Goal: Task Accomplishment & Management: Manage account settings

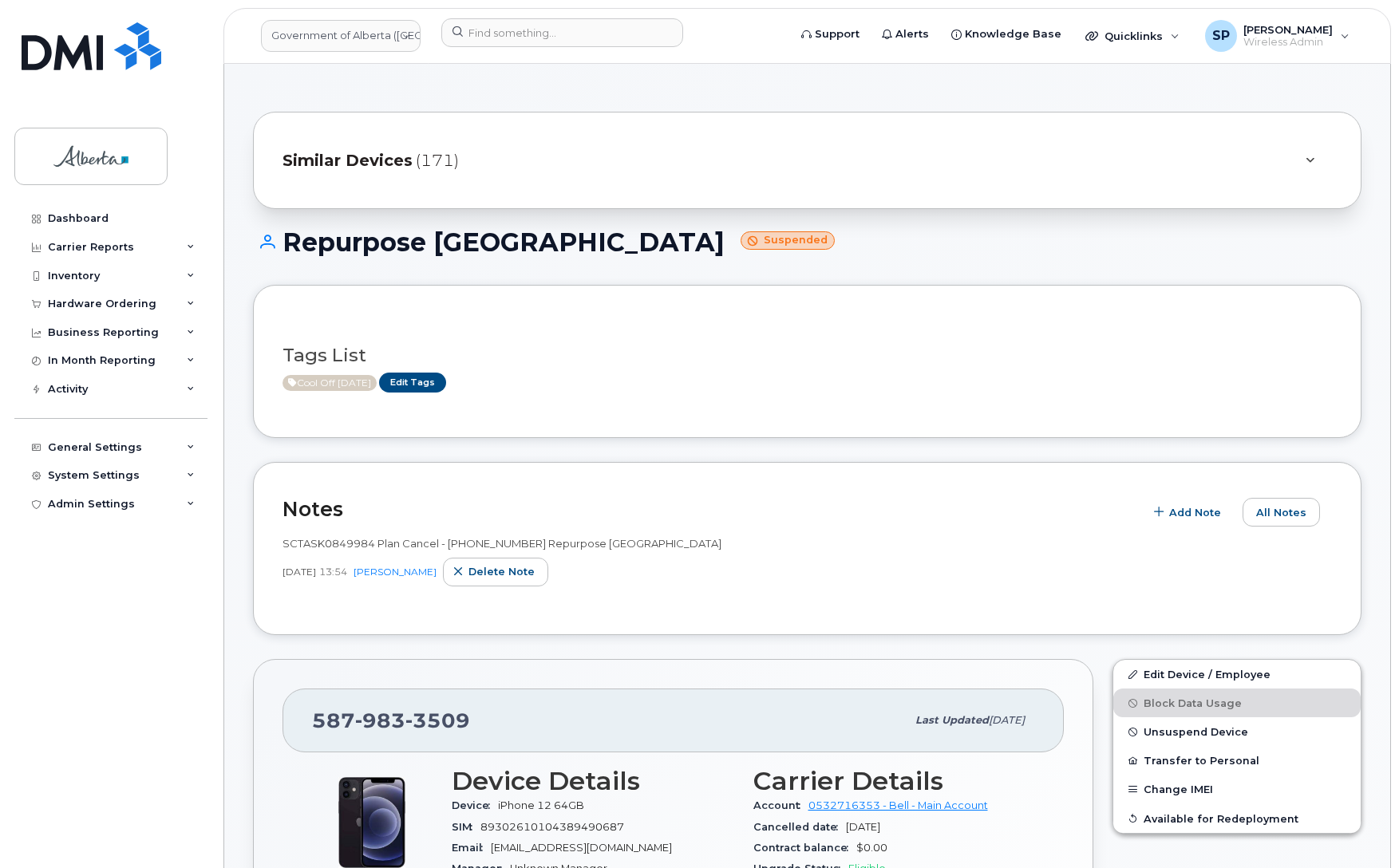
scroll to position [1298, 0]
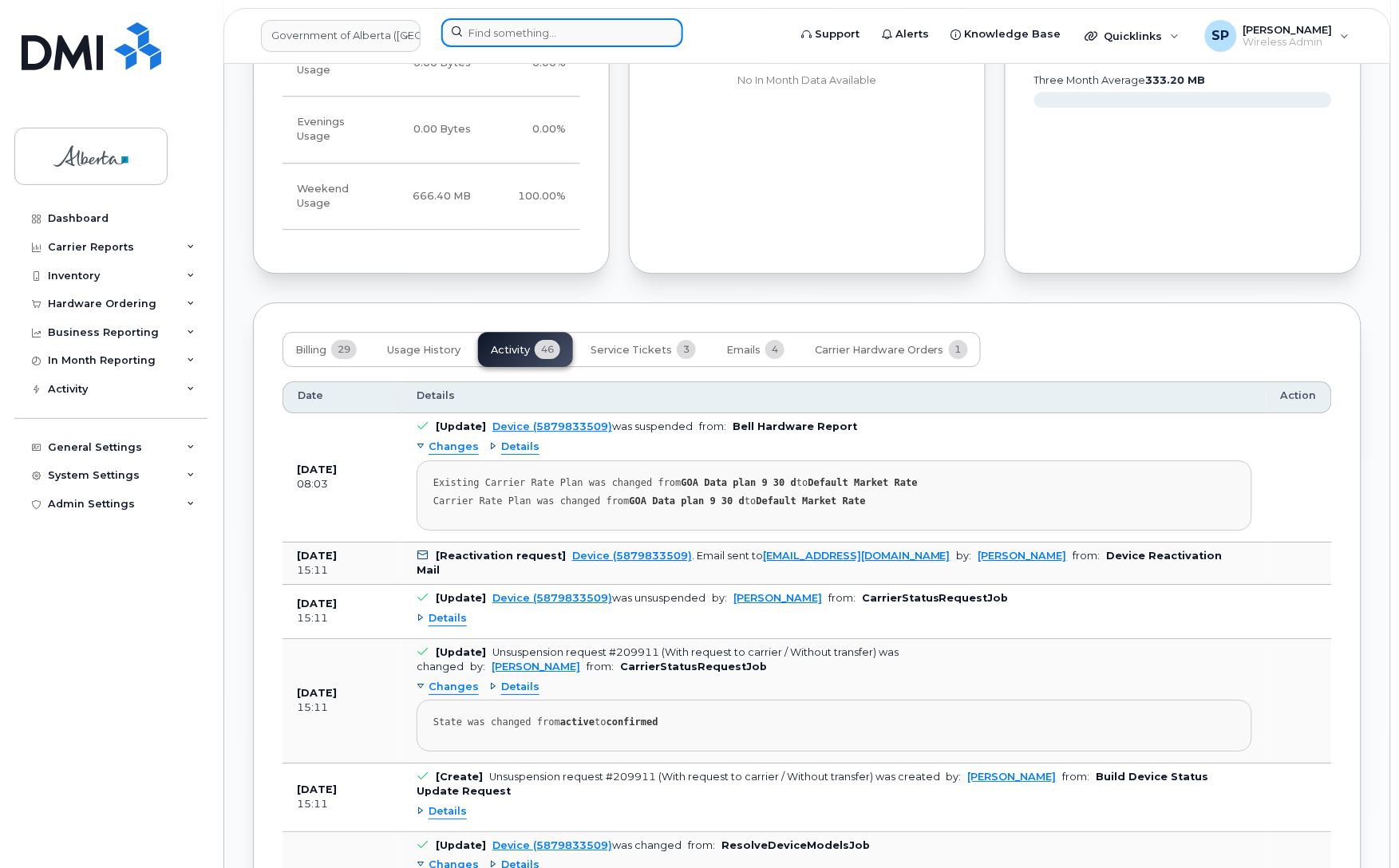
click at [634, 28] on input at bounding box center [562, 33] width 242 height 29
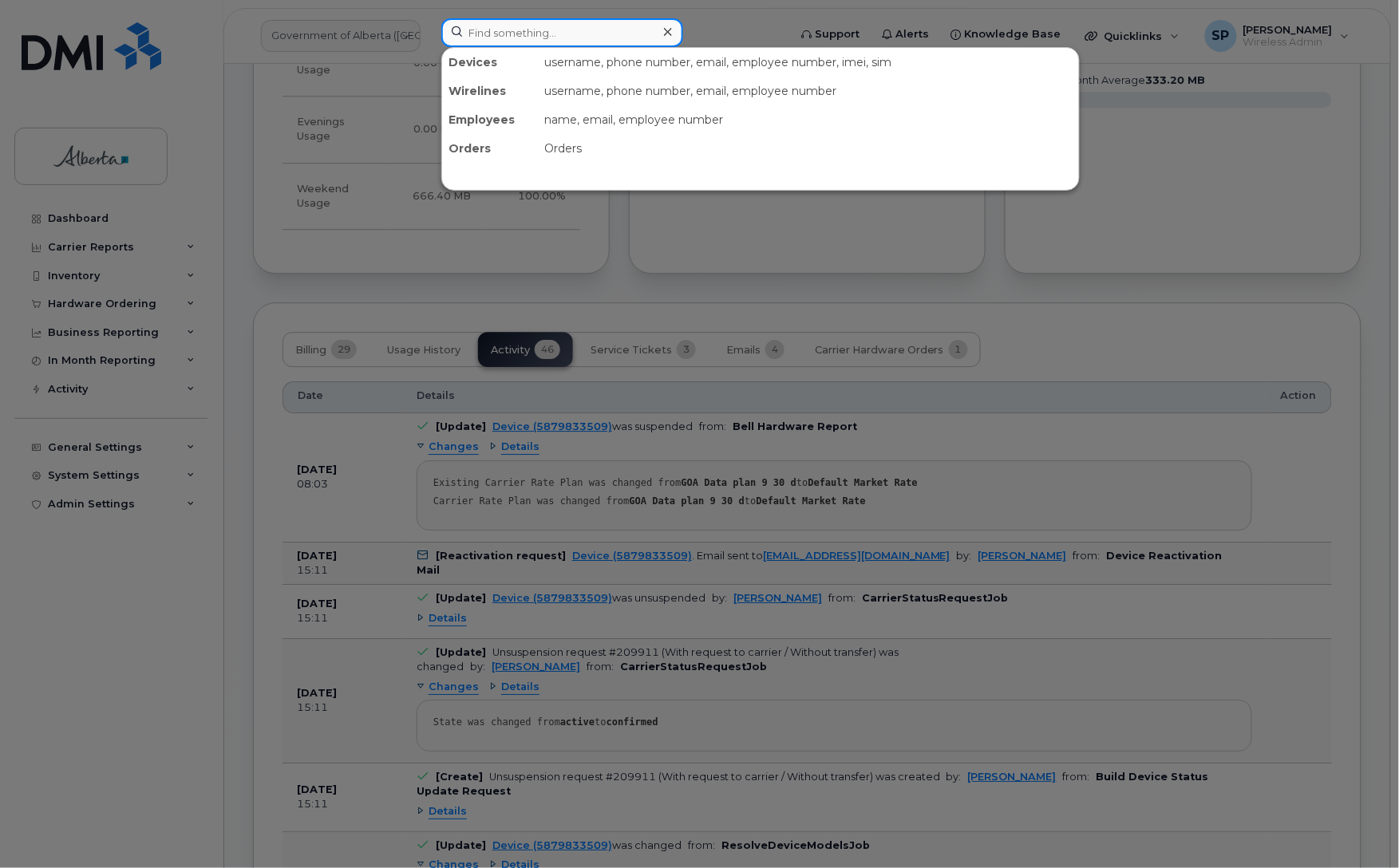
paste input "5873348754"
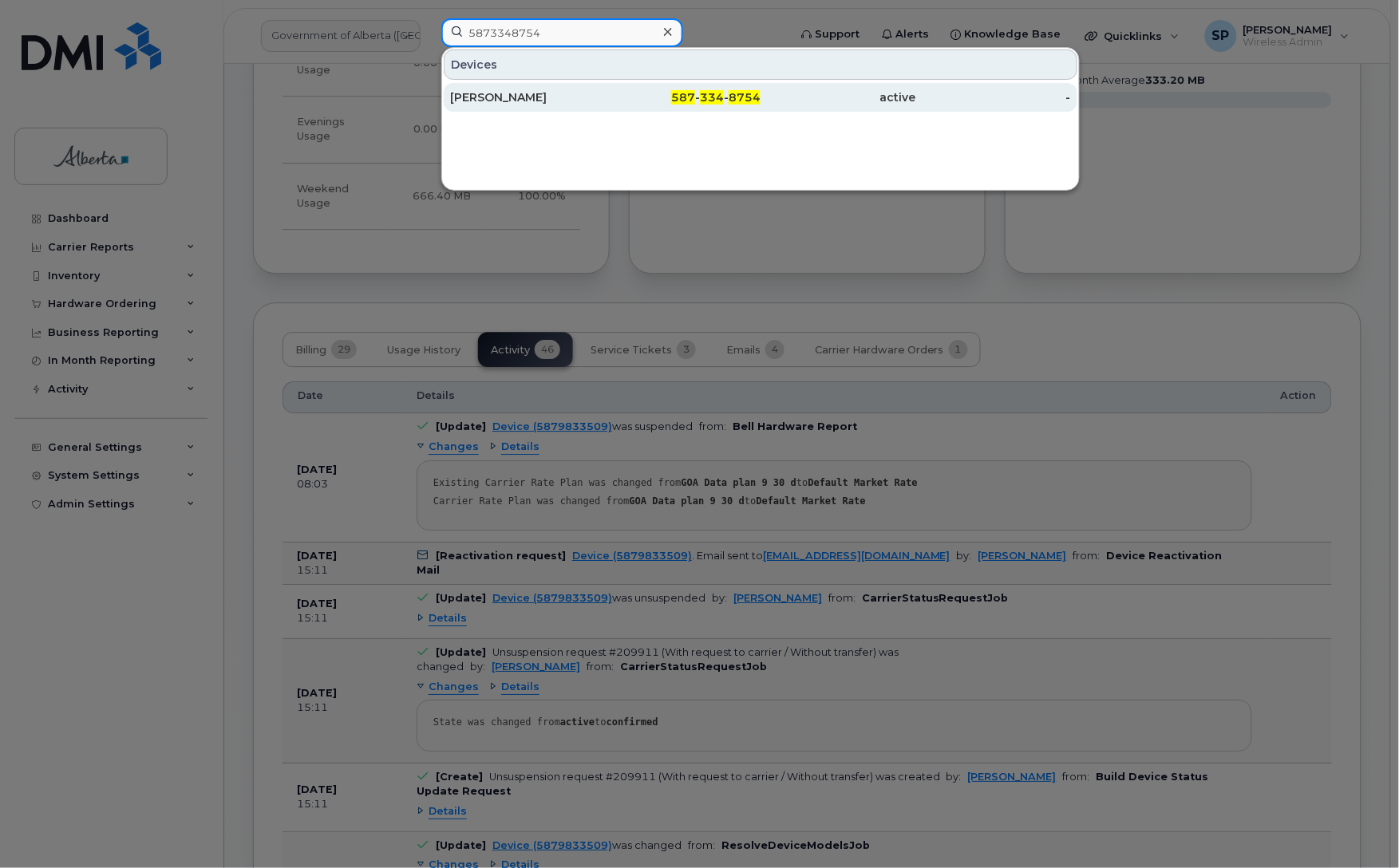
type input "5873348754"
click at [503, 102] on div "[PERSON_NAME]" at bounding box center [527, 97] width 155 height 16
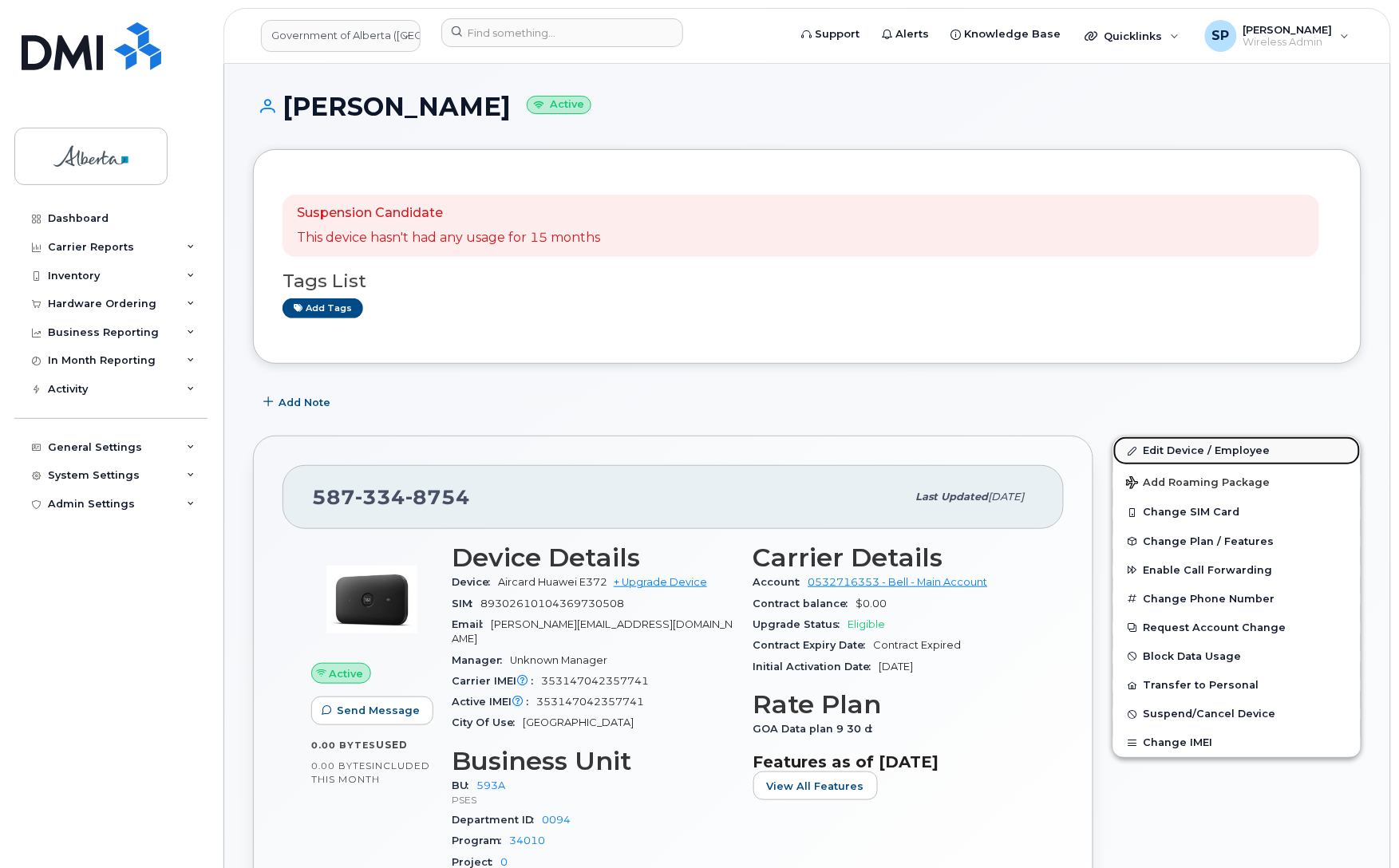
click at [1181, 449] on link "Edit Device / Employee" at bounding box center [1237, 451] width 247 height 29
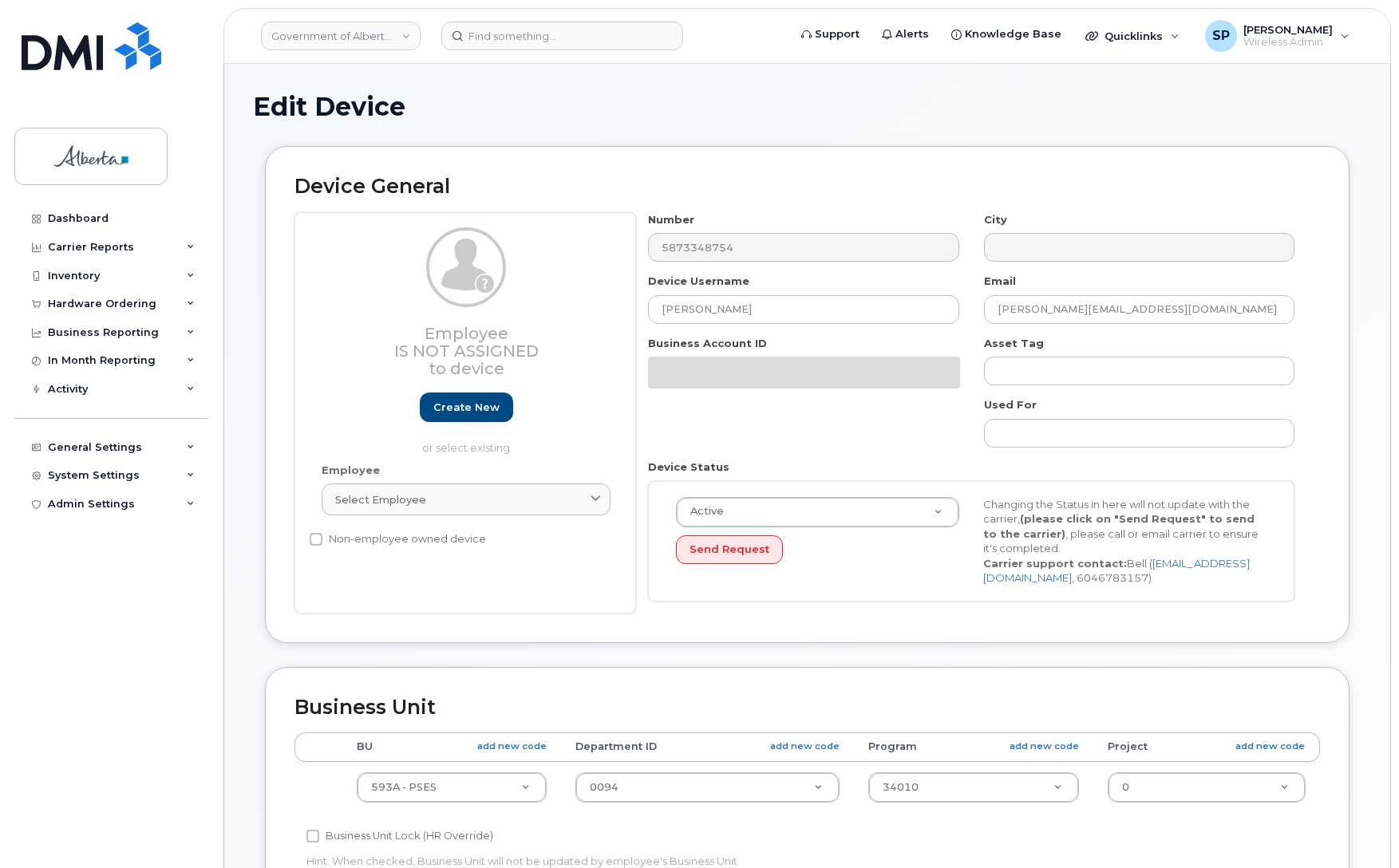
select select "4797682"
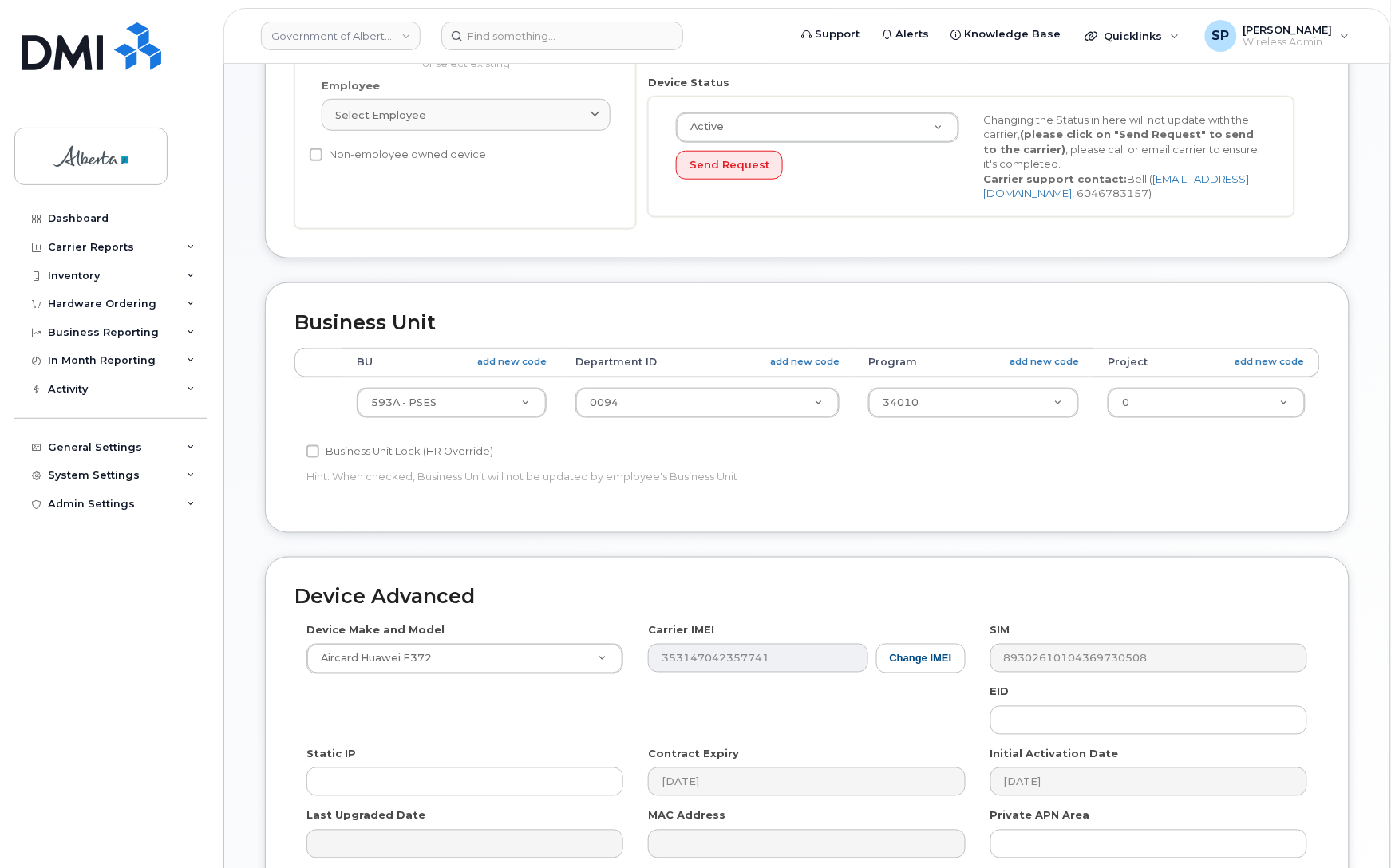
scroll to position [399, 0]
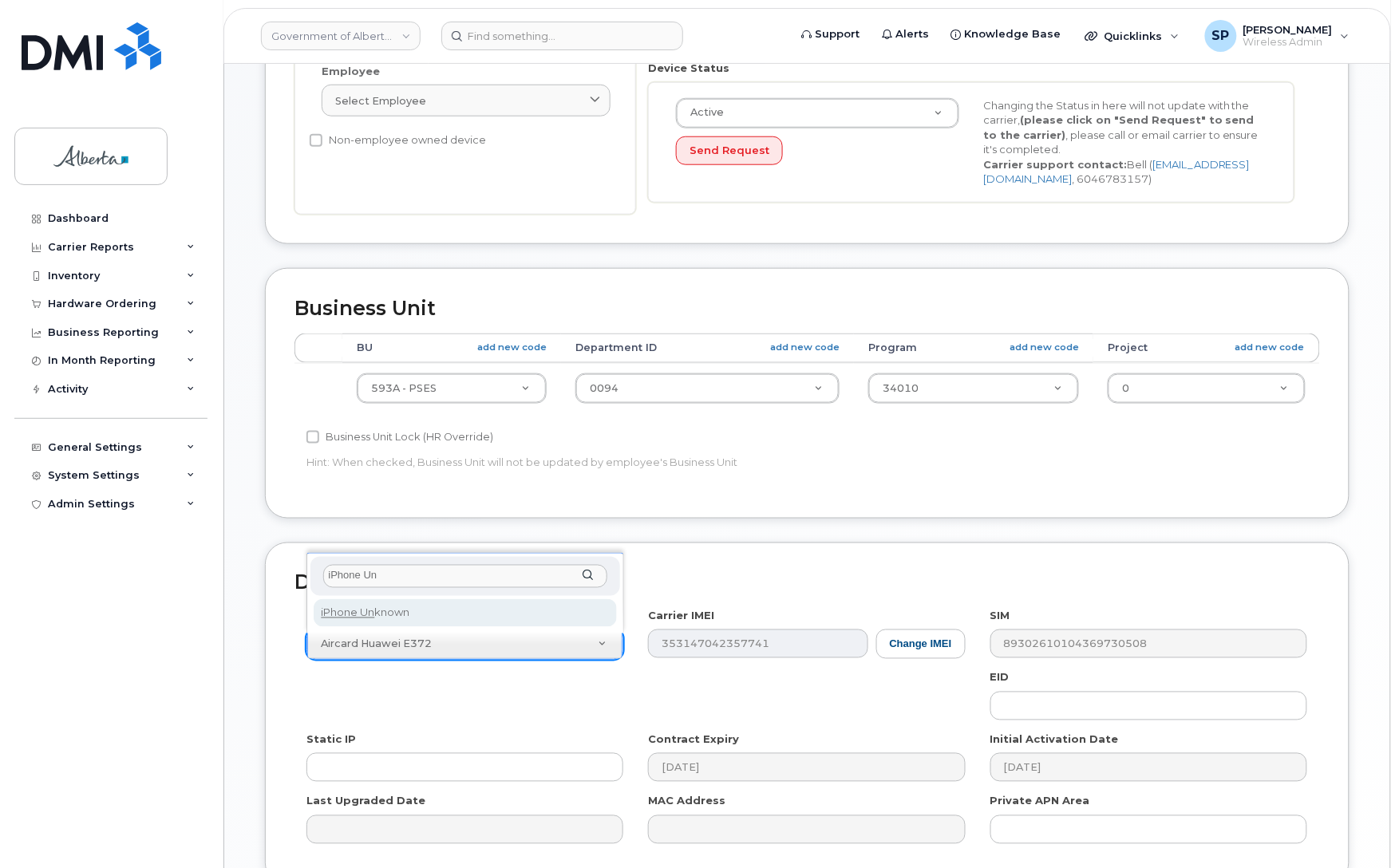
type input "iPhone Un"
select select "185"
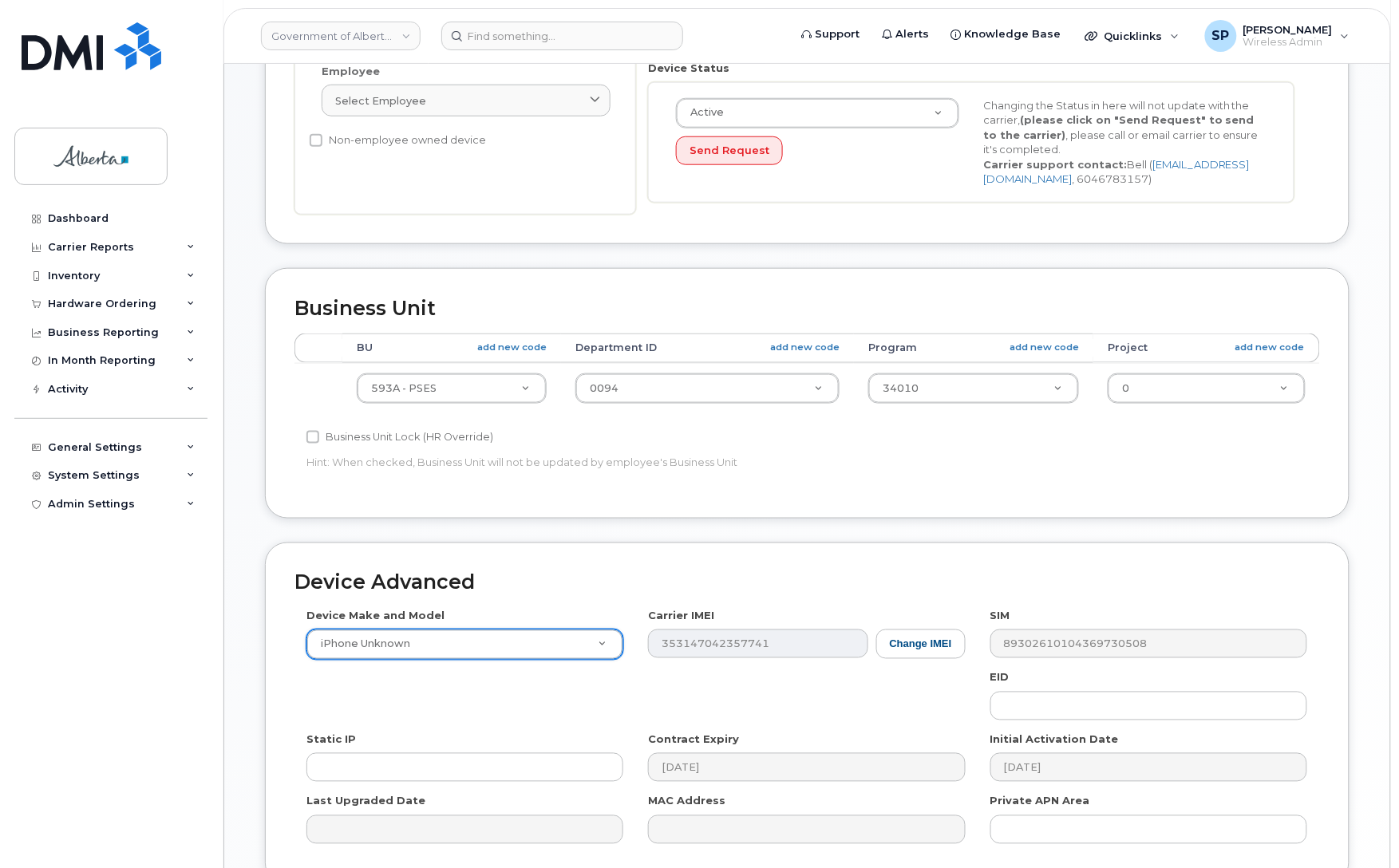
scroll to position [552, 0]
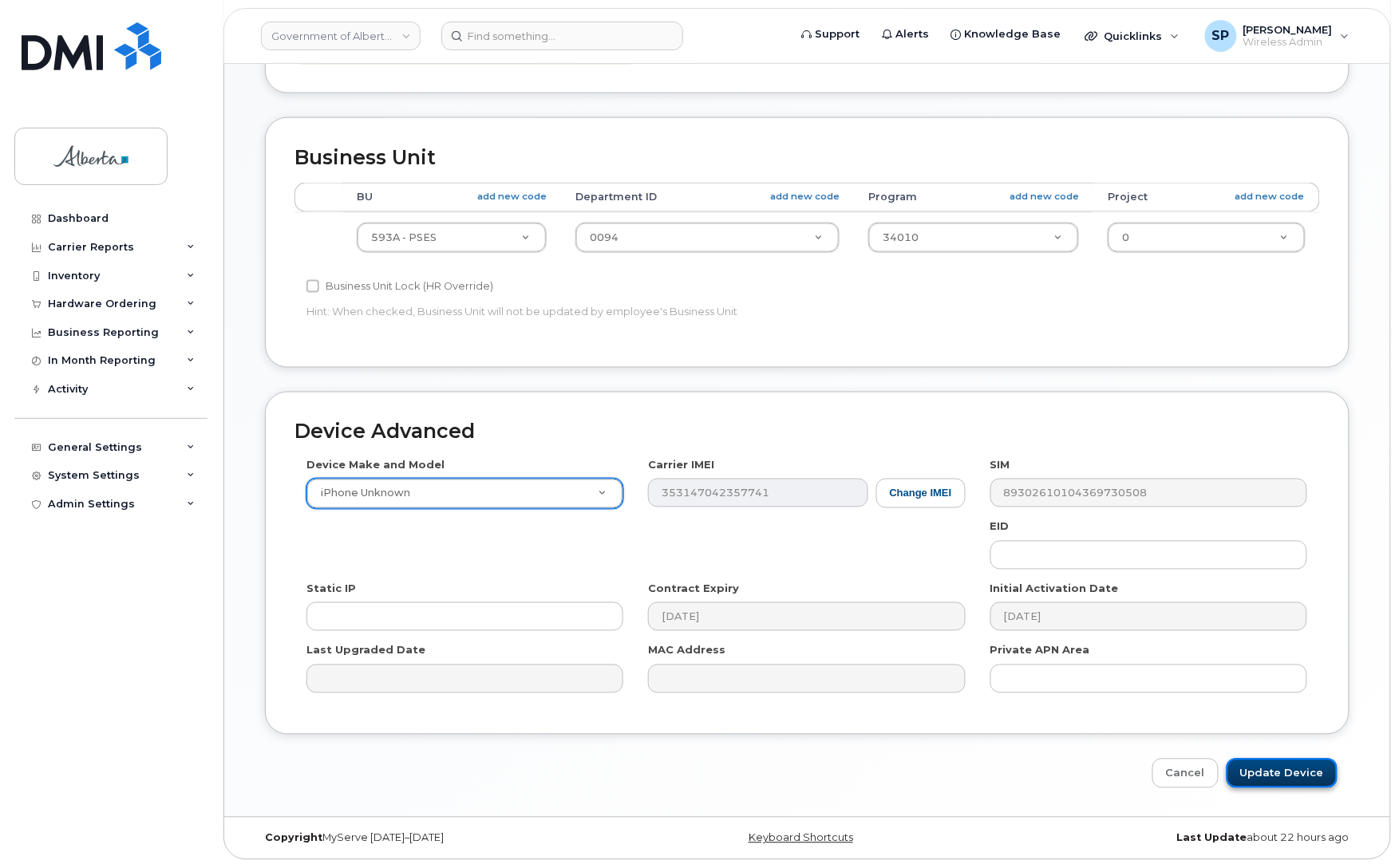
click at [1259, 771] on input "Update Device" at bounding box center [1282, 773] width 111 height 29
type input "Saving..."
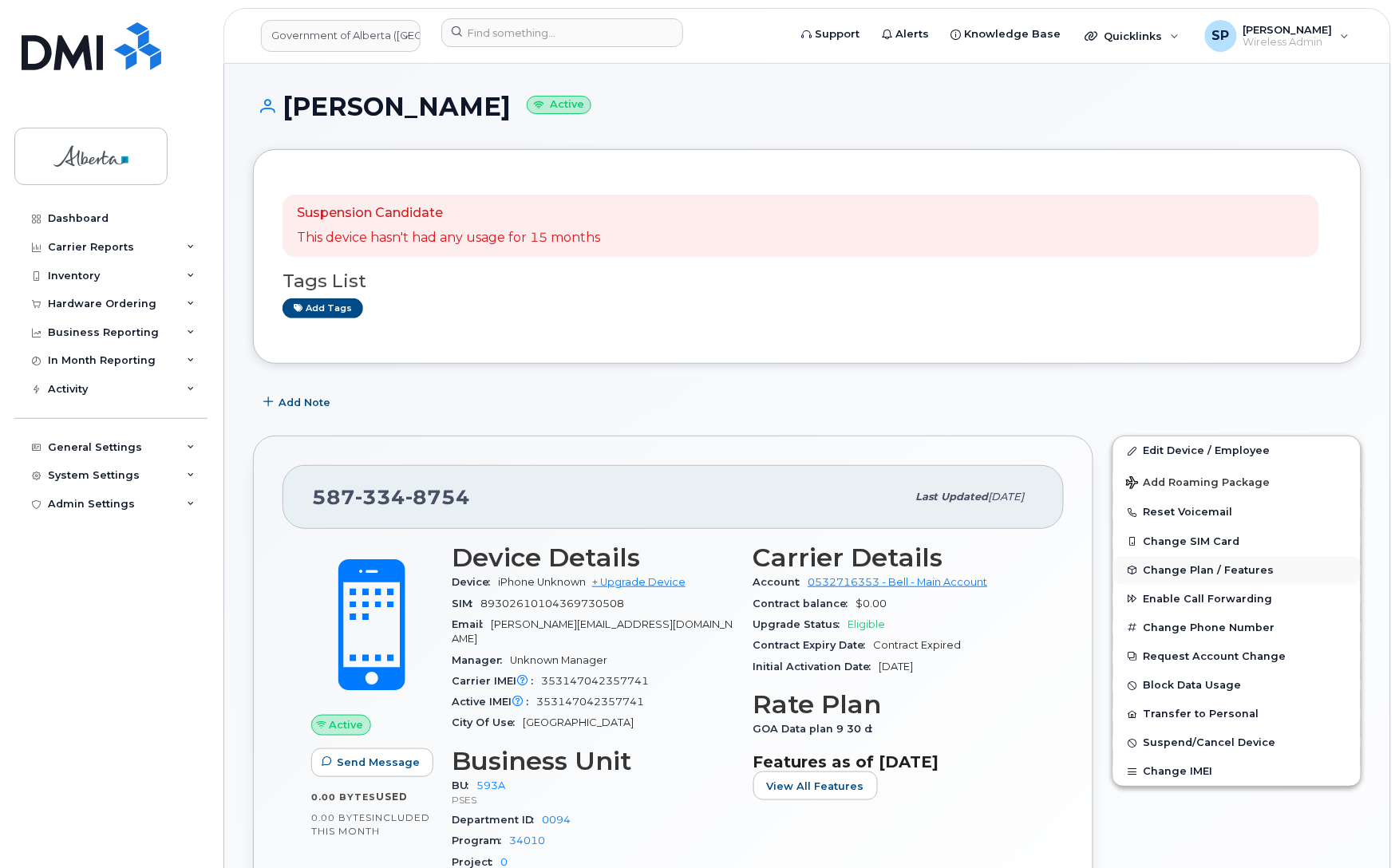
click at [1177, 569] on span "Change Plan / Features" at bounding box center [1208, 570] width 131 height 12
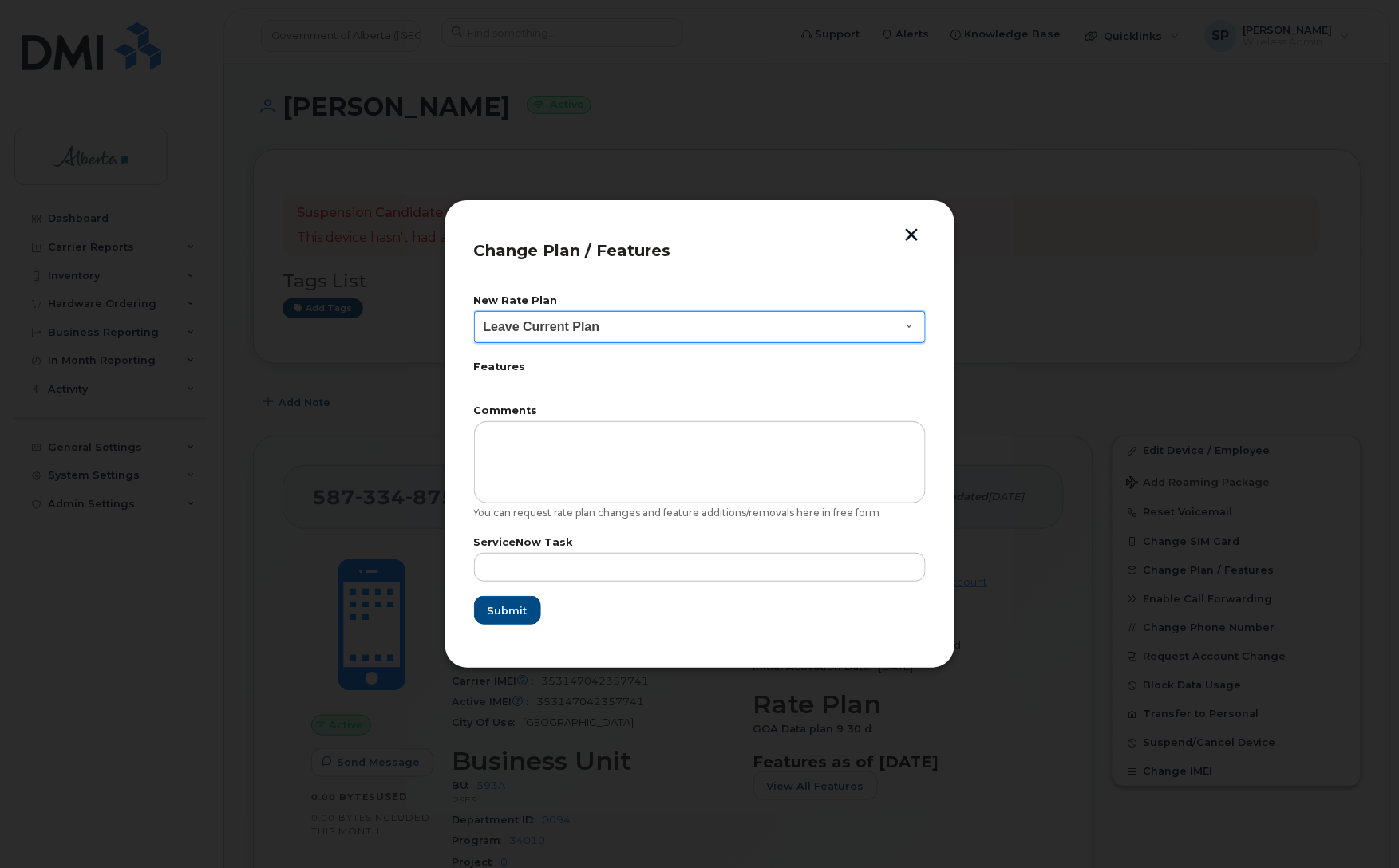
click at [595, 333] on select "Leave Current Plan GOA - Voice Plan 5 GOA Smartphone 14 30D GOA Unlimited Smart…" at bounding box center [700, 327] width 452 height 32
select select "2483362"
click at [474, 311] on select "Leave Current Plan GOA - Voice Plan 5 GOA Smartphone 14 30D GOA Unlimited Smart…" at bounding box center [700, 327] width 452 height 32
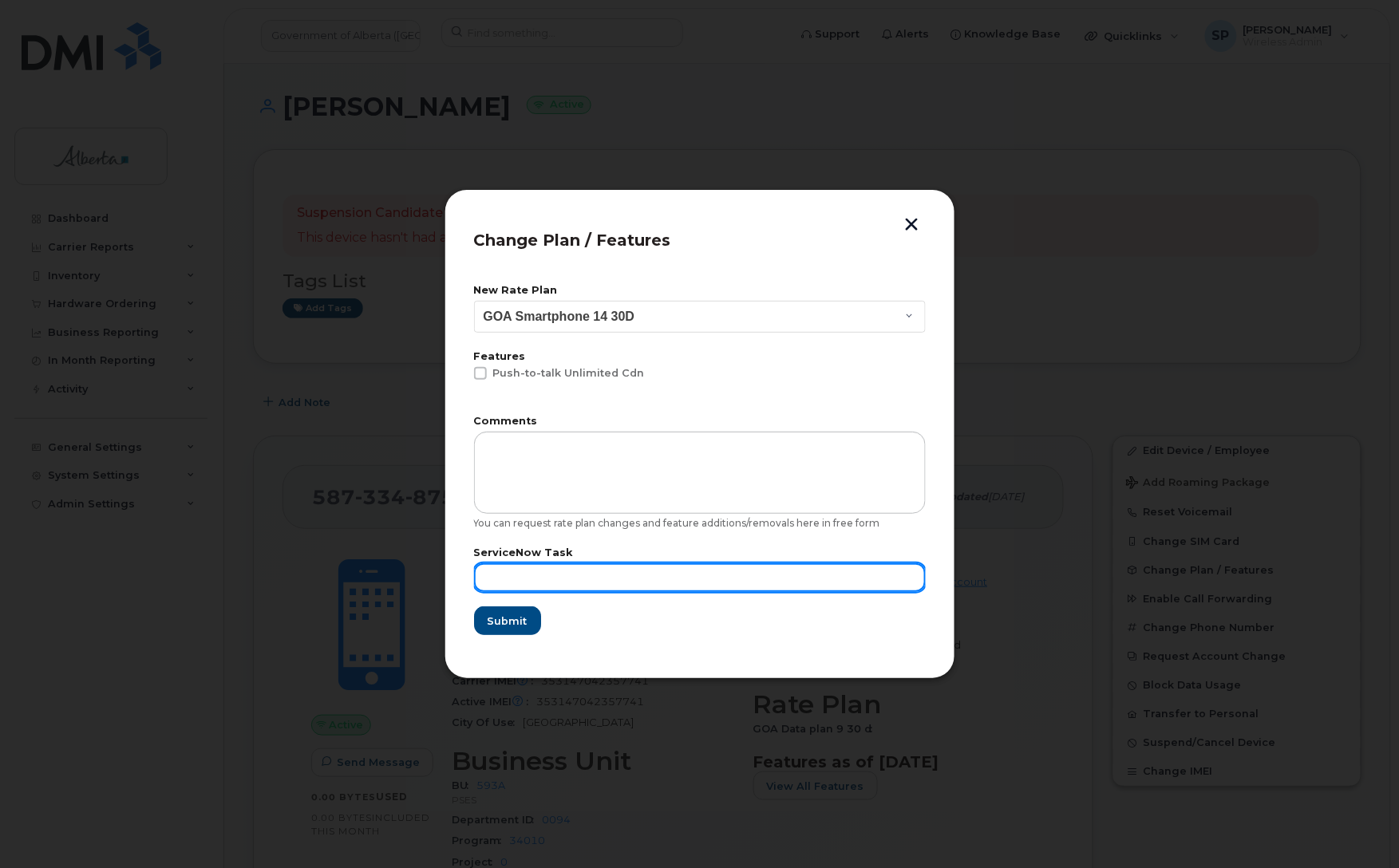
click at [493, 568] on input "text" at bounding box center [700, 578] width 452 height 29
paste input "SCTASK0864175"
type input "SCTASK0864175"
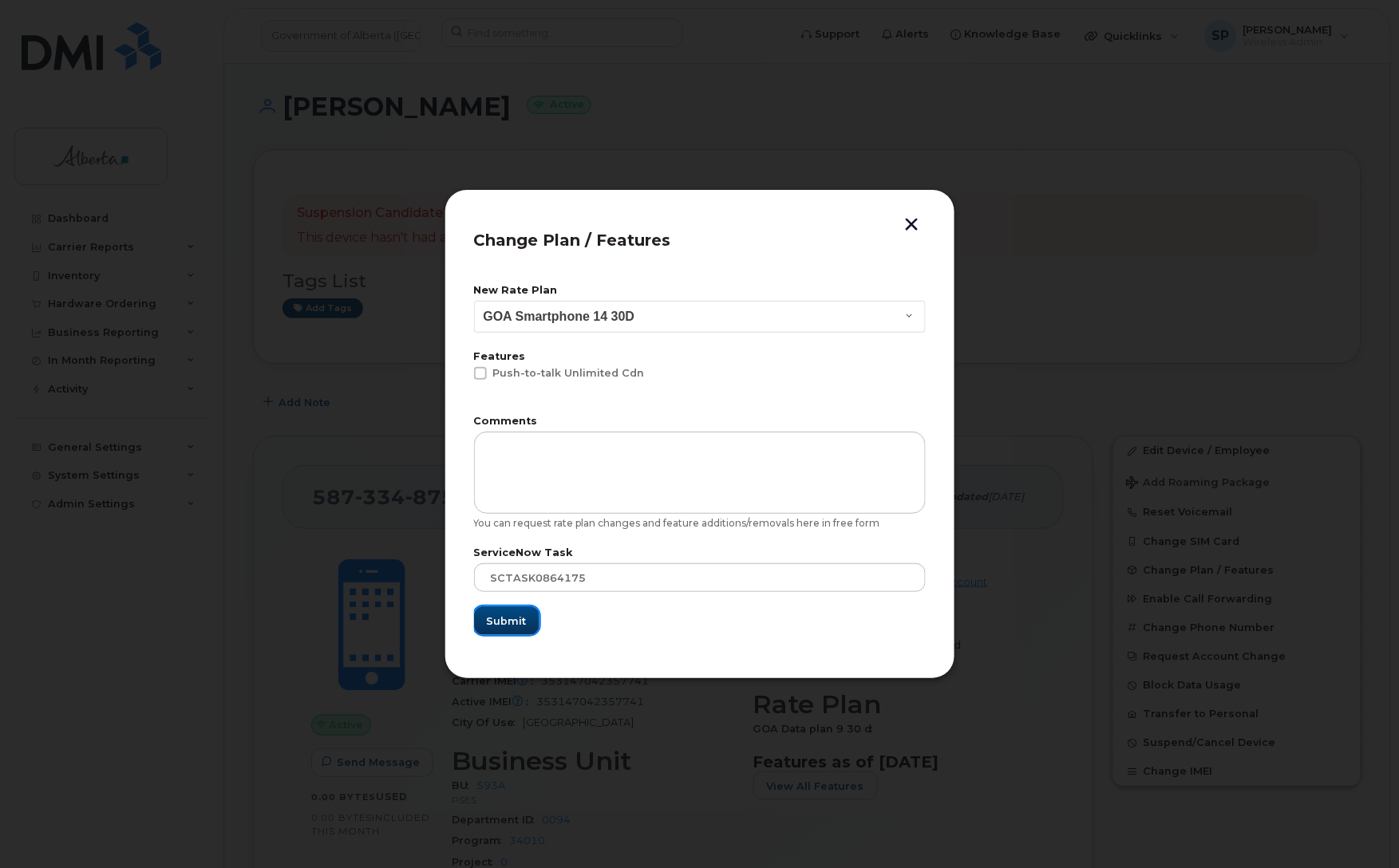
click at [507, 620] on span "Submit" at bounding box center [506, 621] width 40 height 15
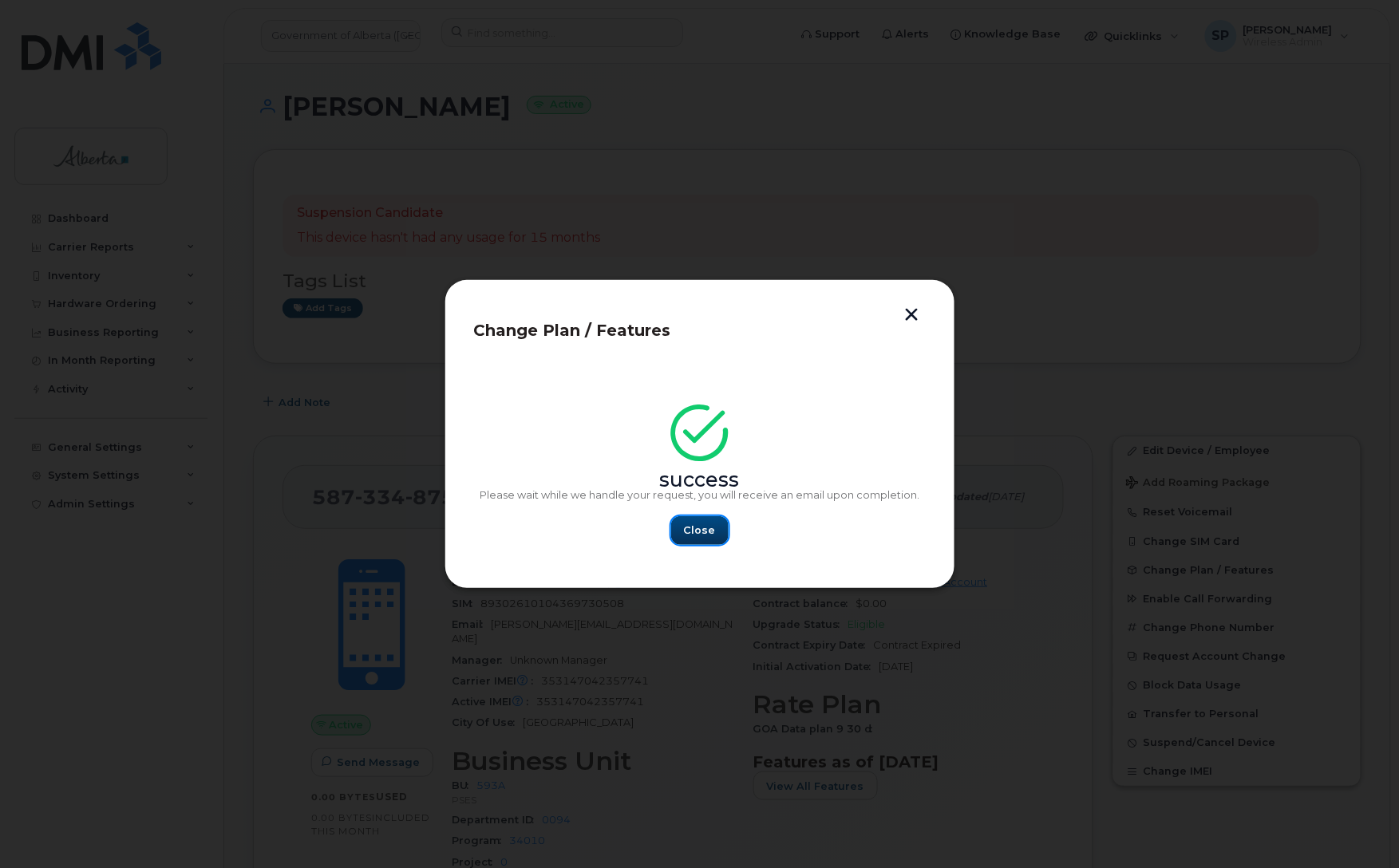
click at [706, 530] on span "Close" at bounding box center [700, 529] width 32 height 15
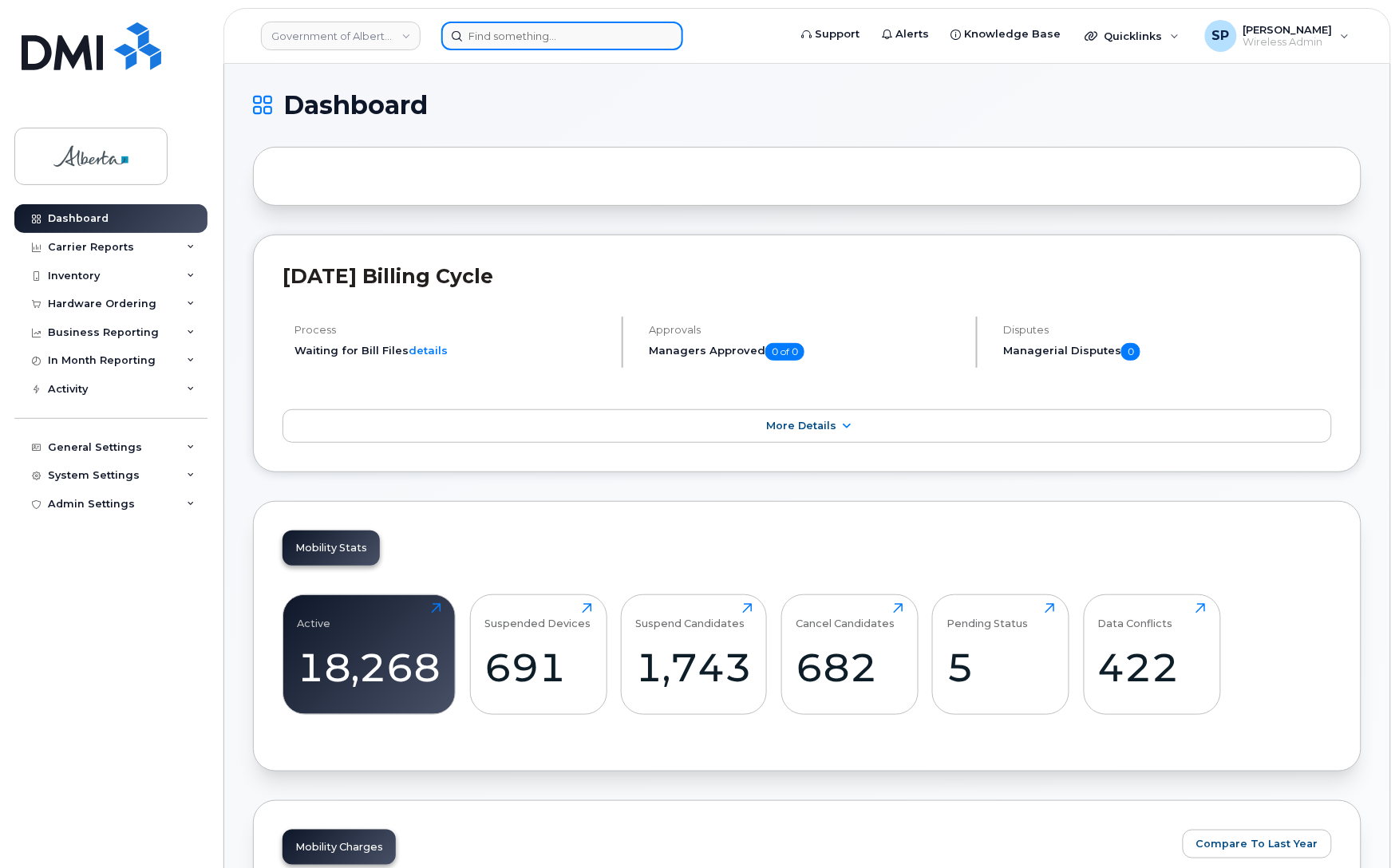
click at [483, 34] on input at bounding box center [562, 35] width 242 height 29
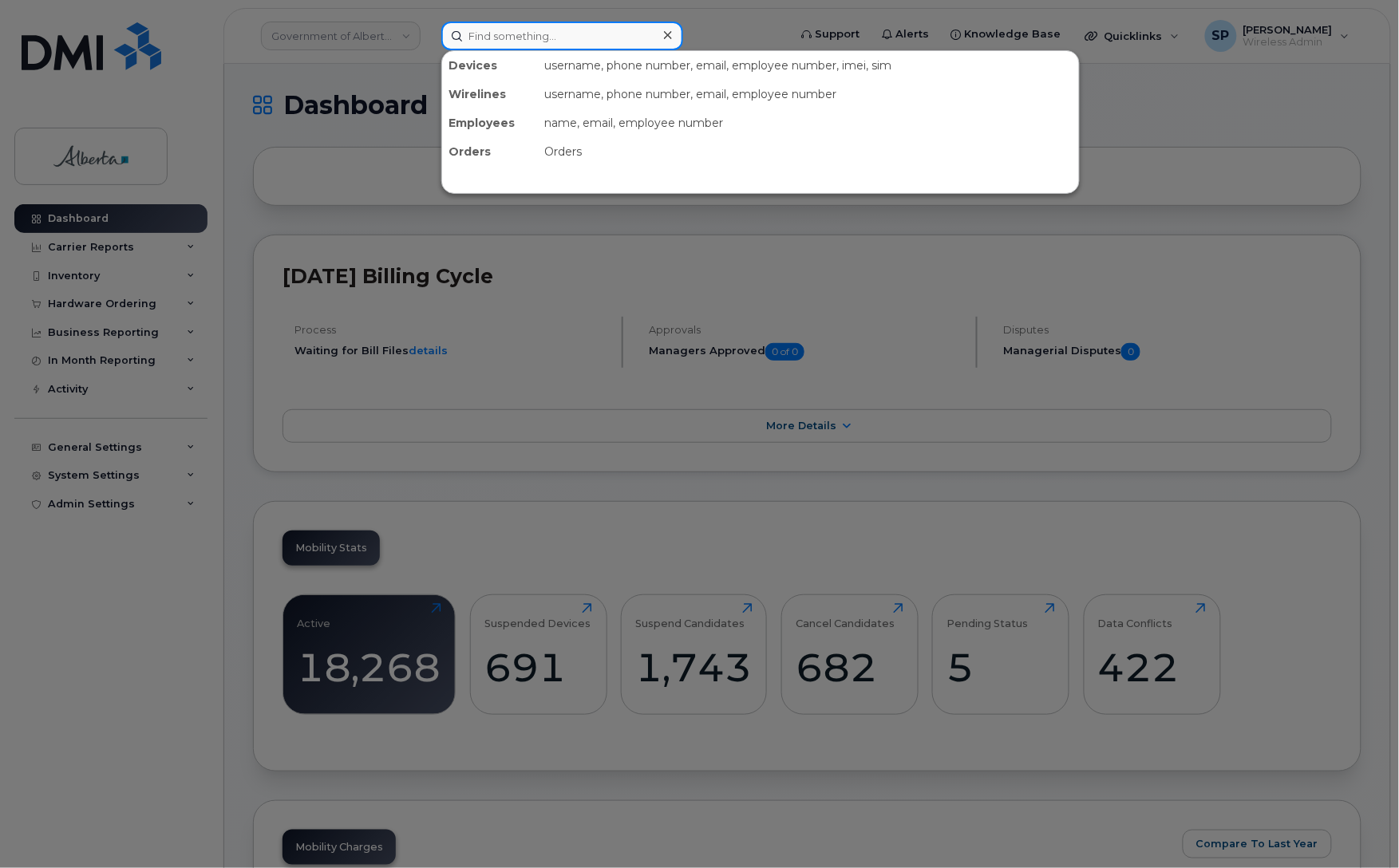
paste input "Miori Matthews"
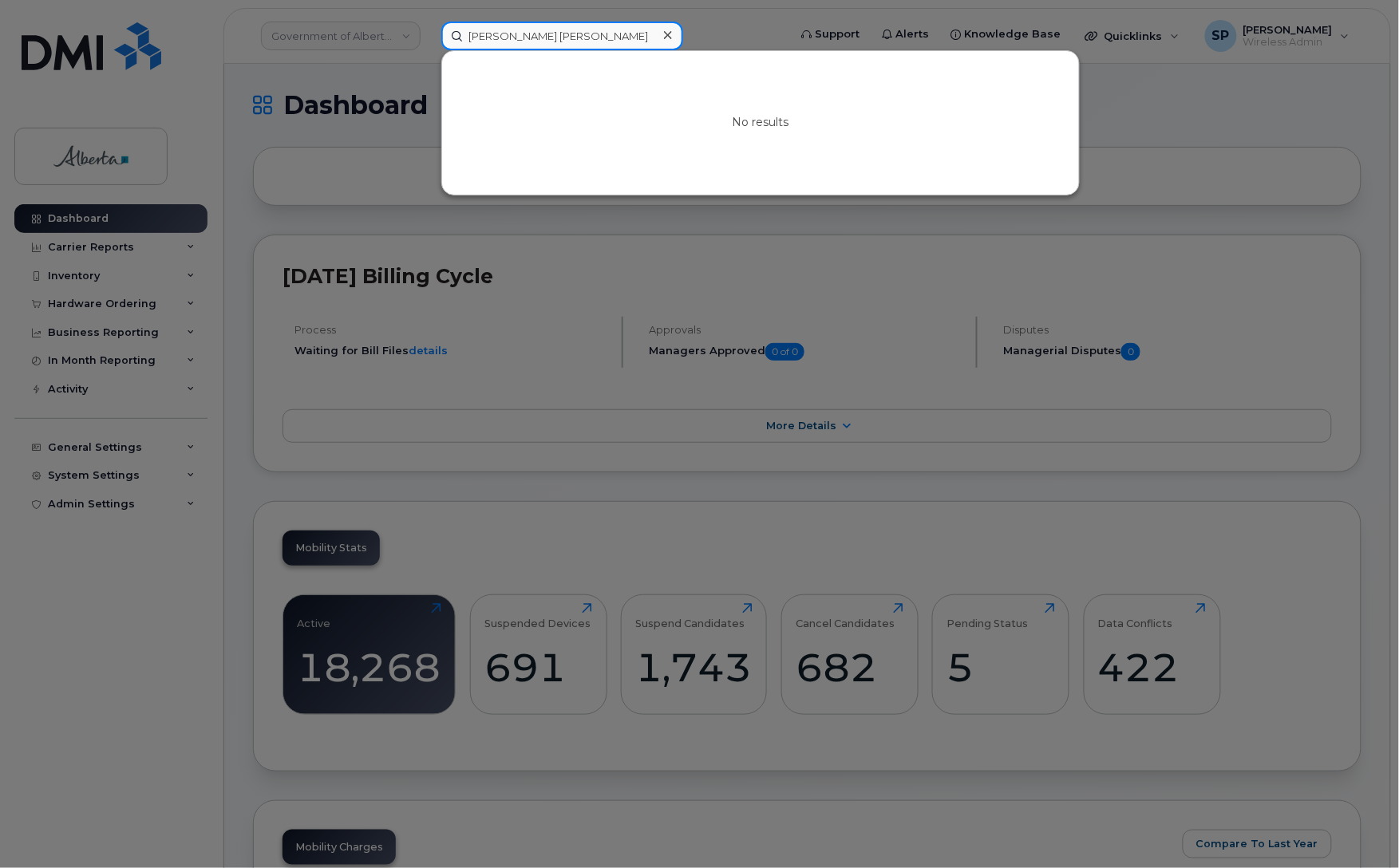
type input "Miori Matthews"
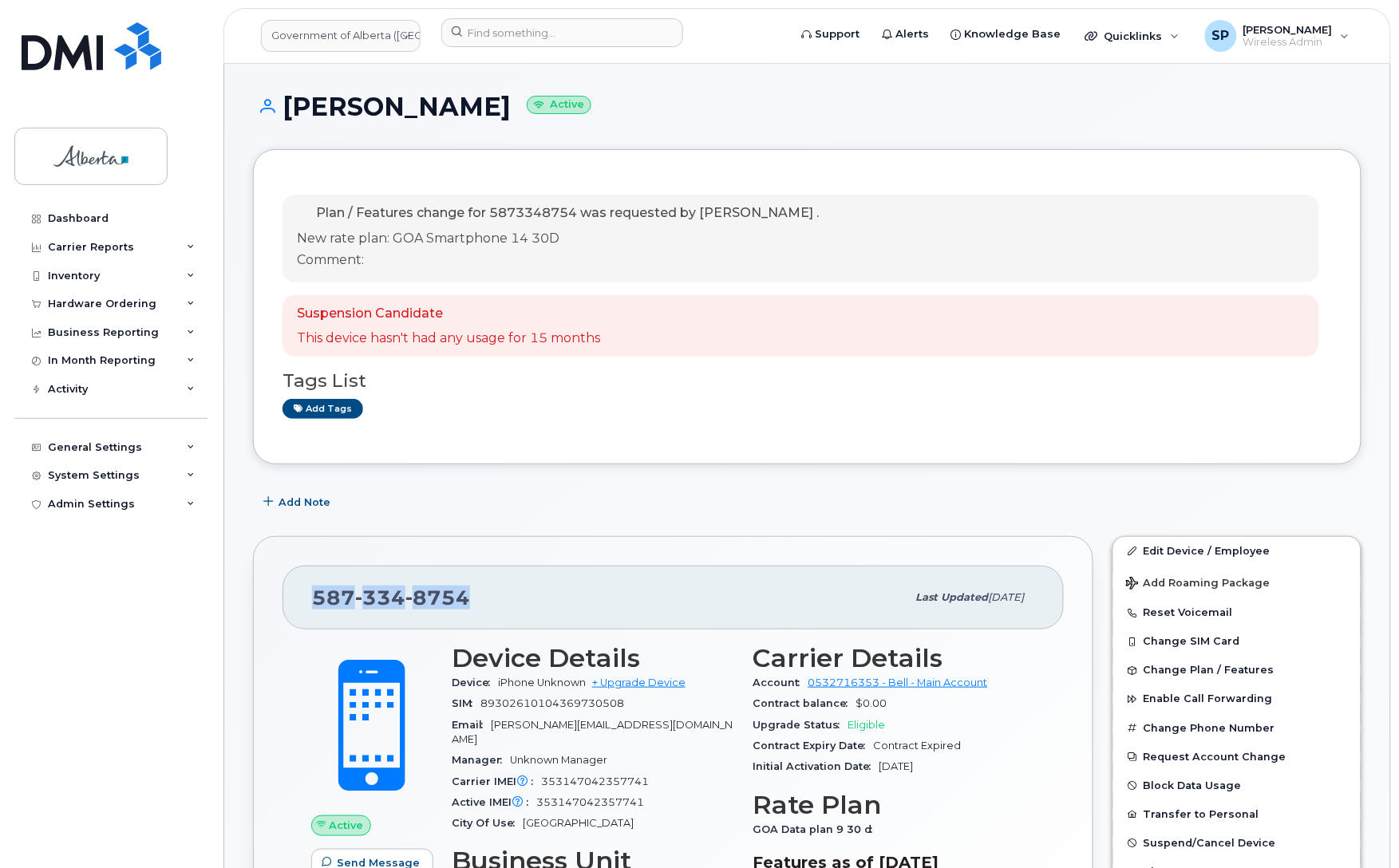
drag, startPoint x: 469, startPoint y: 603, endPoint x: 296, endPoint y: 610, distance: 173.1
click at [296, 610] on div "[PHONE_NUMBER] Last updated [DATE]" at bounding box center [672, 597] width 781 height 64
copy span "[PHONE_NUMBER]"
click at [184, 700] on div "Dashboard Carrier Reports Monthly Billing Data Daily Data Pooling Data Behavior…" at bounding box center [112, 524] width 197 height 640
click at [550, 28] on input at bounding box center [562, 33] width 242 height 29
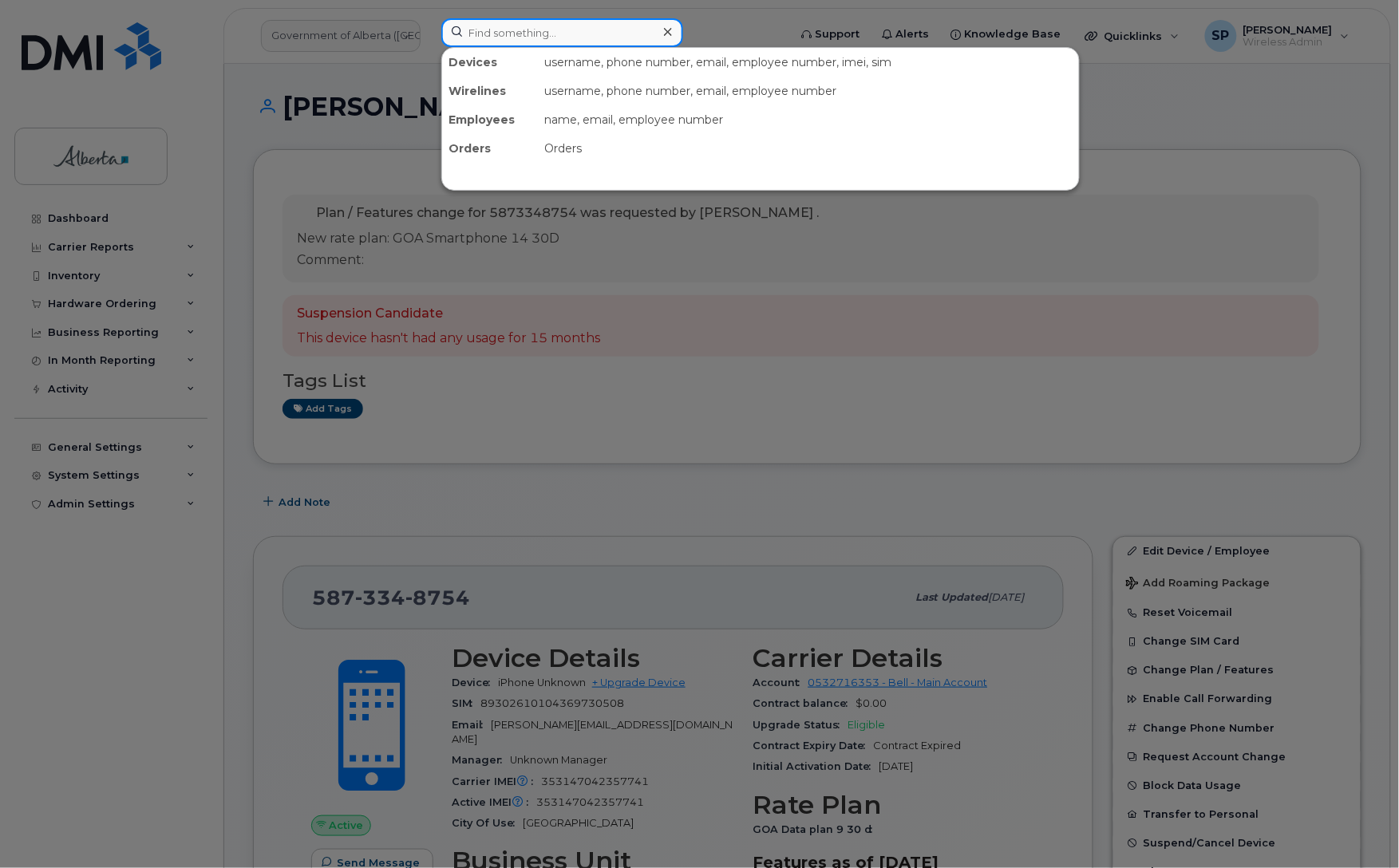
paste input "[PERSON_NAME]"
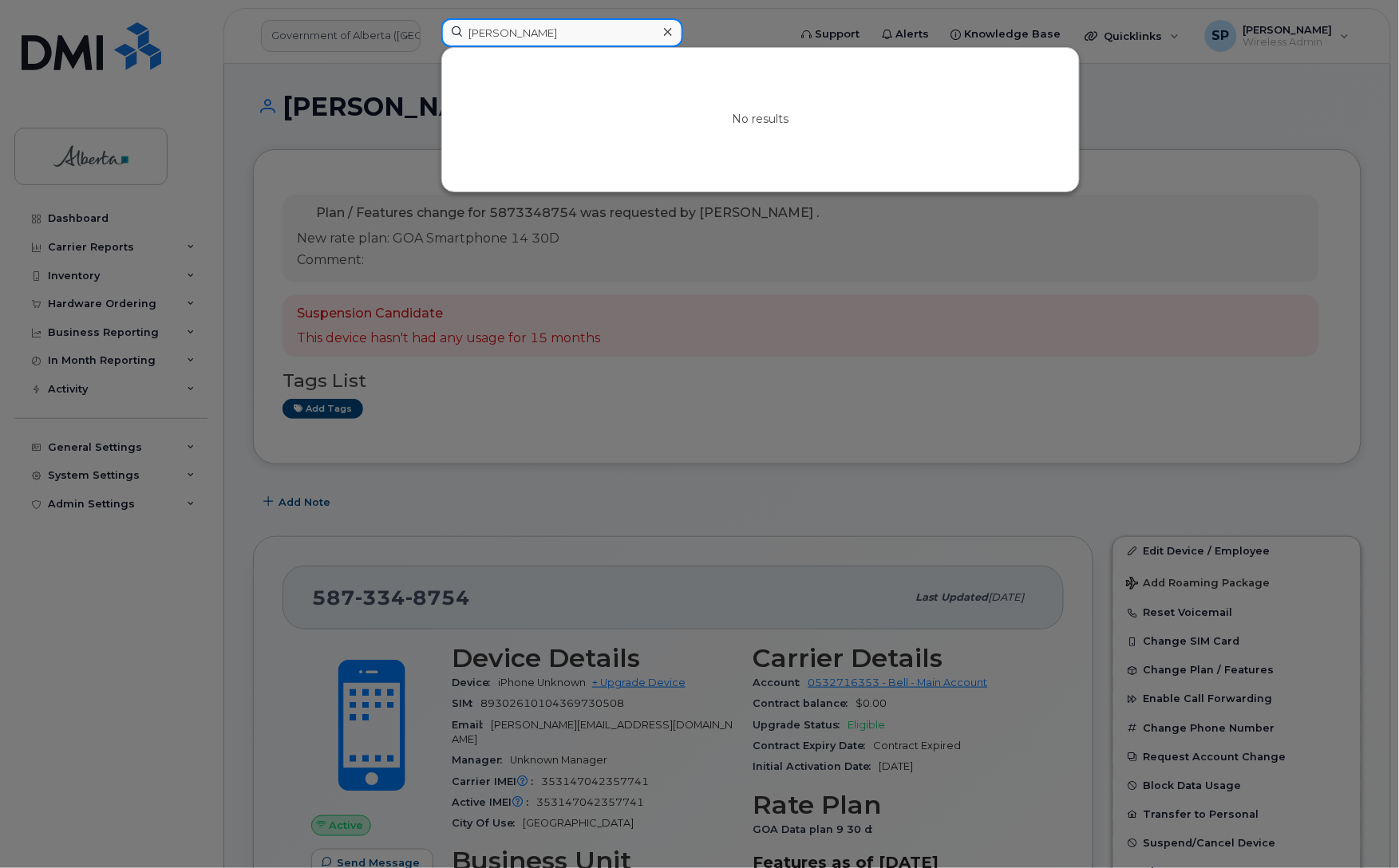
click at [564, 32] on input "Raina Carlson" at bounding box center [562, 33] width 242 height 29
drag, startPoint x: 565, startPoint y: 32, endPoint x: 422, endPoint y: 37, distance: 143.1
click at [429, 37] on div "Raina Carlson No results" at bounding box center [610, 36] width 362 height 35
paste input "7805150614"
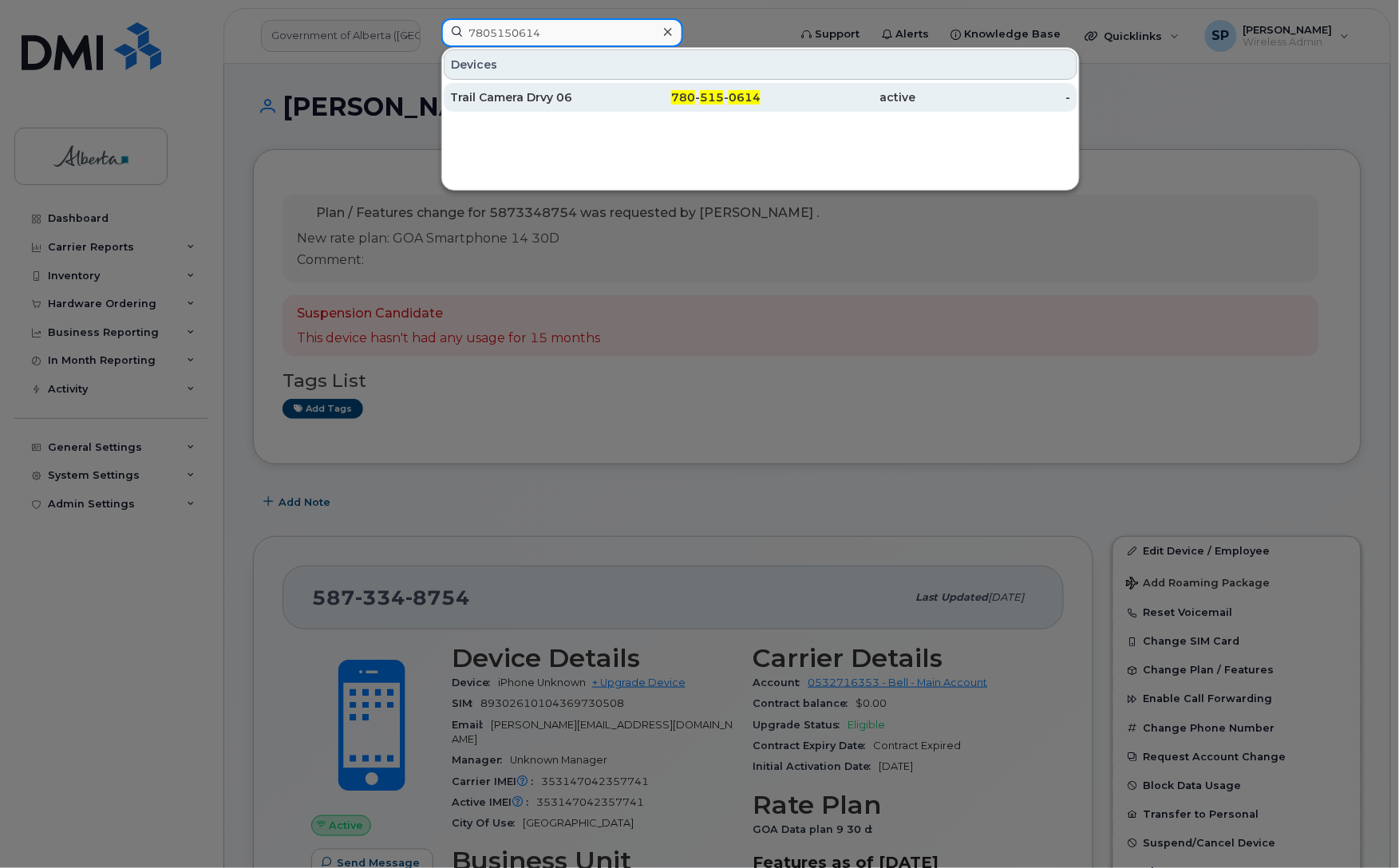
type input "7805150614"
click at [479, 105] on div "Trail Camera Drvy 06" at bounding box center [527, 97] width 155 height 16
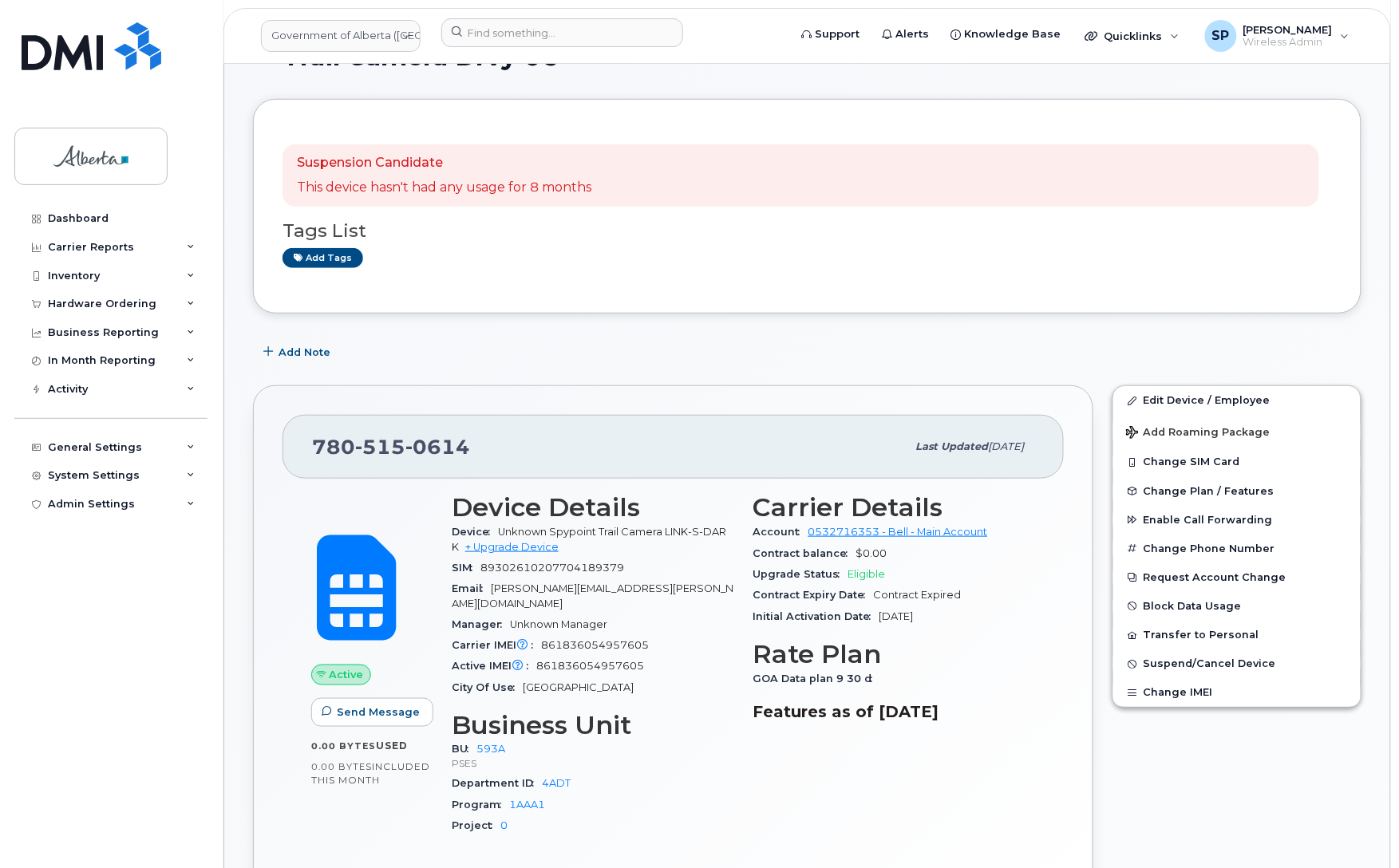
scroll to position [193, 0]
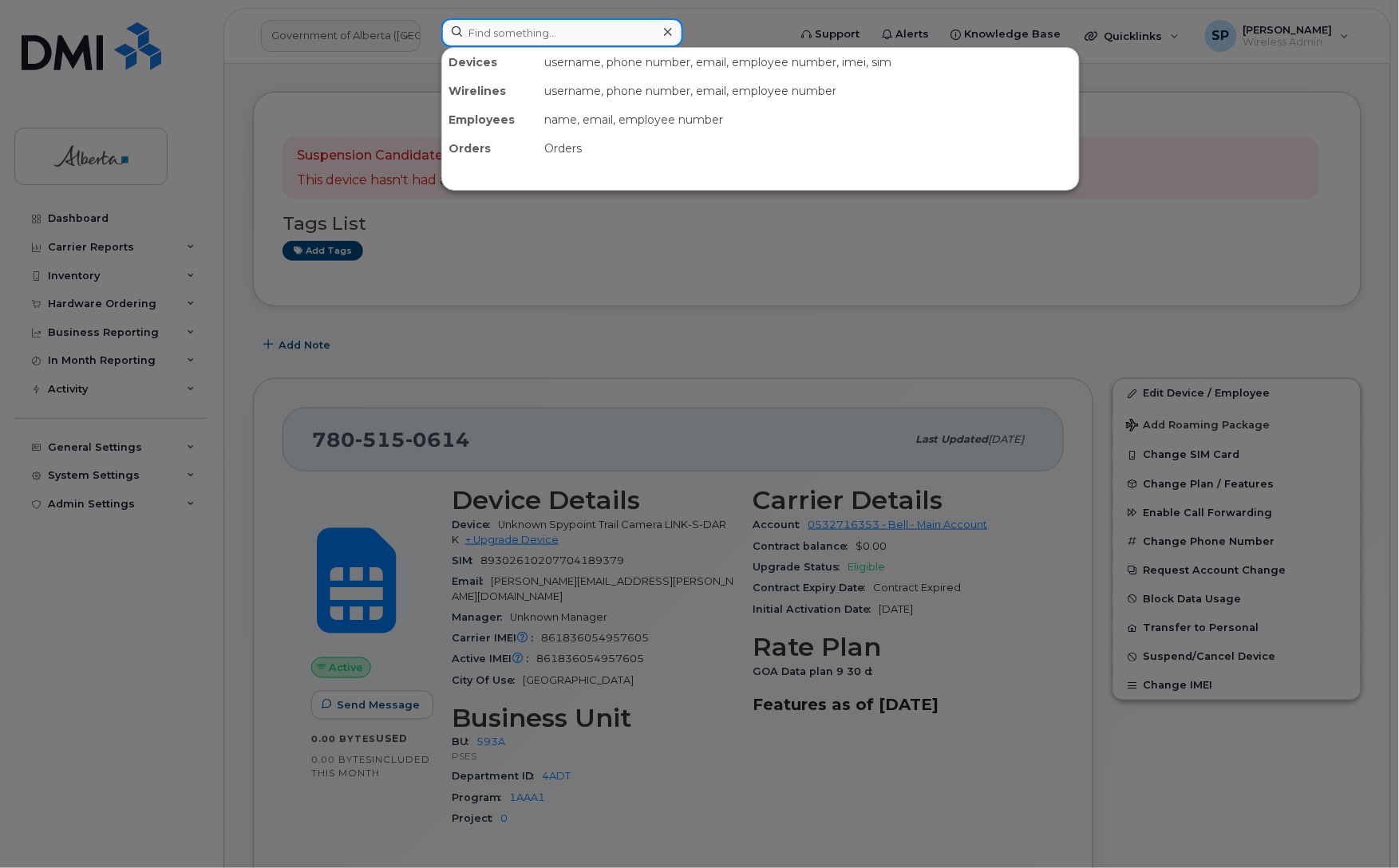
click at [504, 30] on input at bounding box center [562, 33] width 242 height 29
paste input "7806217437"
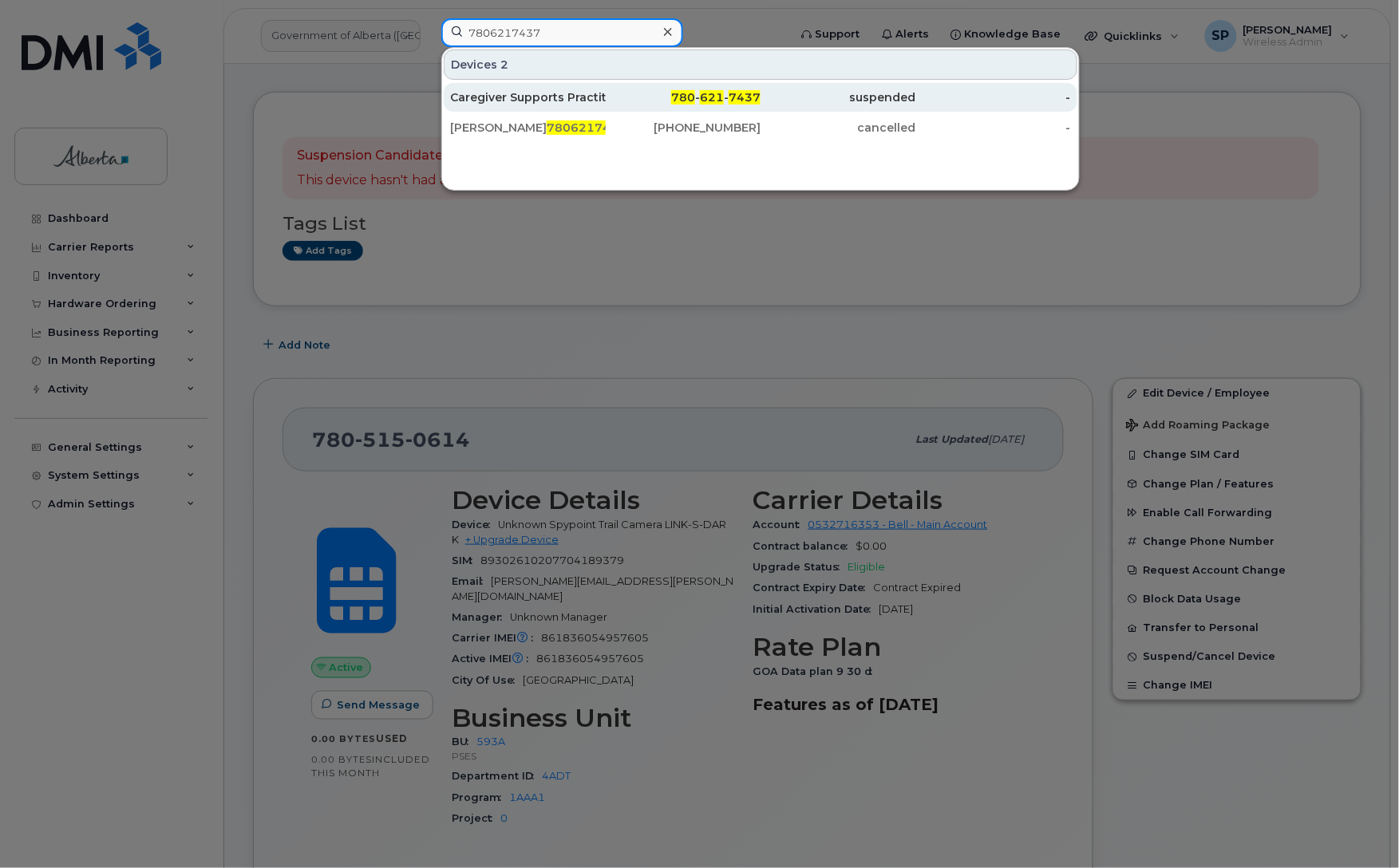
type input "7806217437"
click at [520, 96] on div "Caregiver Supports Practitioner Vacant" at bounding box center [527, 97] width 155 height 16
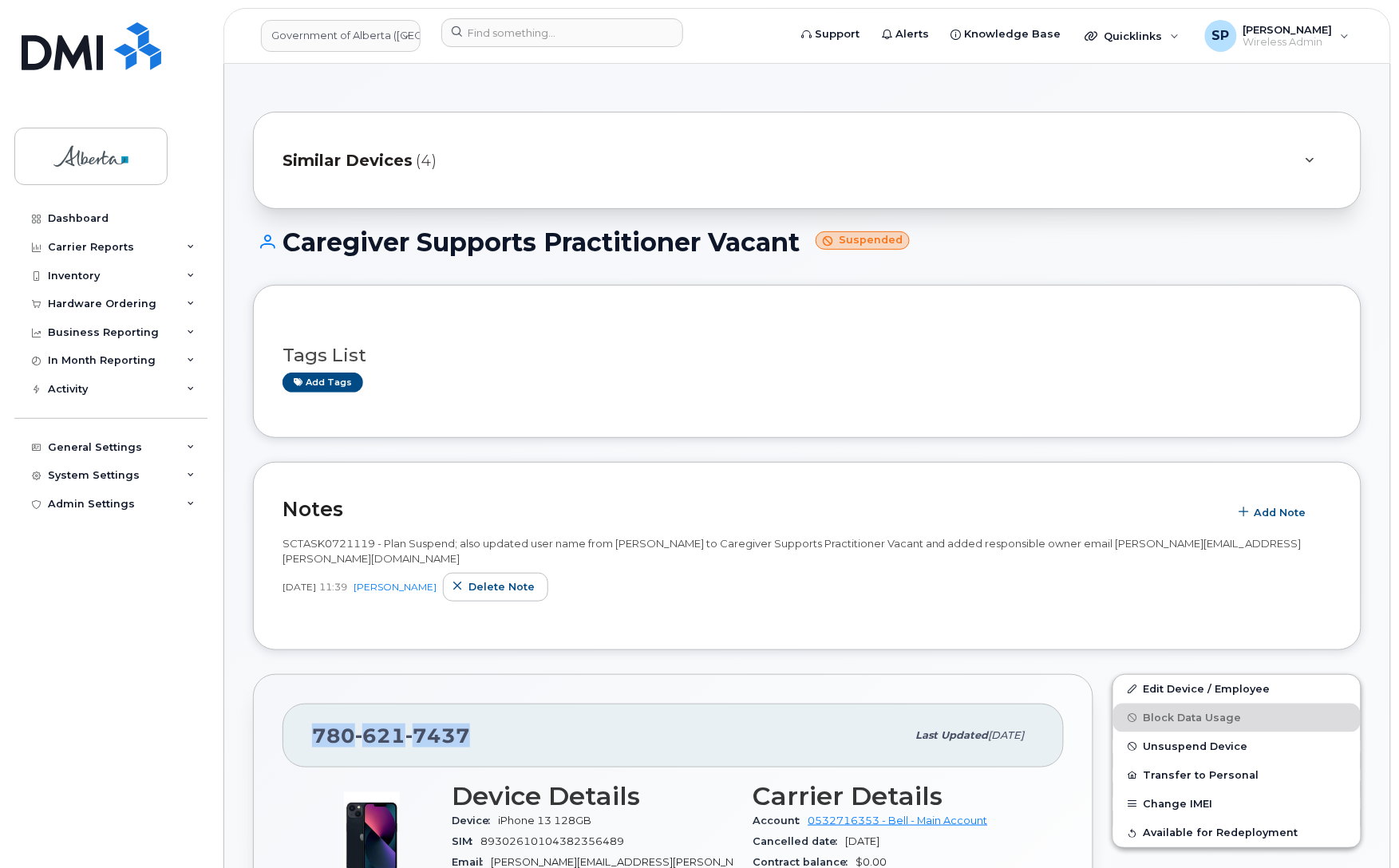
drag, startPoint x: 467, startPoint y: 718, endPoint x: 310, endPoint y: 719, distance: 157.0
click at [310, 719] on div "[PHONE_NUMBER] Last updated [DATE]" at bounding box center [672, 736] width 781 height 64
copy span "[PHONE_NUMBER]"
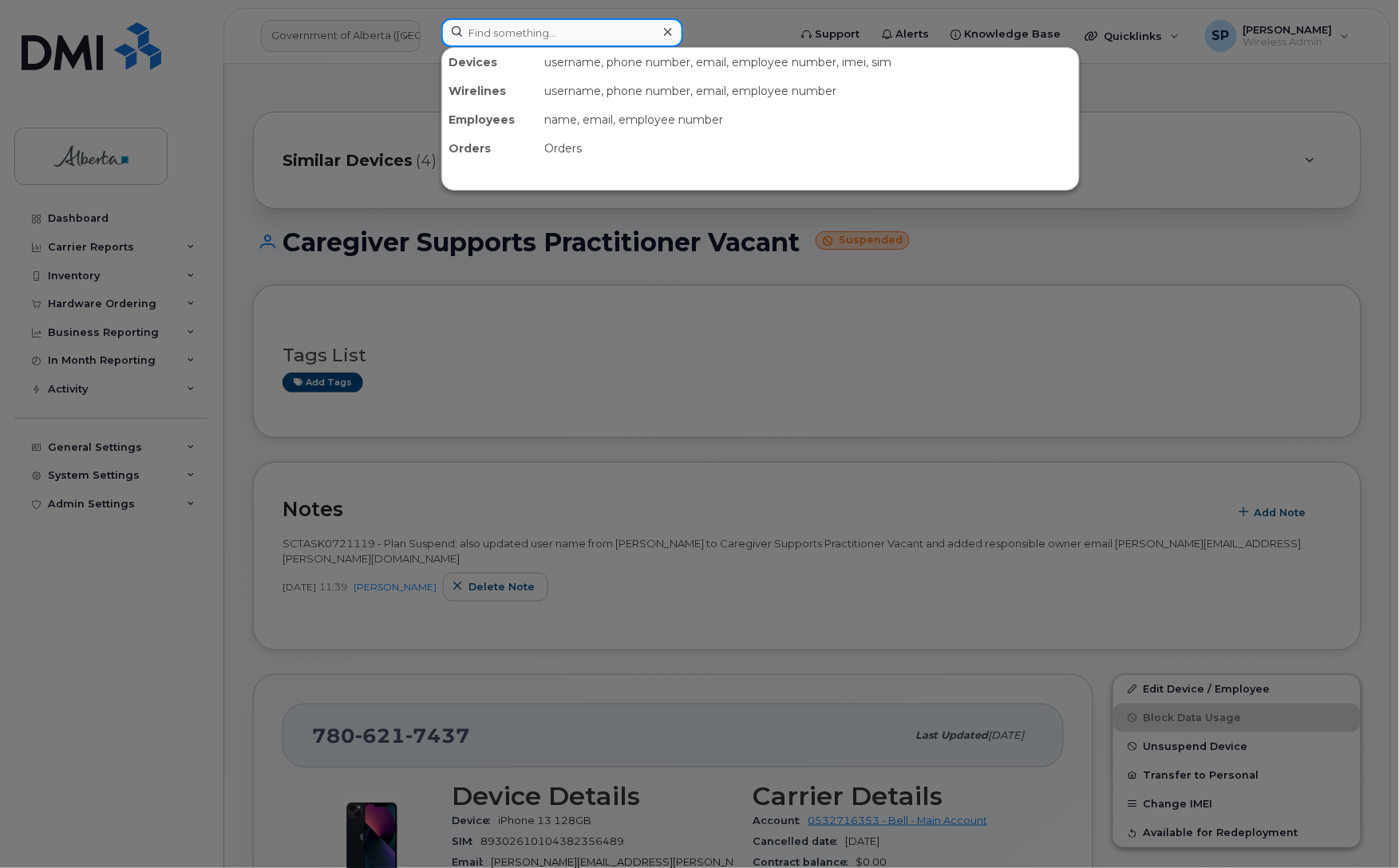
click at [473, 30] on input at bounding box center [562, 33] width 242 height 29
paste input "Marnie Mills"
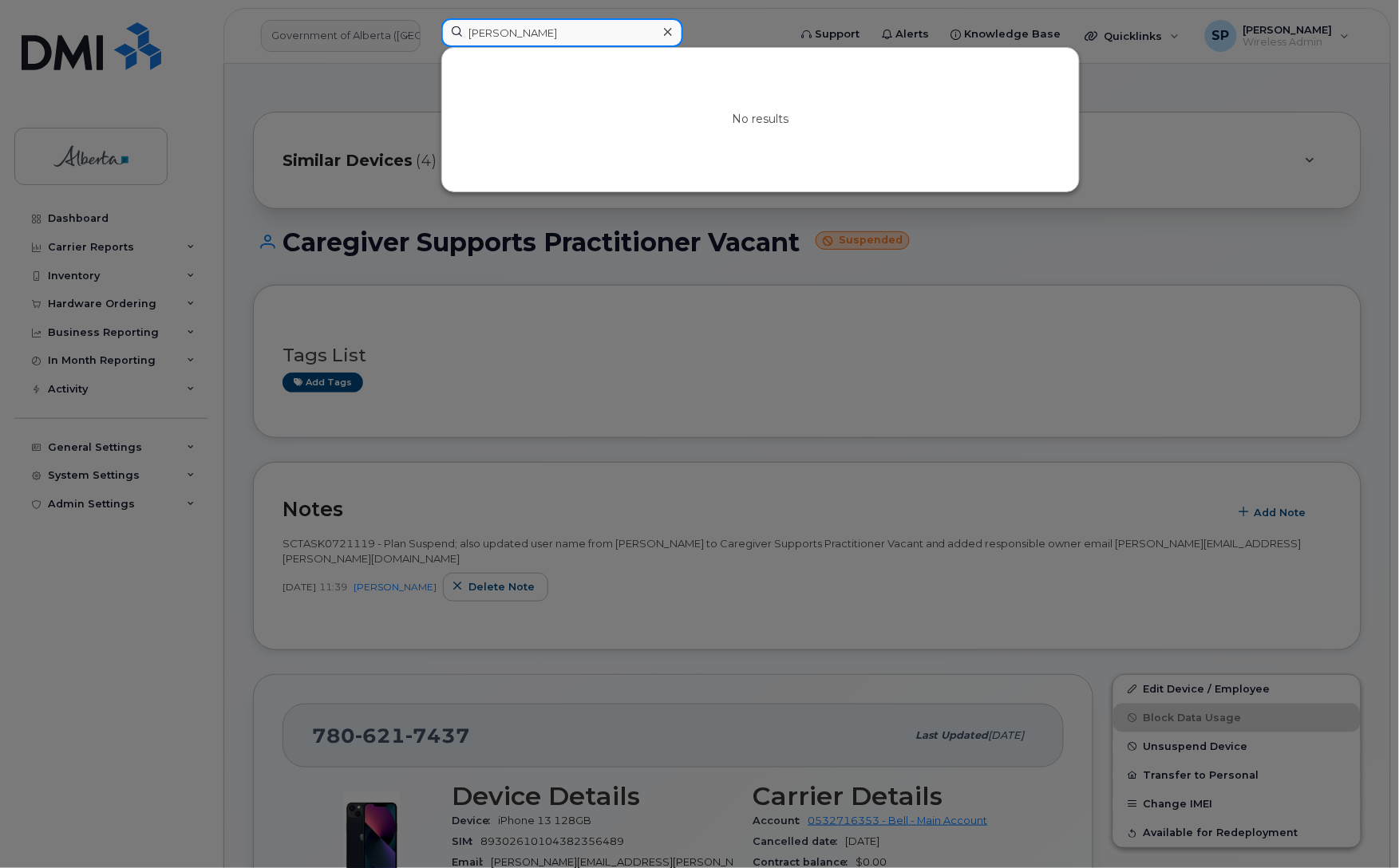
drag, startPoint x: 545, startPoint y: 26, endPoint x: 408, endPoint y: 41, distance: 137.8
click at [429, 41] on div "Marnie Mills No results" at bounding box center [610, 36] width 362 height 35
paste input "5873368029"
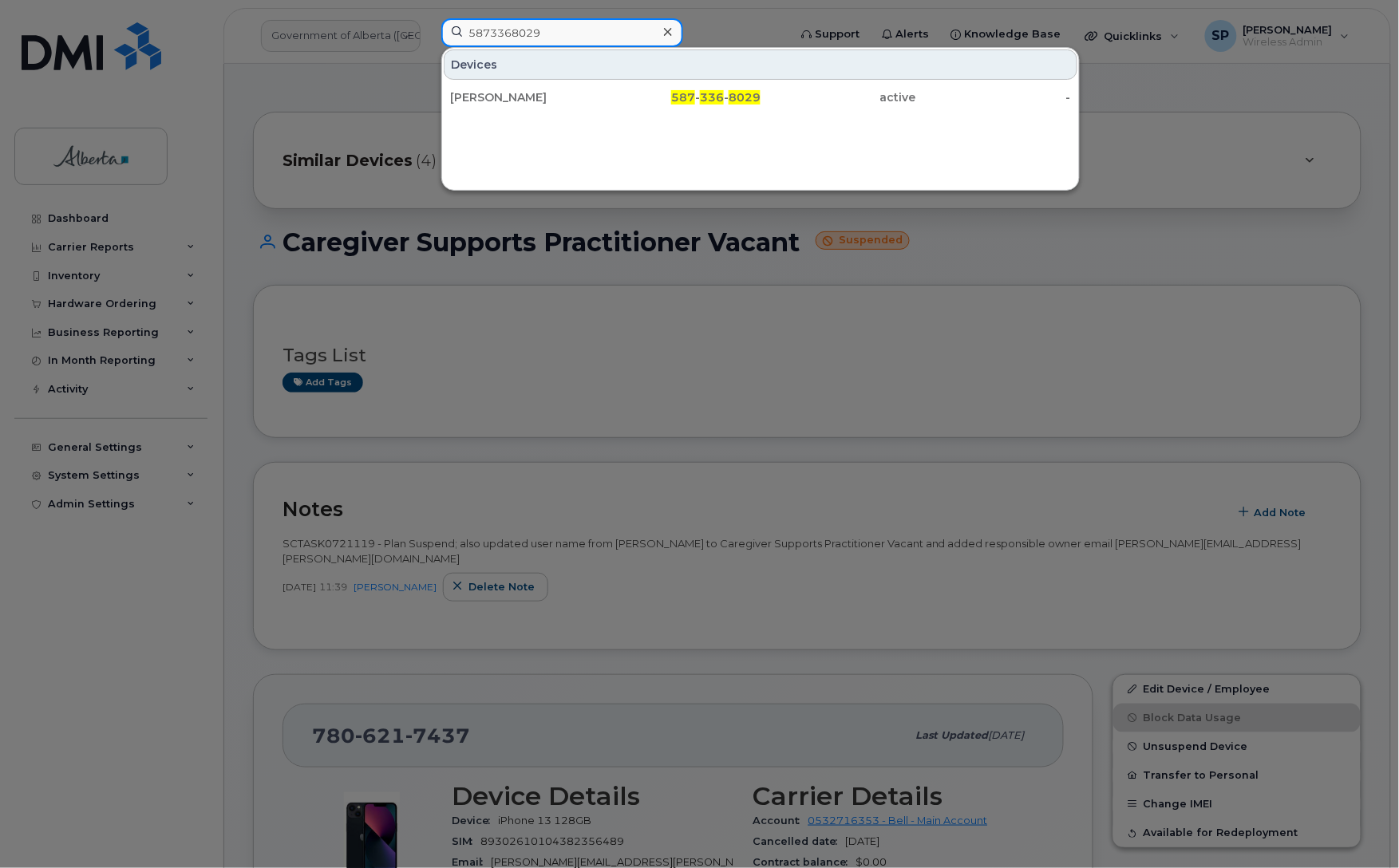
type input "5873368029"
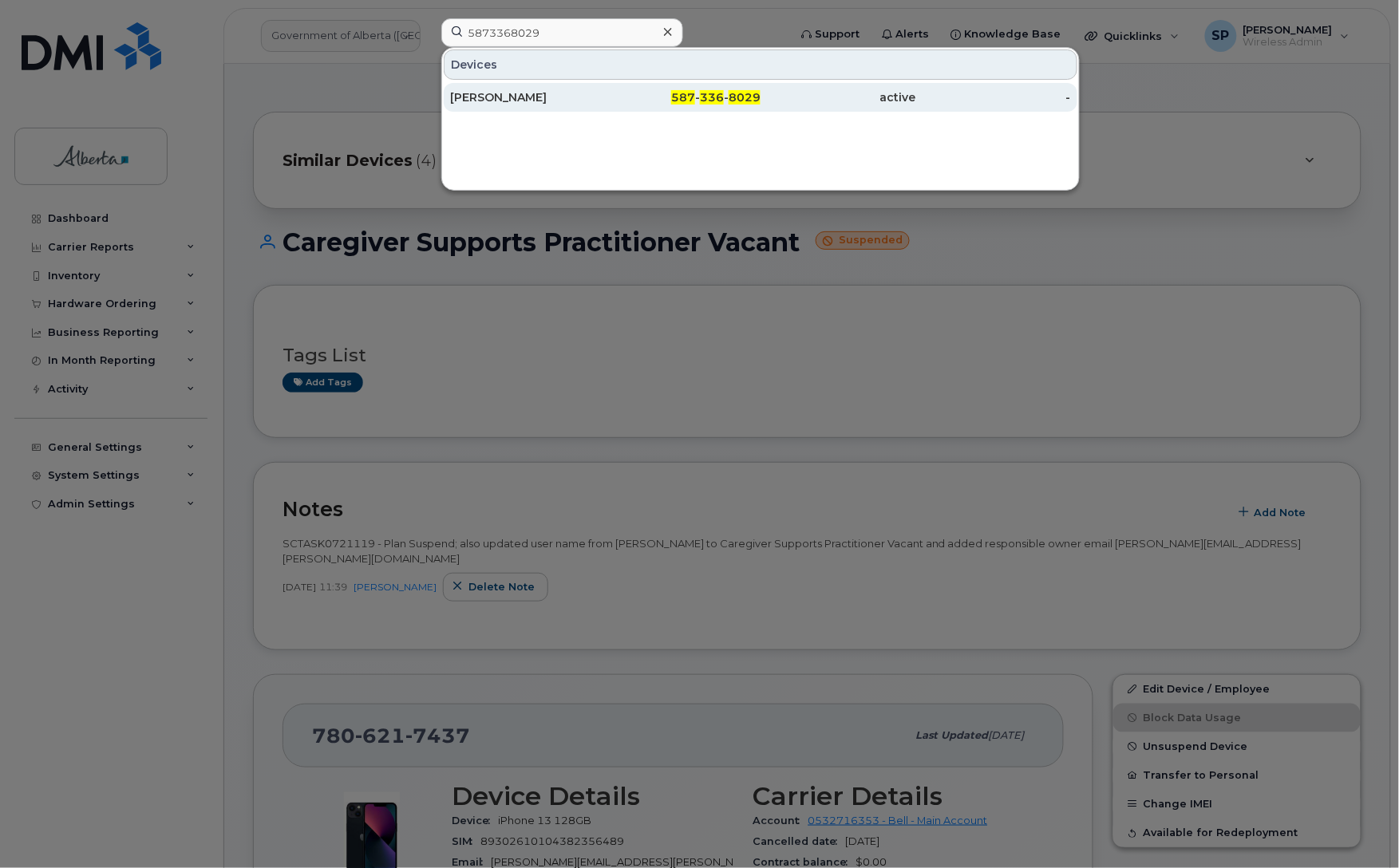
click at [485, 101] on div "[PERSON_NAME]" at bounding box center [527, 97] width 155 height 16
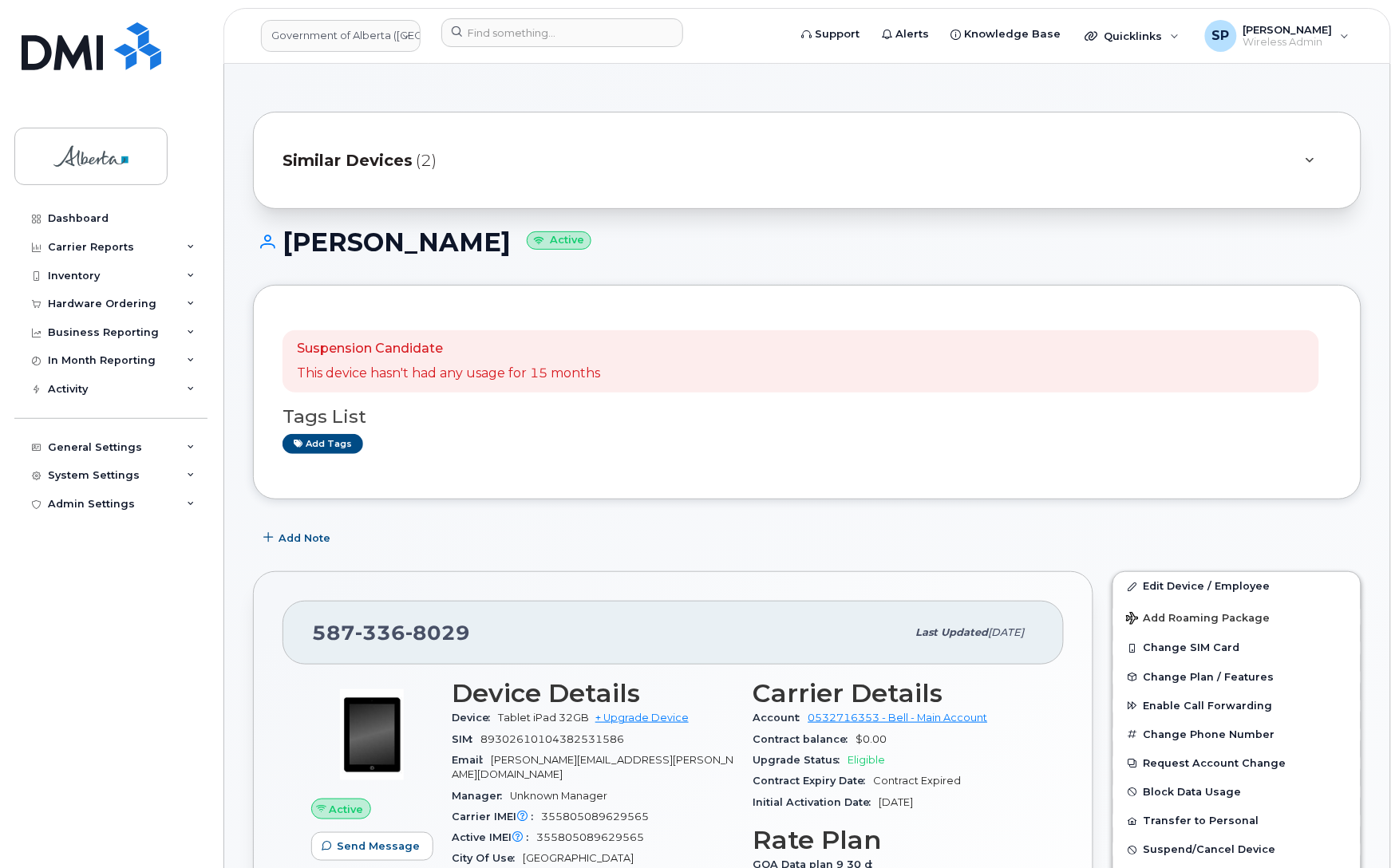
click at [96, 728] on div "Dashboard Carrier Reports Monthly Billing Data Daily Data Pooling Data Behavior…" at bounding box center [112, 524] width 197 height 640
click at [1183, 584] on link "Edit Device / Employee" at bounding box center [1237, 586] width 247 height 29
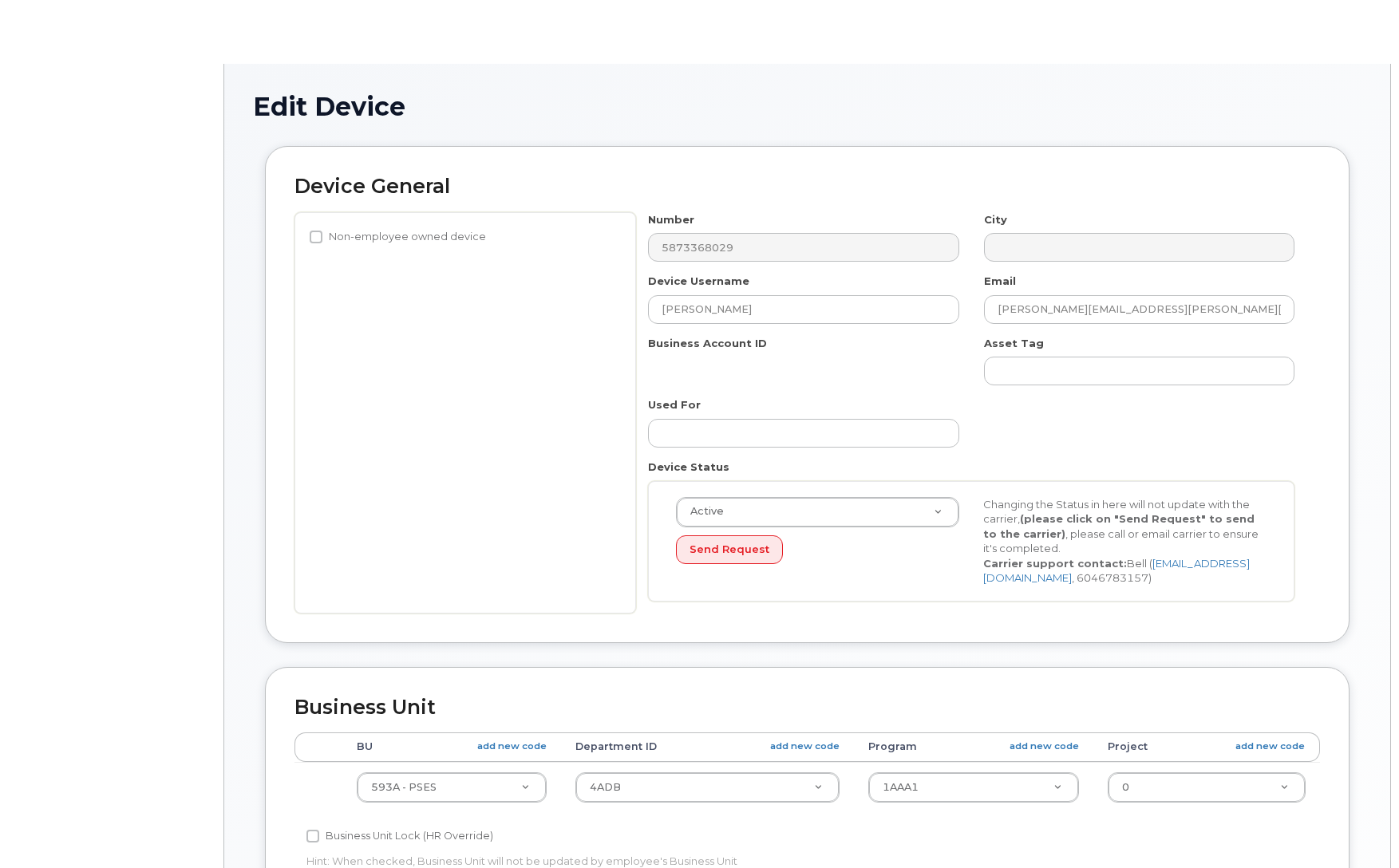
select select "4797682"
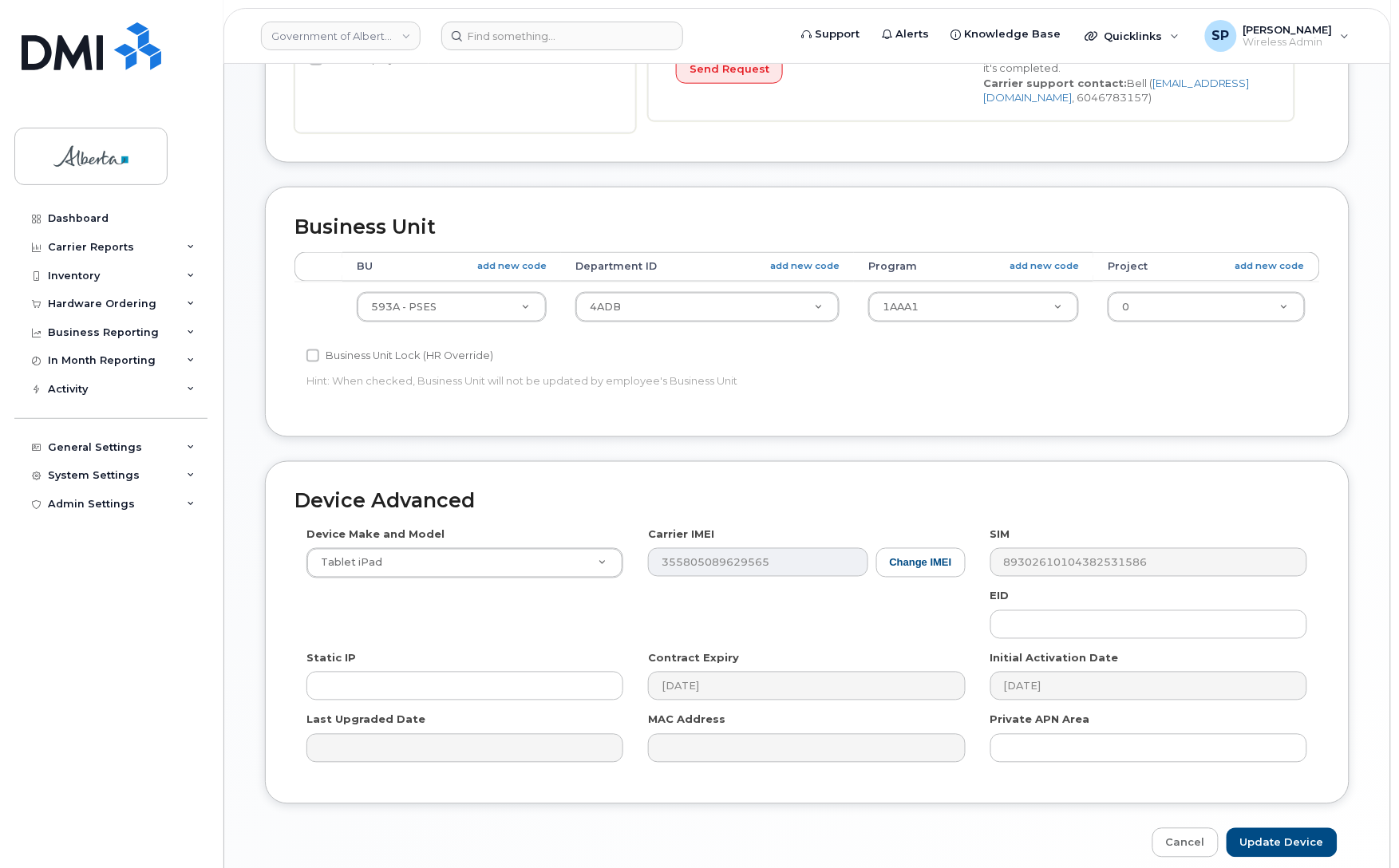
scroll to position [552, 0]
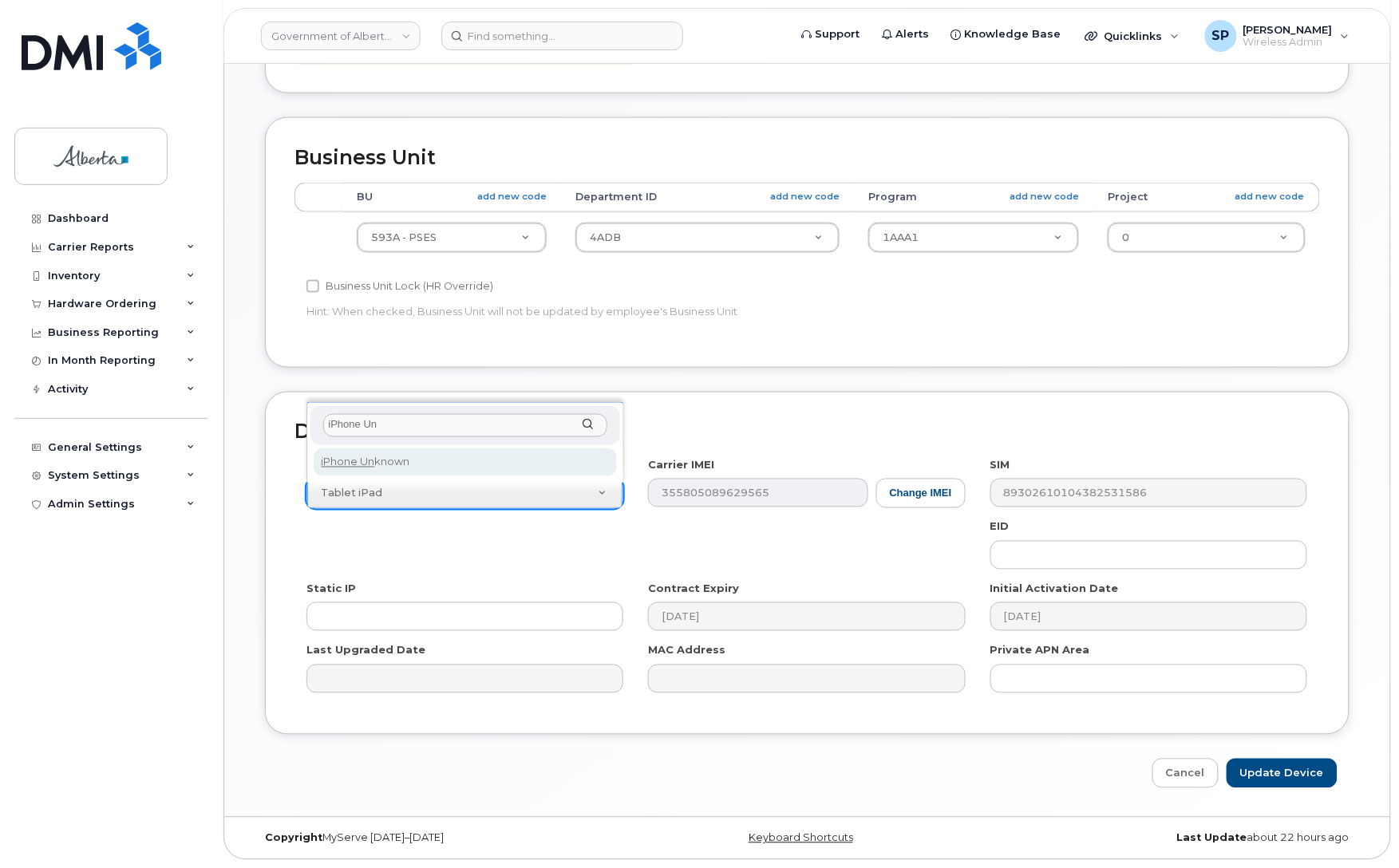
type input "iPhone Un"
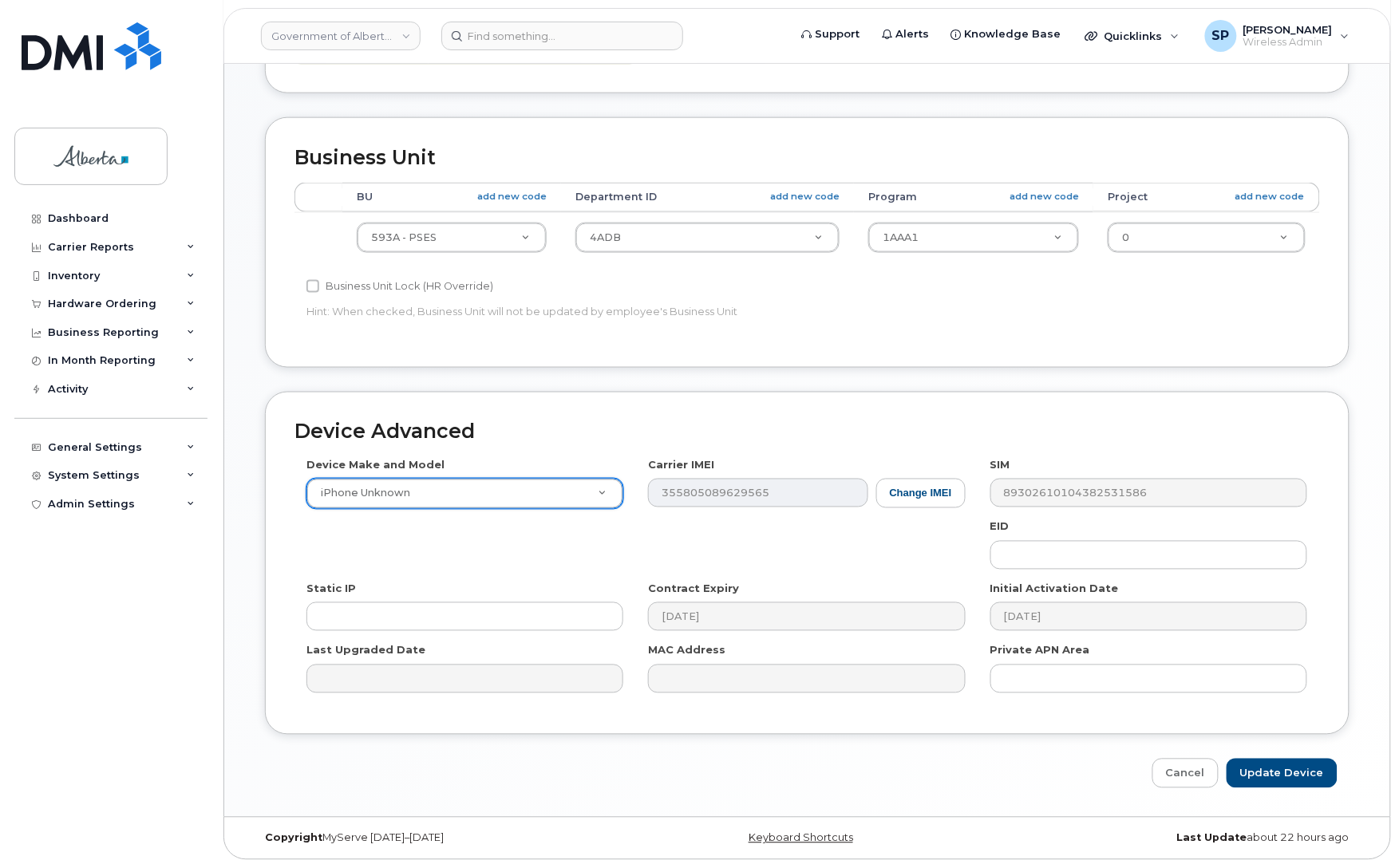
select select "185"
click at [1259, 766] on input "Update Device" at bounding box center [1282, 773] width 111 height 29
type input "Saving..."
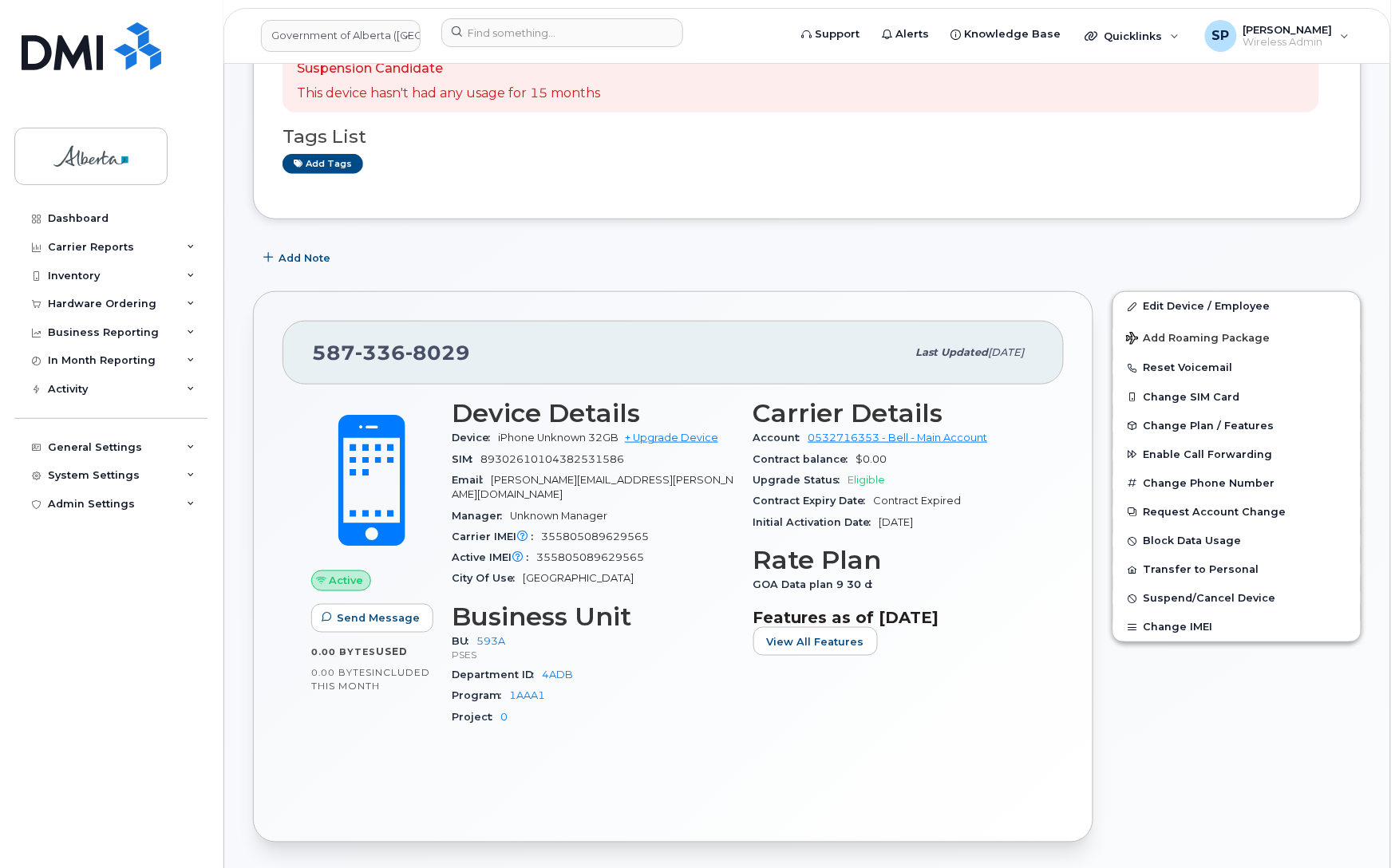
scroll to position [325, 0]
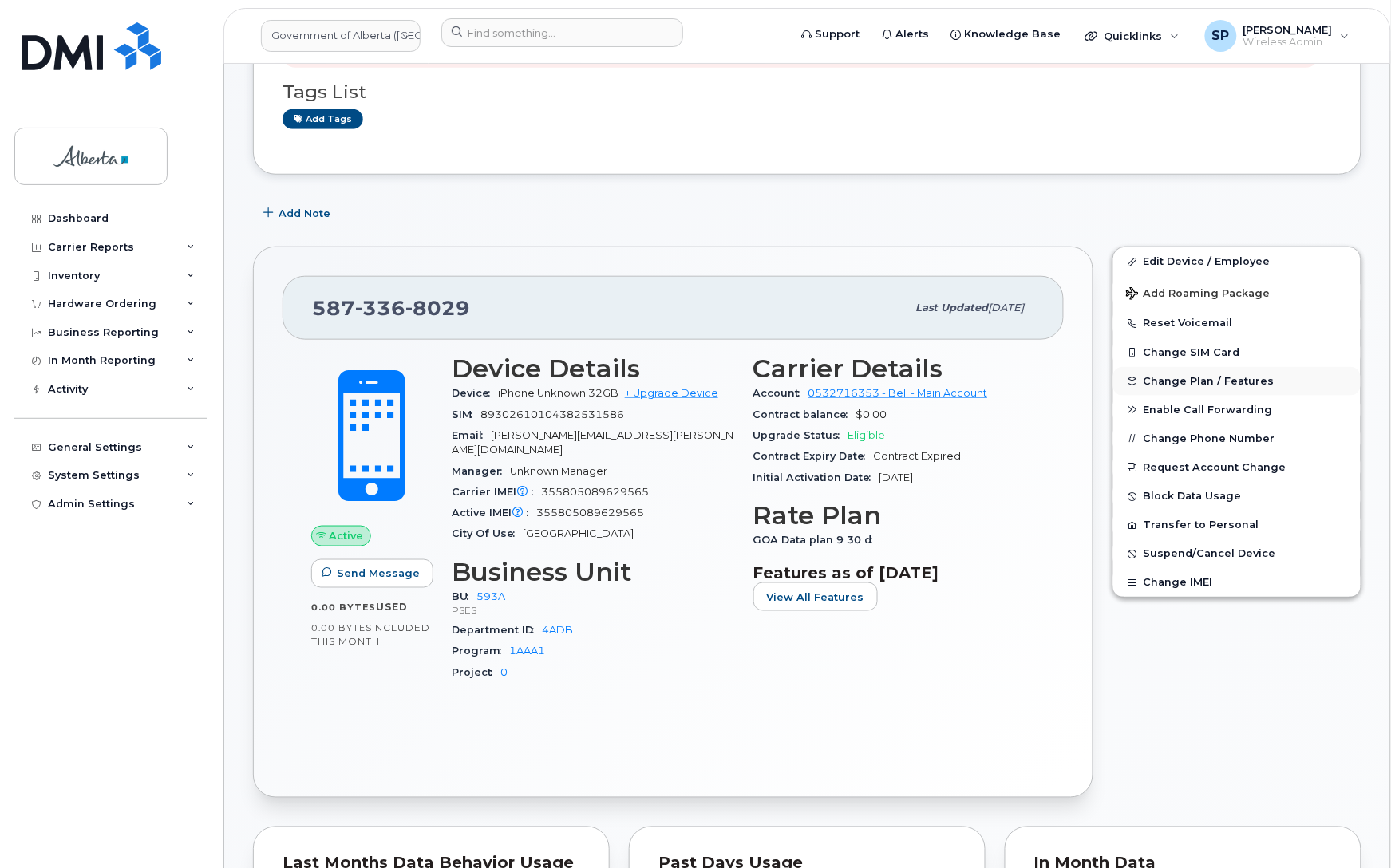
click at [1193, 389] on button "Change Plan / Features" at bounding box center [1237, 381] width 247 height 29
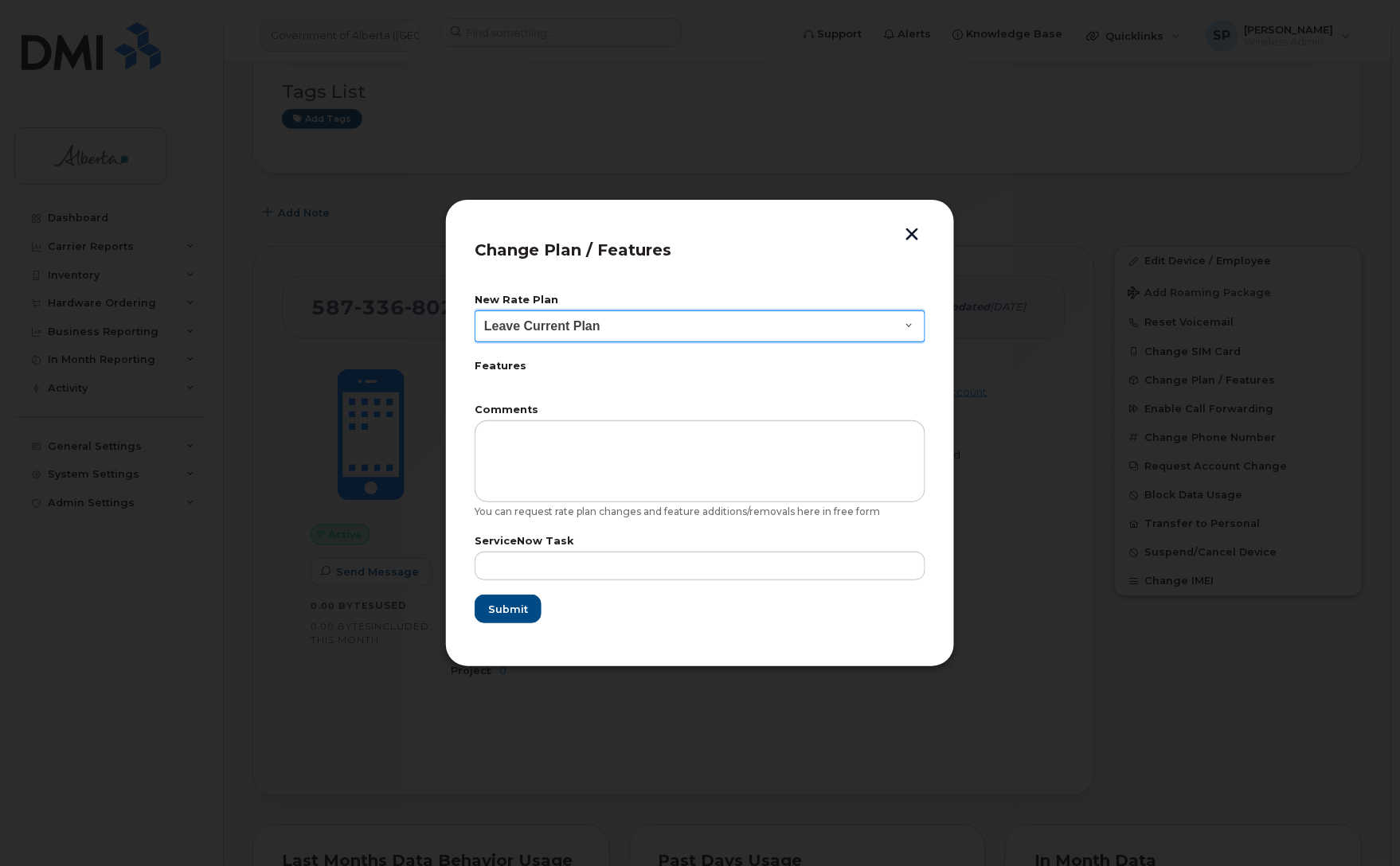
click at [579, 323] on select "Leave Current Plan GOA - Voice Plan 5 GOA Smartphone 14 30D GOA Unlimited Smart…" at bounding box center [700, 327] width 451 height 32
select select "2483362"
click at [475, 311] on select "Leave Current Plan GOA - Voice Plan 5 GOA Smartphone 14 30D GOA Unlimited Smart…" at bounding box center [700, 327] width 451 height 32
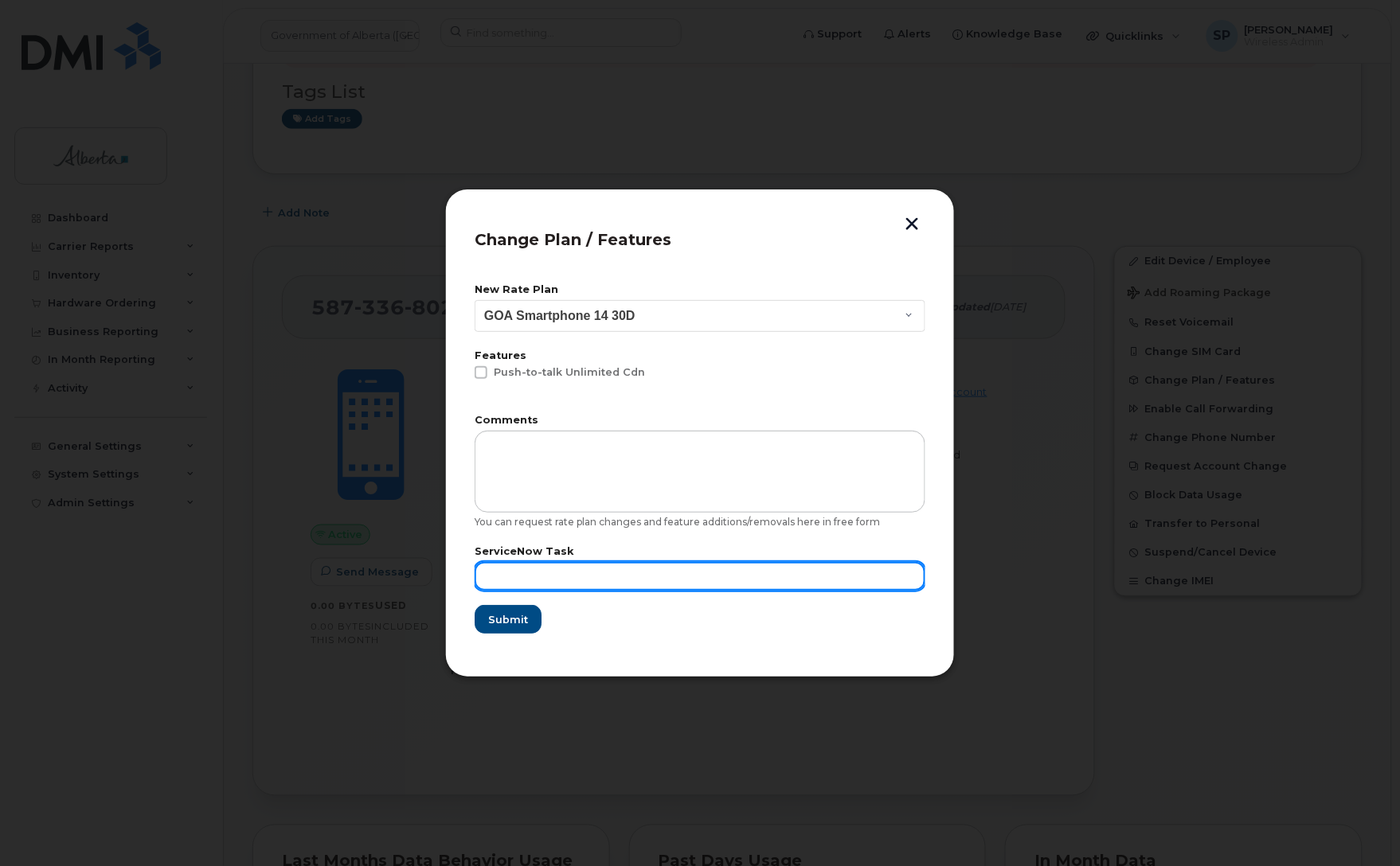
click at [562, 563] on input "text" at bounding box center [700, 576] width 451 height 29
paste input "SCTASK0864890"
type input "SCTASK0864890"
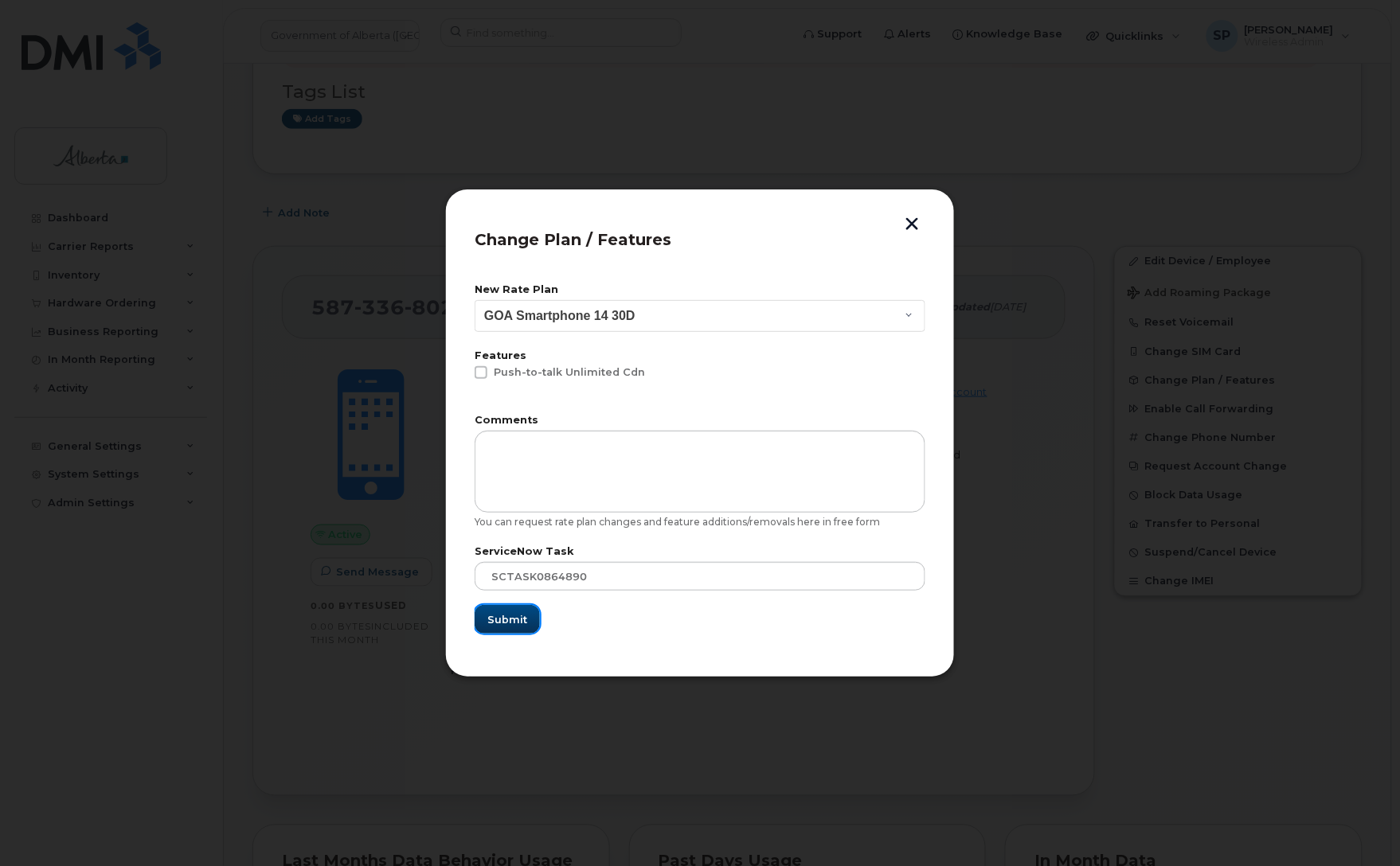
click at [515, 620] on span "Submit" at bounding box center [507, 620] width 40 height 15
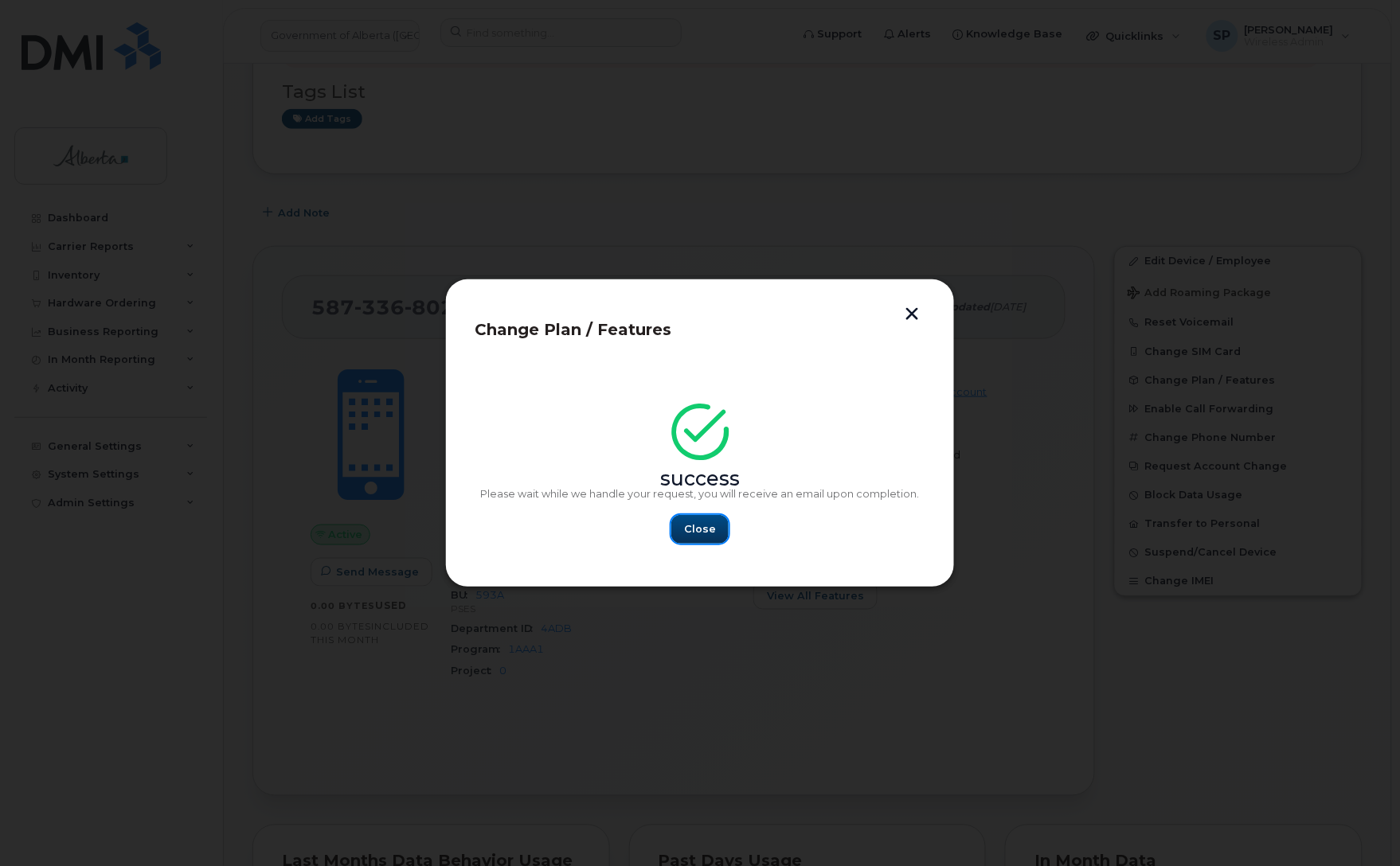
click at [701, 529] on span "Close" at bounding box center [700, 528] width 32 height 15
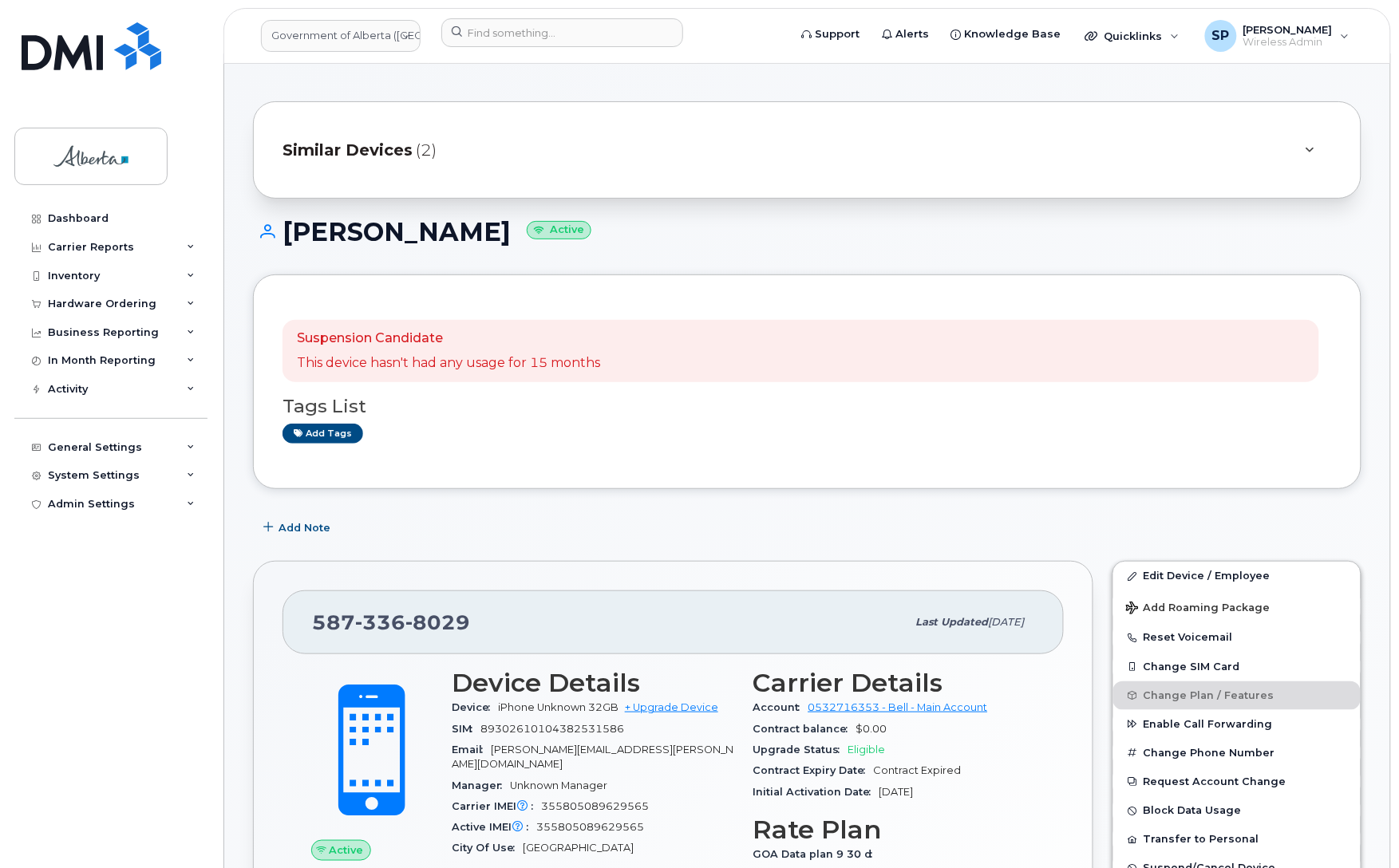
scroll to position [0, 0]
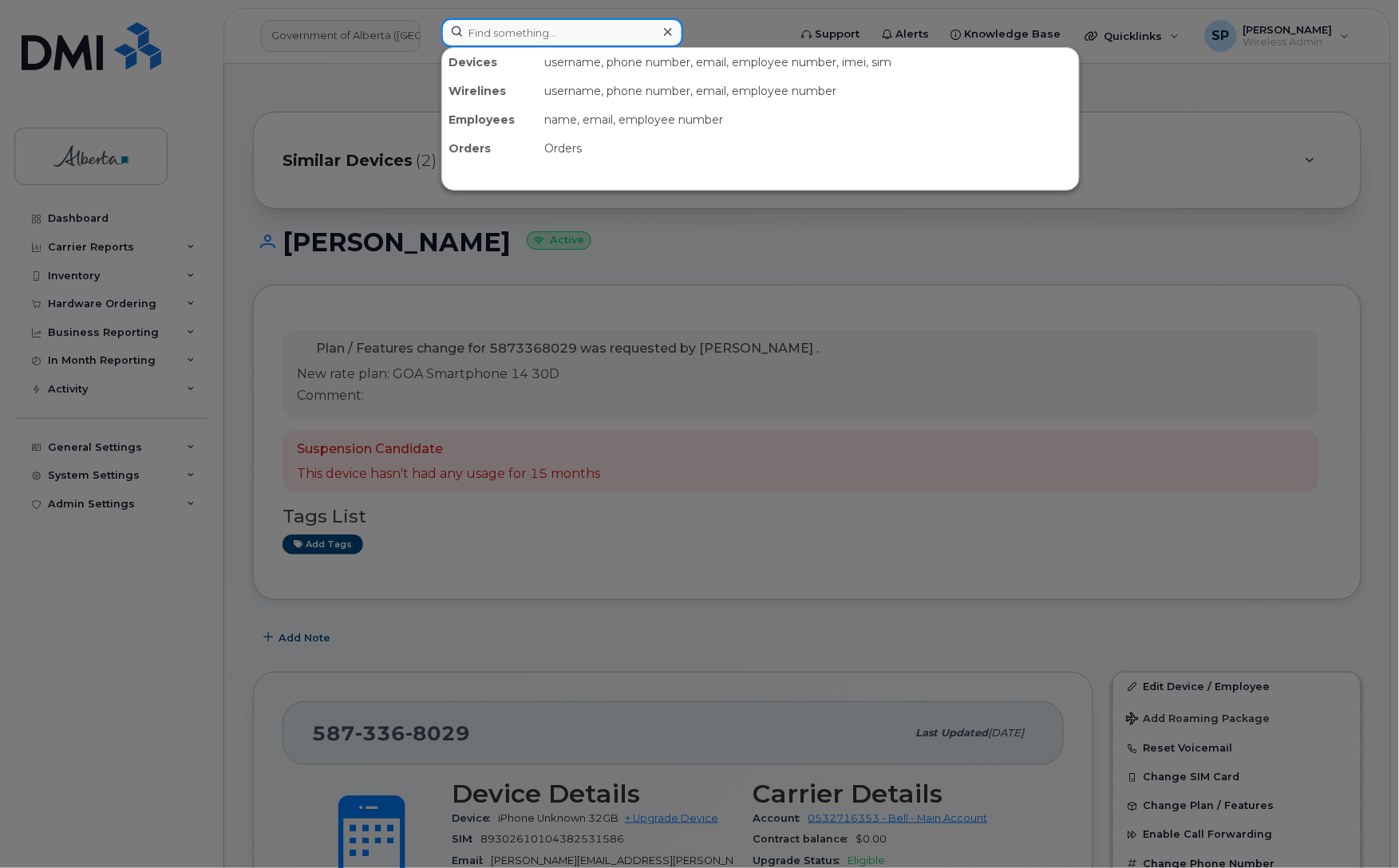
drag, startPoint x: 533, startPoint y: 41, endPoint x: 543, endPoint y: 44, distance: 10.4
click at [537, 42] on input at bounding box center [562, 33] width 242 height 29
paste input "[PERSON_NAME]"
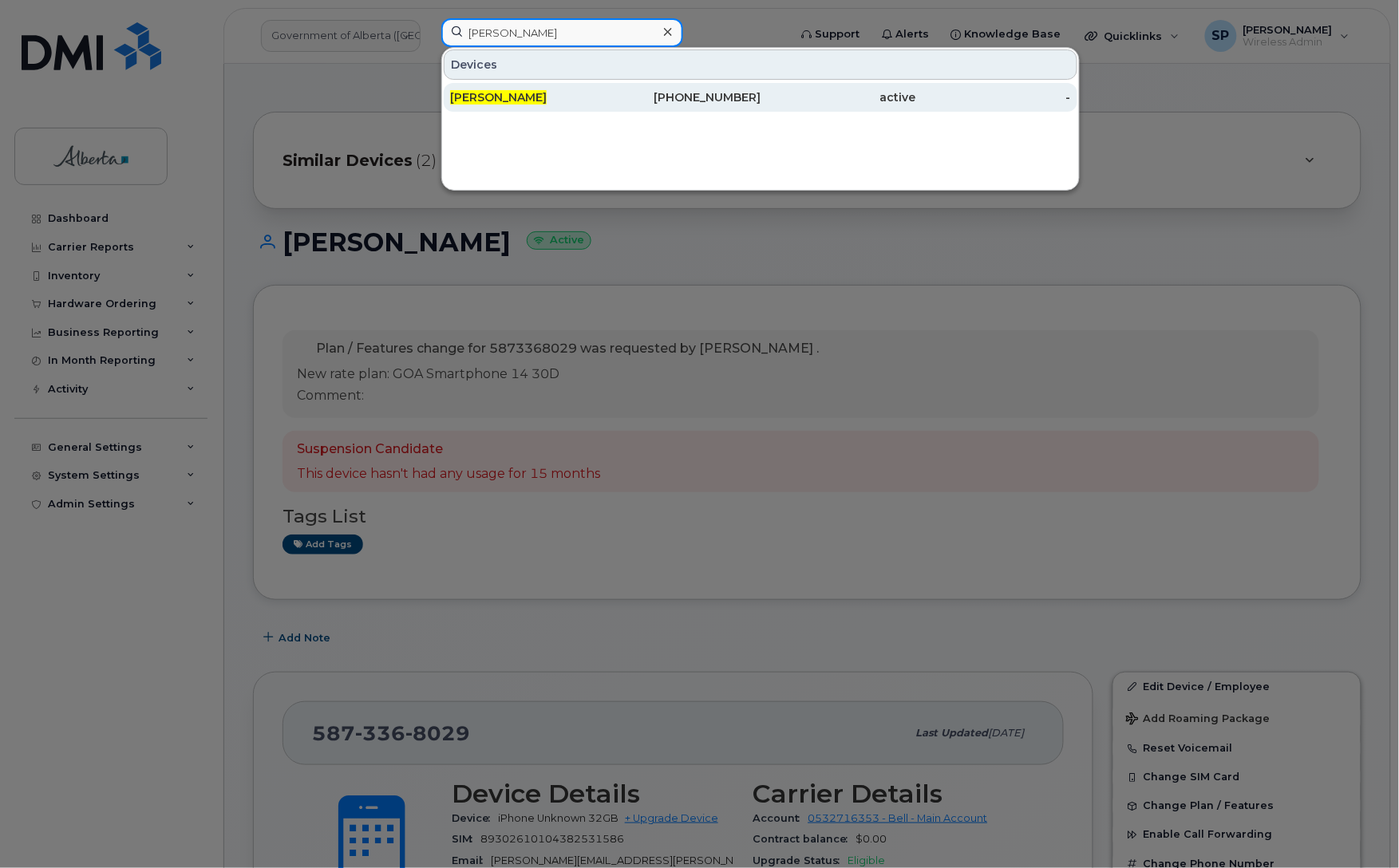
type input "[PERSON_NAME]"
click at [539, 97] on div "[PERSON_NAME]" at bounding box center [527, 97] width 155 height 16
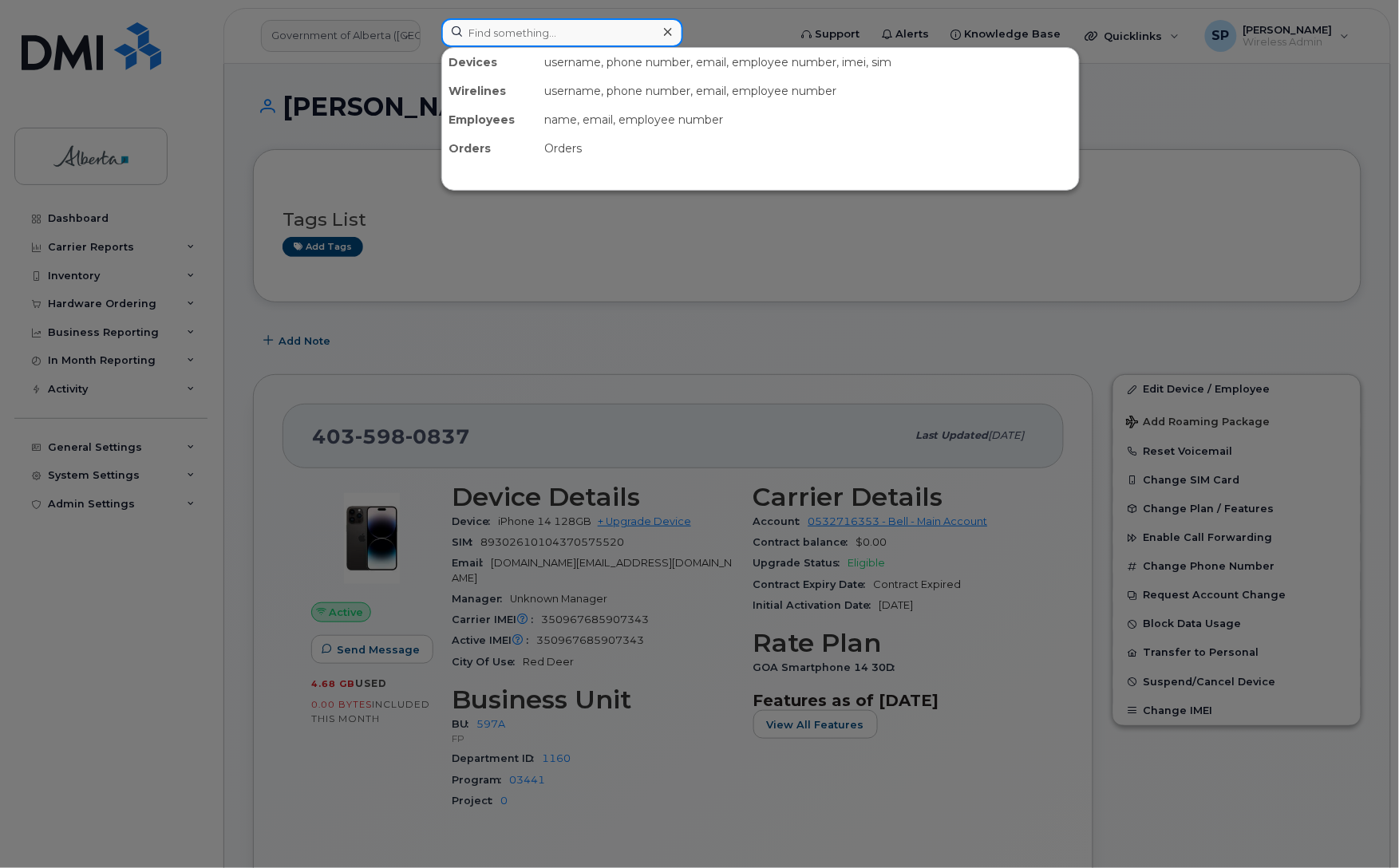
click at [495, 32] on input at bounding box center [562, 33] width 242 height 29
paste input "7805197466"
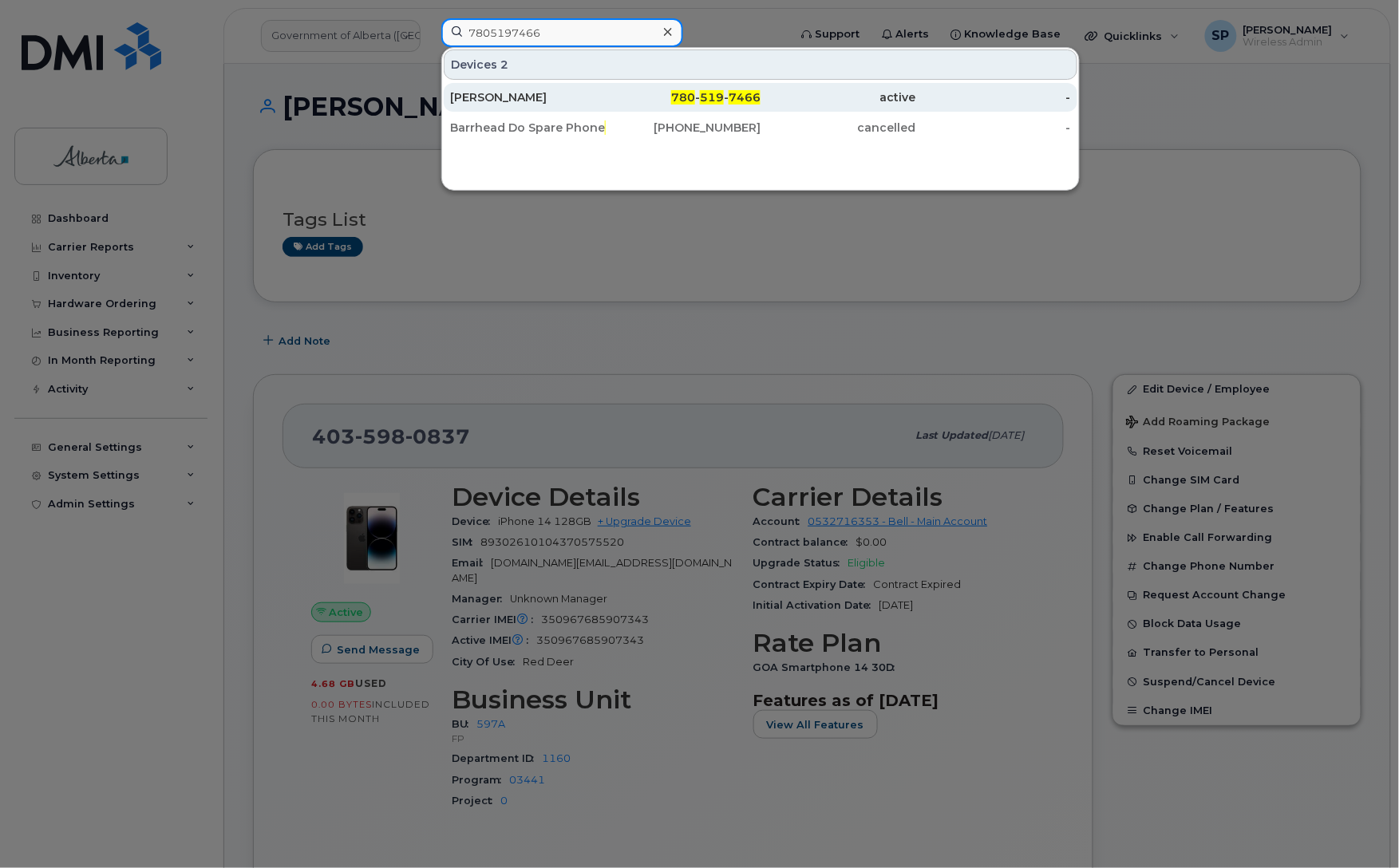
type input "7805197466"
click at [512, 96] on div "[PERSON_NAME]" at bounding box center [527, 97] width 155 height 16
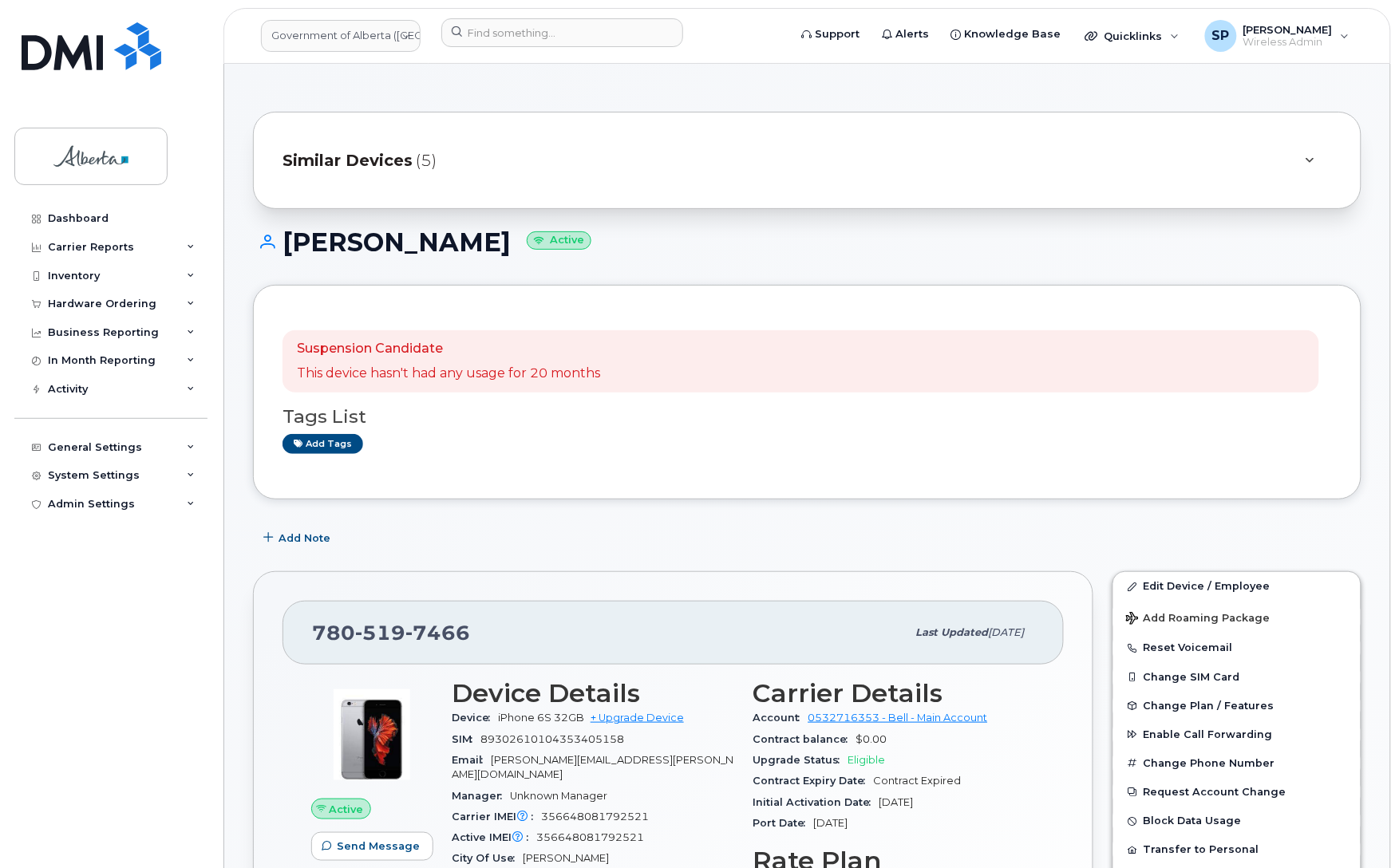
click at [475, 627] on div "[PHONE_NUMBER]" at bounding box center [609, 632] width 594 height 34
click at [55, 561] on div "Dashboard Carrier Reports Monthly Billing Data Daily Data Pooling Data Behavior…" at bounding box center [112, 524] width 197 height 640
click at [1178, 708] on span "Change Plan / Features" at bounding box center [1208, 706] width 131 height 12
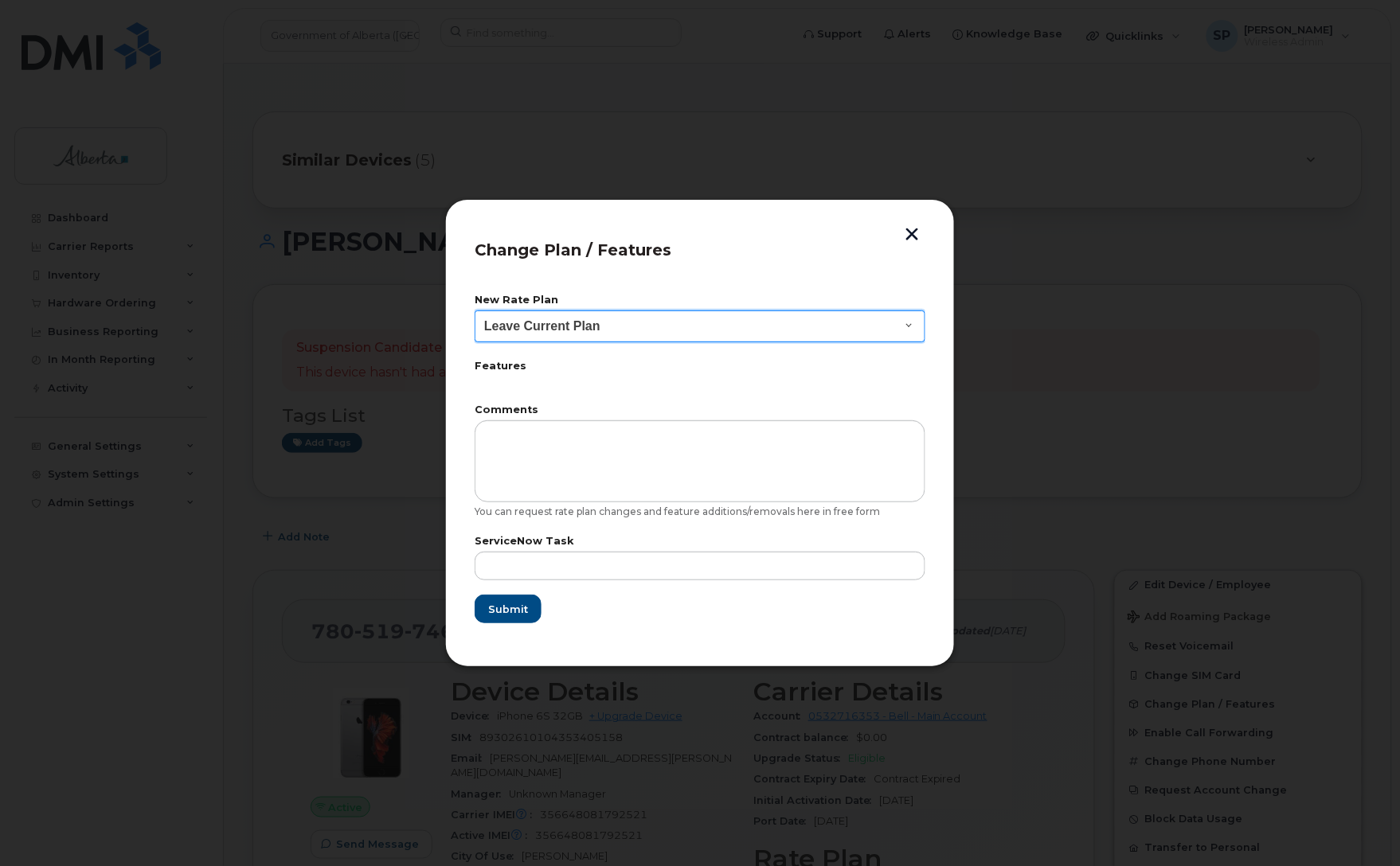
click at [571, 320] on select "Leave Current Plan GOA - Voice Plan 5 GOA Smartphone 14 30D GOA Unlimited Smart…" at bounding box center [700, 327] width 451 height 32
click at [916, 231] on button "button" at bounding box center [911, 236] width 24 height 17
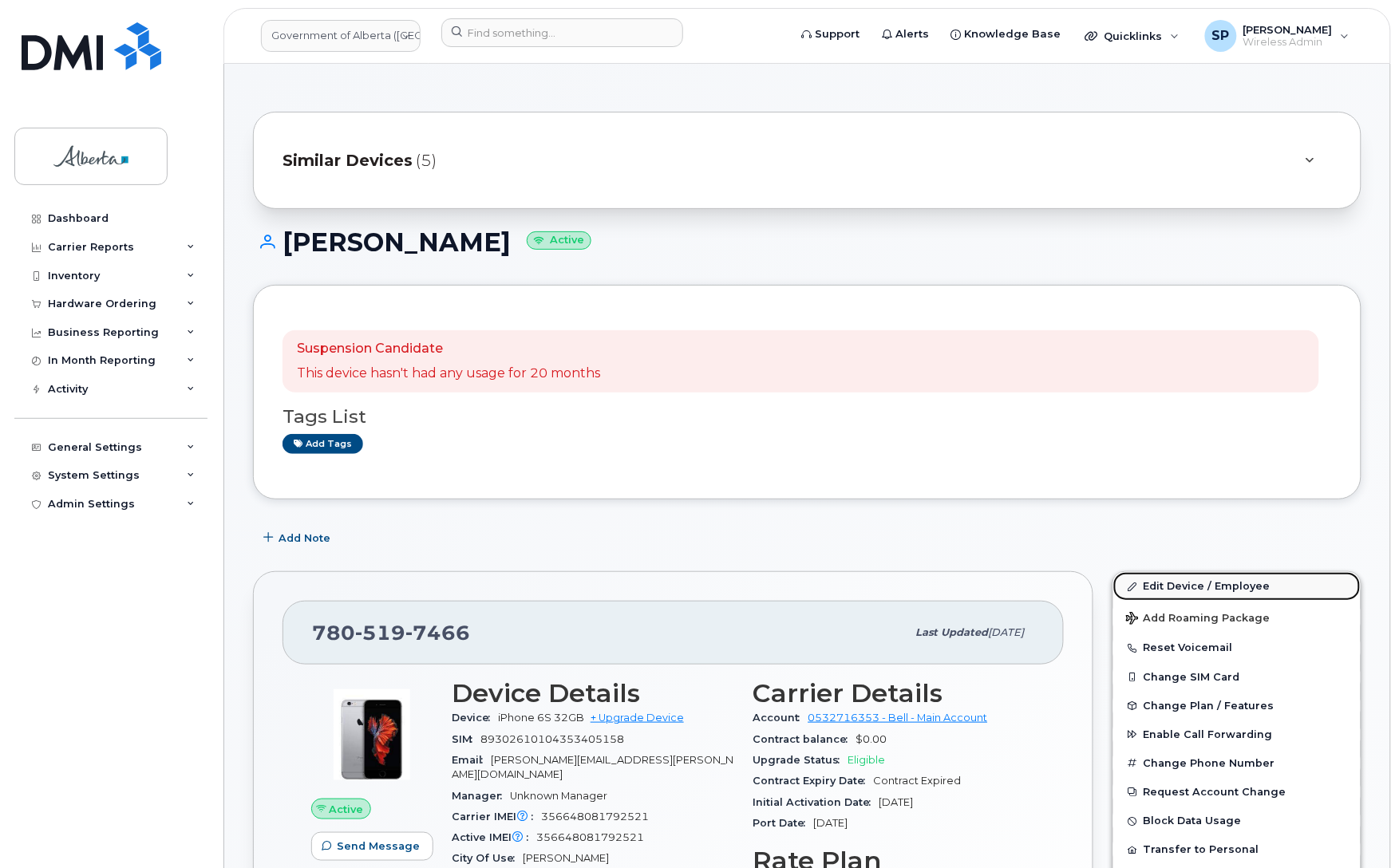
click at [1167, 584] on link "Edit Device / Employee" at bounding box center [1237, 586] width 247 height 29
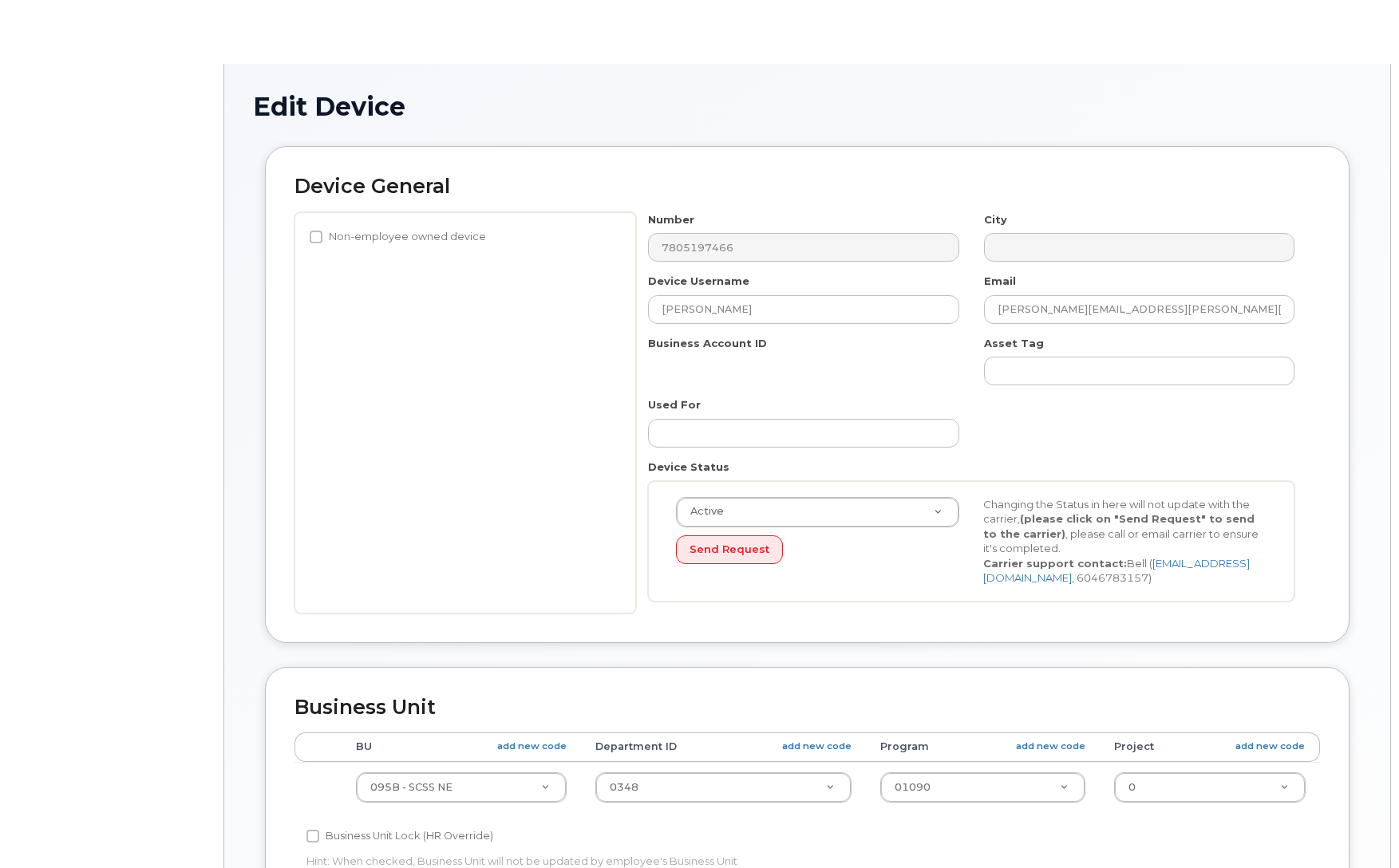
select select "4749749"
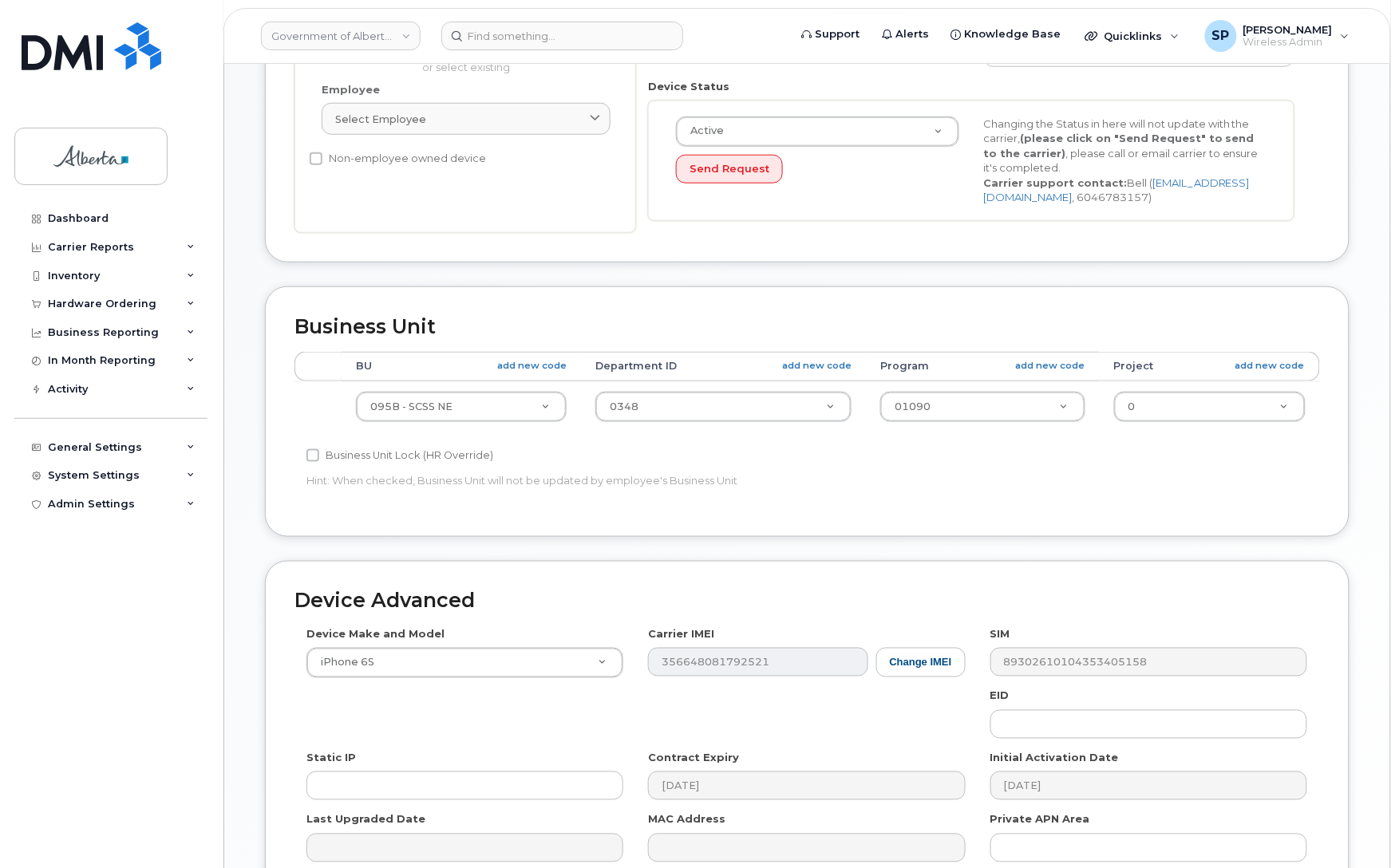
scroll to position [457, 0]
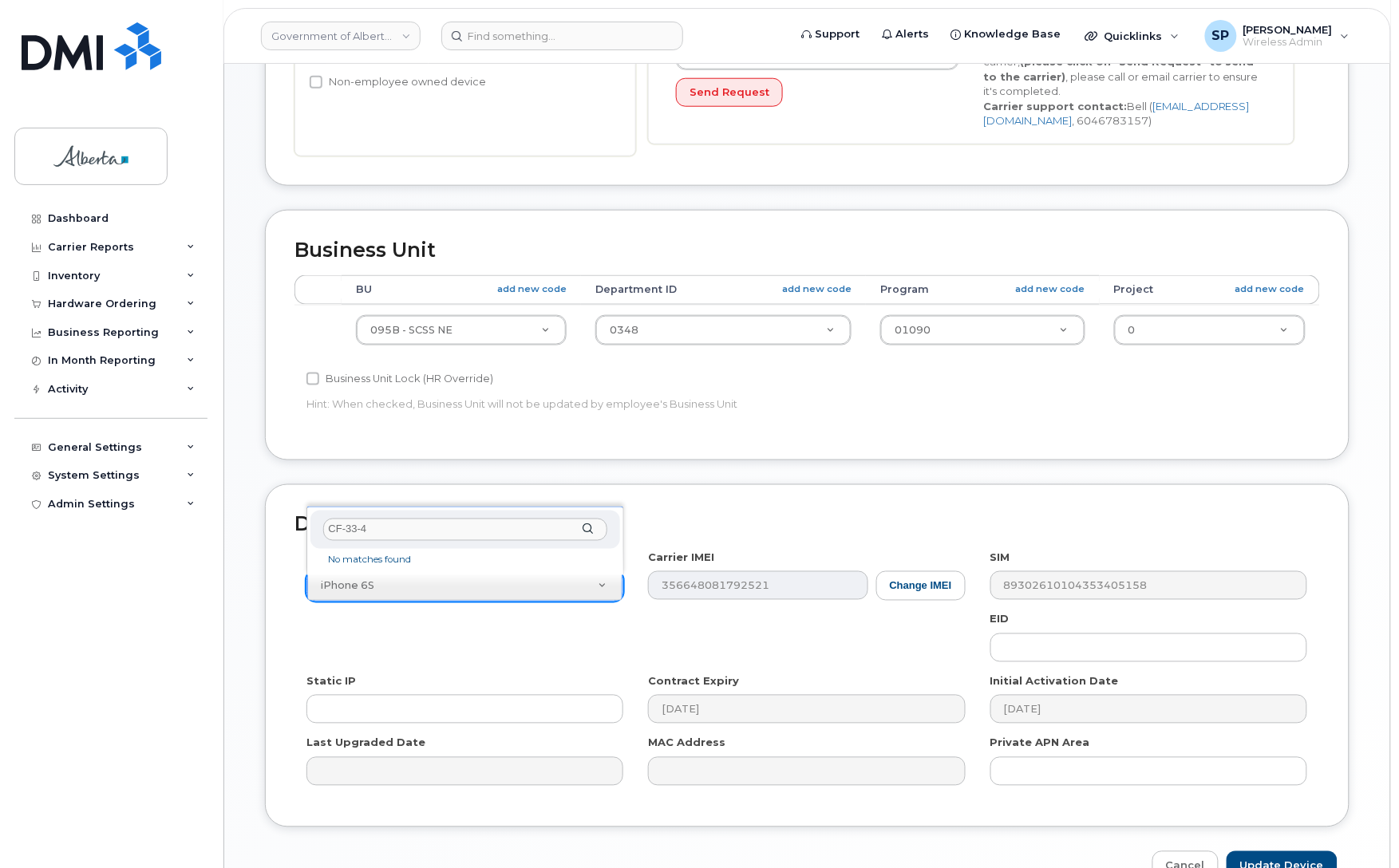
drag, startPoint x: 415, startPoint y: 529, endPoint x: 289, endPoint y: 524, distance: 126.1
click at [289, 524] on body "Government of Alberta (GOA) Support Alerts Knowledge Base Quicklinks Suspend / …" at bounding box center [700, 251] width 1399 height 1418
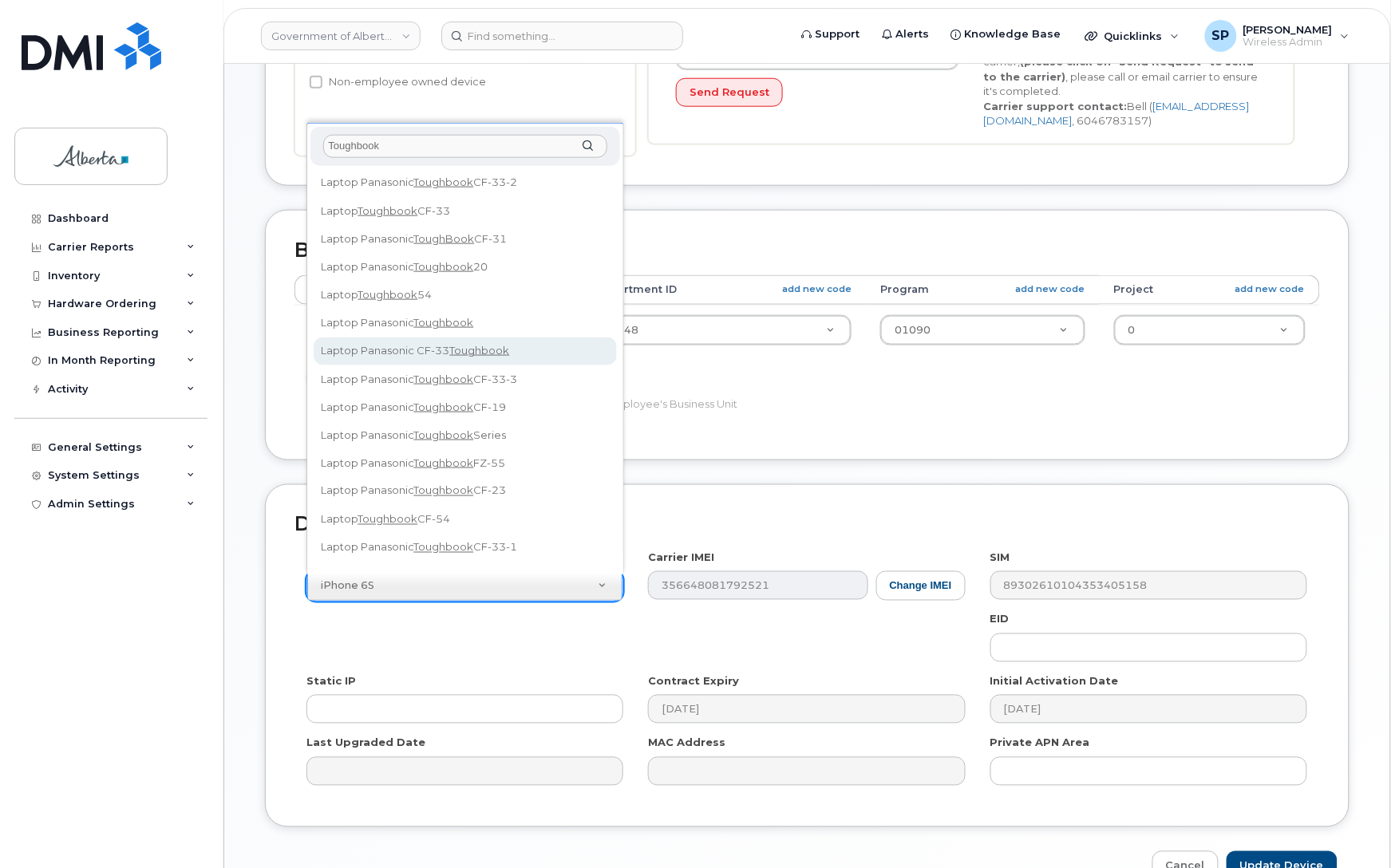
type input "Toughbook"
select select "3097"
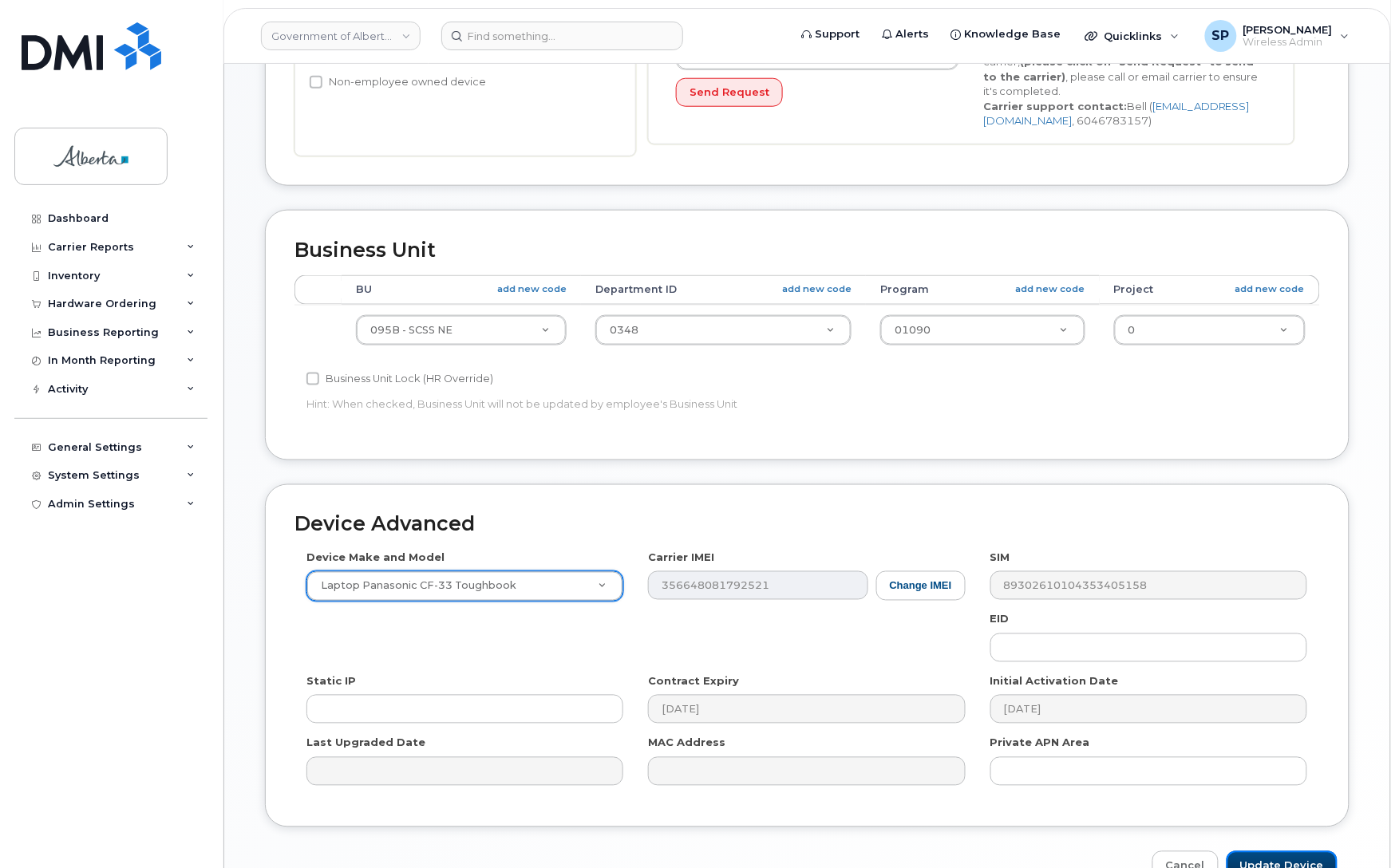
drag, startPoint x: 1263, startPoint y: 860, endPoint x: 1039, endPoint y: 854, distance: 224.1
click at [1263, 859] on input "Update Device" at bounding box center [1282, 865] width 111 height 29
type input "Saving..."
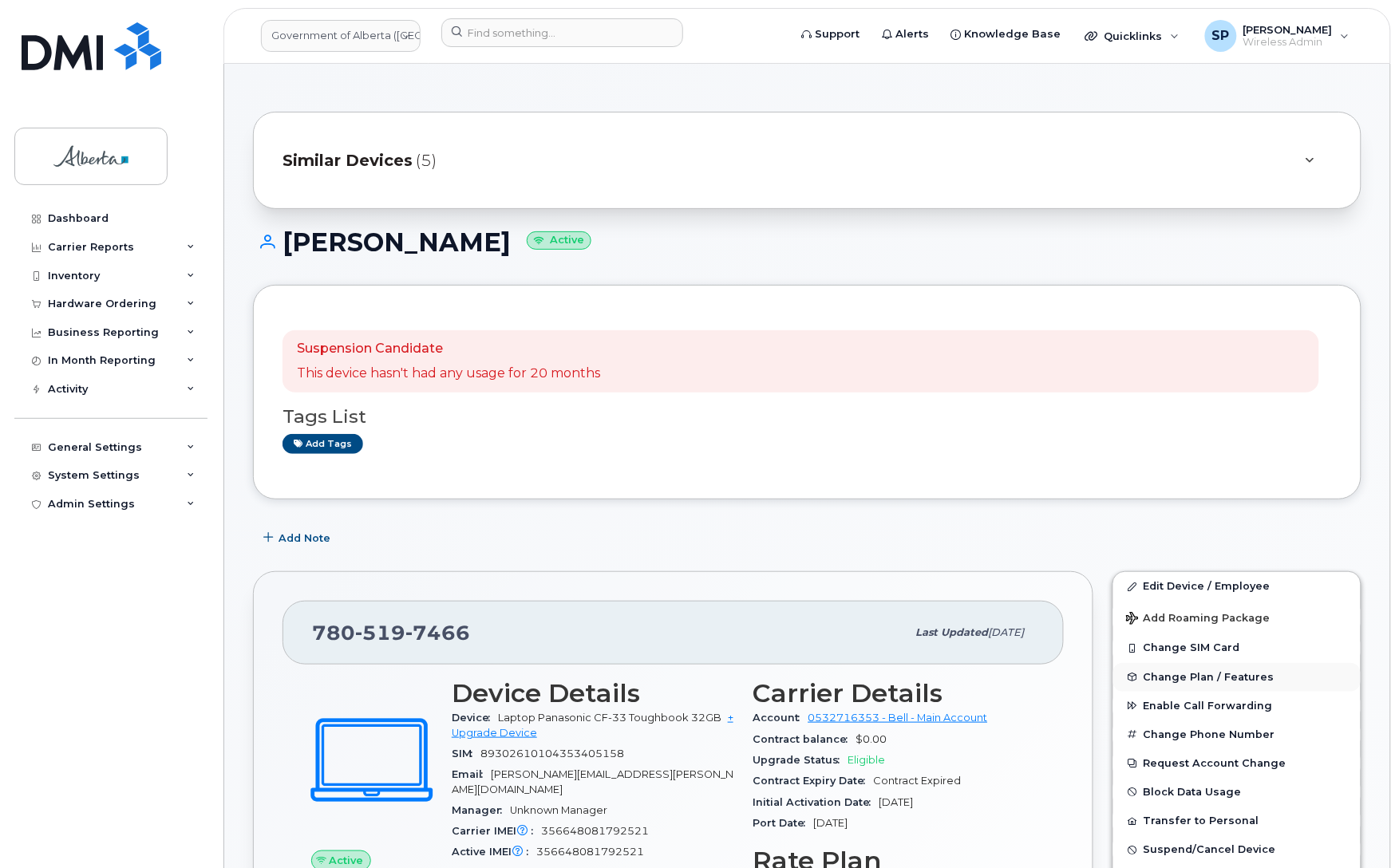
click at [1222, 674] on span "Change Plan / Features" at bounding box center [1208, 677] width 131 height 12
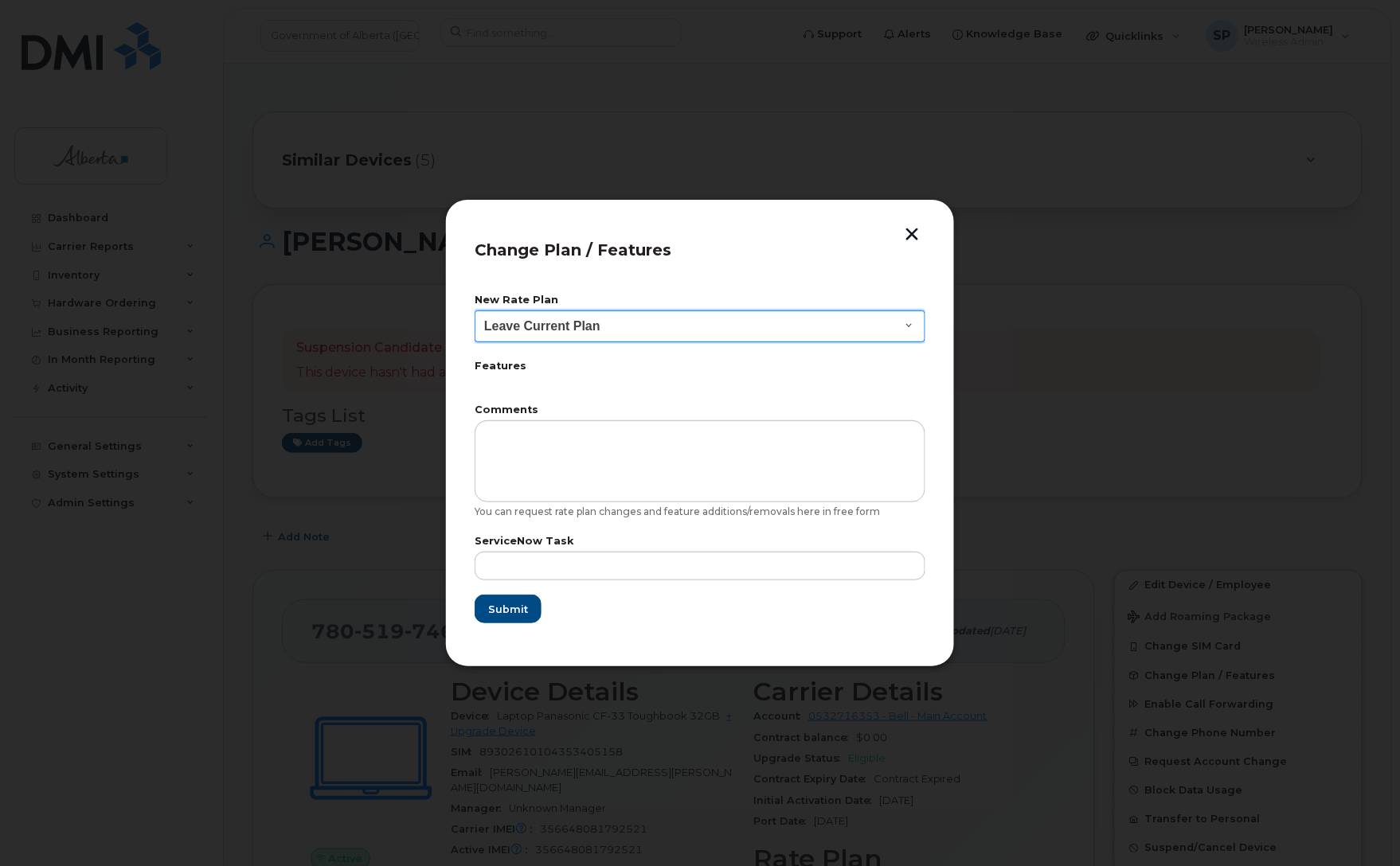
click at [549, 324] on select "Leave Current Plan GOA Data plan 9 30 d GOA–Unlimited Data Plan 9" at bounding box center [700, 327] width 451 height 32
select select "1790211"
click at [475, 311] on select "Leave Current Plan GOA Data plan 9 30 d GOA–Unlimited Data Plan 9" at bounding box center [700, 327] width 451 height 32
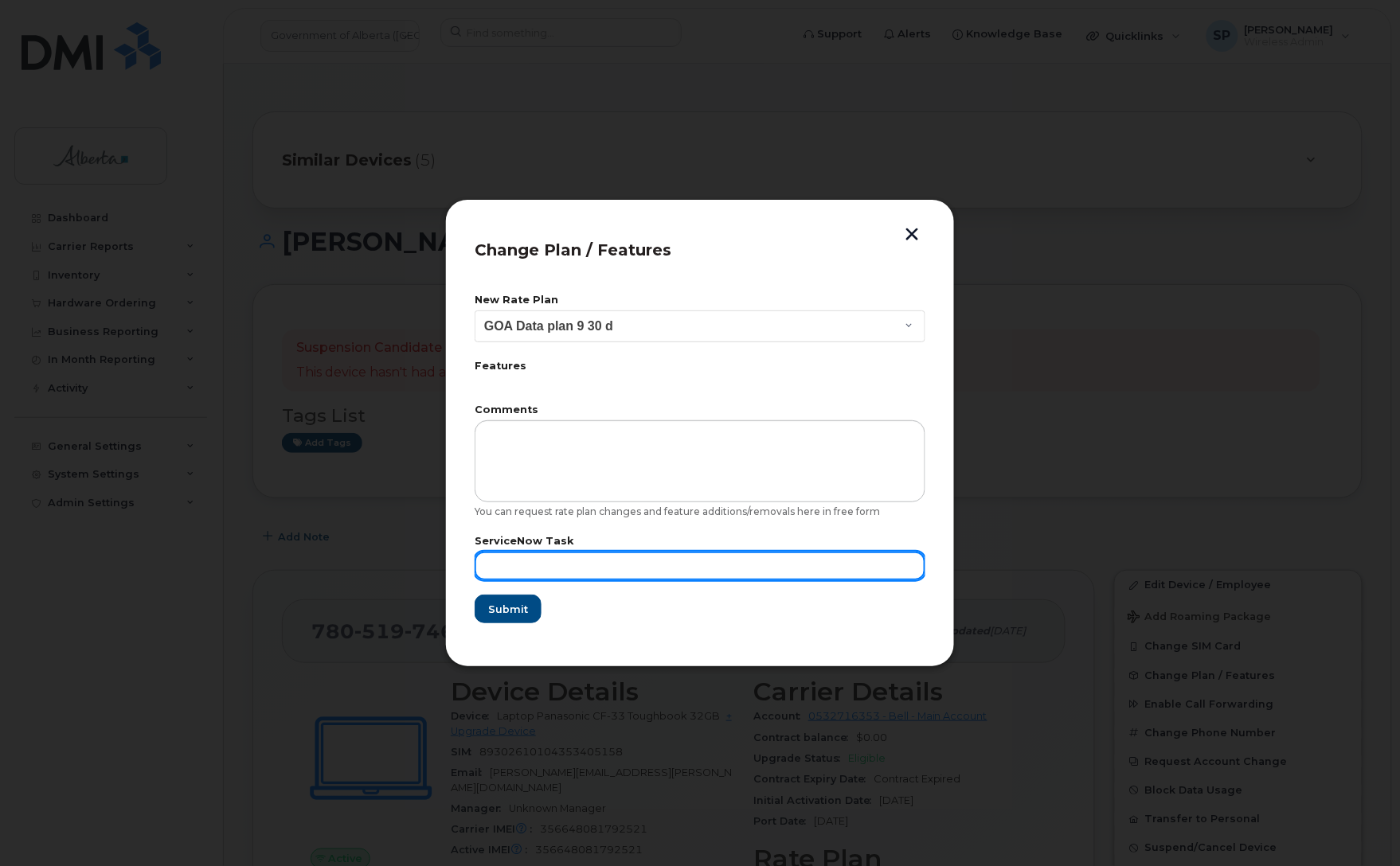
click at [544, 555] on input "text" at bounding box center [700, 566] width 451 height 29
paste input "SCTASK0865425"
type input "SCTASK0865425"
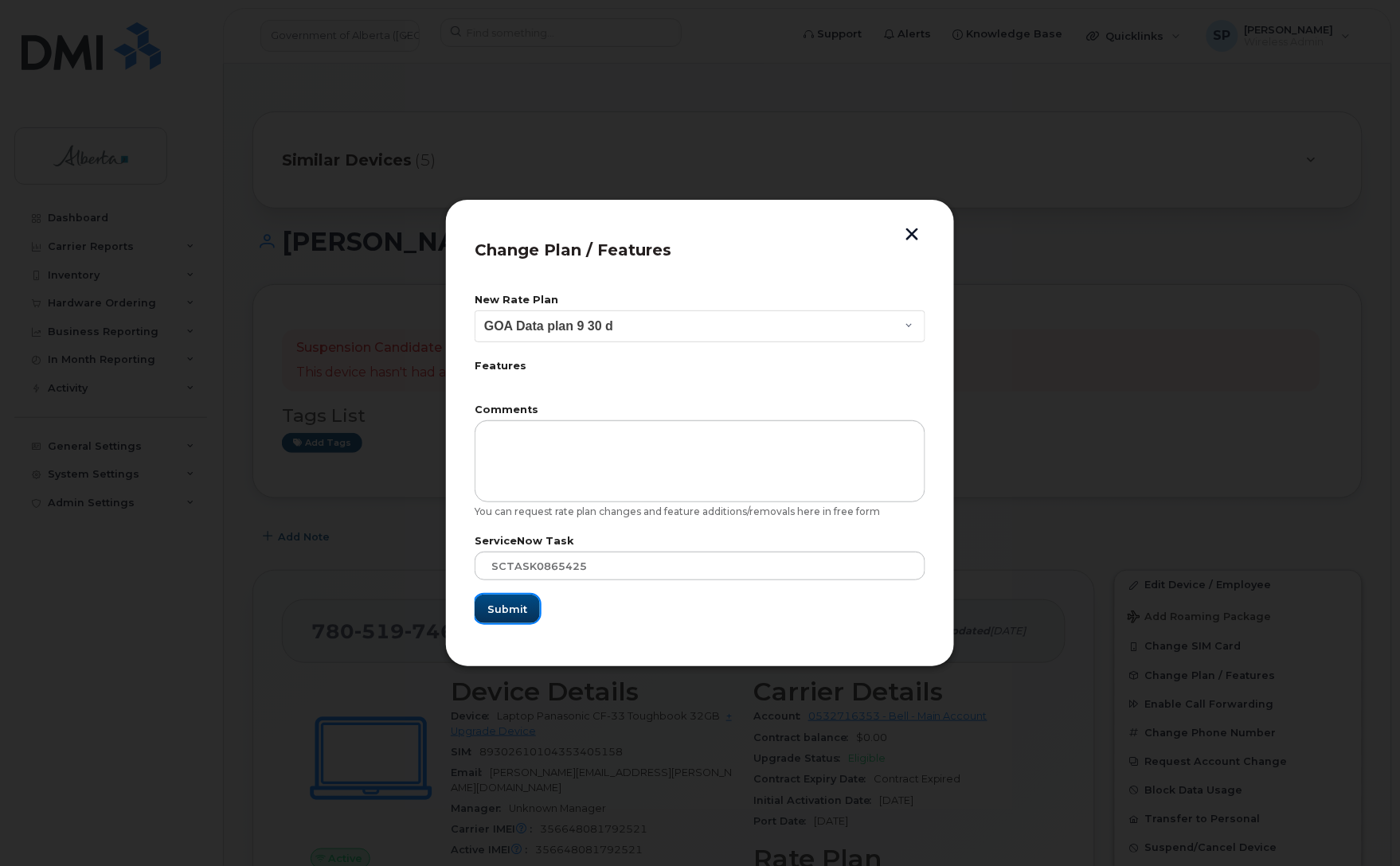
click at [499, 604] on span "Submit" at bounding box center [507, 609] width 40 height 15
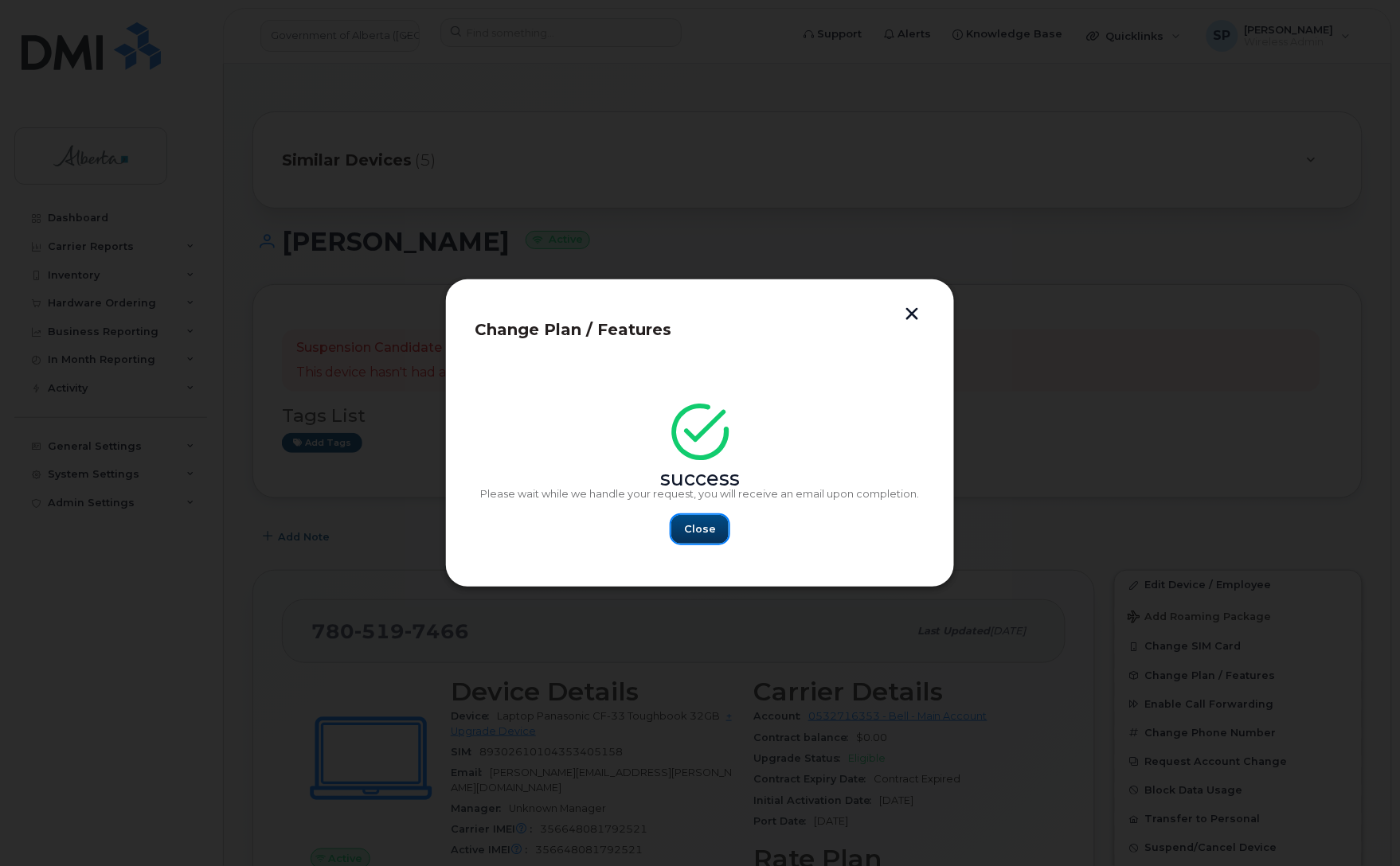
click at [694, 524] on span "Close" at bounding box center [700, 528] width 32 height 15
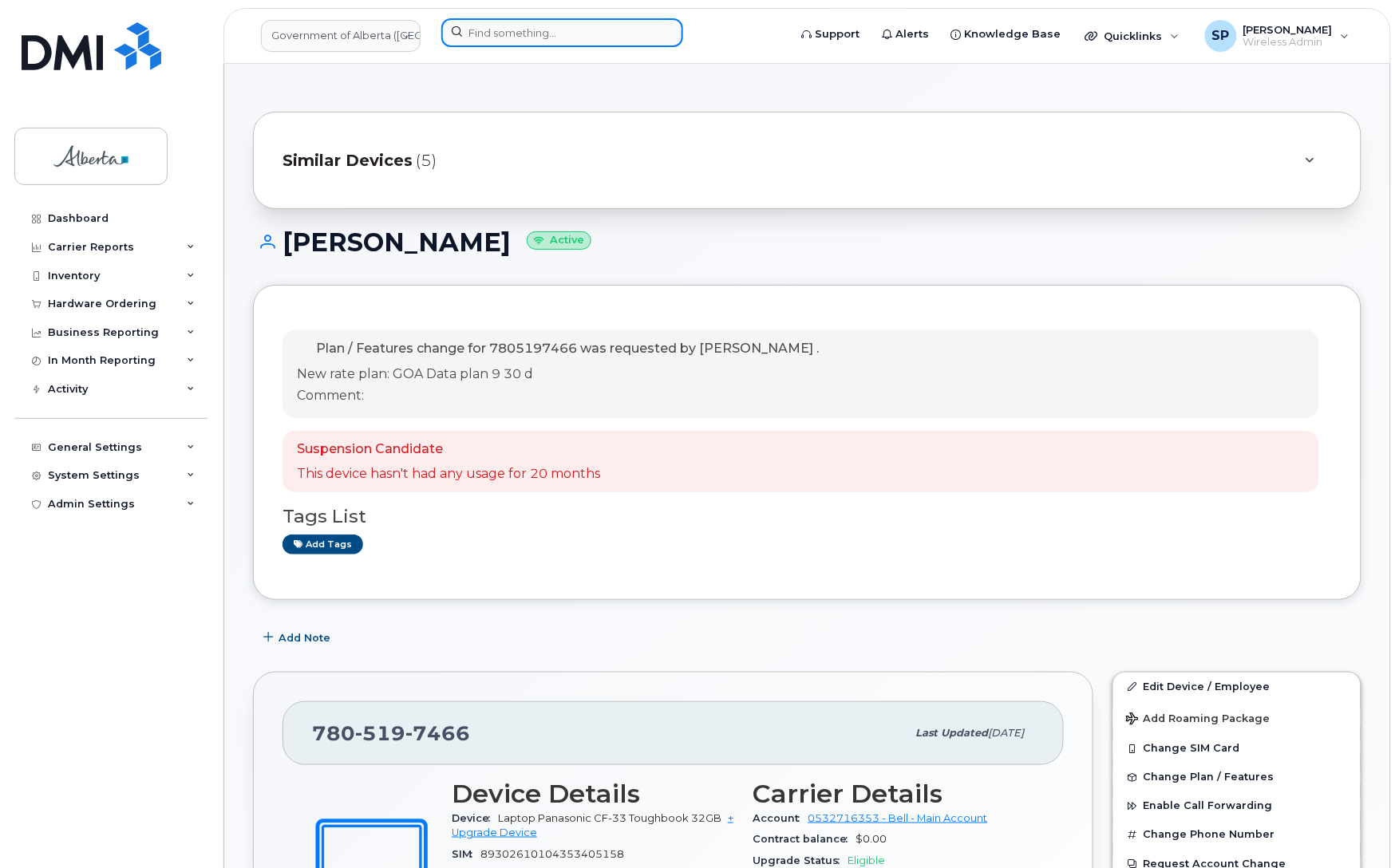
click at [530, 26] on input at bounding box center [562, 33] width 242 height 29
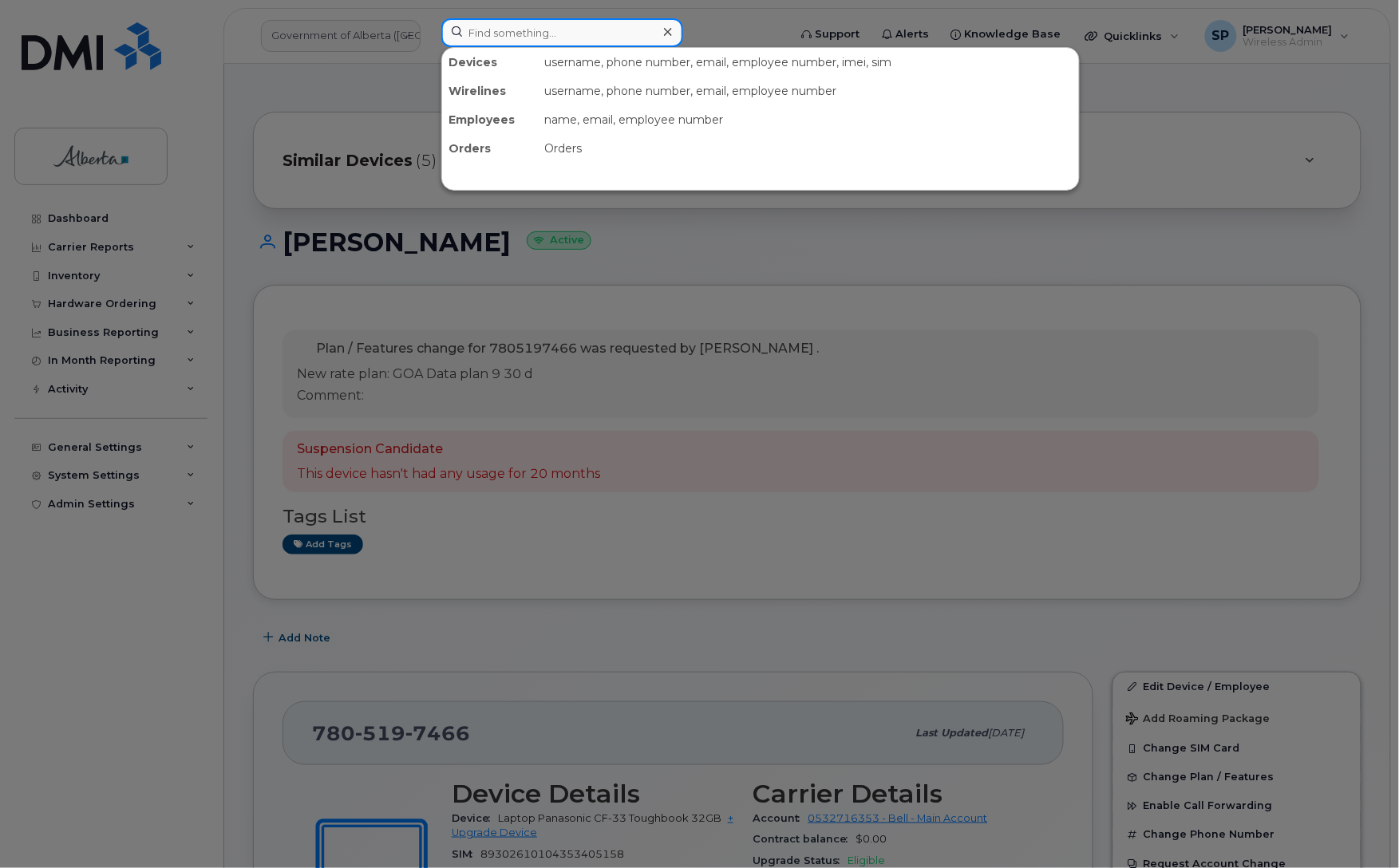
paste input "[PERSON_NAME]"
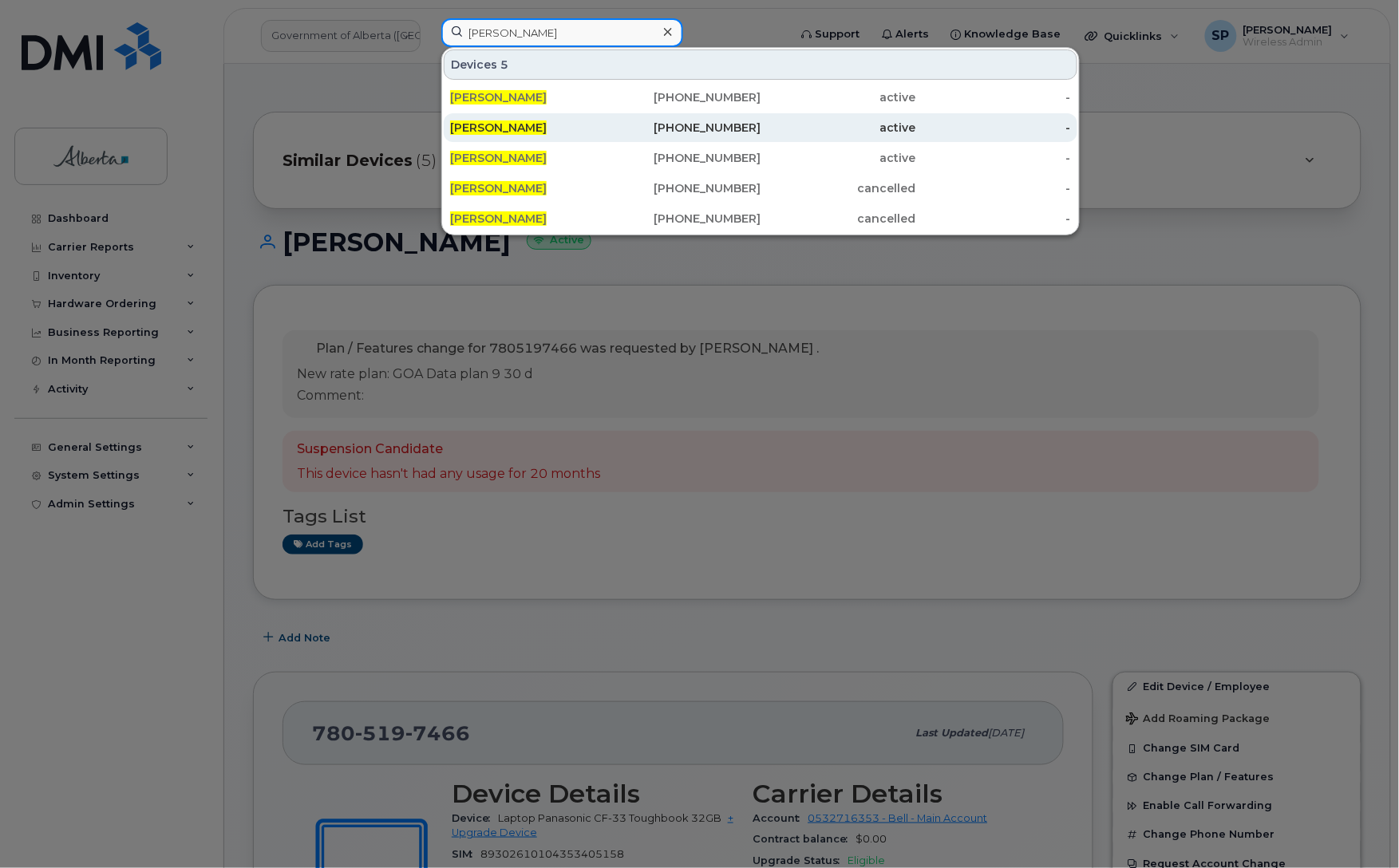
type input "[PERSON_NAME]"
click at [539, 131] on span "[PERSON_NAME]" at bounding box center [498, 128] width 96 height 14
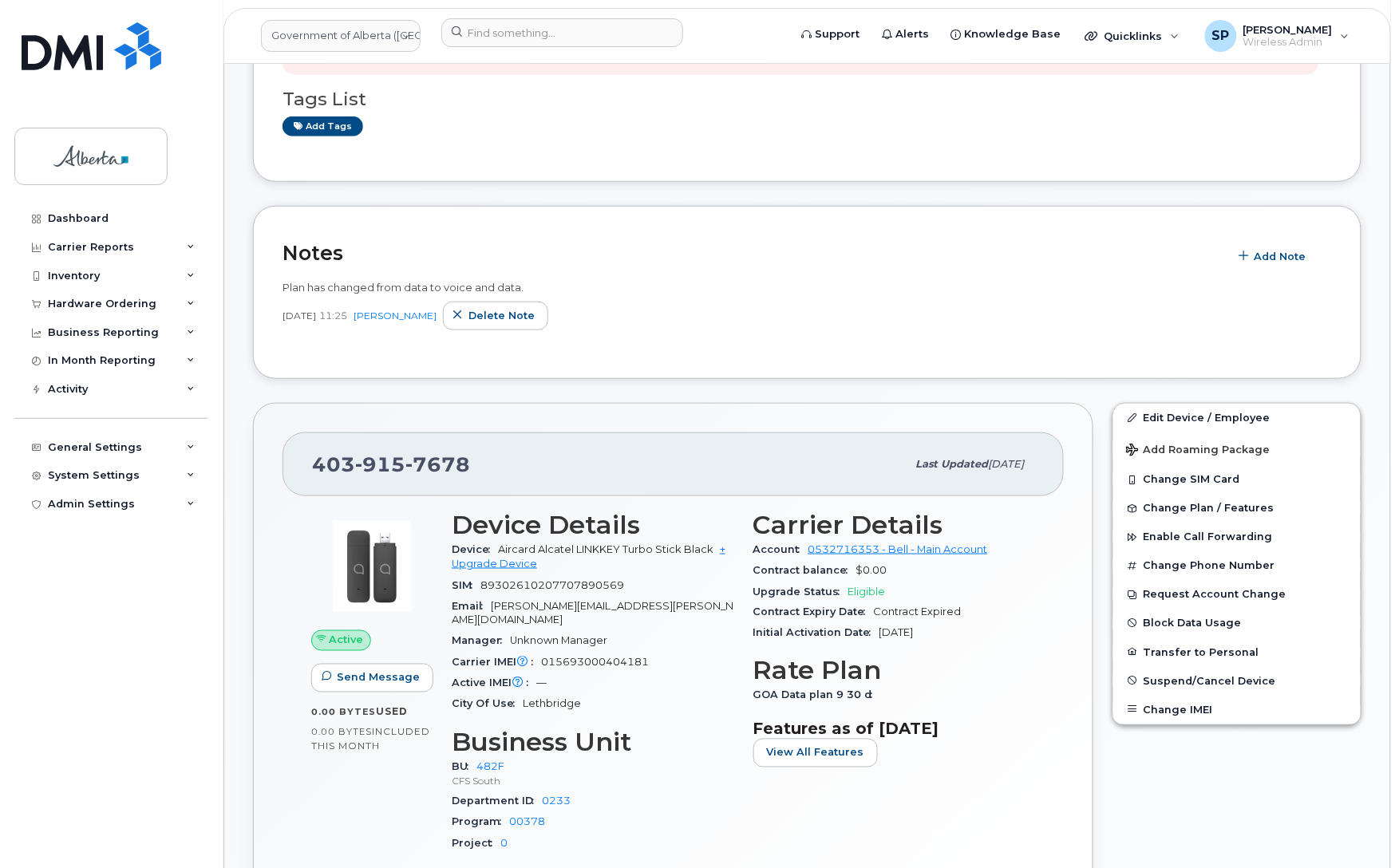
scroll to position [310, 0]
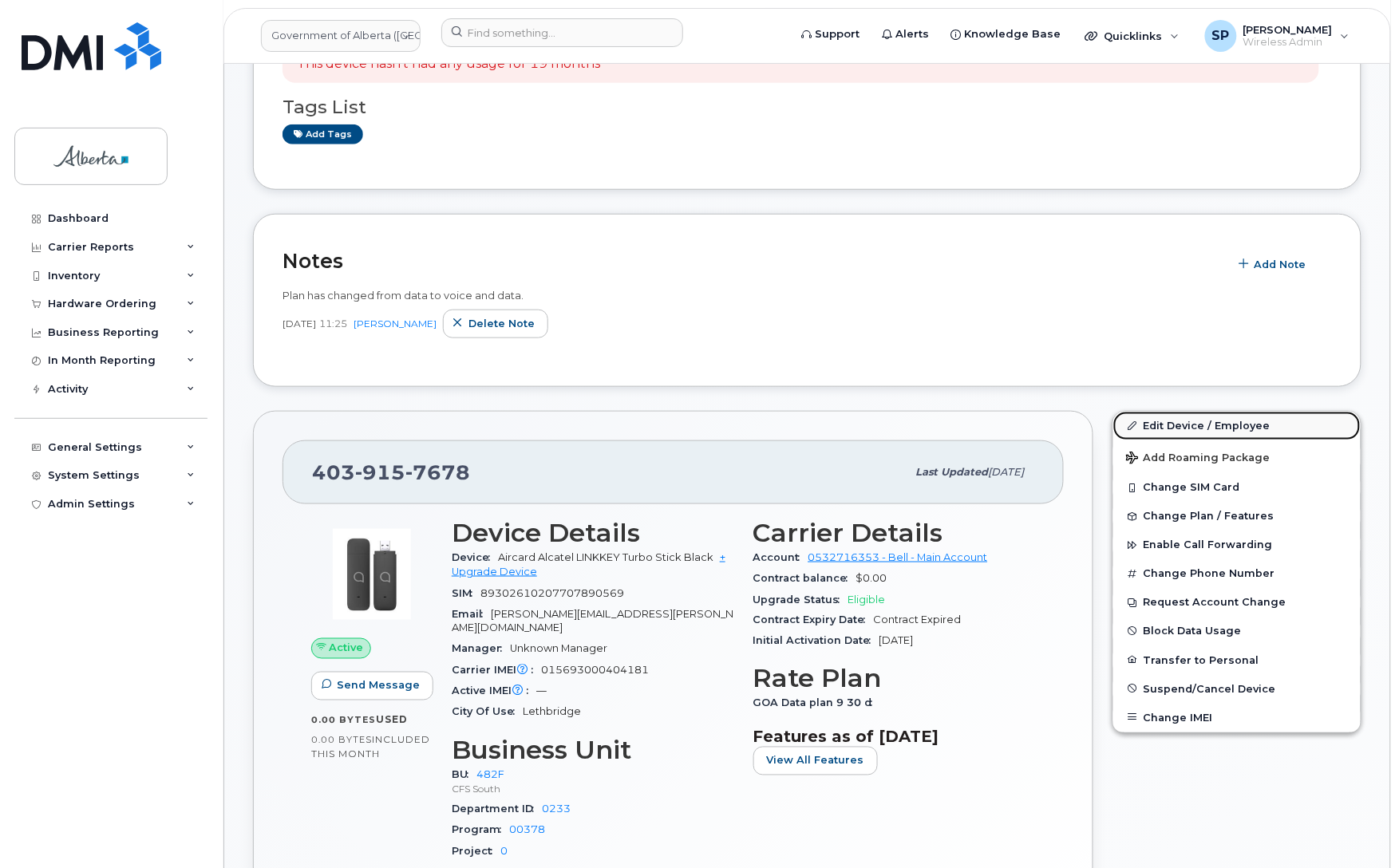
click at [1247, 431] on link "Edit Device / Employee" at bounding box center [1237, 426] width 247 height 29
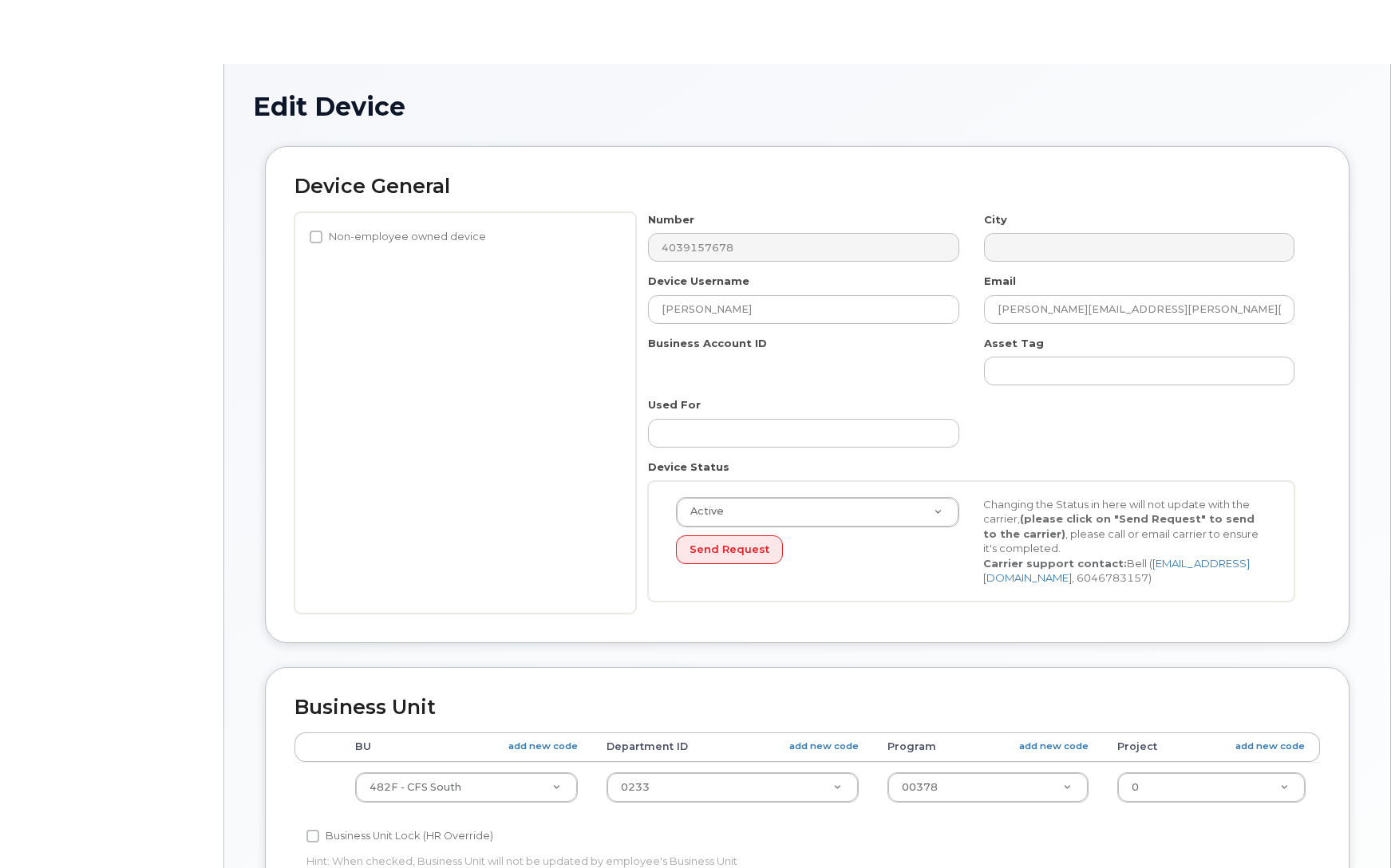
select select "4749740"
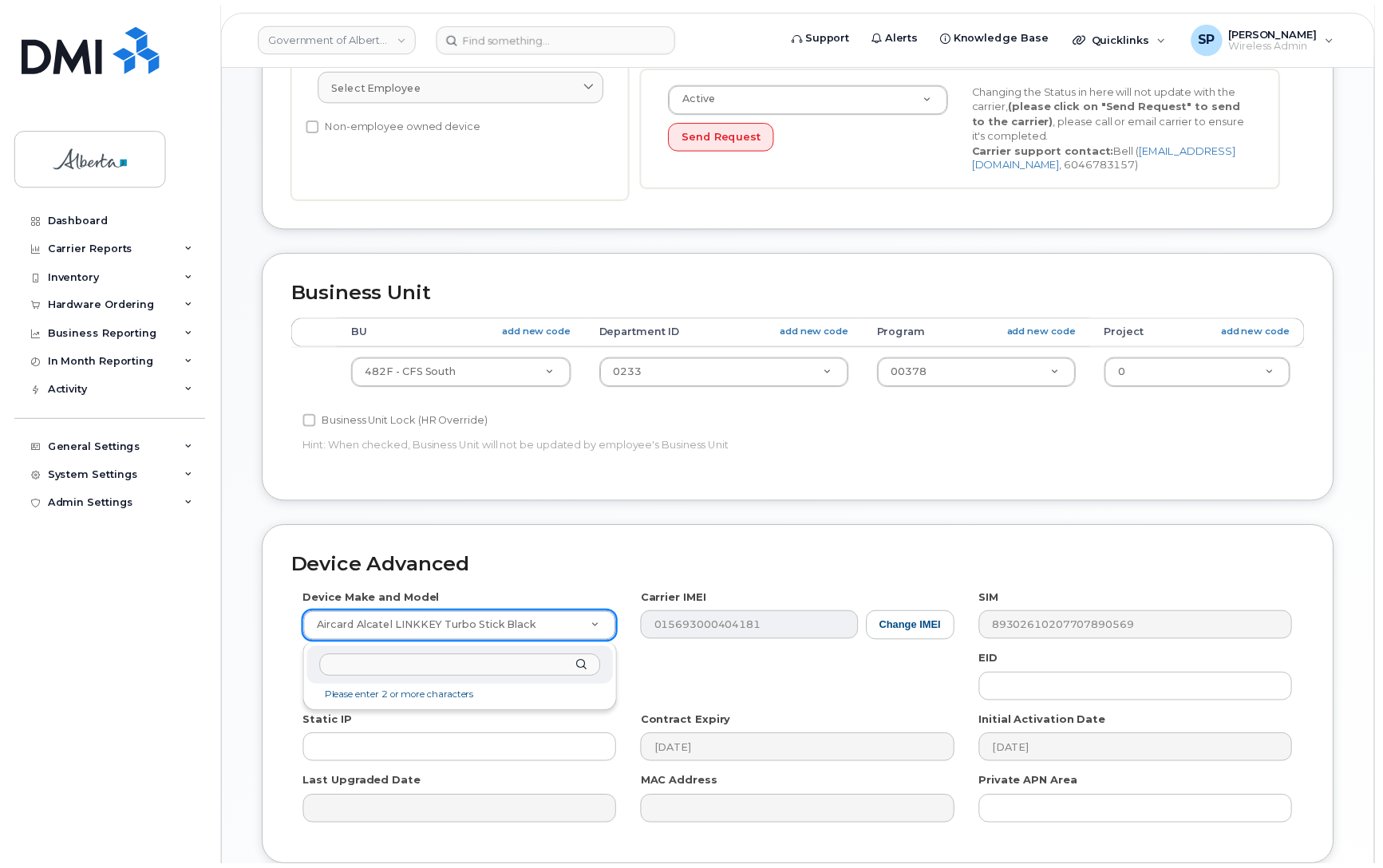
scroll to position [552, 0]
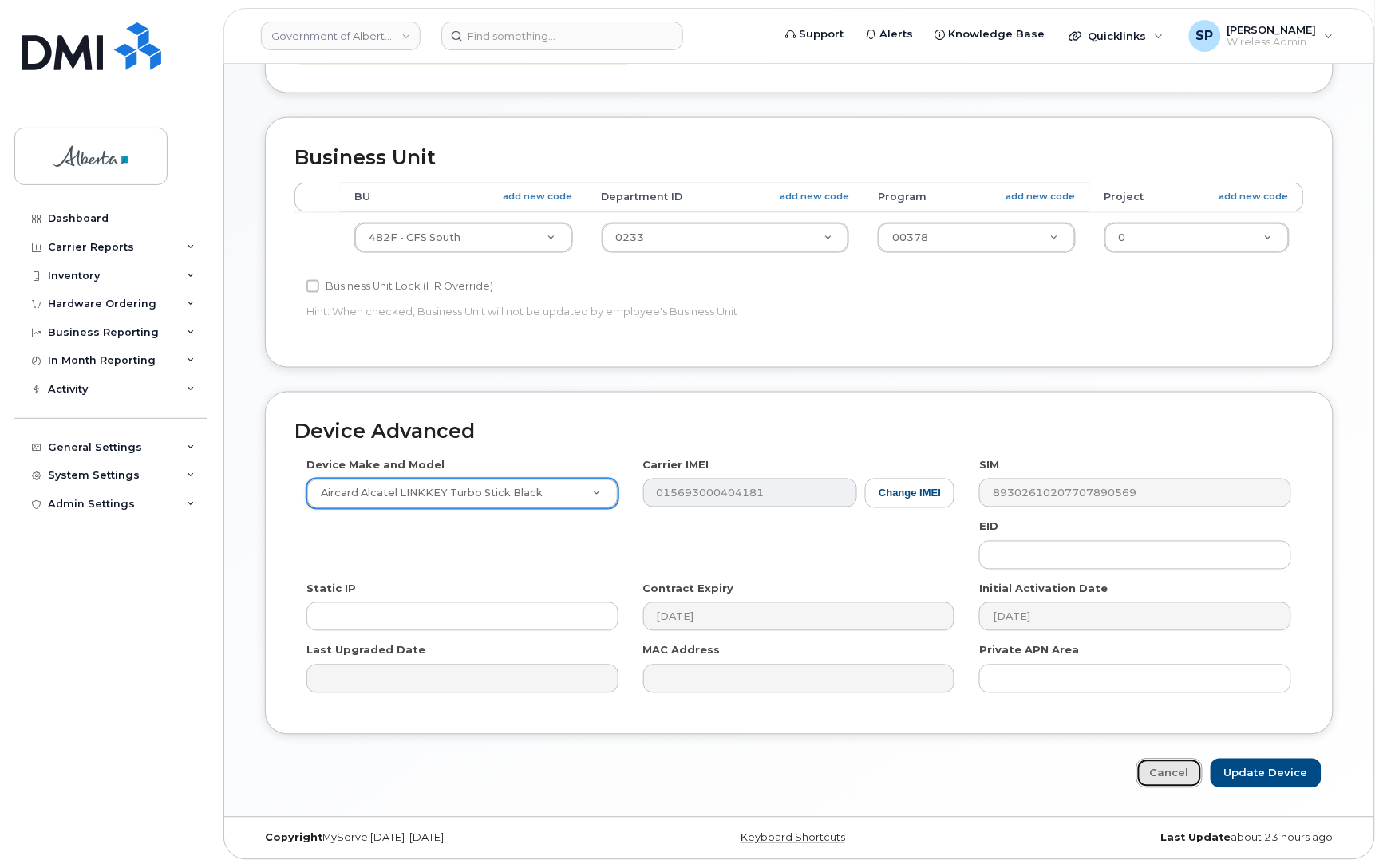
click at [1177, 776] on link "Cancel" at bounding box center [1169, 773] width 66 height 29
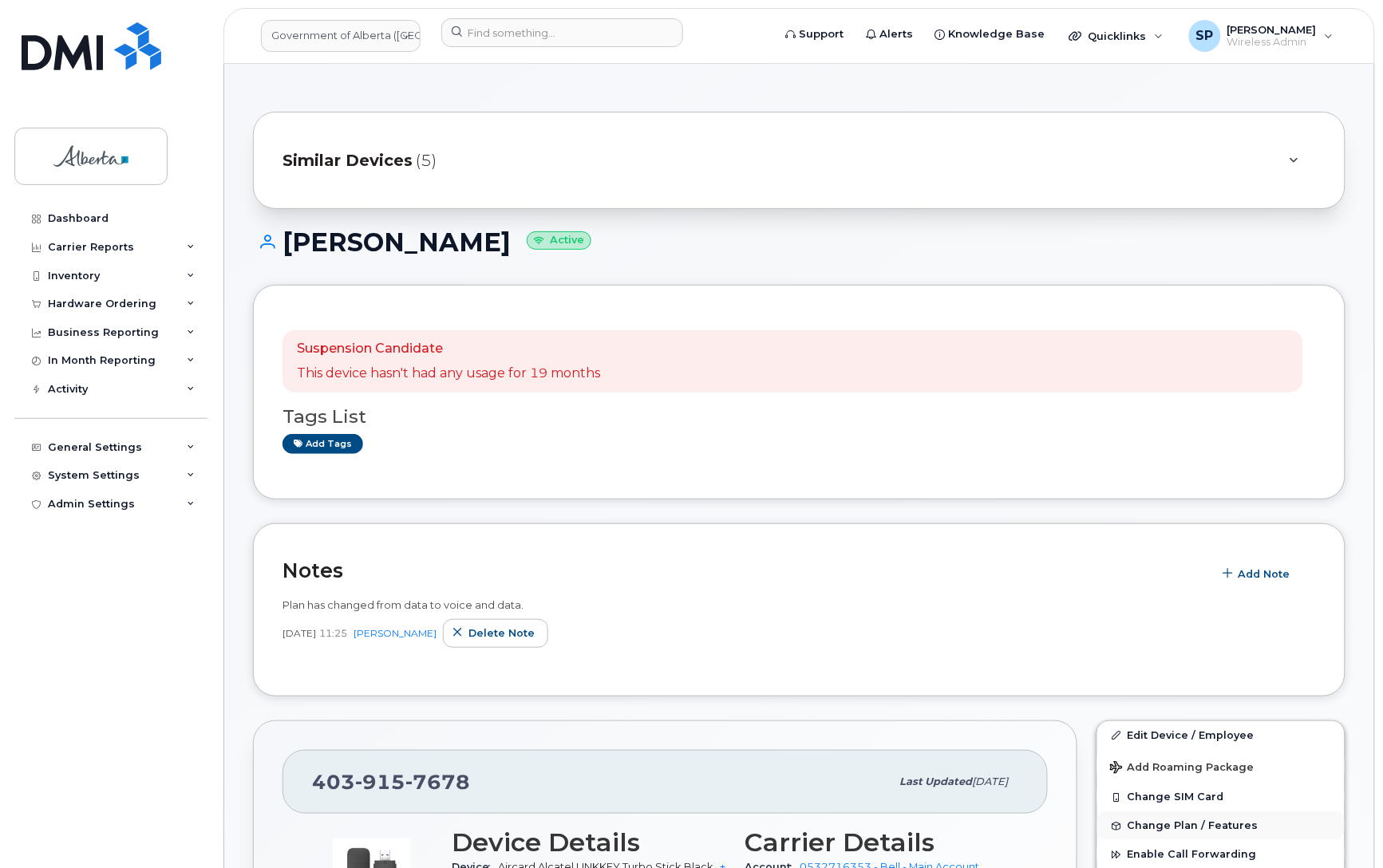
click at [1161, 827] on span "Change Plan / Features" at bounding box center [1193, 827] width 131 height 12
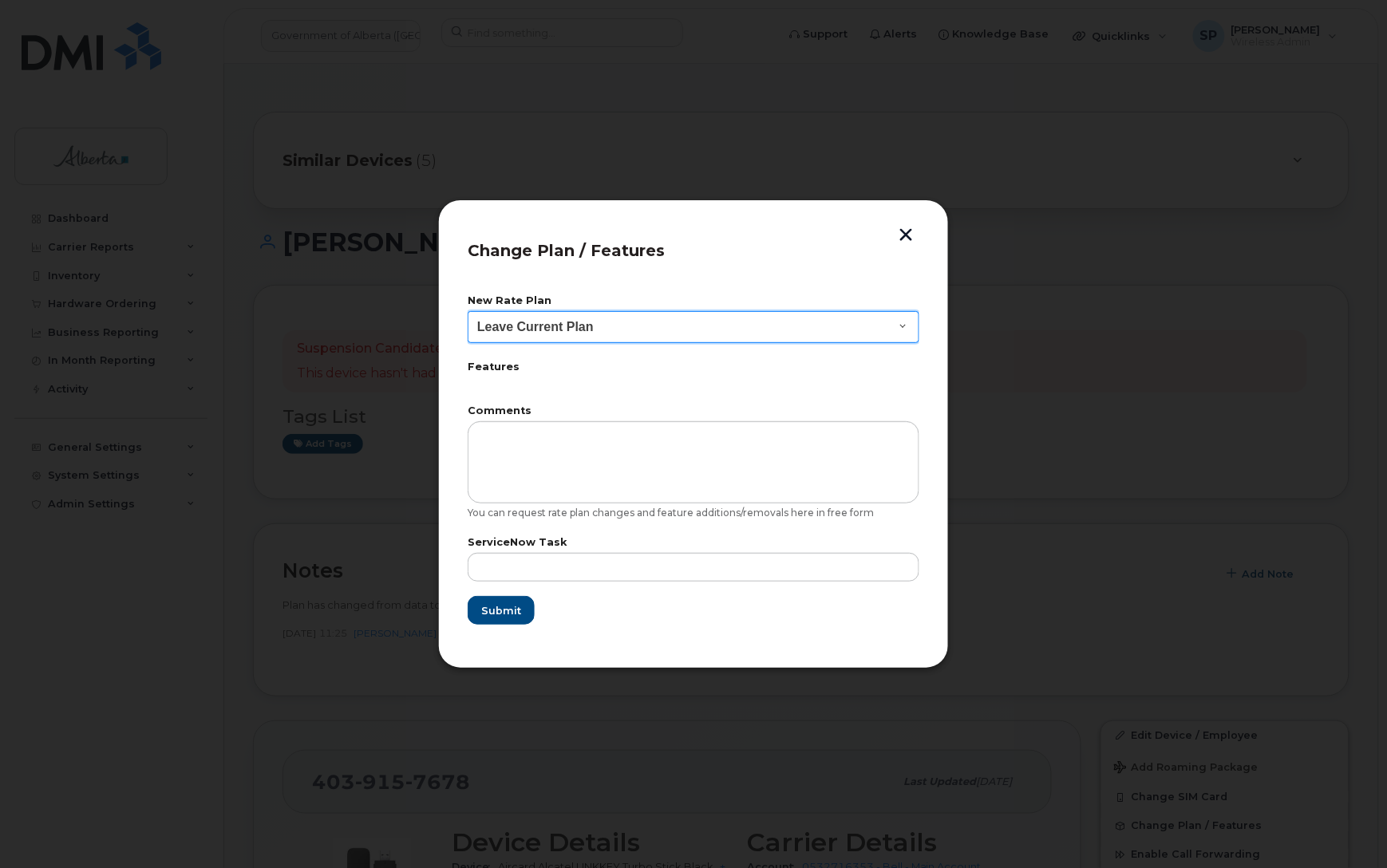
click at [579, 321] on select "Leave Current Plan GOA Data plan 9 30 d GOA–Unlimited Data Plan 9" at bounding box center [694, 327] width 452 height 32
select select "1790211"
click at [468, 311] on select "Leave Current Plan GOA Data plan 9 30 d GOA–Unlimited Data Plan 9" at bounding box center [694, 327] width 452 height 32
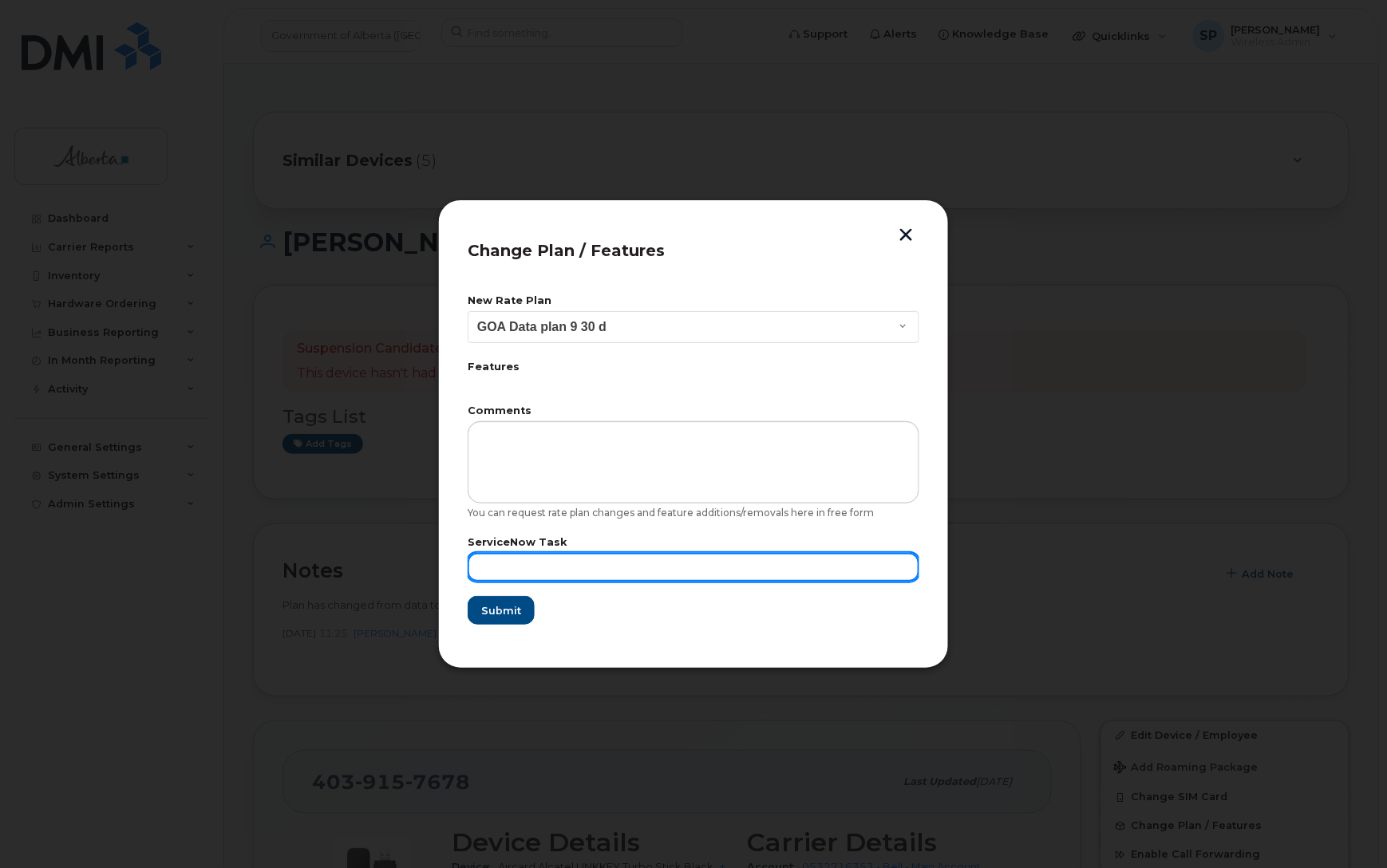
click at [499, 567] on input "text" at bounding box center [694, 567] width 452 height 29
paste input "SCTASK0865544"
type input "SCTASK0865544"
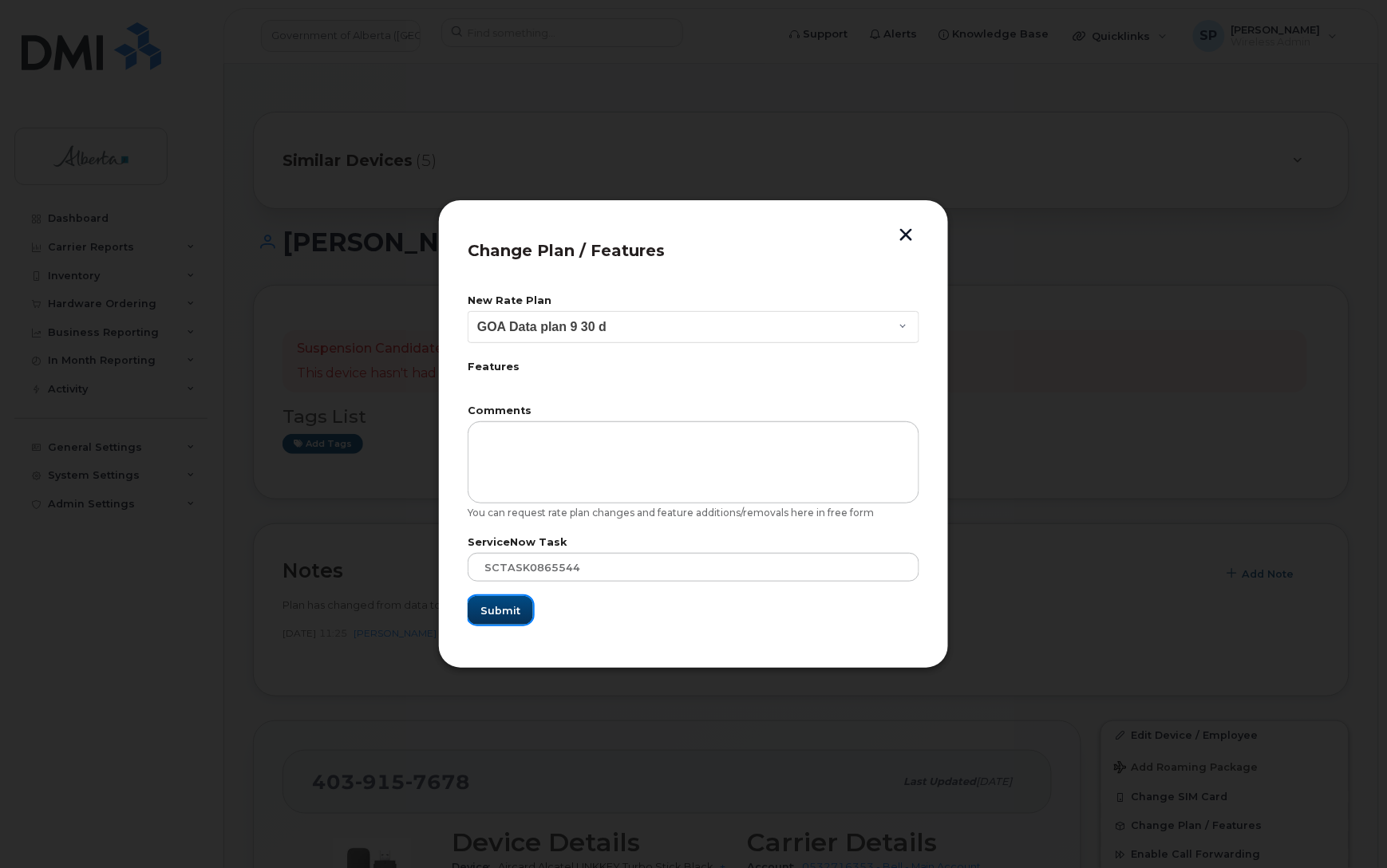
click at [501, 605] on span "Submit" at bounding box center [499, 610] width 40 height 15
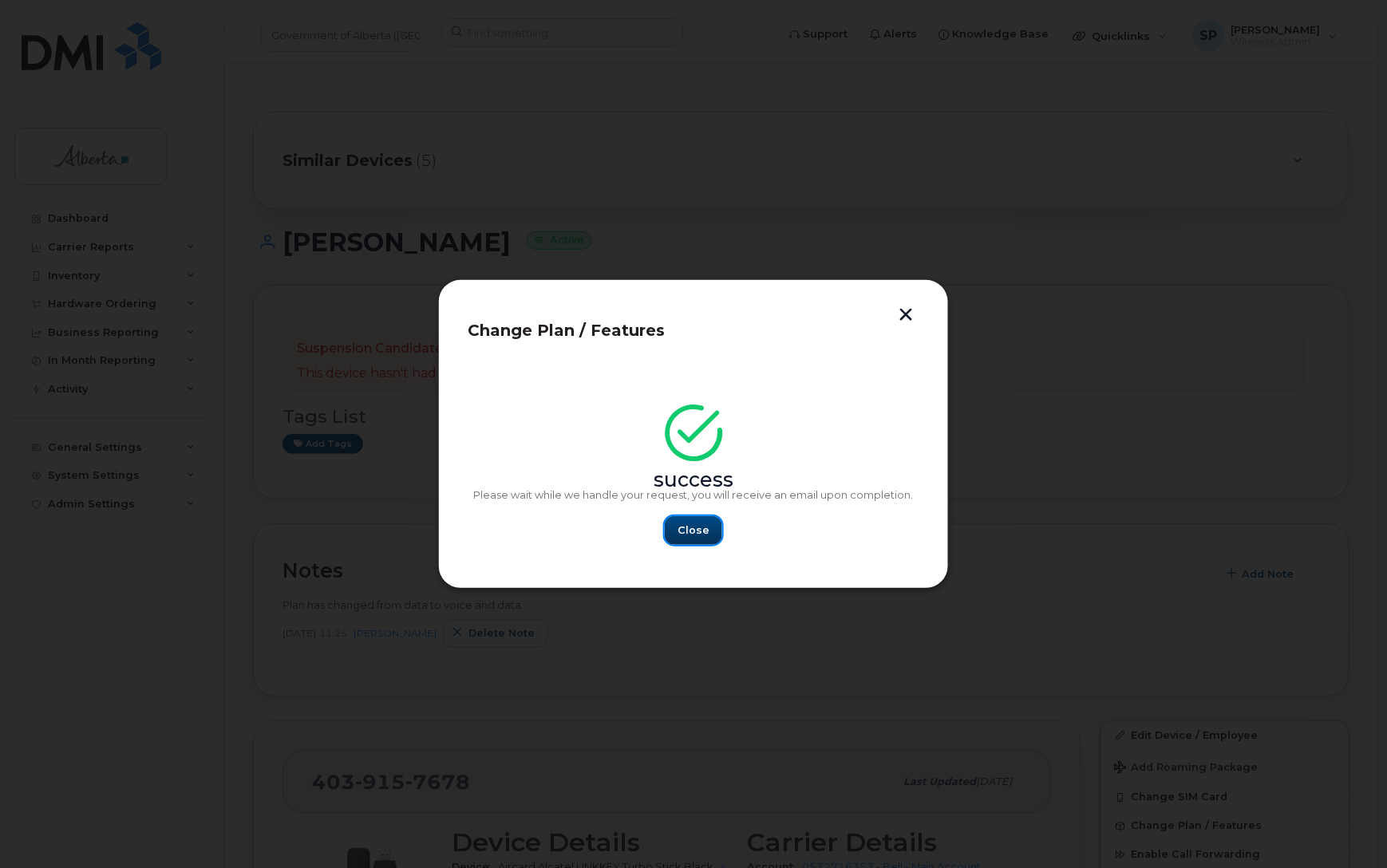
click at [698, 531] on span "Close" at bounding box center [694, 529] width 32 height 15
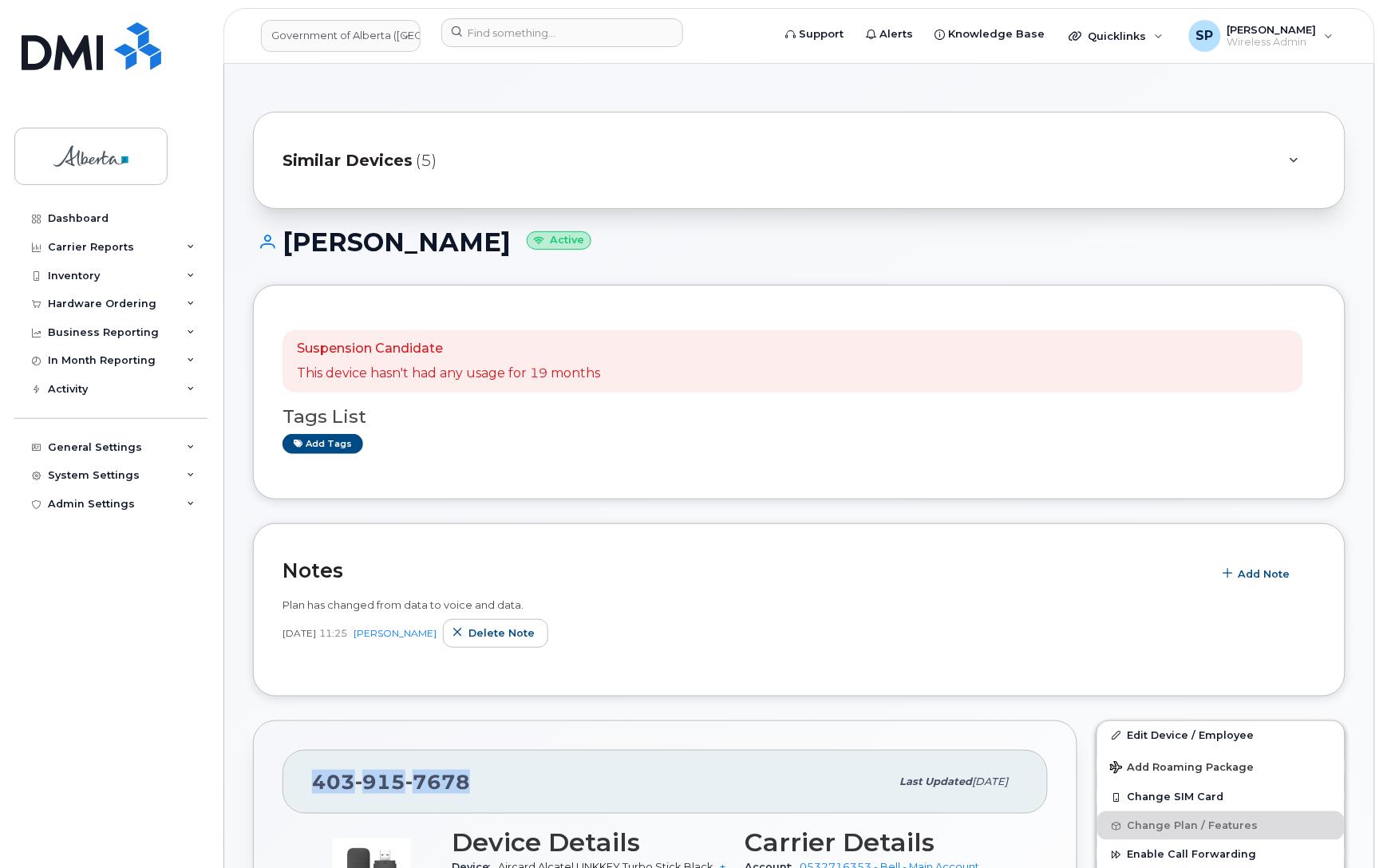
drag, startPoint x: 475, startPoint y: 780, endPoint x: 312, endPoint y: 790, distance: 163.3
click at [312, 790] on div "403 915 7678" at bounding box center [601, 782] width 578 height 34
copy span "403 915 7678"
click at [517, 37] on input at bounding box center [562, 33] width 242 height 29
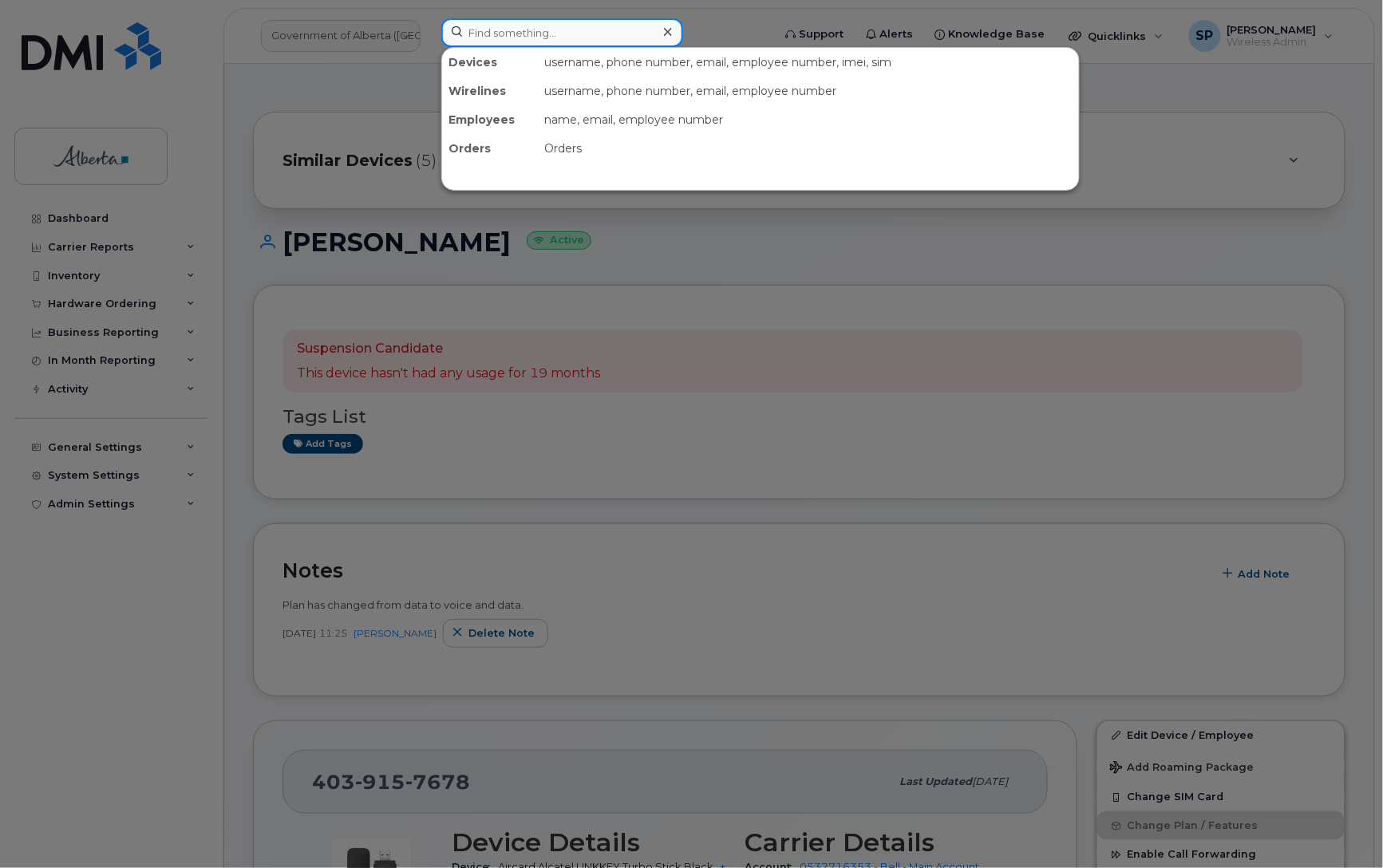
paste input "359929765800815"
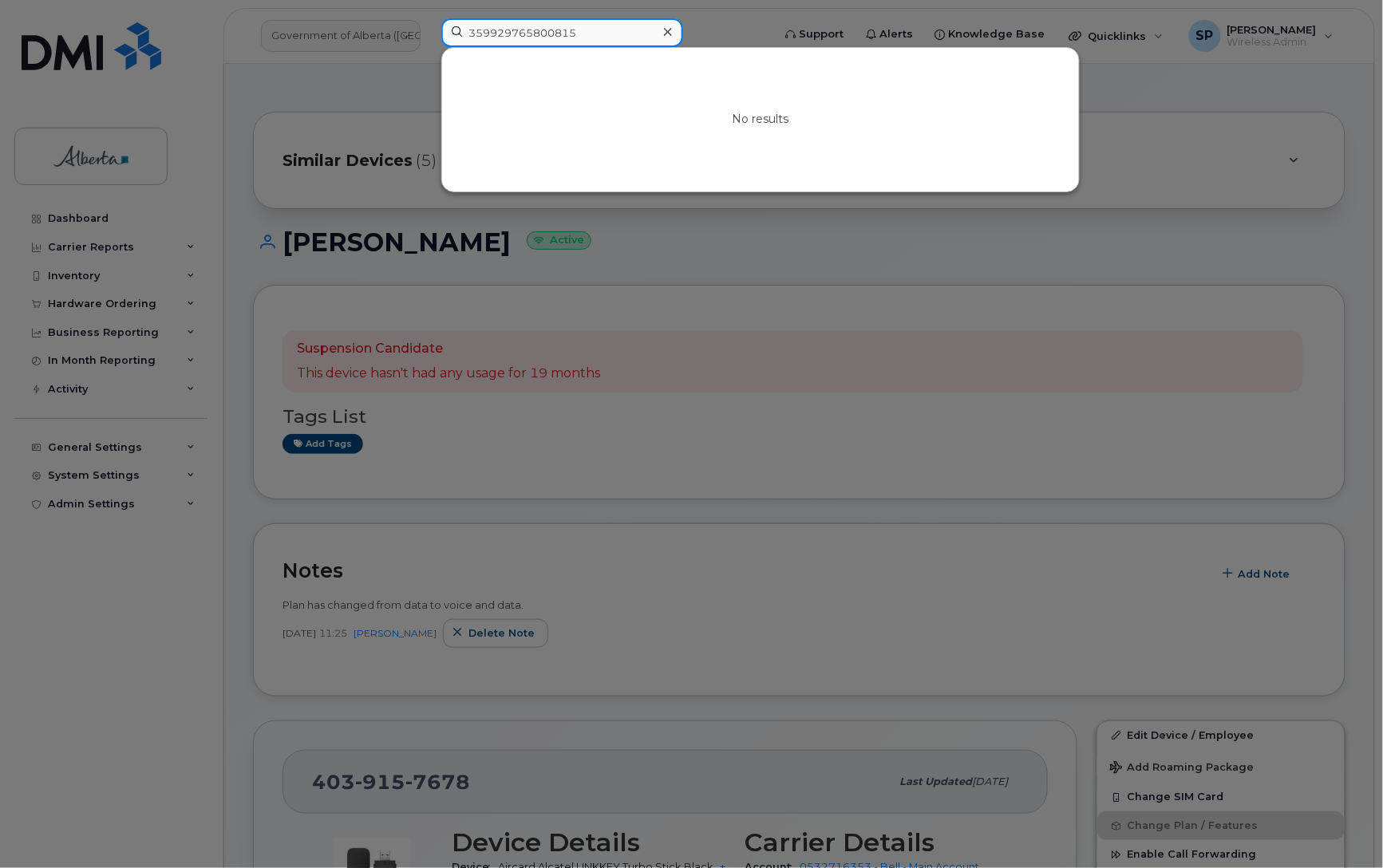
drag, startPoint x: 557, startPoint y: 26, endPoint x: 318, endPoint y: 41, distance: 239.5
click at [429, 41] on div "359929765800815 No results" at bounding box center [602, 36] width 346 height 35
paste input "Stewart Bain"
drag, startPoint x: 543, startPoint y: 34, endPoint x: 410, endPoint y: 64, distance: 136.3
click at [429, 54] on div "Stewart Bain No results" at bounding box center [602, 36] width 346 height 35
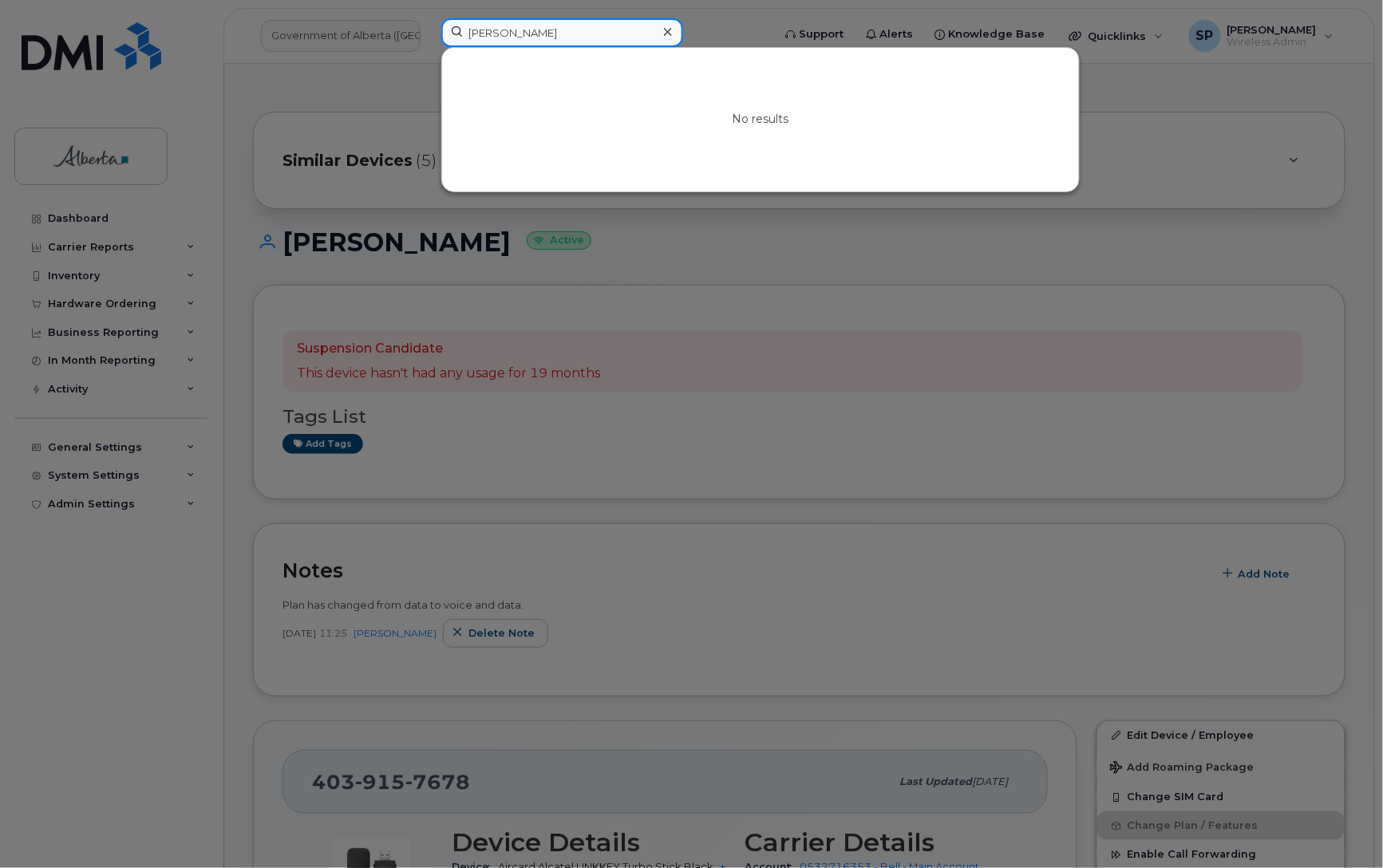
paste input "4038378592"
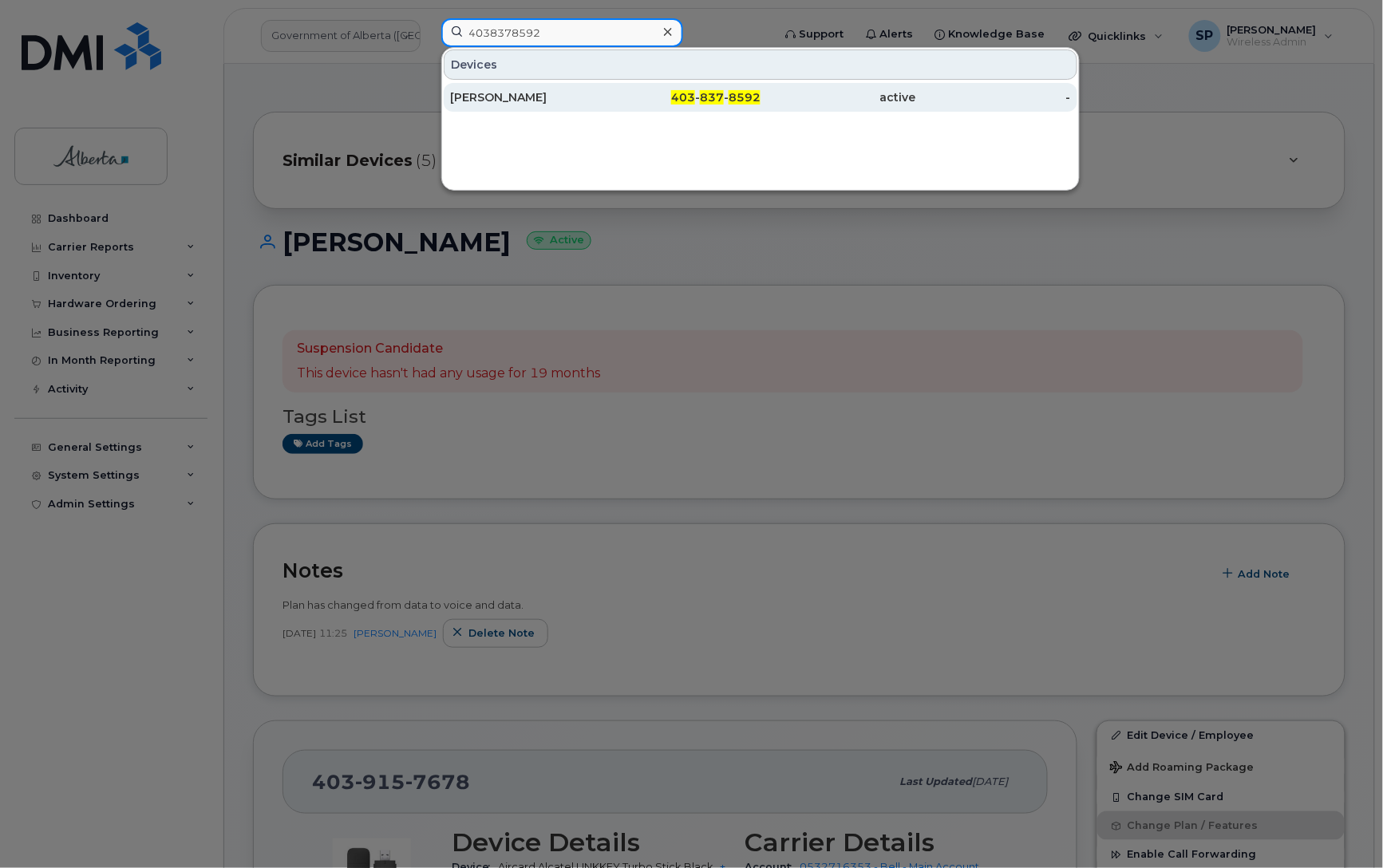
type input "4038378592"
click at [512, 98] on div "Shannon Fithen" at bounding box center [528, 97] width 155 height 16
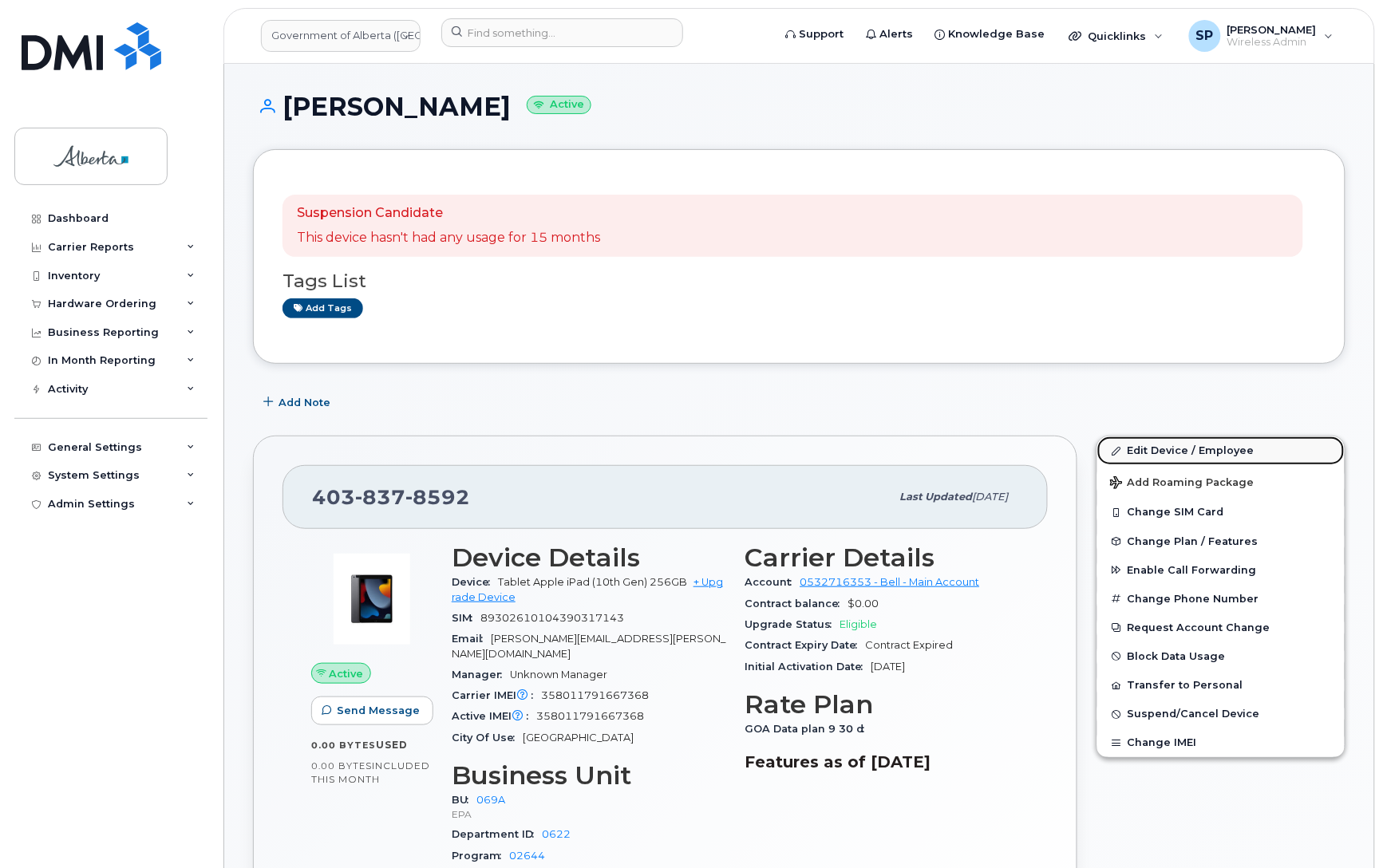
click at [1158, 453] on link "Edit Device / Employee" at bounding box center [1221, 451] width 247 height 29
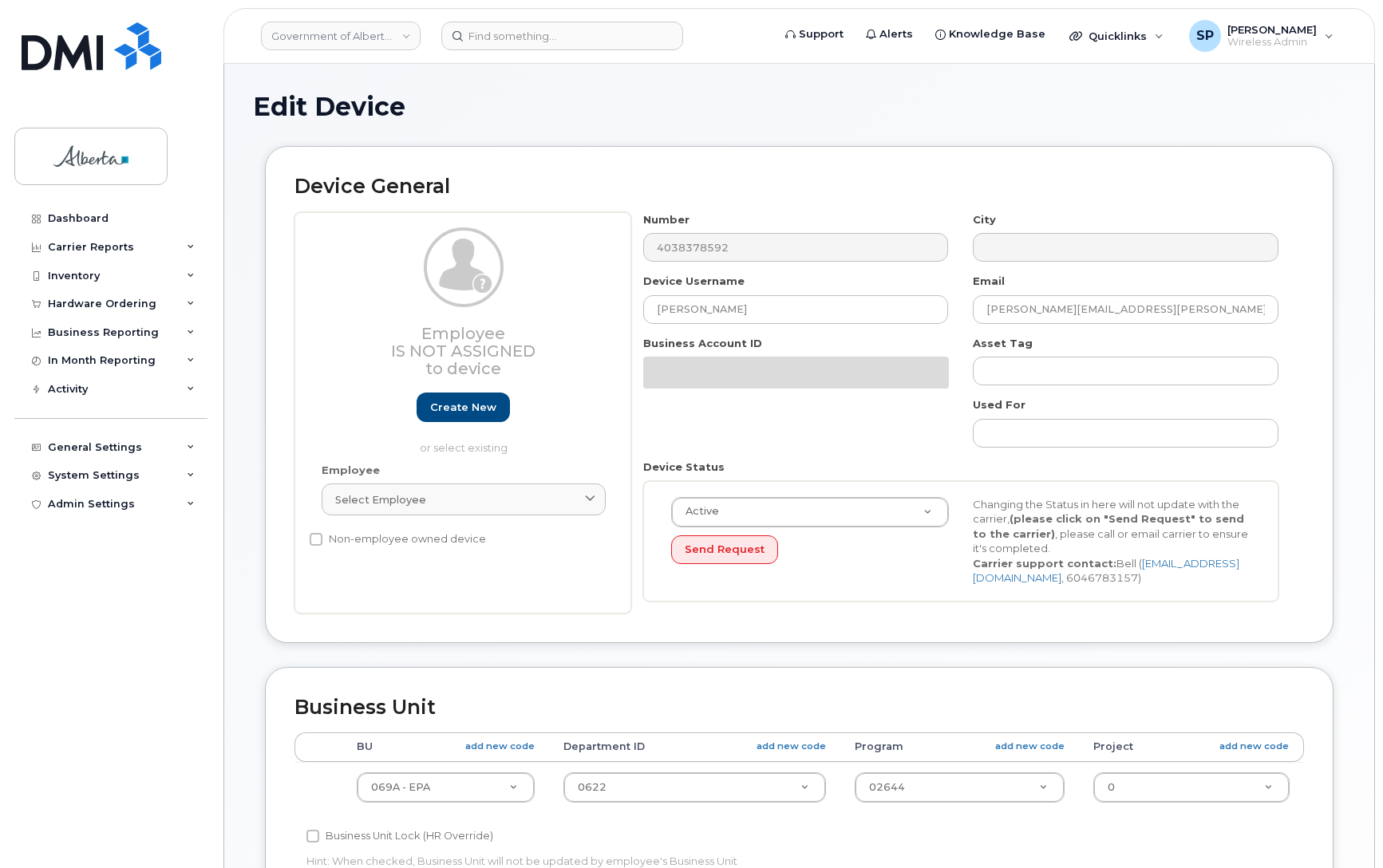
select select "4120331"
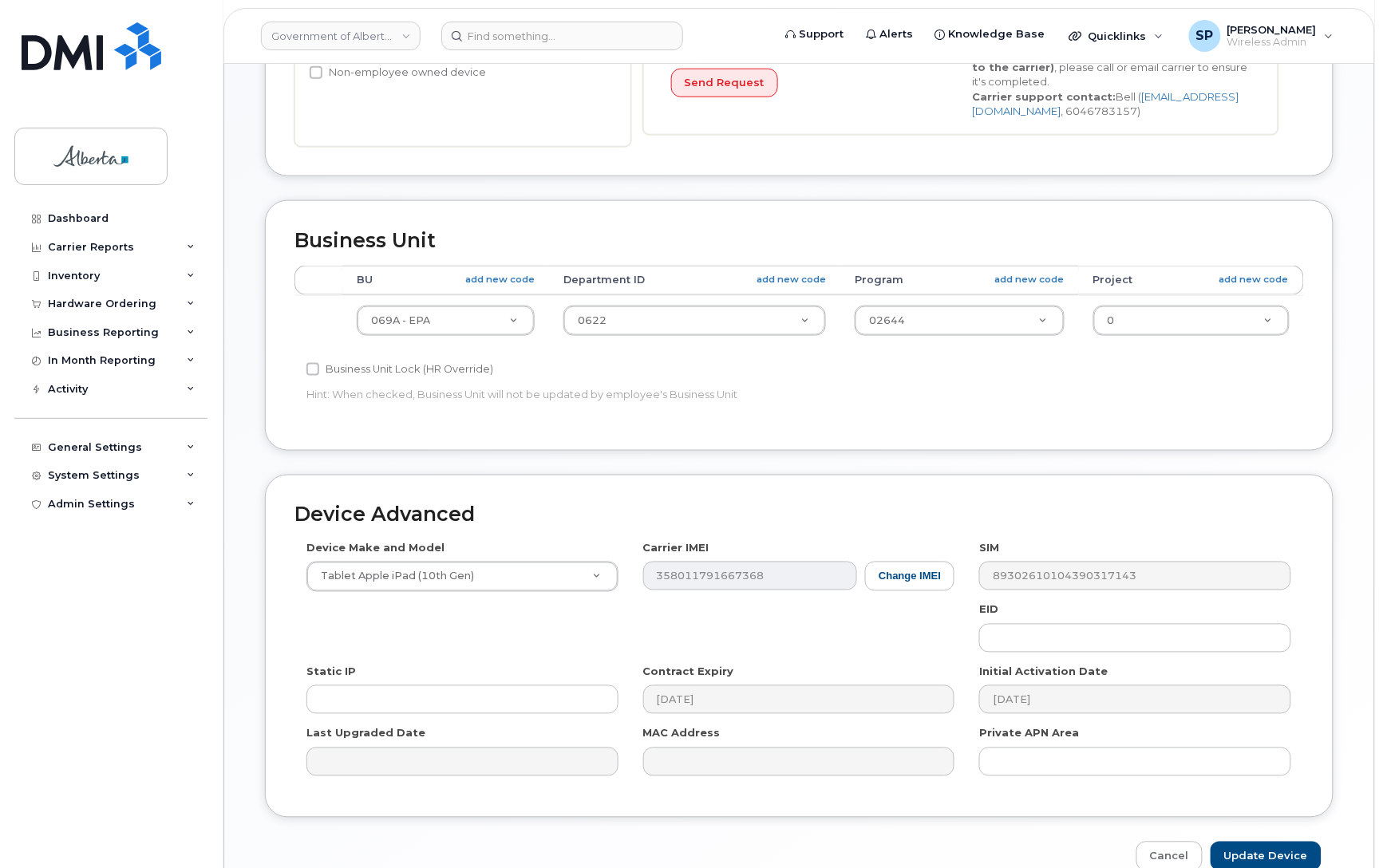
scroll to position [493, 0]
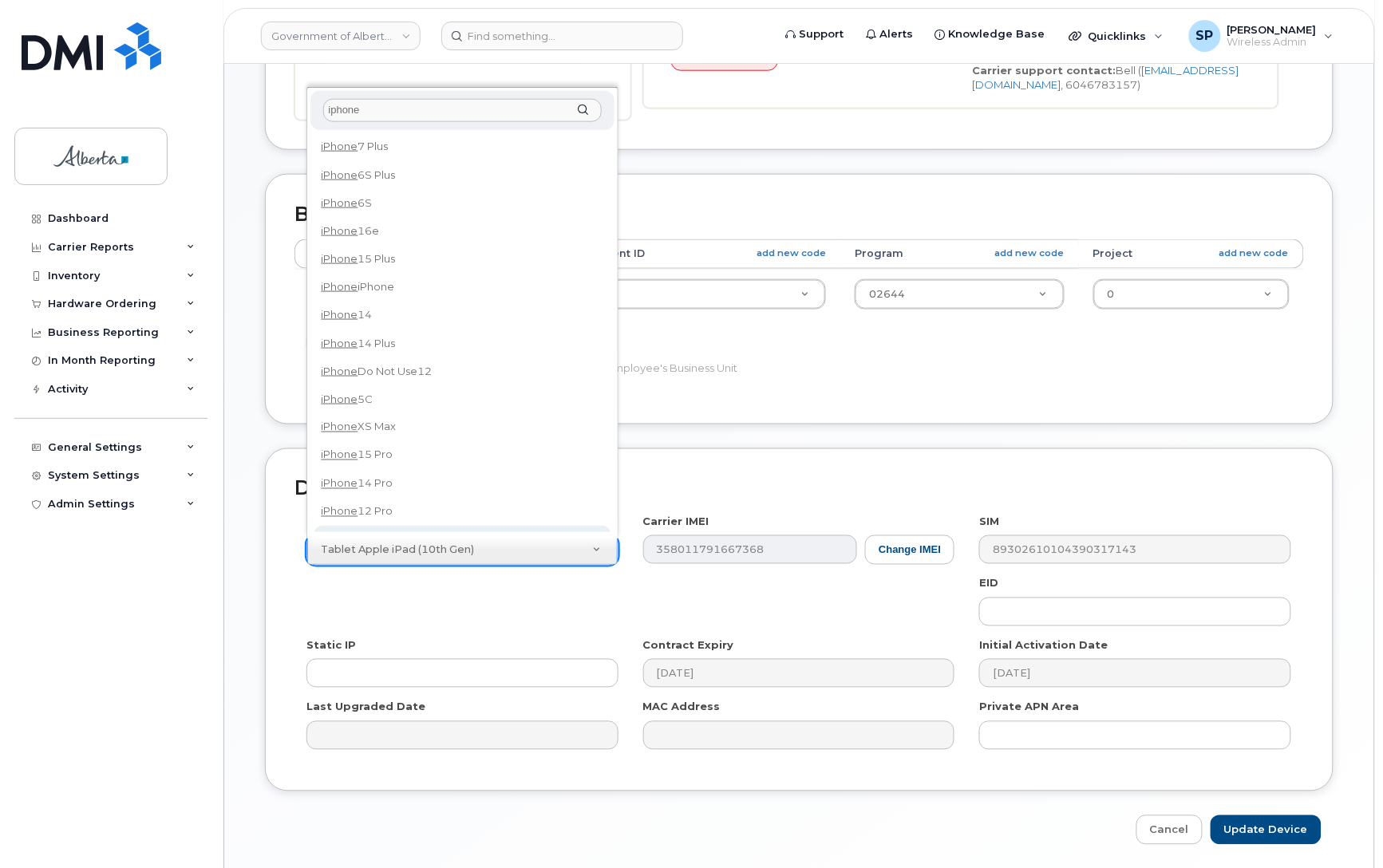
type input "iphone"
select select "185"
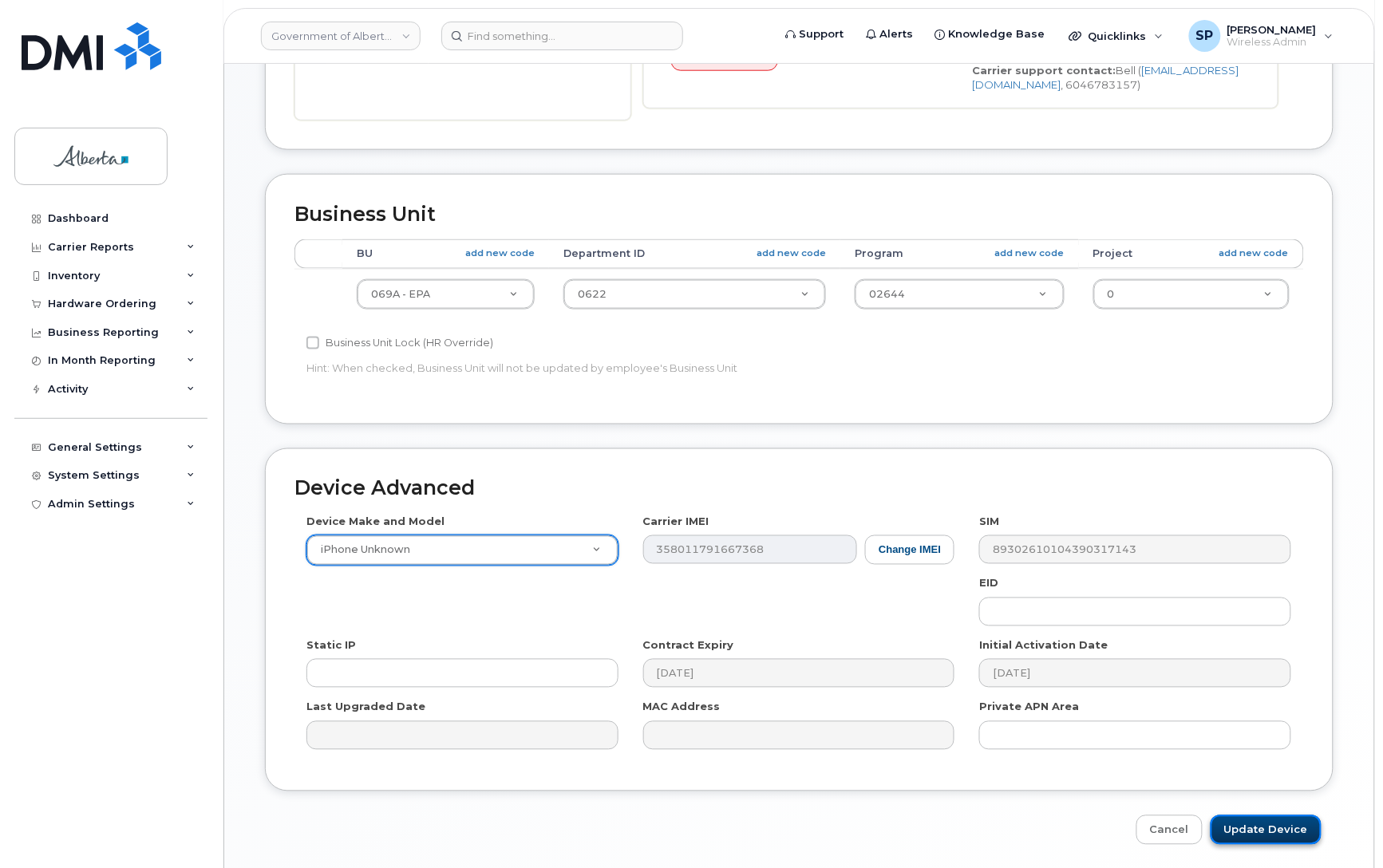
click at [1294, 832] on input "Update Device" at bounding box center [1266, 829] width 111 height 29
type input "Saving..."
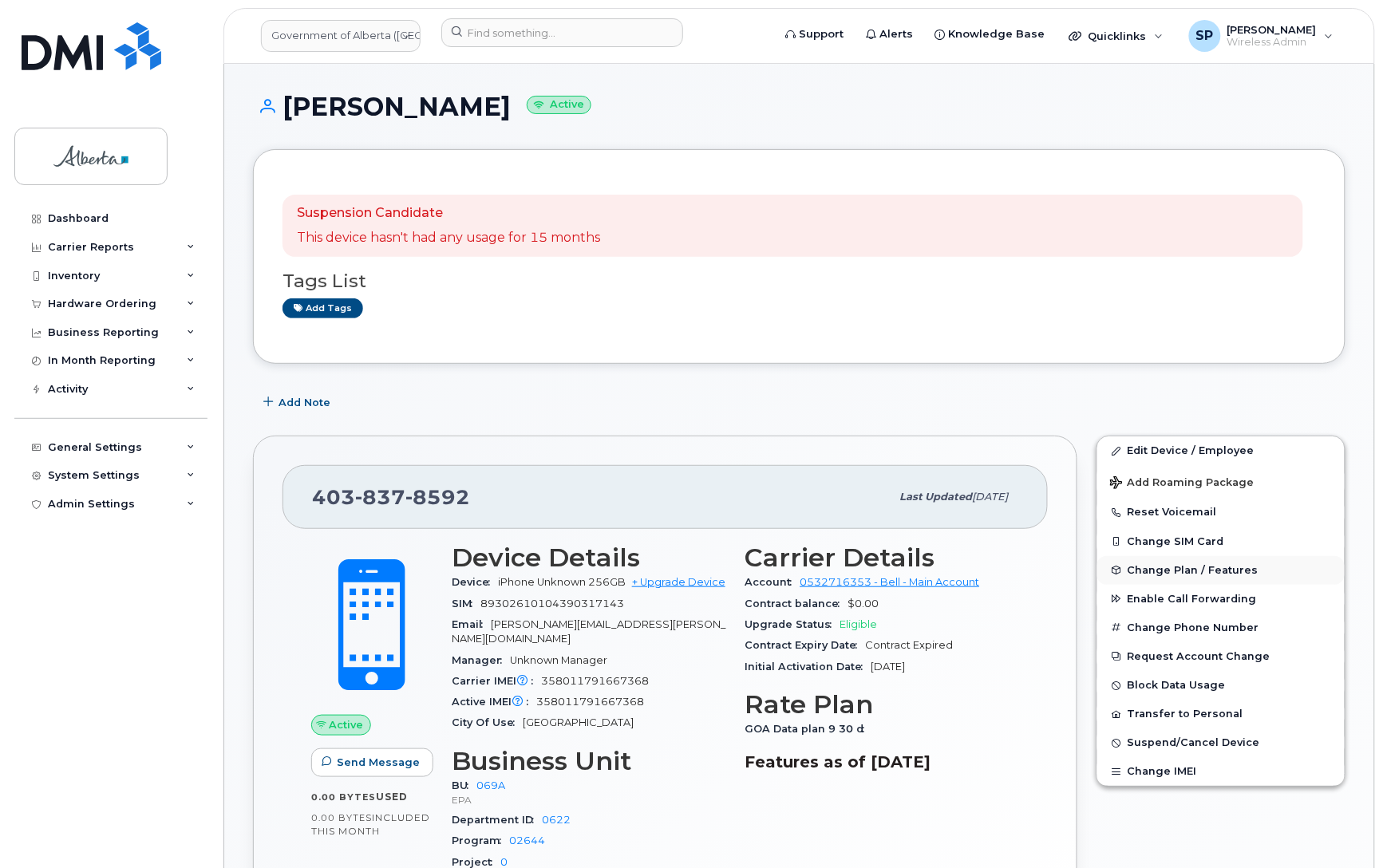
click at [1167, 571] on span "Change Plan / Features" at bounding box center [1193, 570] width 131 height 12
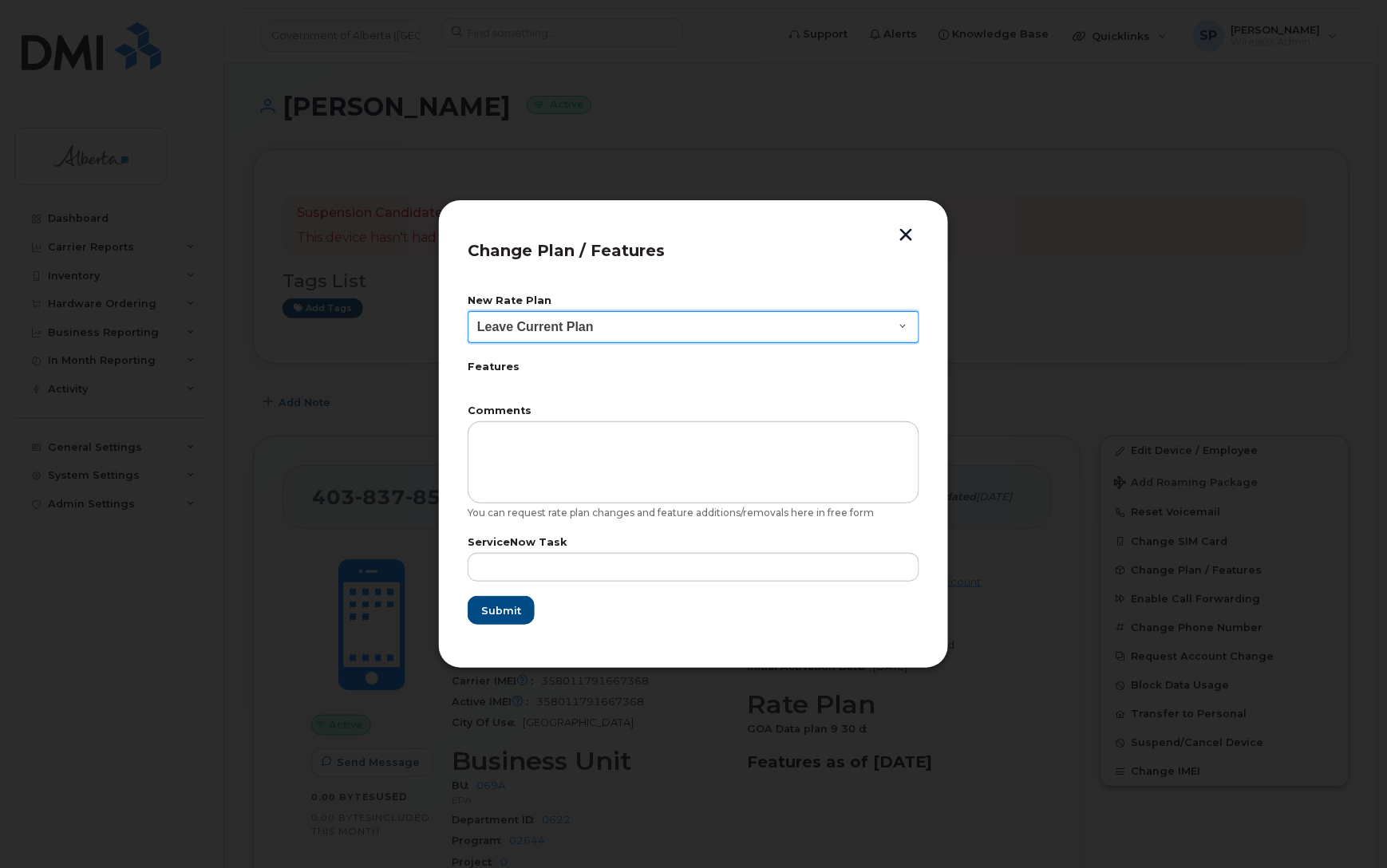
click at [536, 326] on select "Leave Current Plan GOA - Voice Plan 5 GOA Smartphone 14 30D GOA Unlimited Smart…" at bounding box center [694, 327] width 452 height 32
select select "2483362"
click at [468, 311] on select "Leave Current Plan GOA - Voice Plan 5 GOA Smartphone 14 30D GOA Unlimited Smart…" at bounding box center [694, 327] width 452 height 32
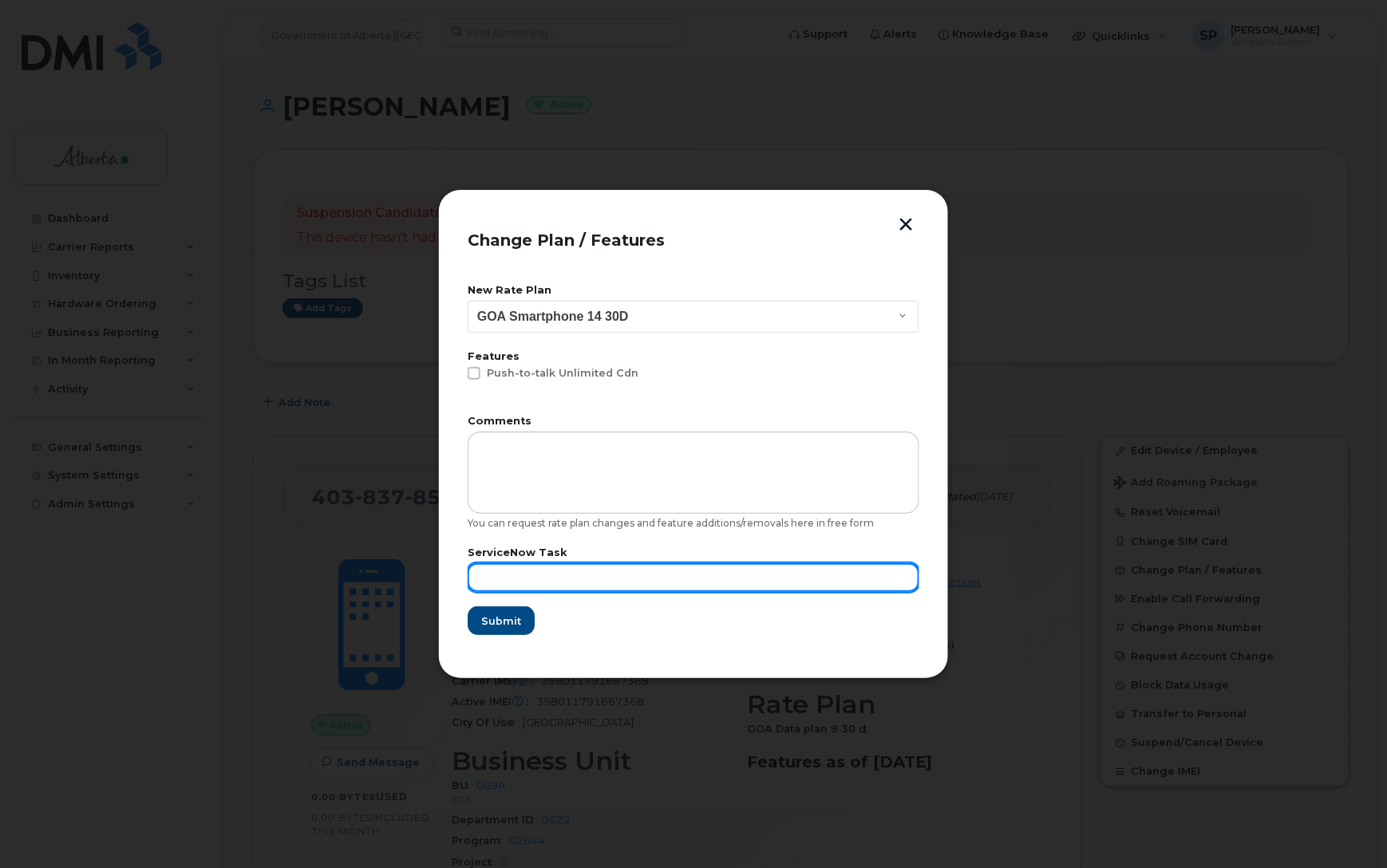
click at [568, 579] on input "text" at bounding box center [694, 578] width 452 height 29
paste input "SCTASK0865689"
type input "SCTASK0865689"
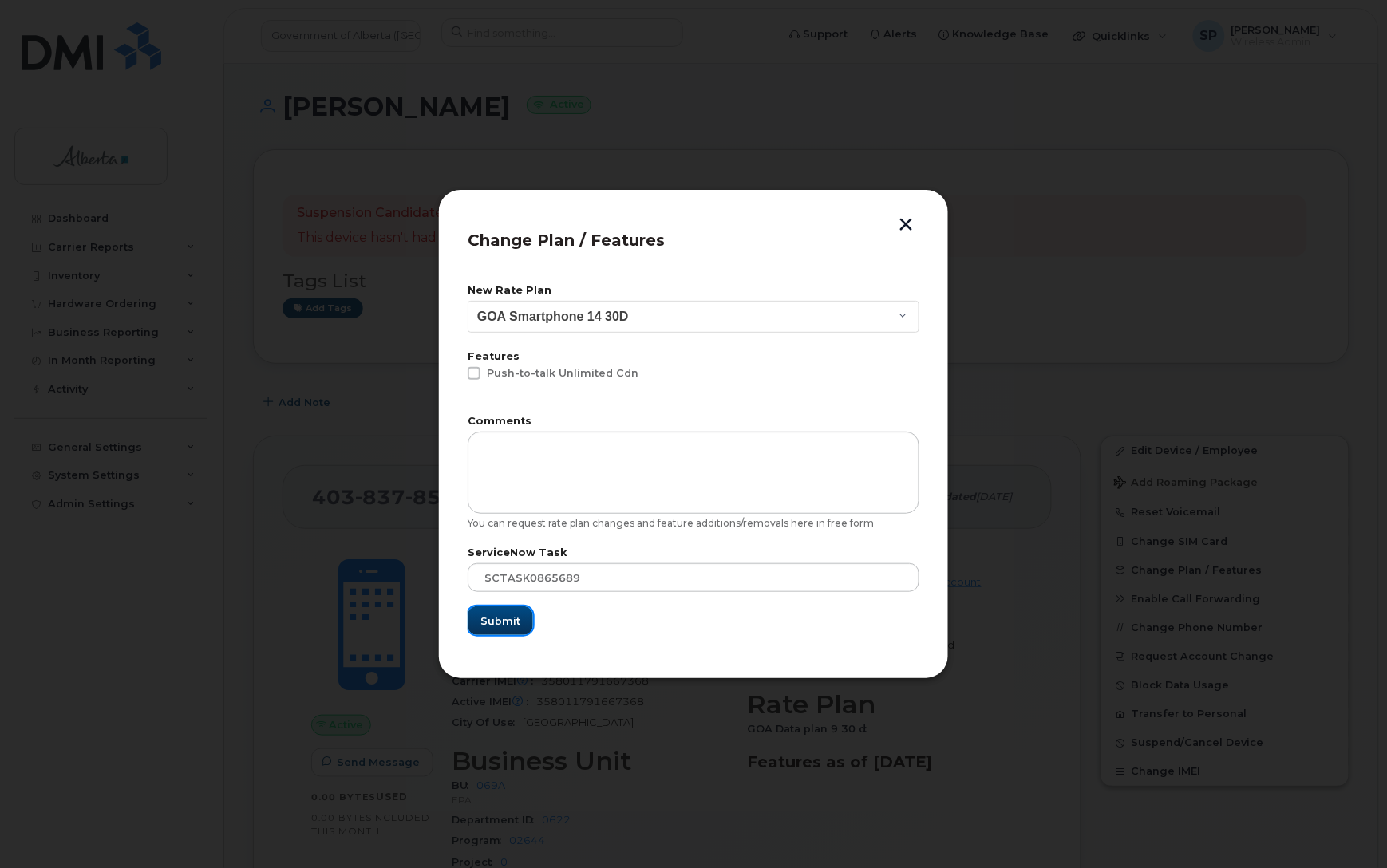
click at [500, 617] on span "Submit" at bounding box center [499, 621] width 40 height 15
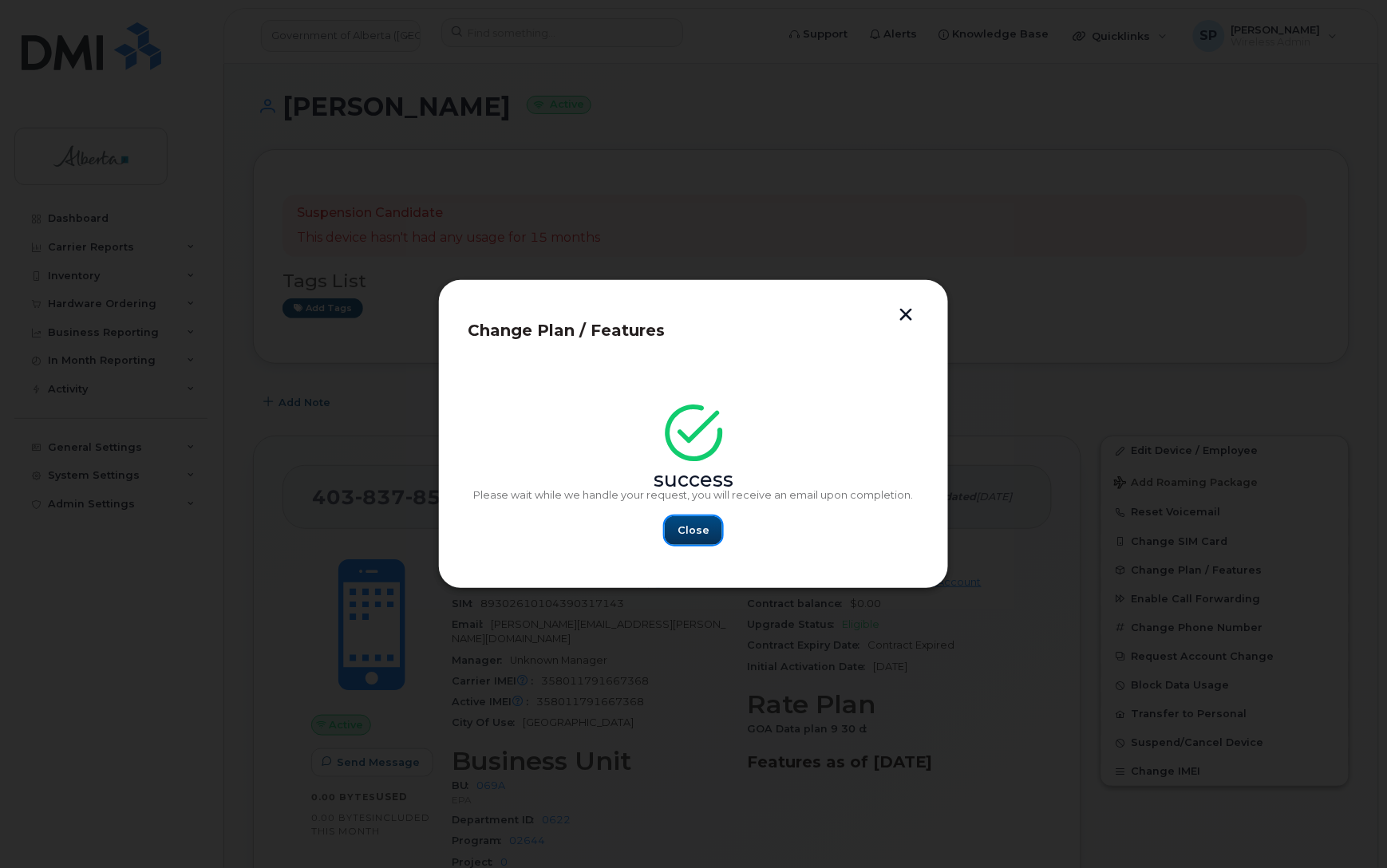
click at [693, 533] on span "Close" at bounding box center [694, 529] width 32 height 15
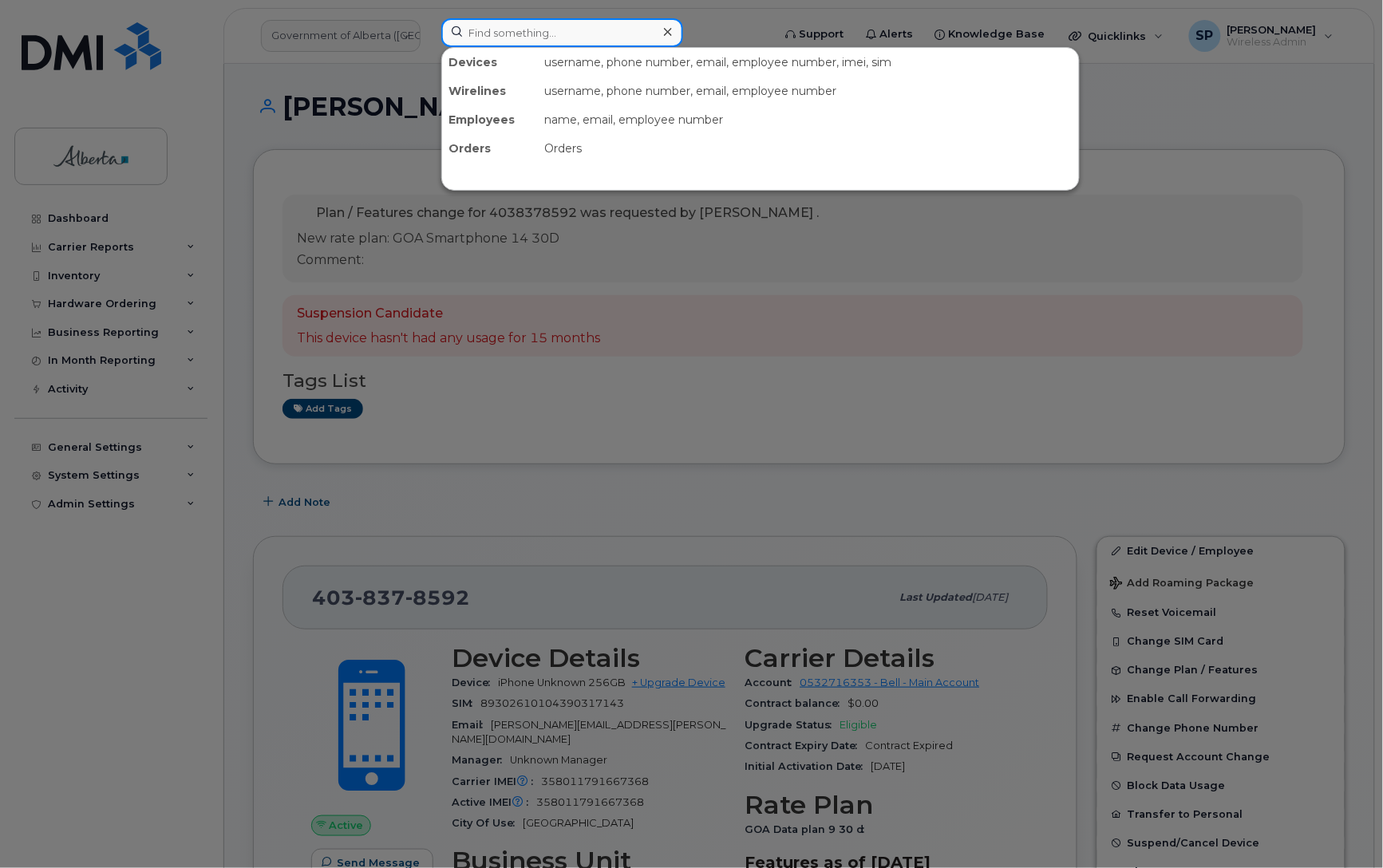
click at [528, 26] on input at bounding box center [562, 33] width 242 height 29
paste input "5873387124"
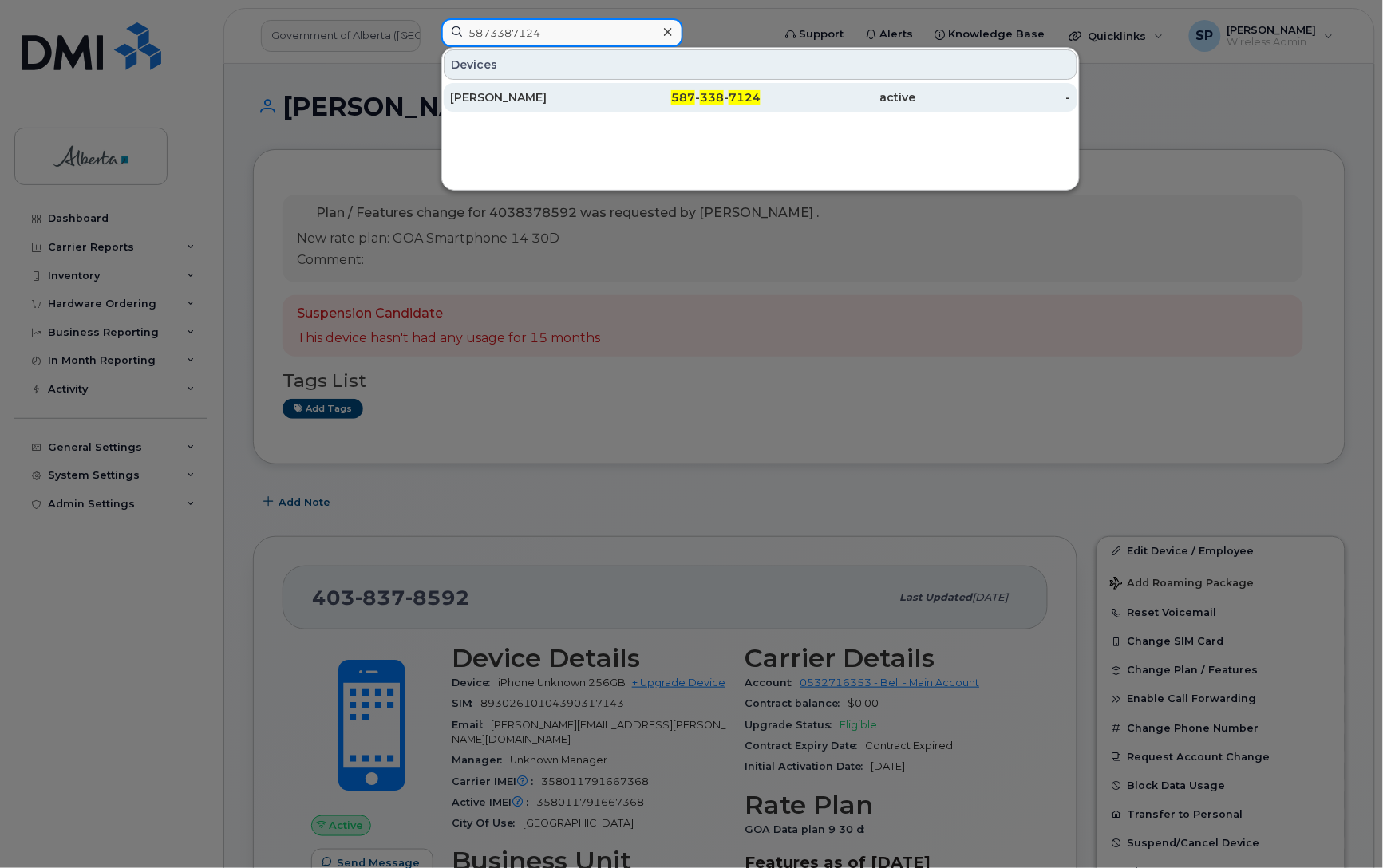
type input "5873387124"
click at [517, 102] on div "[PERSON_NAME]" at bounding box center [528, 97] width 155 height 16
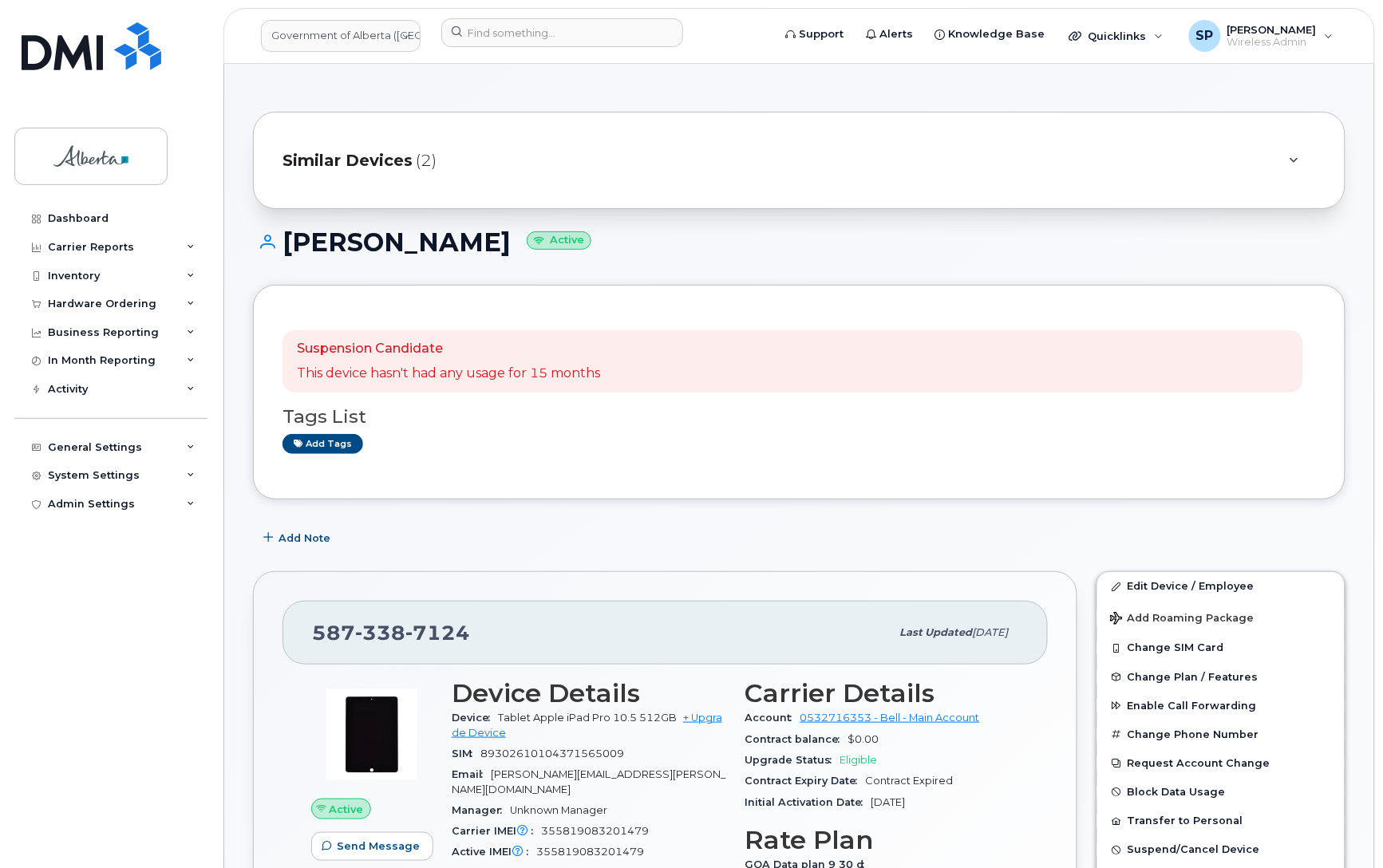
click at [712, 532] on div "Add Note" at bounding box center [800, 537] width 1093 height 29
click at [1188, 584] on link "Edit Device / Employee" at bounding box center [1221, 586] width 247 height 29
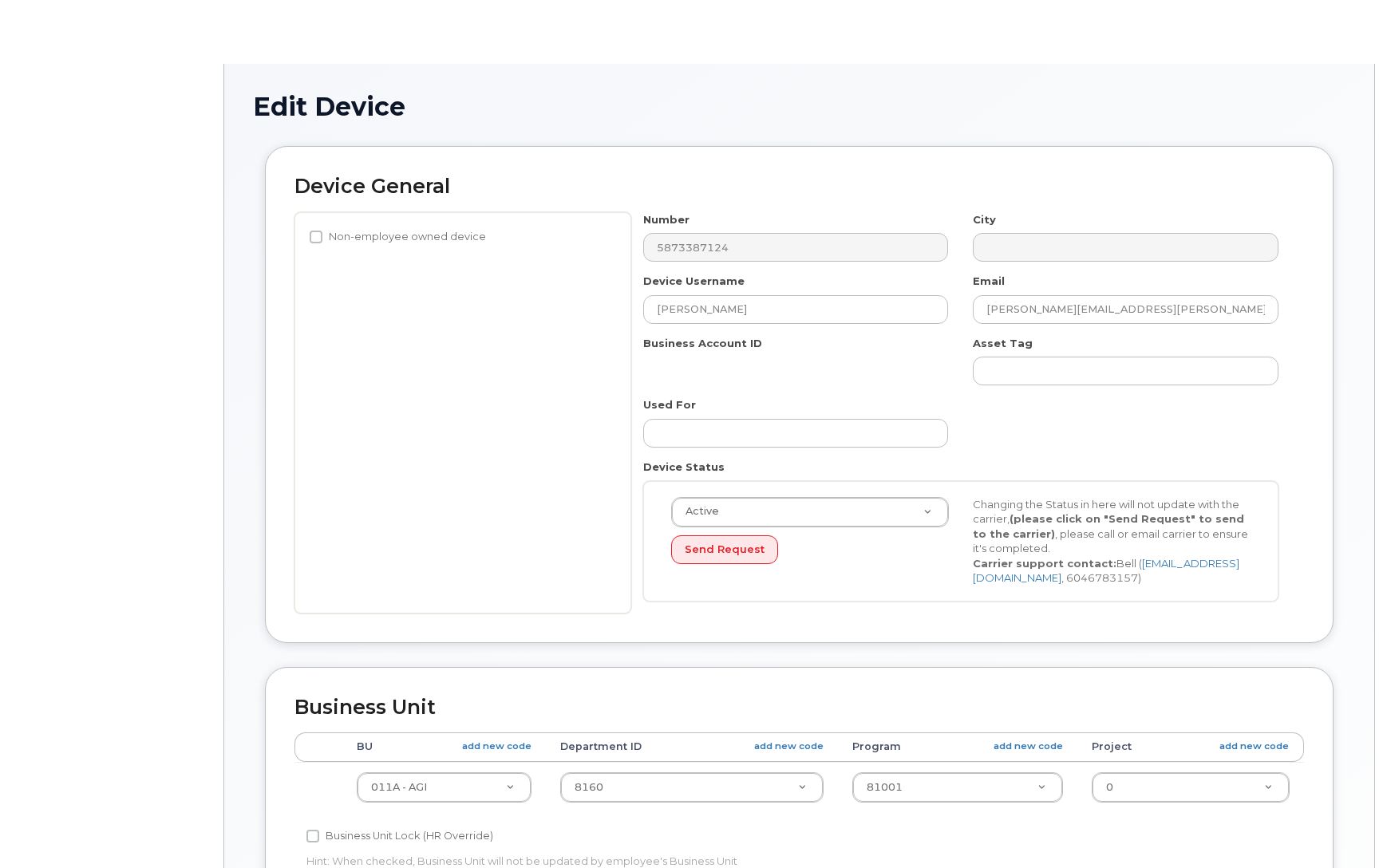
select select "4120336"
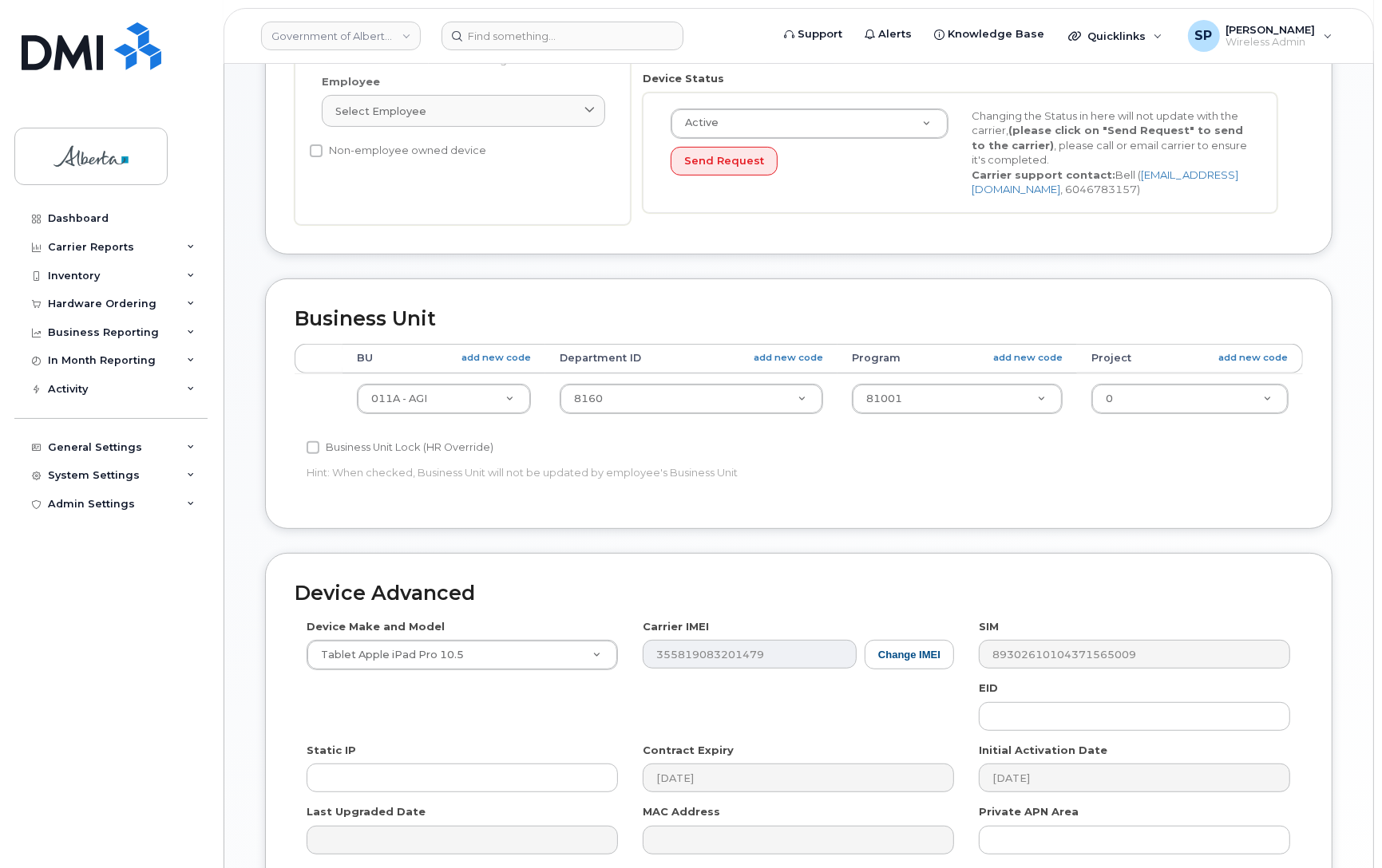
scroll to position [552, 0]
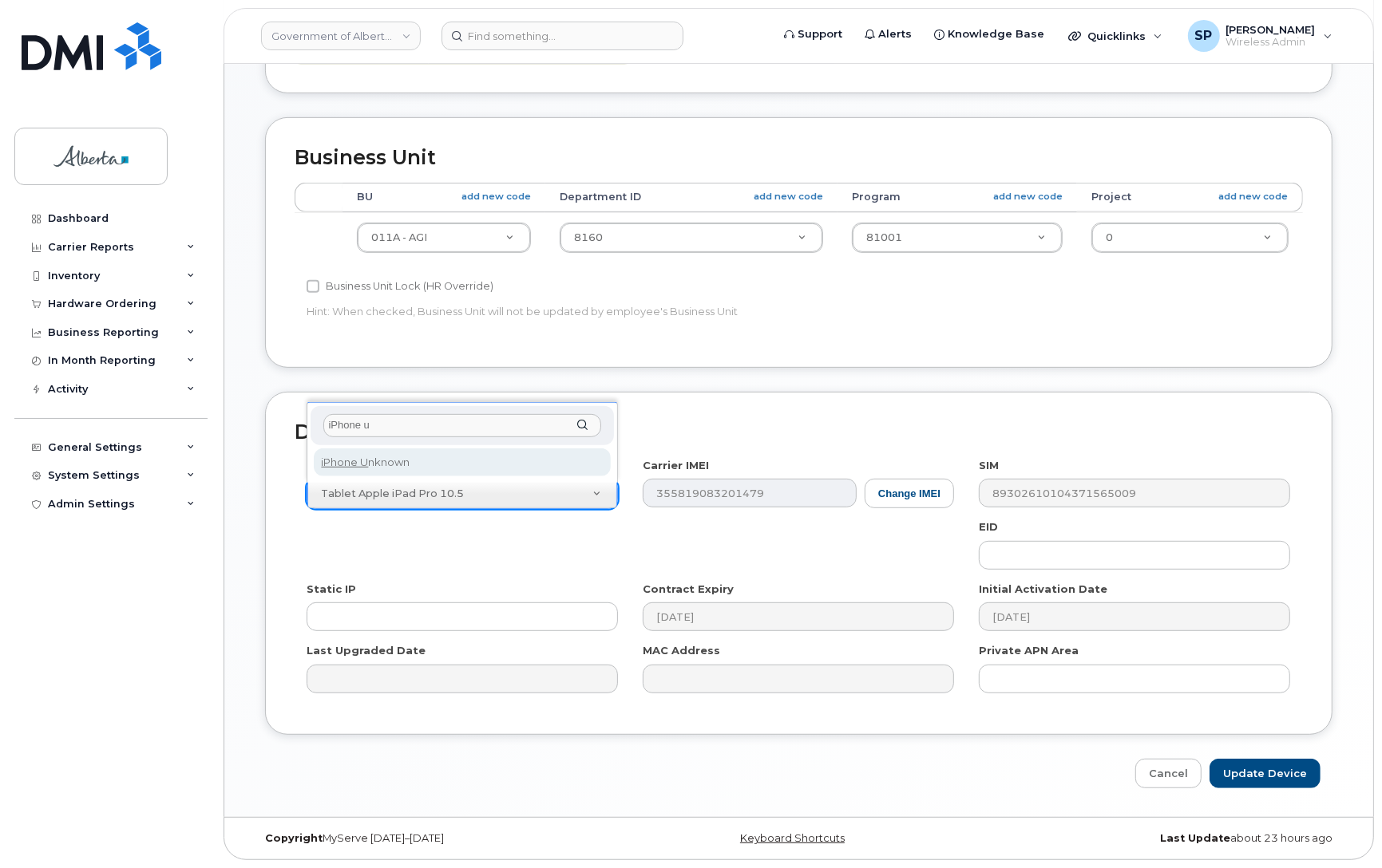
type input "iPhone u"
select select "185"
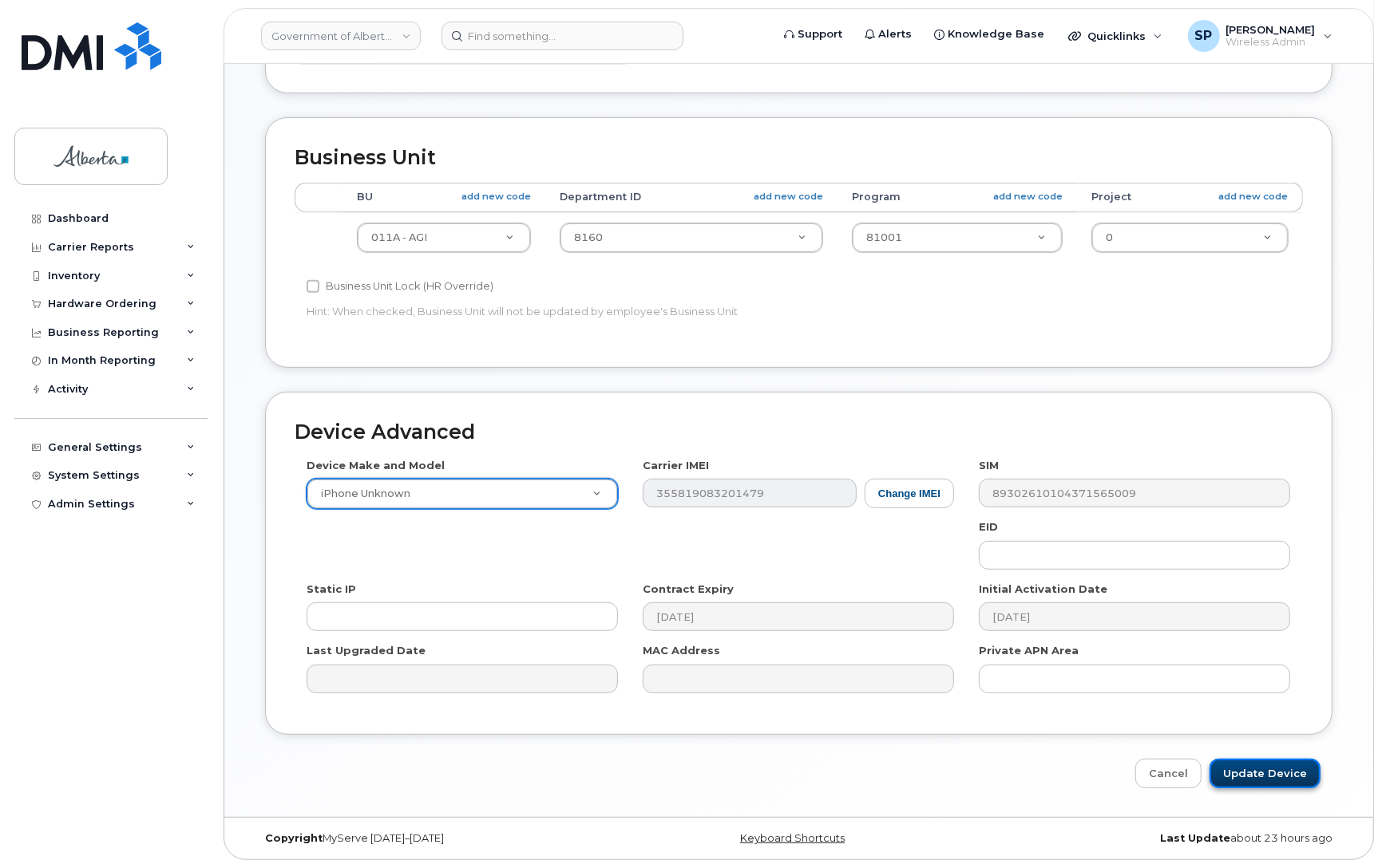
click at [1247, 774] on input "Update Device" at bounding box center [1265, 773] width 111 height 29
type input "Saving..."
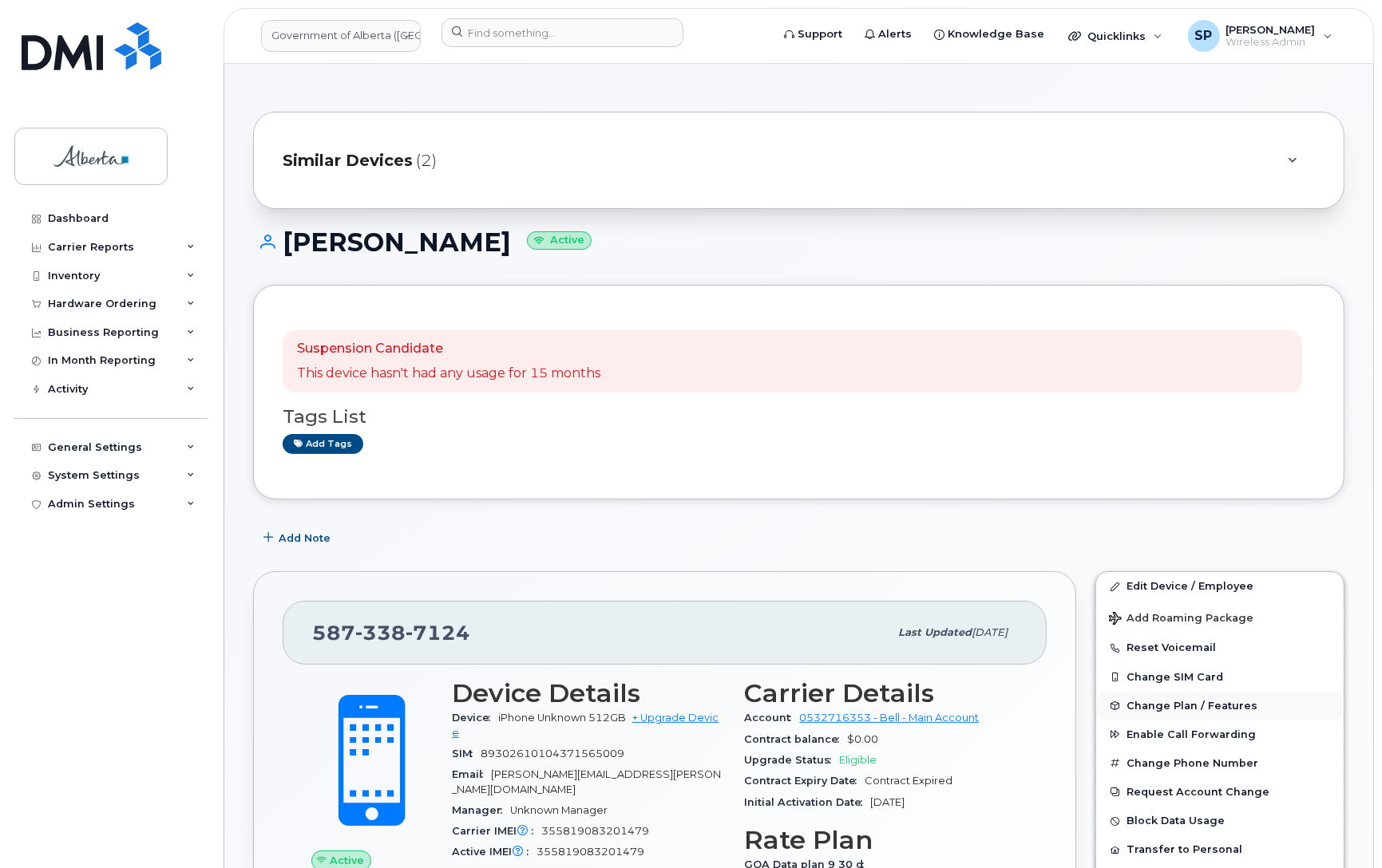
click at [1159, 708] on span "Change Plan / Features" at bounding box center [1191, 706] width 131 height 12
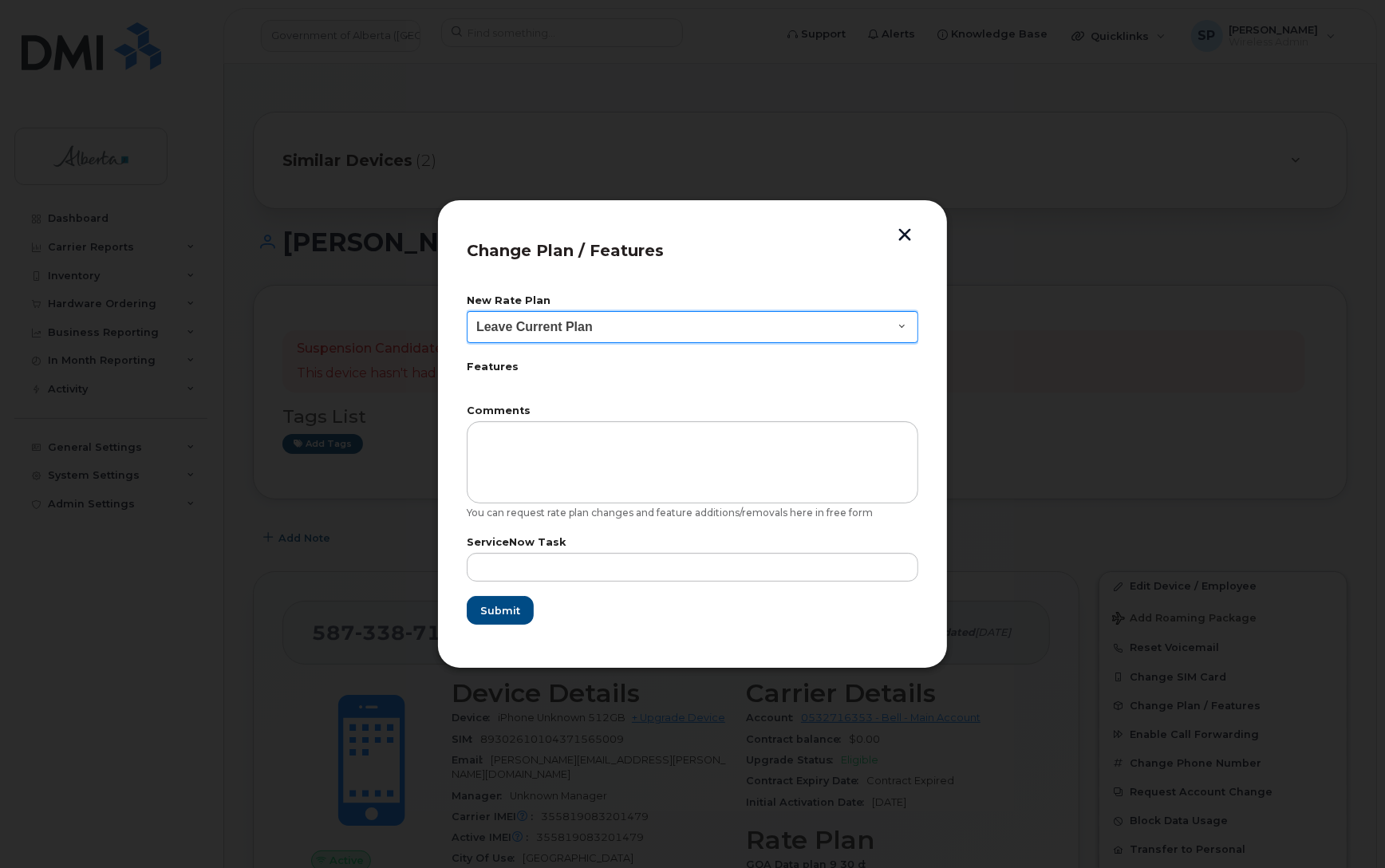
click at [597, 321] on select "Leave Current Plan GOA - Voice Plan 5 GOA Smartphone 14 30D GOA Unlimited Smart…" at bounding box center [692, 327] width 452 height 32
select select "2483362"
click at [467, 311] on select "Leave Current Plan GOA - Voice Plan 5 GOA Smartphone 14 30D GOA Unlimited Smart…" at bounding box center [692, 327] width 452 height 32
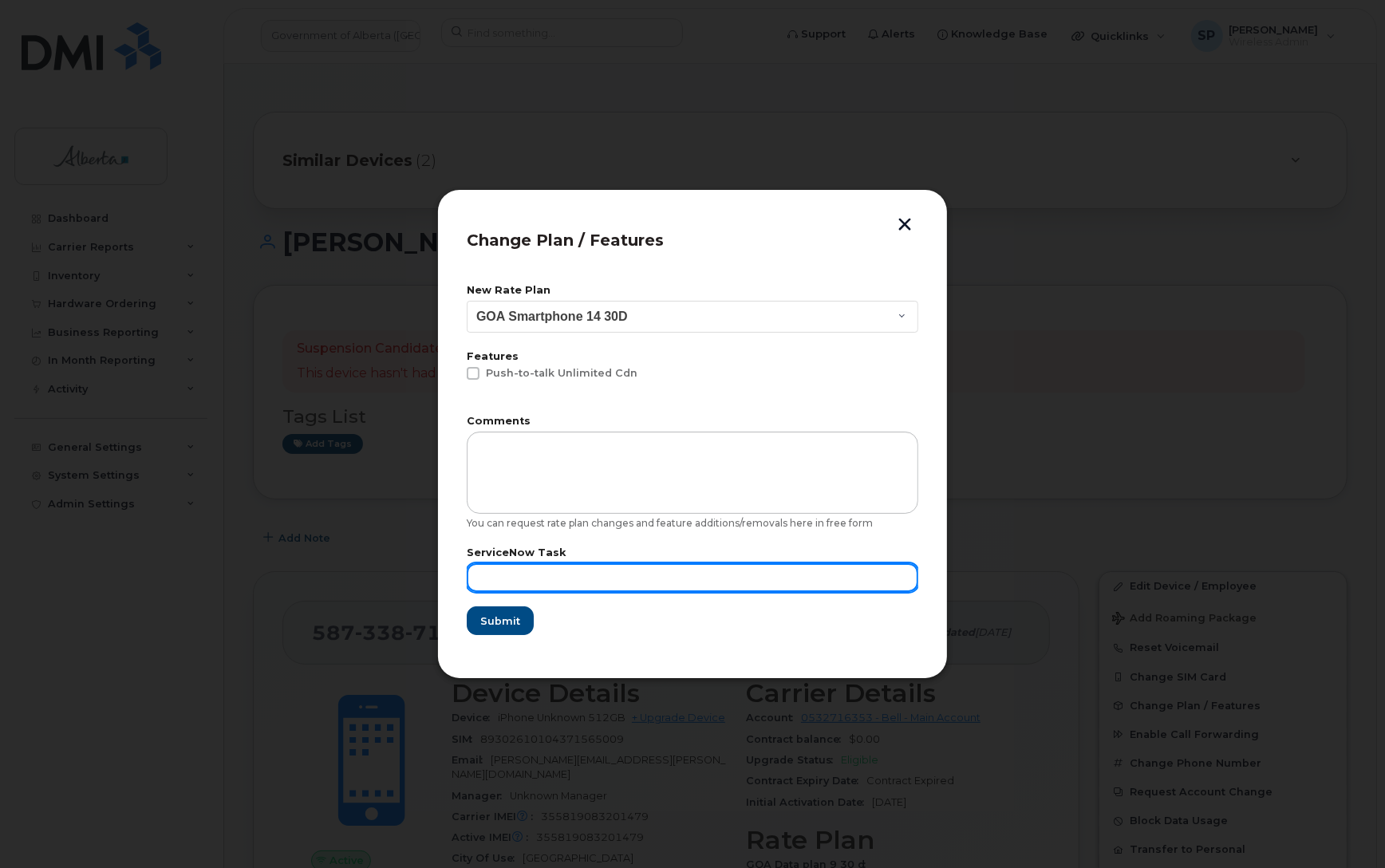
click at [577, 568] on input "text" at bounding box center [692, 578] width 452 height 29
paste input "SCTASK0866172"
type input "SCTASK0866172"
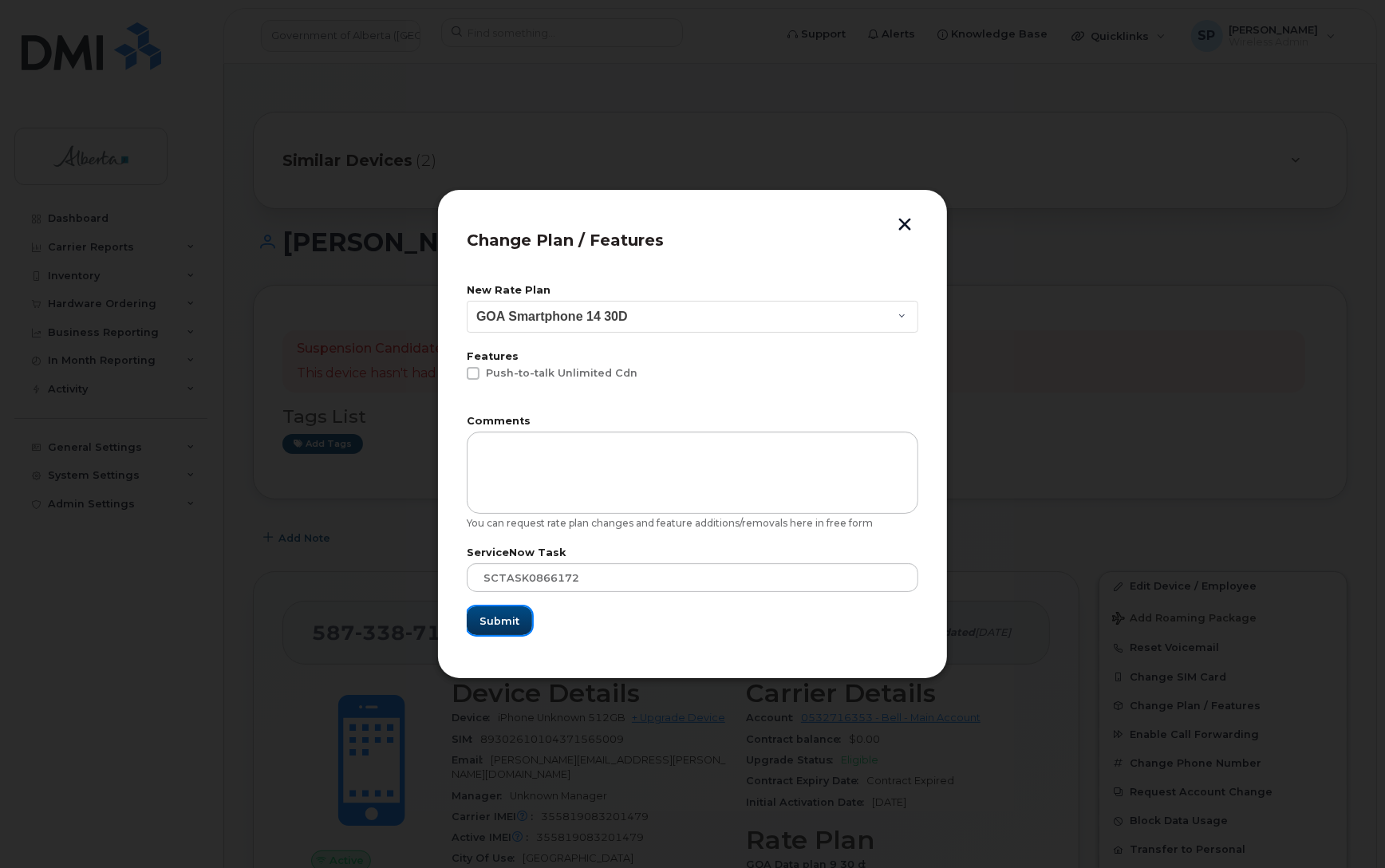
click at [513, 624] on span "Submit" at bounding box center [499, 621] width 40 height 15
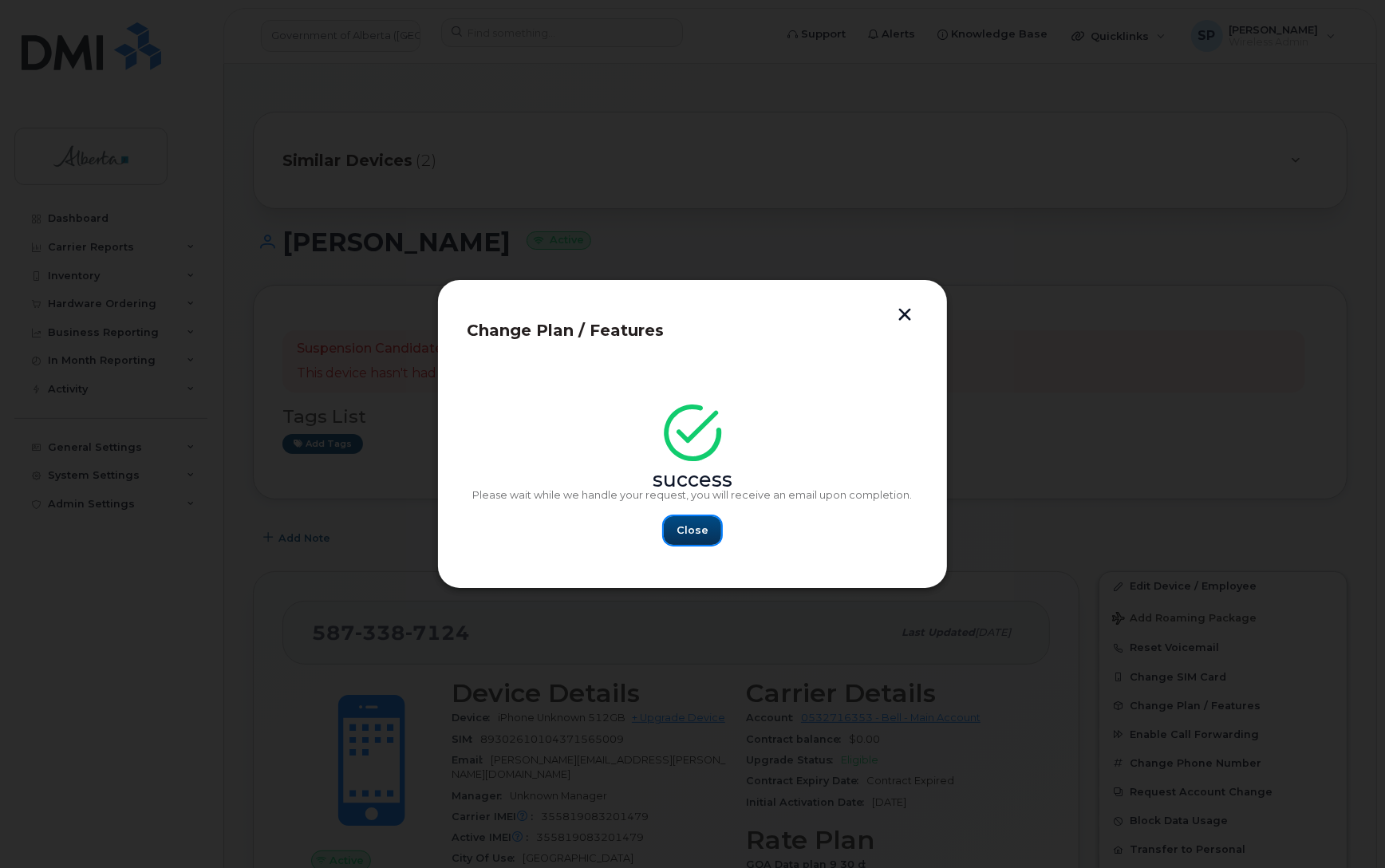
click at [695, 537] on span "Close" at bounding box center [692, 529] width 32 height 15
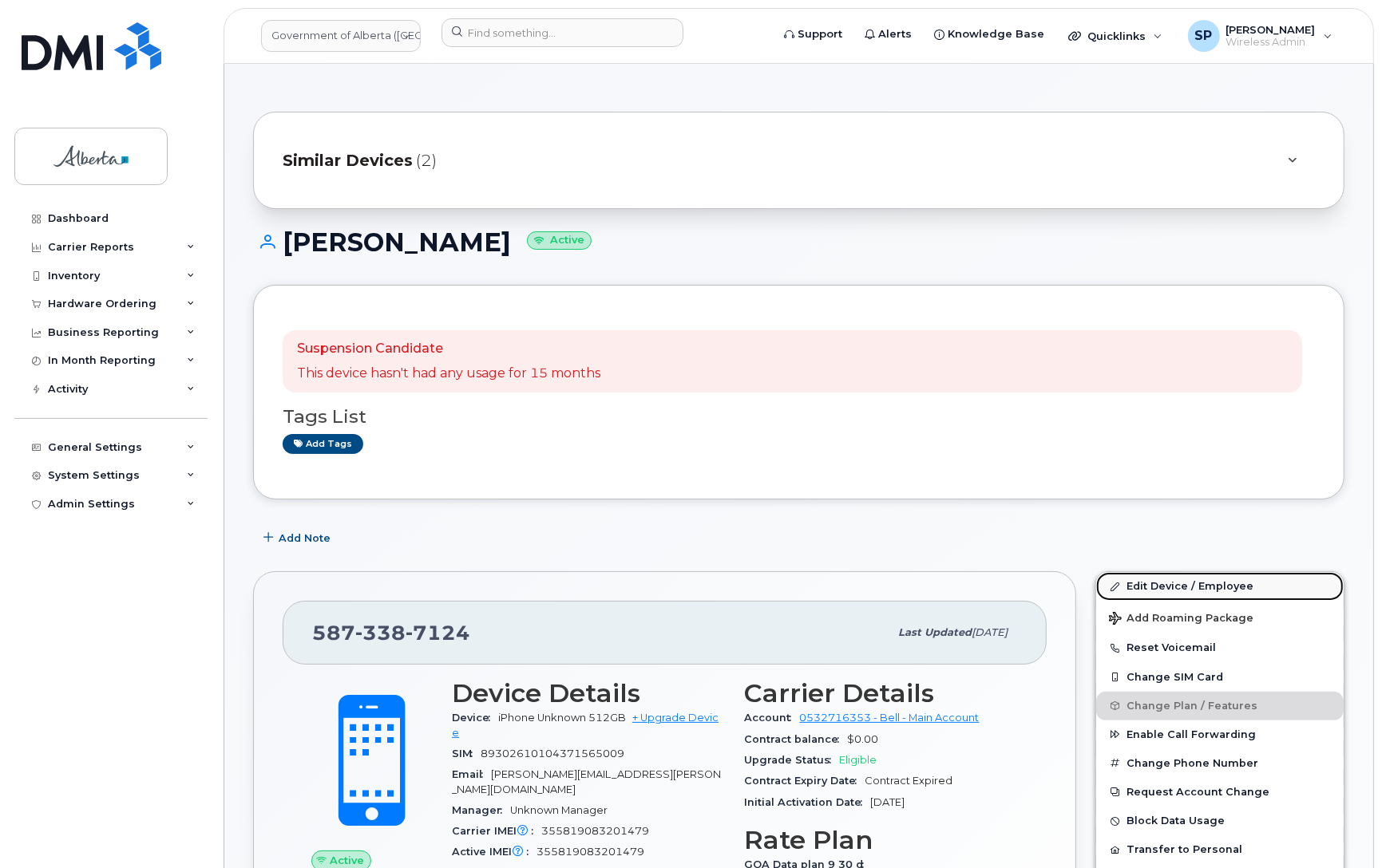
click at [1183, 585] on link "Edit Device / Employee" at bounding box center [1220, 586] width 247 height 29
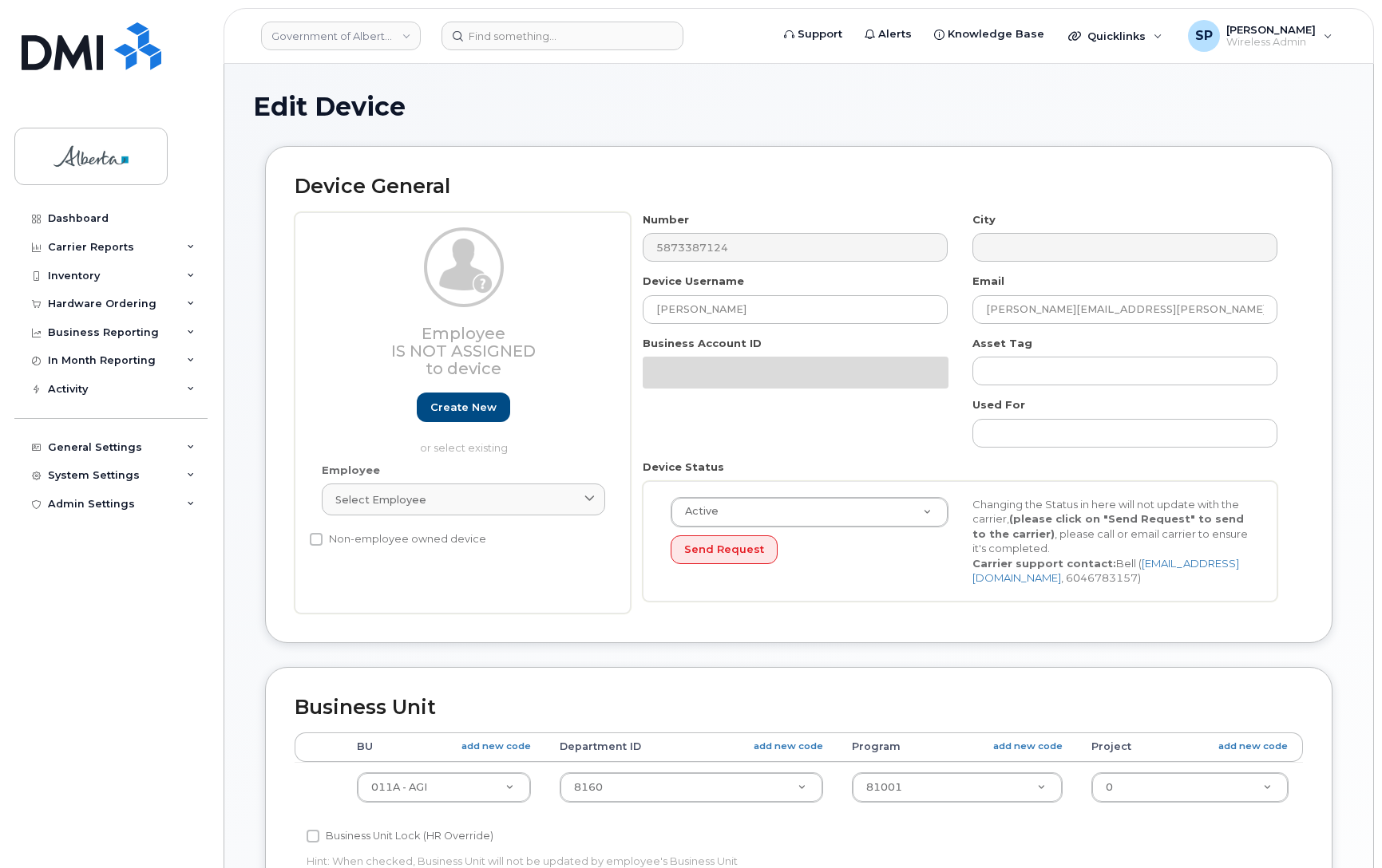
select select "4120336"
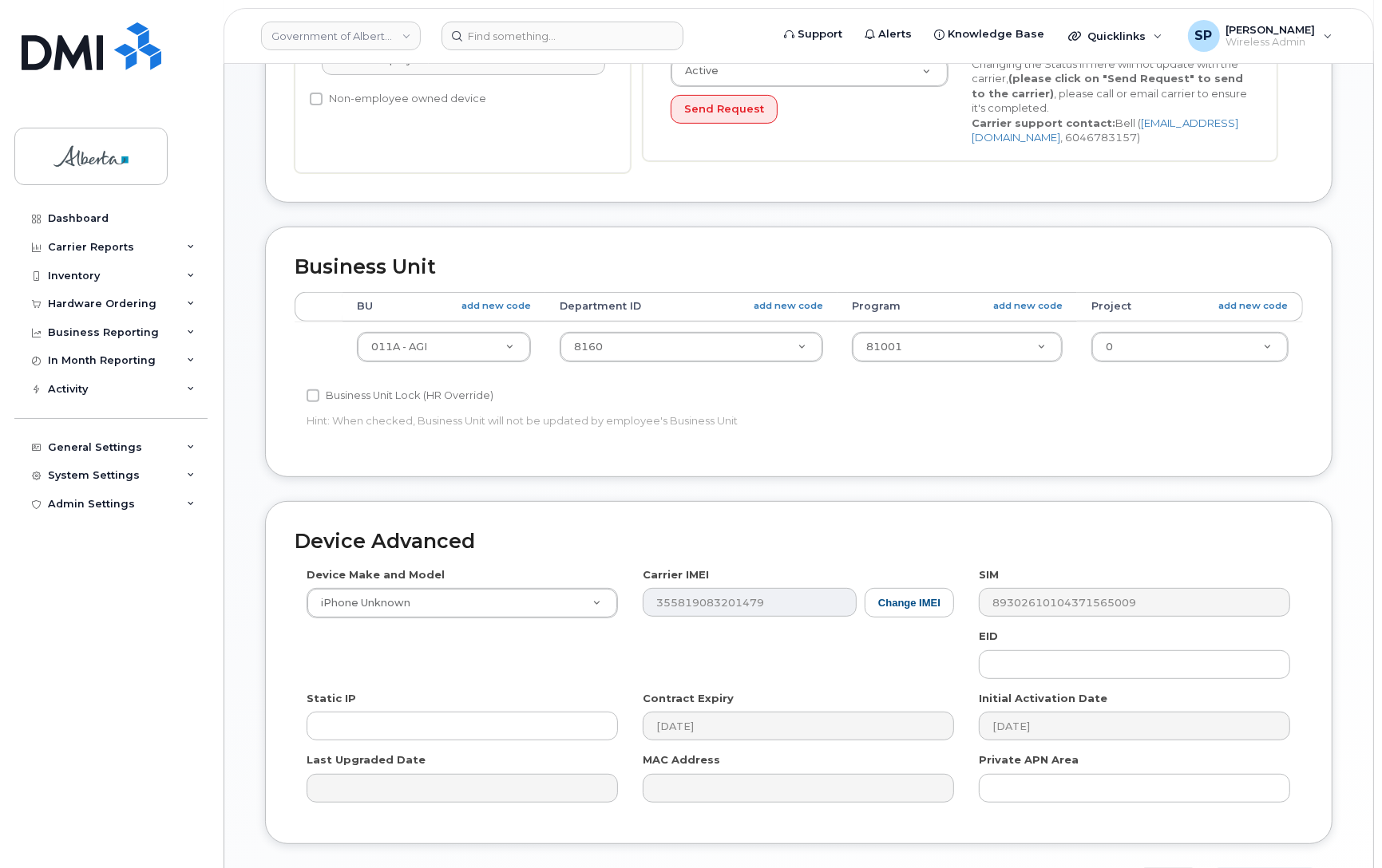
scroll to position [552, 0]
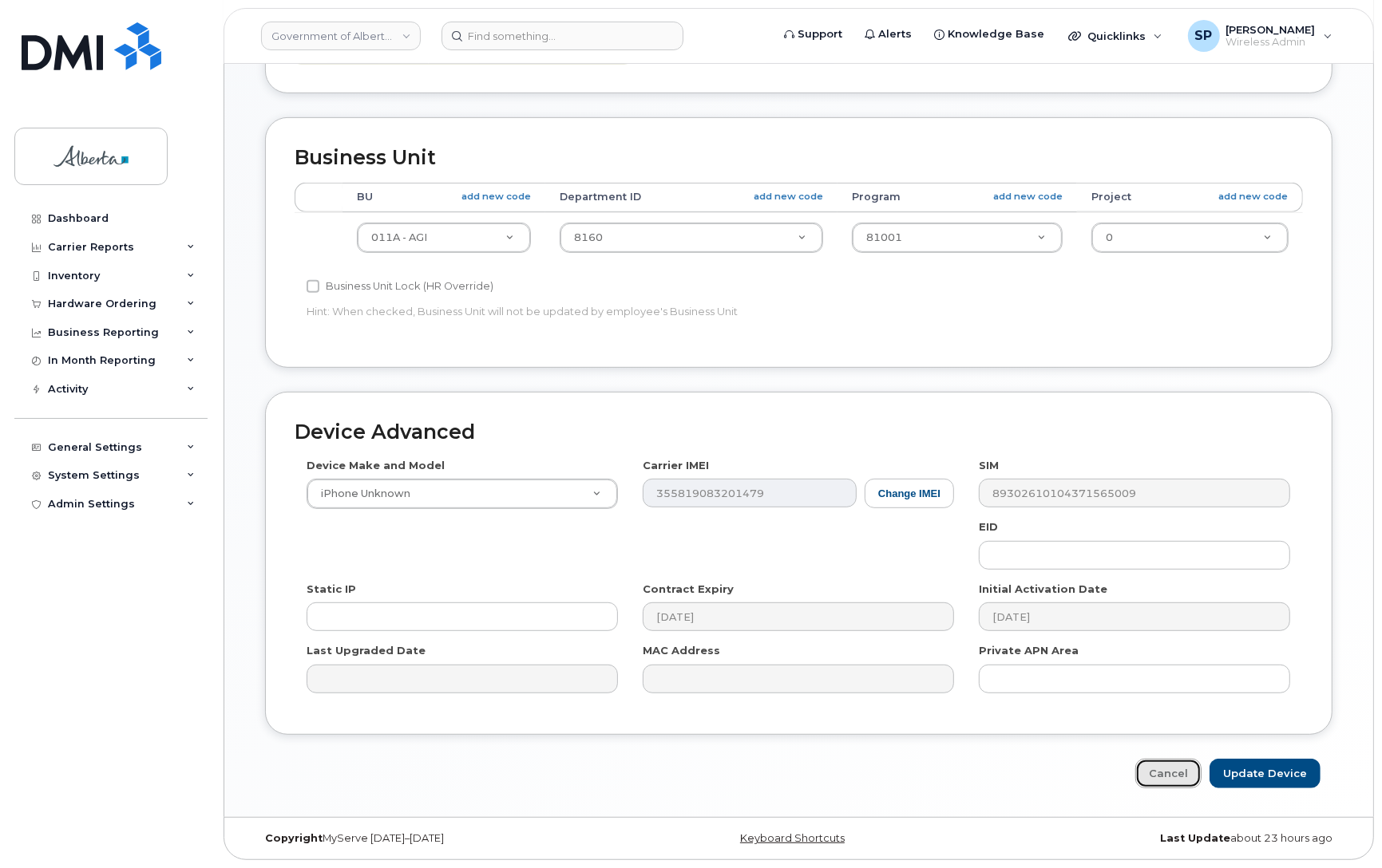
click at [1179, 772] on link "Cancel" at bounding box center [1168, 773] width 66 height 29
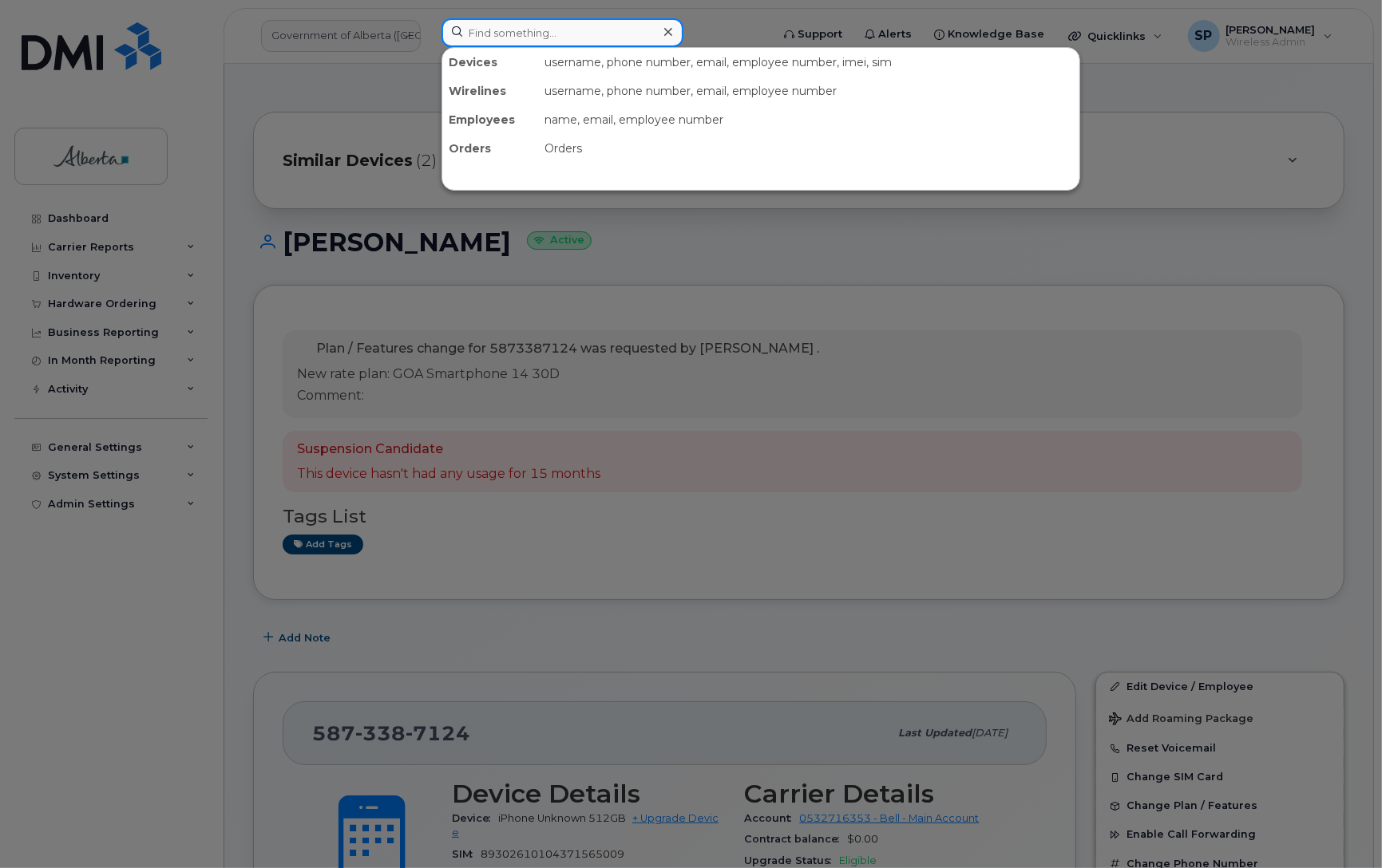
click at [527, 26] on input at bounding box center [562, 33] width 242 height 29
paste input "Raelene Steinke"
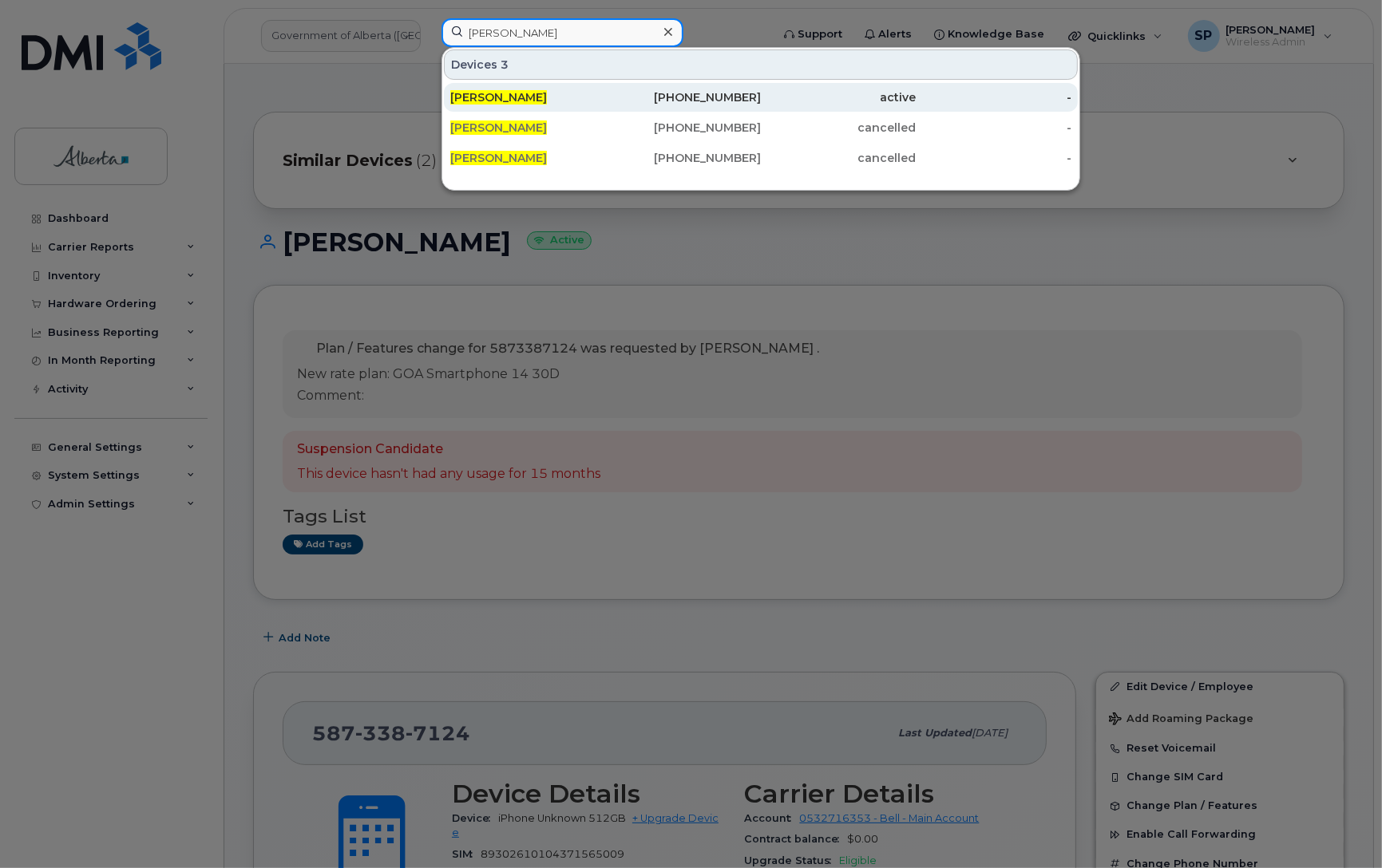
type input "Raelene Steinke"
click at [520, 98] on span "Raelene Steinke" at bounding box center [498, 97] width 96 height 14
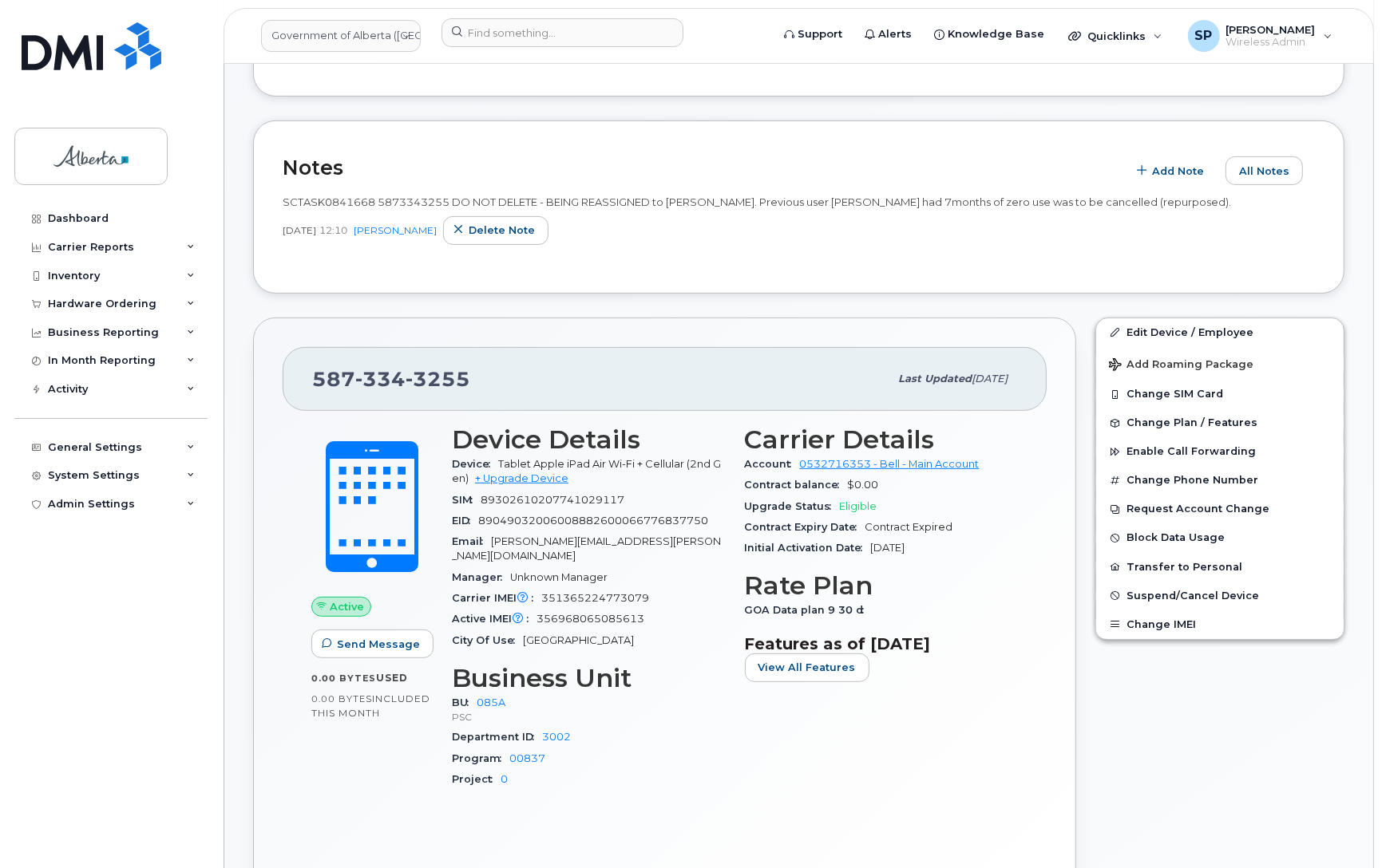
scroll to position [239, 0]
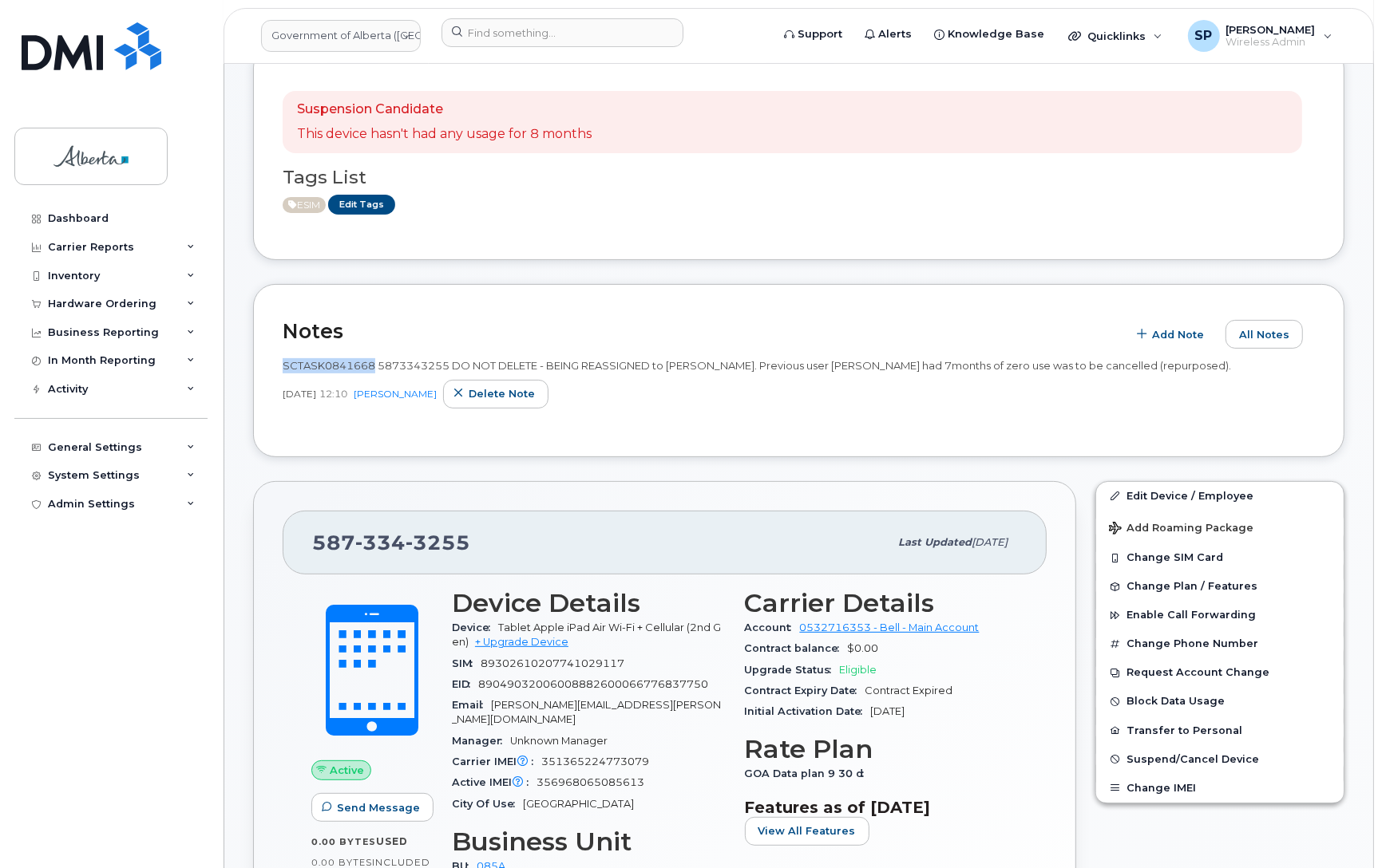
drag, startPoint x: 373, startPoint y: 363, endPoint x: 285, endPoint y: 367, distance: 88.1
click at [285, 367] on span "SCTASK0841668 5873343255 DO NOT DELETE - BEING REASSIGNED to Raelene Steinke. P…" at bounding box center [756, 365] width 948 height 12
copy span "SCTASK0841668"
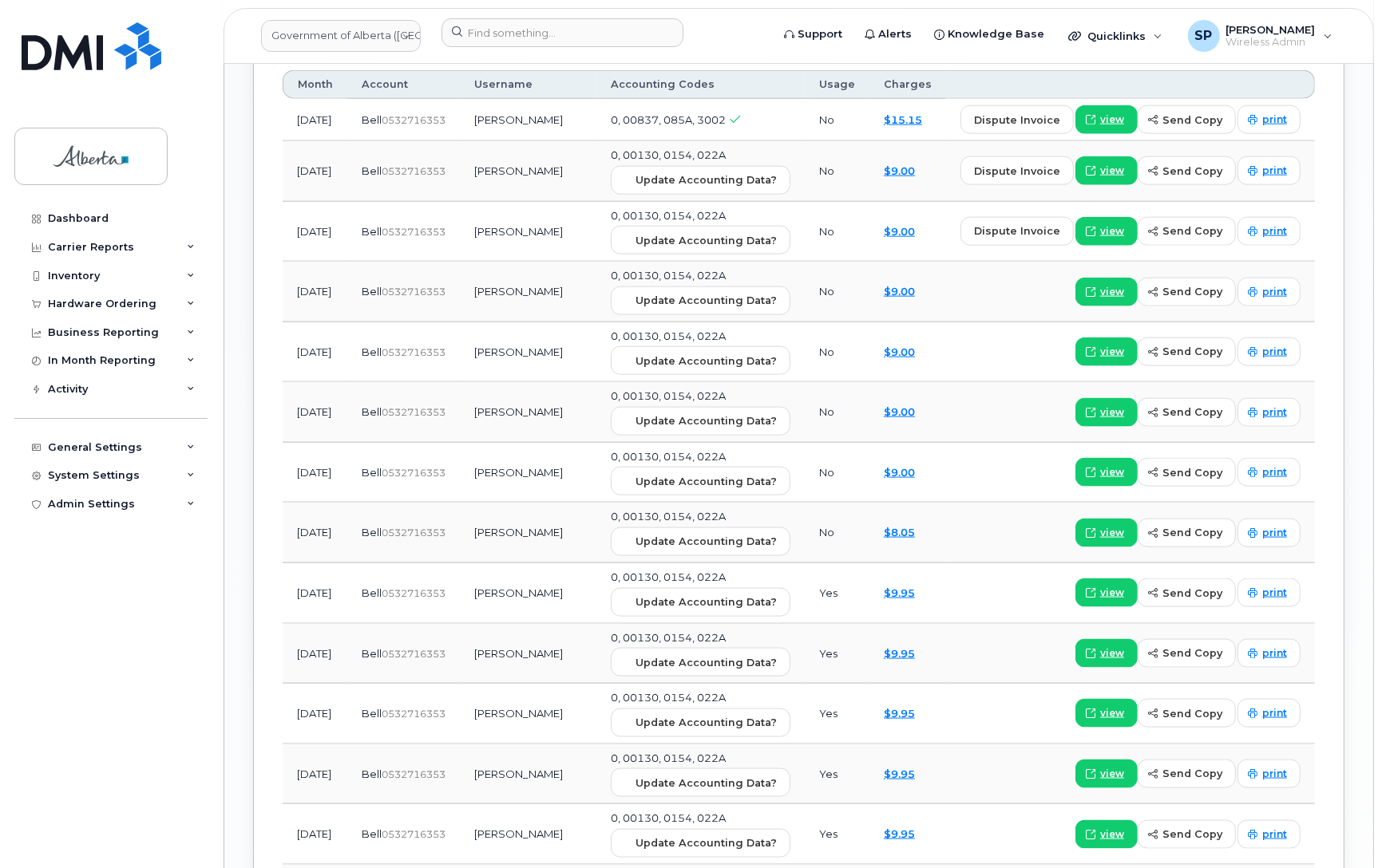
scroll to position [1393, 0]
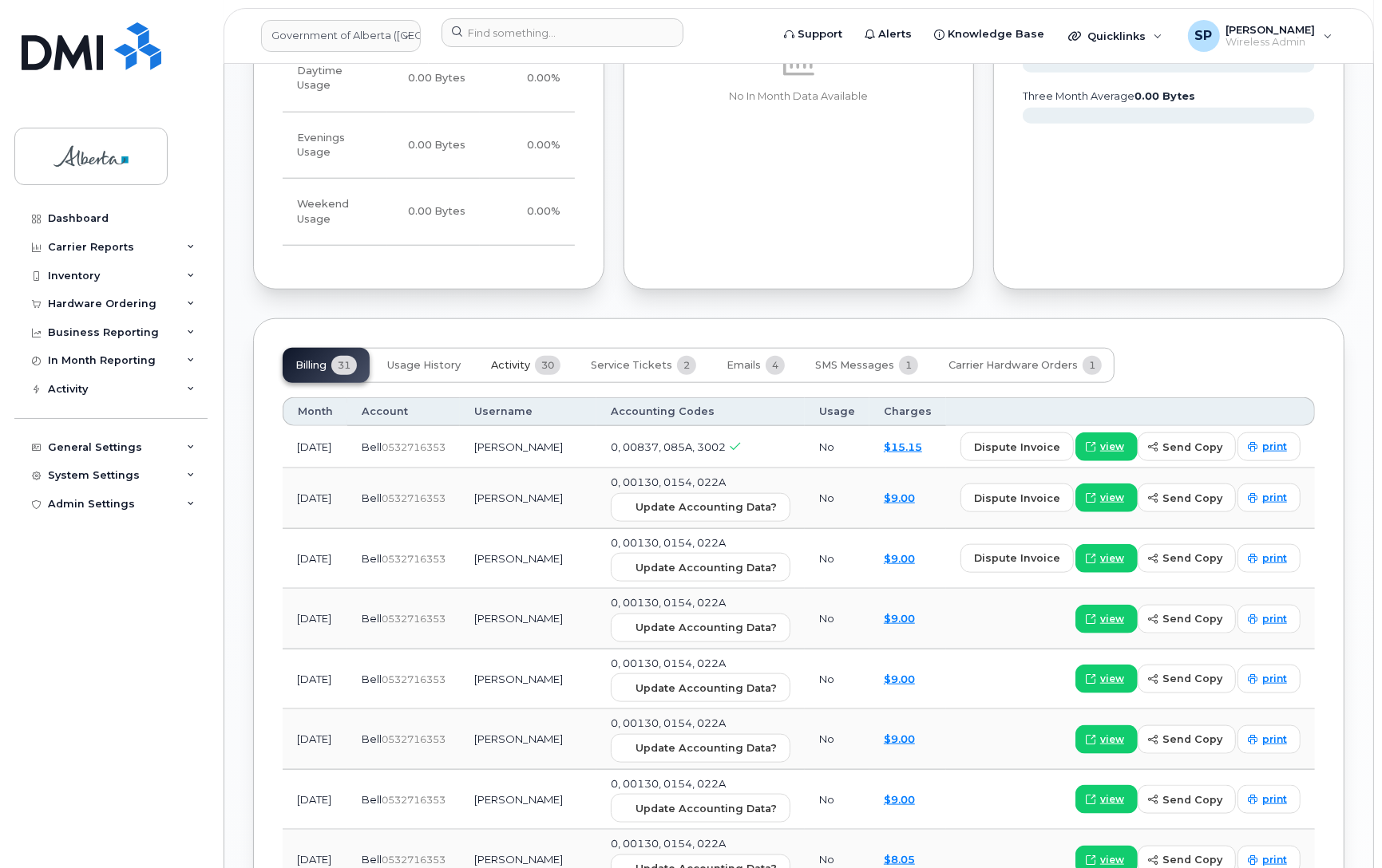
click at [508, 359] on span "Activity" at bounding box center [510, 365] width 39 height 12
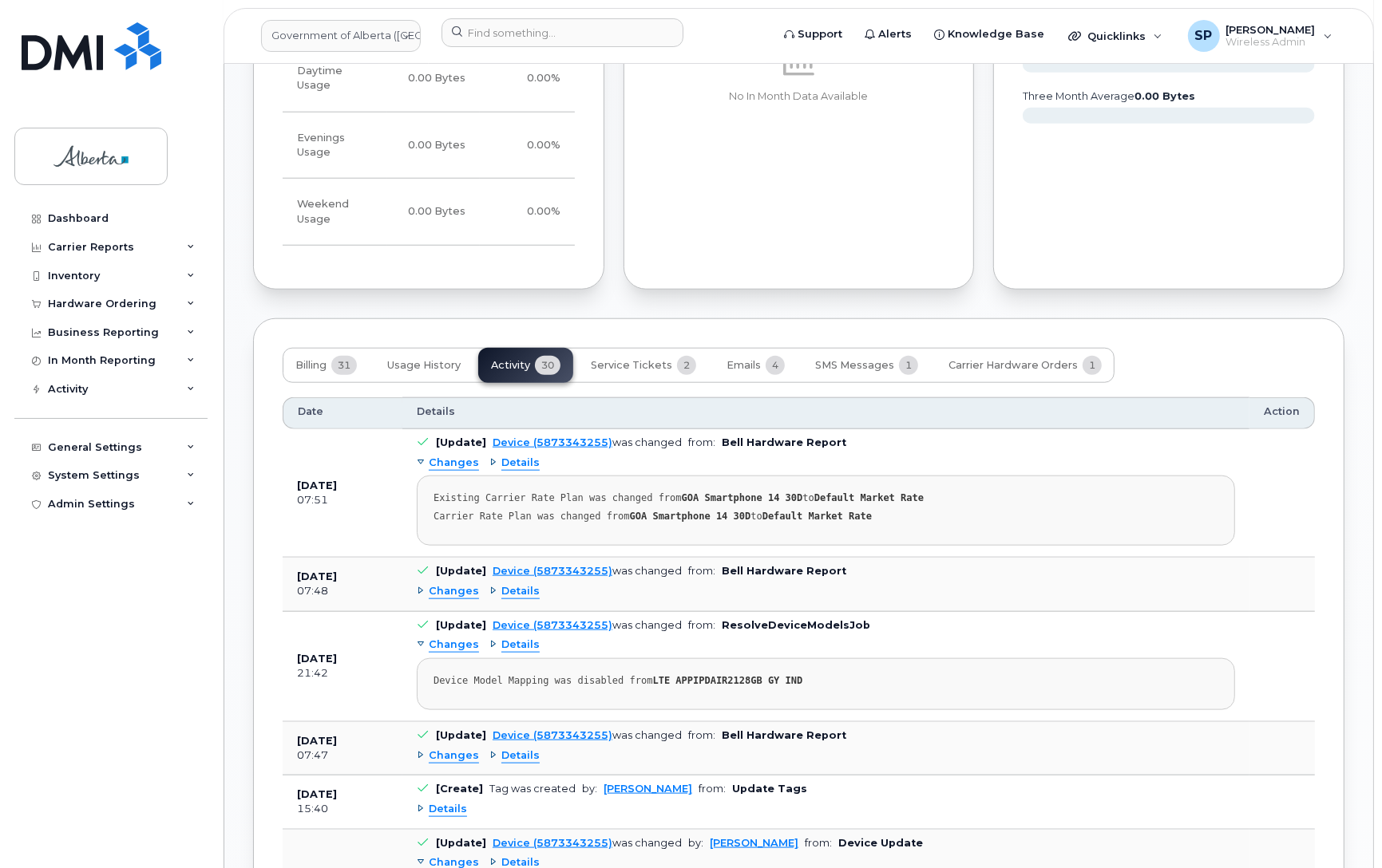
click at [447, 584] on span "Changes" at bounding box center [454, 591] width 50 height 15
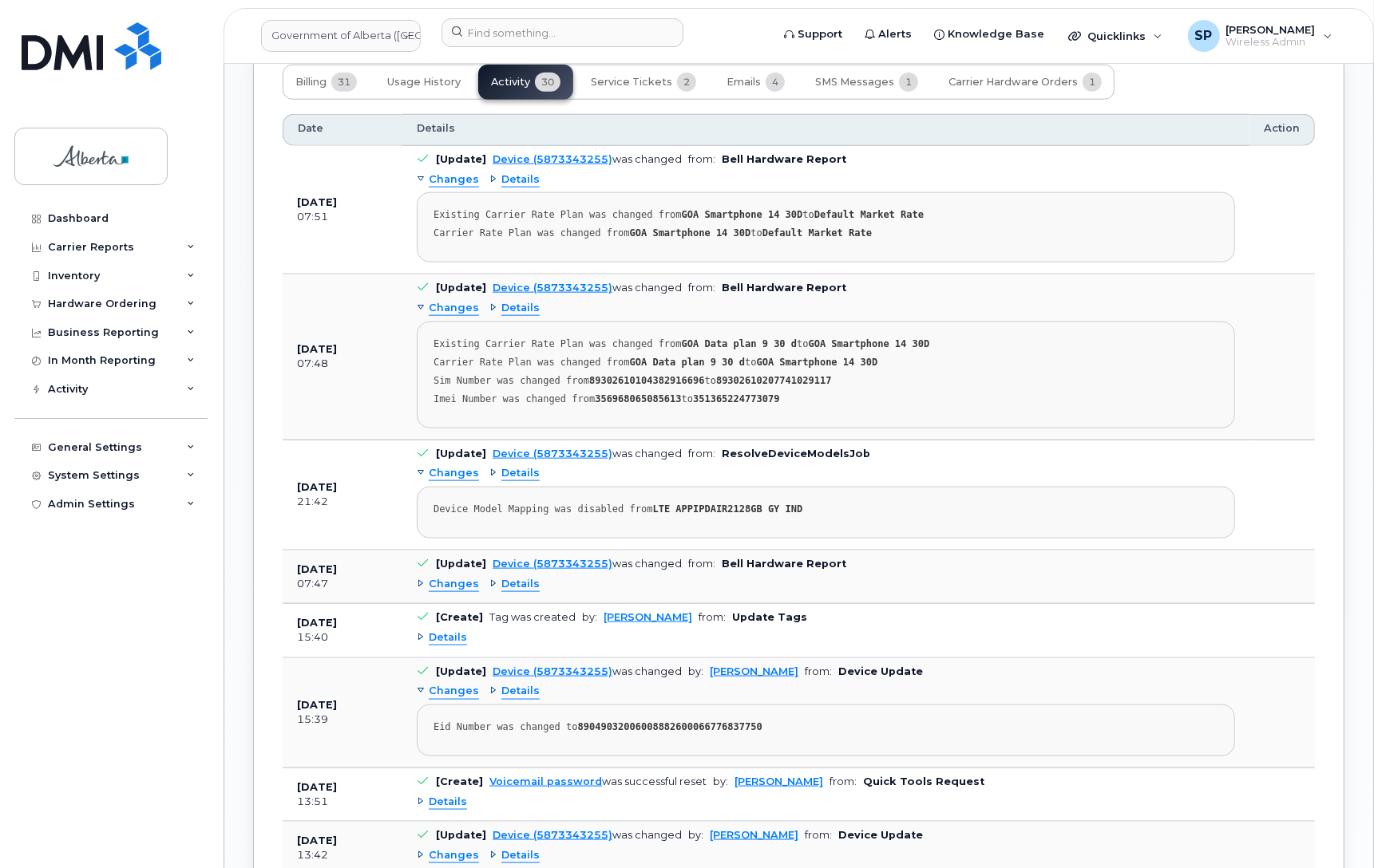
scroll to position [1690, 0]
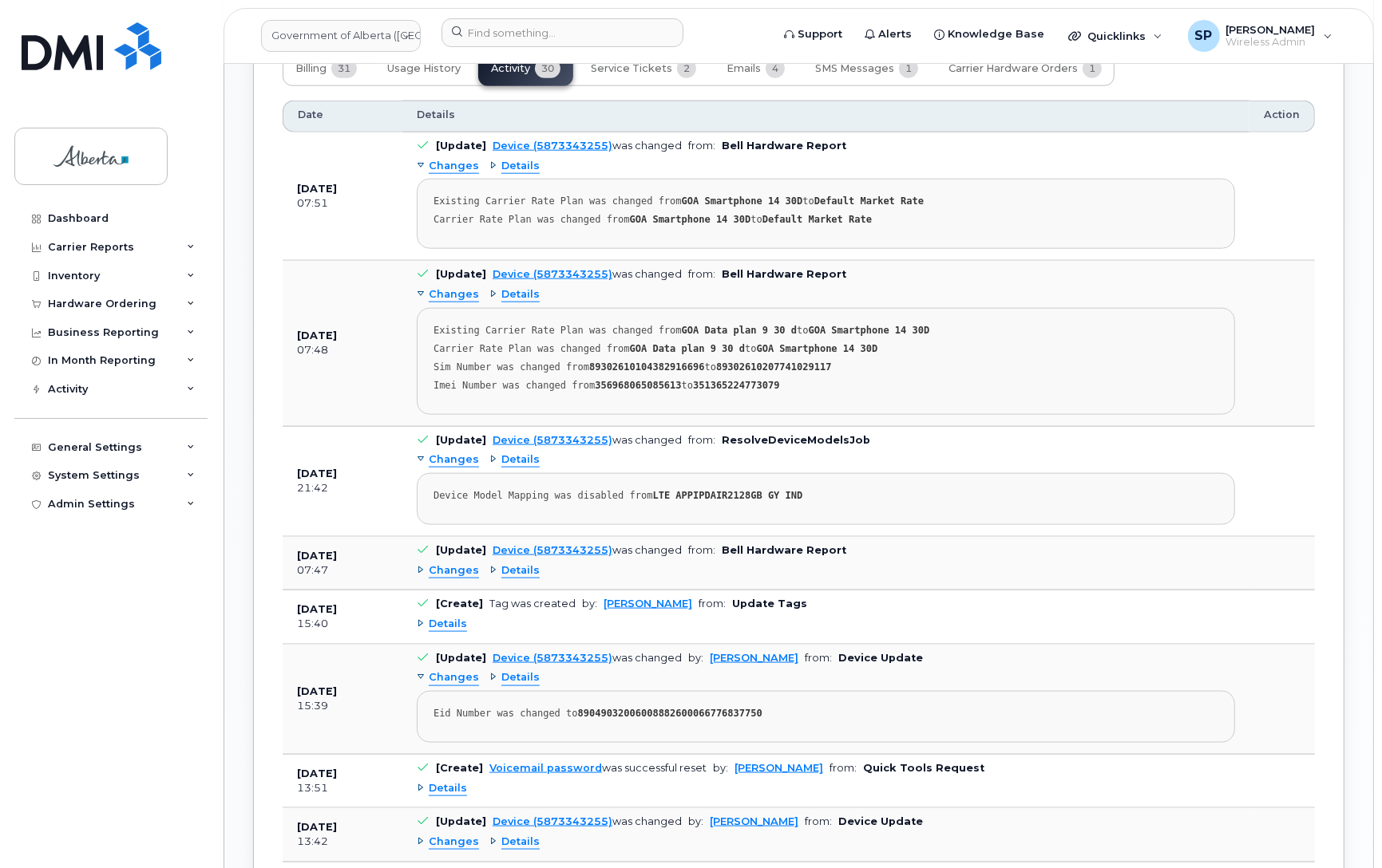
click at [453, 159] on span "Changes" at bounding box center [454, 166] width 50 height 15
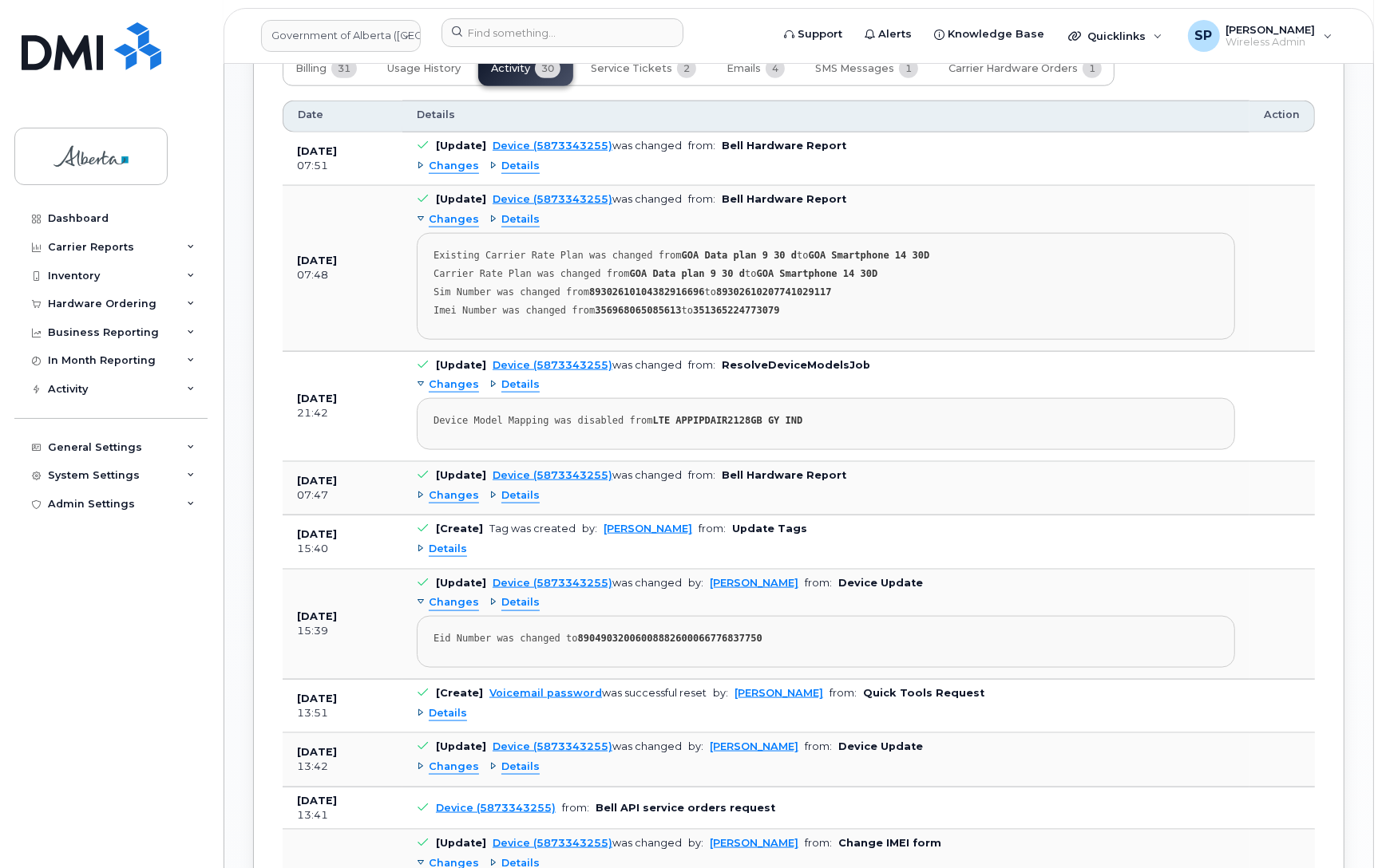
click at [453, 159] on span "Changes" at bounding box center [454, 166] width 50 height 15
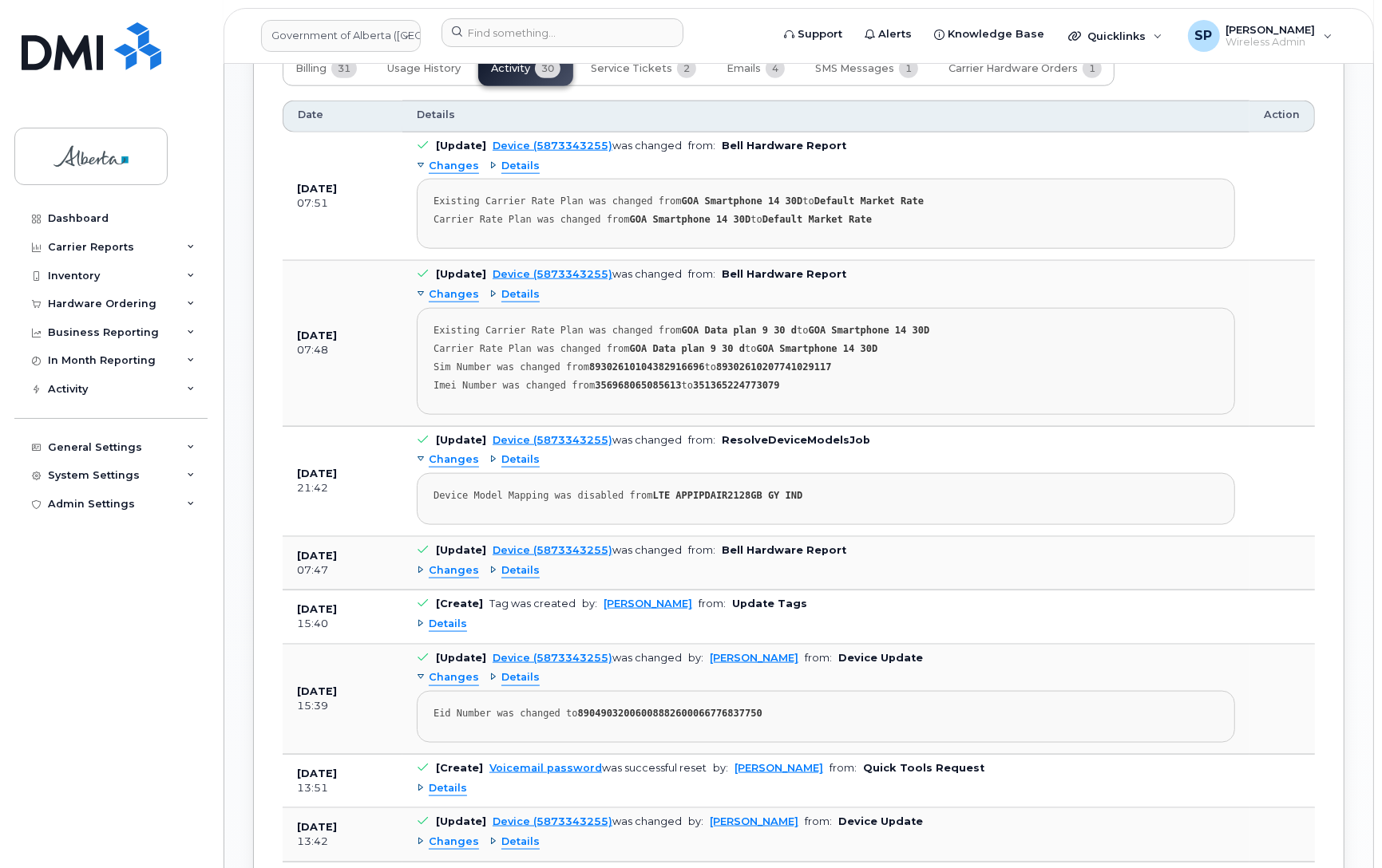
click at [447, 564] on span "Changes" at bounding box center [454, 571] width 50 height 15
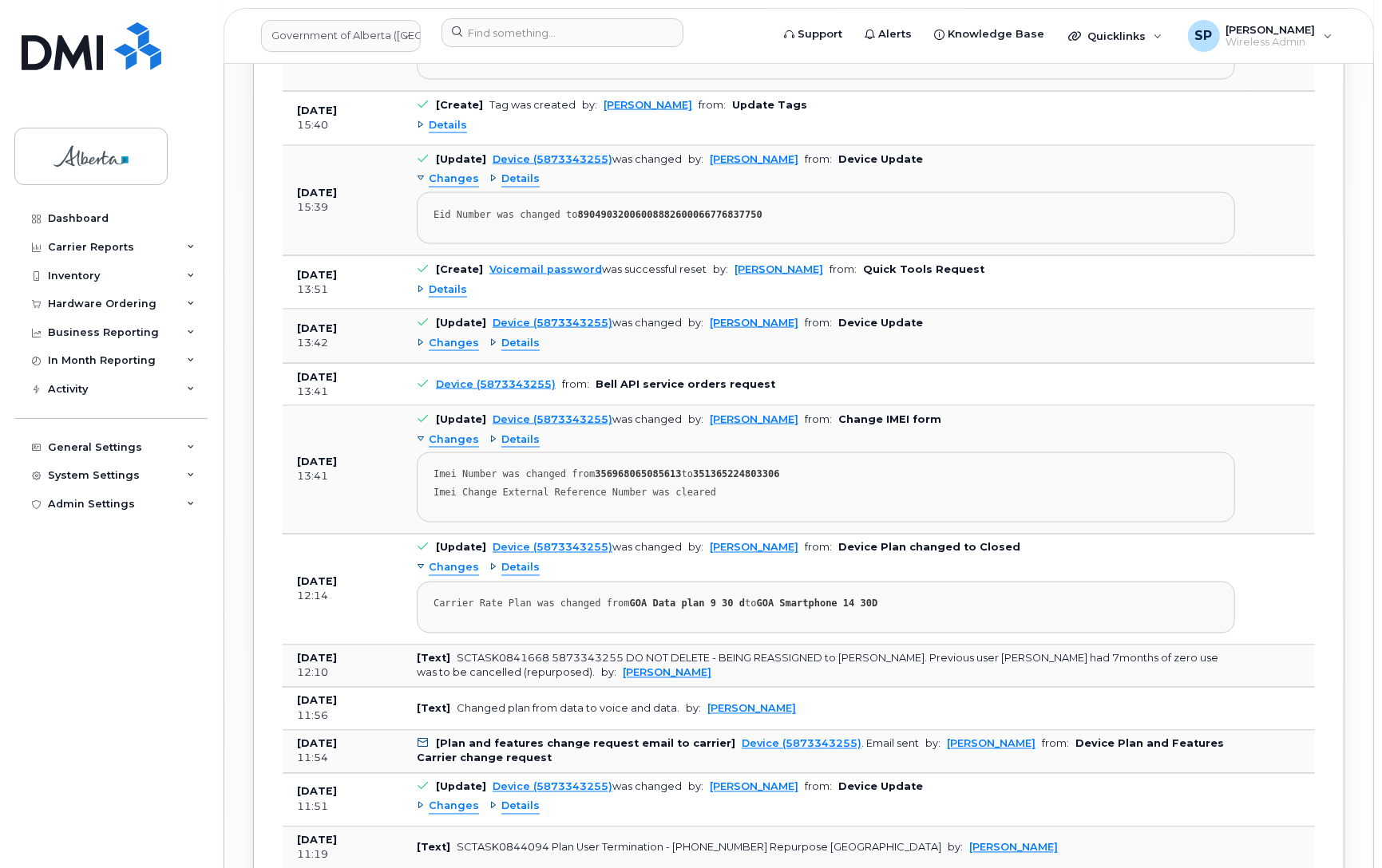
scroll to position [2378, 0]
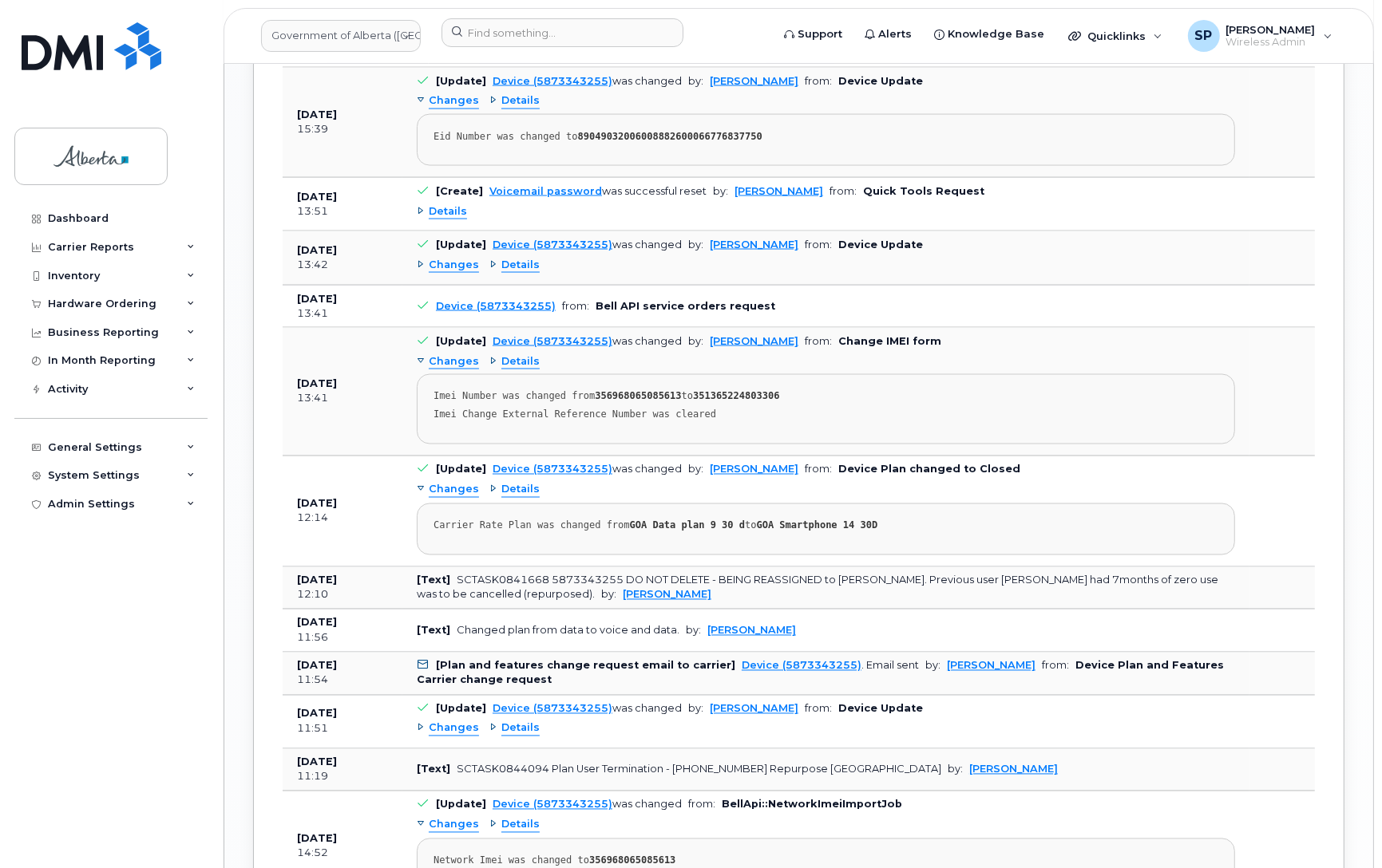
click at [456, 726] on span "Changes" at bounding box center [454, 729] width 50 height 15
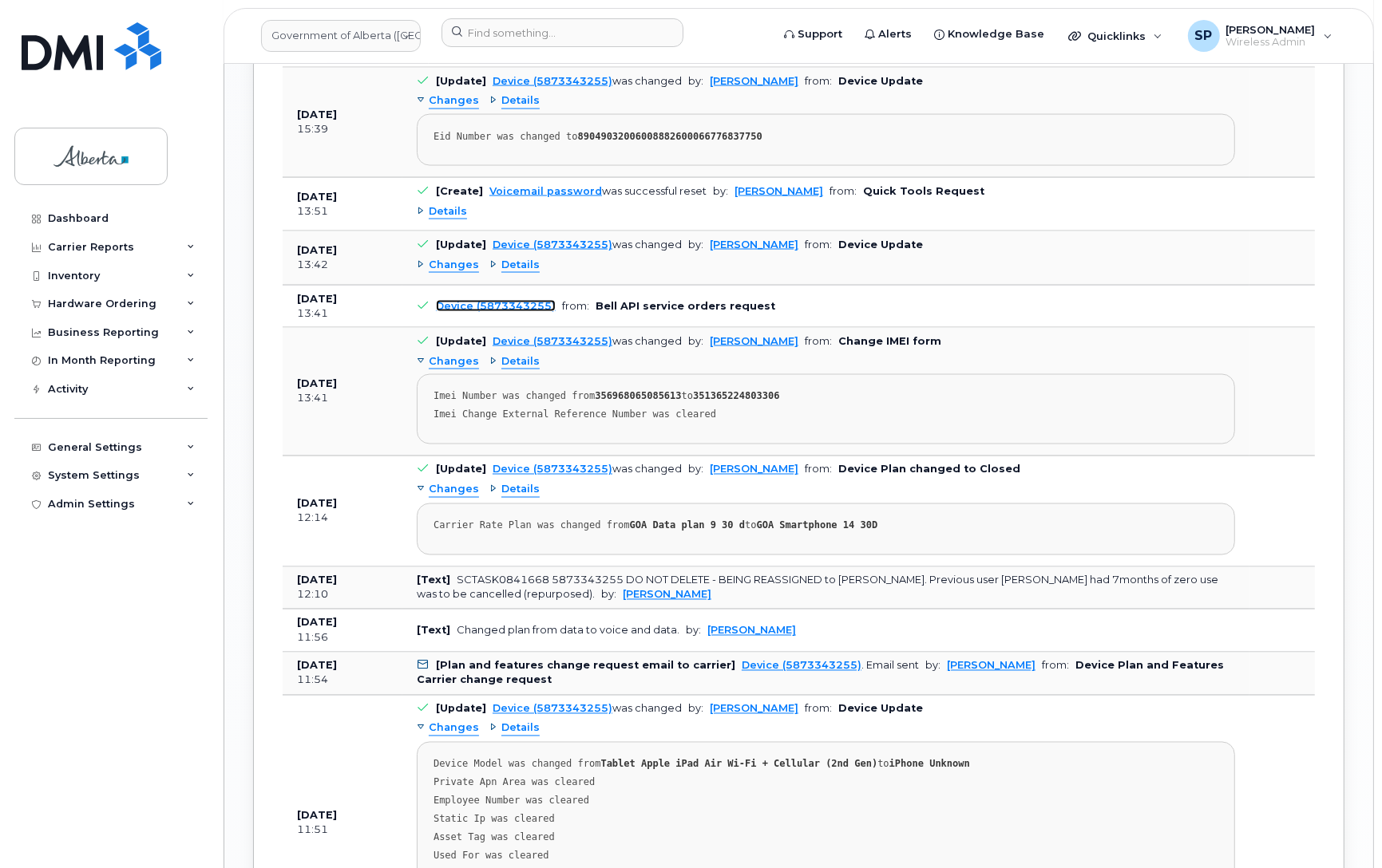
click at [496, 301] on link "Device (5873343255)" at bounding box center [496, 306] width 120 height 12
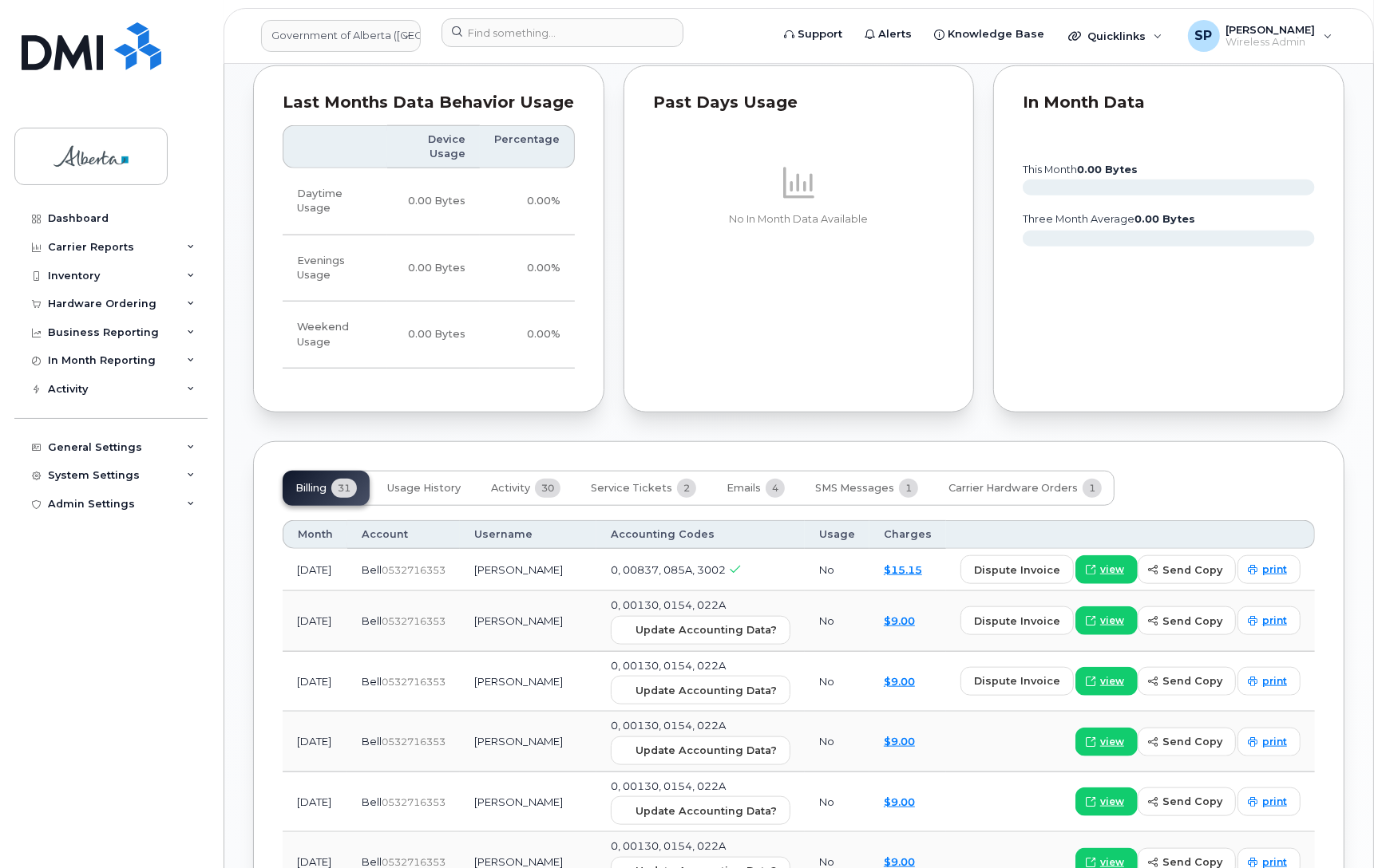
scroll to position [1293, 0]
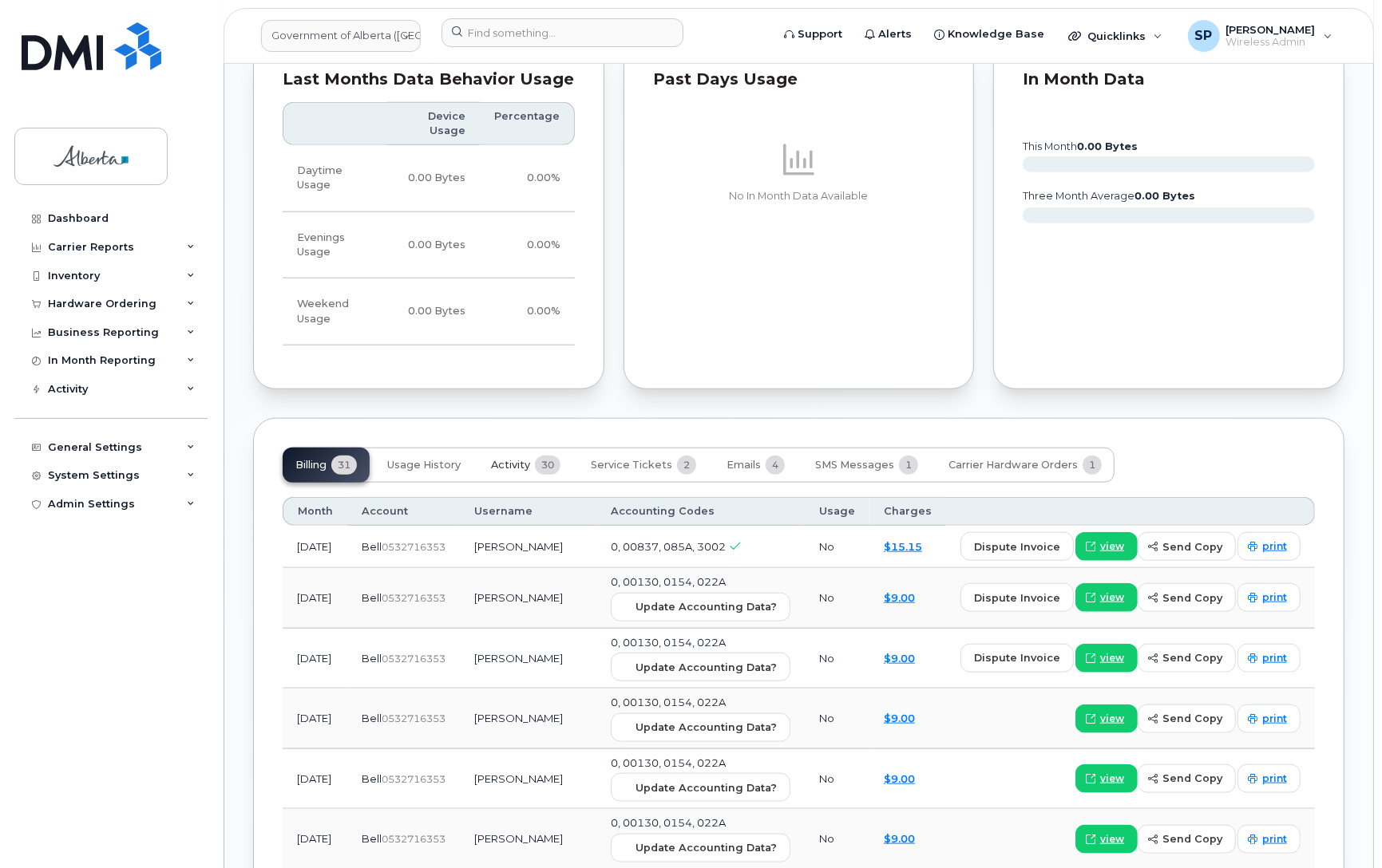
drag, startPoint x: 514, startPoint y: 456, endPoint x: 530, endPoint y: 460, distance: 16.5
click at [514, 459] on span "Activity" at bounding box center [510, 465] width 39 height 12
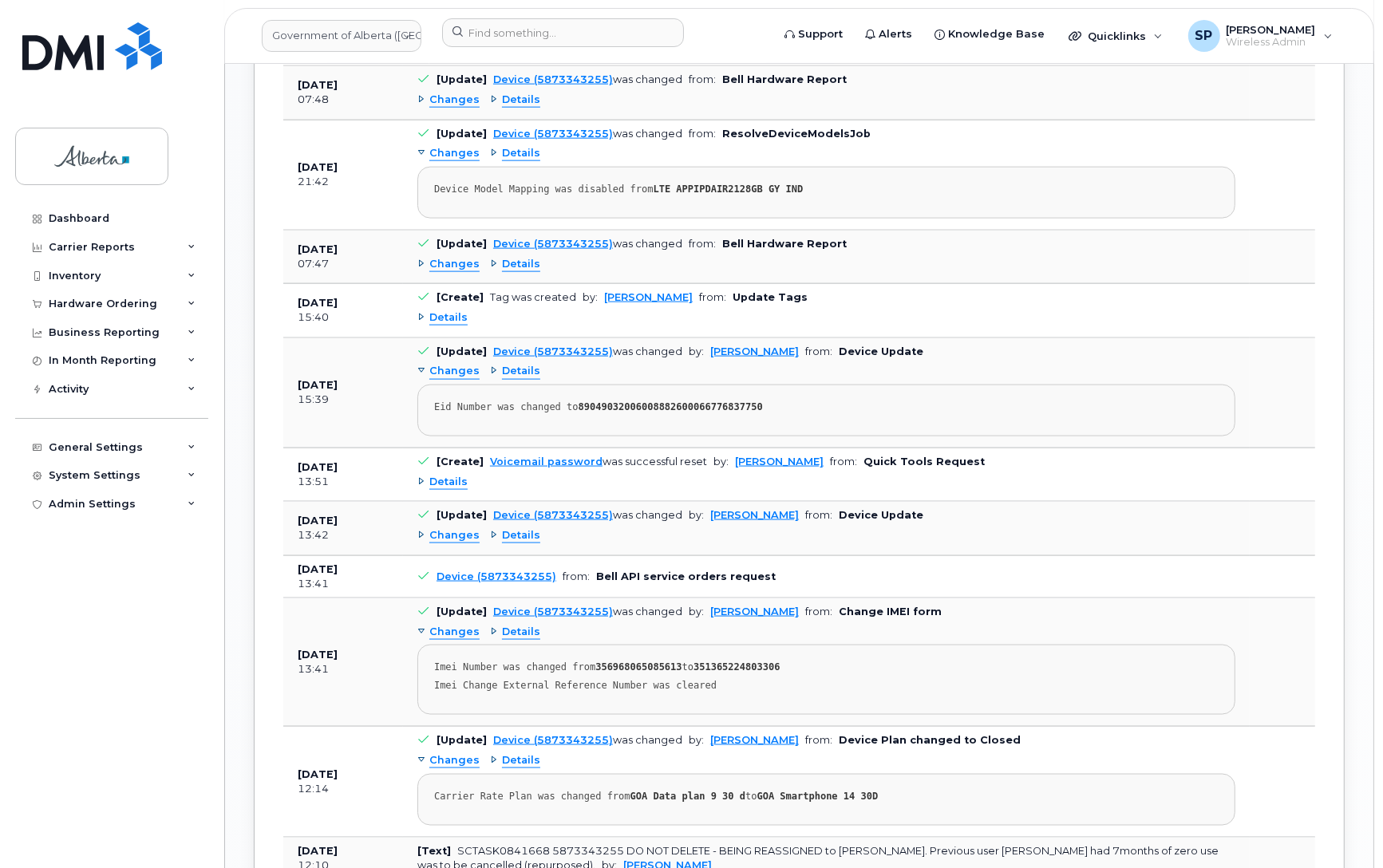
scroll to position [1895, 0]
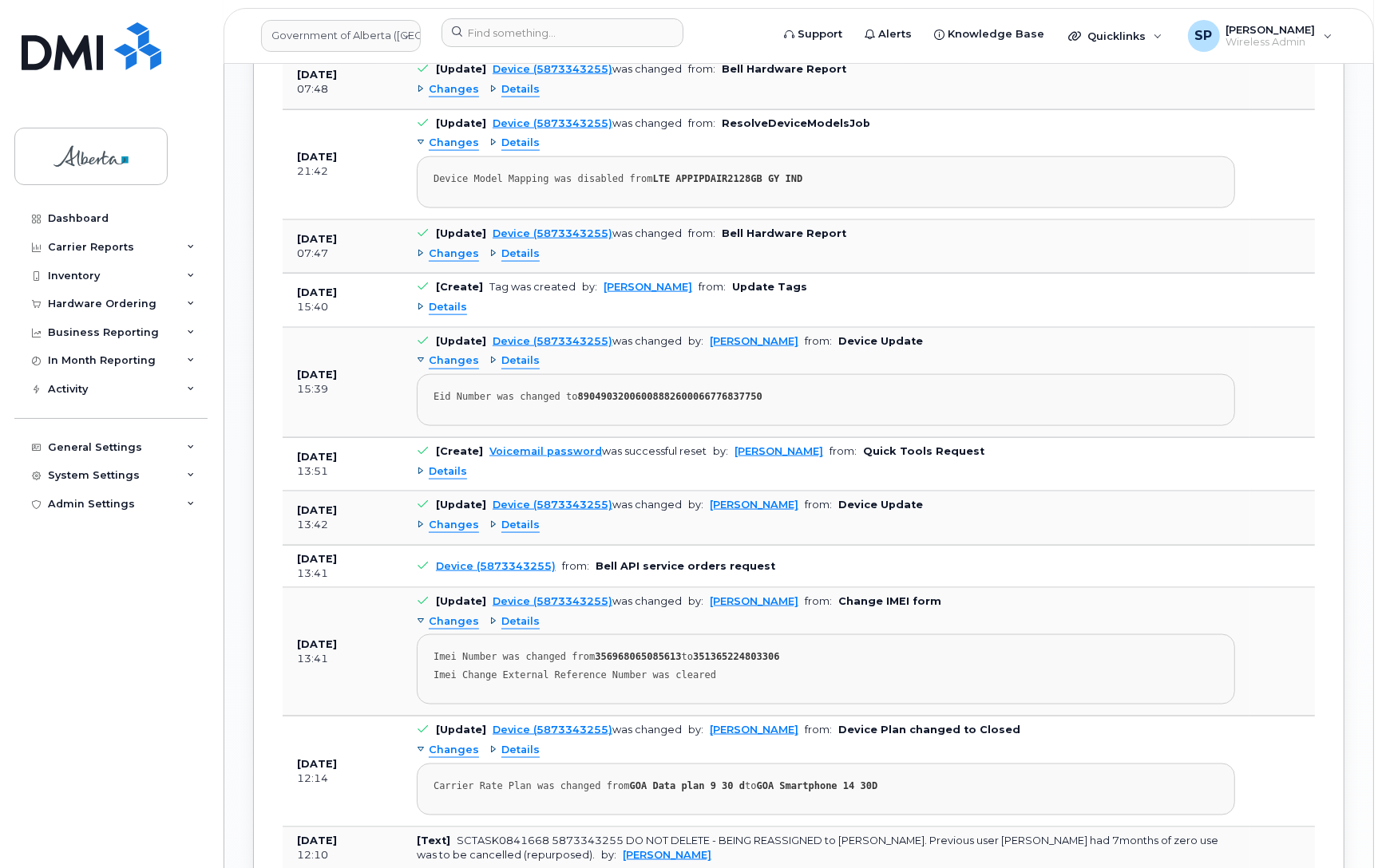
click at [433, 468] on span "Details" at bounding box center [447, 471] width 38 height 15
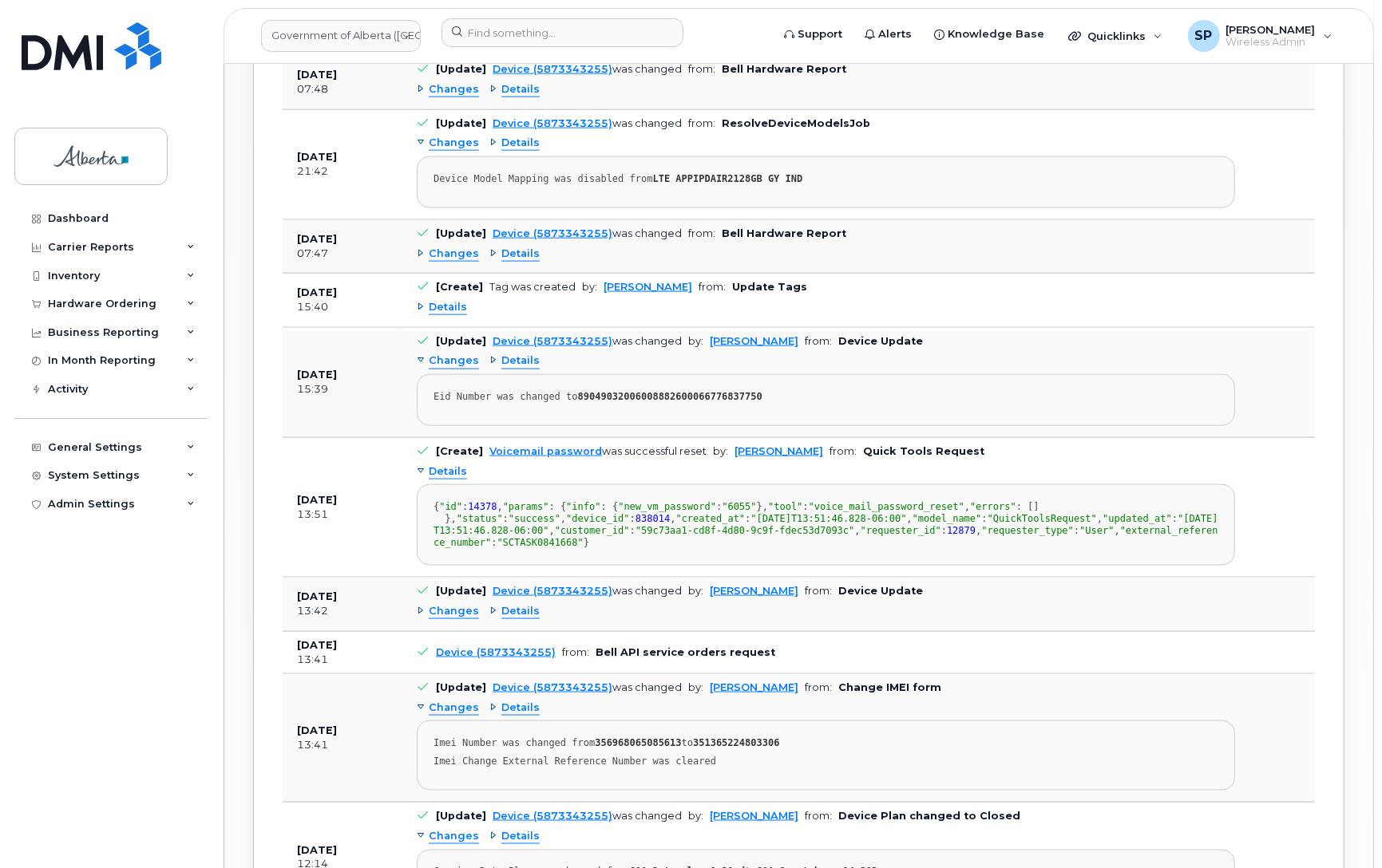
click at [433, 468] on span "Details" at bounding box center [447, 471] width 38 height 15
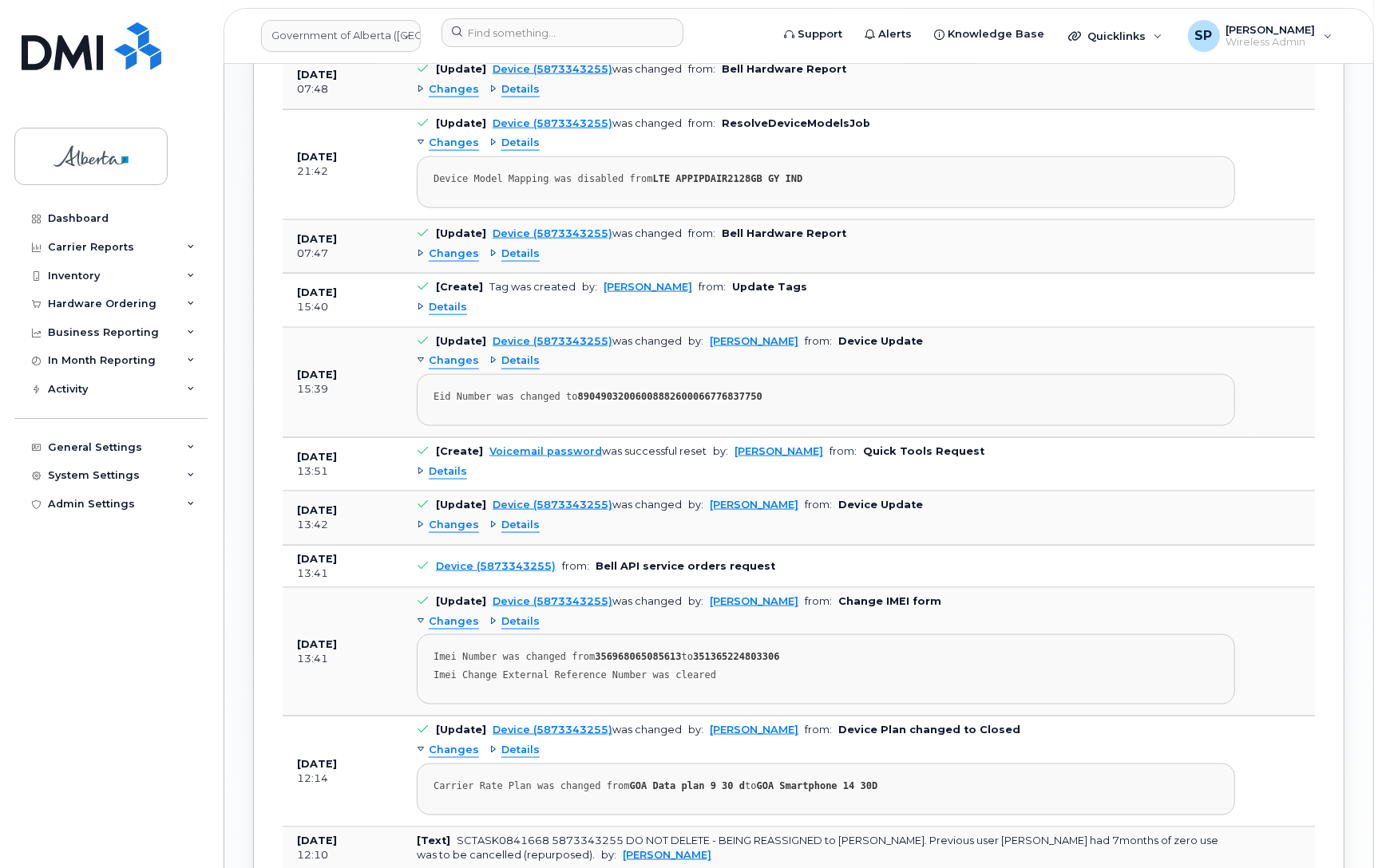
click at [459, 246] on span "Changes" at bounding box center [454, 253] width 50 height 15
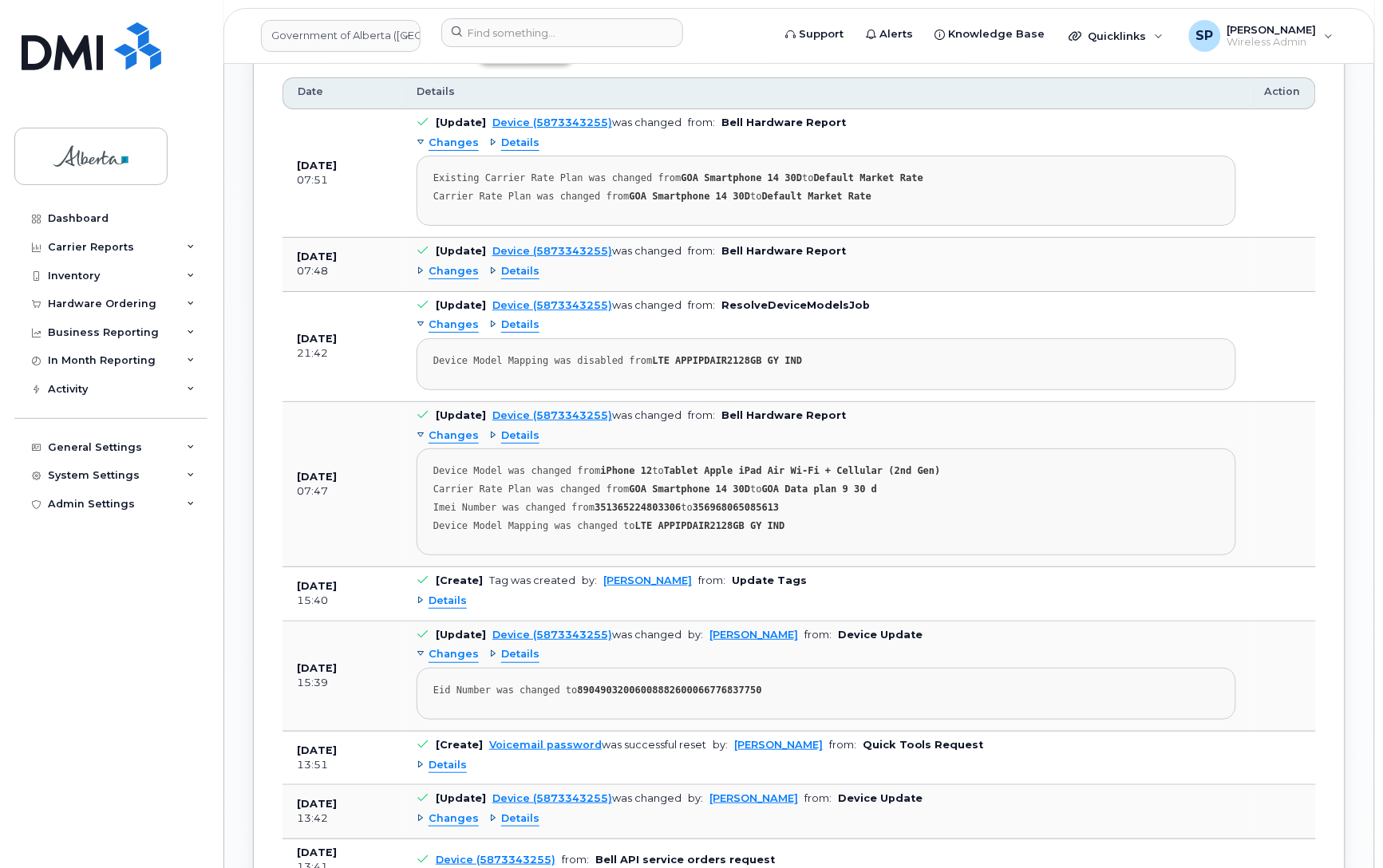
scroll to position [1704, 0]
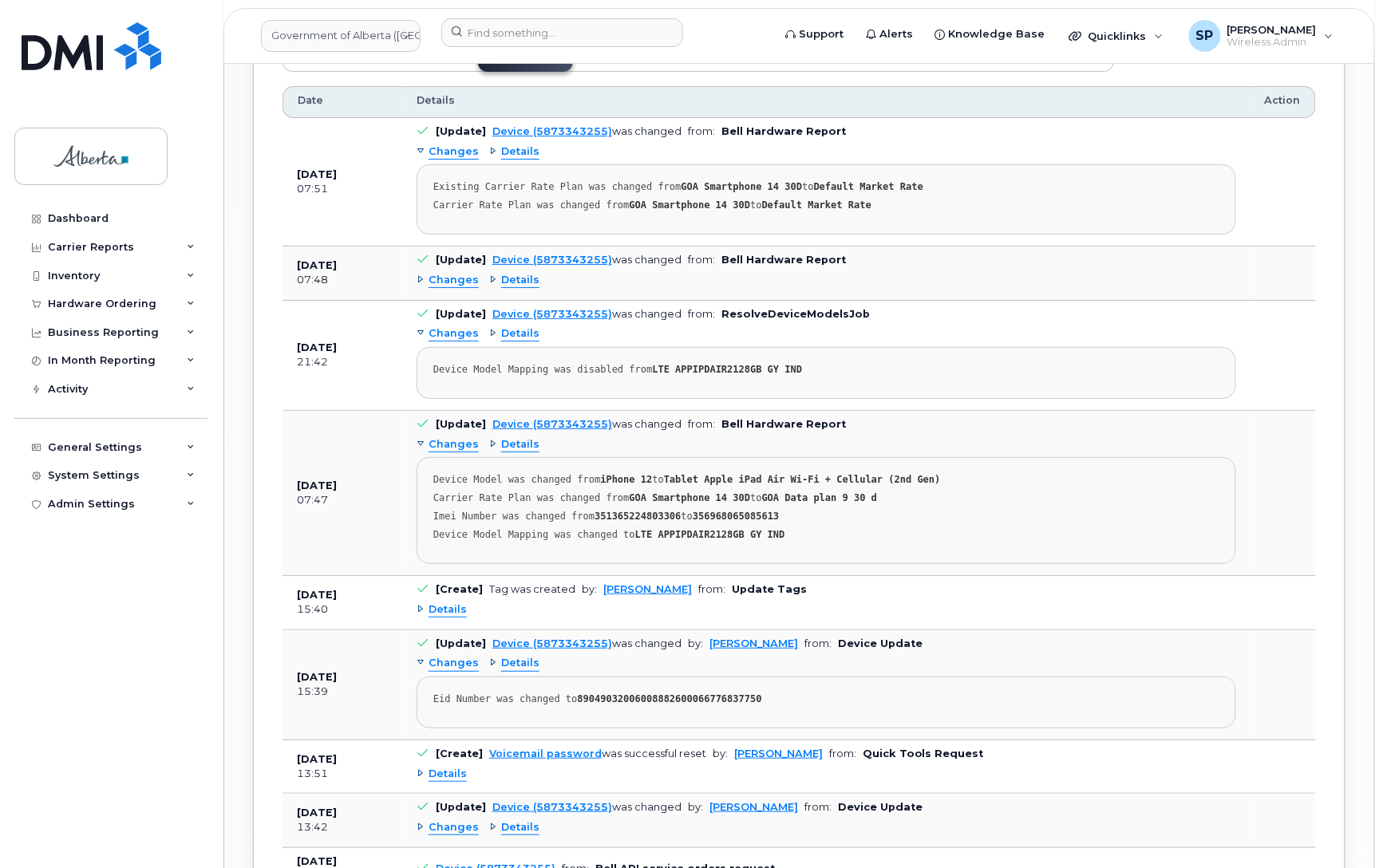
click at [447, 273] on span "Changes" at bounding box center [454, 280] width 50 height 15
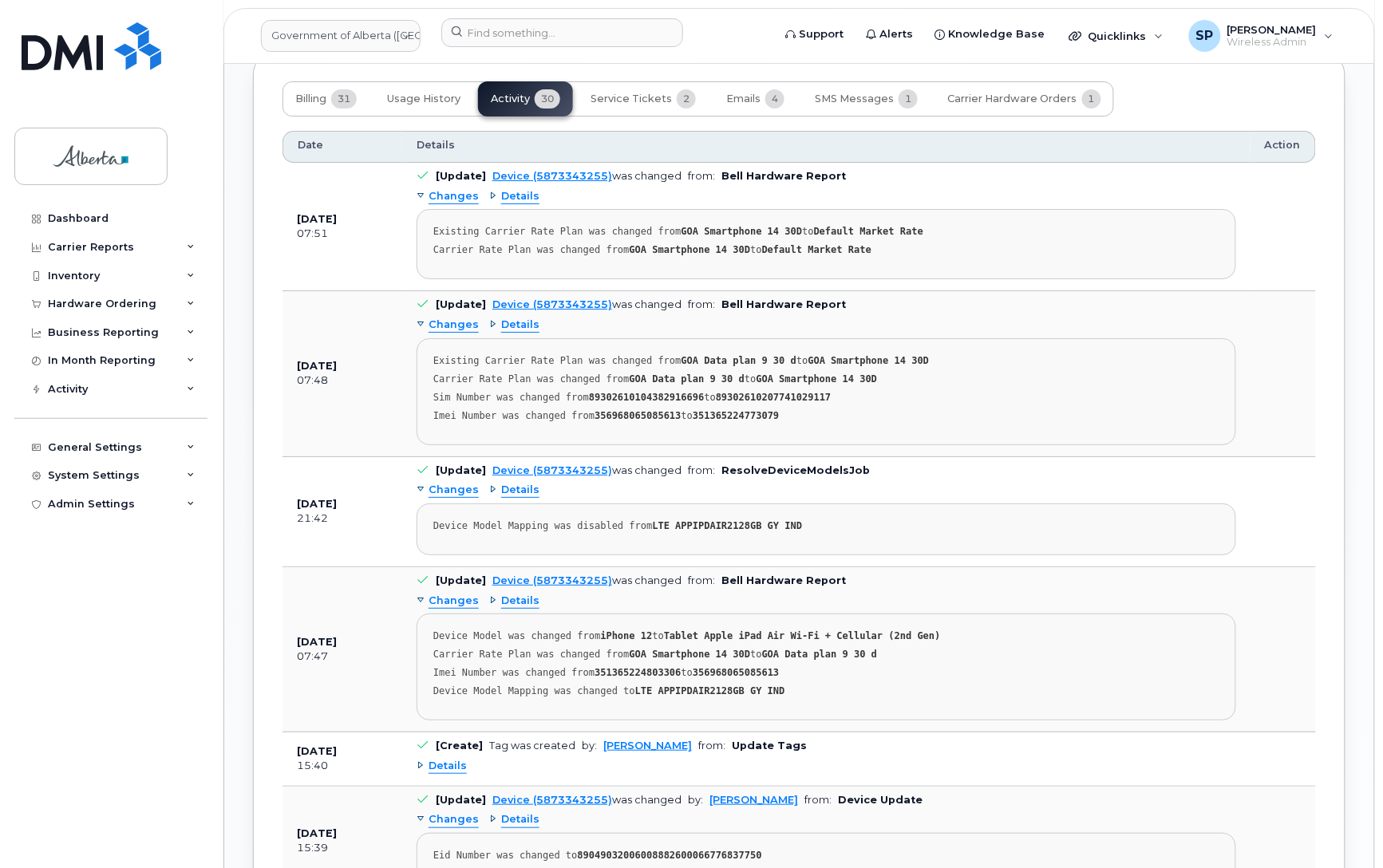
scroll to position [1654, 0]
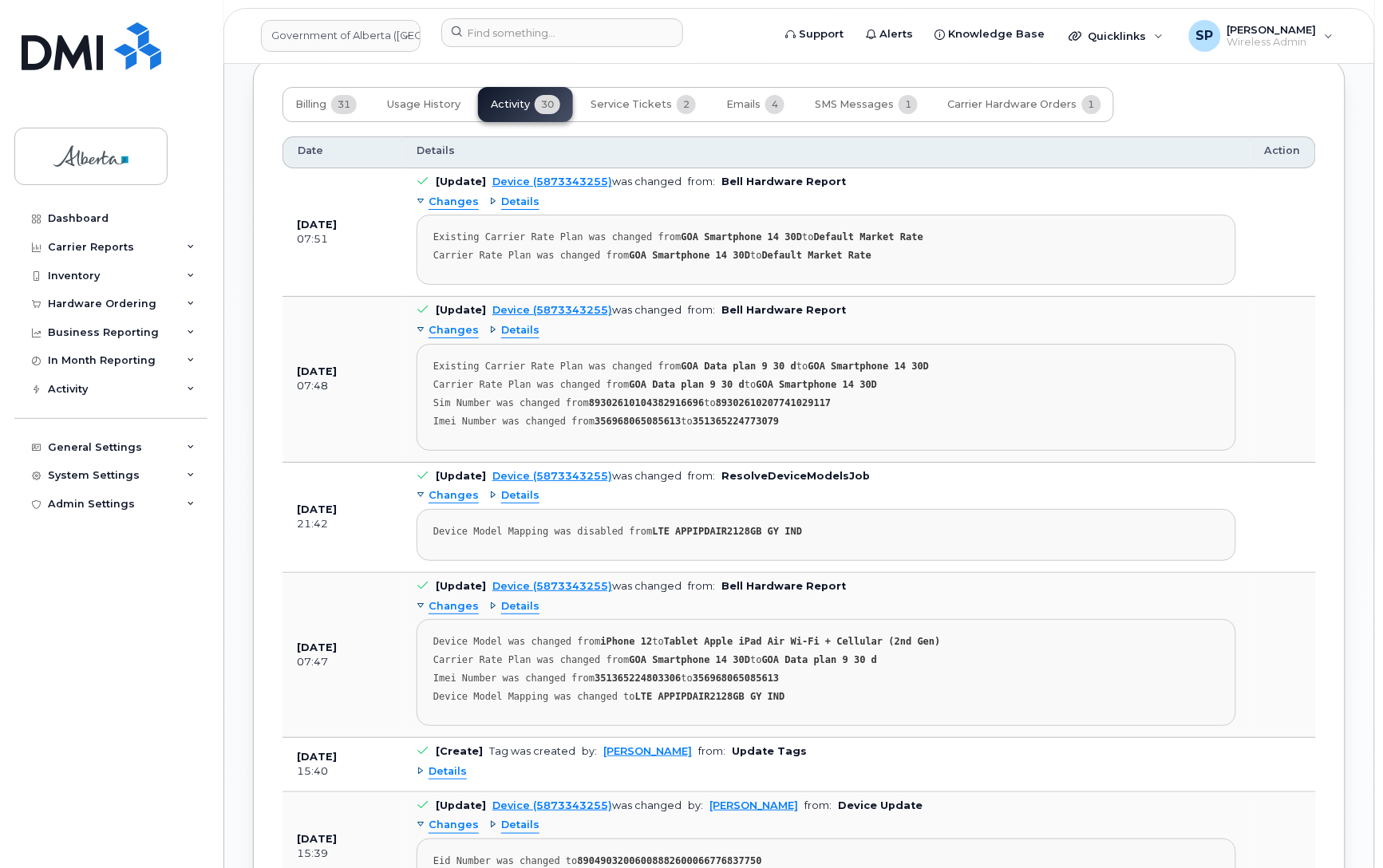
click at [454, 195] on span "Changes" at bounding box center [454, 202] width 50 height 15
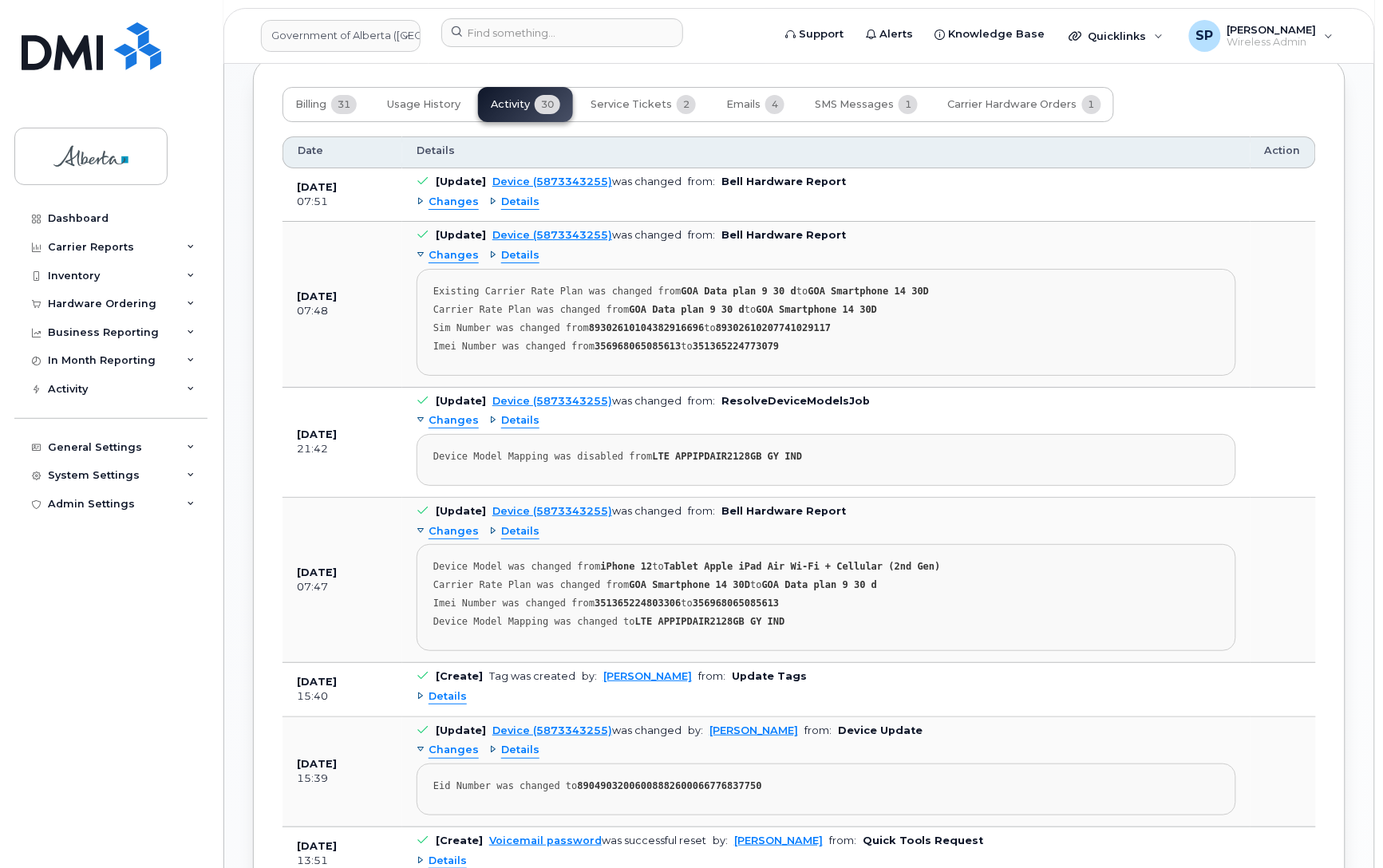
click at [454, 195] on span "Changes" at bounding box center [454, 202] width 50 height 15
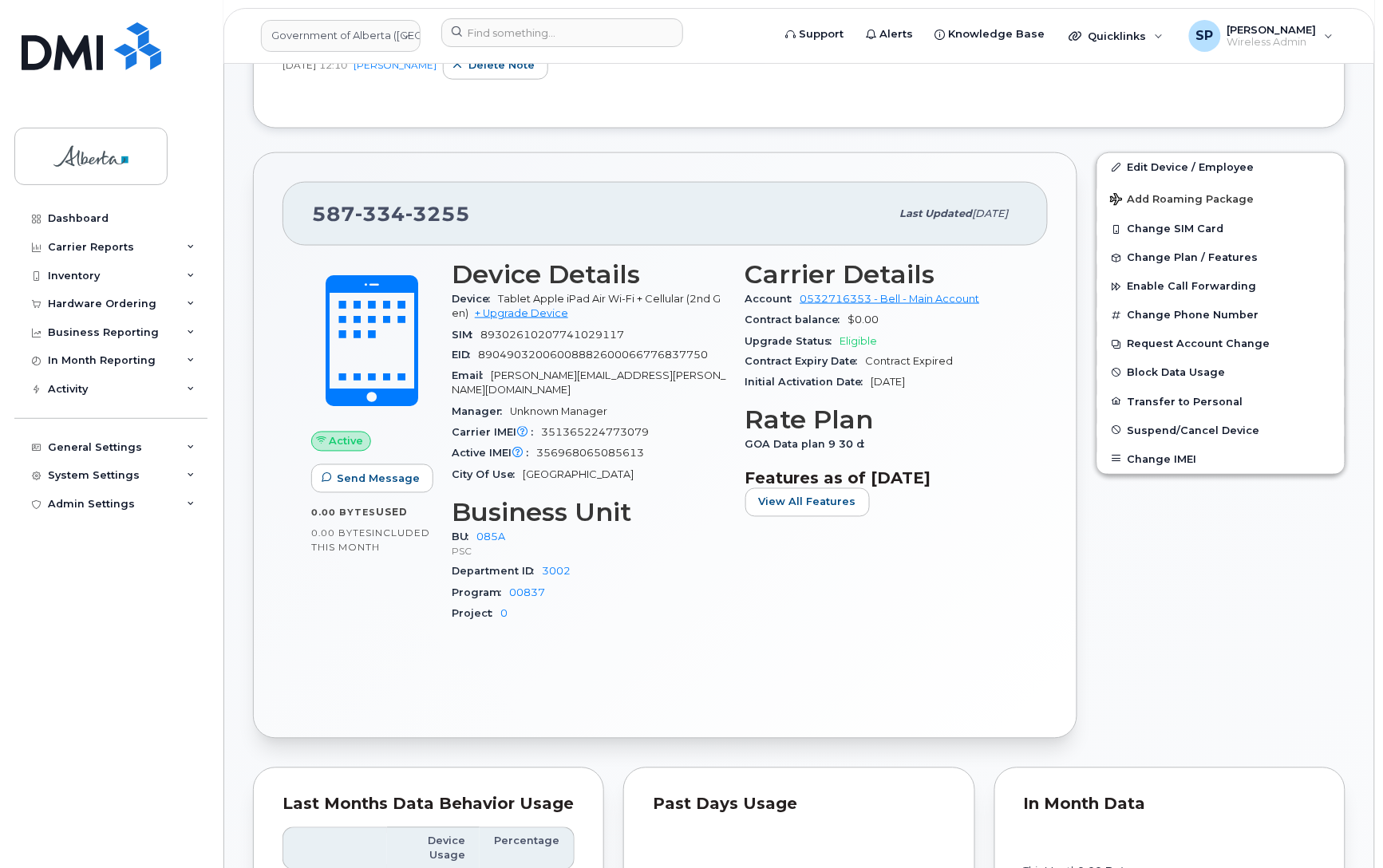
scroll to position [612, 0]
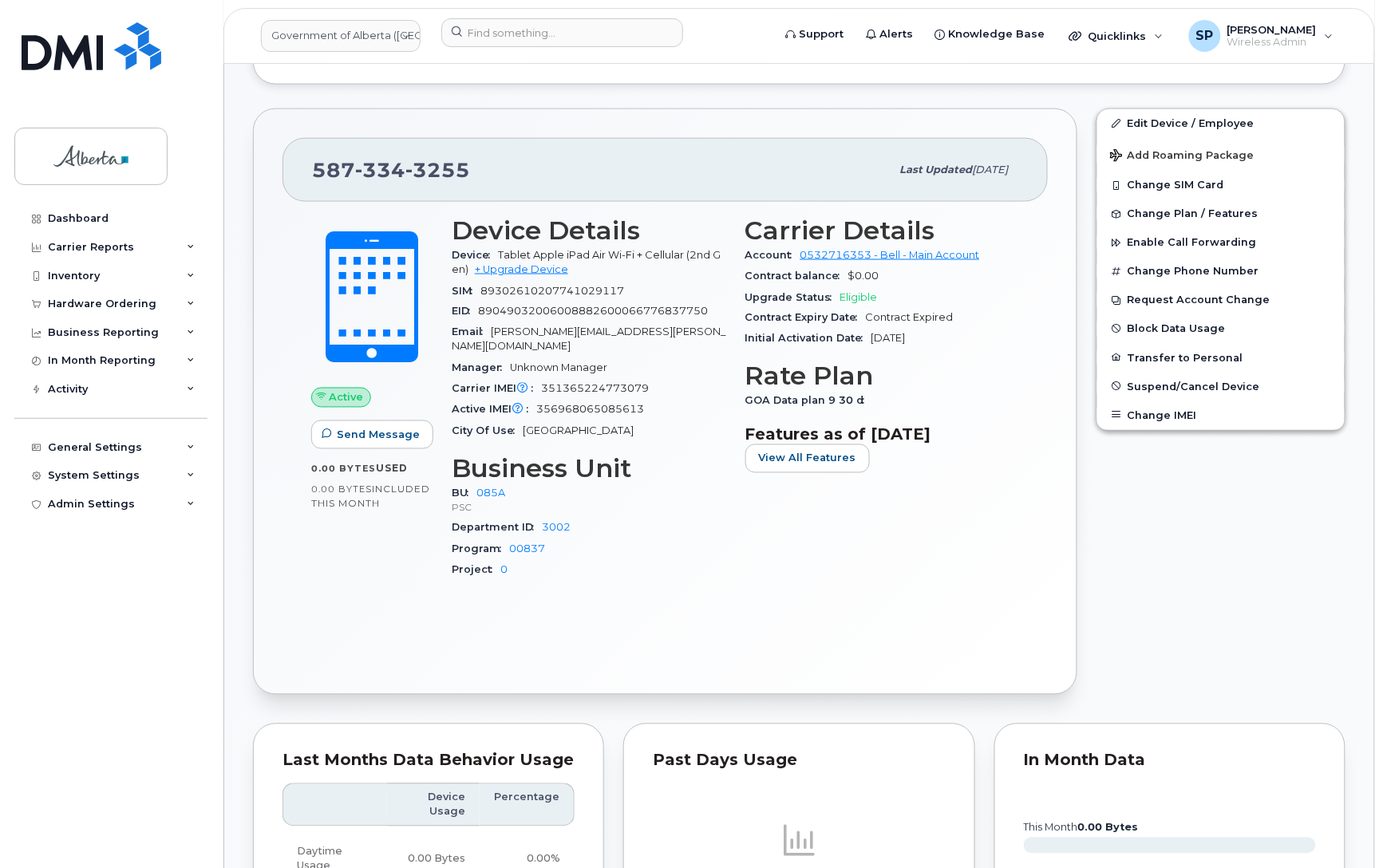
click at [1191, 639] on div "Edit Device / Employee Add Roaming Package Change SIM Card Change Plan / Featur…" at bounding box center [1221, 401] width 268 height 605
drag, startPoint x: 1177, startPoint y: 125, endPoint x: 1125, endPoint y: 177, distance: 73.5
click at [1177, 125] on link "Edit Device / Employee" at bounding box center [1221, 123] width 247 height 29
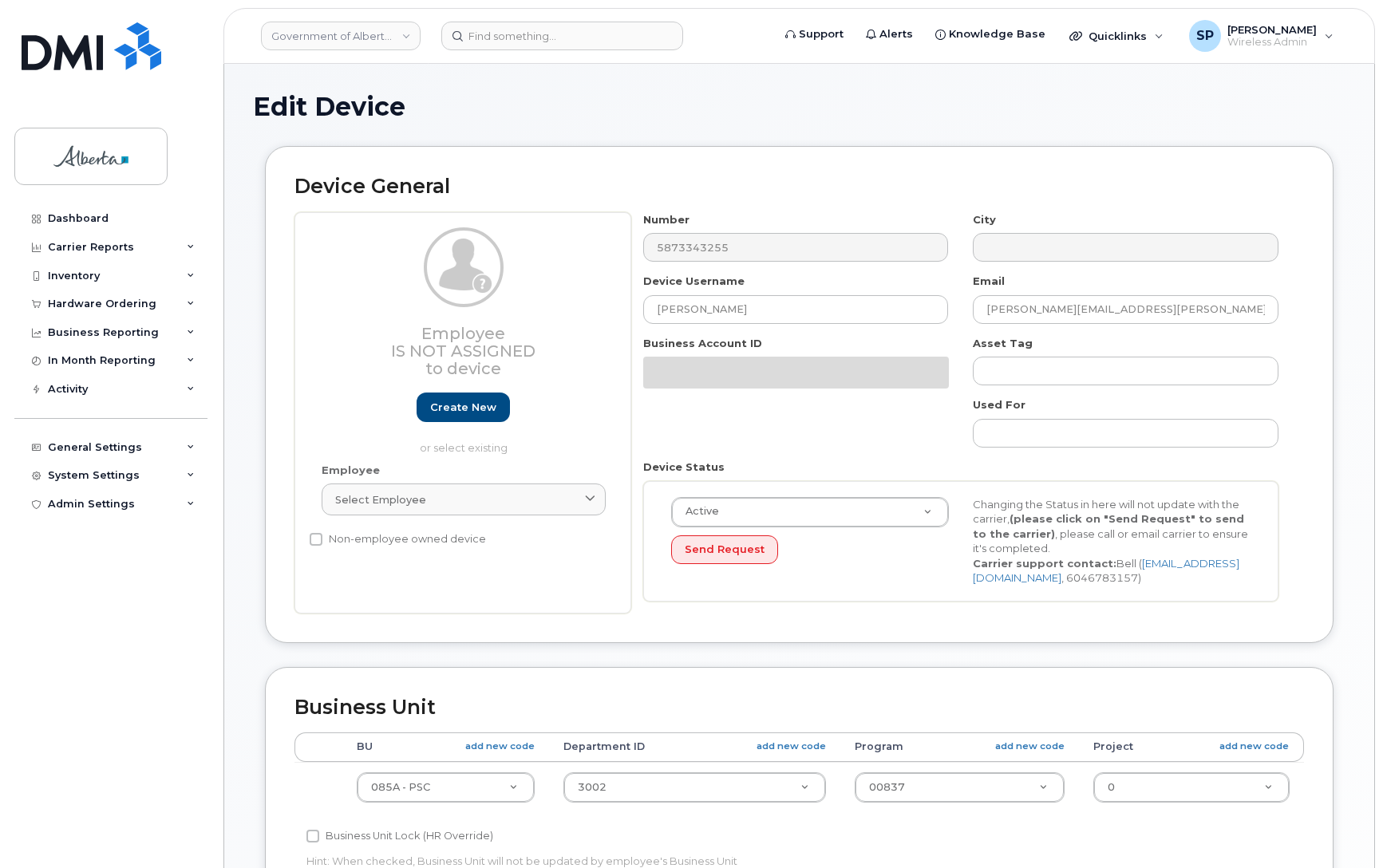
select select "4749745"
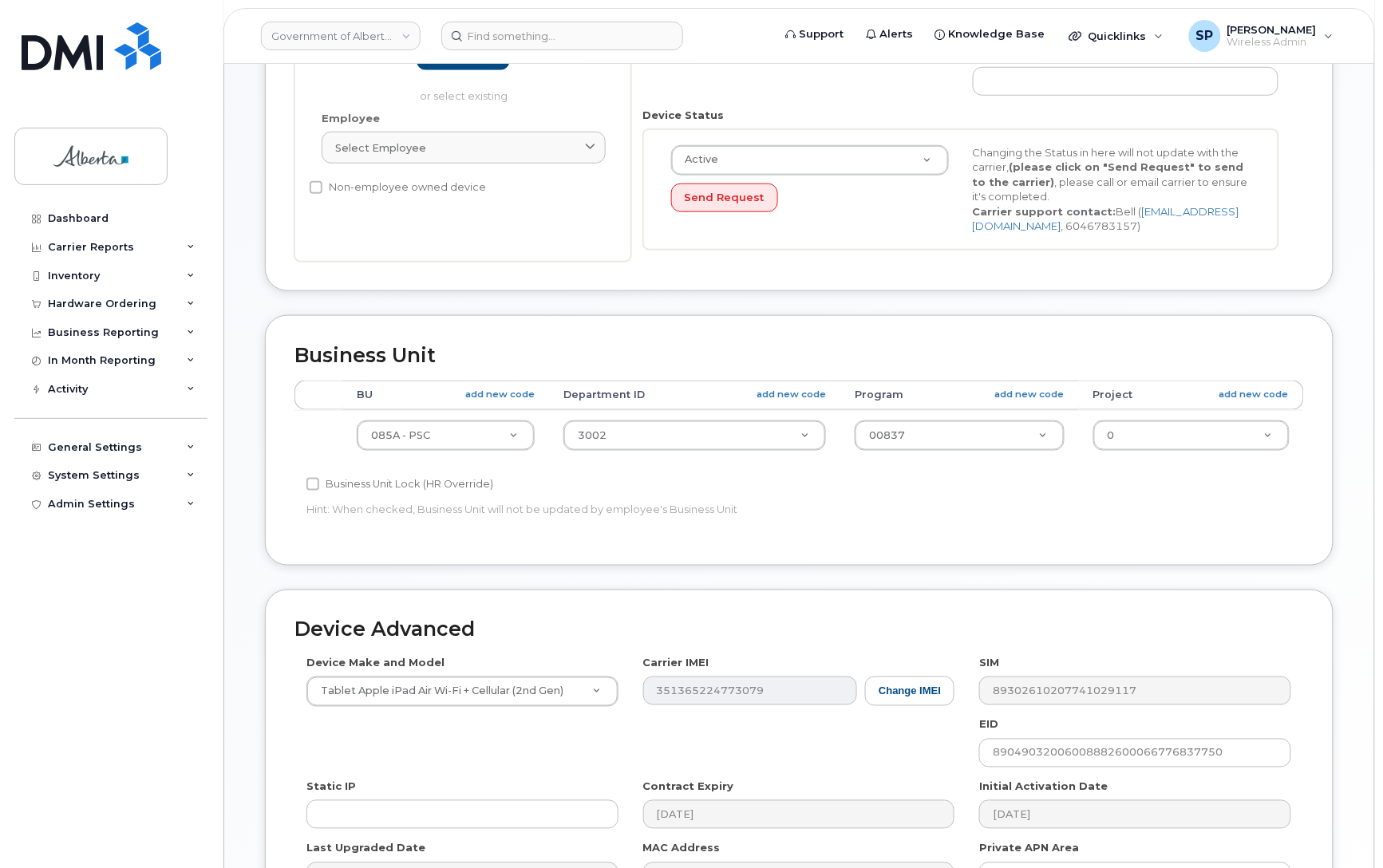
scroll to position [552, 0]
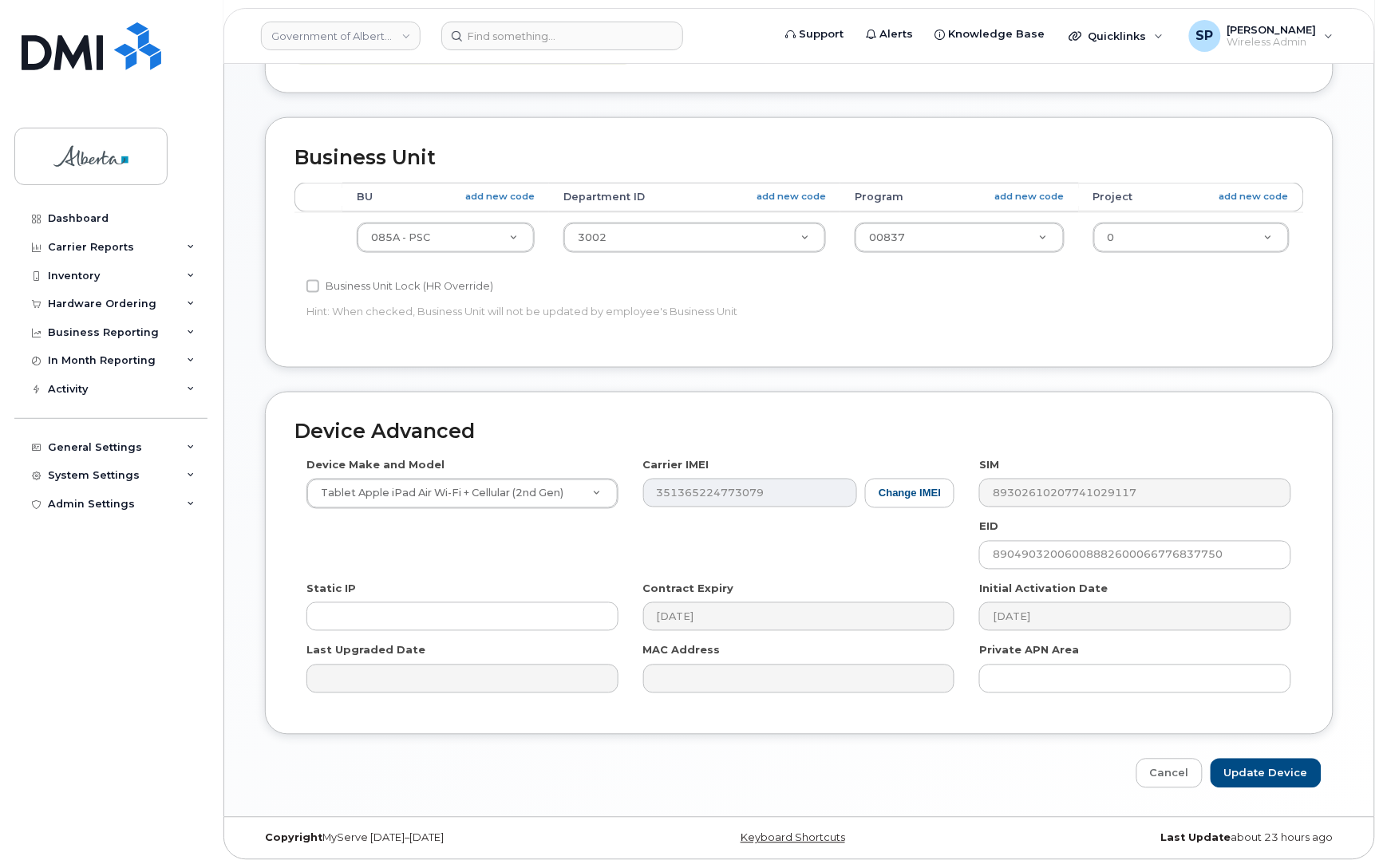
click at [1166, 296] on div "Accounting Categories Rules BU add new code Department ID add new code Program …" at bounding box center [800, 260] width 1010 height 155
click at [1175, 772] on link "Cancel" at bounding box center [1169, 773] width 66 height 29
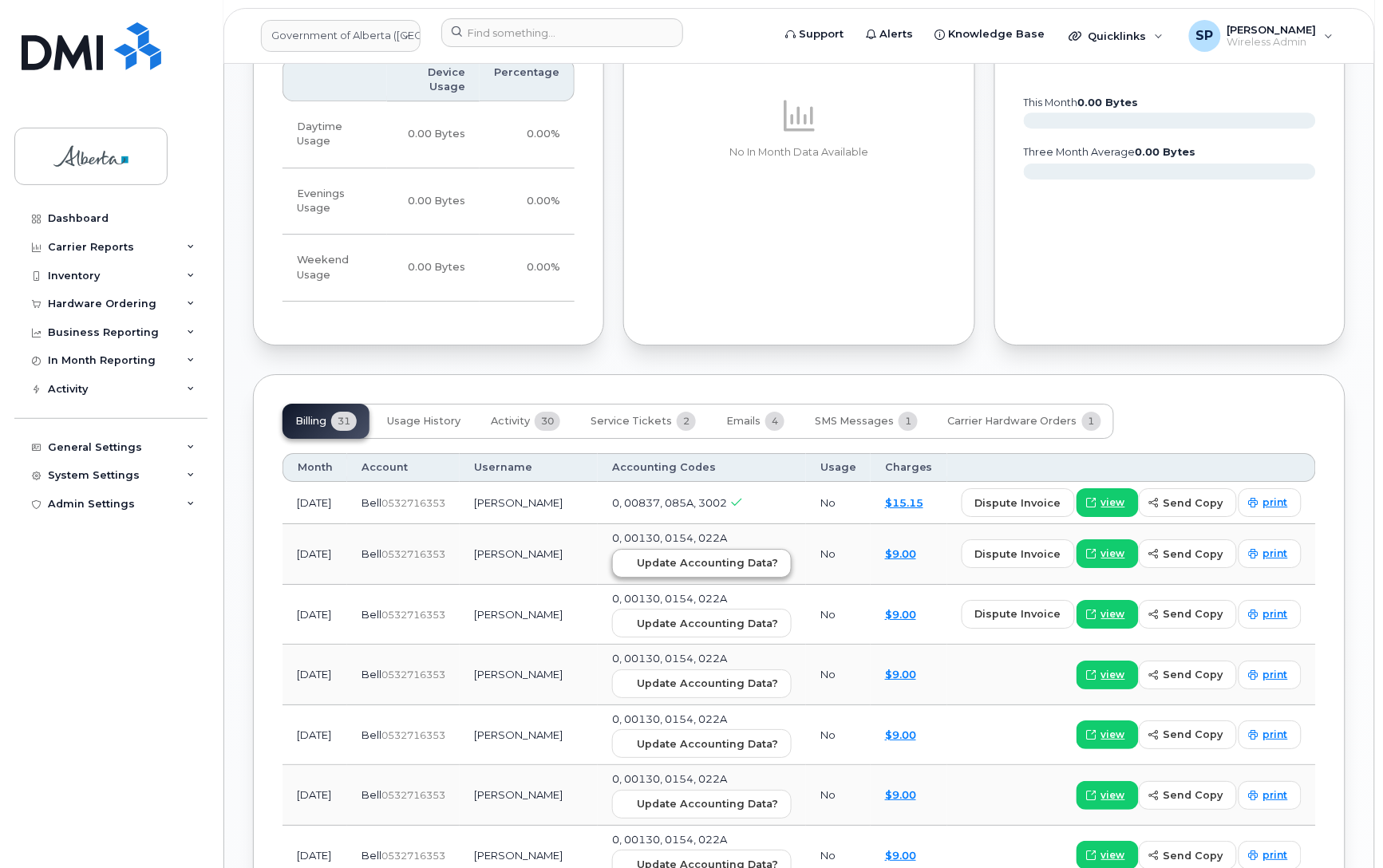
scroll to position [1342, 0]
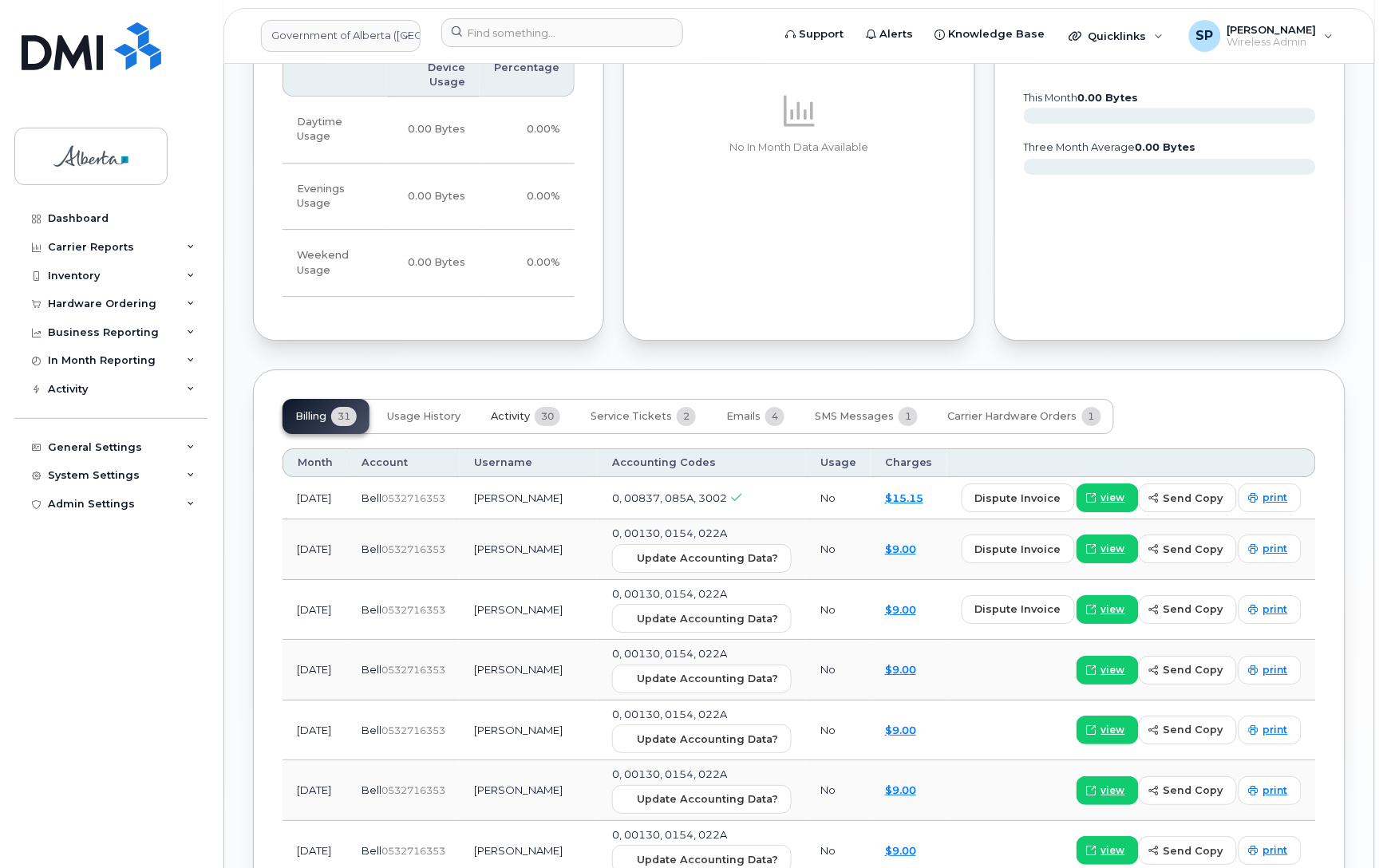
click at [499, 410] on span "Activity" at bounding box center [510, 416] width 39 height 12
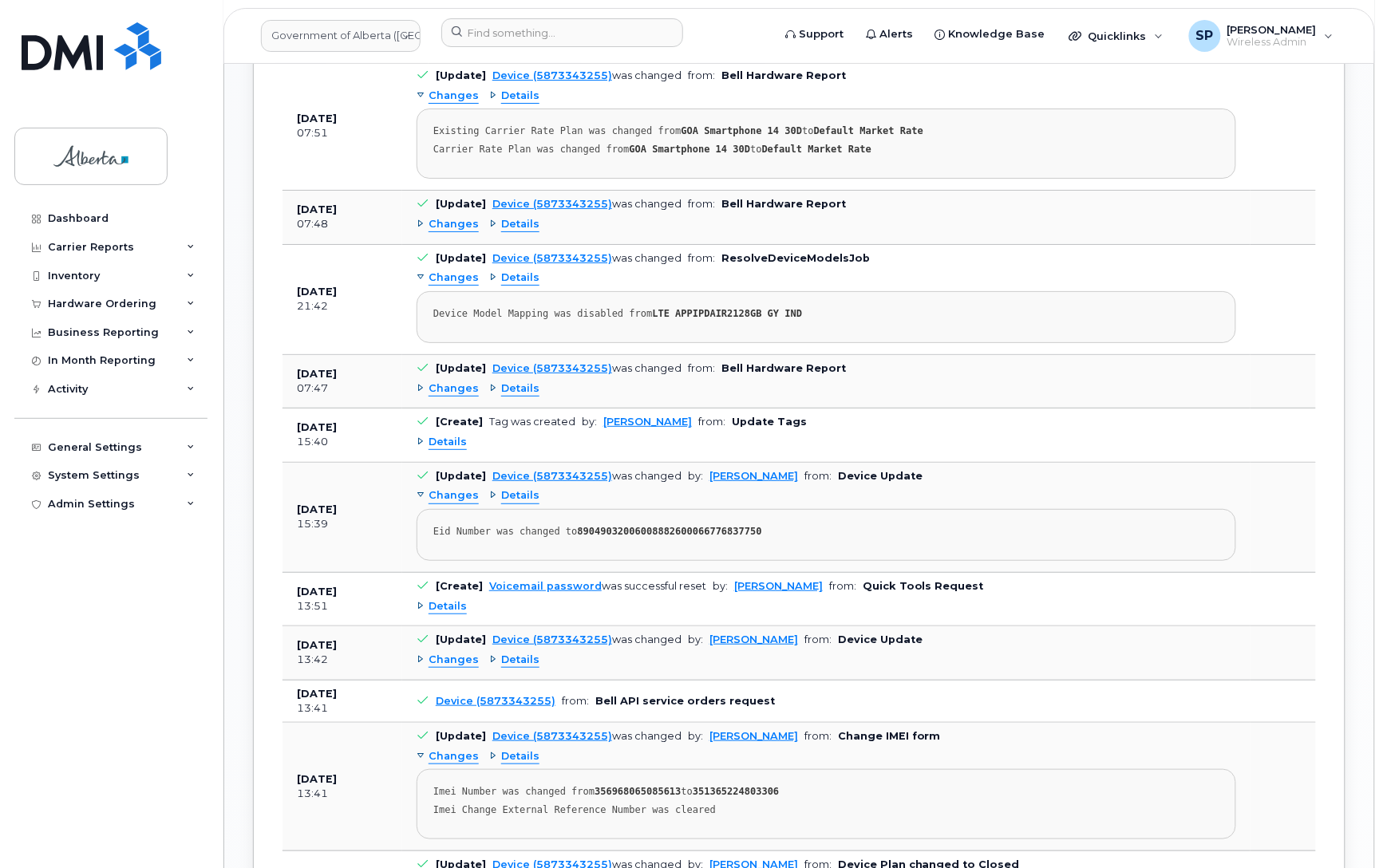
scroll to position [1756, 0]
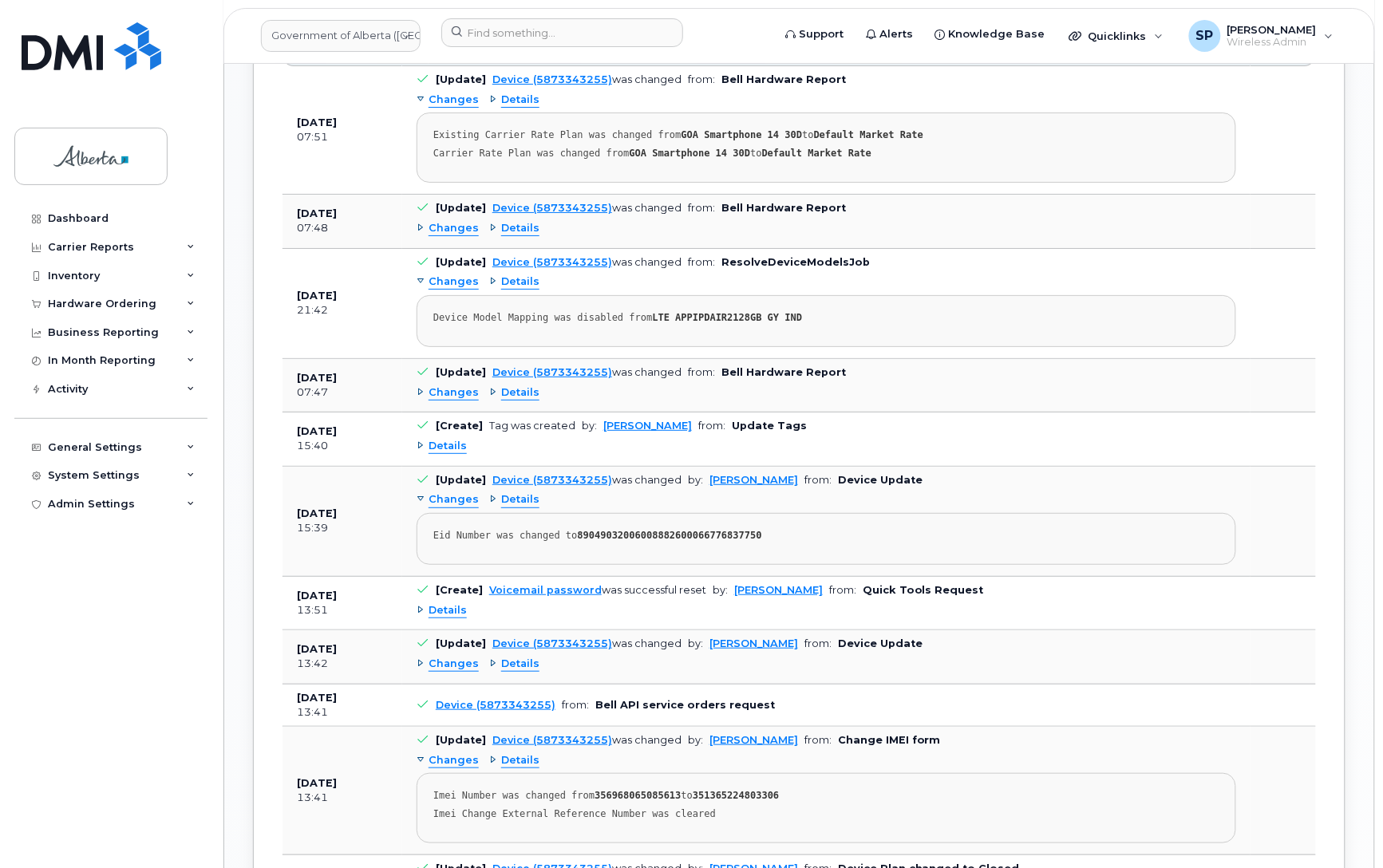
click at [457, 385] on span "Changes" at bounding box center [454, 393] width 50 height 15
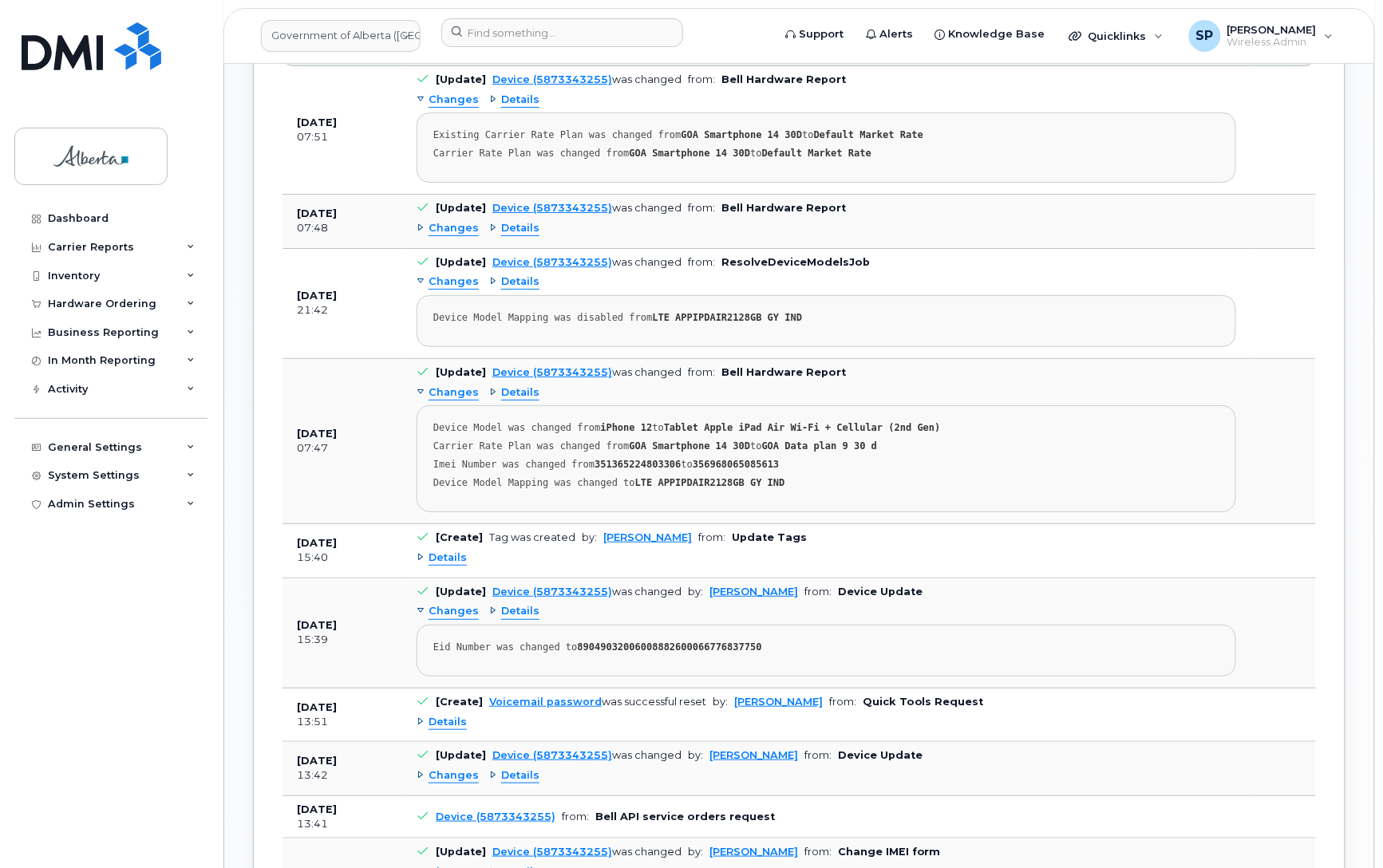
click at [467, 221] on span "Changes" at bounding box center [454, 228] width 50 height 15
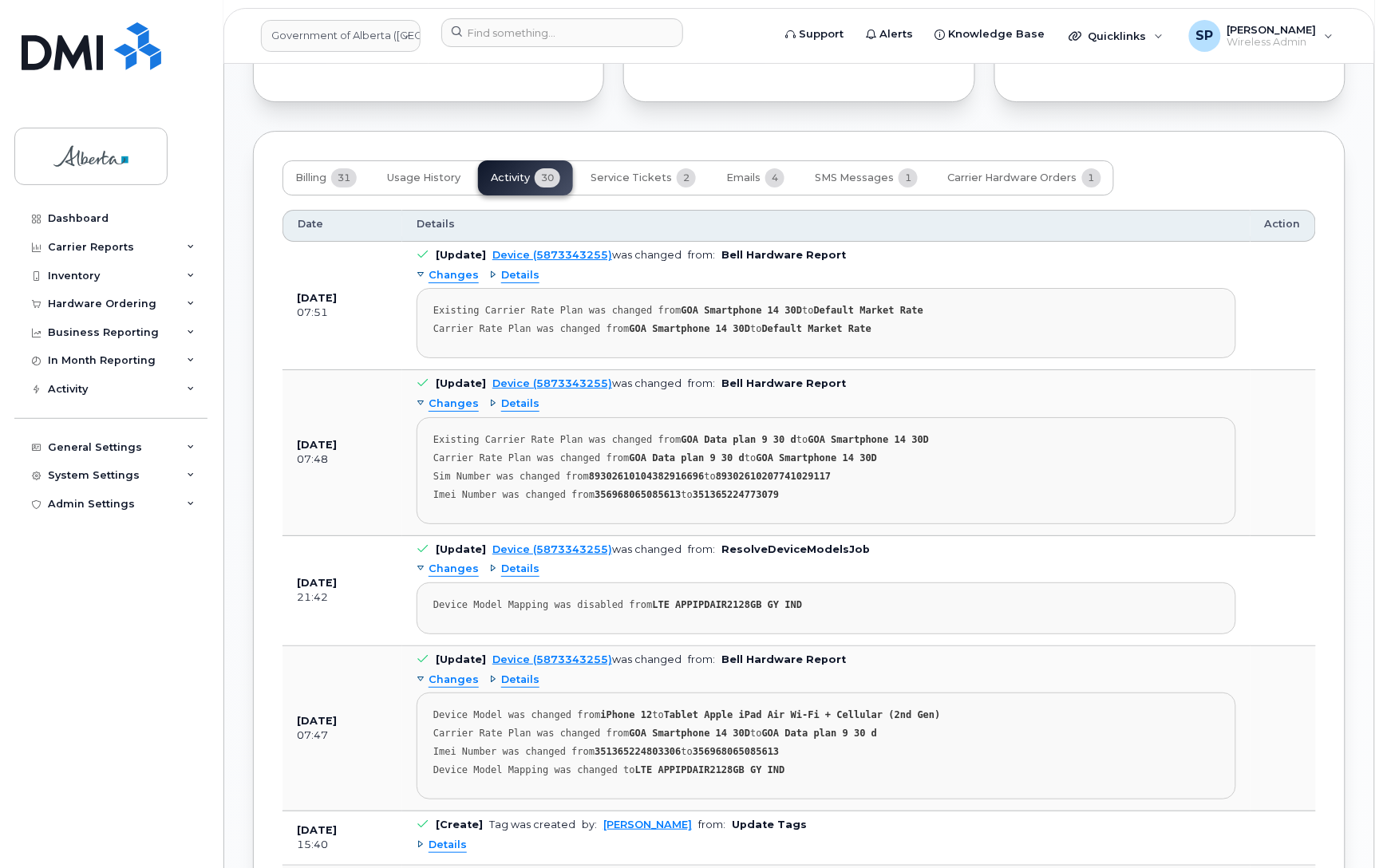
scroll to position [1570, 0]
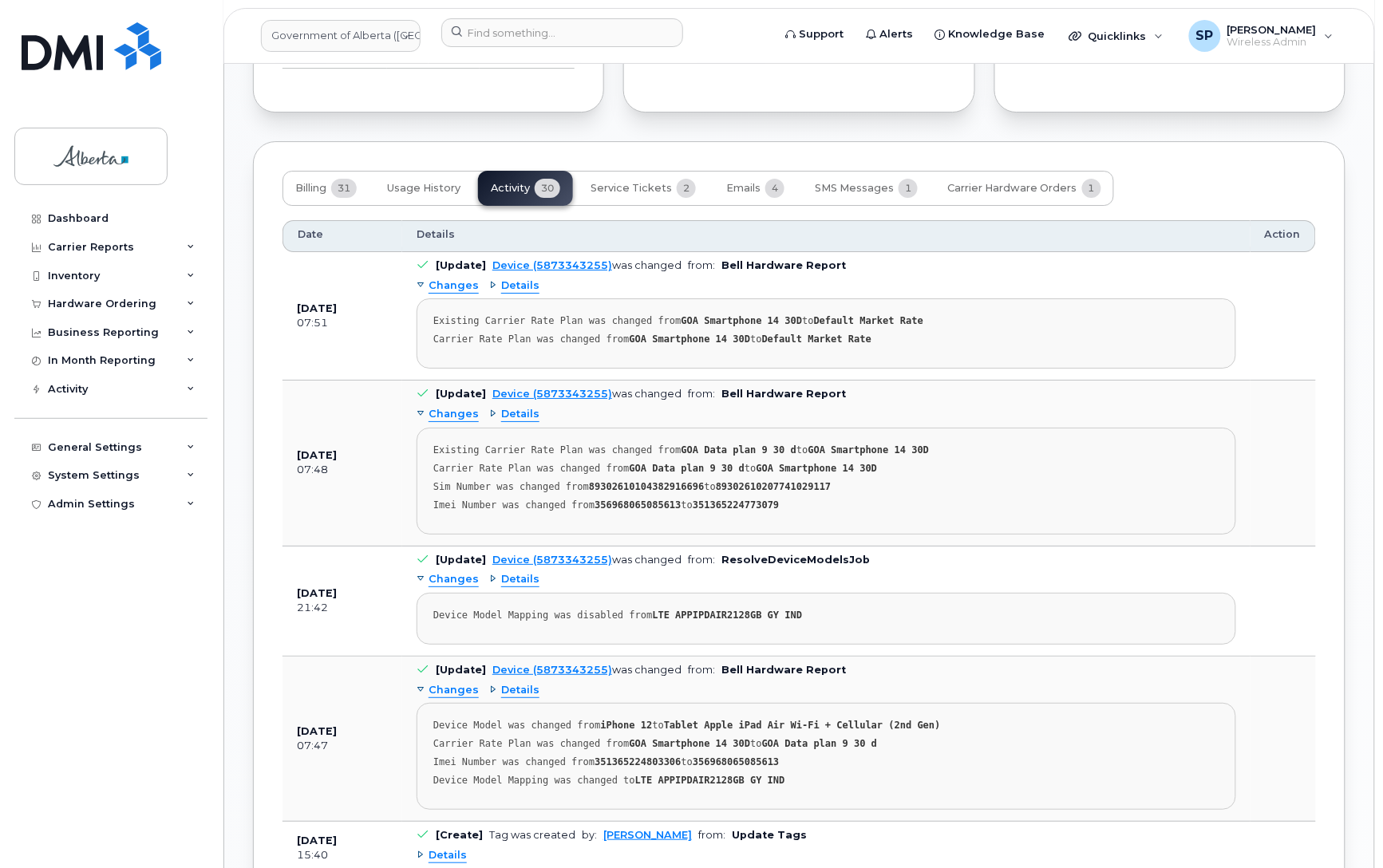
click at [1072, 463] on div "Carrier Rate Plan was changed from GOA Data plan 9 30 d to GOA Smartphone 14 30D" at bounding box center [826, 469] width 786 height 12
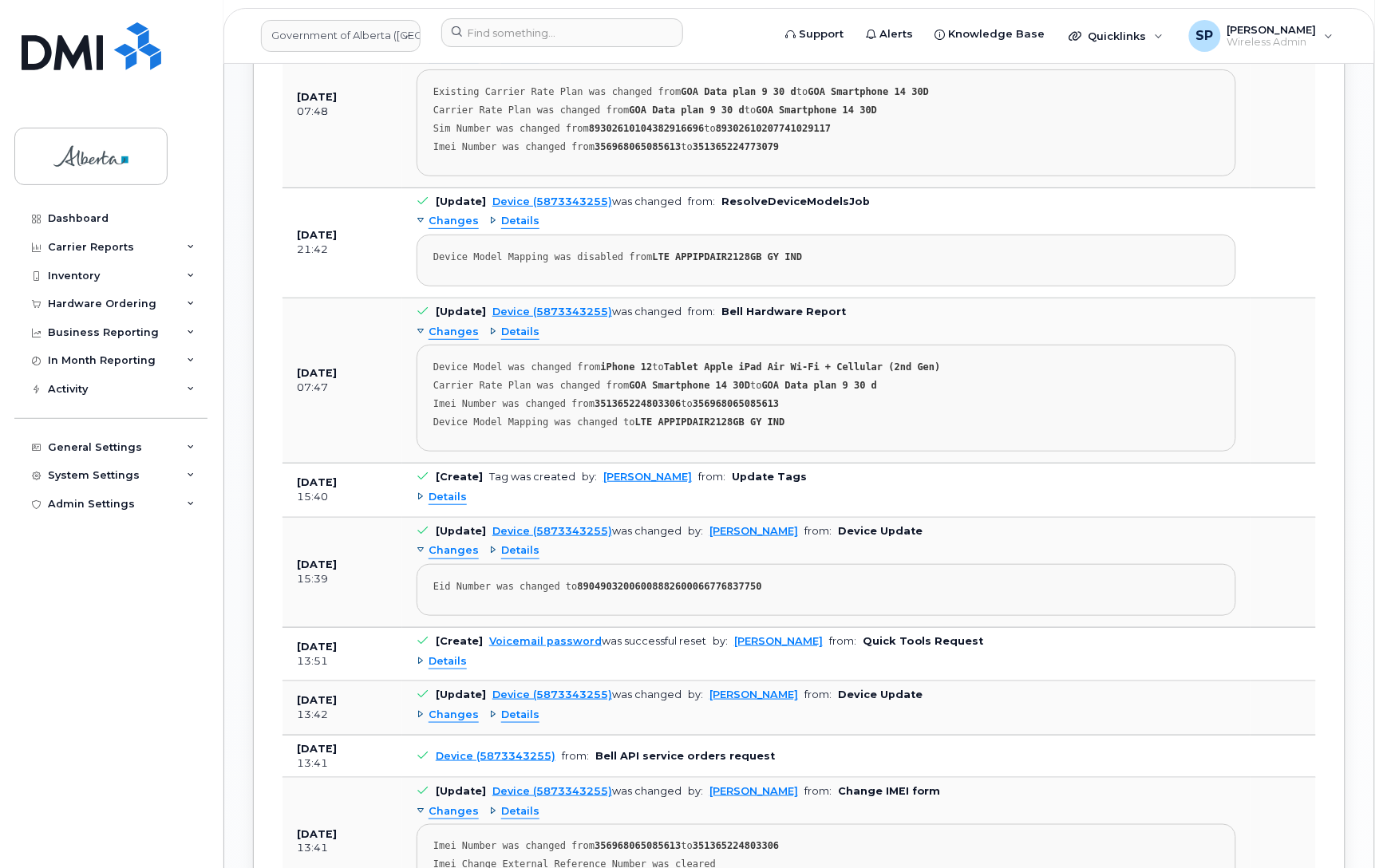
scroll to position [1942, 0]
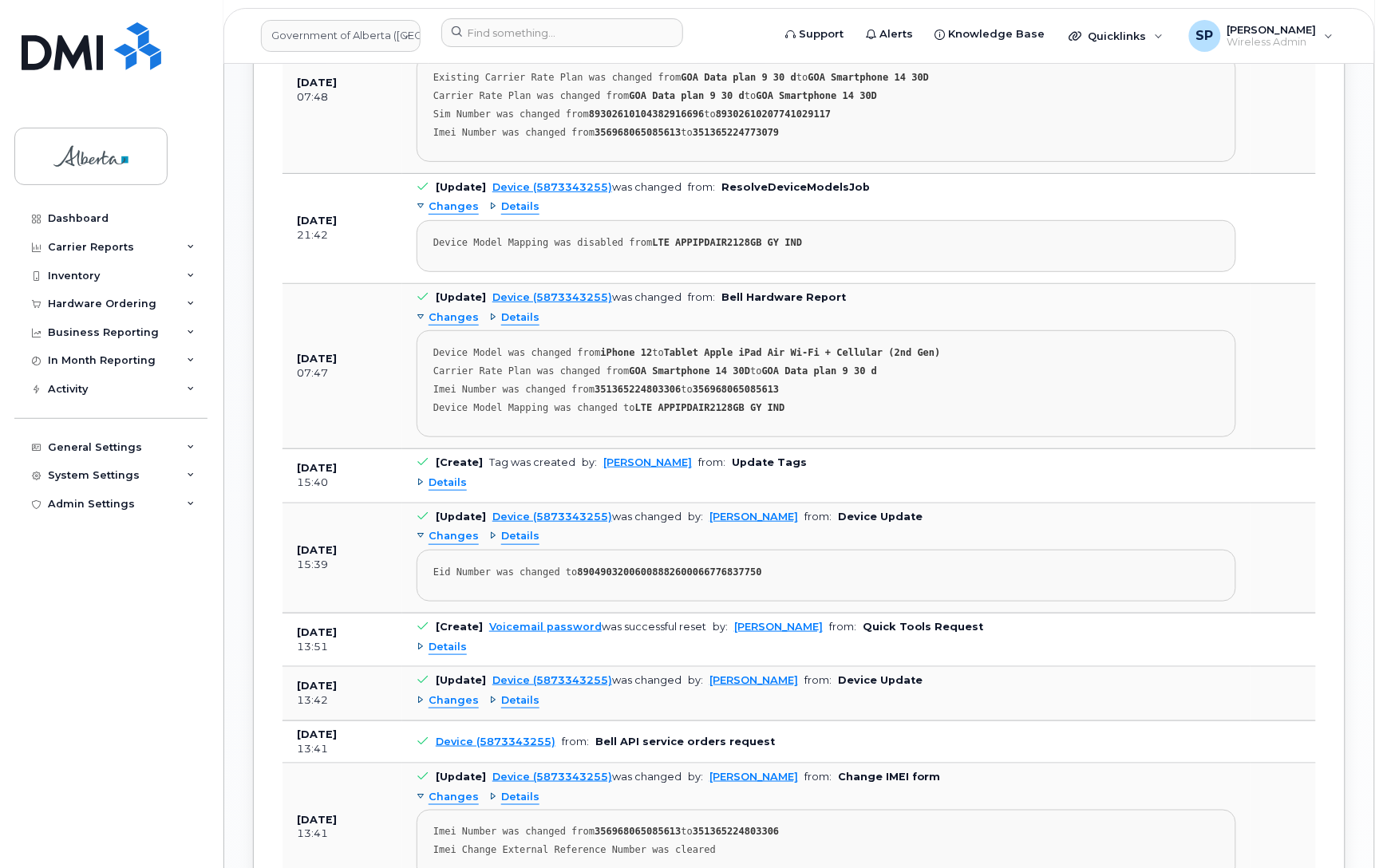
click at [446, 695] on span "Changes" at bounding box center [454, 700] width 50 height 15
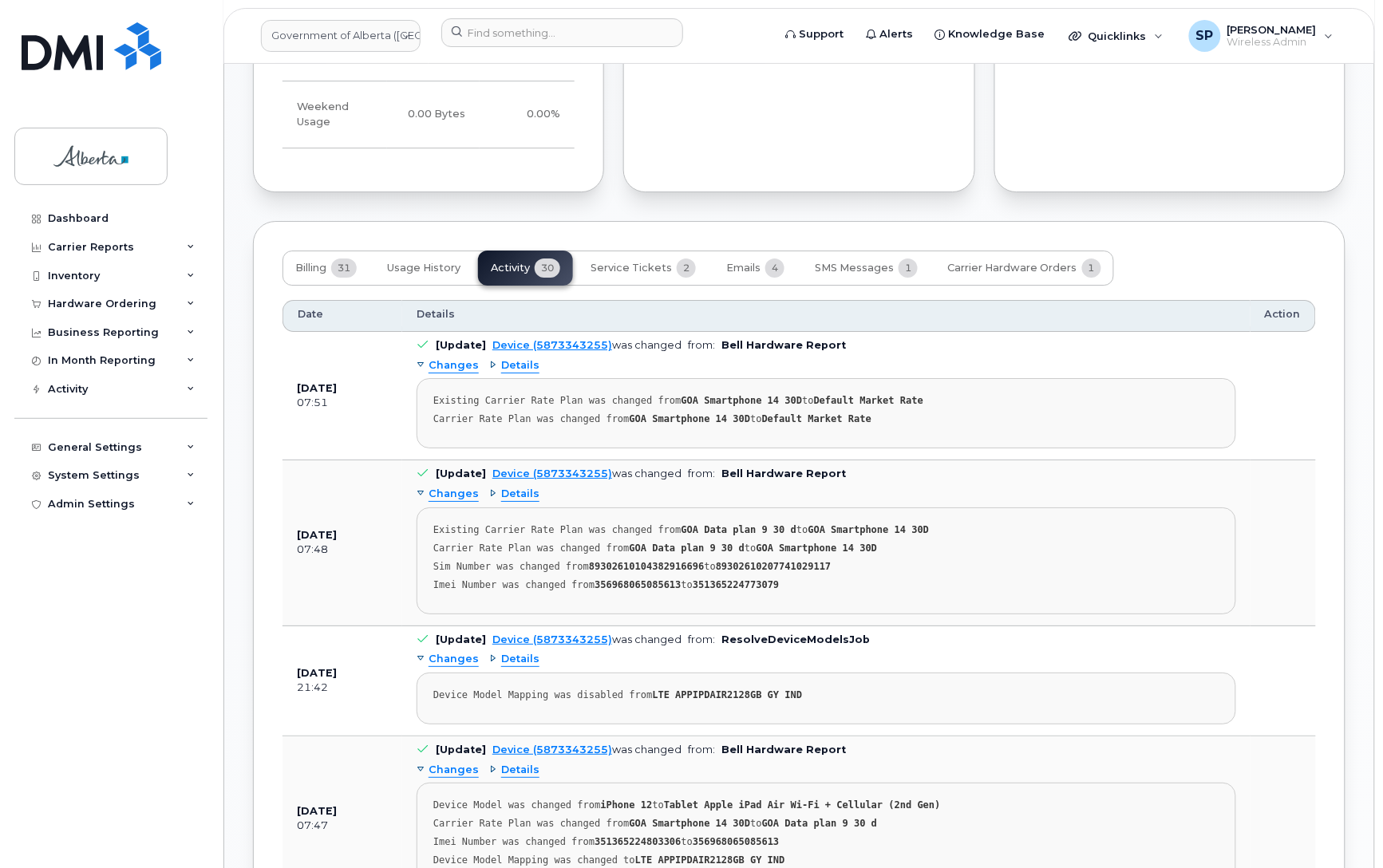
scroll to position [1482, 0]
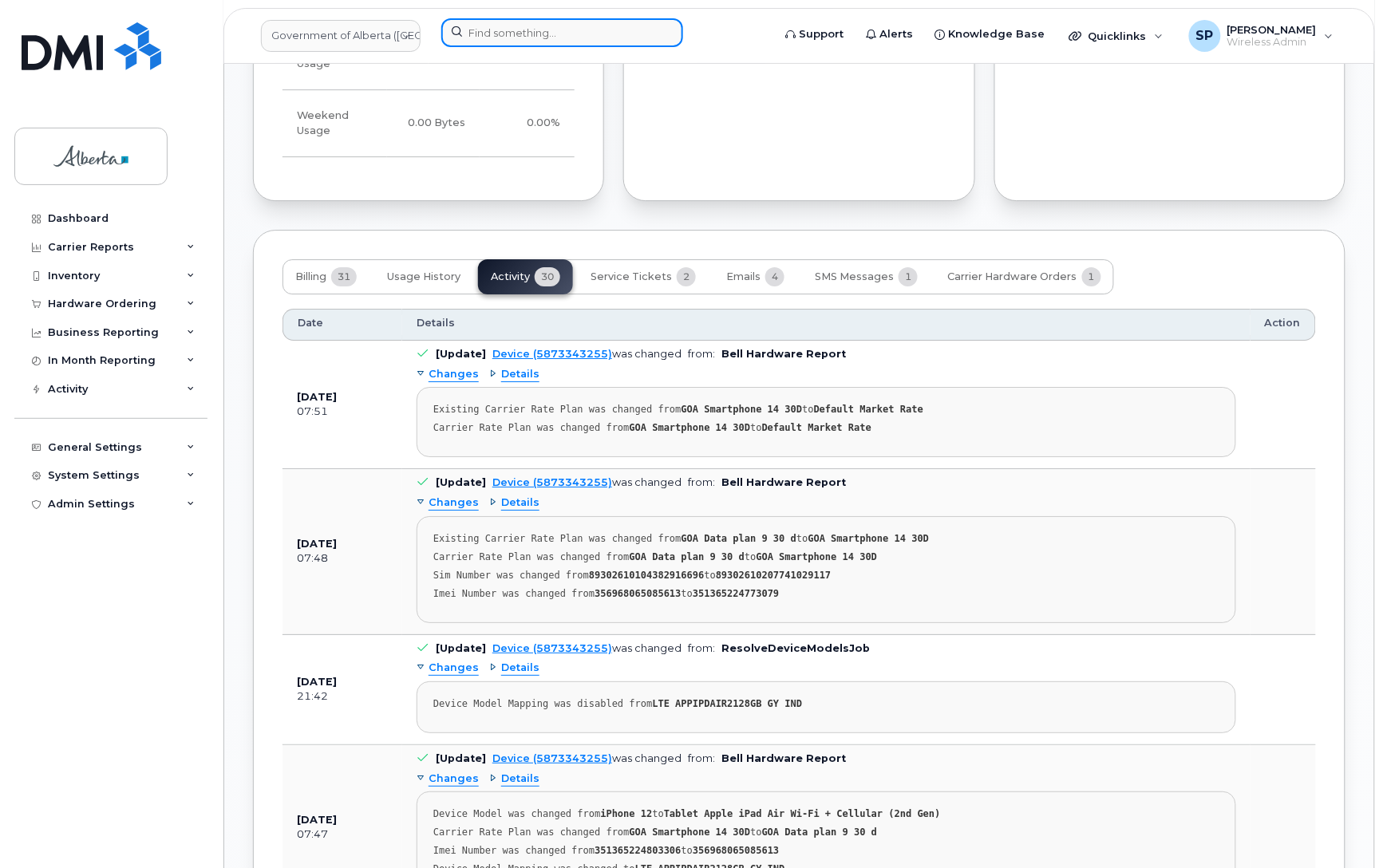
click at [516, 29] on input at bounding box center [562, 33] width 242 height 29
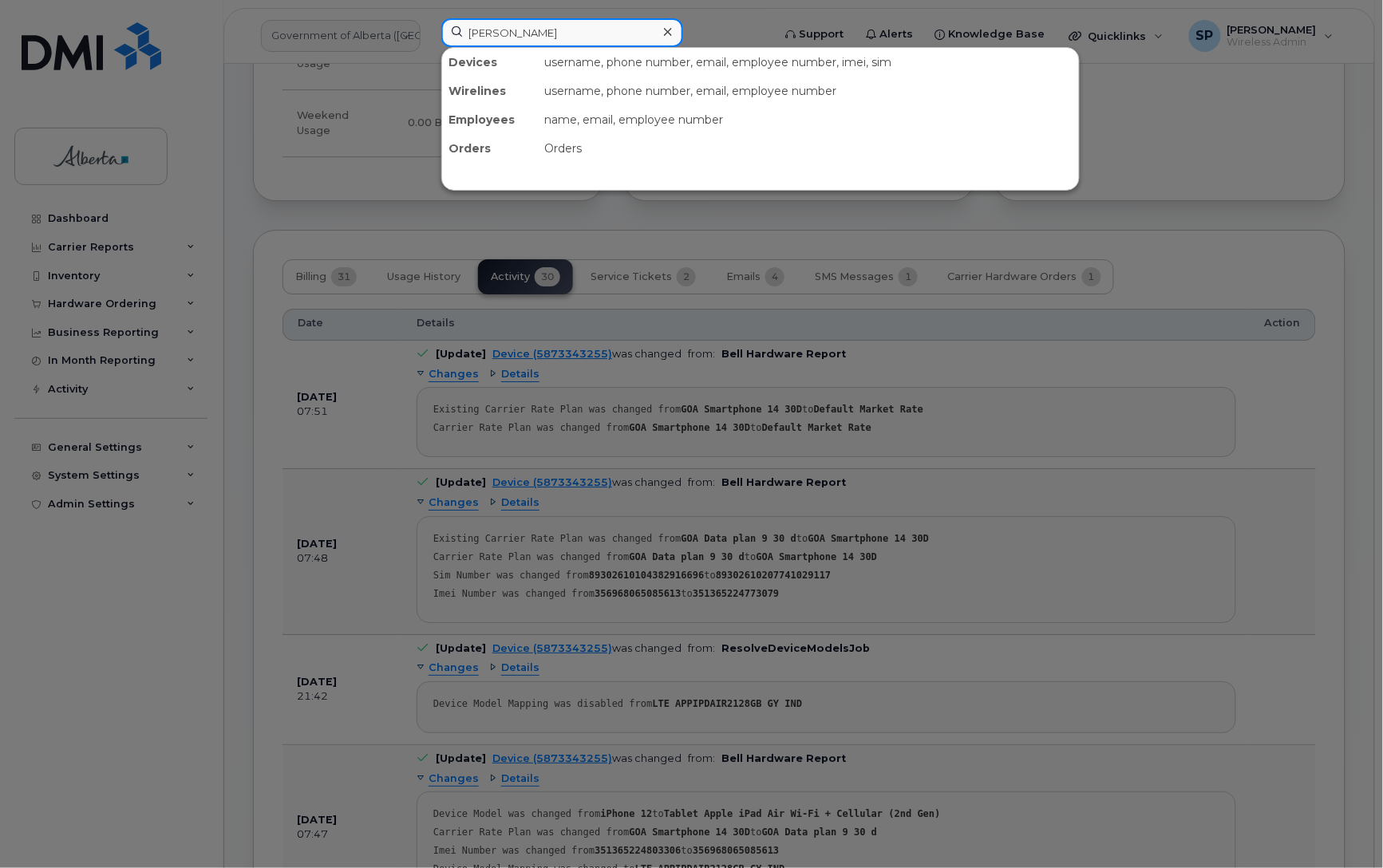
type input "Bonnie Mallette"
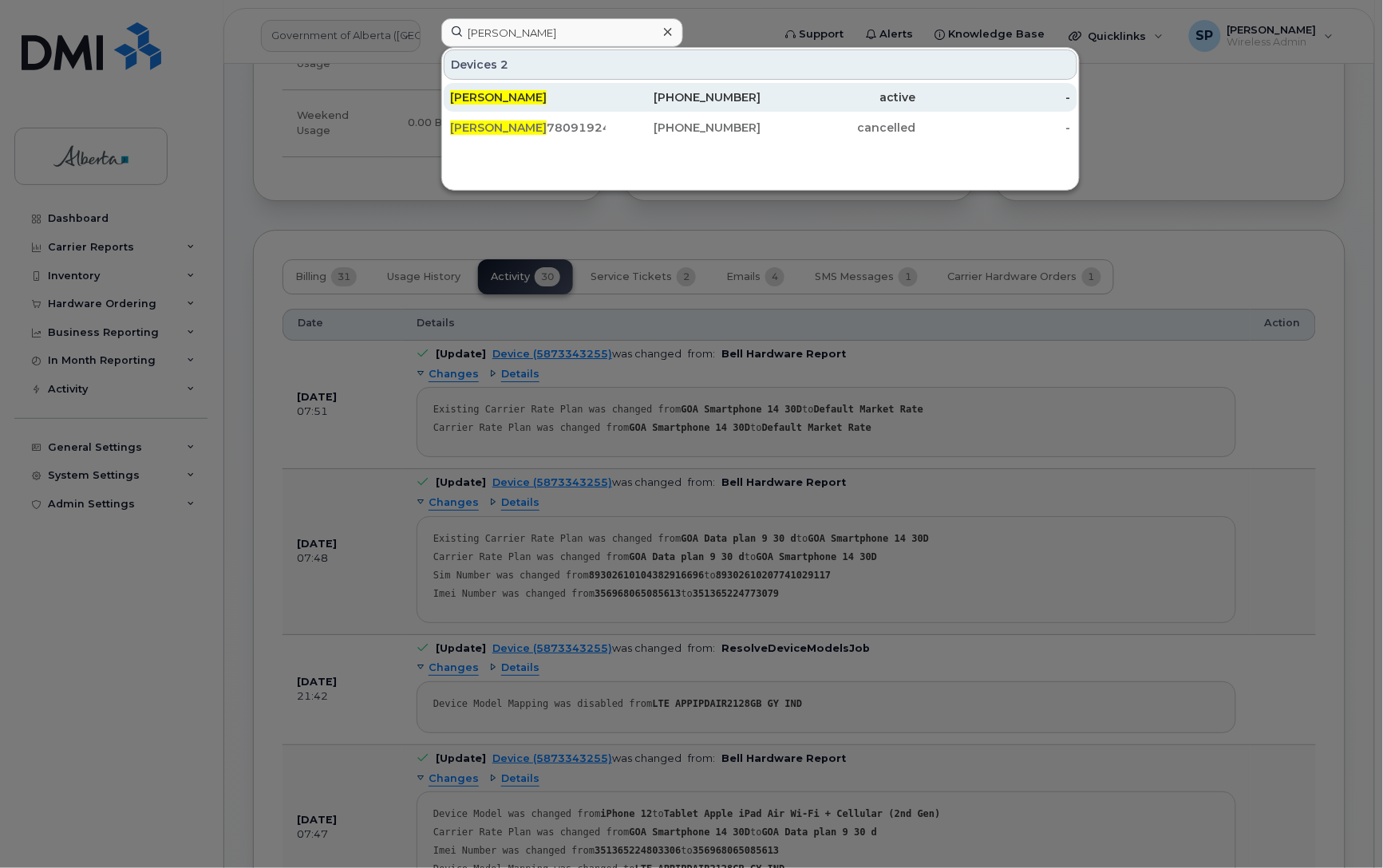
click at [533, 97] on span "Bonnie Mallette" at bounding box center [498, 97] width 96 height 14
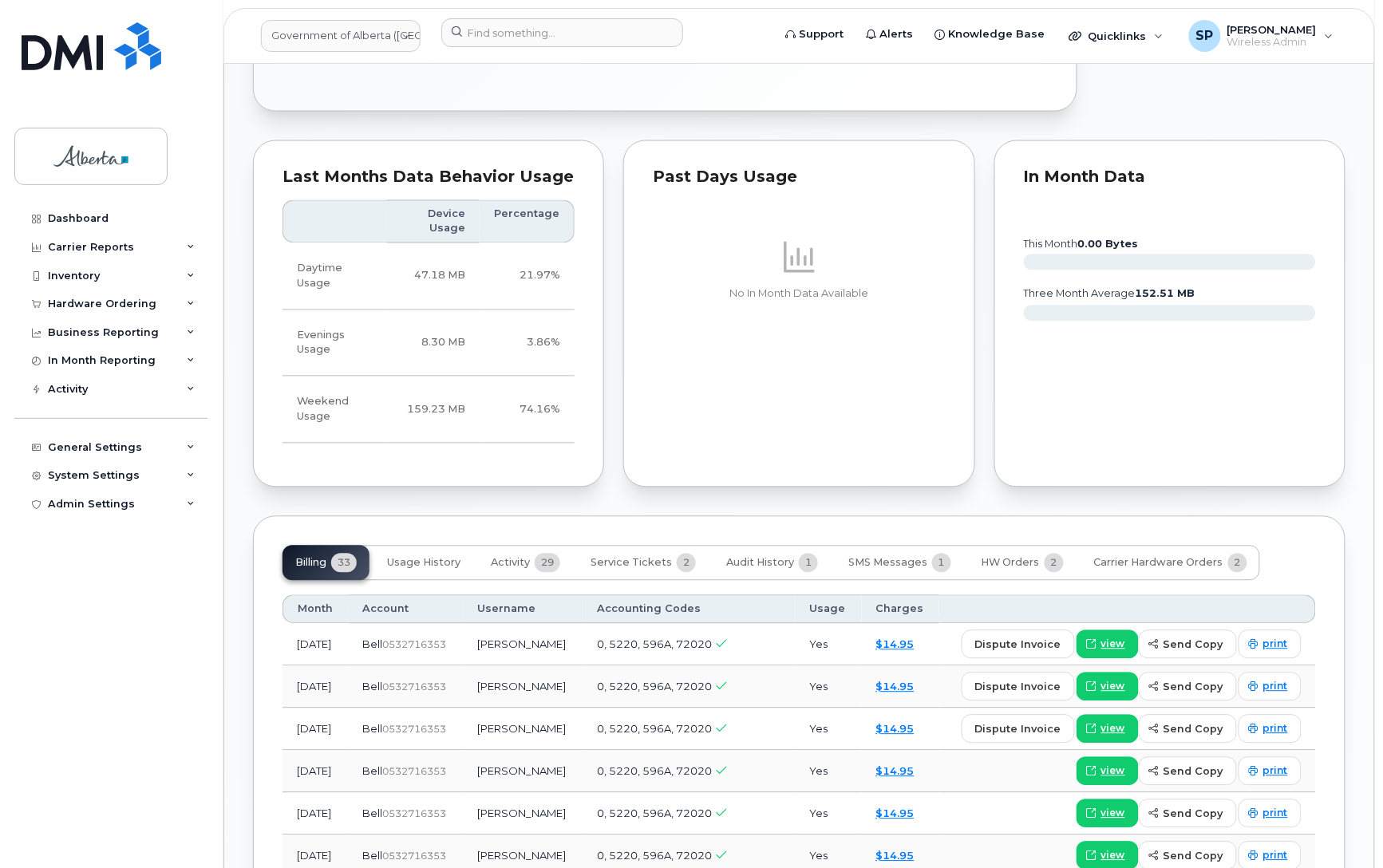
scroll to position [826, 0]
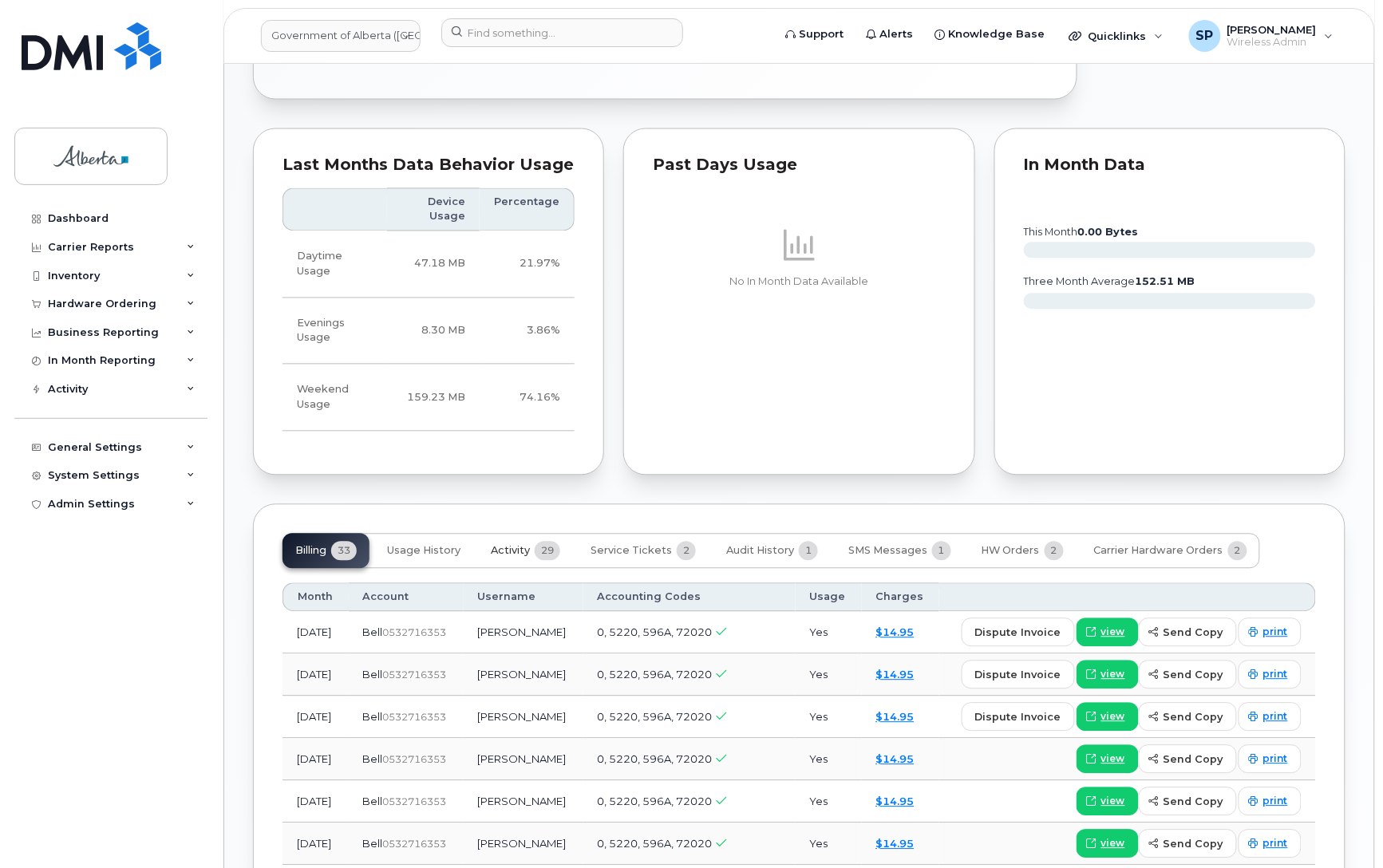
click at [516, 545] on span "Activity" at bounding box center [510, 551] width 39 height 12
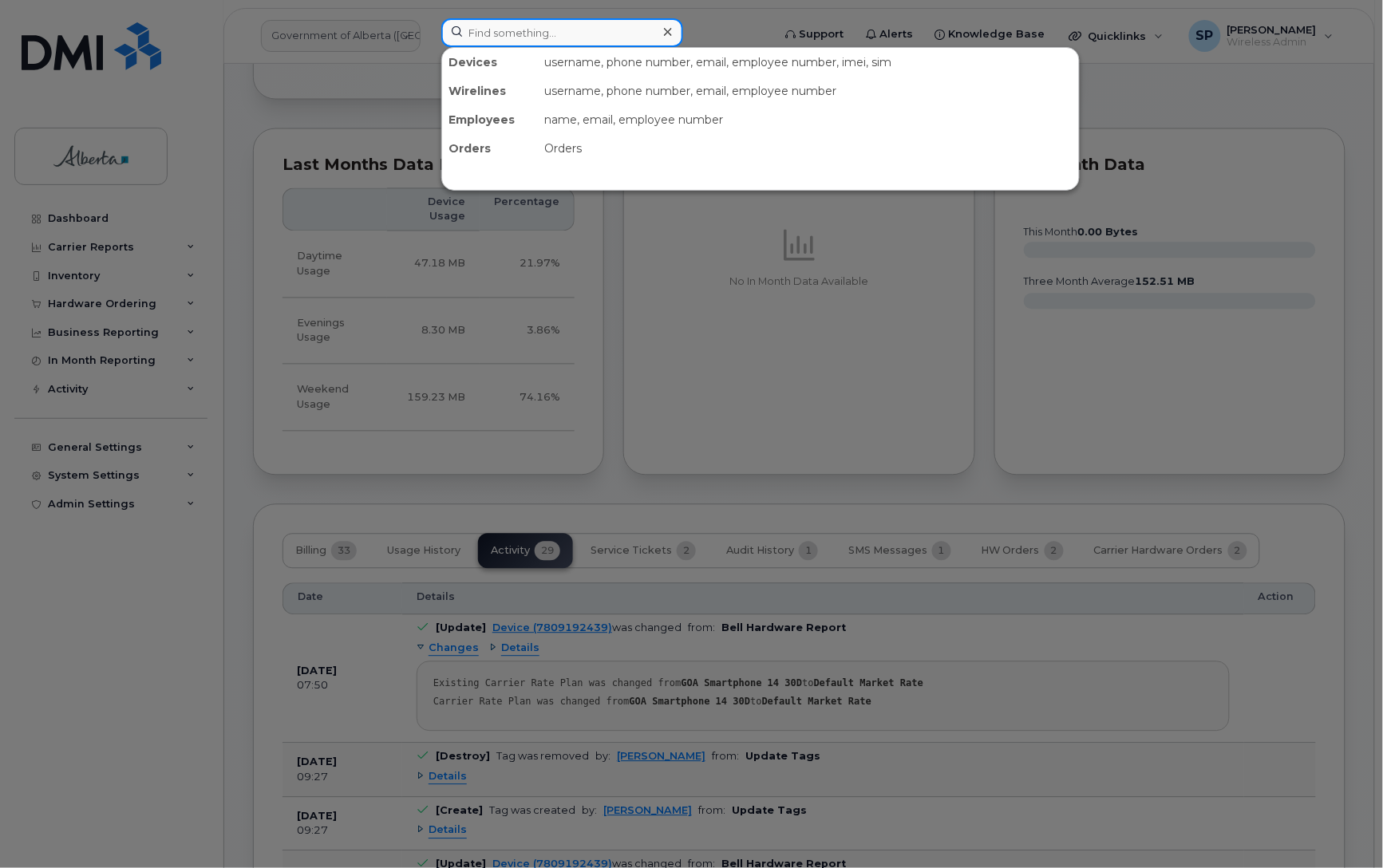
click at [552, 37] on input at bounding box center [562, 33] width 242 height 29
paste input "[PERSON_NAME]"
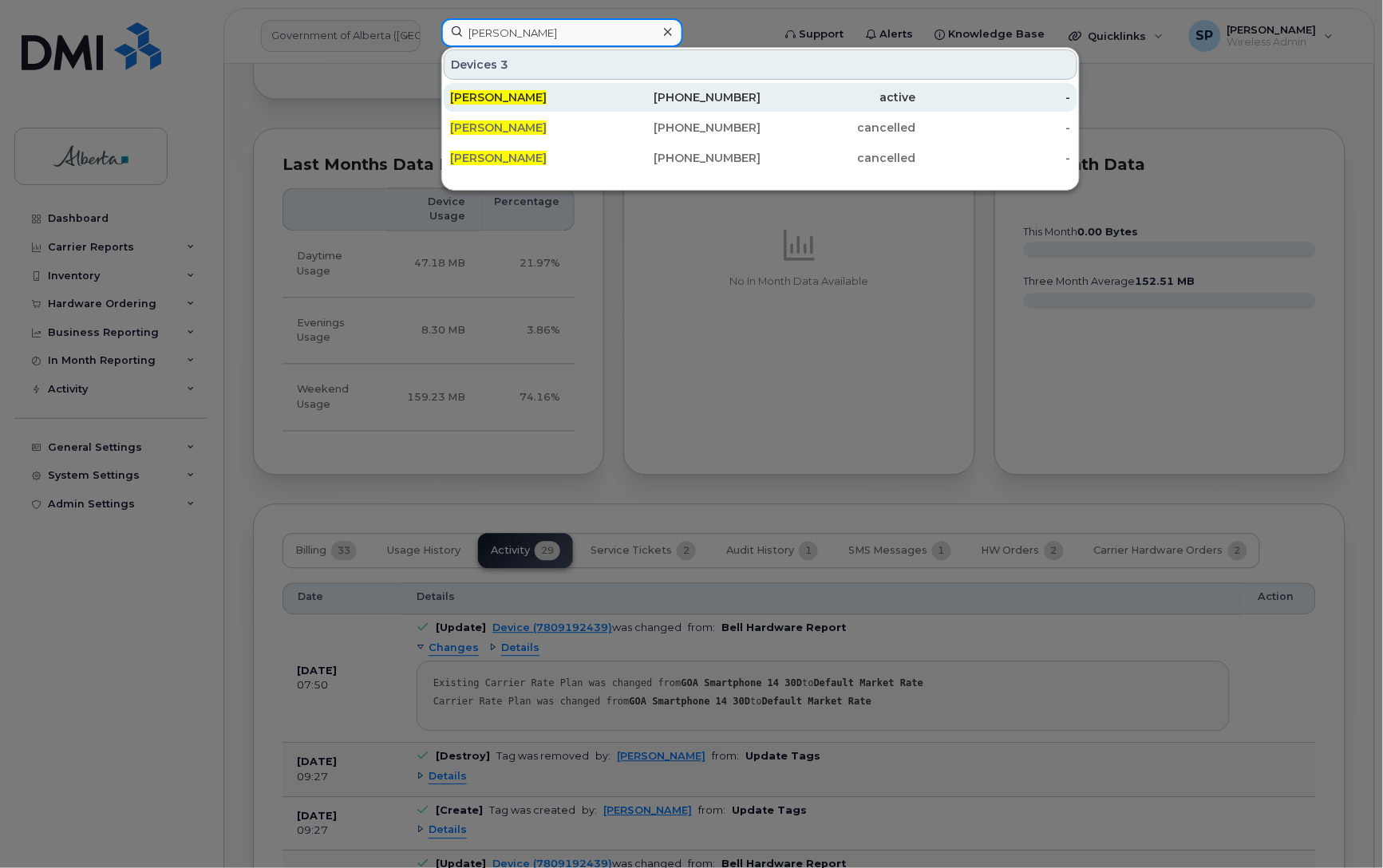
type input "[PERSON_NAME]"
click at [523, 97] on span "[PERSON_NAME]" at bounding box center [498, 97] width 96 height 14
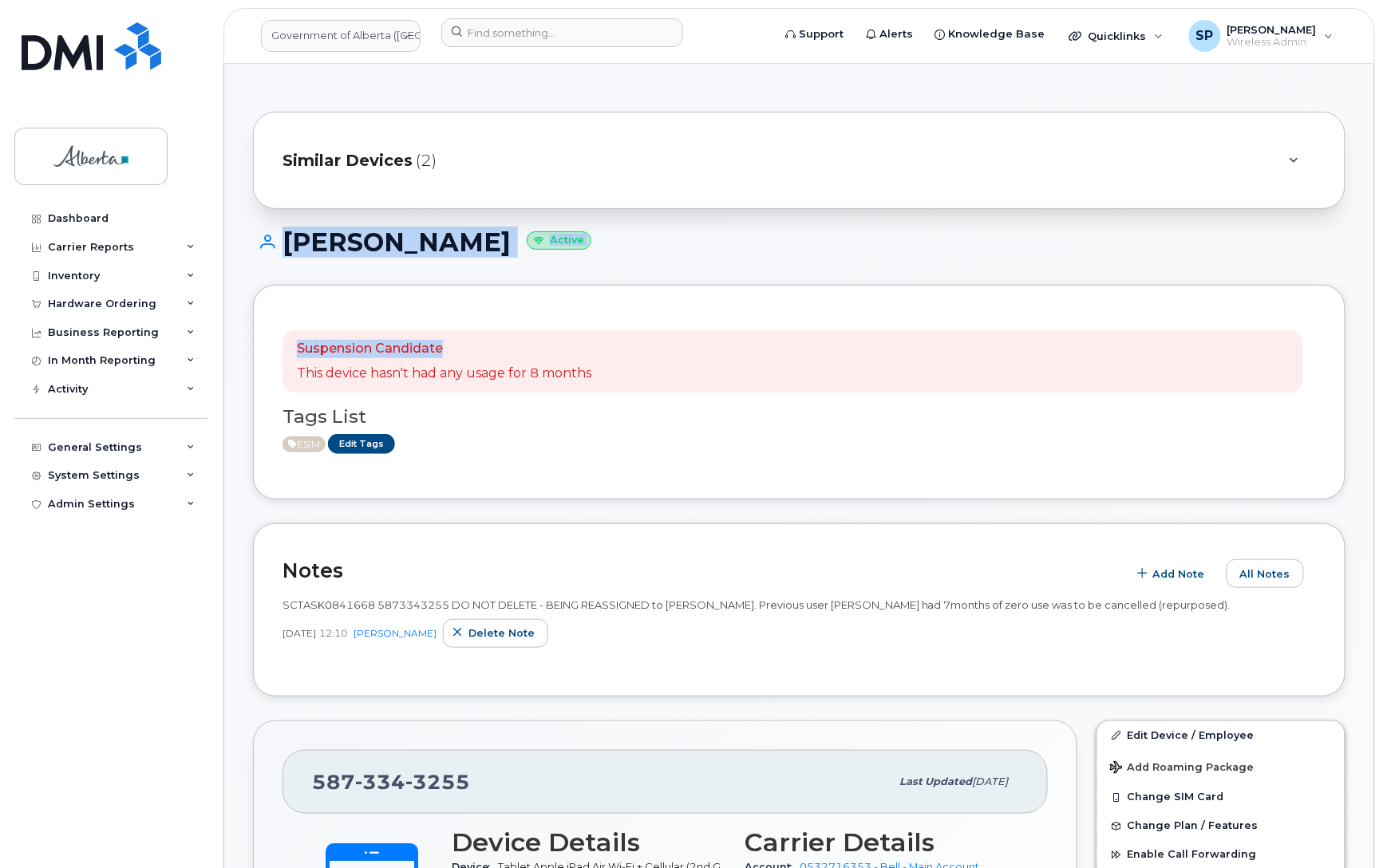
drag, startPoint x: 1383, startPoint y: 196, endPoint x: 1394, endPoint y: 291, distance: 95.6
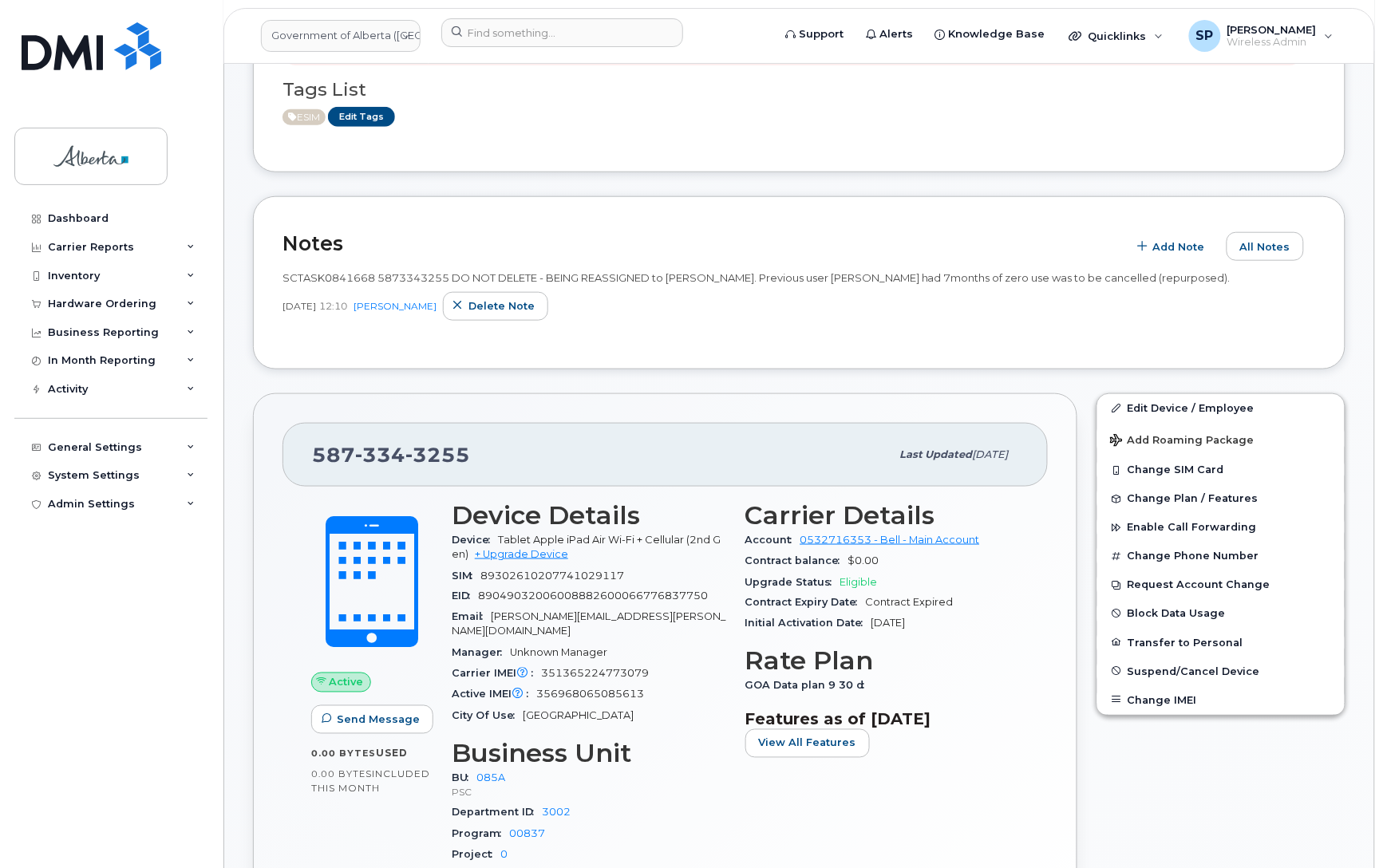
scroll to position [330, 0]
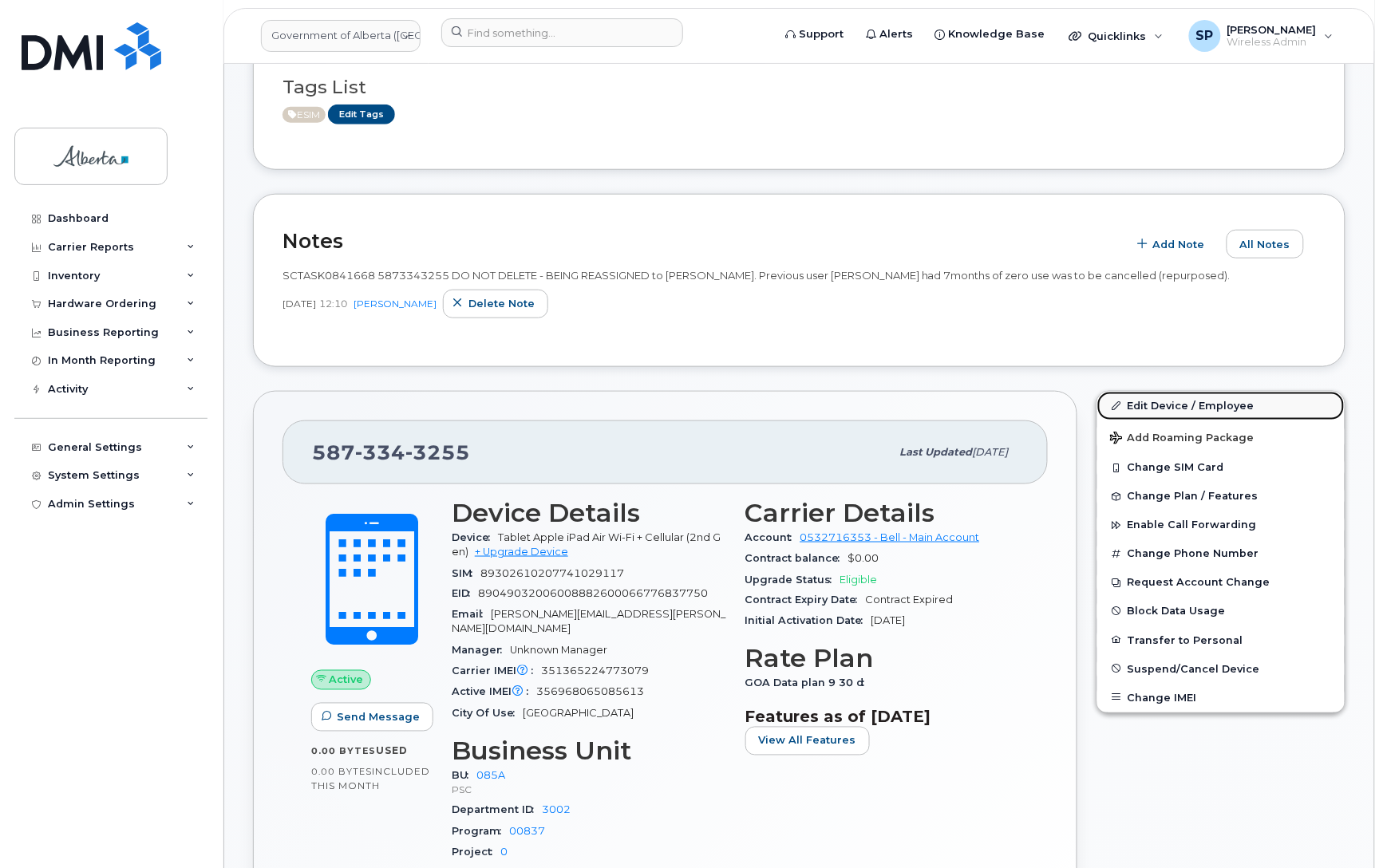
click at [1156, 405] on link "Edit Device / Employee" at bounding box center [1221, 406] width 247 height 29
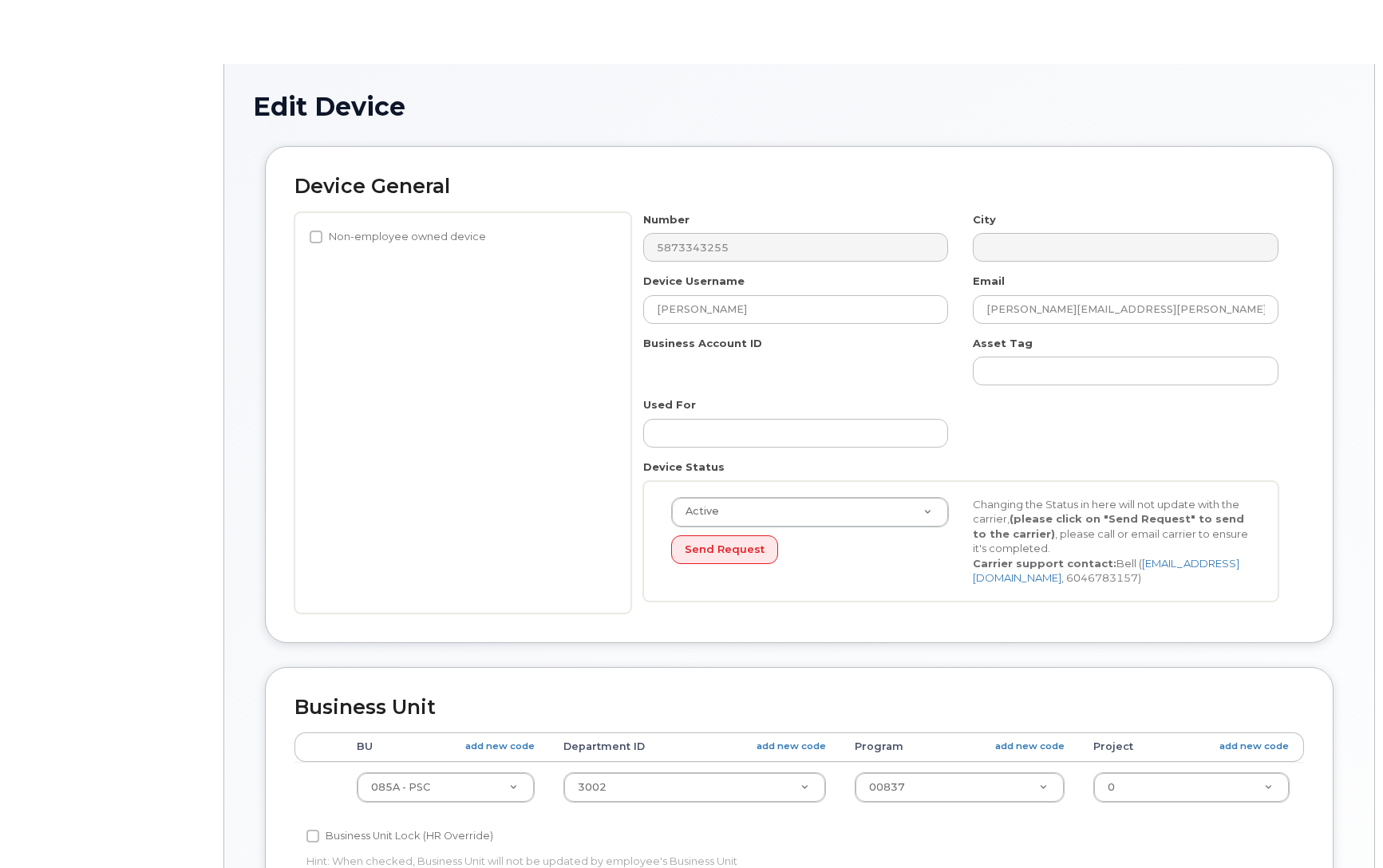
select select "4749745"
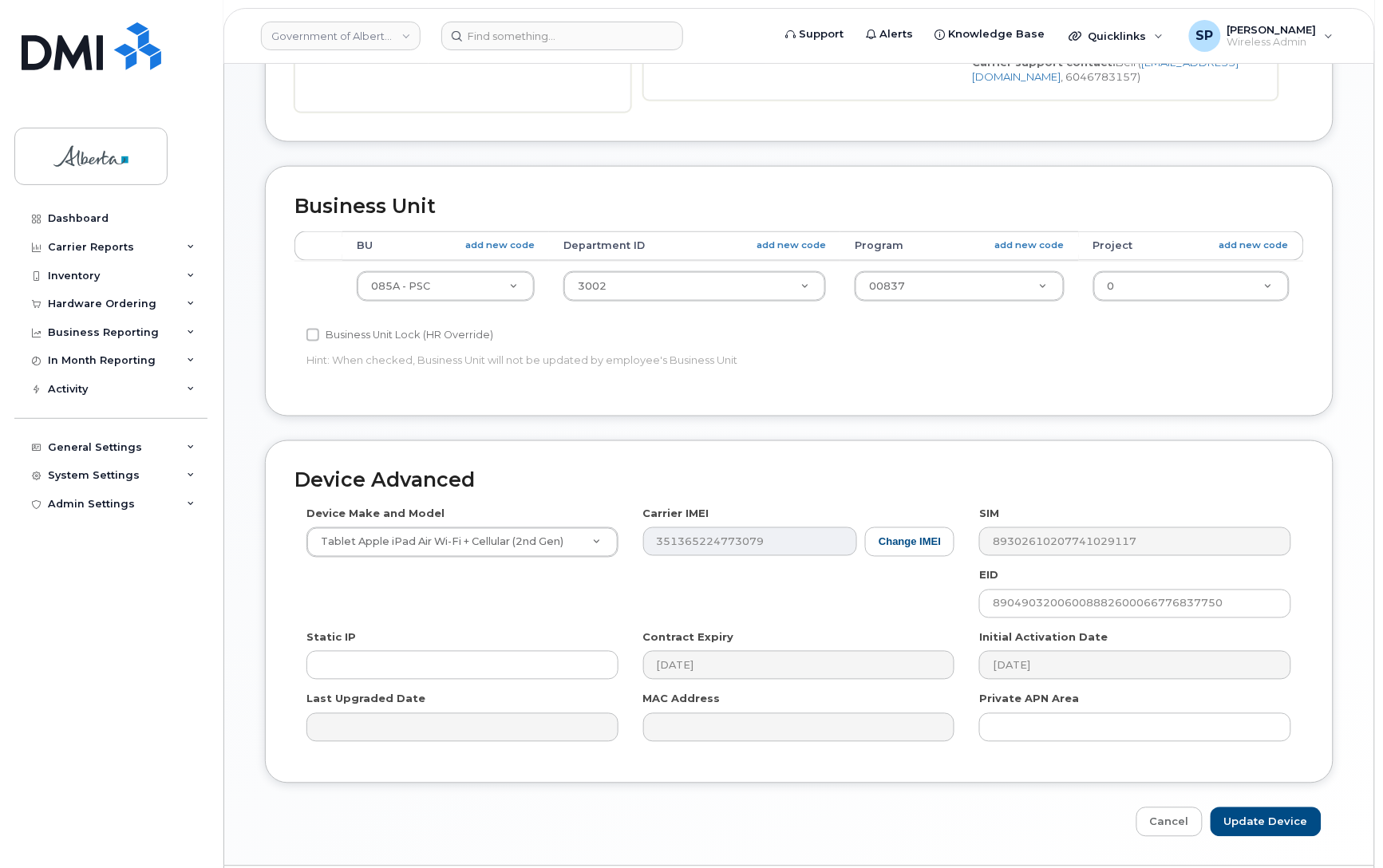
scroll to position [507, 0]
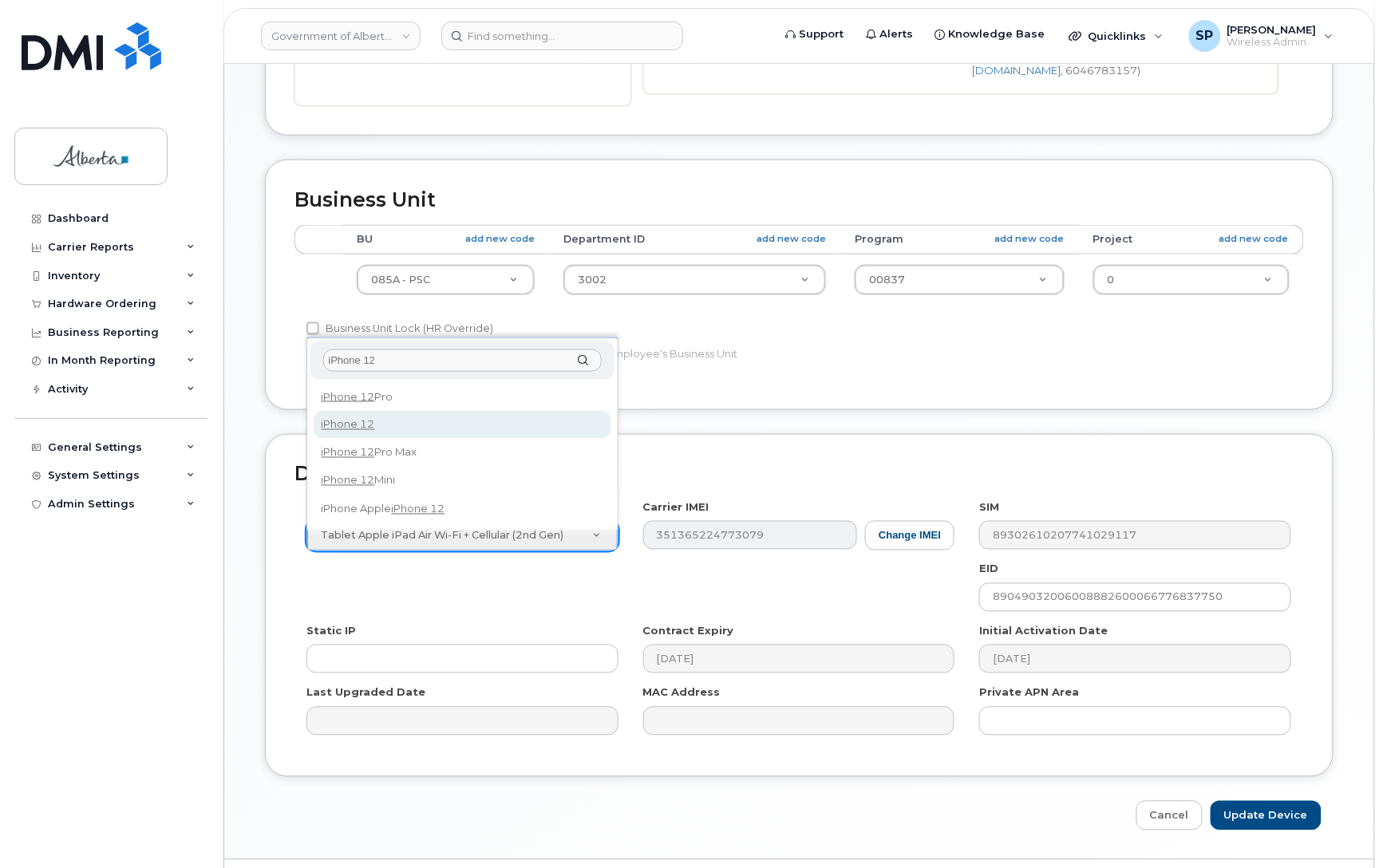
type input "iPhone 12"
select select "2435"
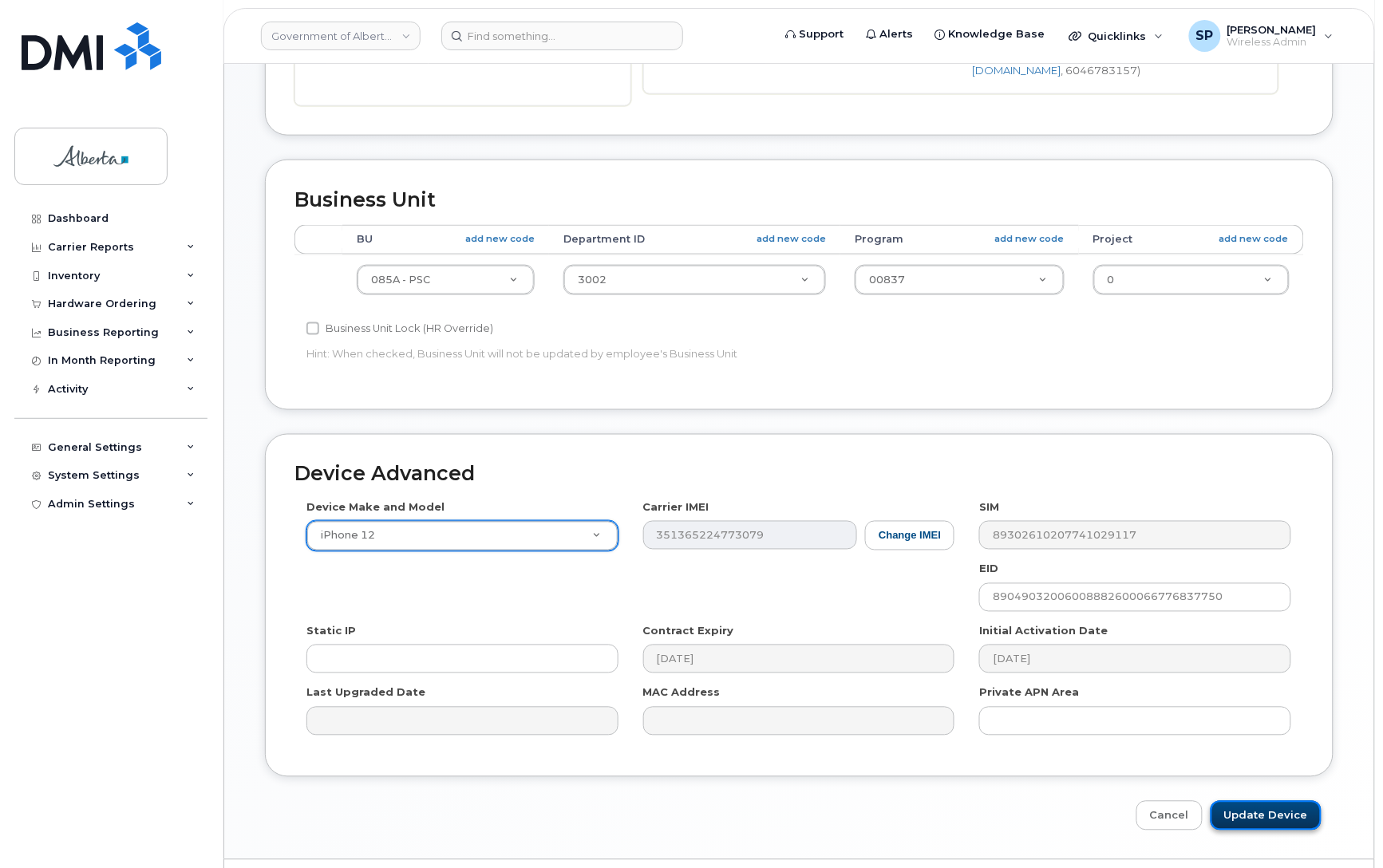
click at [1234, 812] on input "Update Device" at bounding box center [1266, 815] width 111 height 29
type input "Saving..."
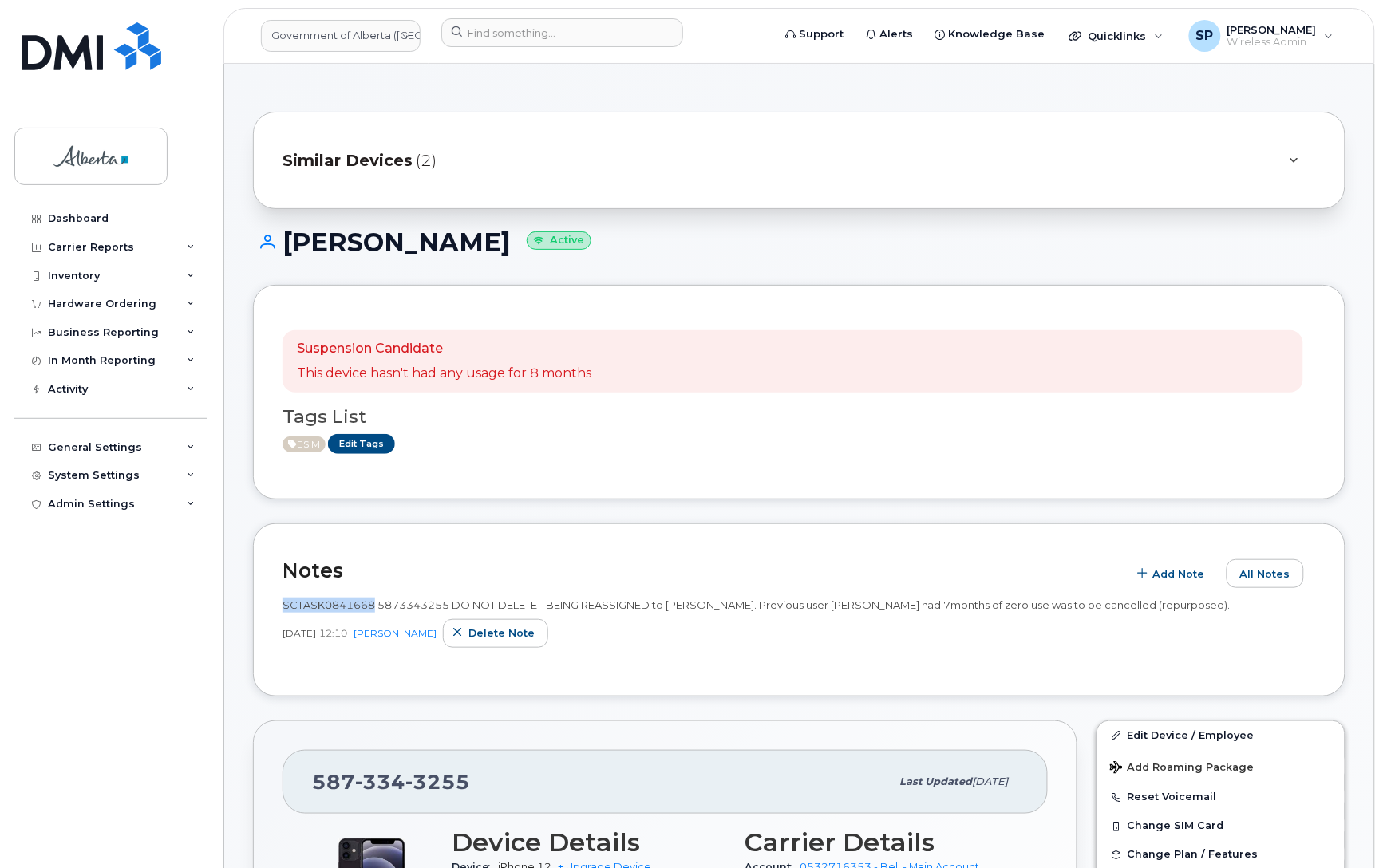
drag, startPoint x: 372, startPoint y: 606, endPoint x: 280, endPoint y: 605, distance: 92.0
click at [280, 605] on div "Notes Add Note All Notes SCTASK0841668 5873343255 DO NOT DELETE - BEING REASSIG…" at bounding box center [800, 610] width 1093 height 173
copy span "SCTASK0841668"
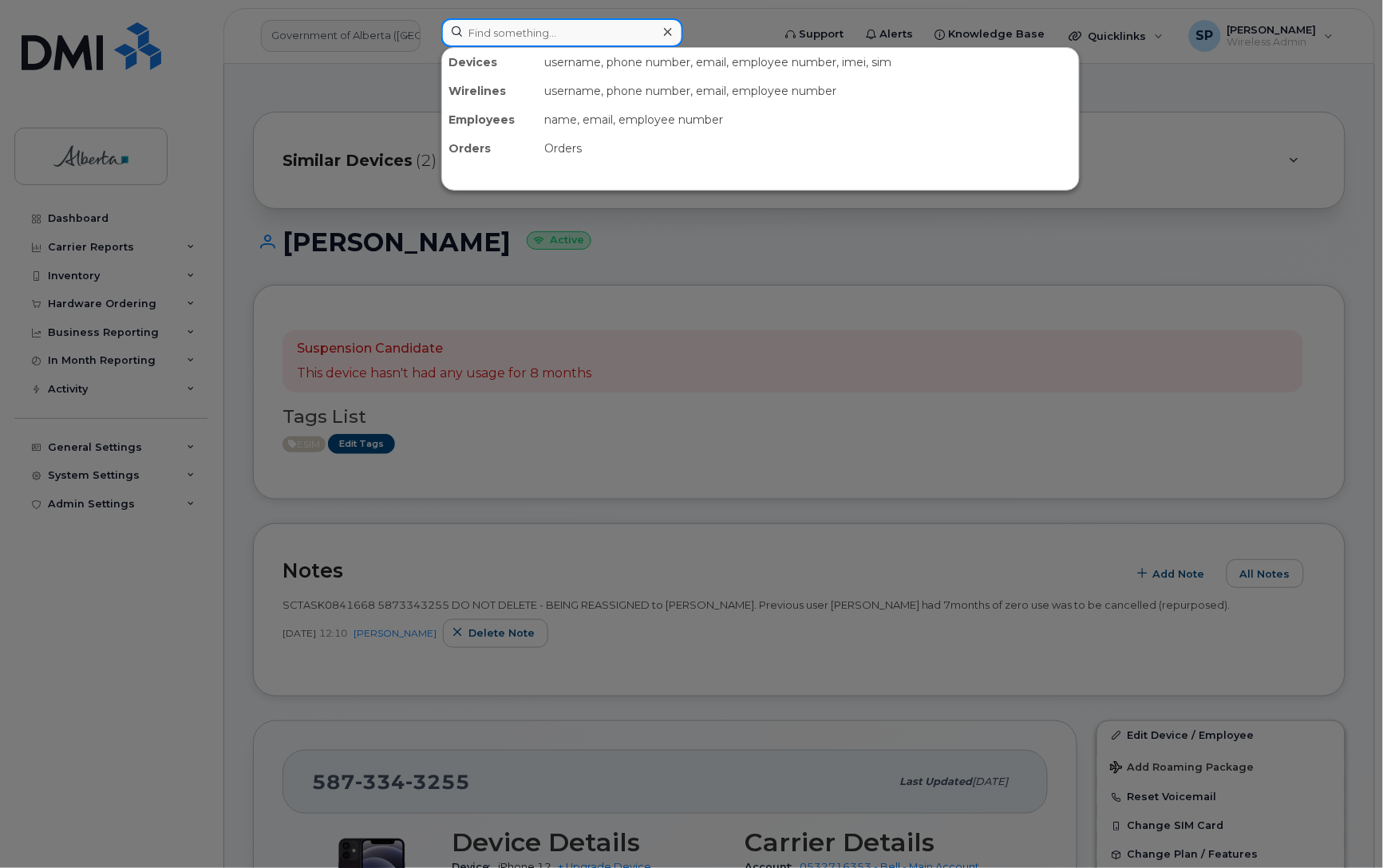
click at [497, 29] on input at bounding box center [562, 33] width 242 height 29
paste input "[PERSON_NAME]"
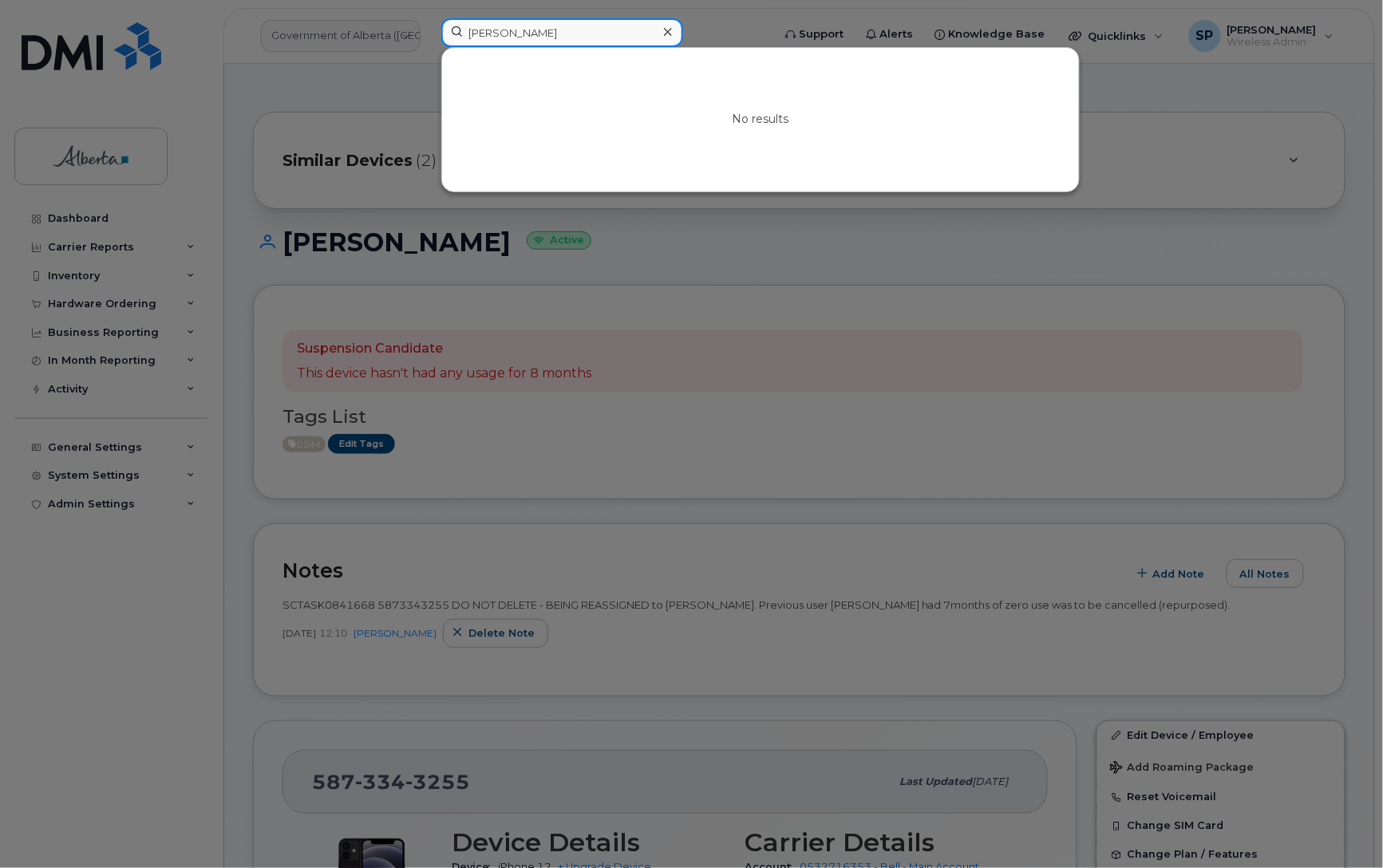
drag, startPoint x: 549, startPoint y: 29, endPoint x: 397, endPoint y: 34, distance: 152.1
click at [429, 34] on div "Katherine Tylor No results" at bounding box center [602, 36] width 346 height 35
paste input "4038693945"
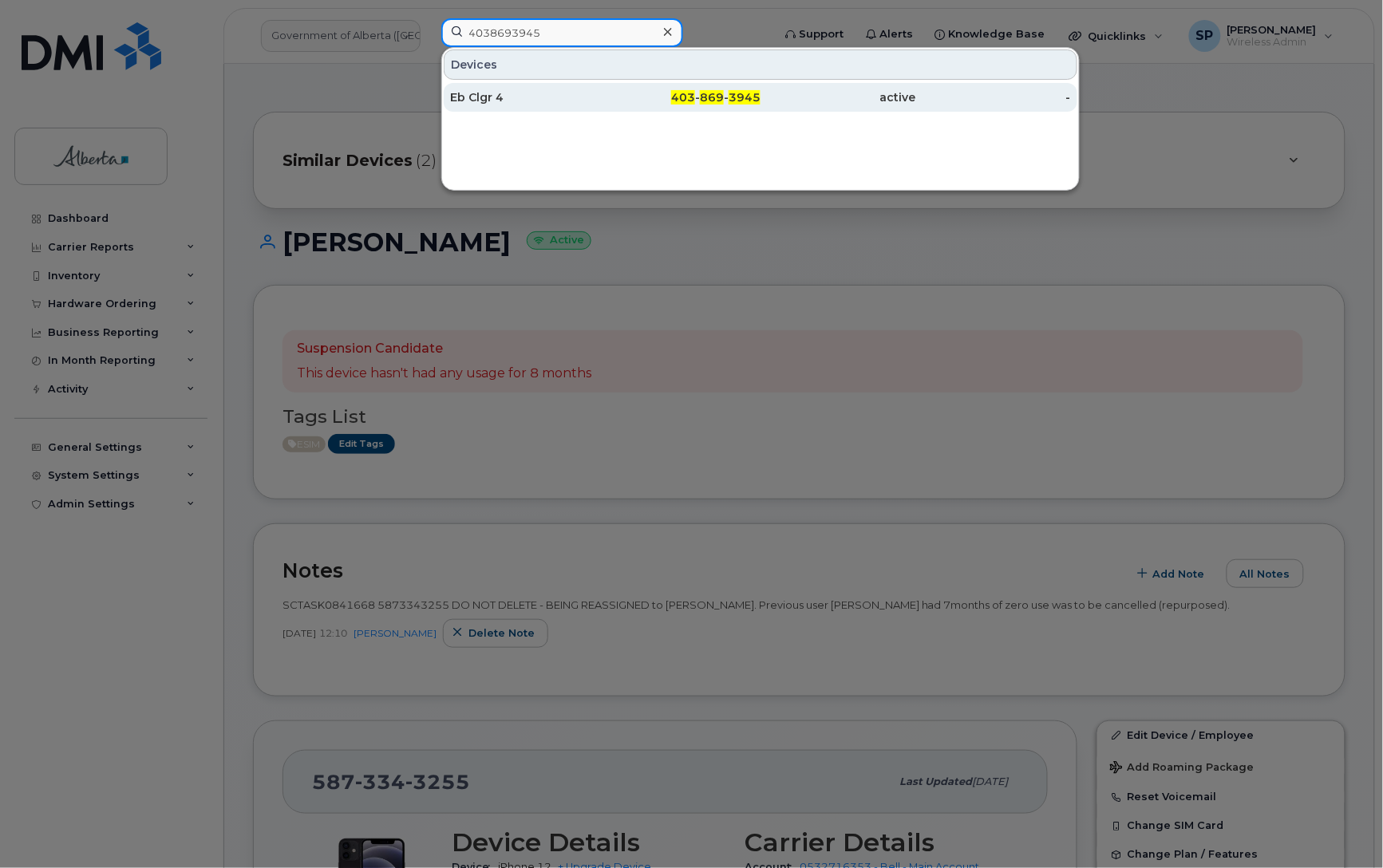
type input "4038693945"
click at [522, 101] on div "Eb Clgr 4" at bounding box center [528, 97] width 155 height 16
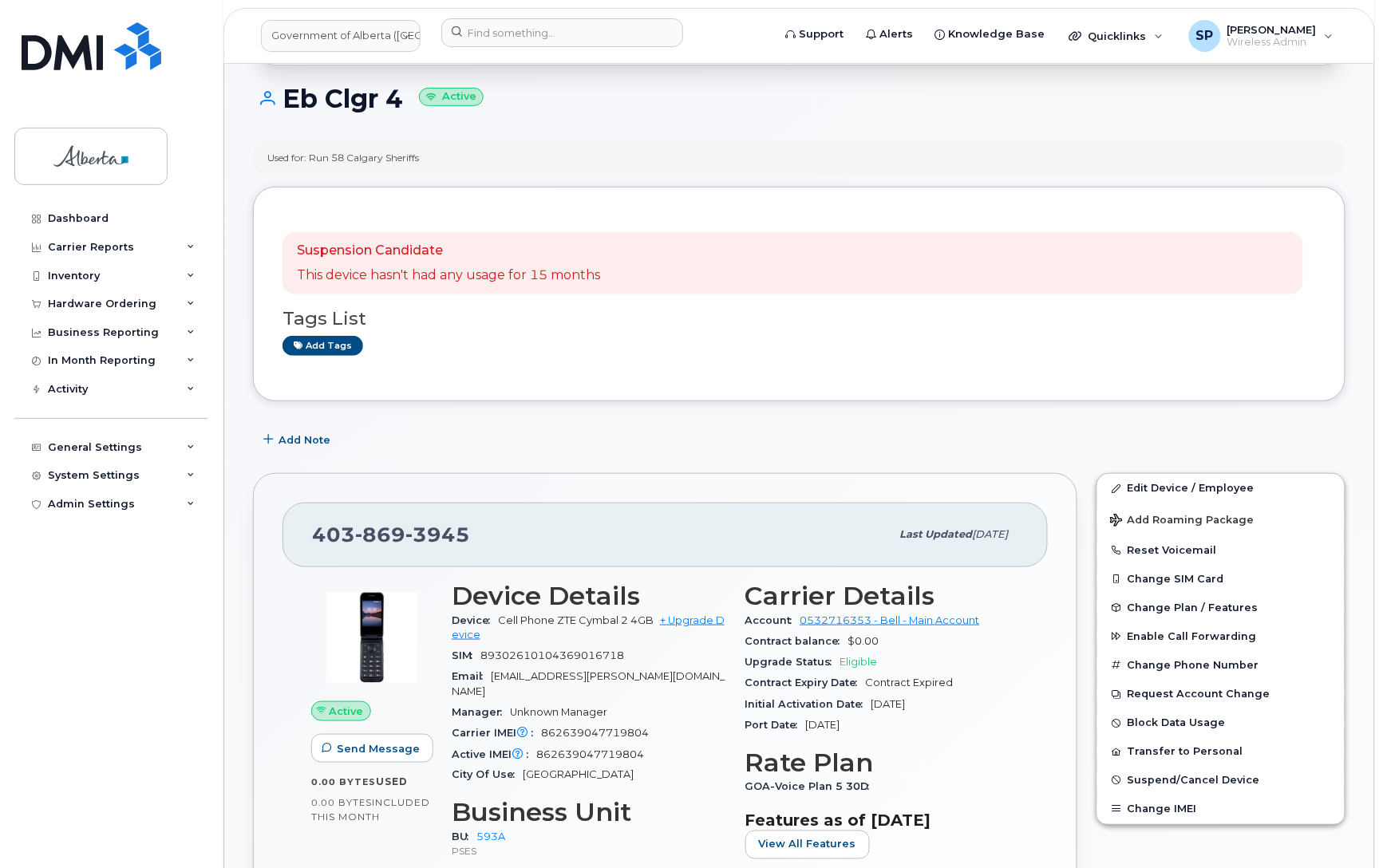
scroll to position [245, 0]
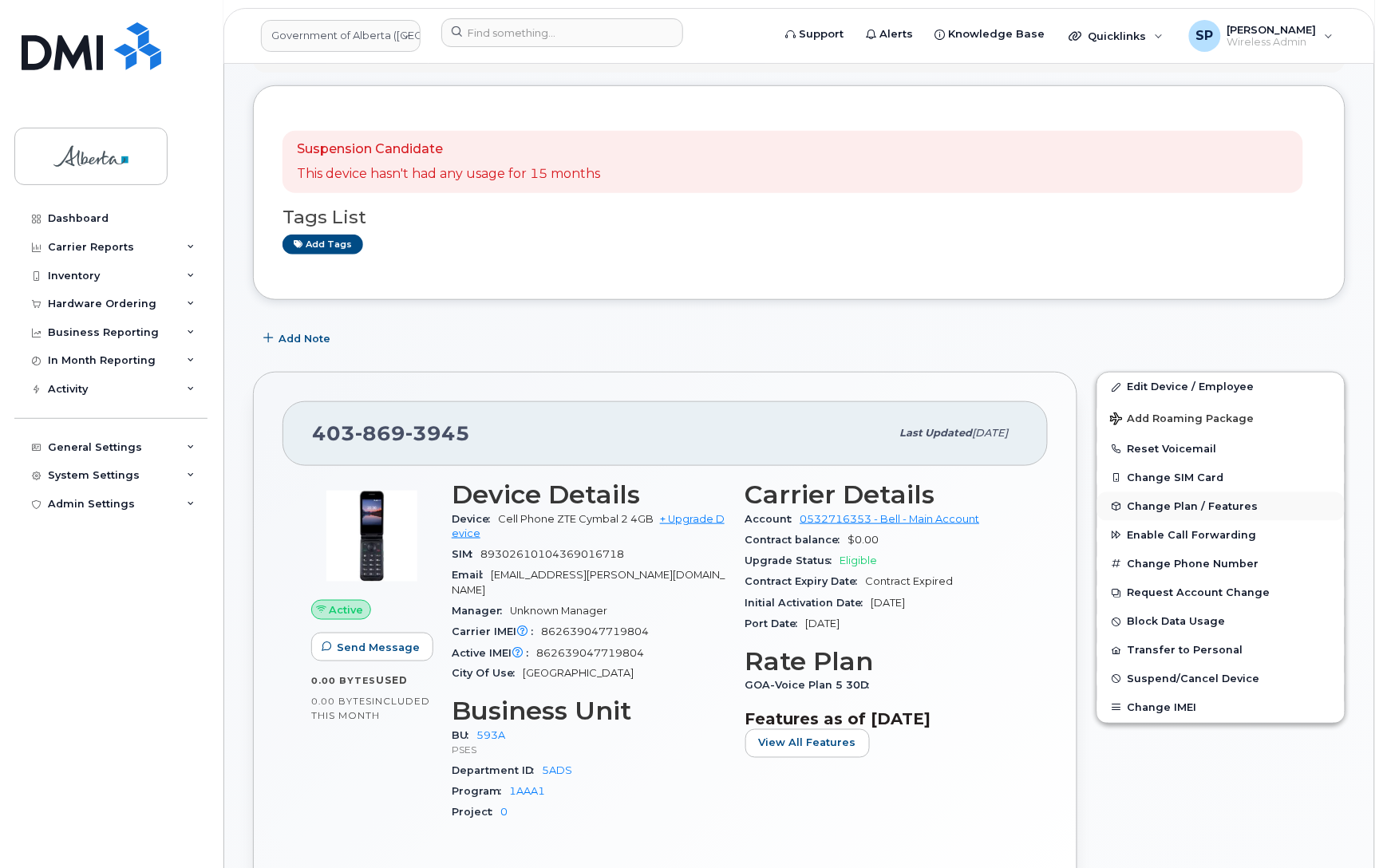
click at [1198, 505] on span "Change Plan / Features" at bounding box center [1193, 506] width 131 height 12
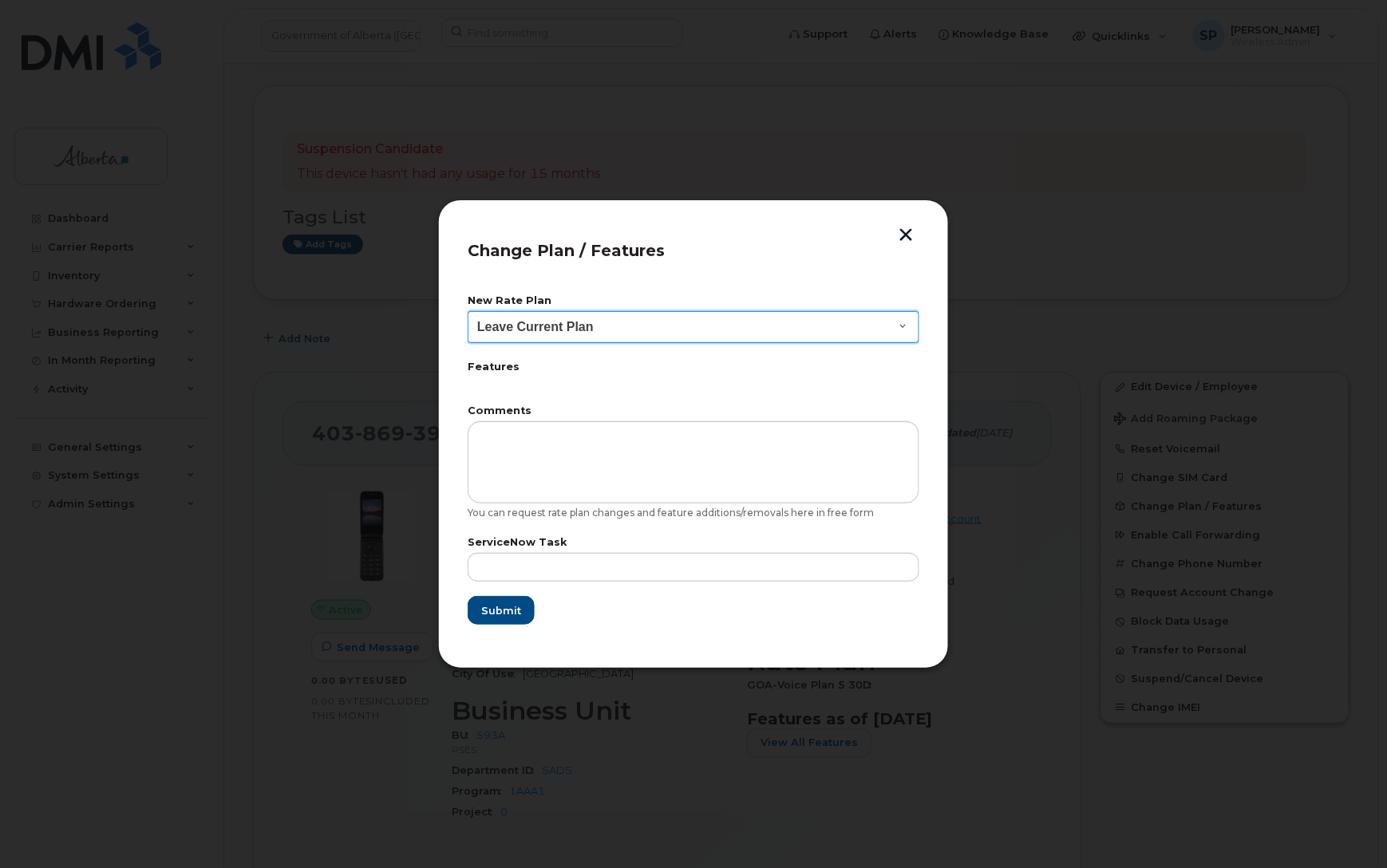
click at [561, 318] on select "Leave Current Plan GOA - Voice Plan 5 GOA Unlimited Smartphone 14 GOA-Voice Pla…" at bounding box center [694, 327] width 452 height 32
select select "1146989"
click at [468, 311] on select "Leave Current Plan GOA - Voice Plan 5 GOA Unlimited Smartphone 14 GOA-Voice Pla…" at bounding box center [694, 327] width 452 height 32
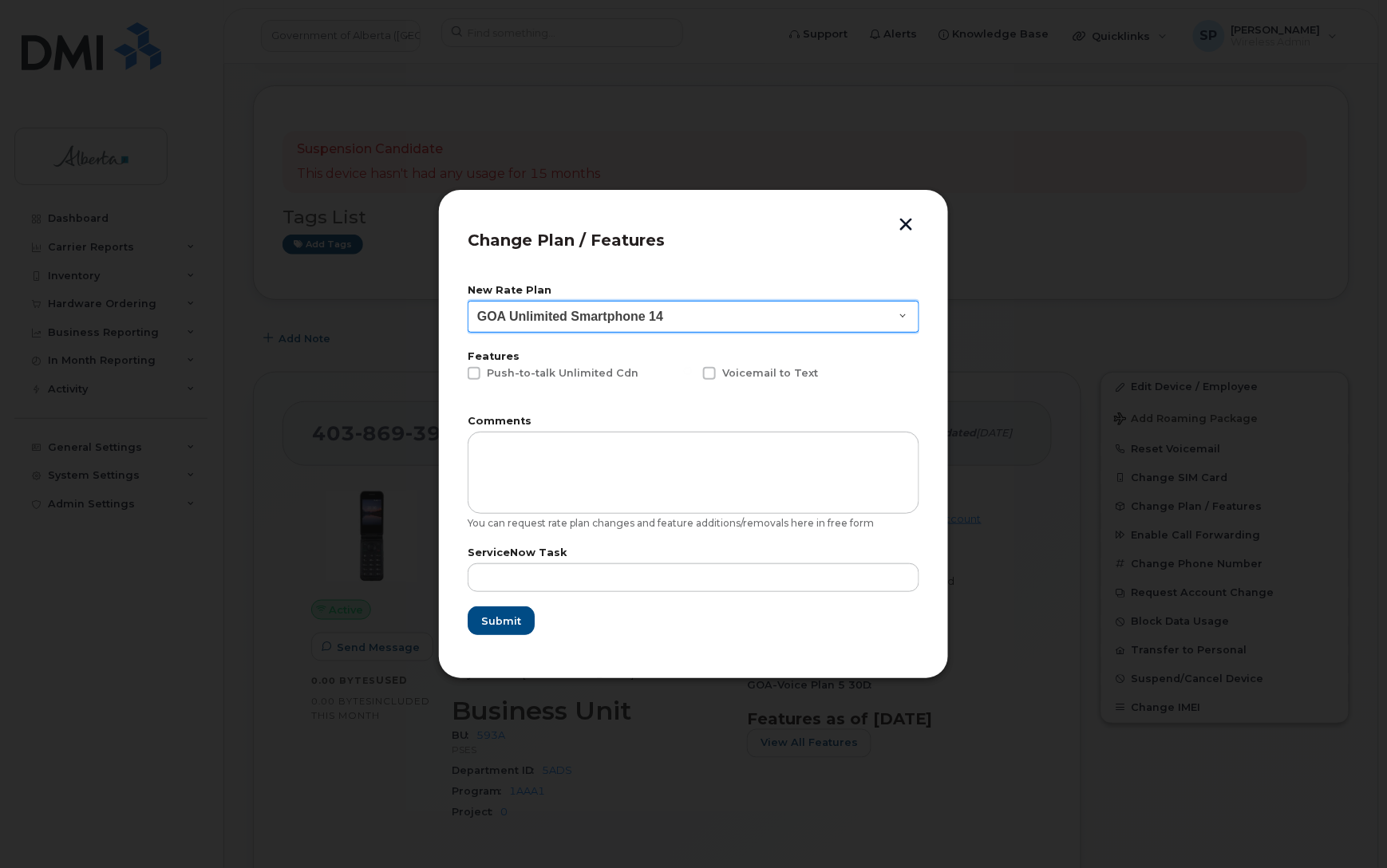
click at [623, 318] on select "Leave Current Plan GOA - Voice Plan 5 GOA Unlimited Smartphone 14 GOA-Voice Pla…" at bounding box center [694, 317] width 452 height 32
click at [1020, 225] on div at bounding box center [694, 434] width 1387 height 868
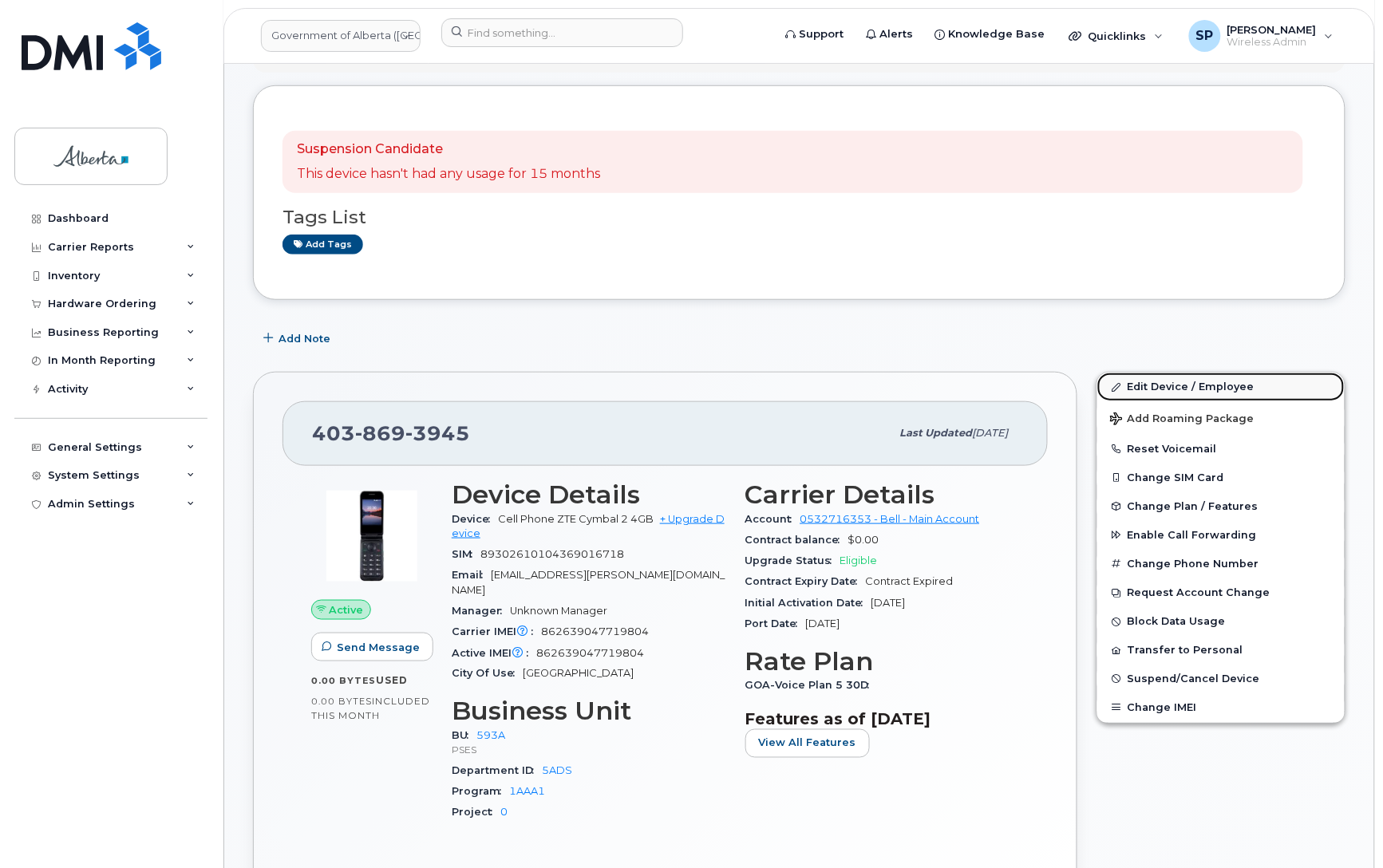
click at [1179, 387] on link "Edit Device / Employee" at bounding box center [1221, 386] width 247 height 29
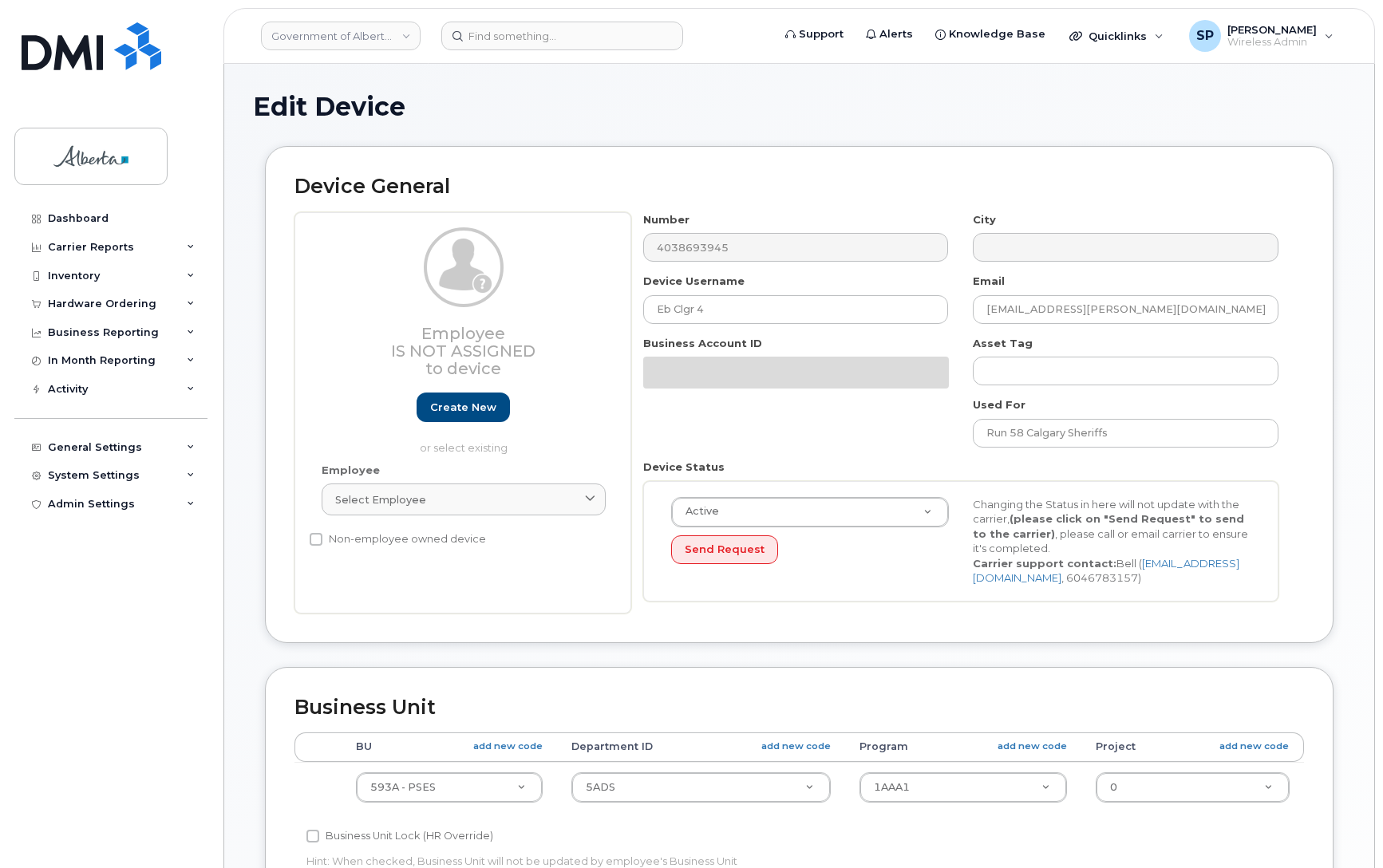
select select "4797682"
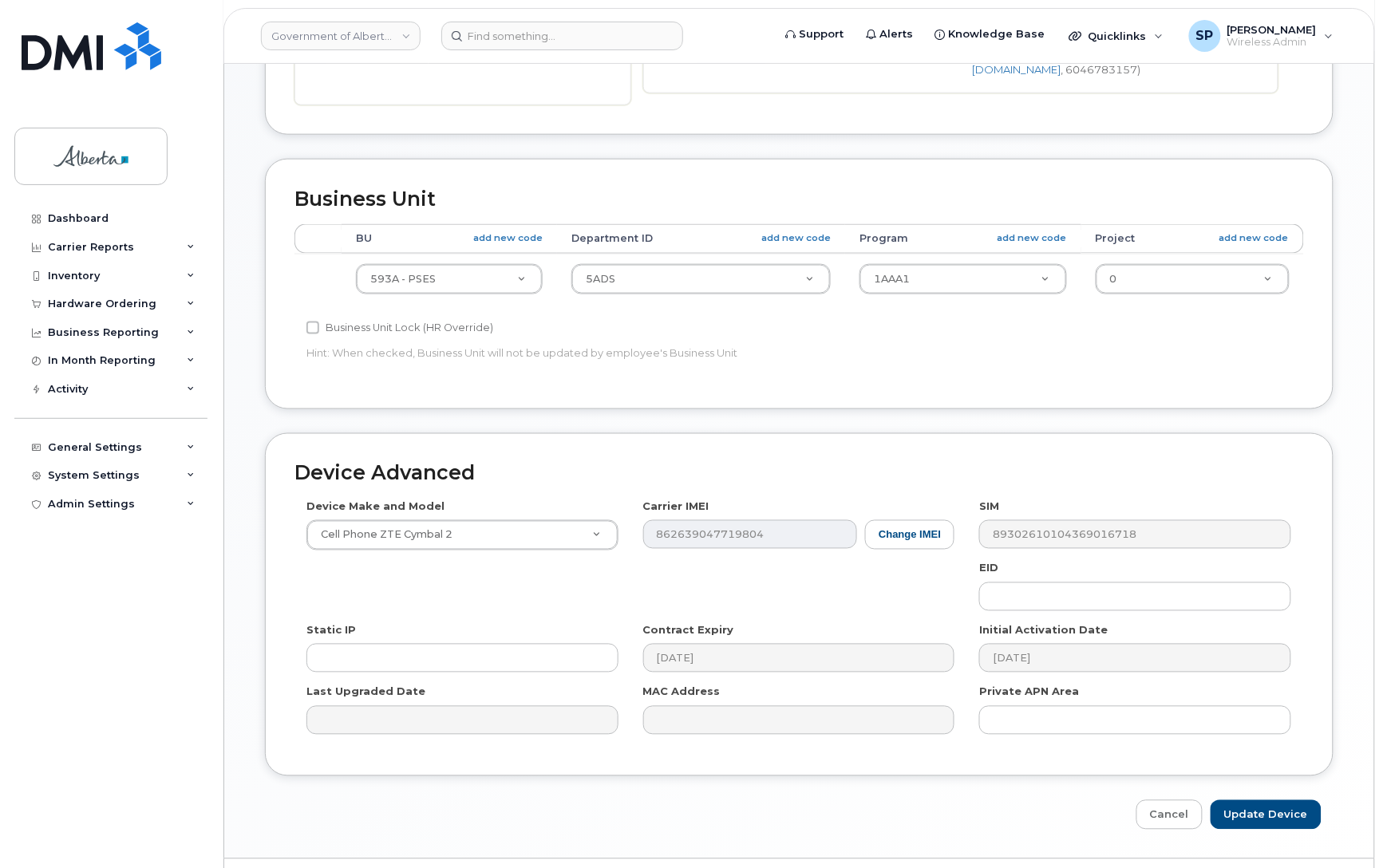
scroll to position [512, 0]
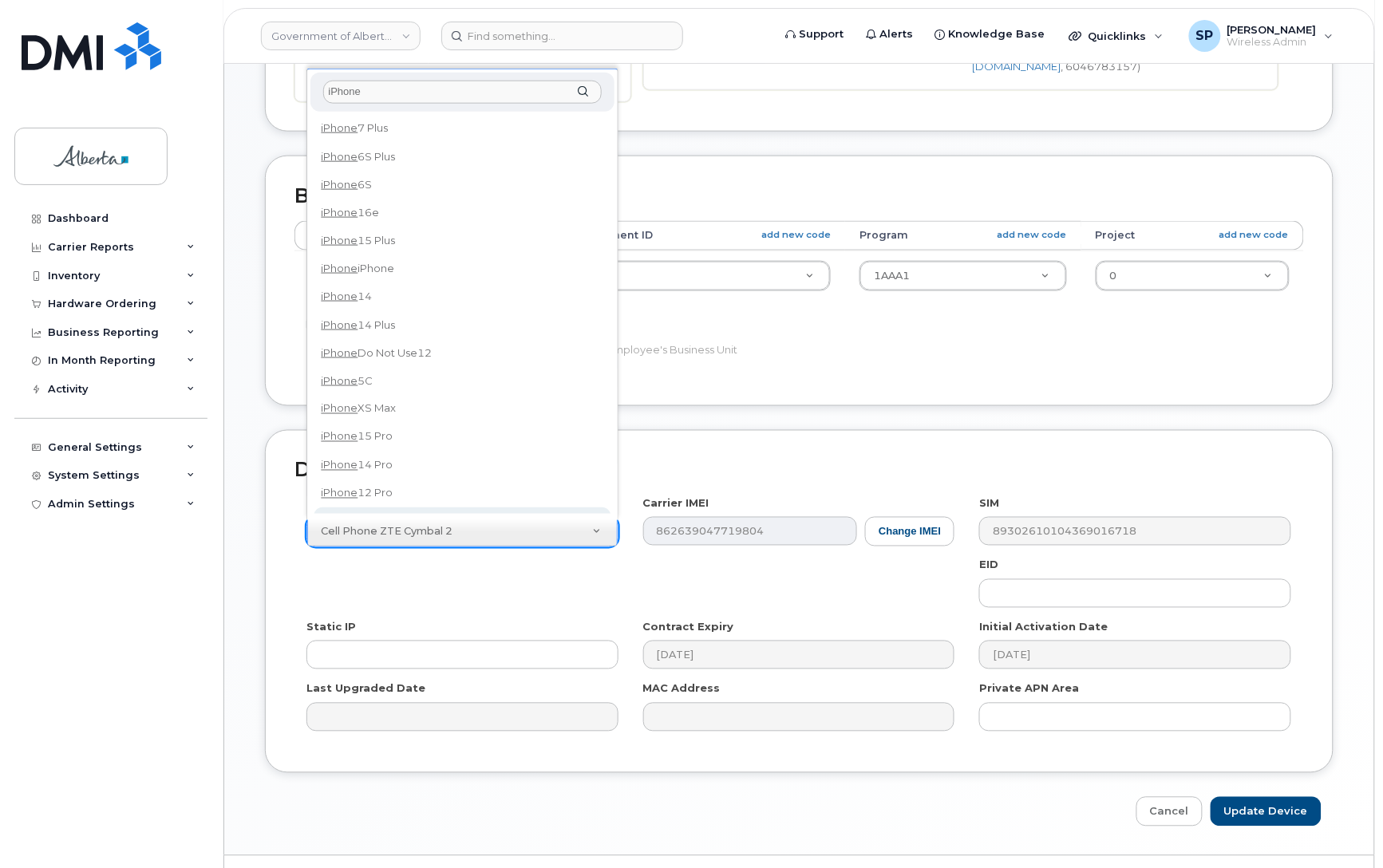
type input "iPhone"
select select "185"
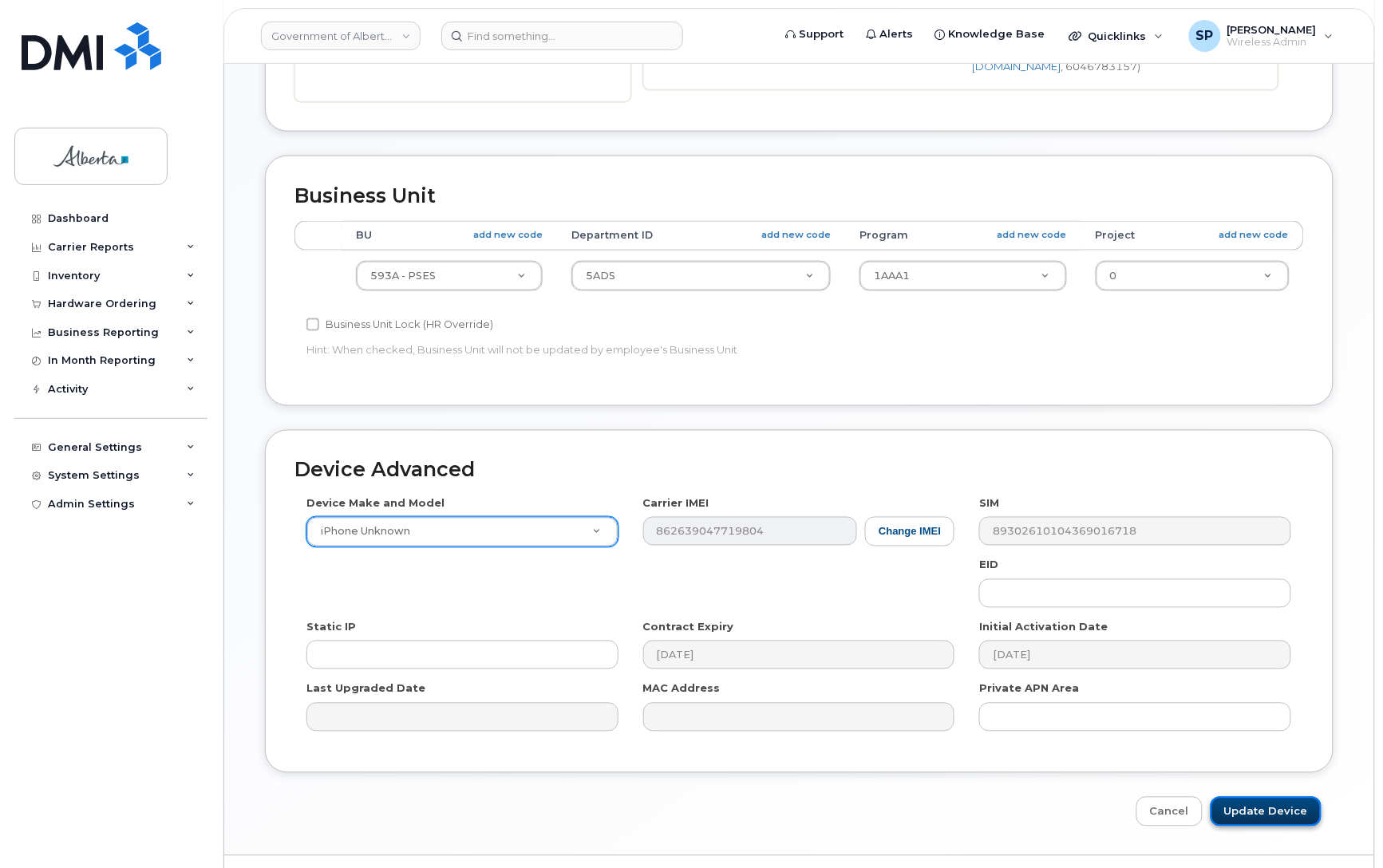
click at [1286, 816] on input "Update Device" at bounding box center [1266, 812] width 111 height 29
type input "Saving..."
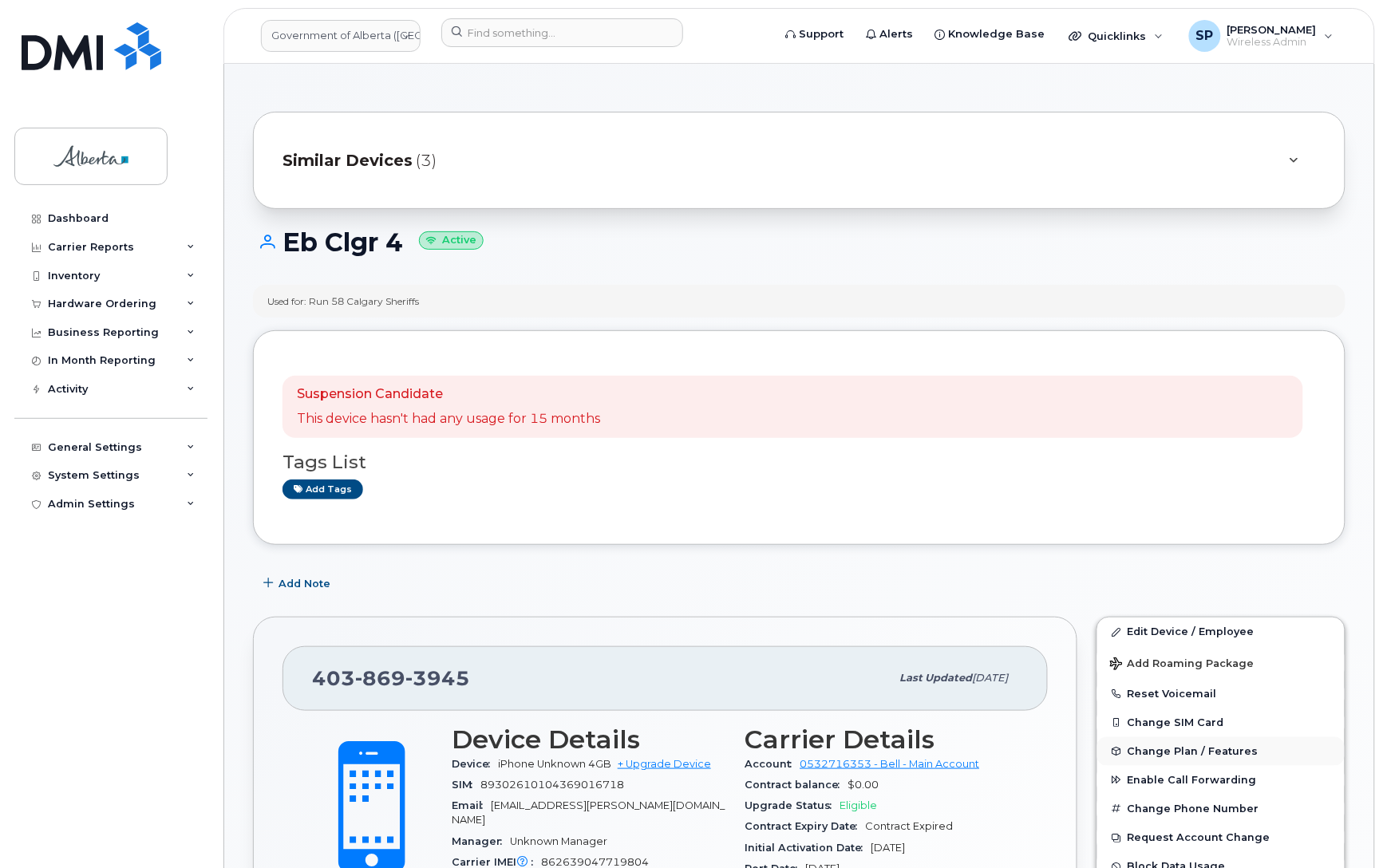
click at [1175, 748] on span "Change Plan / Features" at bounding box center [1193, 752] width 131 height 12
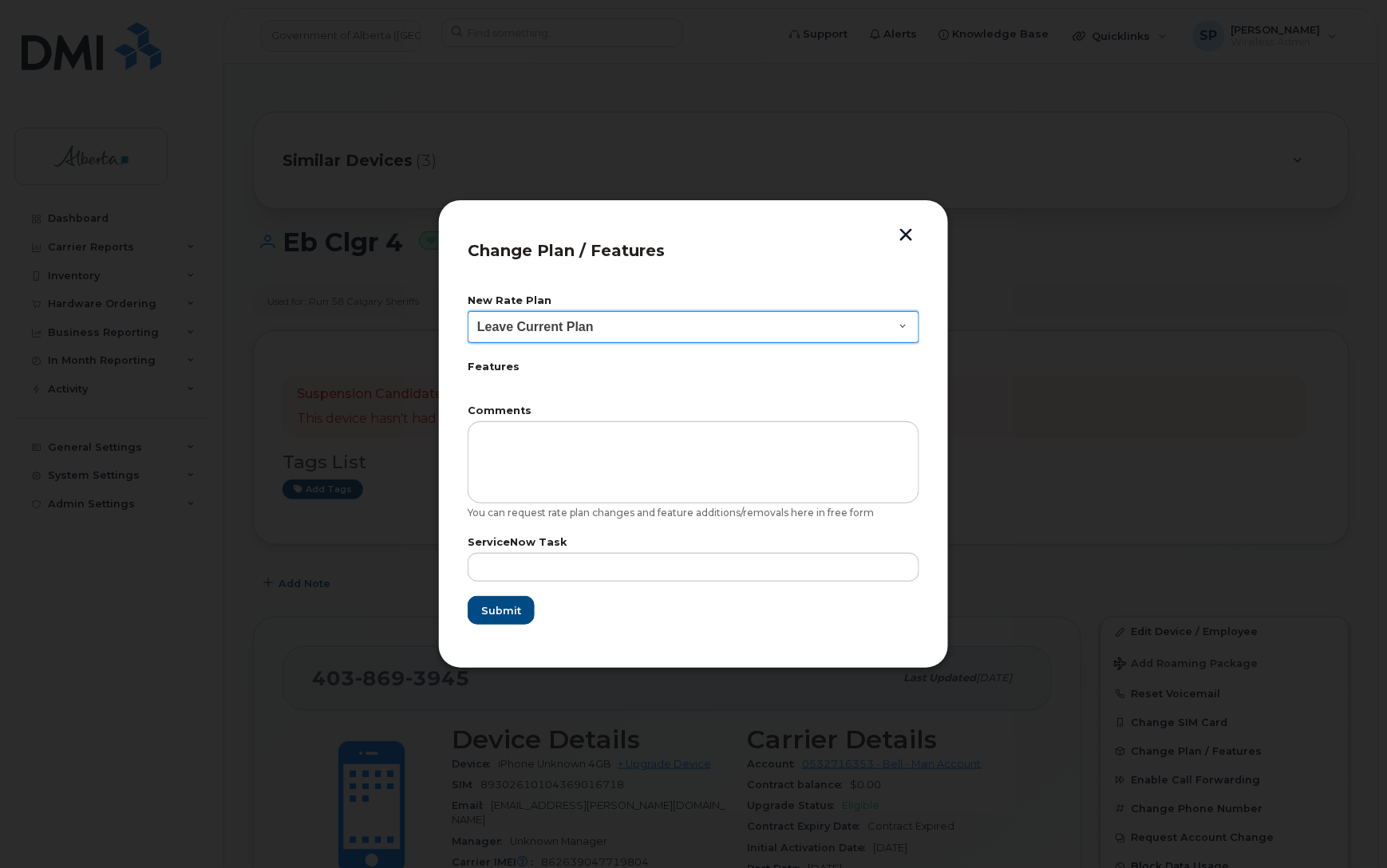
click at [587, 325] on select "Leave Current Plan GOA - Voice Plan 5 GOA Smartphone 14 30D GOA Unlimited Smart…" at bounding box center [694, 327] width 452 height 32
select select "2483362"
click at [468, 311] on select "Leave Current Plan GOA - Voice Plan 5 GOA Smartphone 14 30D GOA Unlimited Smart…" at bounding box center [694, 327] width 452 height 32
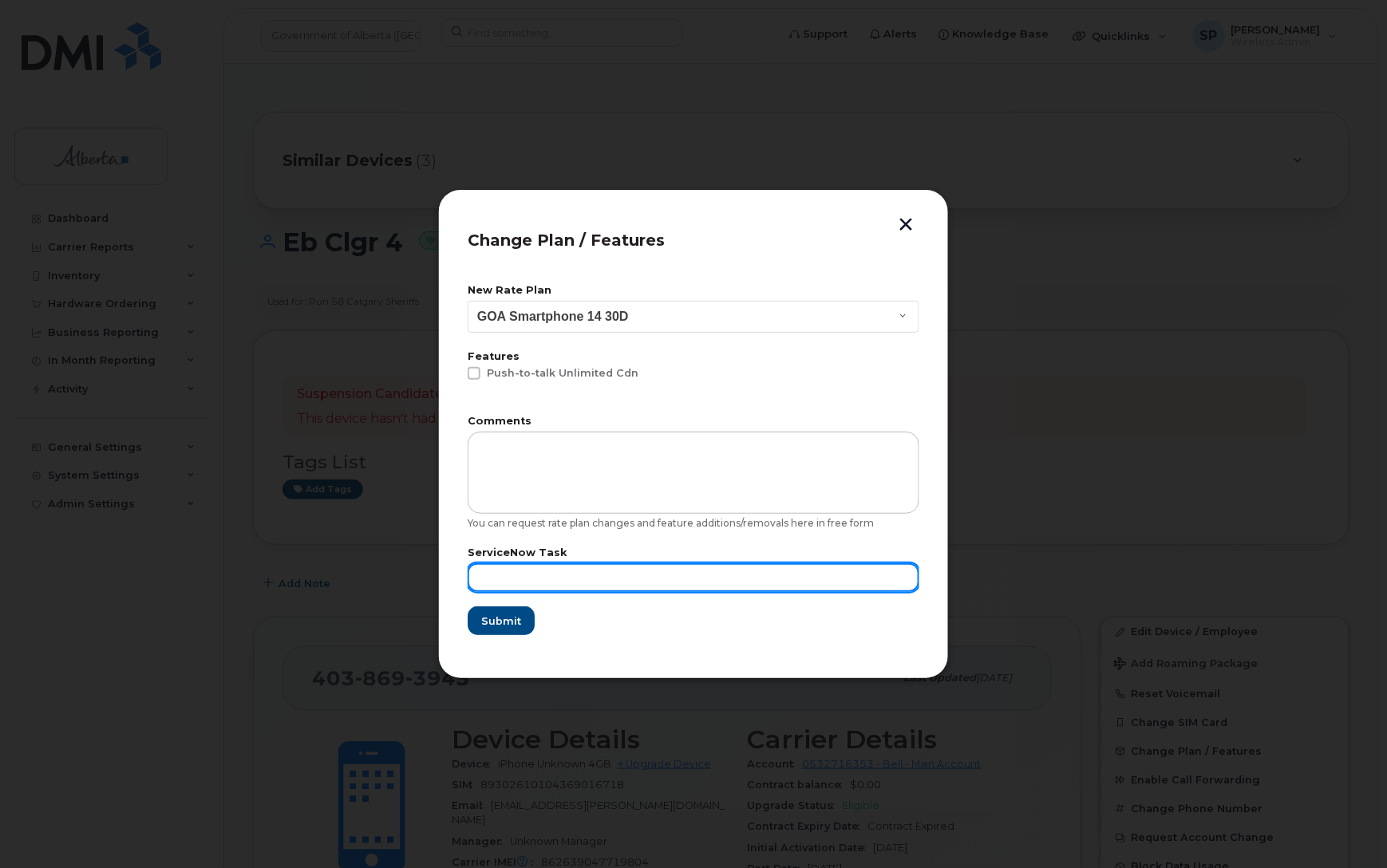
click at [545, 568] on input "text" at bounding box center [694, 578] width 452 height 29
paste input "SCTASK0866211"
type input "SCTASK0866211"
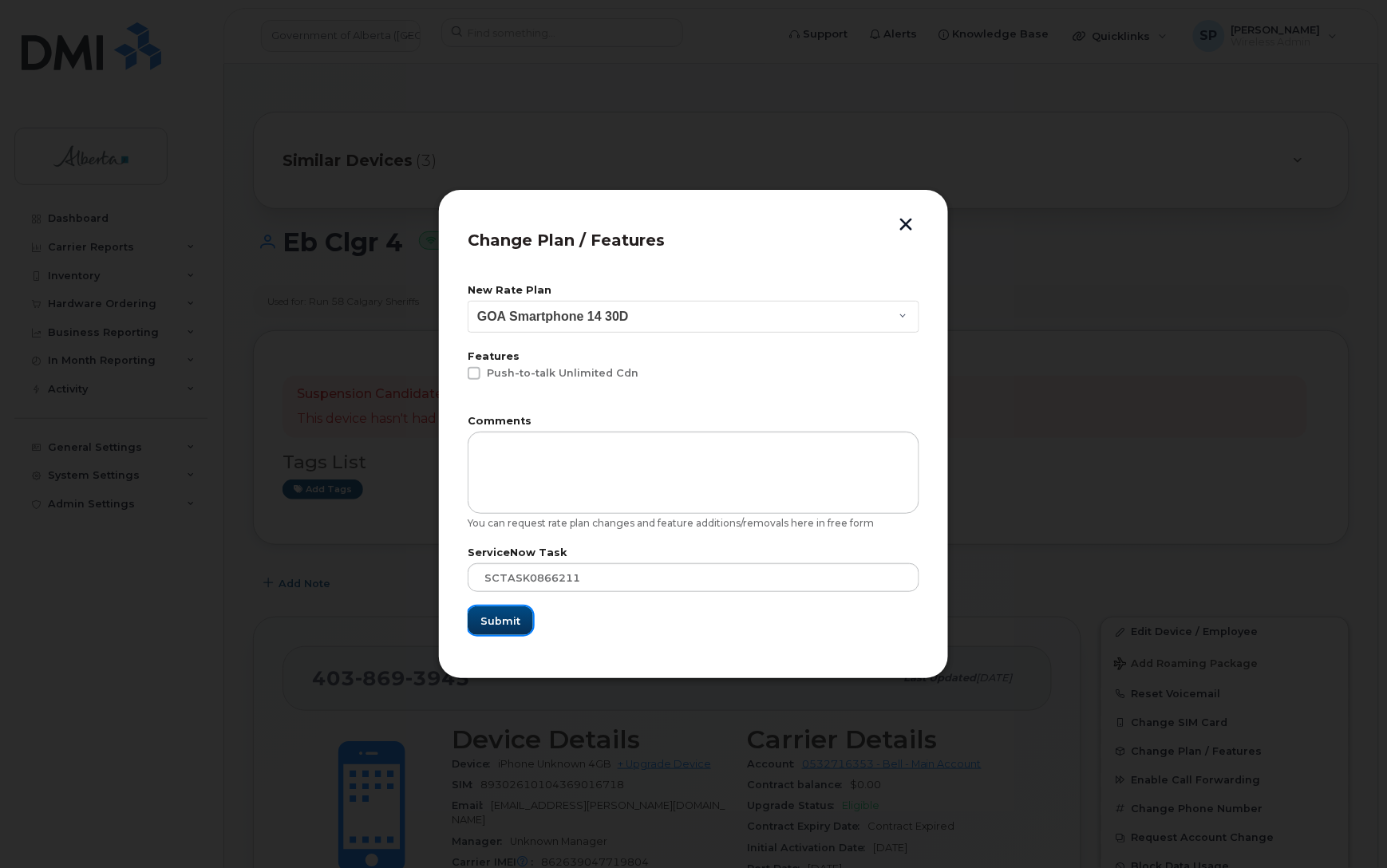
click at [501, 617] on span "Submit" at bounding box center [499, 621] width 40 height 15
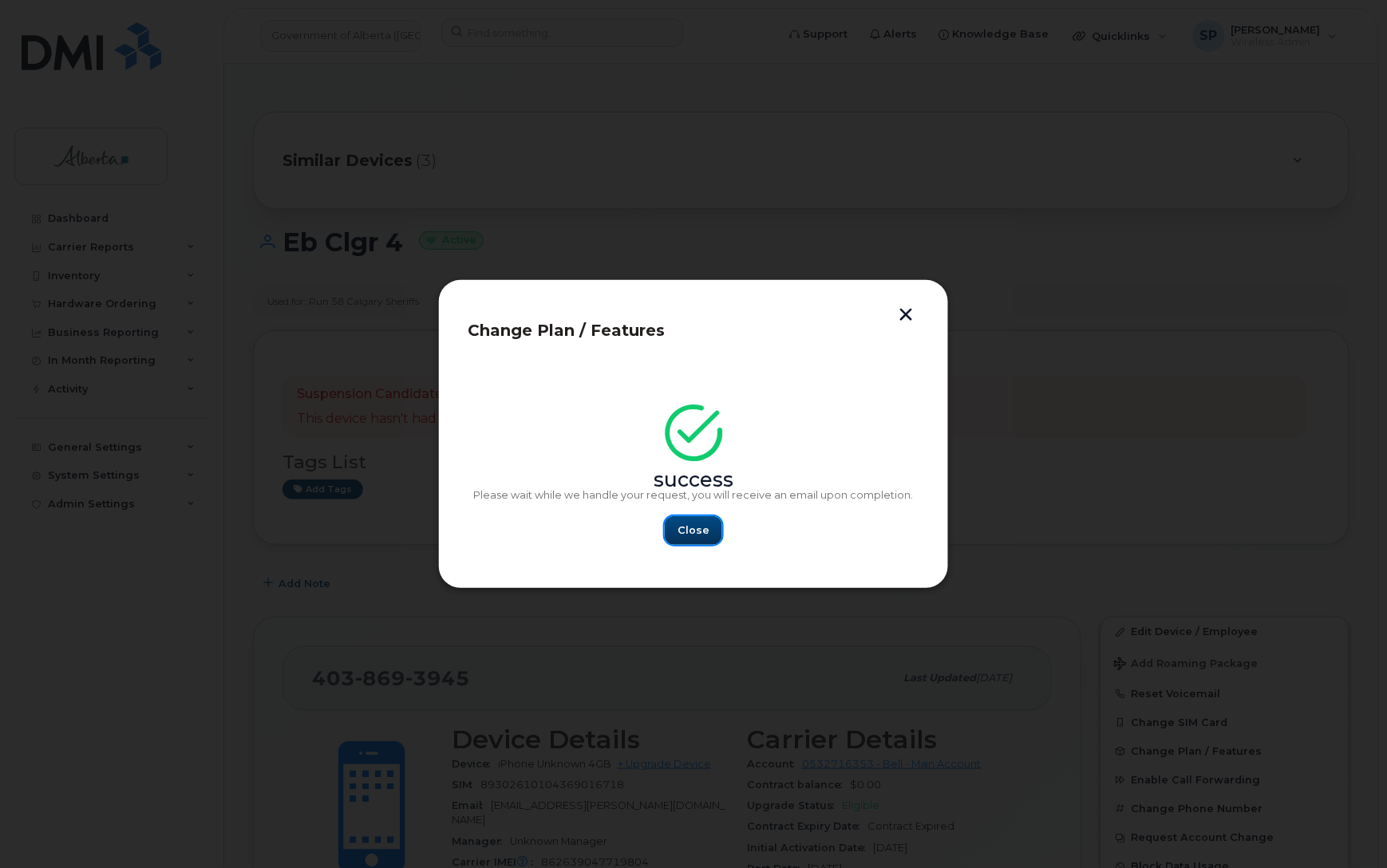
click at [713, 528] on button "Close" at bounding box center [693, 530] width 57 height 29
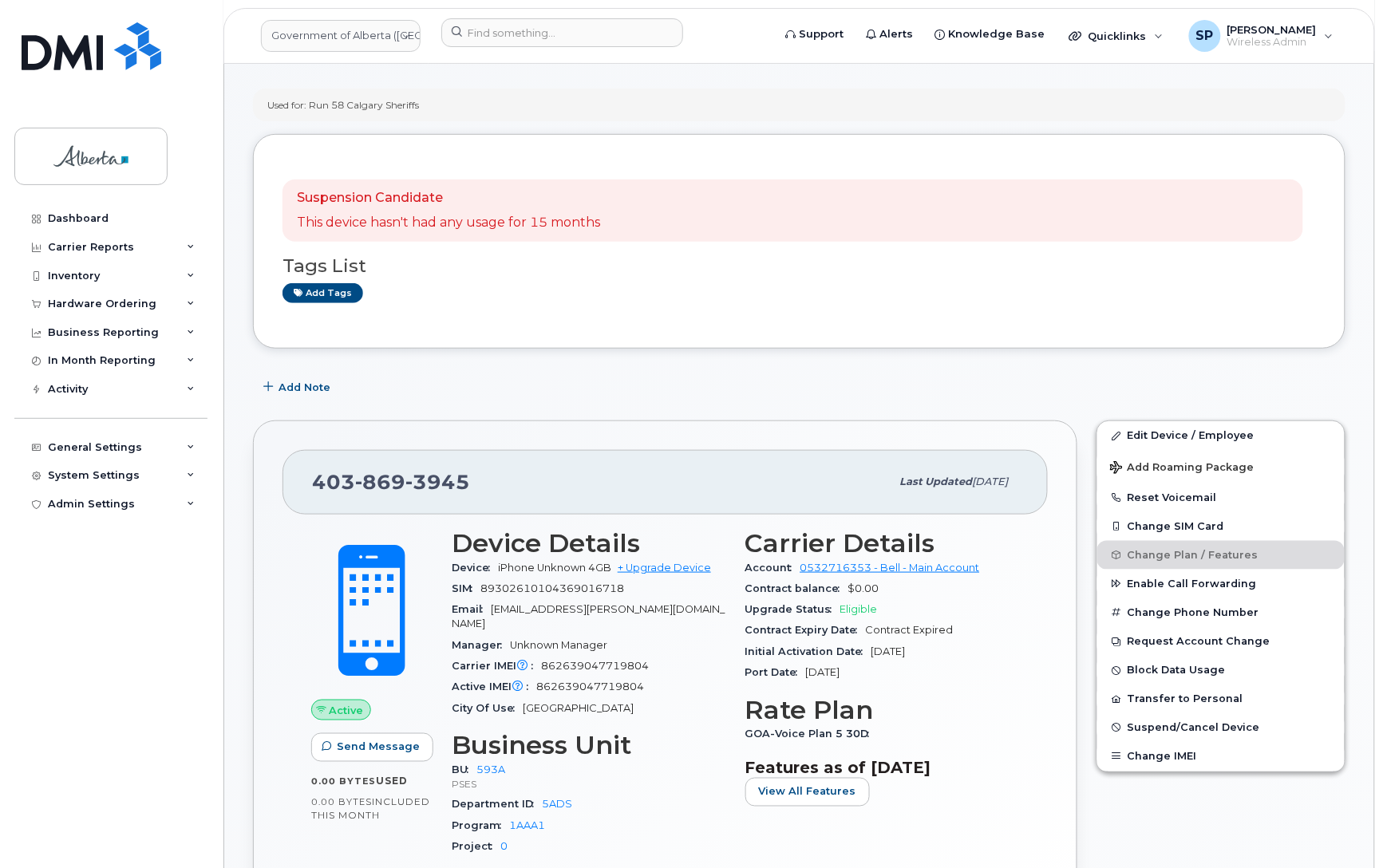
scroll to position [200, 0]
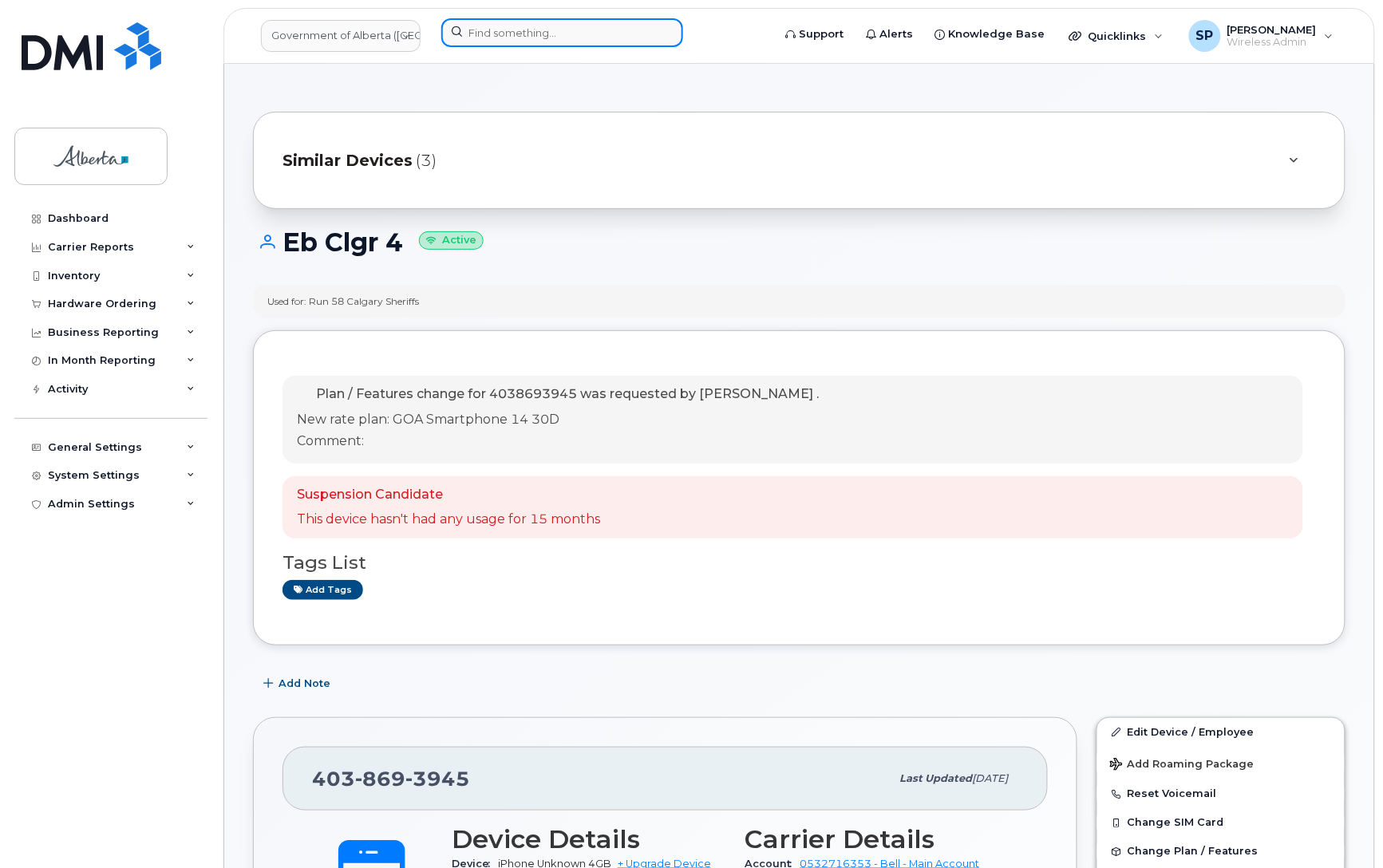
click at [492, 34] on input at bounding box center [562, 33] width 242 height 29
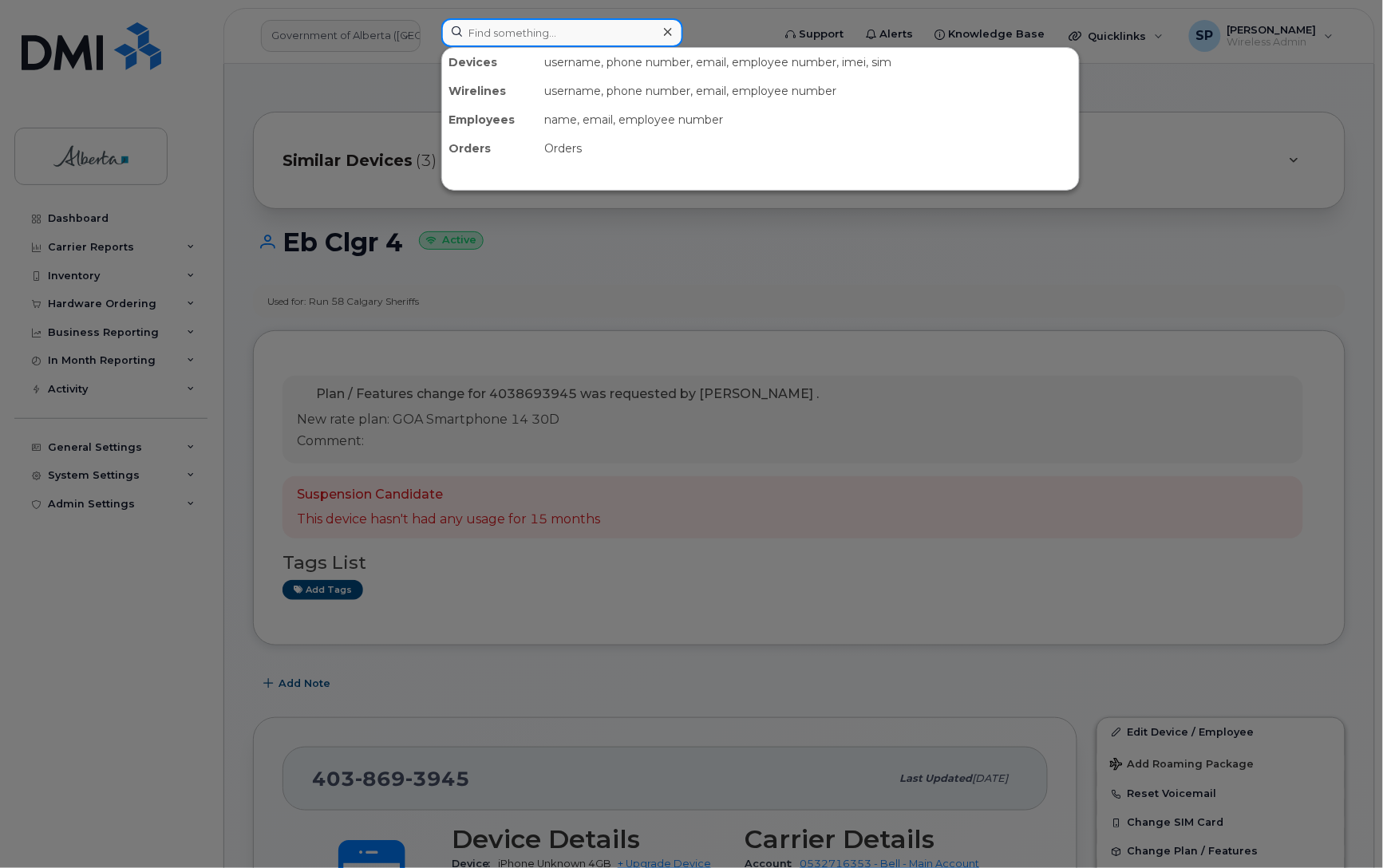
paste input "[PERSON_NAME]"
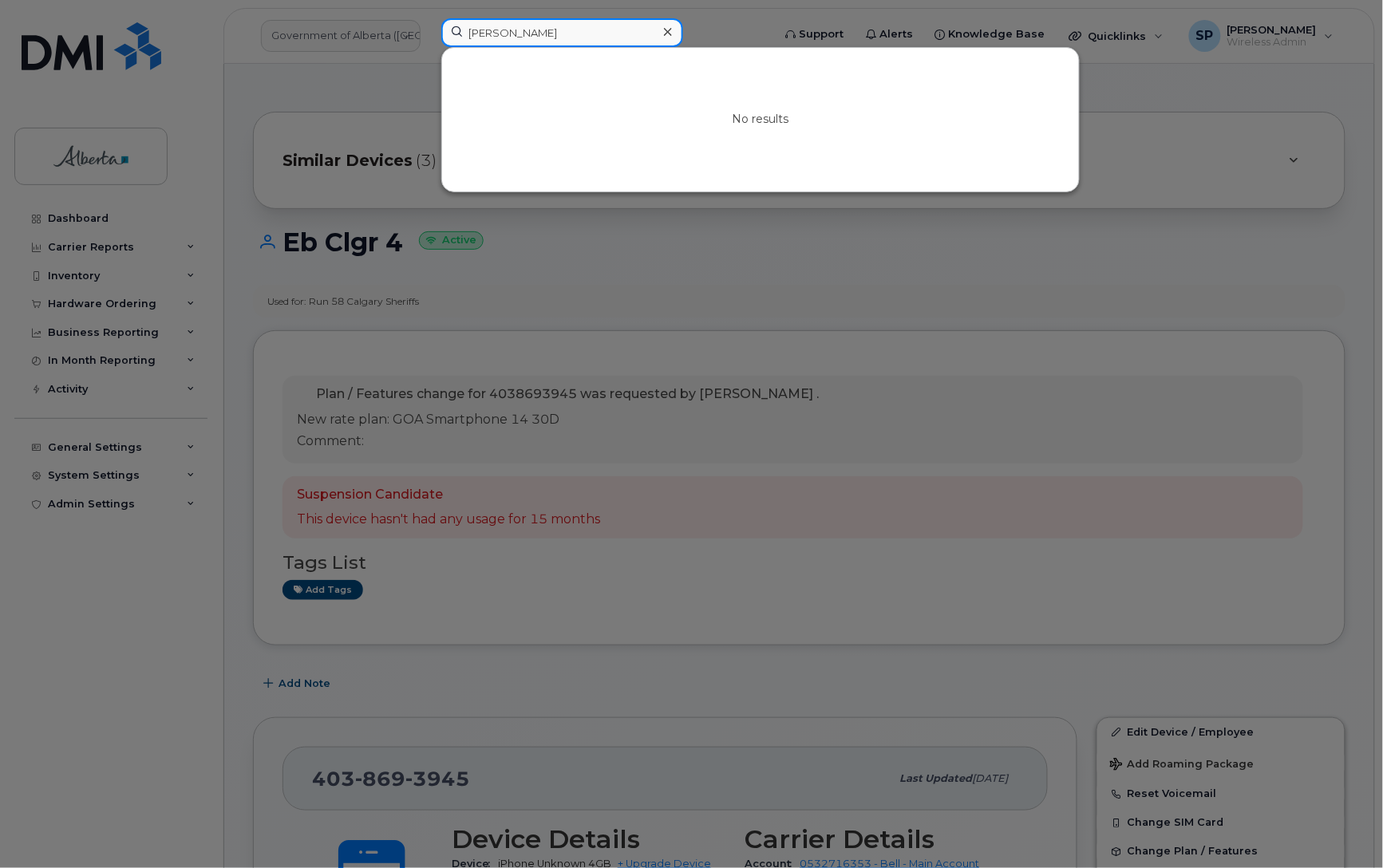
type input "[PERSON_NAME]"
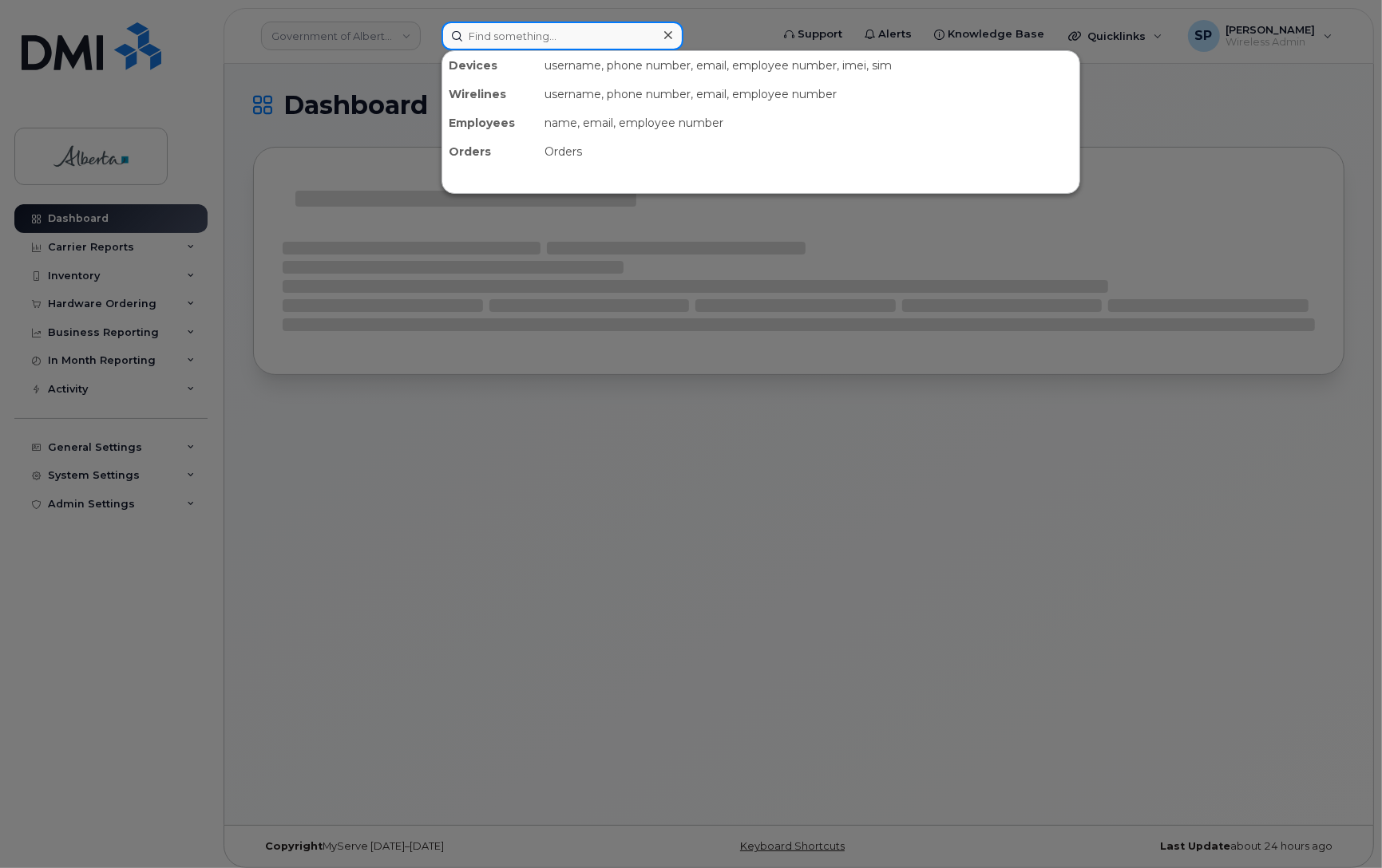
click at [535, 34] on input at bounding box center [562, 35] width 242 height 29
paste input "7802395231"
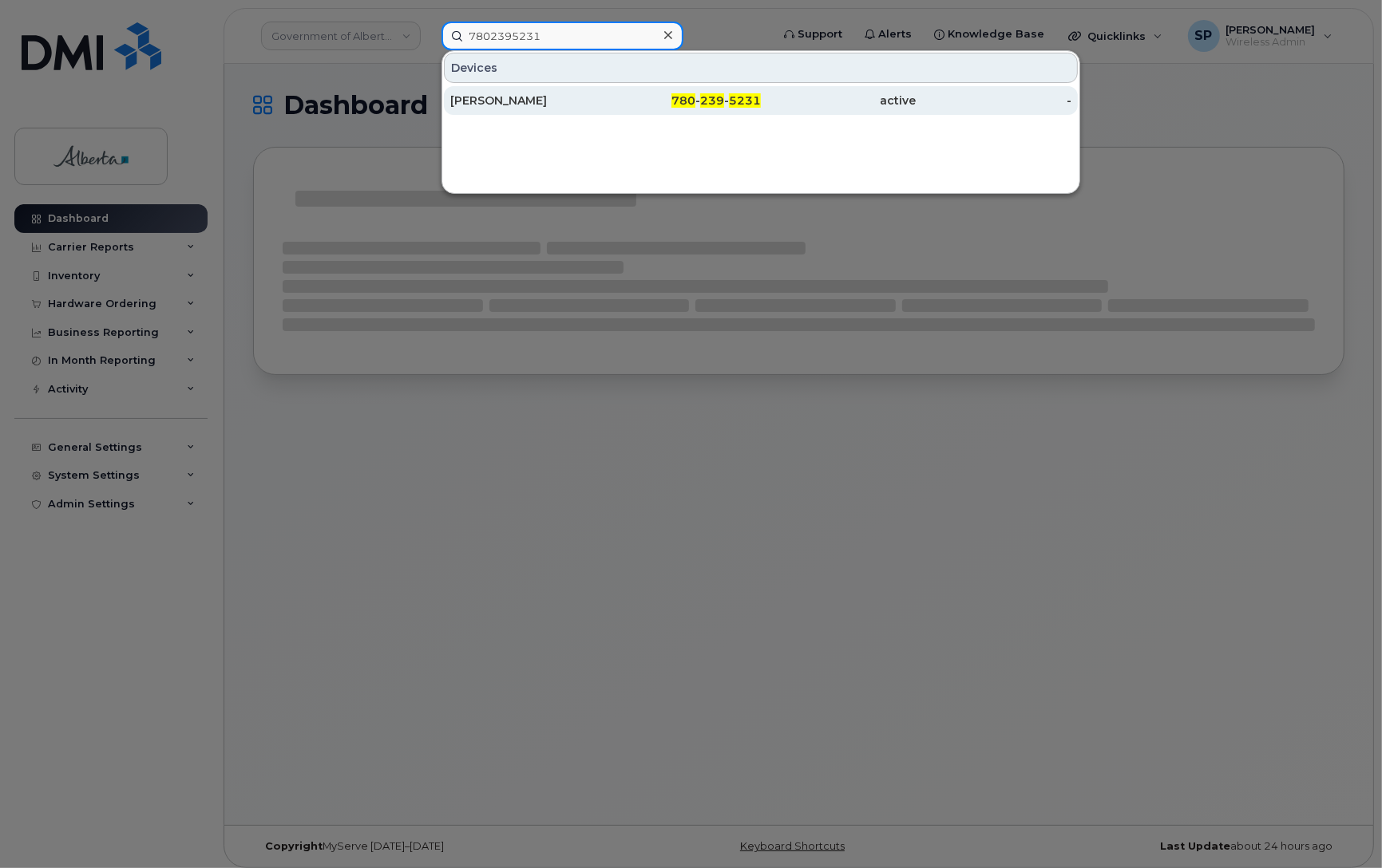
type input "7802395231"
click at [548, 102] on div "[PERSON_NAME]" at bounding box center [528, 101] width 155 height 16
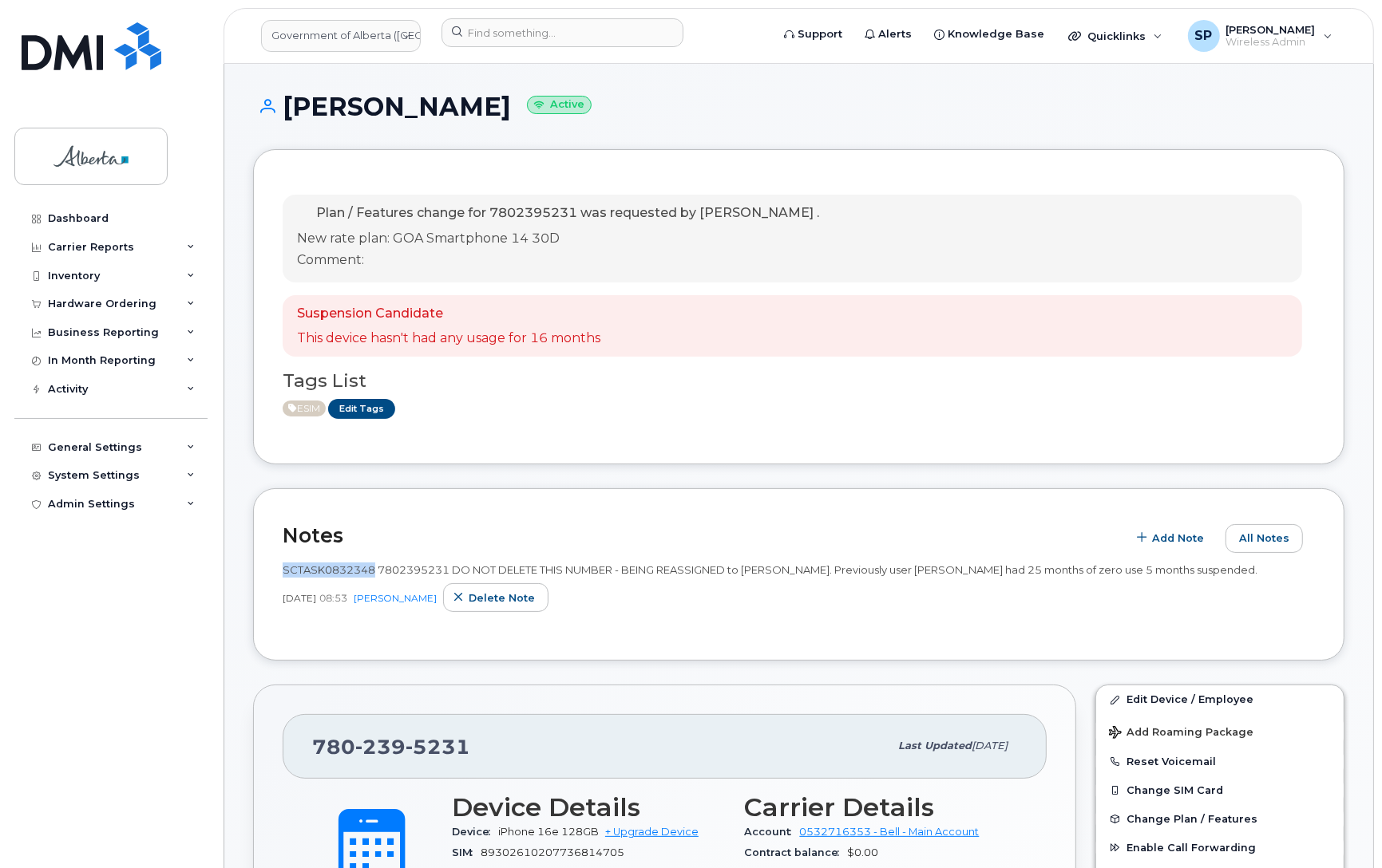
drag, startPoint x: 373, startPoint y: 566, endPoint x: 281, endPoint y: 565, distance: 92.0
click at [281, 565] on div "Notes Add Note All Notes SCTASK0832348 7802395231 DO NOT DELETE THIS NUMBER - B…" at bounding box center [799, 575] width 1091 height 173
copy span "SCTASK0832348"
click at [596, 29] on input at bounding box center [562, 33] width 242 height 29
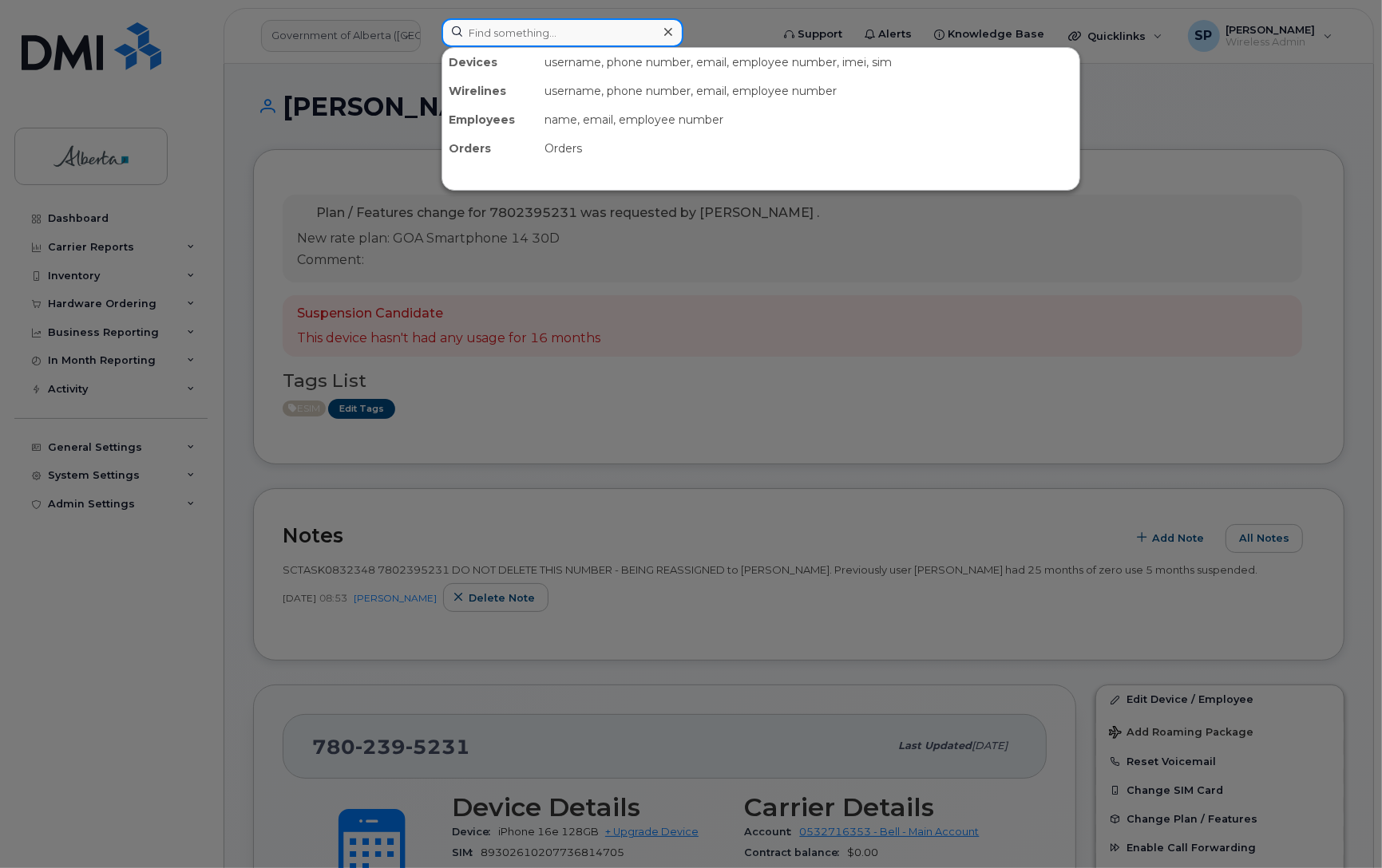
paste input "5873469965"
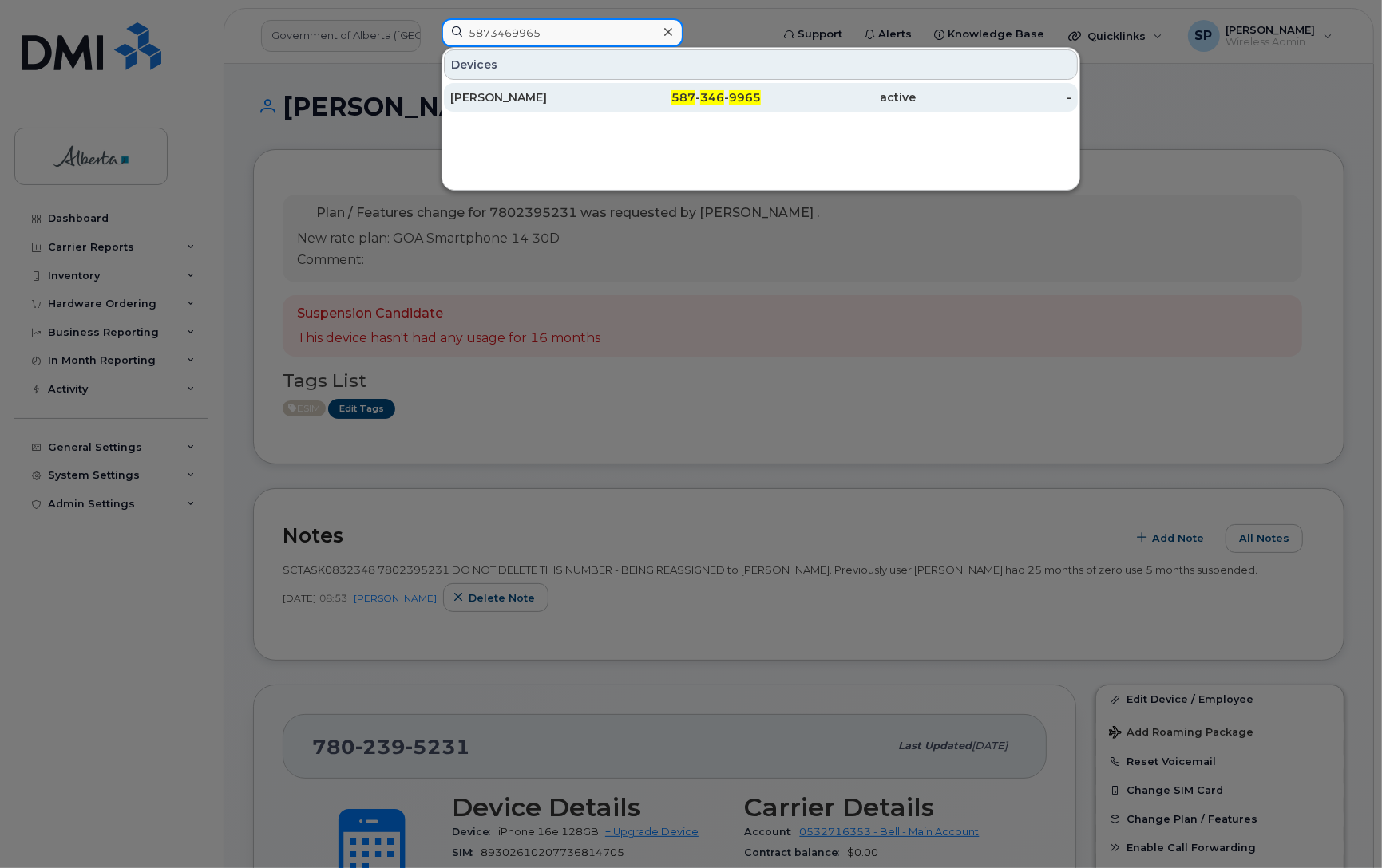
type input "5873469965"
click at [488, 101] on div "[PERSON_NAME]" at bounding box center [528, 97] width 155 height 16
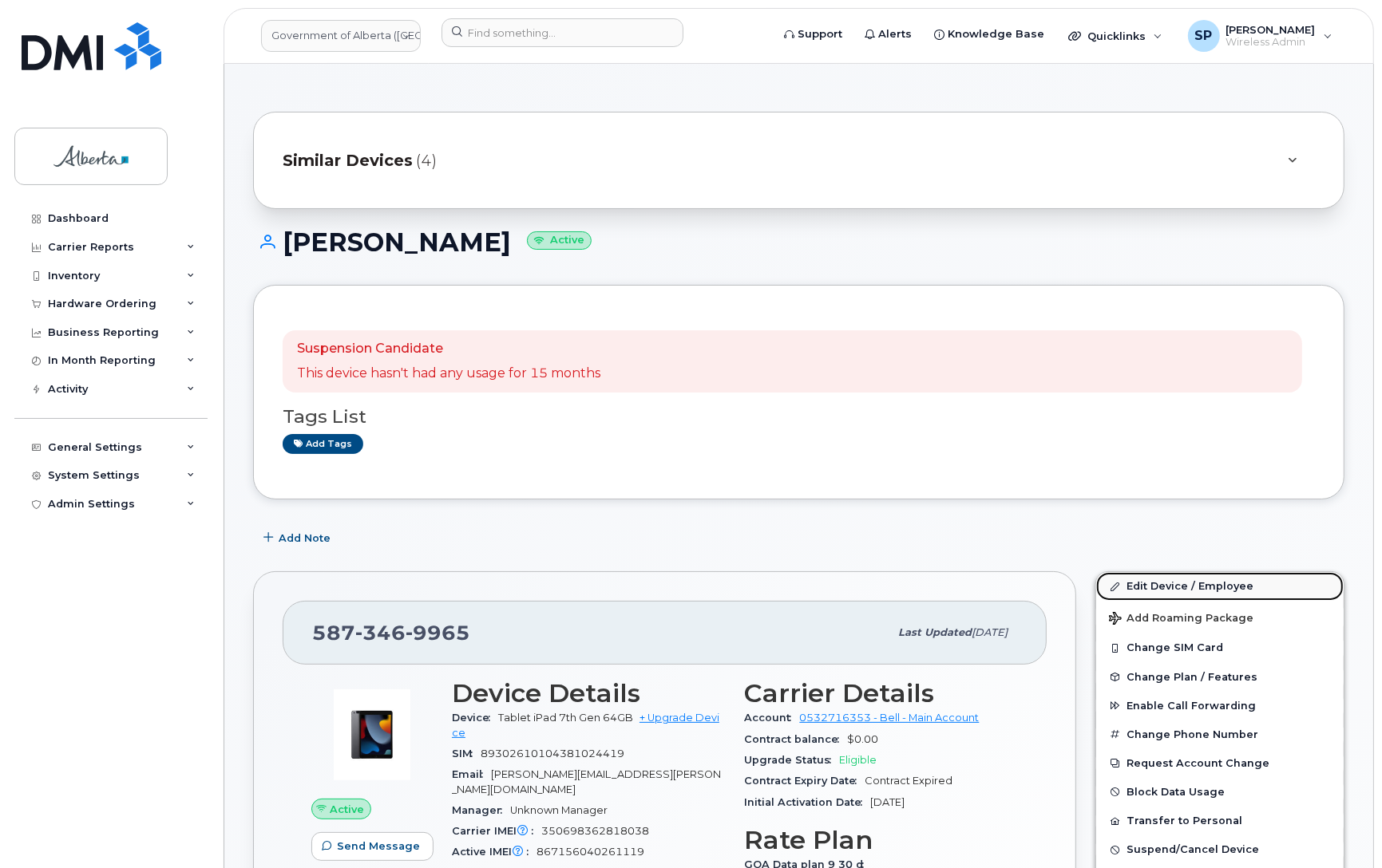
click at [1142, 585] on link "Edit Device / Employee" at bounding box center [1220, 586] width 247 height 29
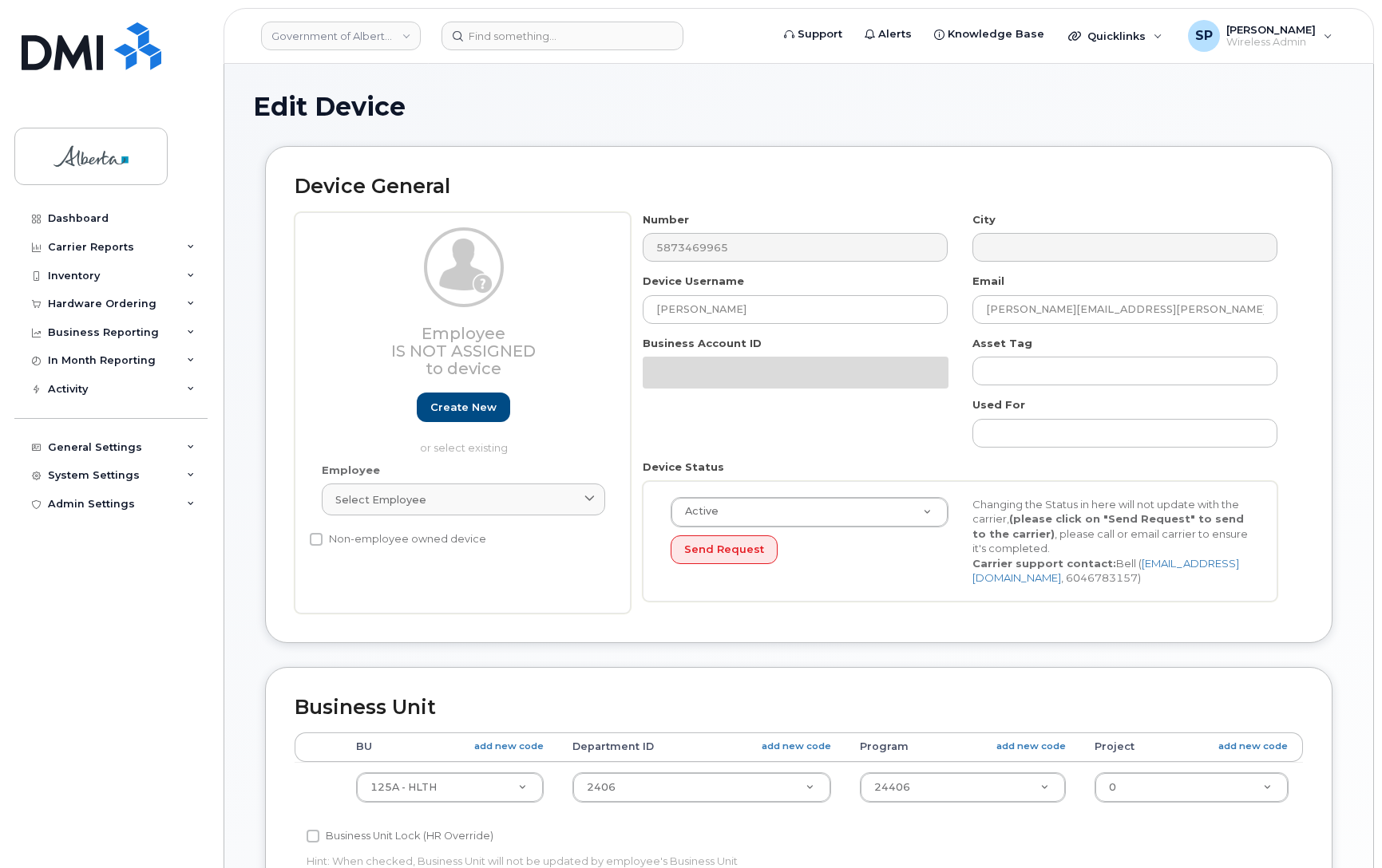
select select "4120335"
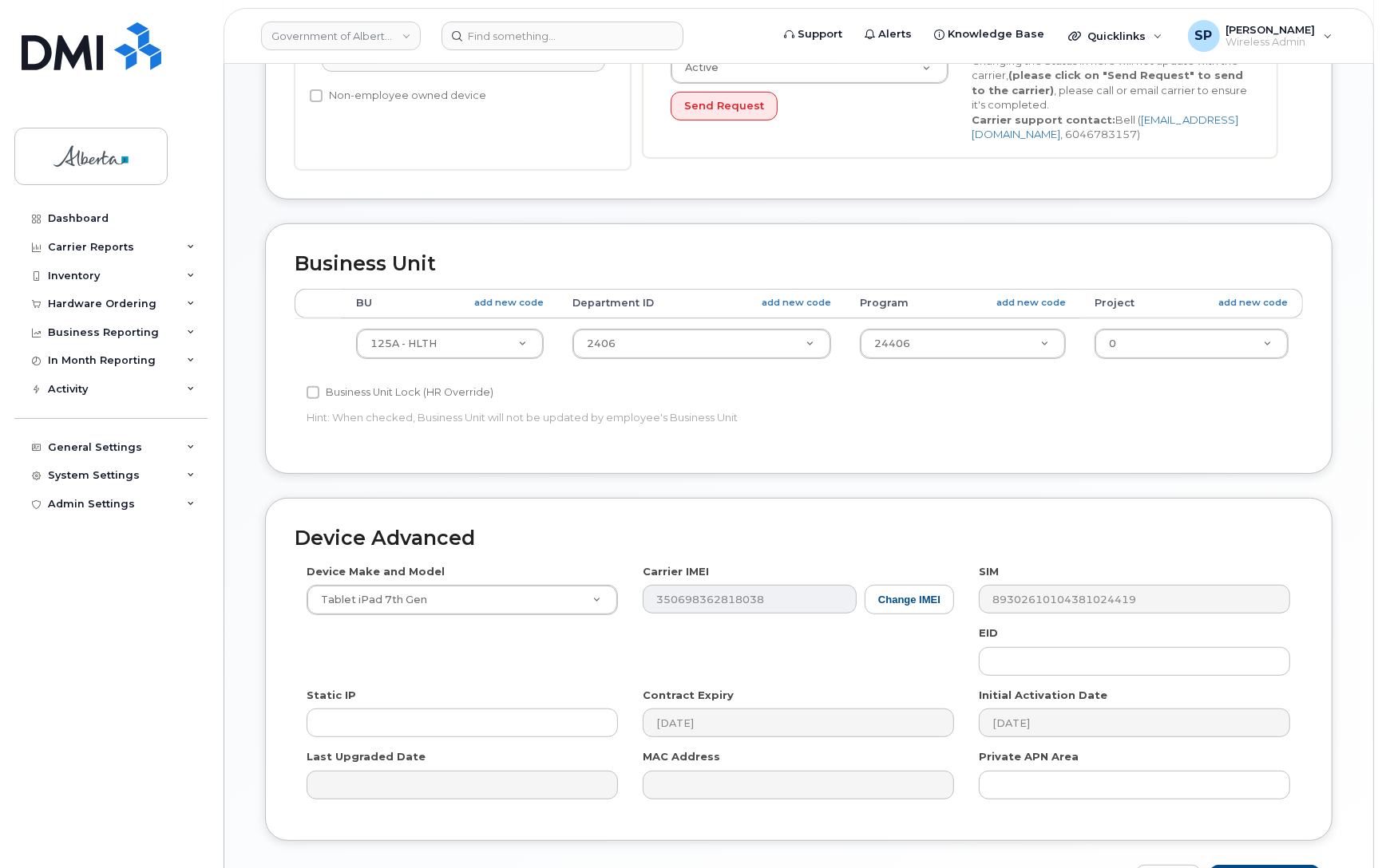
scroll to position [472, 0]
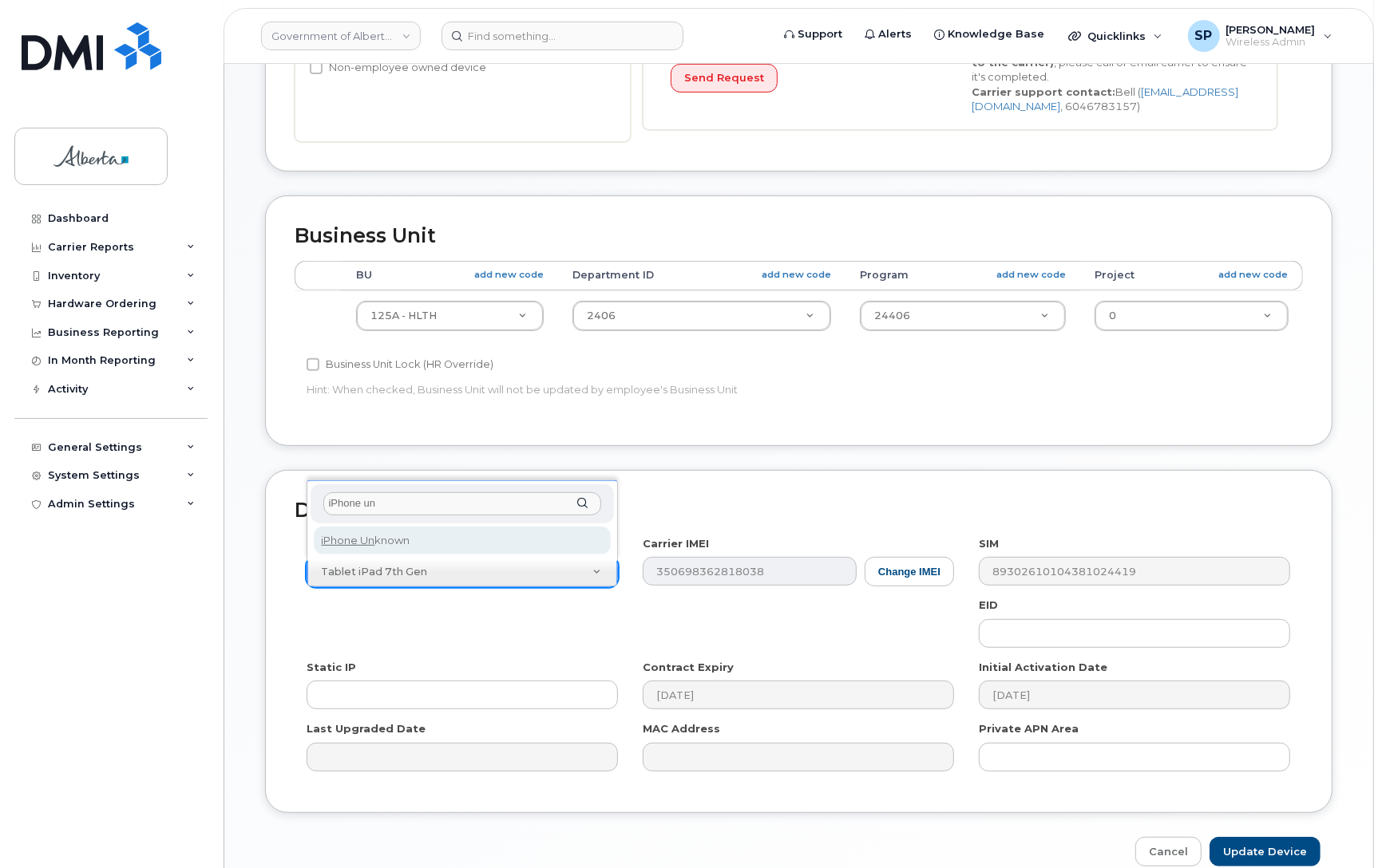
type input "iPhone un"
drag, startPoint x: 417, startPoint y: 548, endPoint x: 431, endPoint y: 545, distance: 14.3
select select "185"
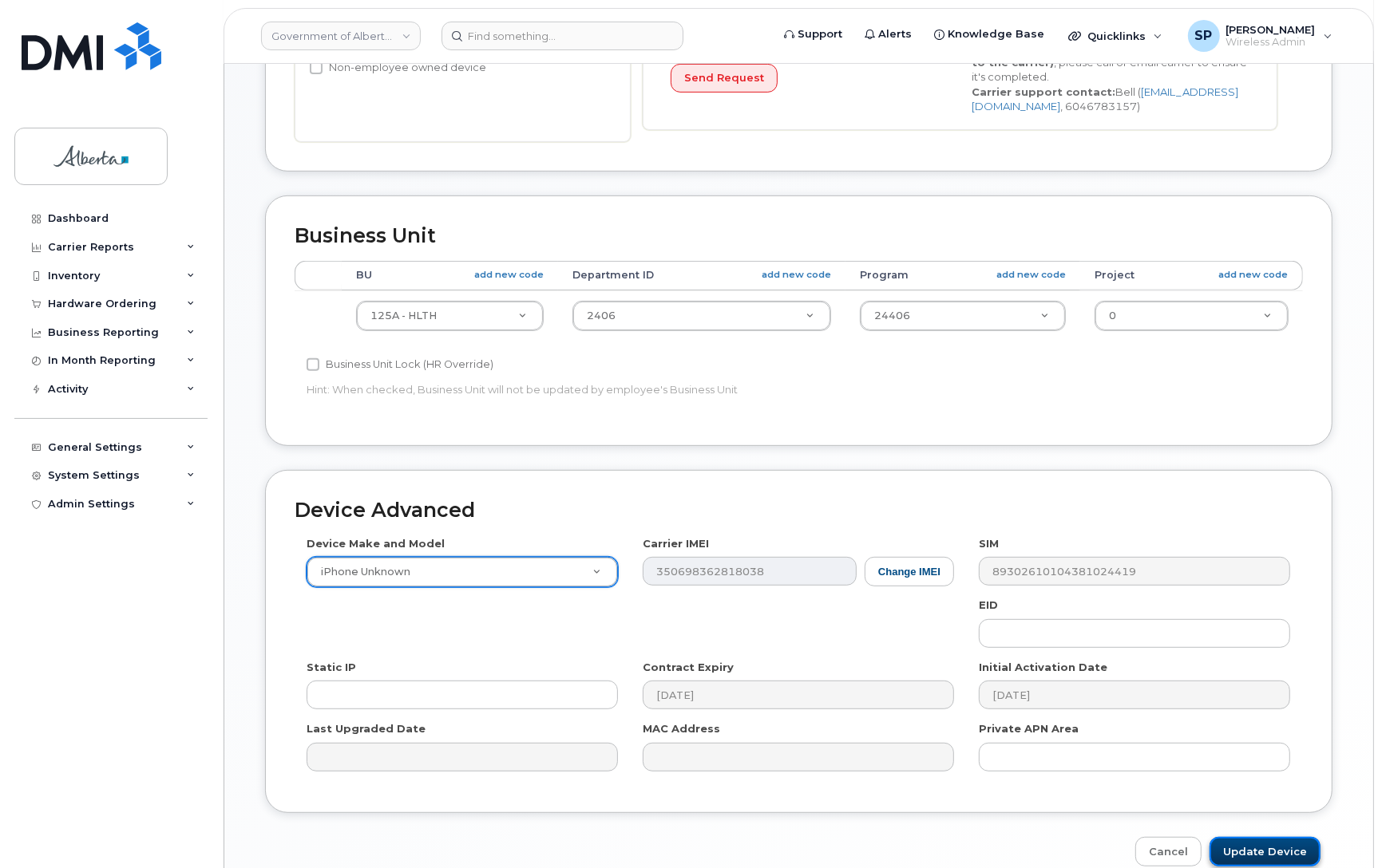
click at [1250, 852] on input "Update Device" at bounding box center [1265, 851] width 111 height 29
type input "Saving..."
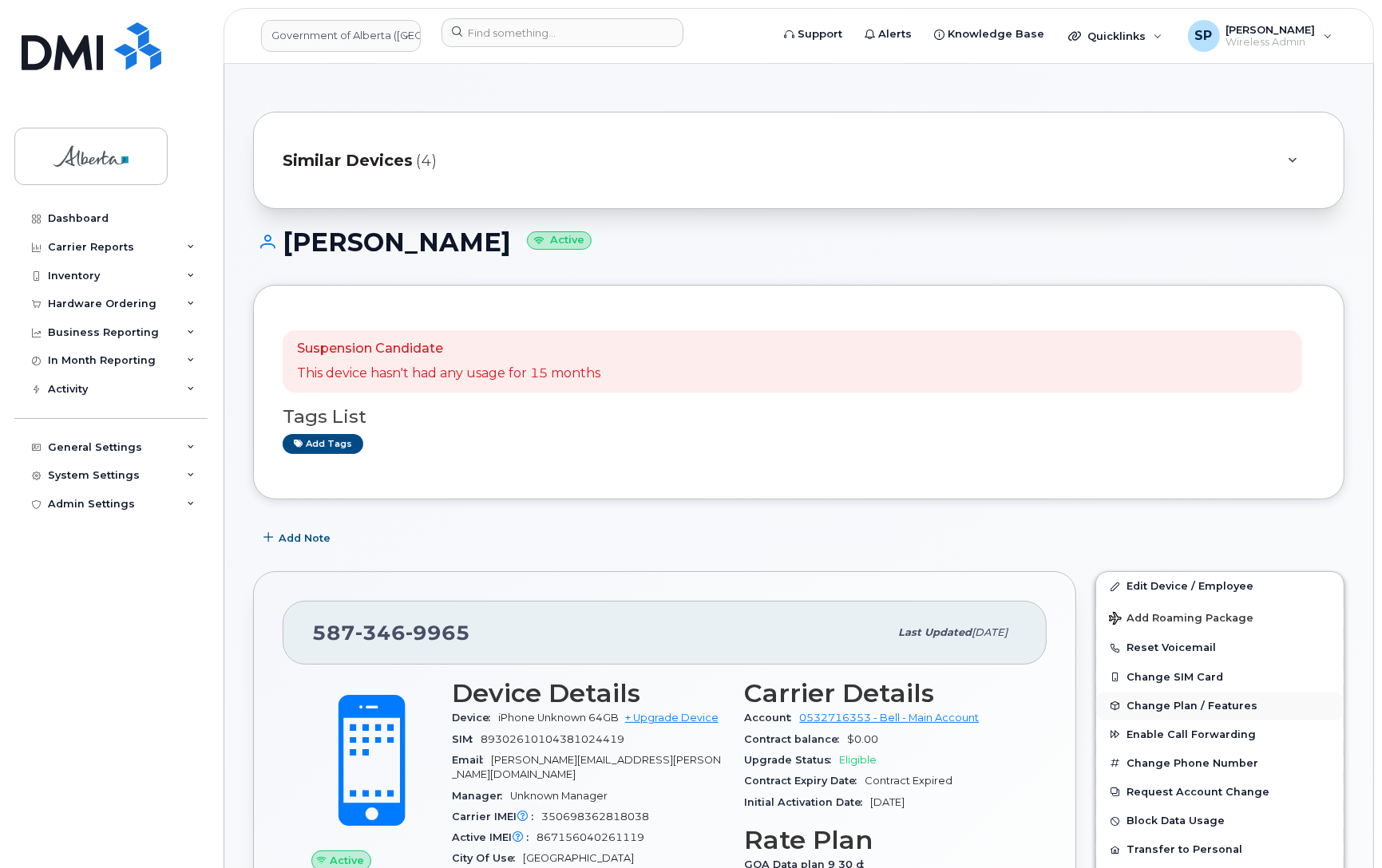
click at [1136, 702] on span "Change Plan / Features" at bounding box center [1191, 706] width 131 height 12
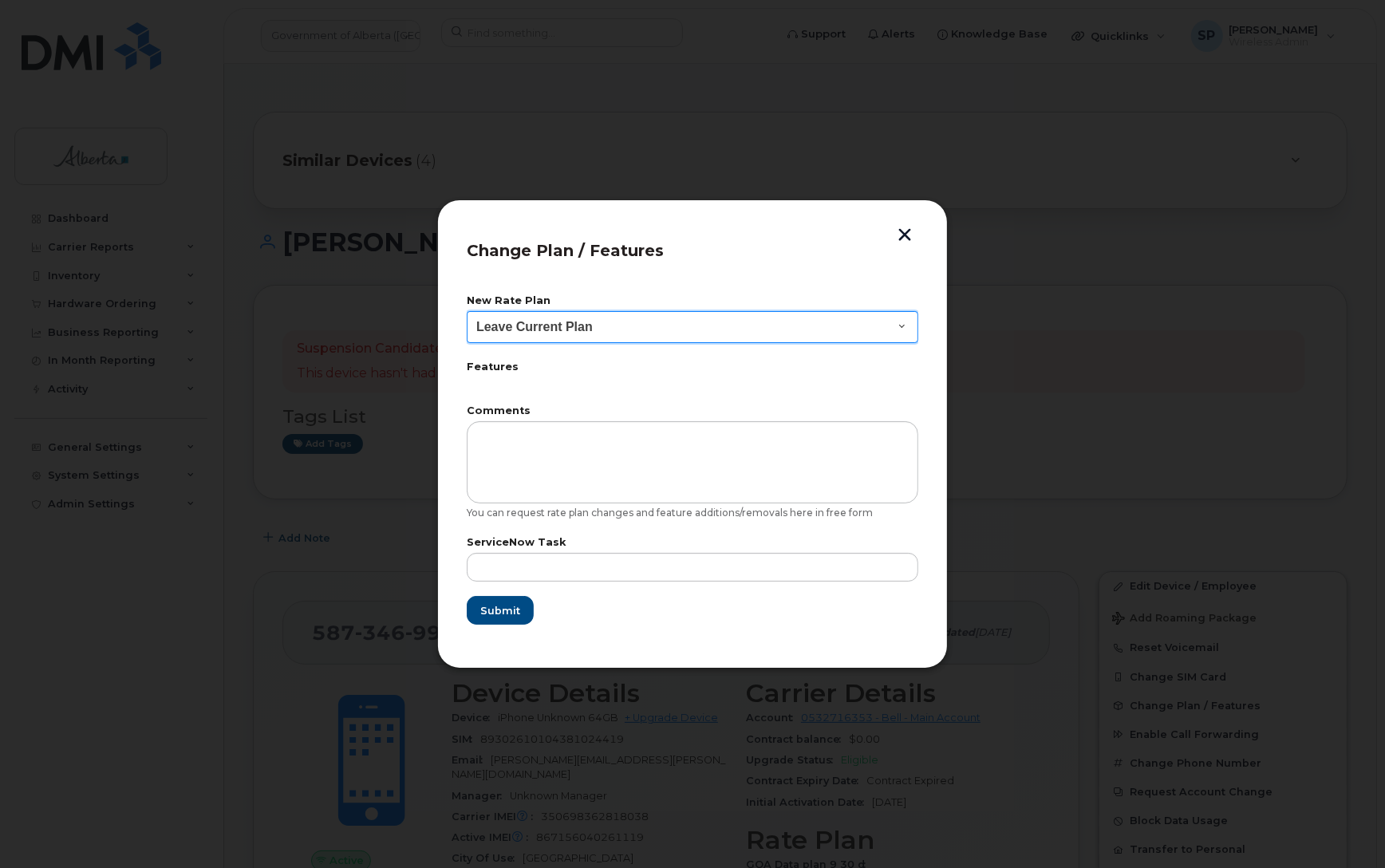
click at [613, 327] on select "Leave Current Plan GOA - Voice Plan 5 GOA Smartphone 14 30D GOA Unlimited Smart…" at bounding box center [692, 327] width 452 height 32
select select "2483362"
click at [467, 311] on select "Leave Current Plan GOA - Voice Plan 5 GOA Smartphone 14 30D GOA Unlimited Smart…" at bounding box center [692, 327] width 452 height 32
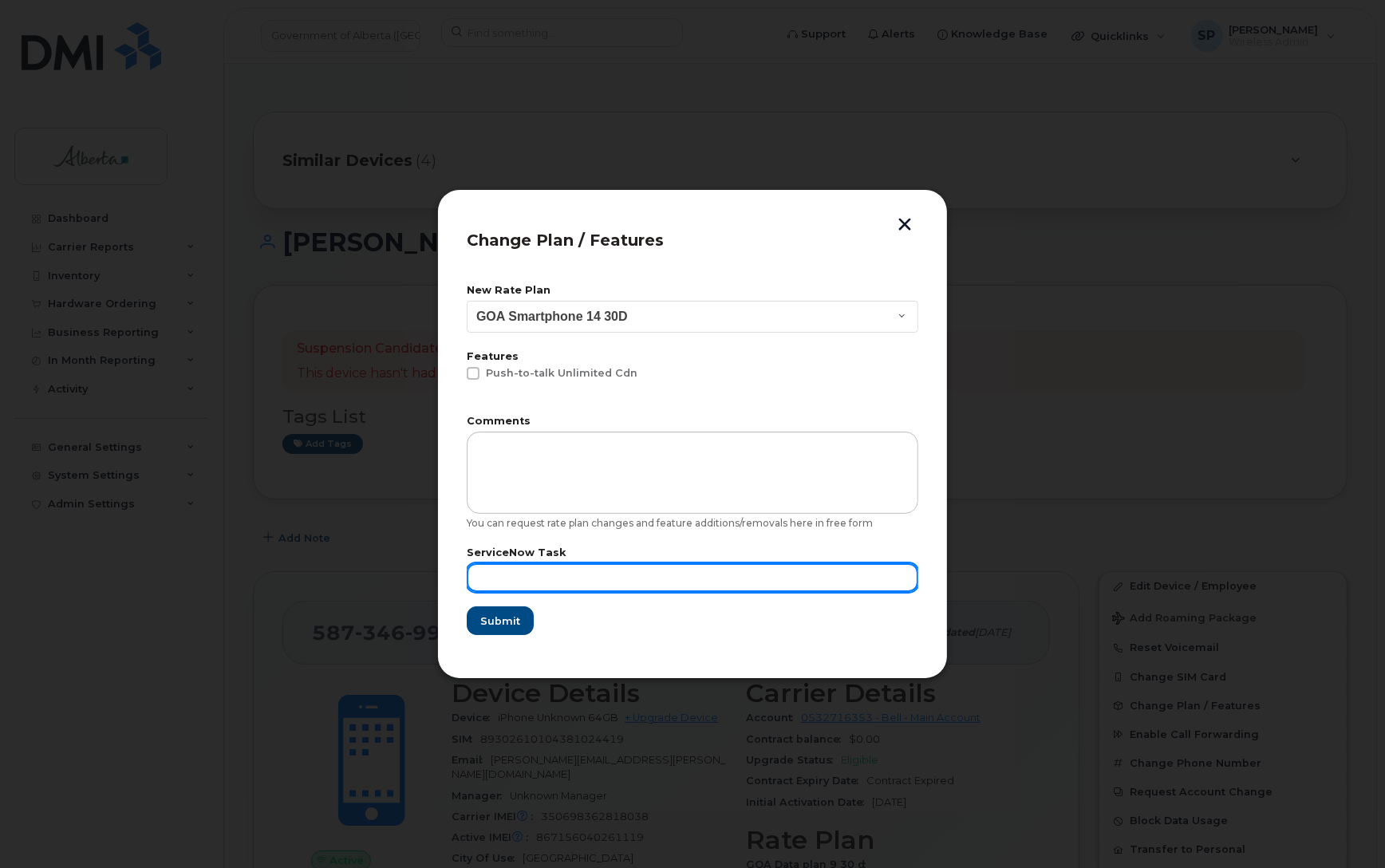
click at [700, 574] on input "text" at bounding box center [692, 578] width 452 height 29
paste input "SCTASK0864102"
type input "SCTASK0864102"
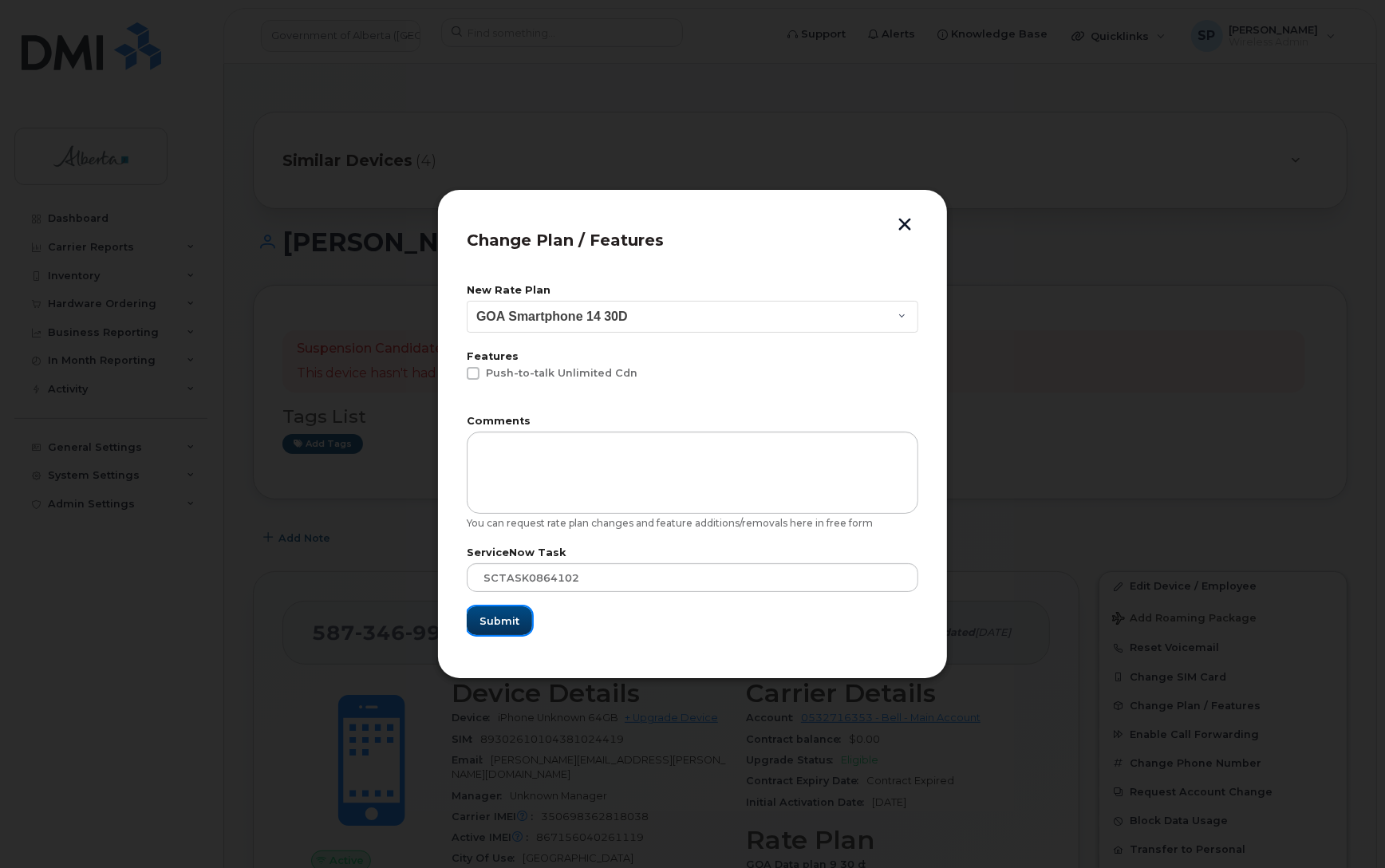
click at [496, 617] on span "Submit" at bounding box center [499, 621] width 40 height 15
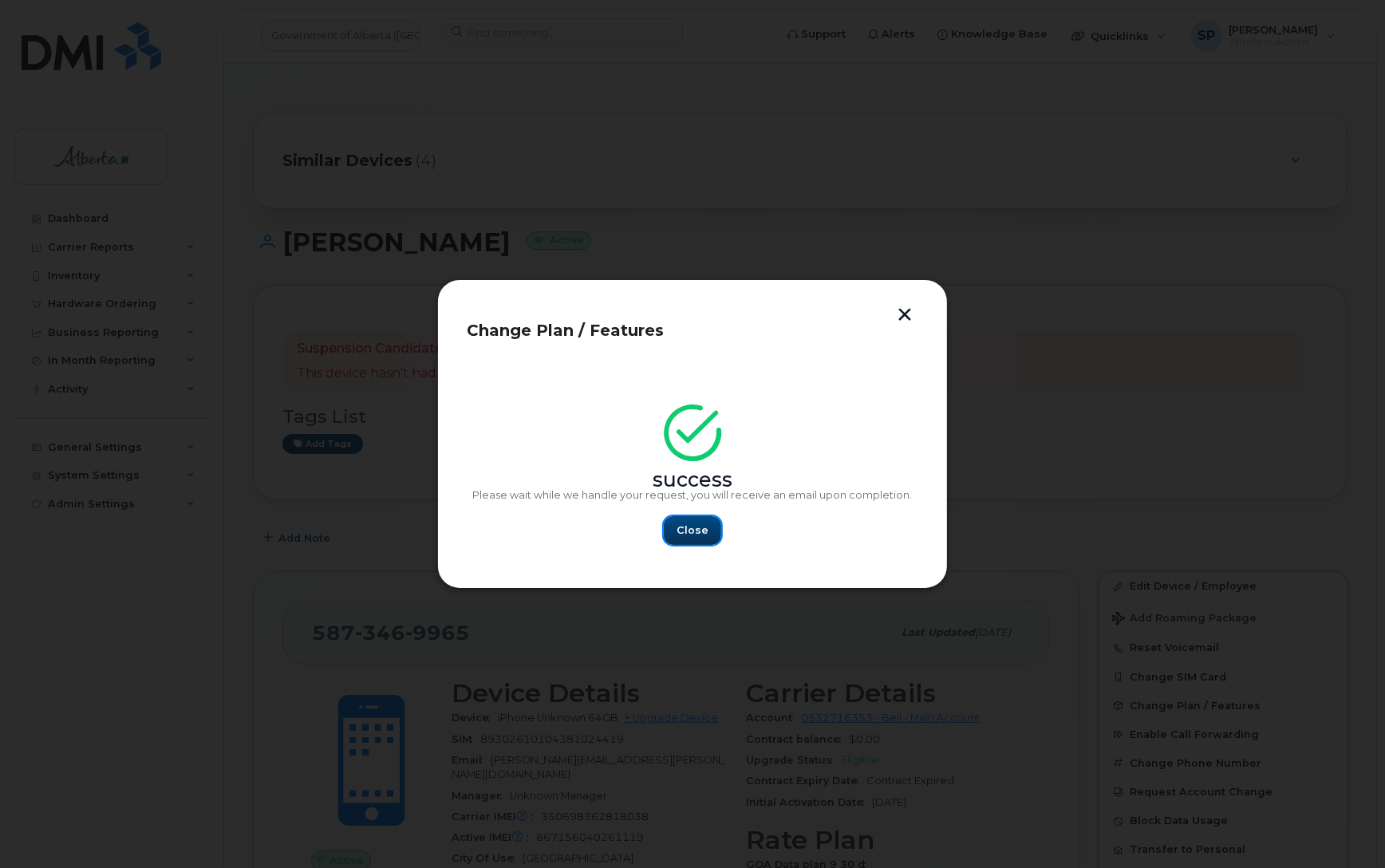
click at [698, 535] on span "Close" at bounding box center [692, 529] width 32 height 15
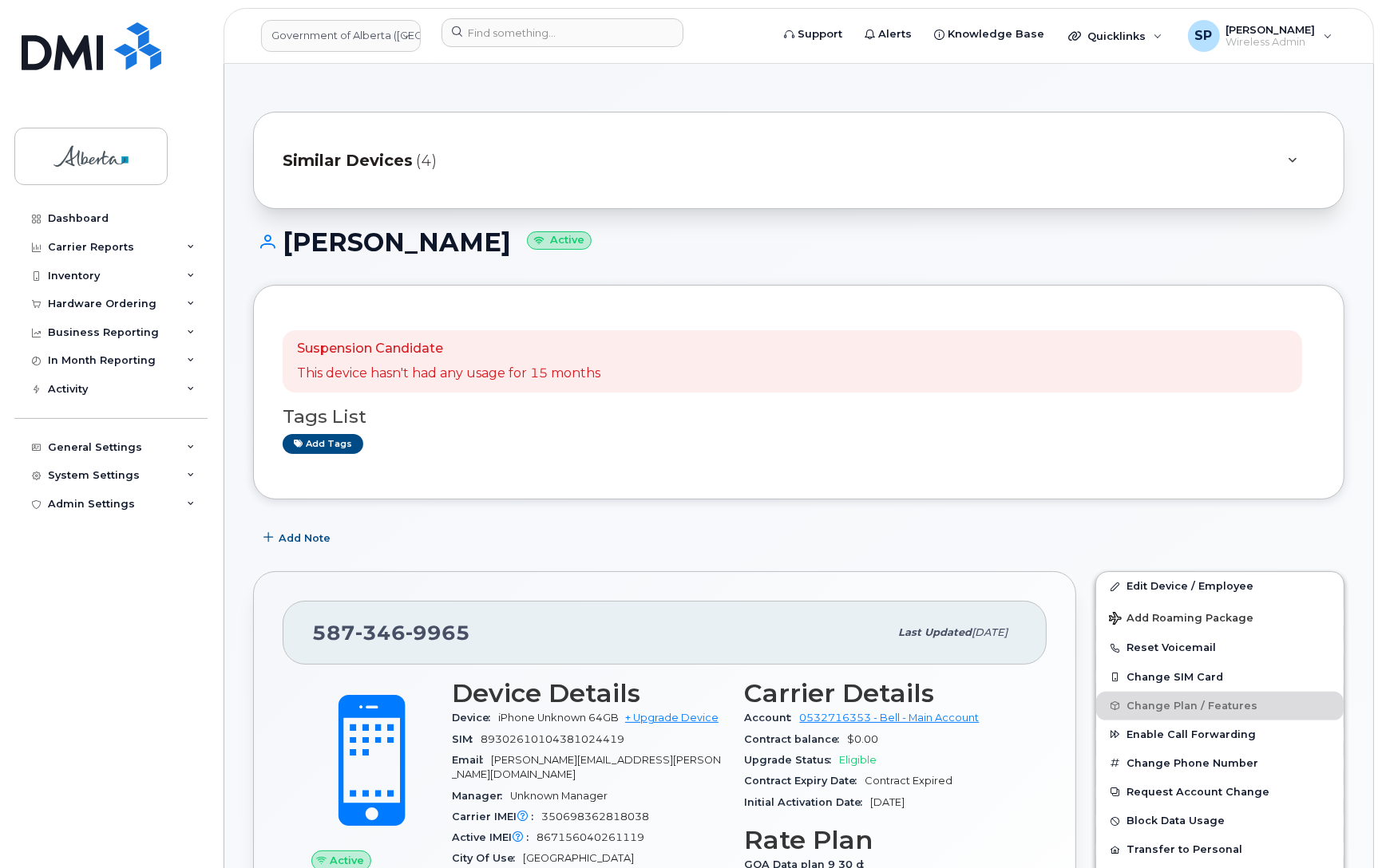
click at [94, 561] on div "Dashboard Carrier Reports Monthly Billing Data Daily Data Pooling Data Behavior…" at bounding box center [112, 524] width 197 height 640
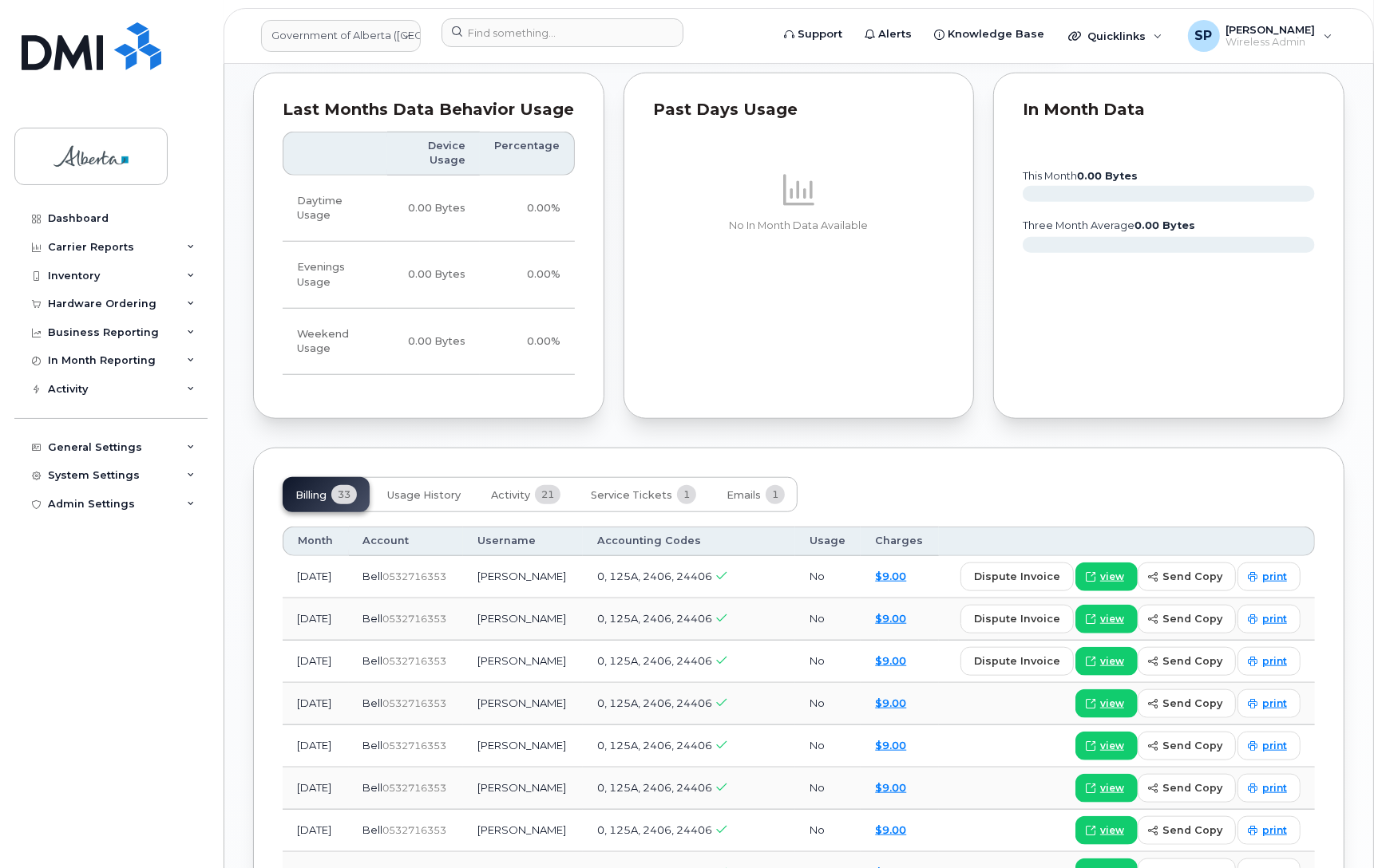
scroll to position [1197, 0]
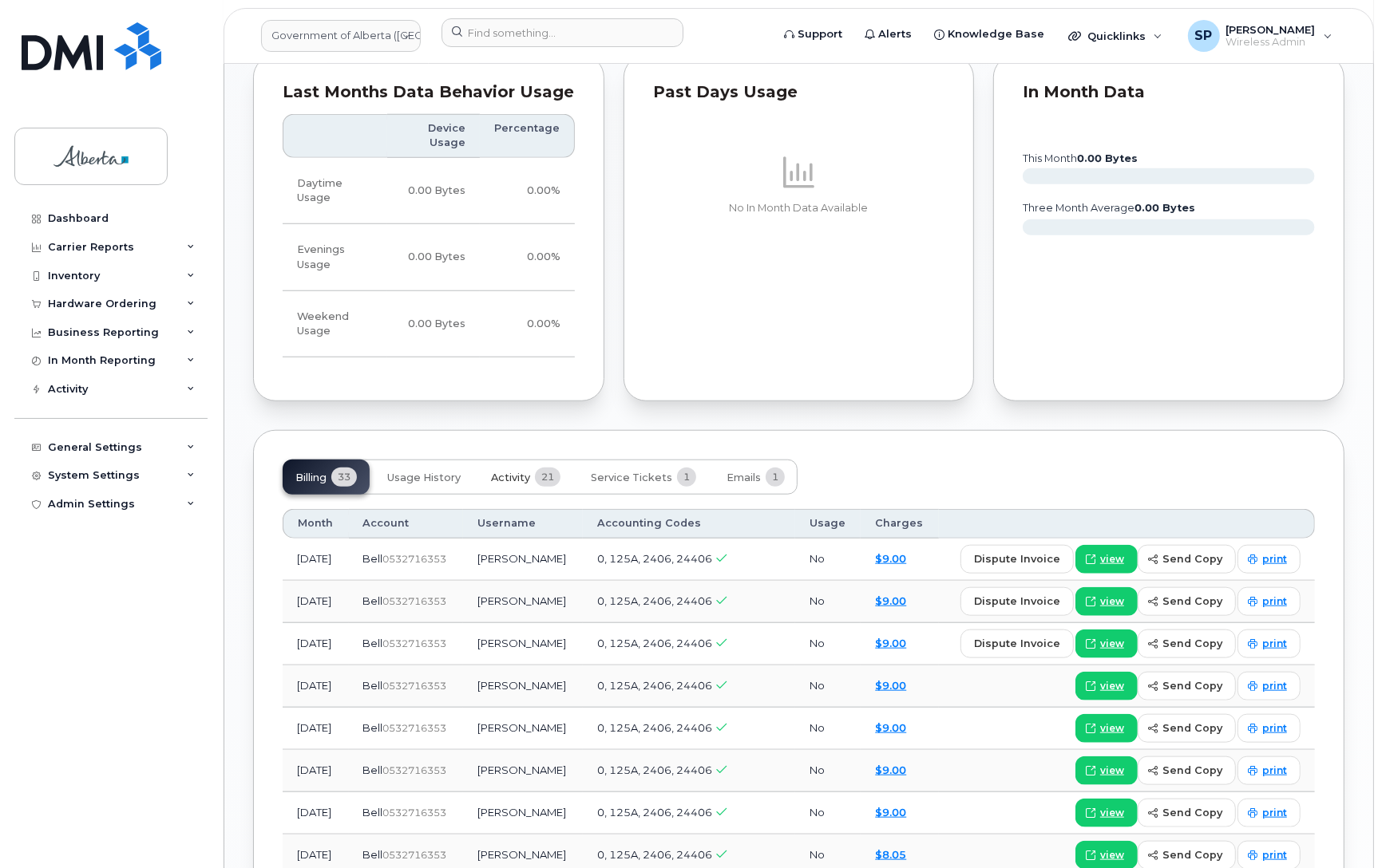
click at [509, 472] on span "Activity" at bounding box center [510, 478] width 39 height 12
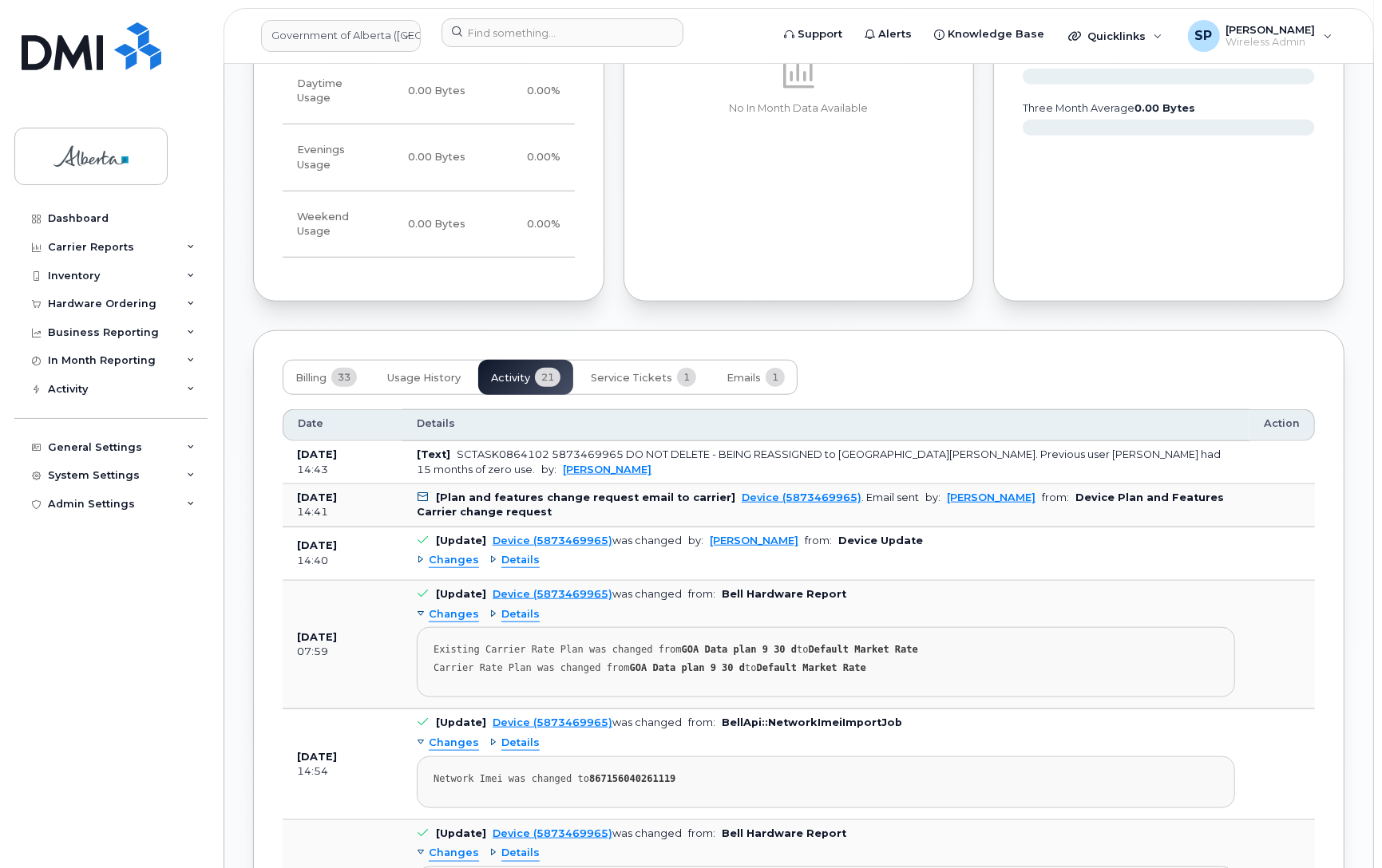
scroll to position [1392, 0]
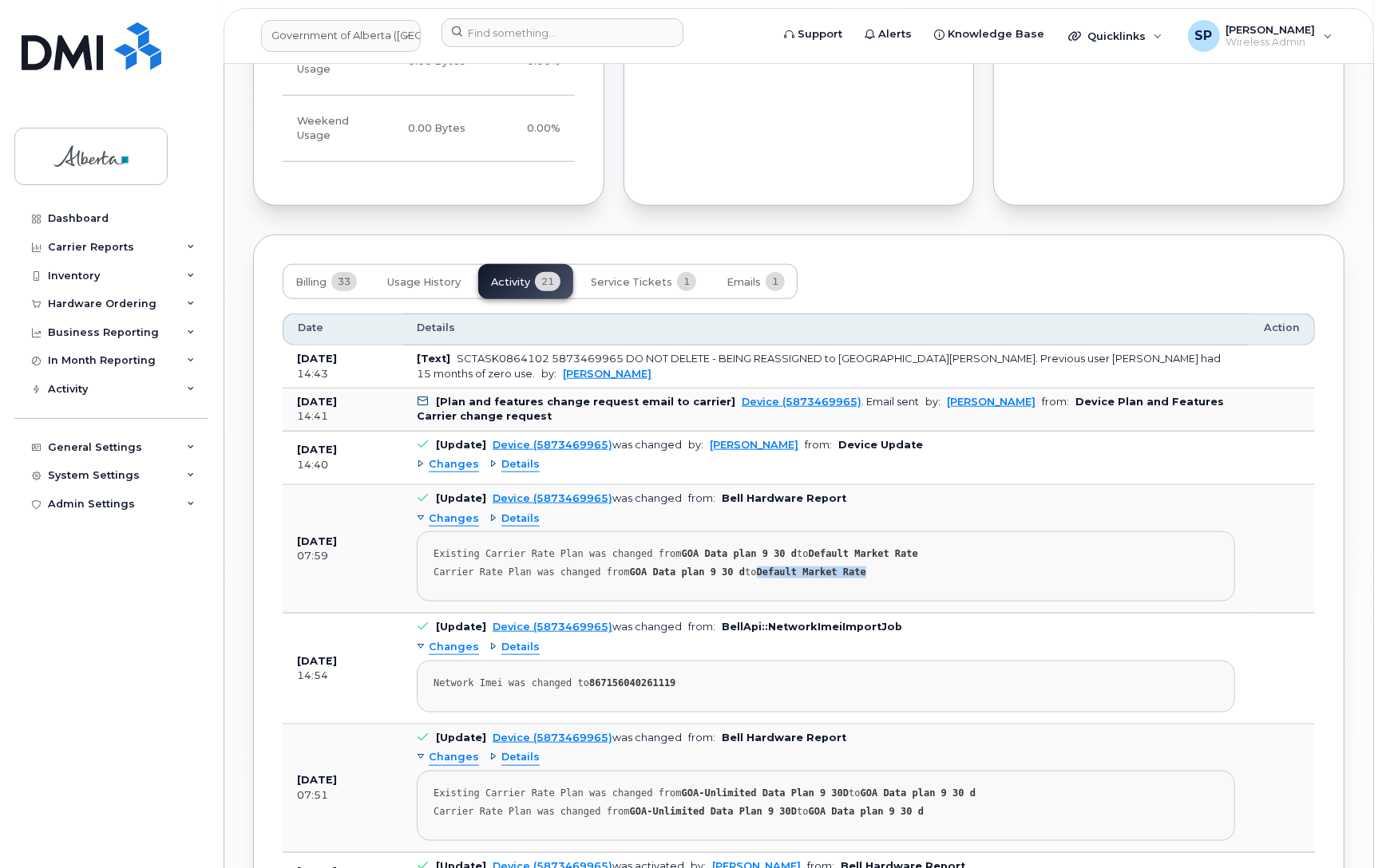
drag, startPoint x: 856, startPoint y: 564, endPoint x: 743, endPoint y: 561, distance: 113.0
click at [743, 566] on div "Carrier Rate Plan was changed from GOA Data plan 9 30 d to Default Market Rate" at bounding box center [825, 572] width 785 height 12
click at [867, 566] on div "Carrier Rate Plan was changed from GOA Data plan 9 30 d to Default Market Rate" at bounding box center [825, 572] width 785 height 12
drag, startPoint x: 860, startPoint y: 564, endPoint x: 742, endPoint y: 572, distance: 118.3
click at [742, 572] on pre "Existing Carrier Rate Plan was changed from GOA Data plan 9 30 d to Default Mar…" at bounding box center [825, 566] width 818 height 71
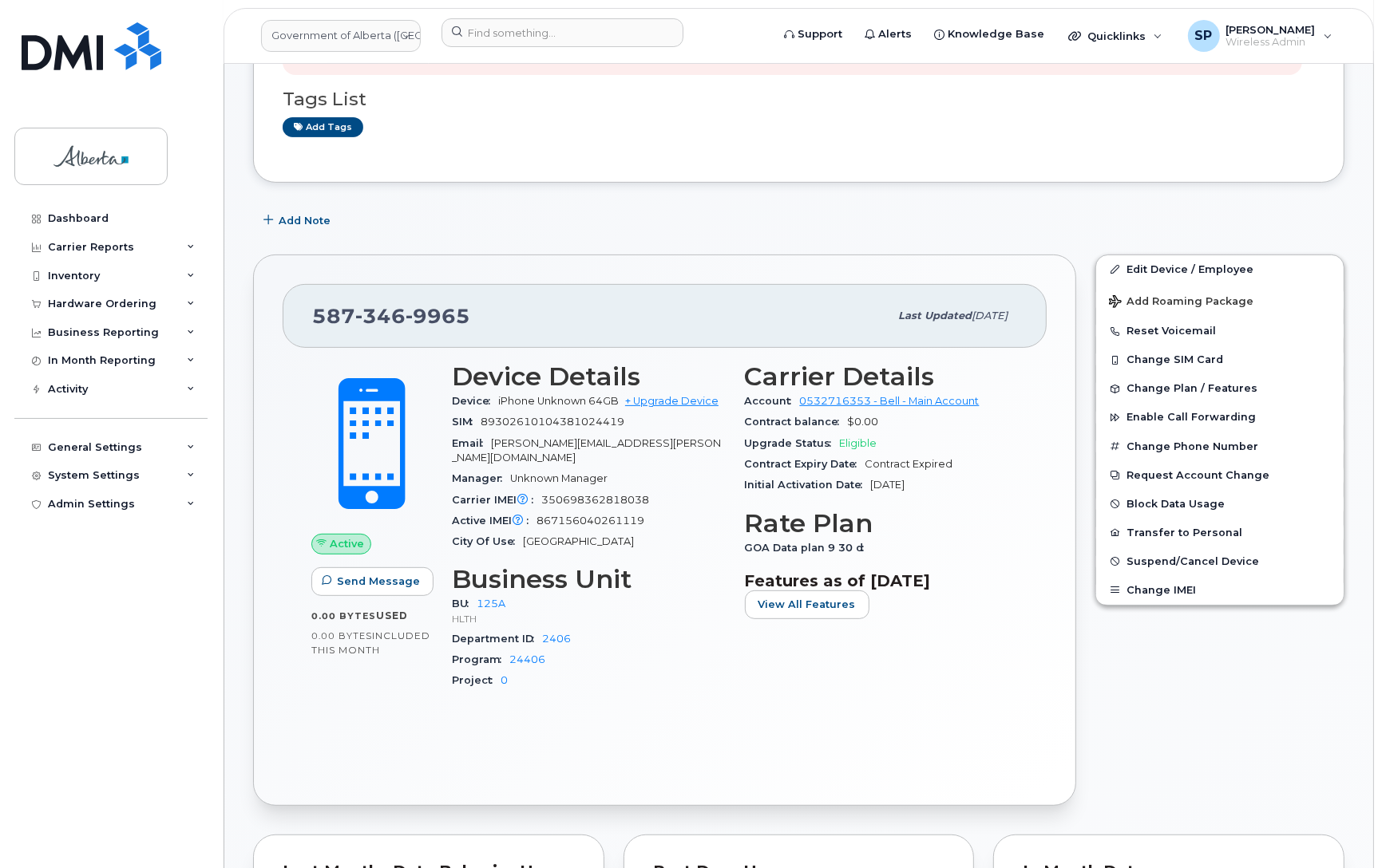
scroll to position [491, 0]
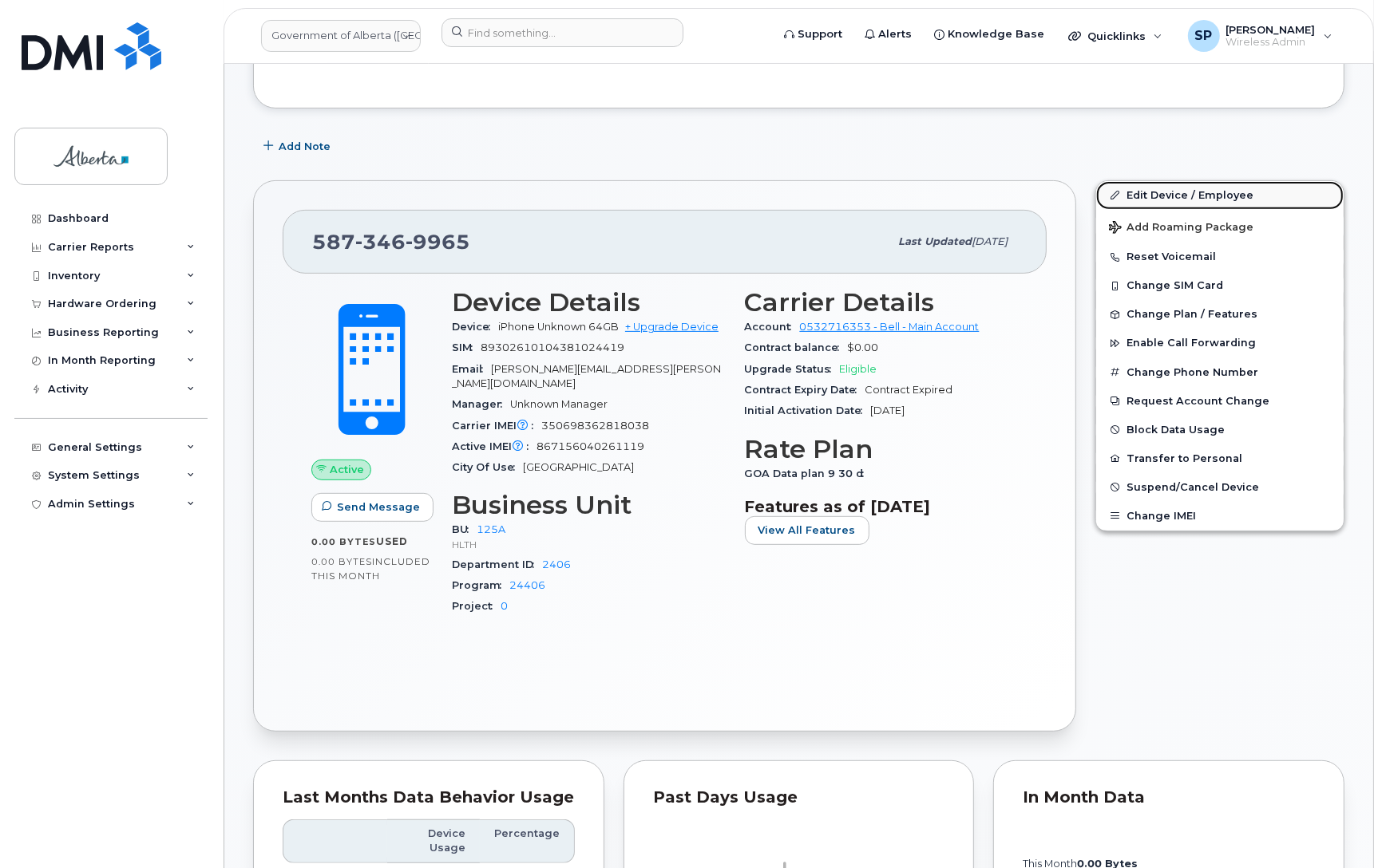
click at [1169, 196] on link "Edit Device / Employee" at bounding box center [1220, 195] width 247 height 29
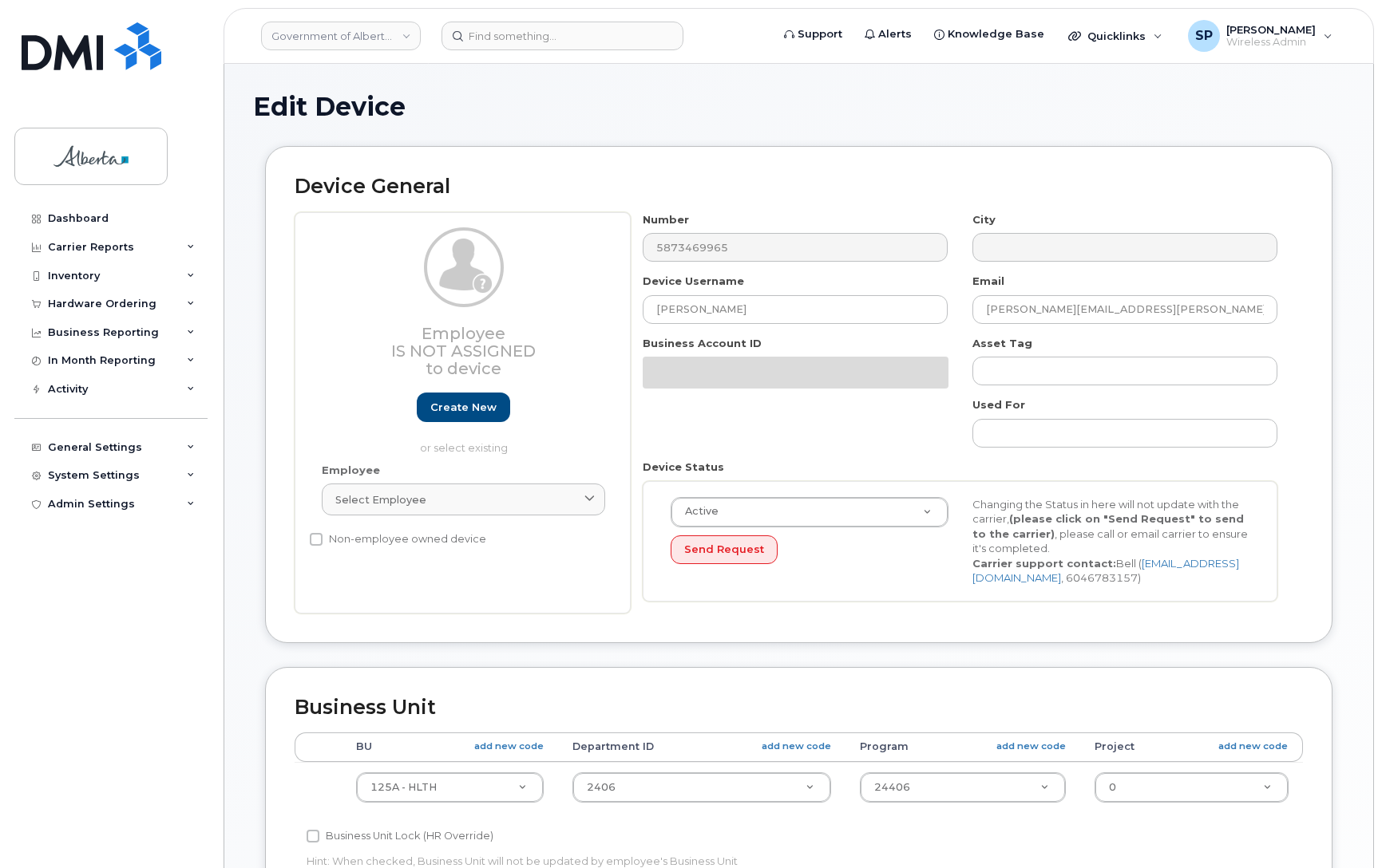
select select "4120335"
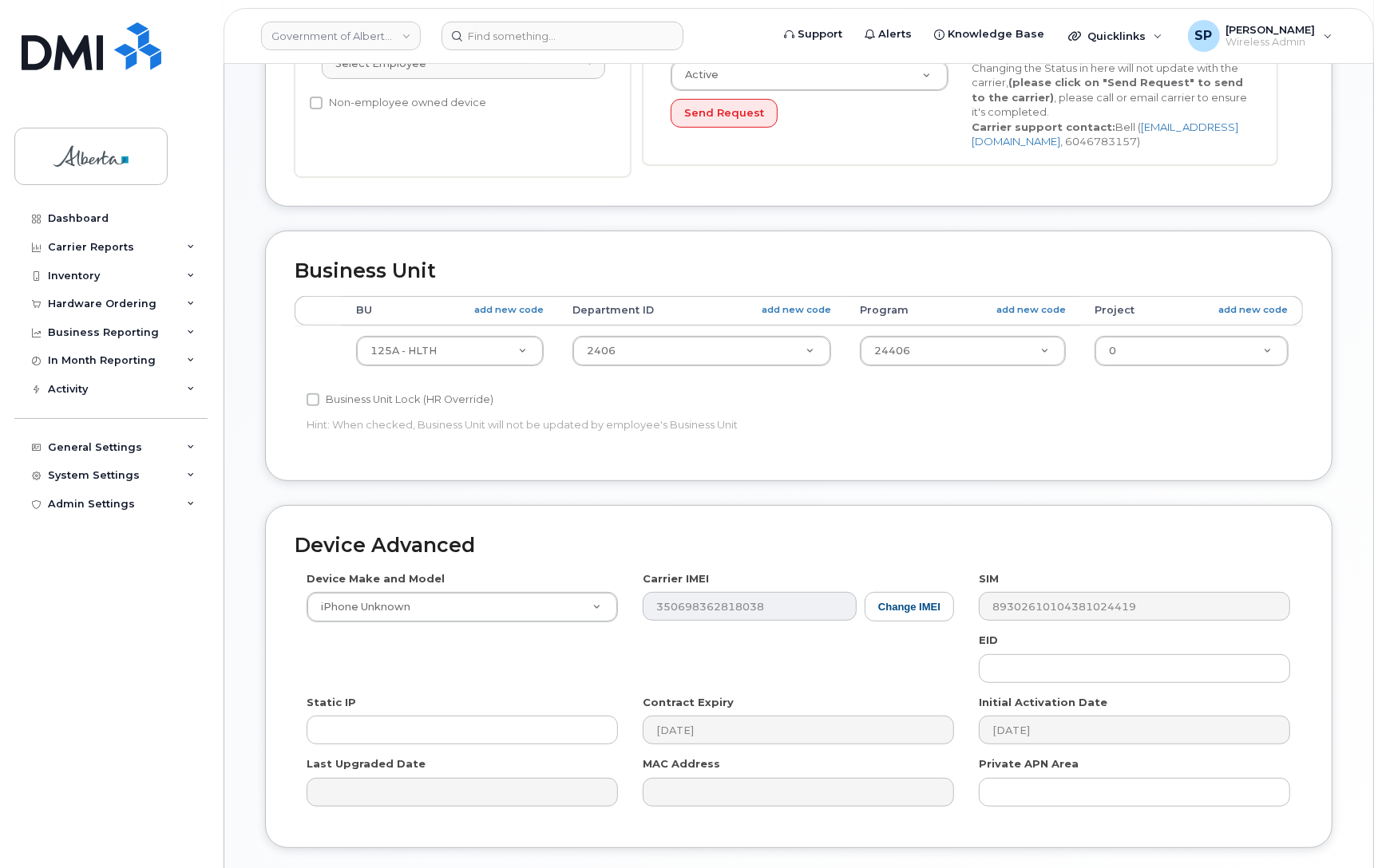
scroll to position [489, 0]
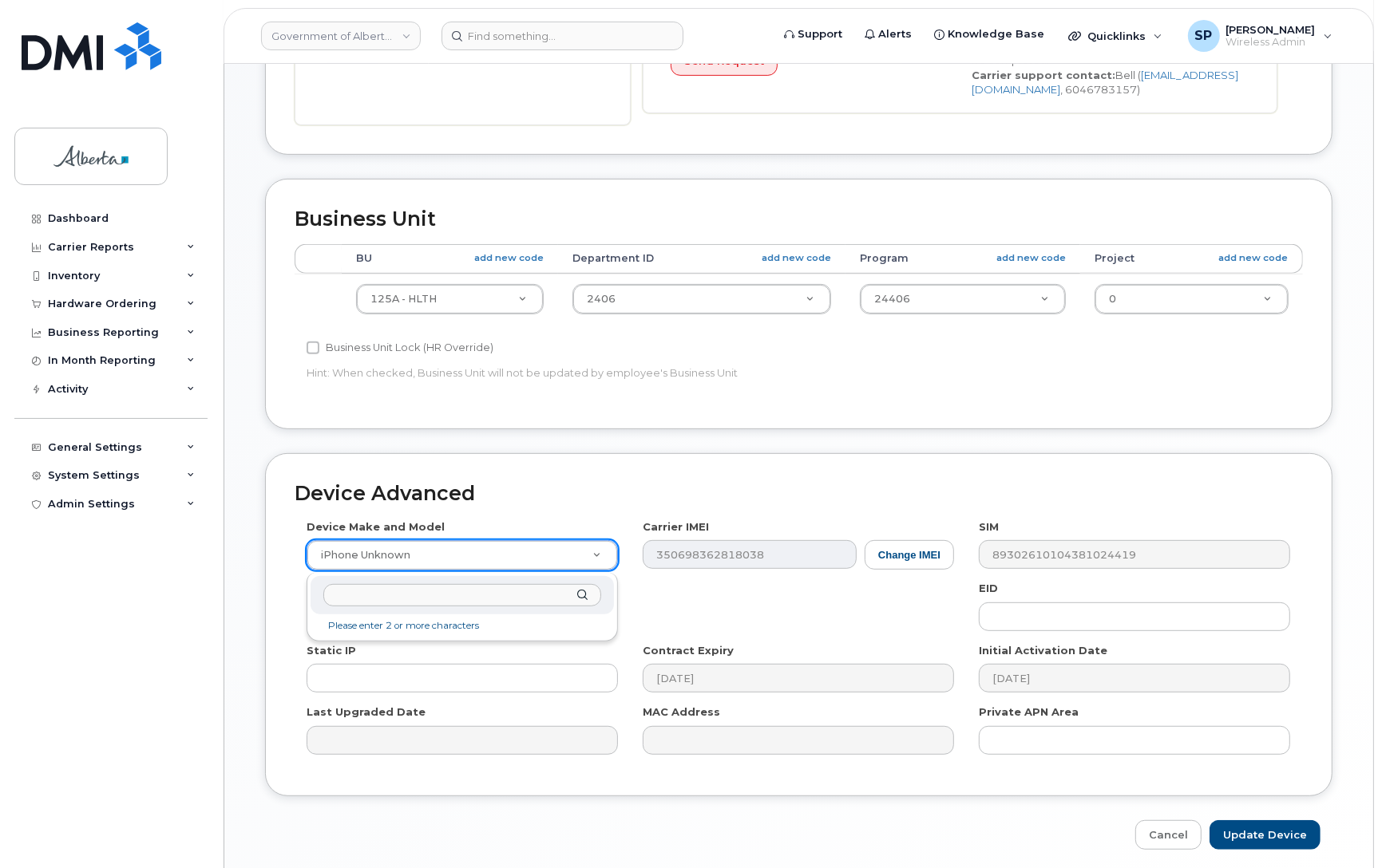
click at [515, 595] on input "text" at bounding box center [462, 595] width 278 height 23
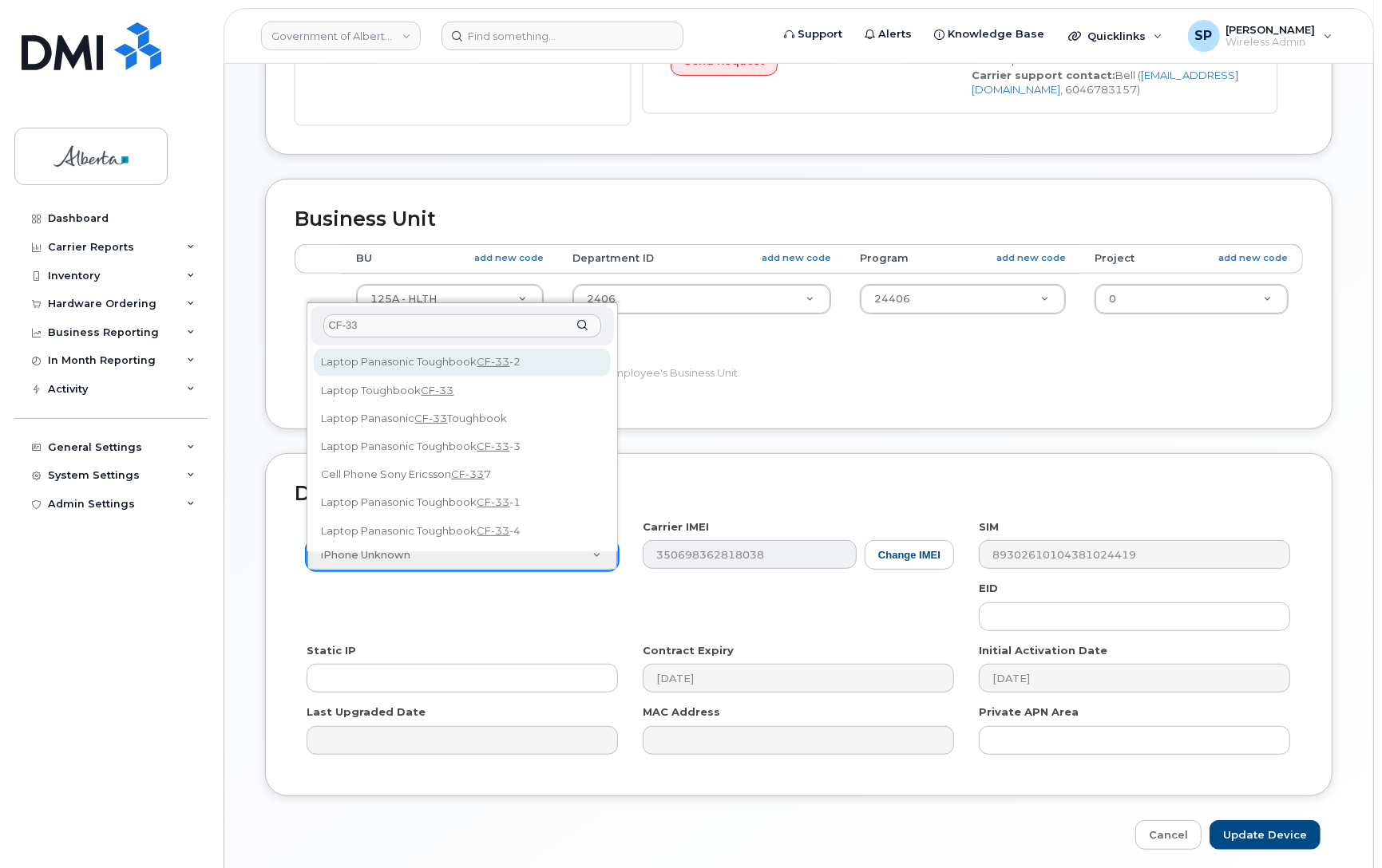
type input "CF-33-"
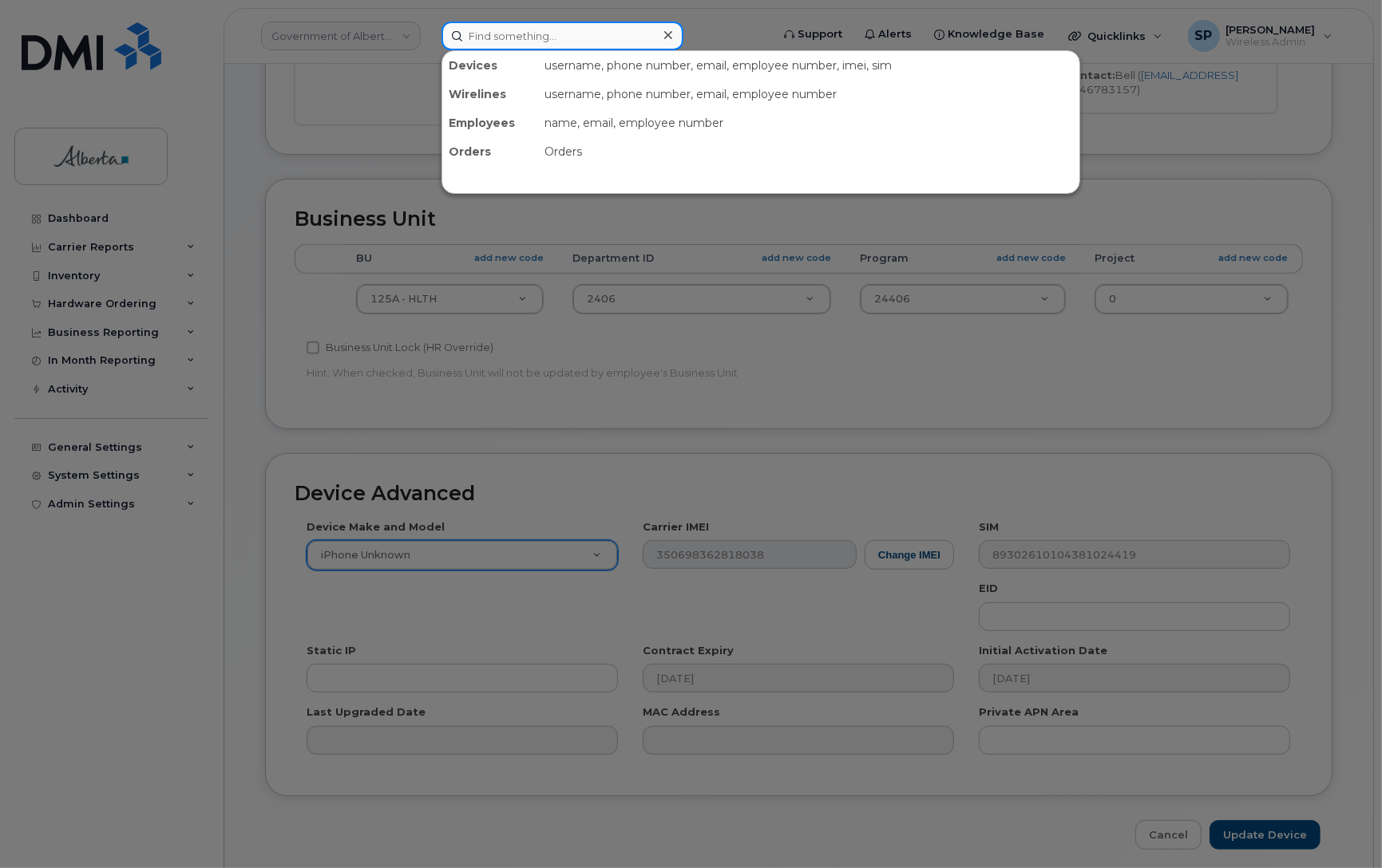
click at [488, 32] on input at bounding box center [562, 35] width 242 height 29
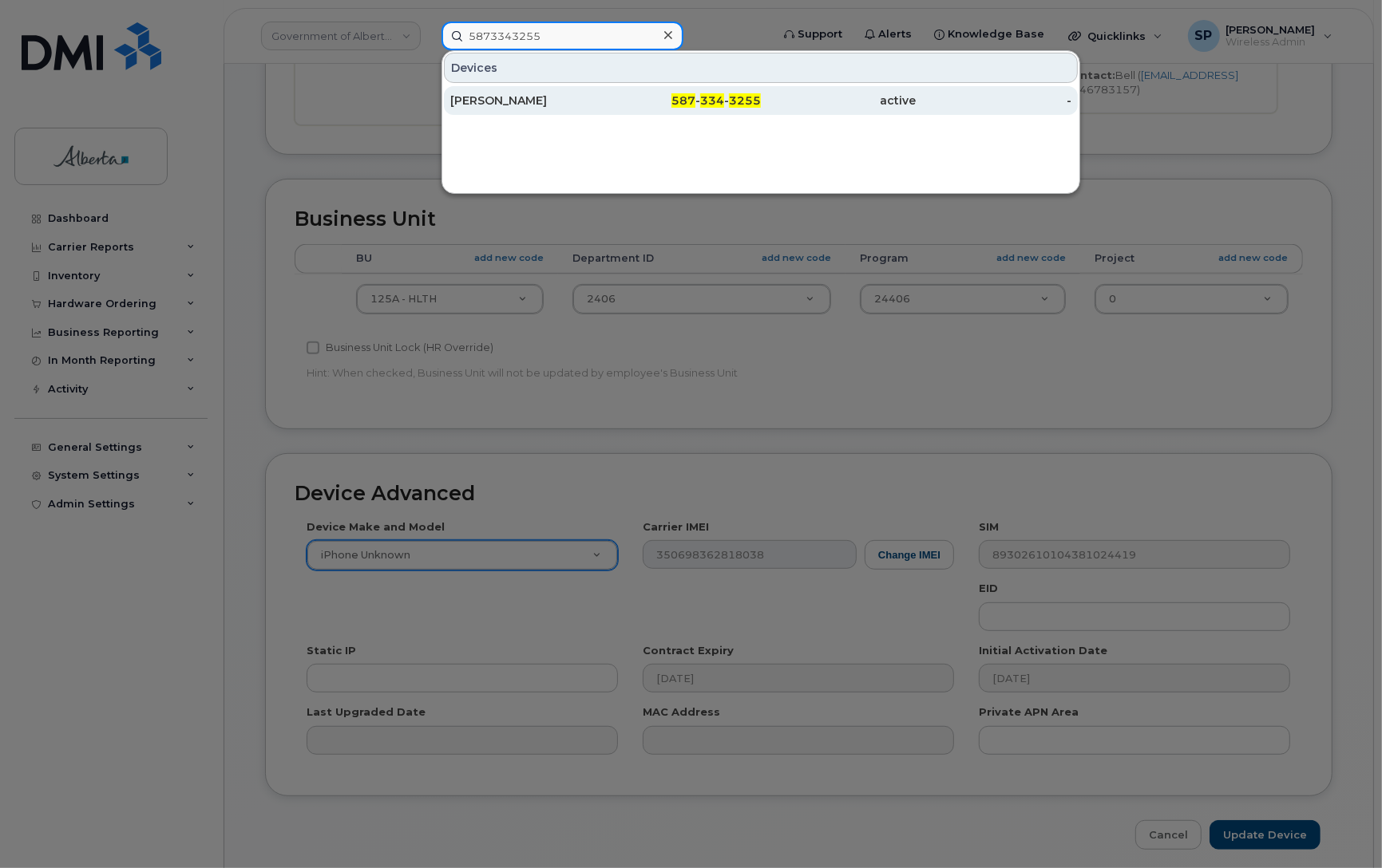
type input "5873343255"
click at [508, 104] on div "Raelene Steinke" at bounding box center [528, 101] width 155 height 16
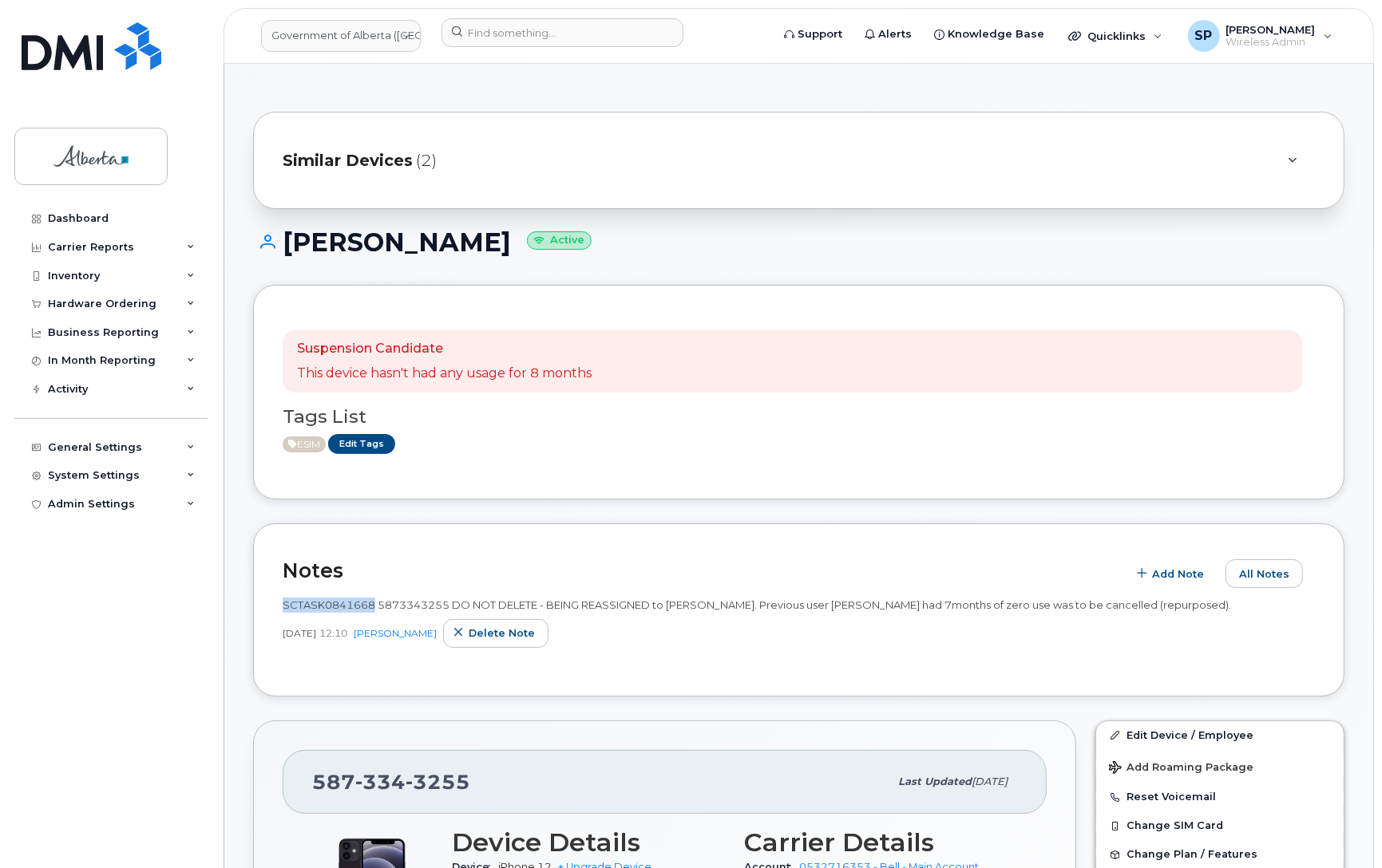
drag, startPoint x: 372, startPoint y: 603, endPoint x: 280, endPoint y: 611, distance: 92.3
click at [280, 611] on div "Notes Add Note All Notes SCTASK0841668 5873343255 DO NOT DELETE - BEING REASSIG…" at bounding box center [799, 610] width 1091 height 173
copy span "SCTASK0841668"
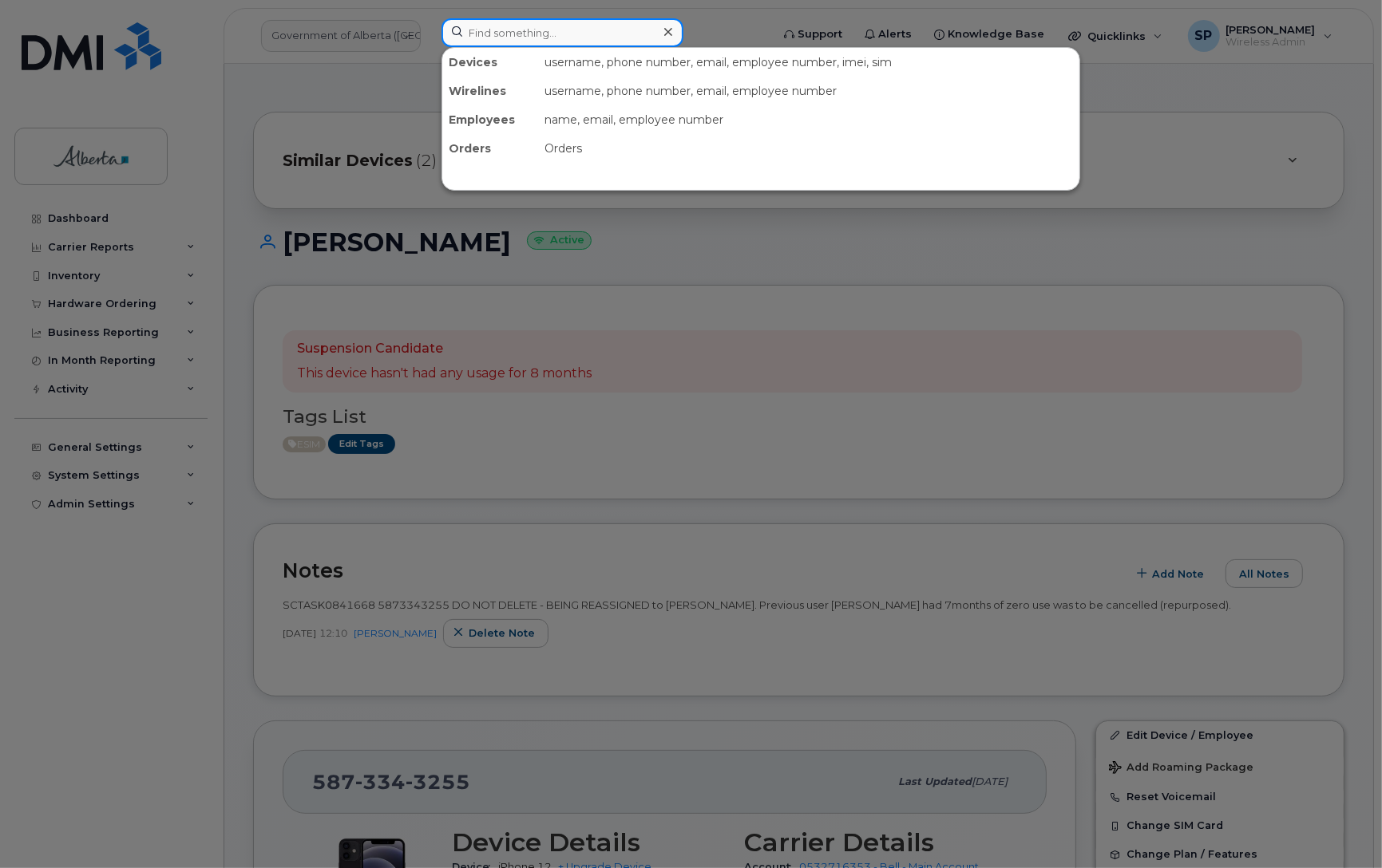
click at [477, 34] on input at bounding box center [562, 33] width 242 height 29
paste input "Donna Jorgensen"
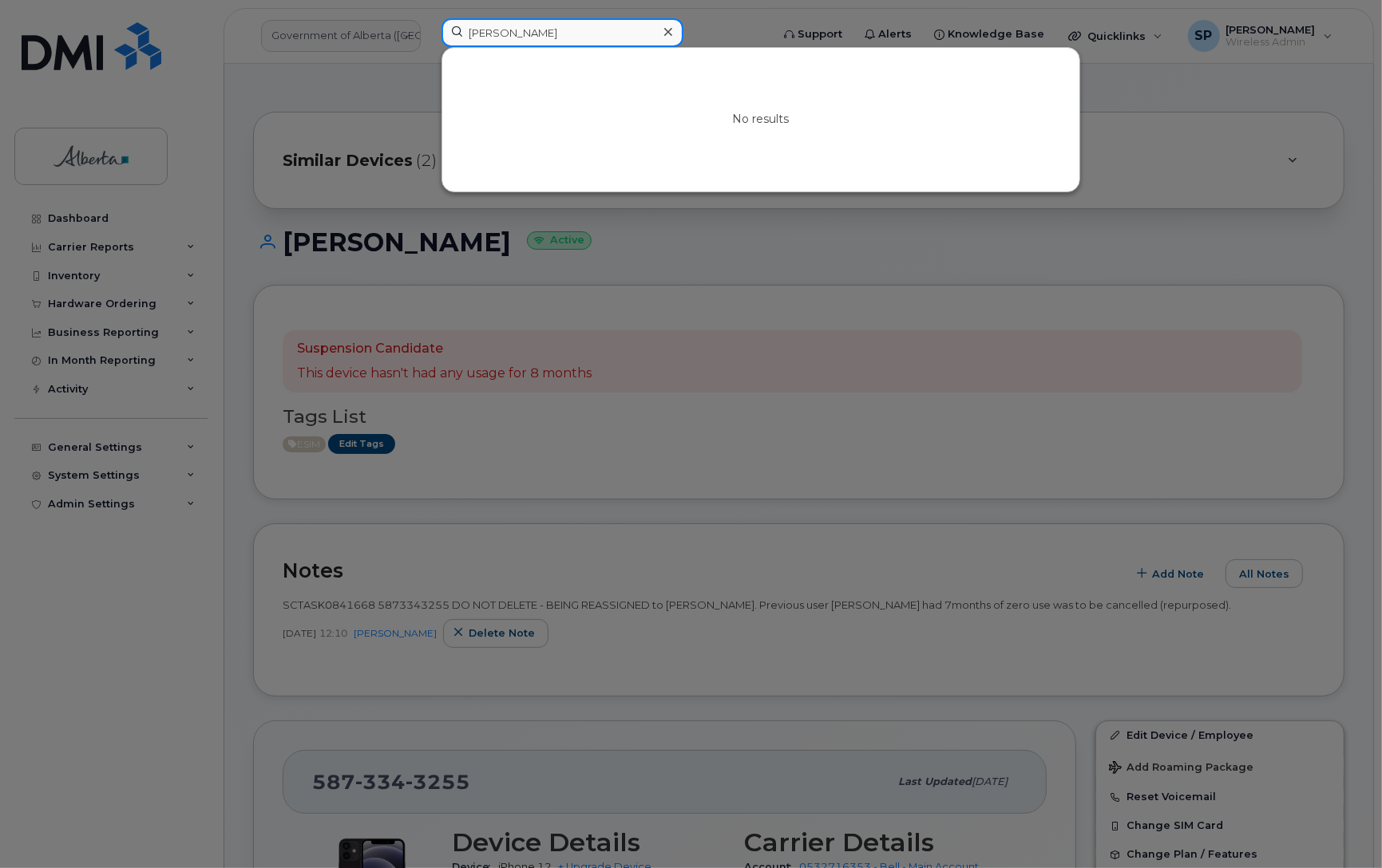
drag, startPoint x: 579, startPoint y: 29, endPoint x: 423, endPoint y: 45, distance: 156.8
click at [429, 45] on div "Donna Jorgensen No results" at bounding box center [601, 36] width 344 height 35
paste input "4036348688"
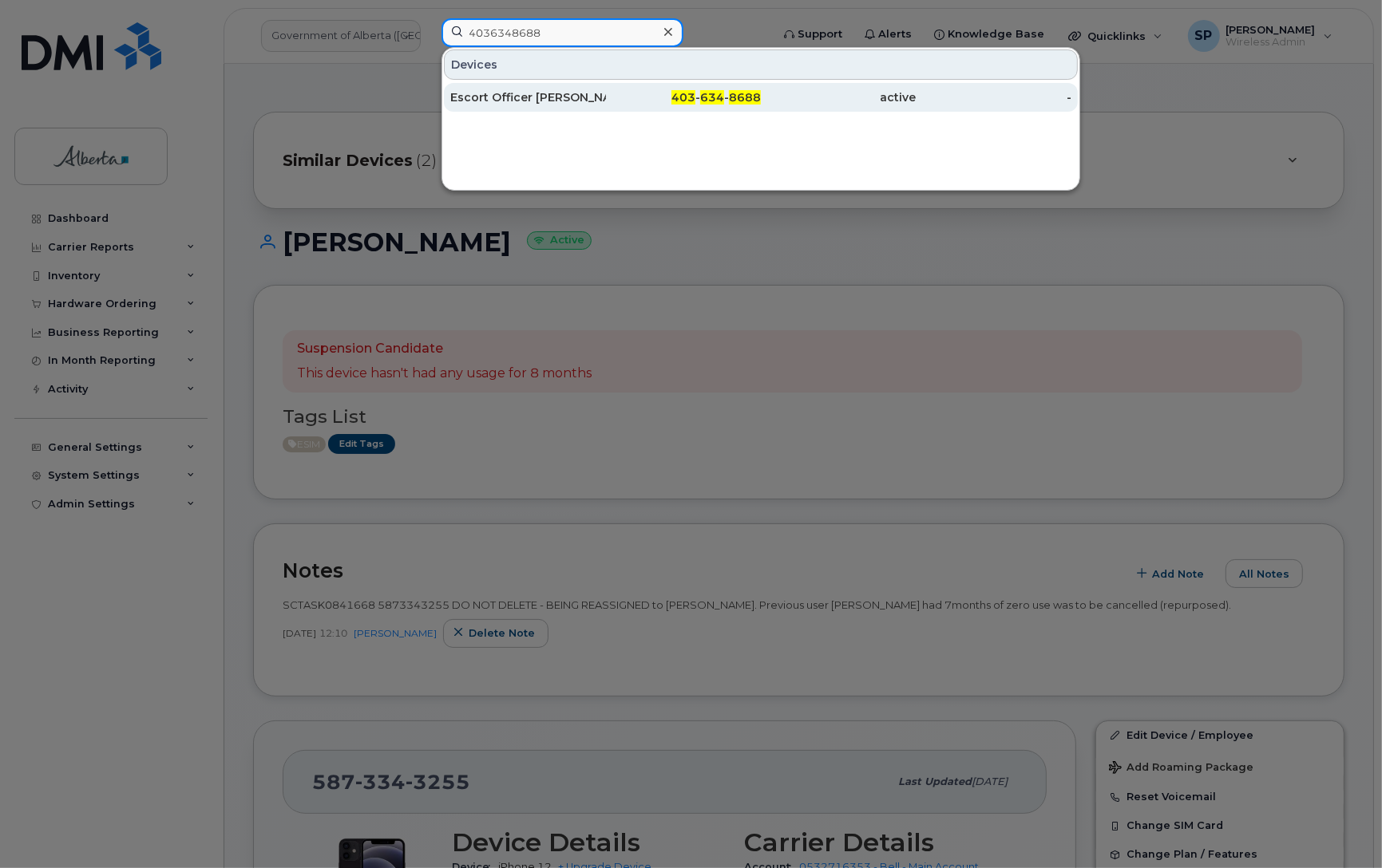
type input "4036348688"
click at [506, 98] on div "Escort Officer [PERSON_NAME]" at bounding box center [528, 97] width 155 height 16
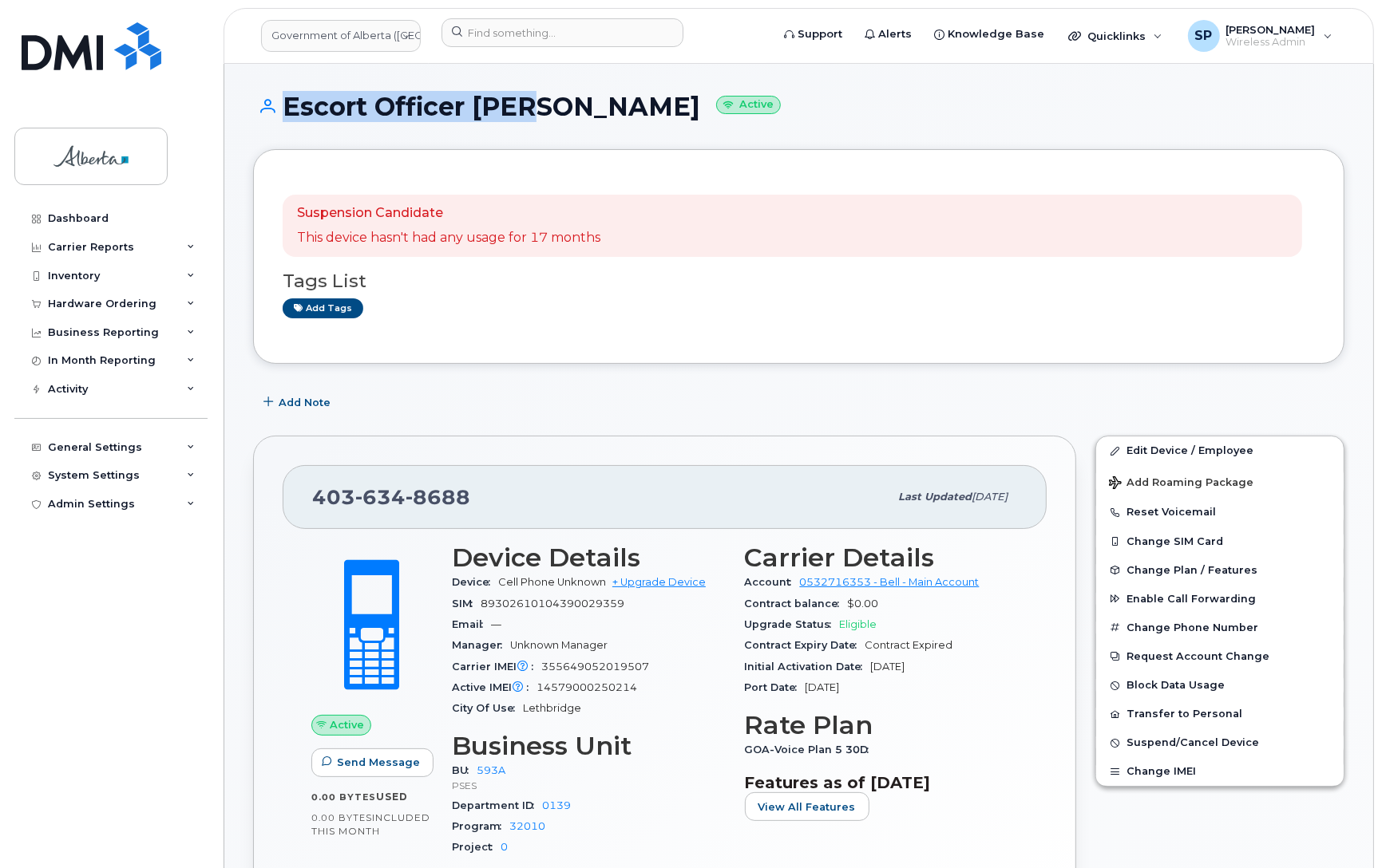
drag, startPoint x: 489, startPoint y: 108, endPoint x: 249, endPoint y: 122, distance: 240.4
copy h1 "Escort Officer [PERSON_NAME]"
click at [1172, 449] on link "Edit Device / Employee" at bounding box center [1220, 451] width 247 height 29
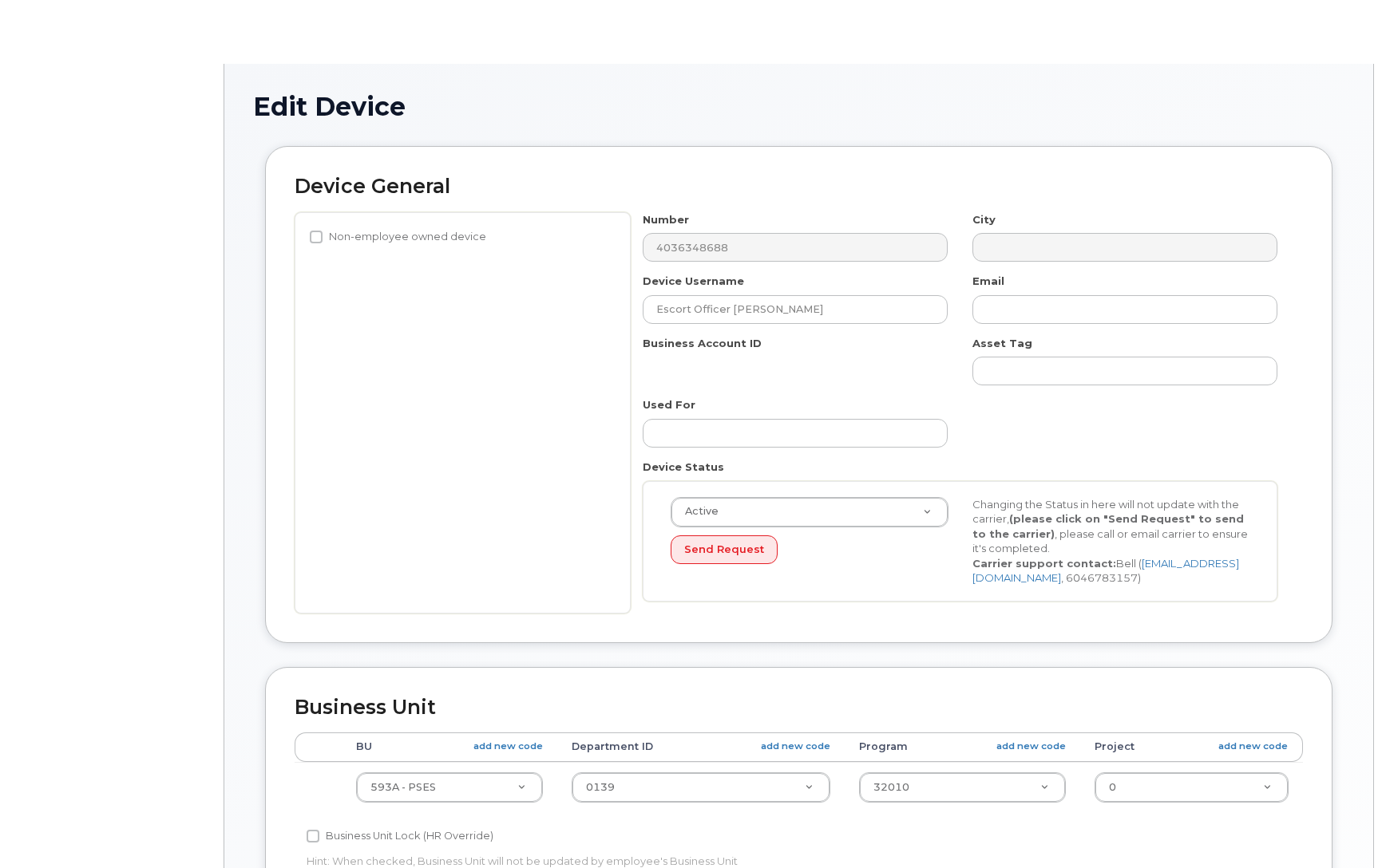
select select "4797682"
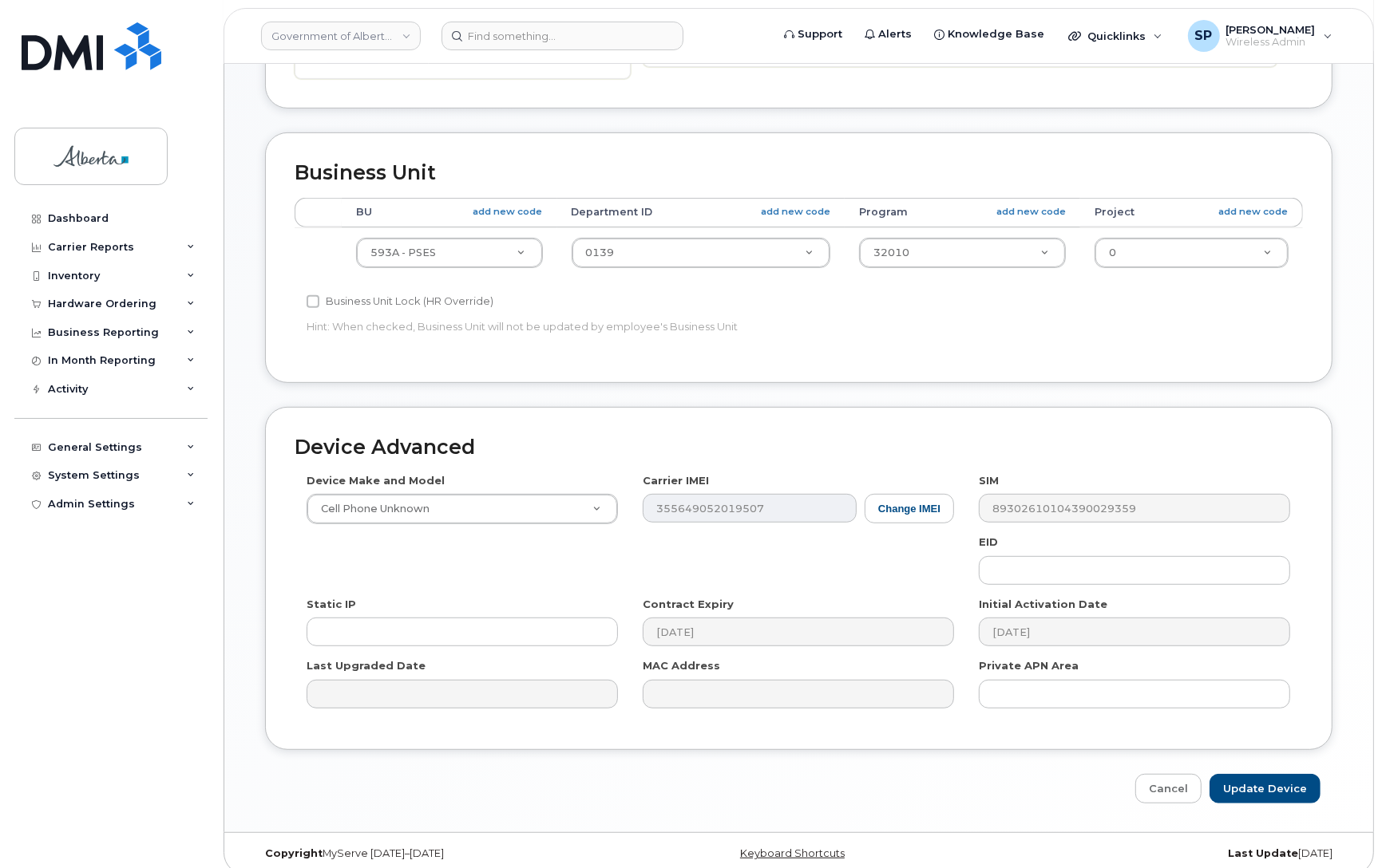
scroll to position [539, 0]
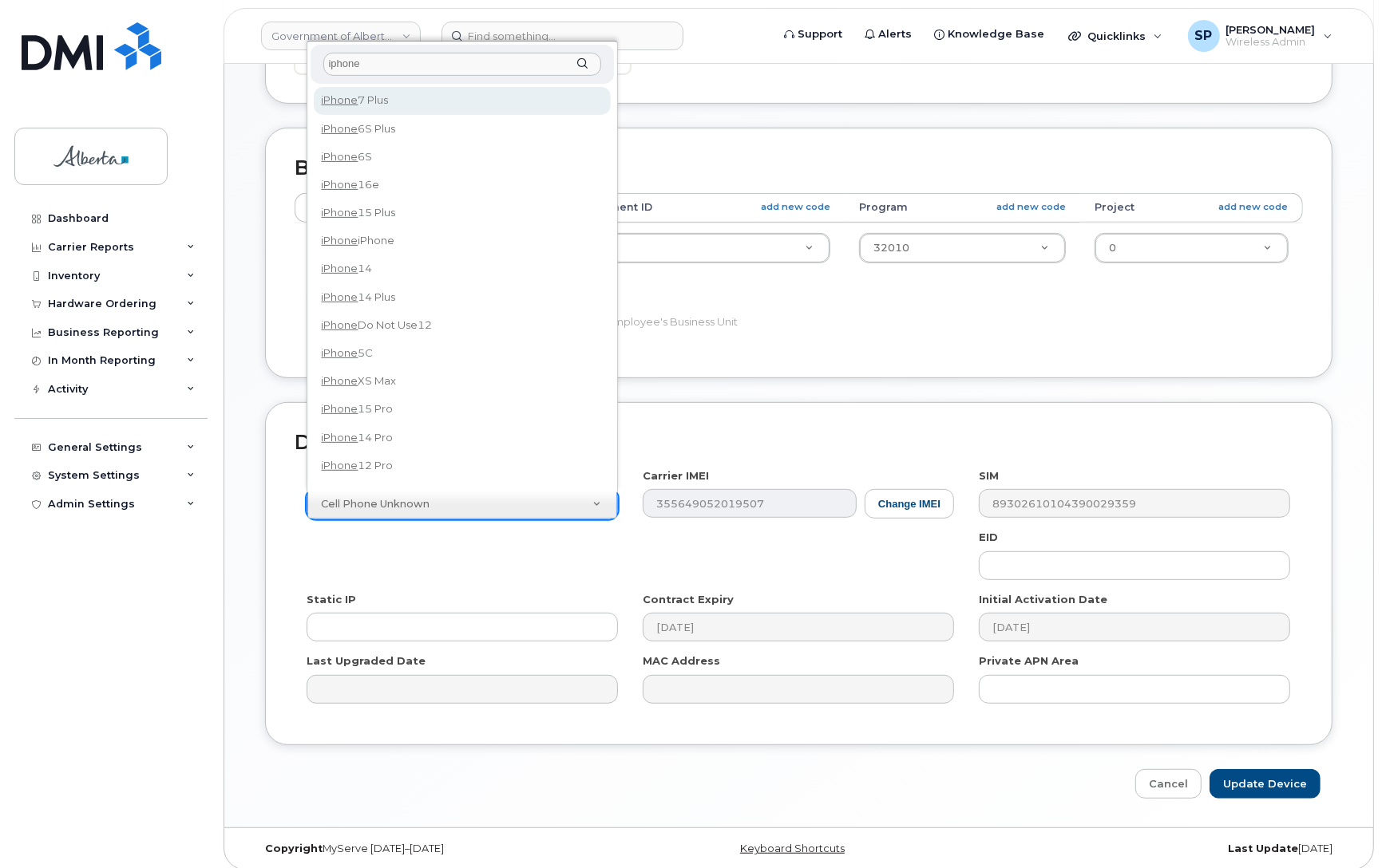
type input "iphone"
drag, startPoint x: 384, startPoint y: 481, endPoint x: 397, endPoint y: 481, distance: 13.0
select select "185"
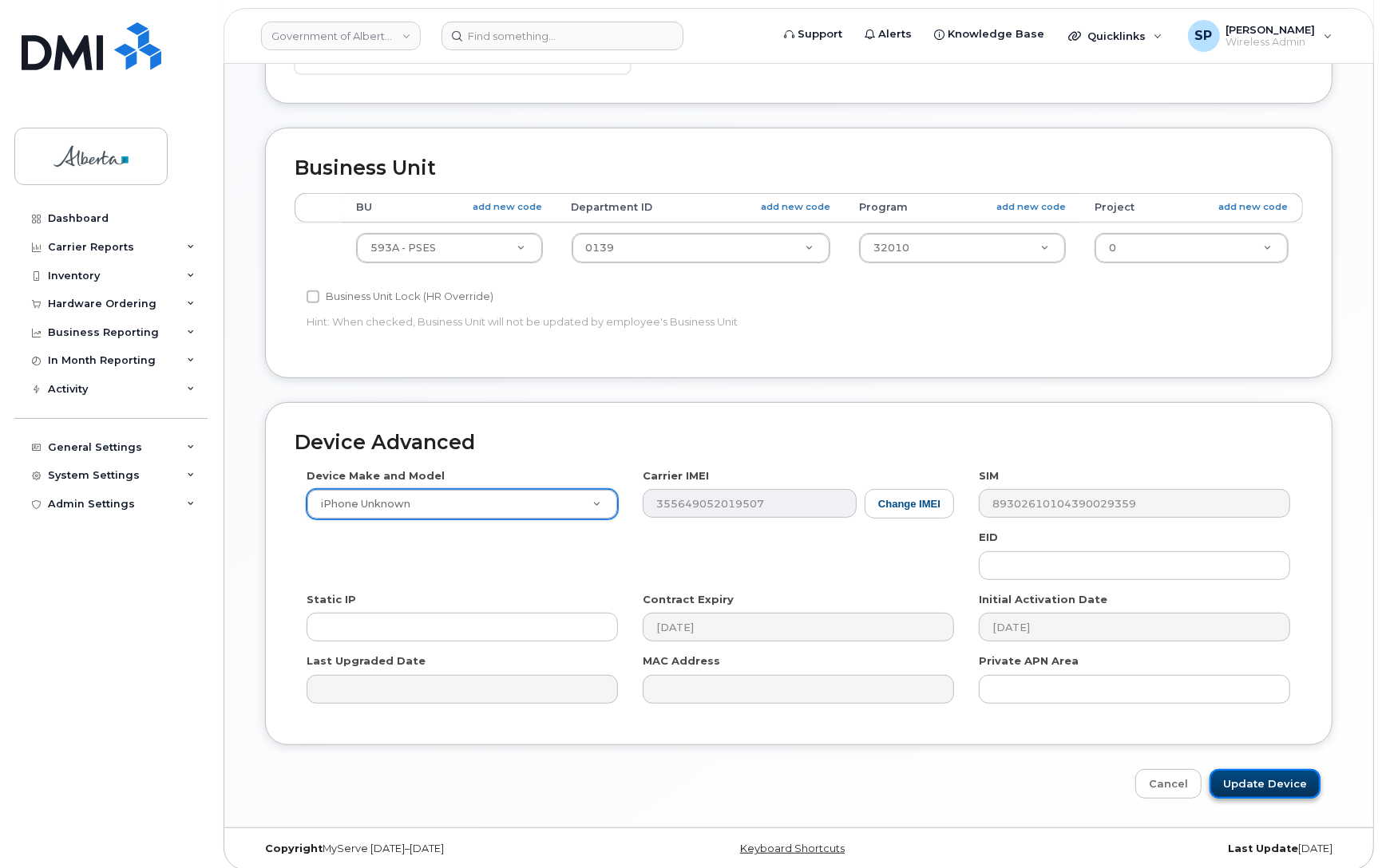
click at [1289, 778] on input "Update Device" at bounding box center [1265, 783] width 111 height 29
type input "Saving..."
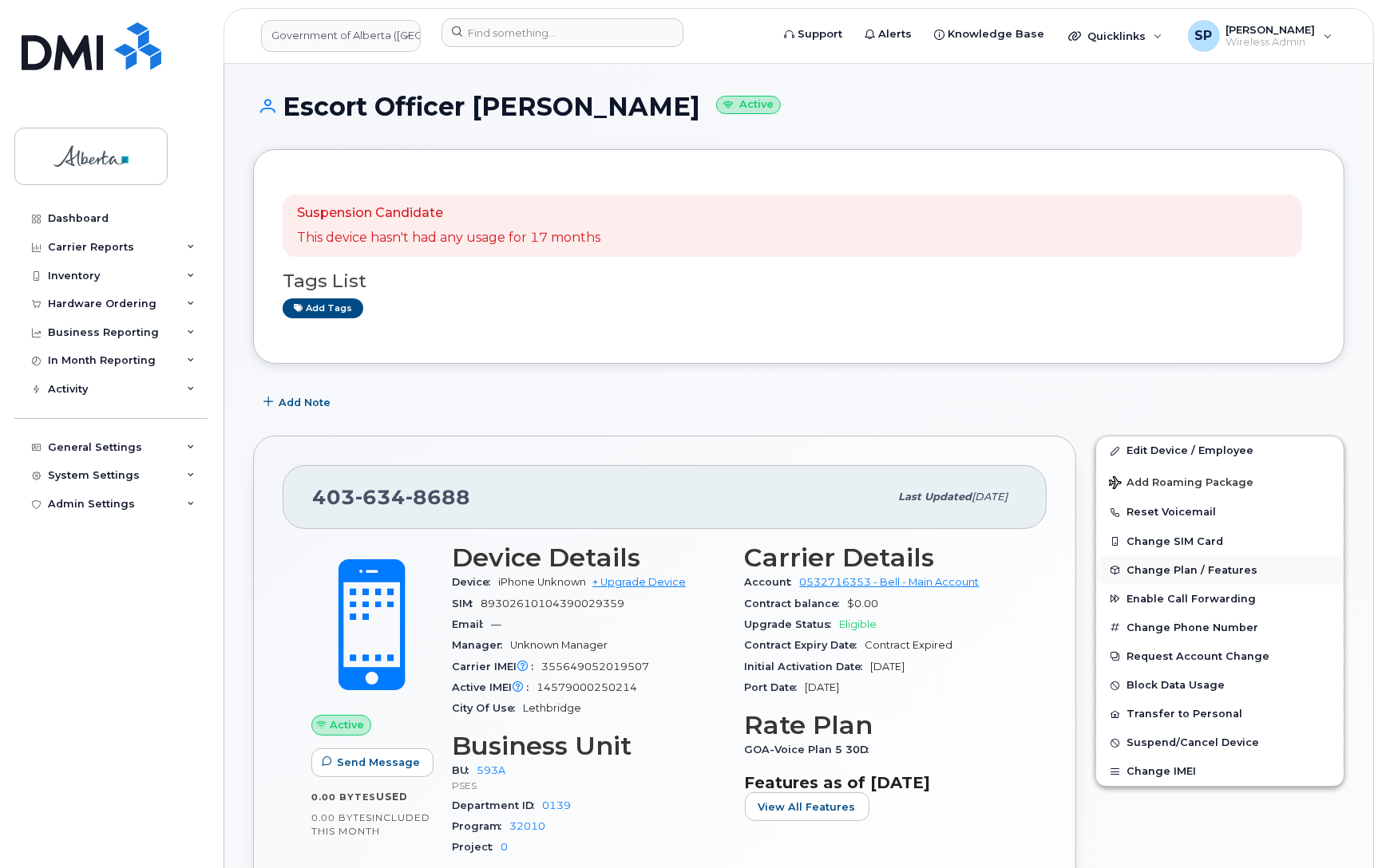
click at [1160, 569] on span "Change Plan / Features" at bounding box center [1191, 570] width 131 height 12
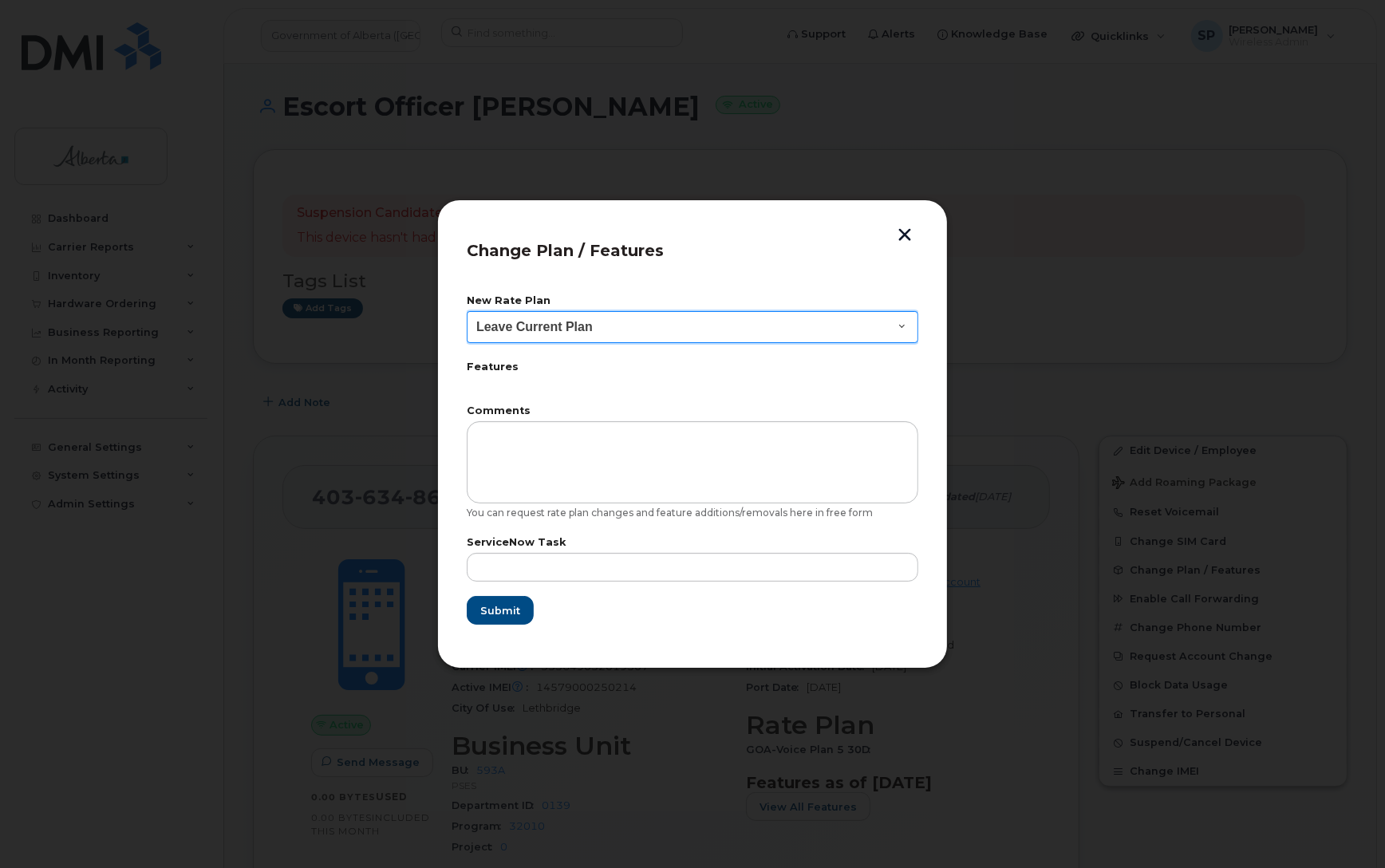
click at [522, 328] on select "Leave Current Plan GOA - Voice Plan 5 GOA Smartphone 14 30D GOA Unlimited Smart…" at bounding box center [692, 327] width 452 height 32
select select "2483362"
click at [467, 311] on select "Leave Current Plan GOA - Voice Plan 5 GOA Smartphone 14 30D GOA Unlimited Smart…" at bounding box center [692, 327] width 452 height 32
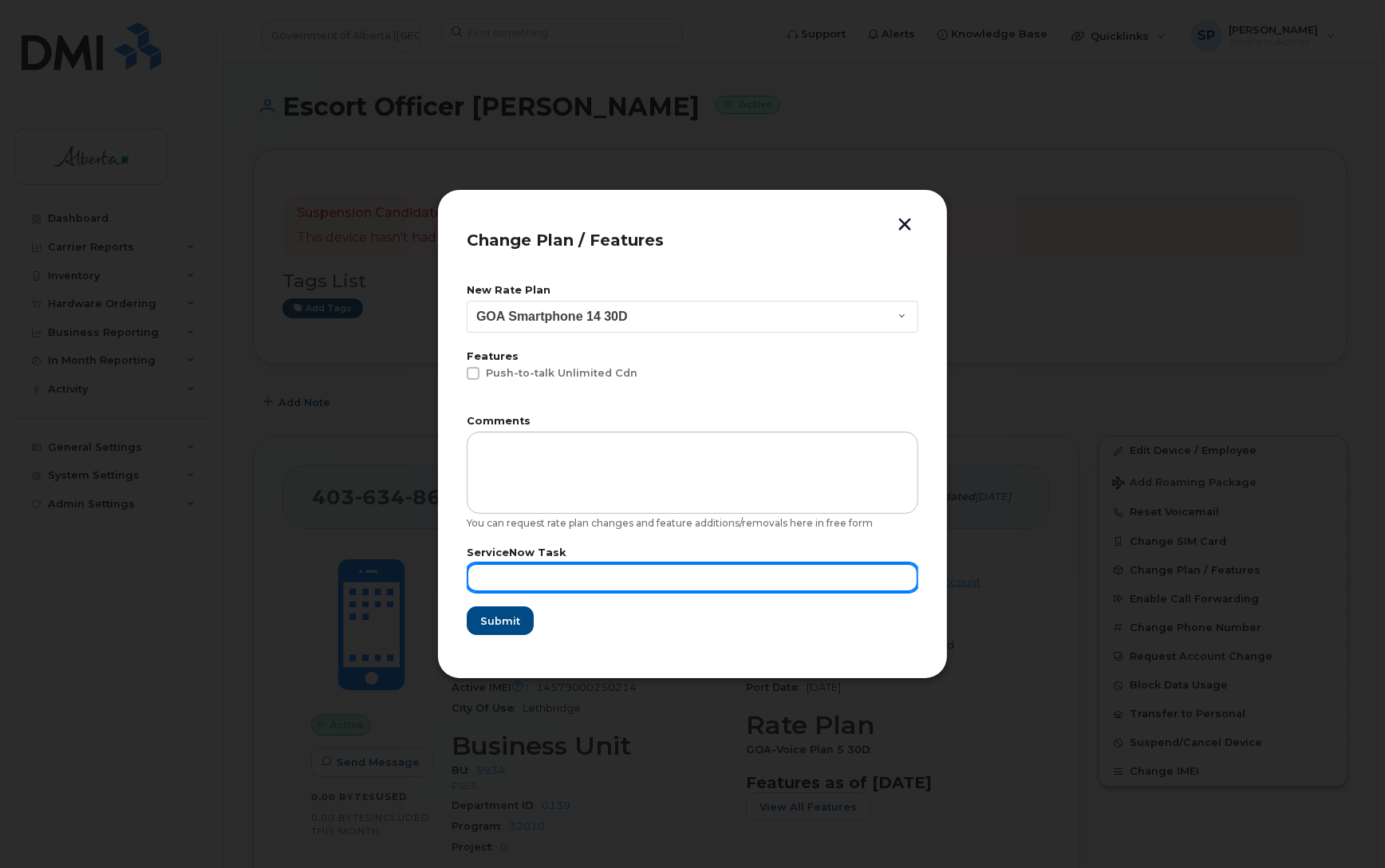
click at [536, 572] on input "text" at bounding box center [692, 578] width 452 height 29
paste input "SCTASK0866298"
type input "SCTASK0866298"
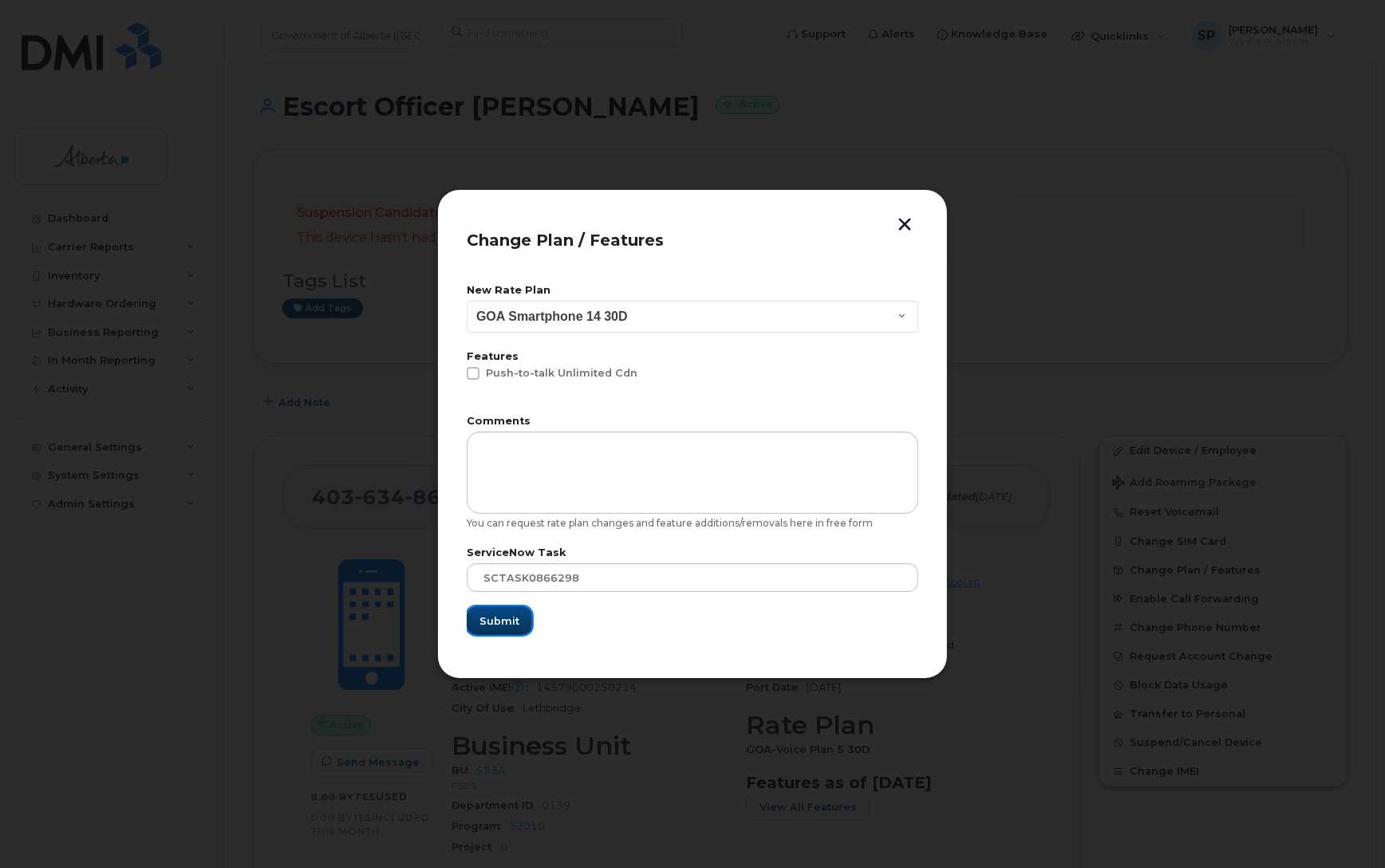
click at [506, 623] on span "Submit" at bounding box center [499, 621] width 40 height 15
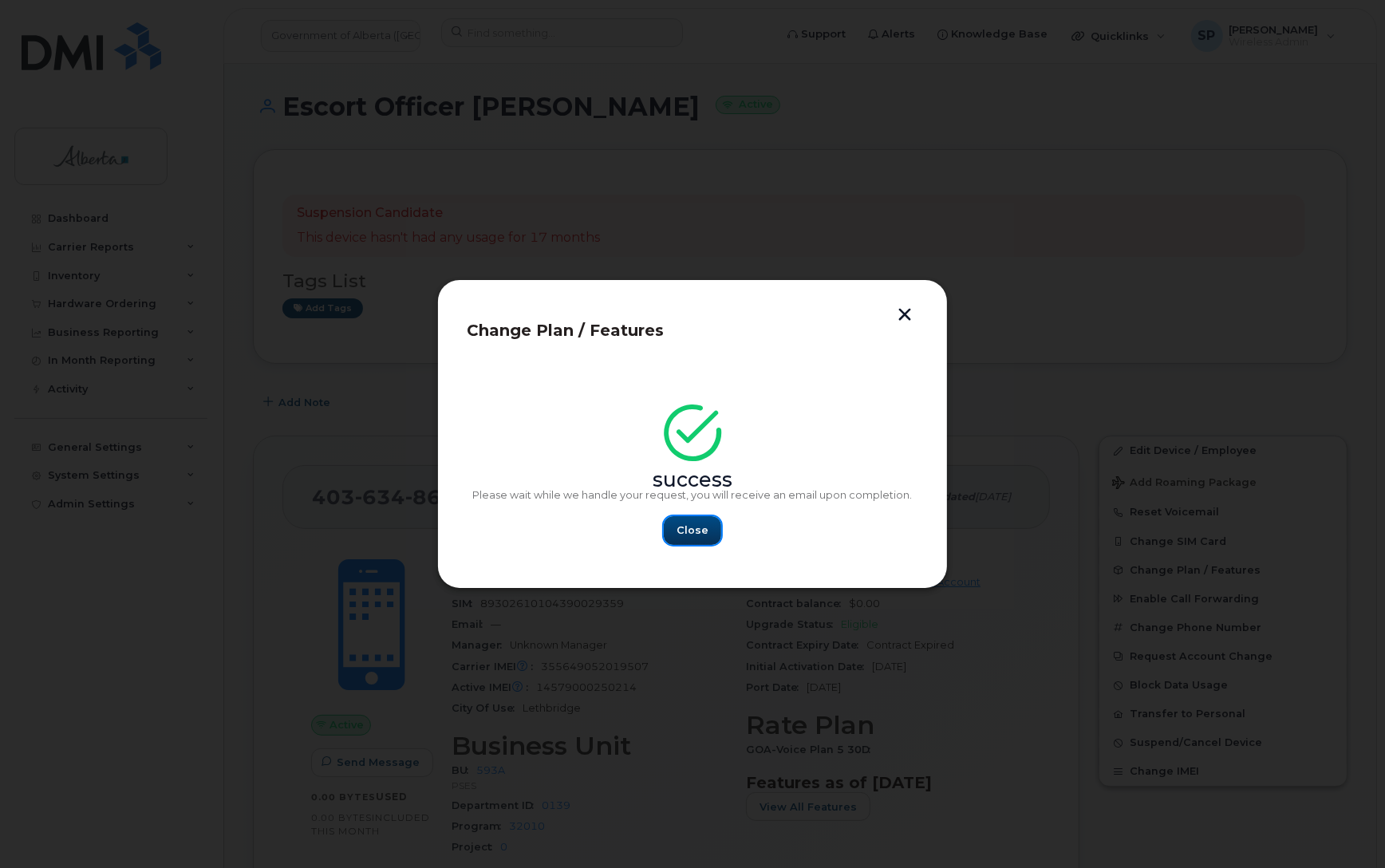
click at [700, 531] on span "Close" at bounding box center [692, 529] width 32 height 15
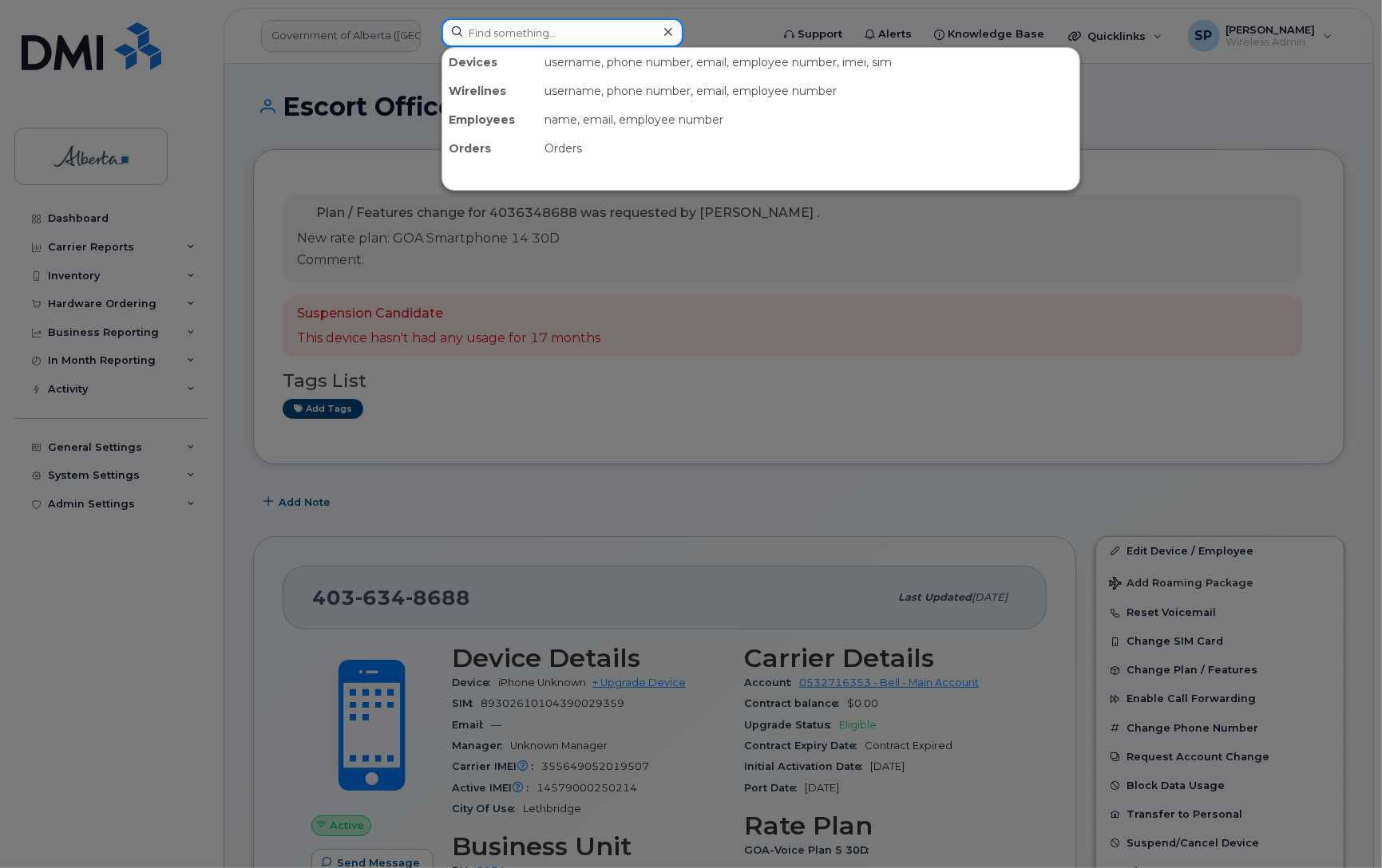
click at [613, 30] on input at bounding box center [562, 33] width 242 height 29
paste input "7805197466"
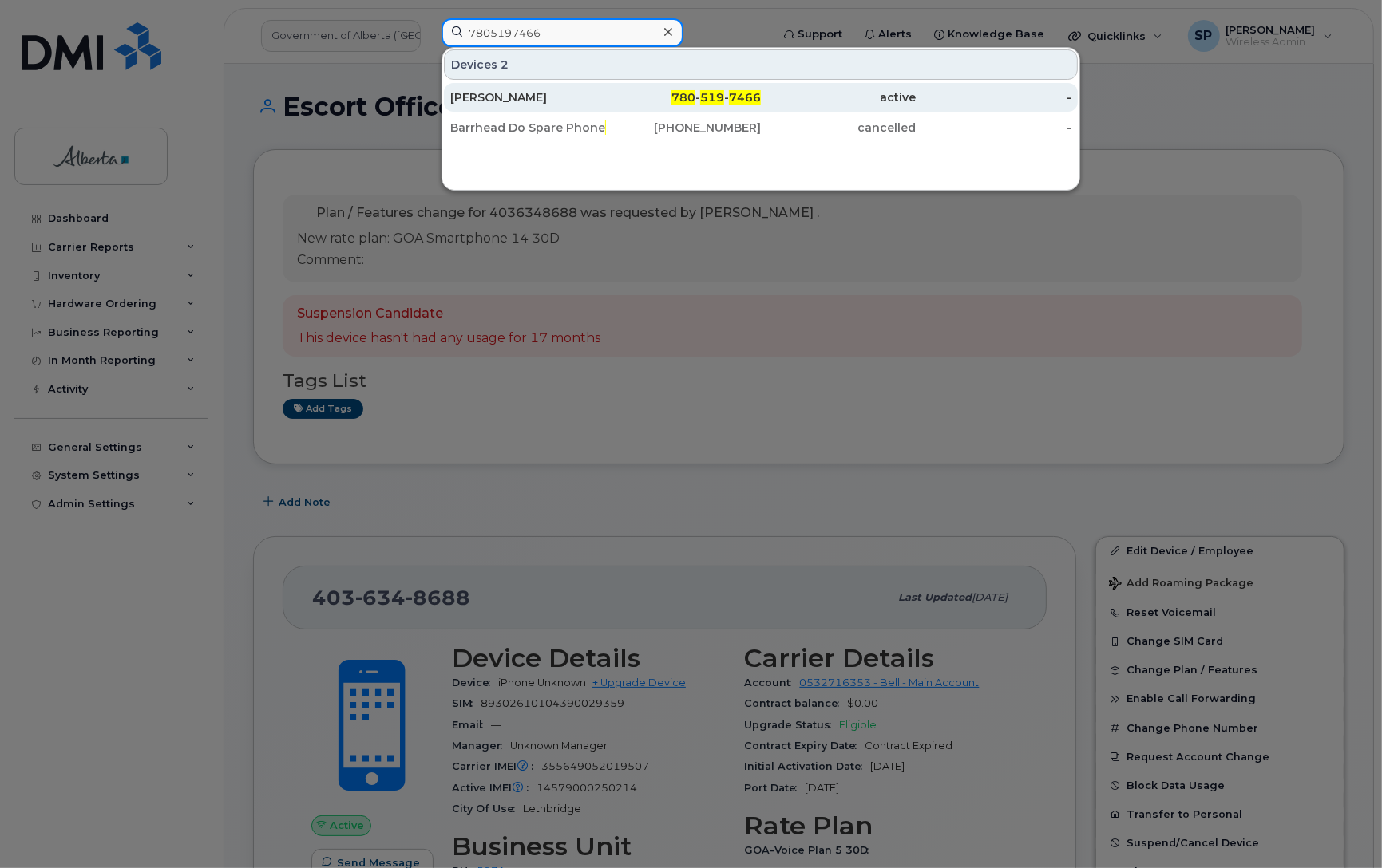
type input "7805197466"
click at [524, 101] on div "Dawn Nelson" at bounding box center [528, 97] width 155 height 16
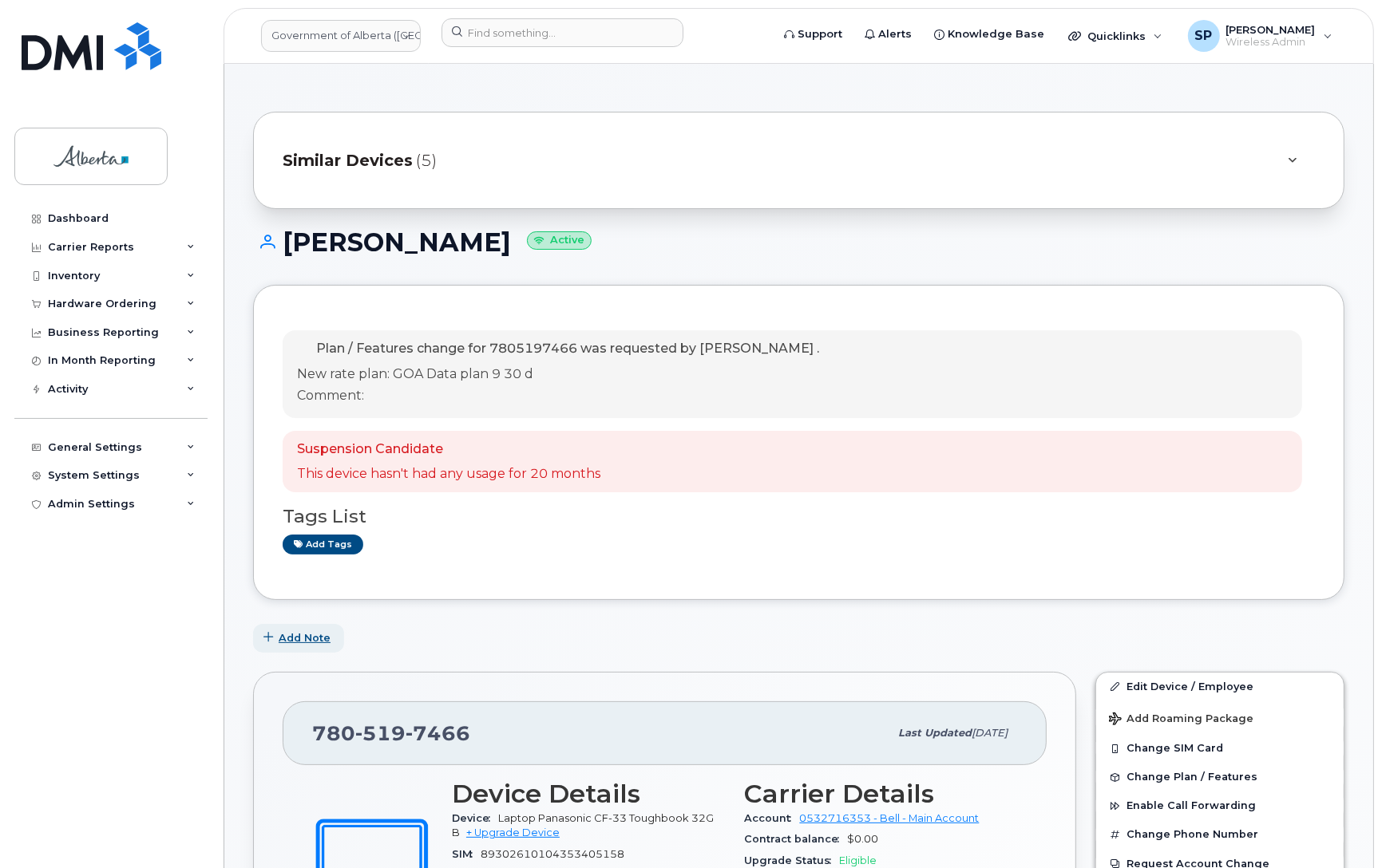
click at [285, 639] on span "Add Note" at bounding box center [304, 638] width 52 height 15
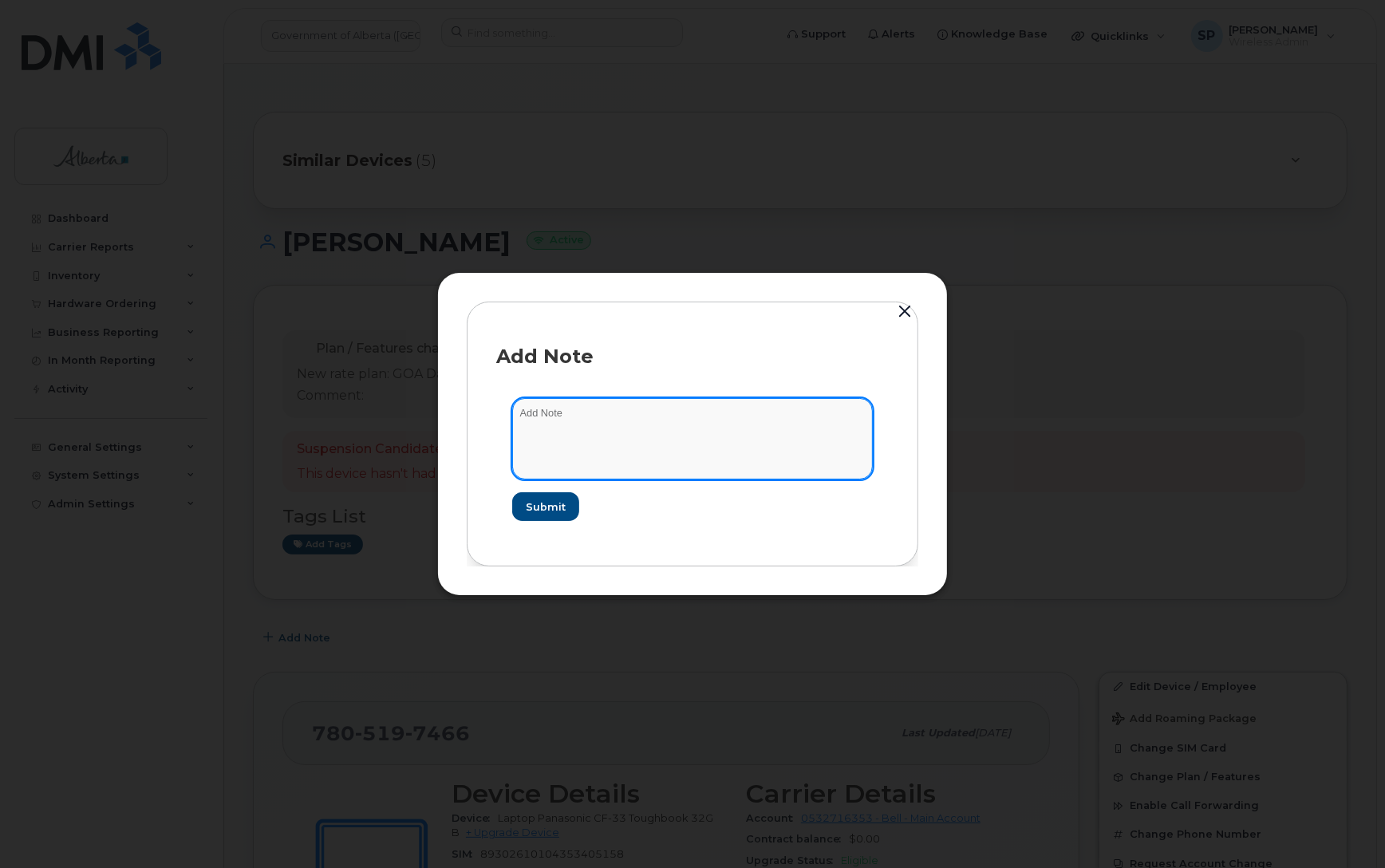
click at [710, 415] on textarea at bounding box center [692, 438] width 361 height 81
paste textarea "SCTASK0865425 7805197466 DO NOT DELETE - BEING REASSIGNED to Ashley Church. Pre…"
type textarea "SCTASK0865425 7805197466 DO NOT DELETE - BEING REASSIGNED to Ashley Church. Pre…"
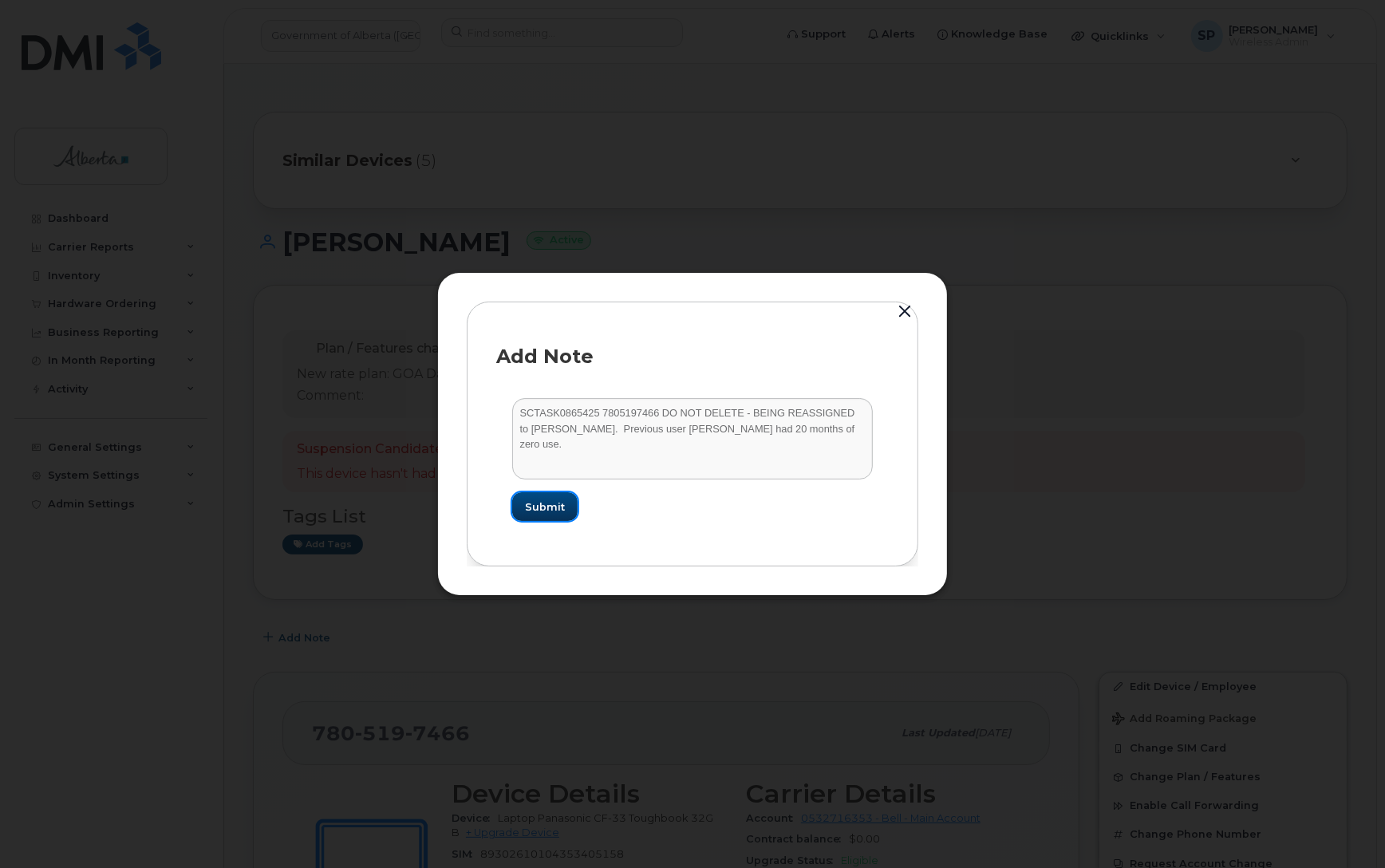
click at [552, 508] on span "Submit" at bounding box center [544, 506] width 40 height 15
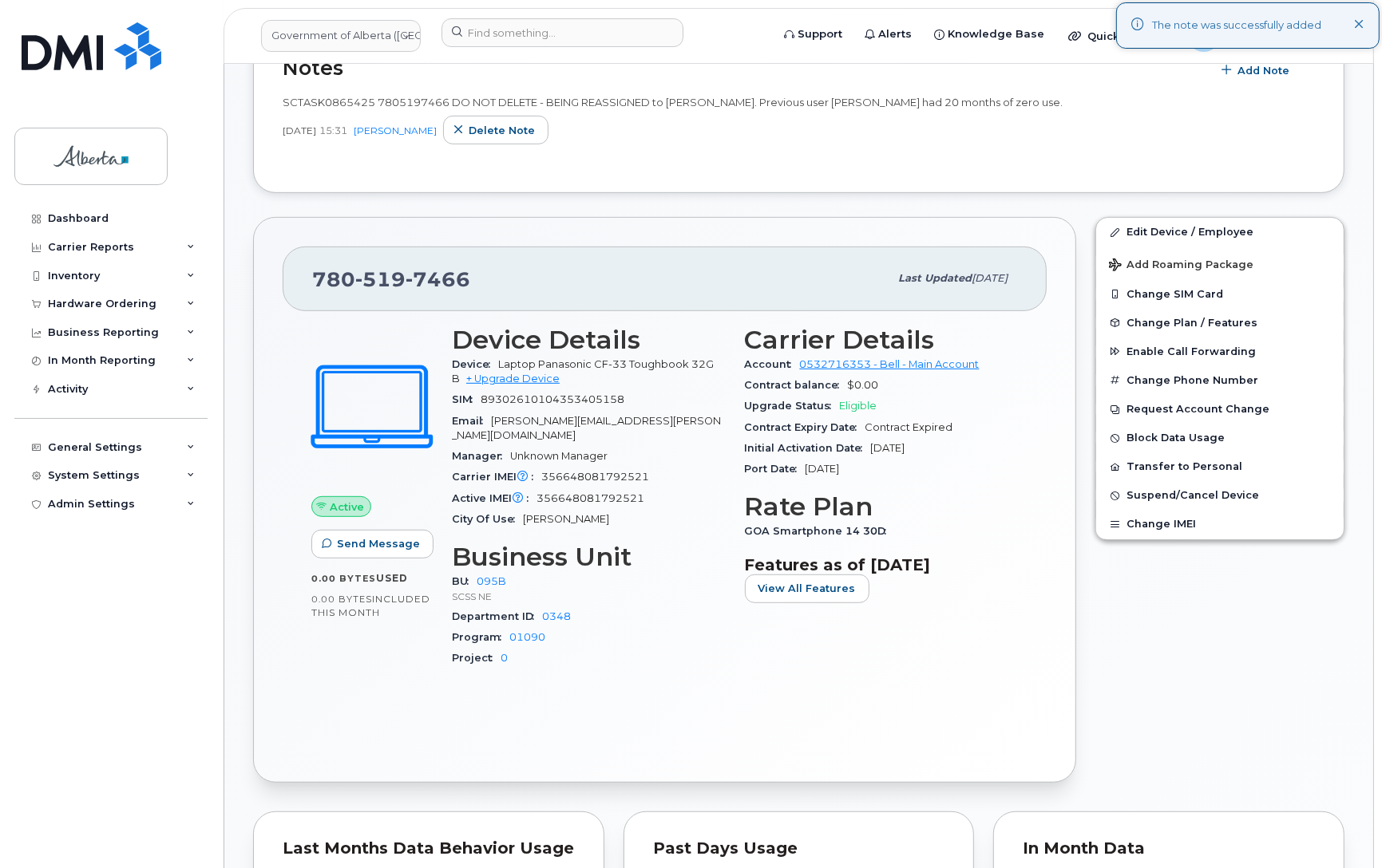
scroll to position [607, 0]
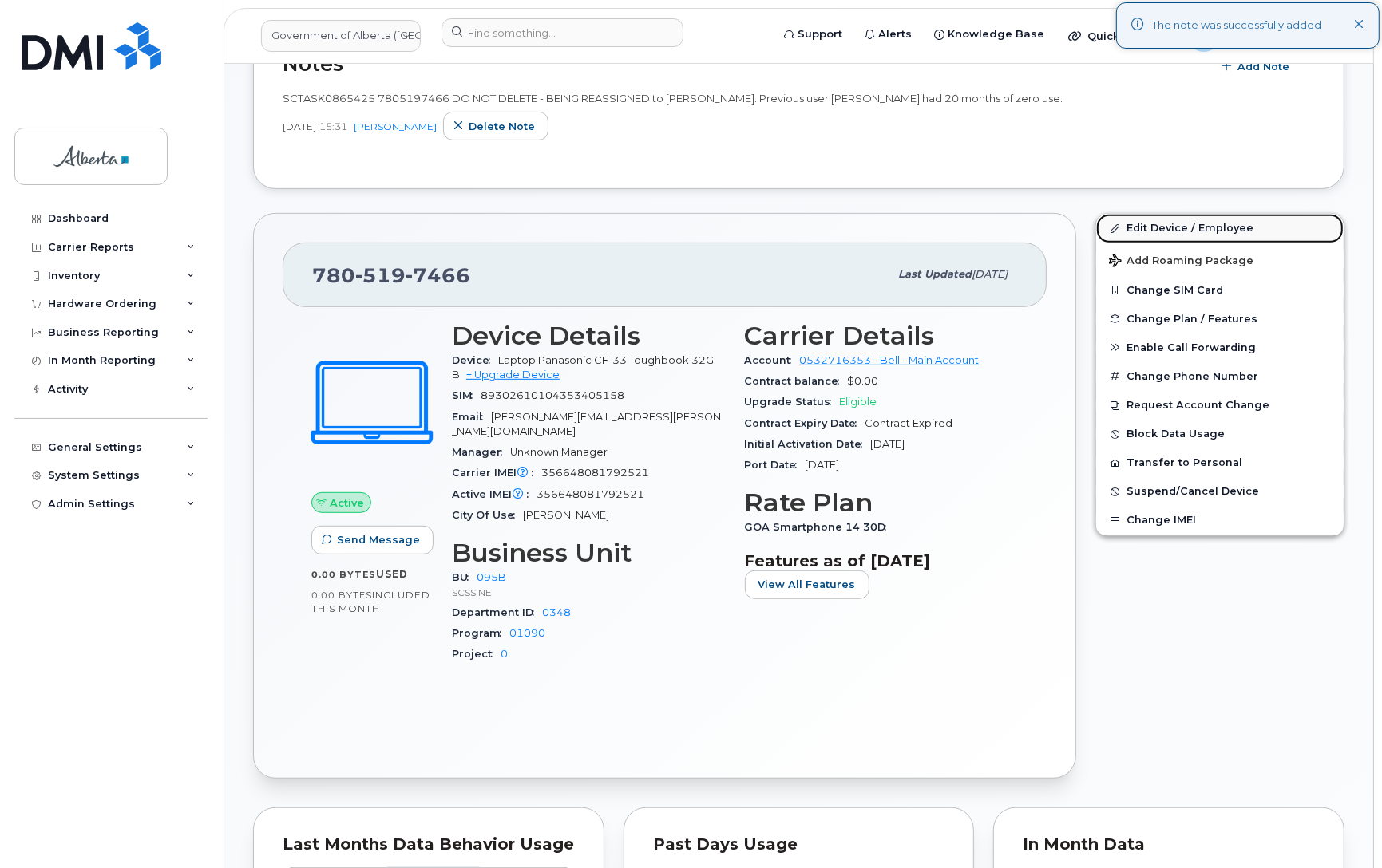
click at [1201, 223] on link "Edit Device / Employee" at bounding box center [1220, 228] width 247 height 29
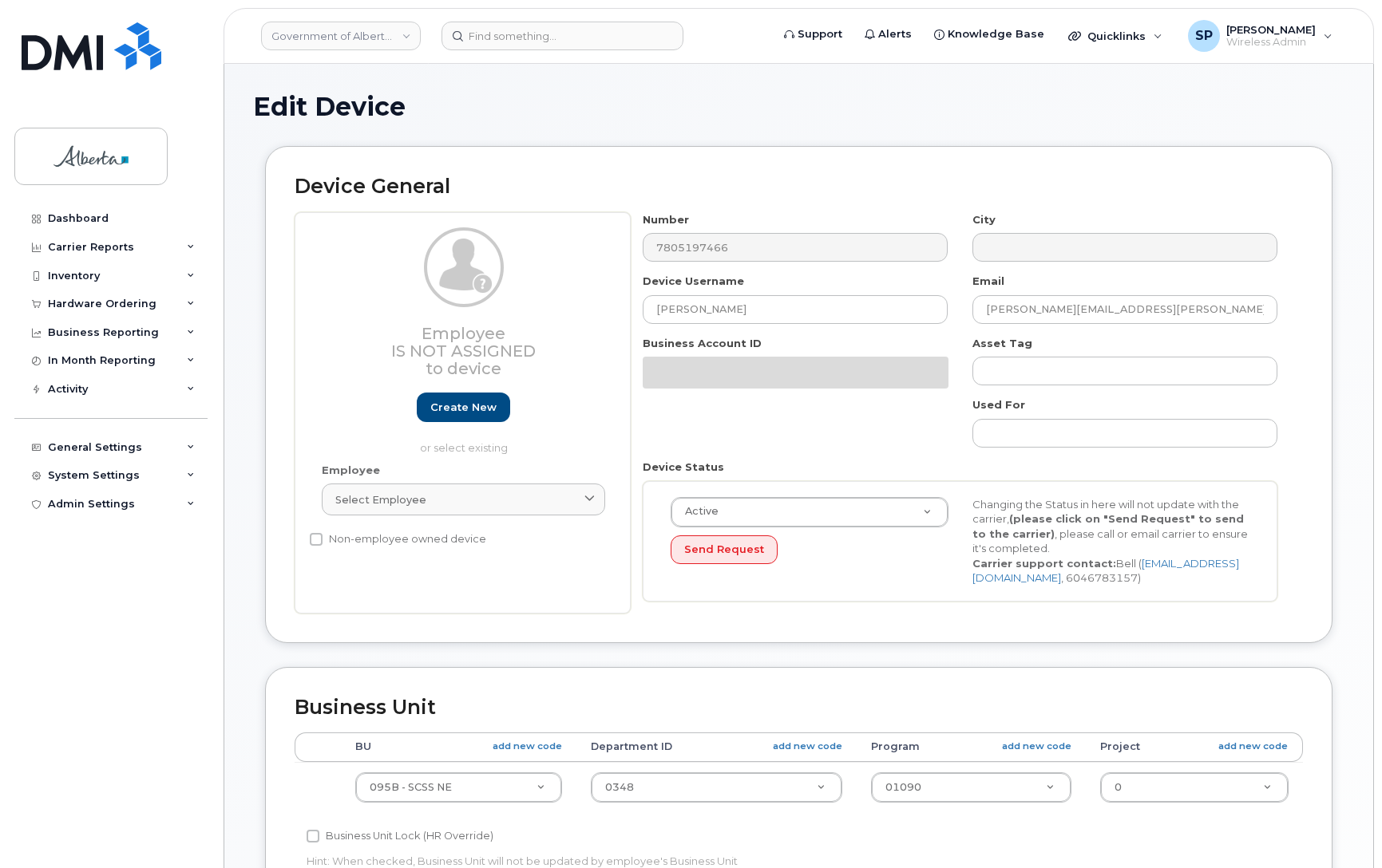
select select "4749749"
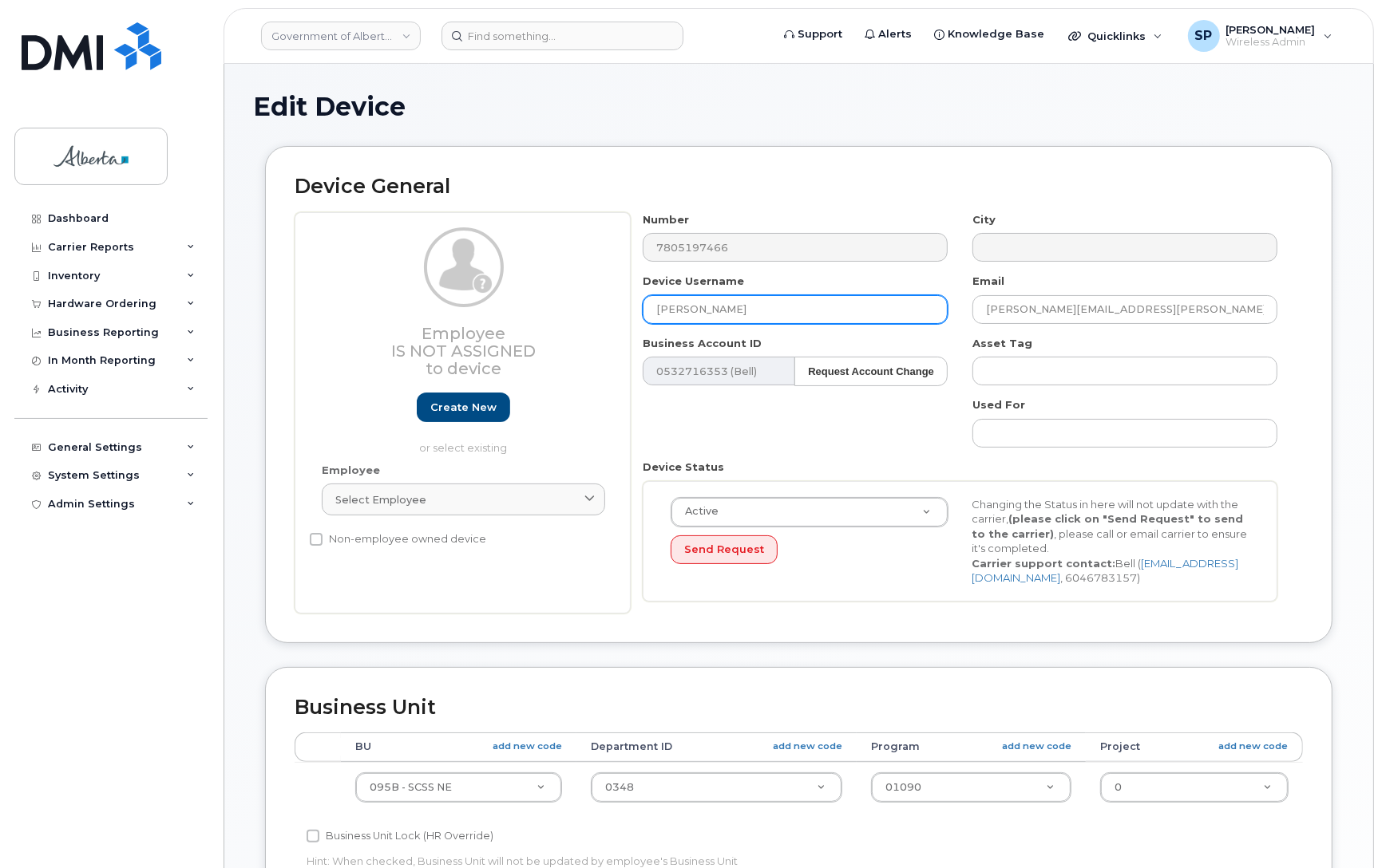
drag, startPoint x: 740, startPoint y: 308, endPoint x: 537, endPoint y: 309, distance: 203.0
click at [537, 309] on div "Employee Is not assigned to device Create new or select existing Employee Selec…" at bounding box center [799, 413] width 1008 height 401
paste input "[PERSON_NAME]"
type input "[PERSON_NAME]"
drag, startPoint x: 1048, startPoint y: 315, endPoint x: 904, endPoint y: 313, distance: 144.0
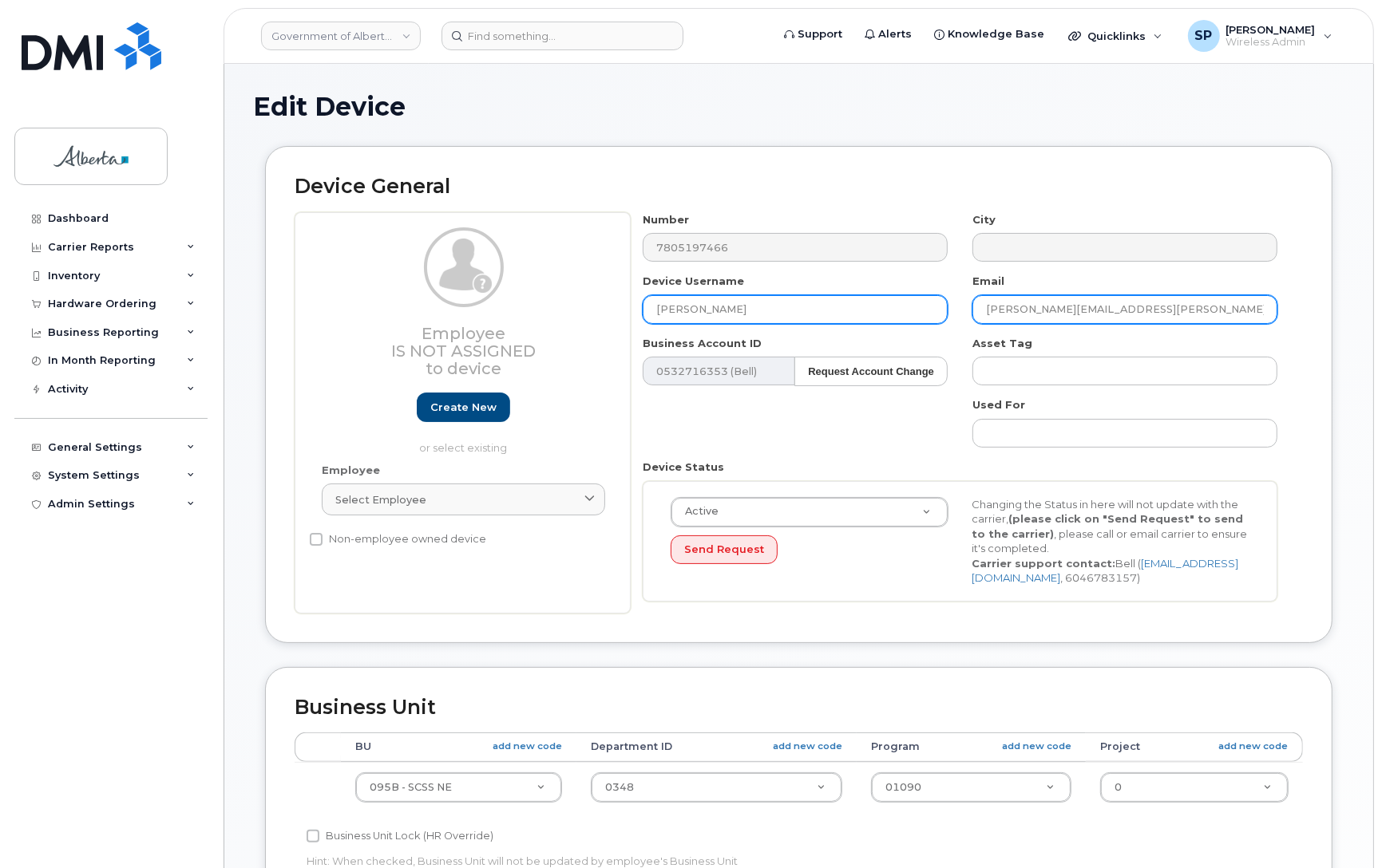
click at [904, 313] on div "Number 7805197466 City Device Username Ashley Church Email Dawn.Nelson@gov.ab.c…" at bounding box center [960, 413] width 659 height 401
paste input "Ashley.Church"
type input "Ashley.Church@gov.ab.ca"
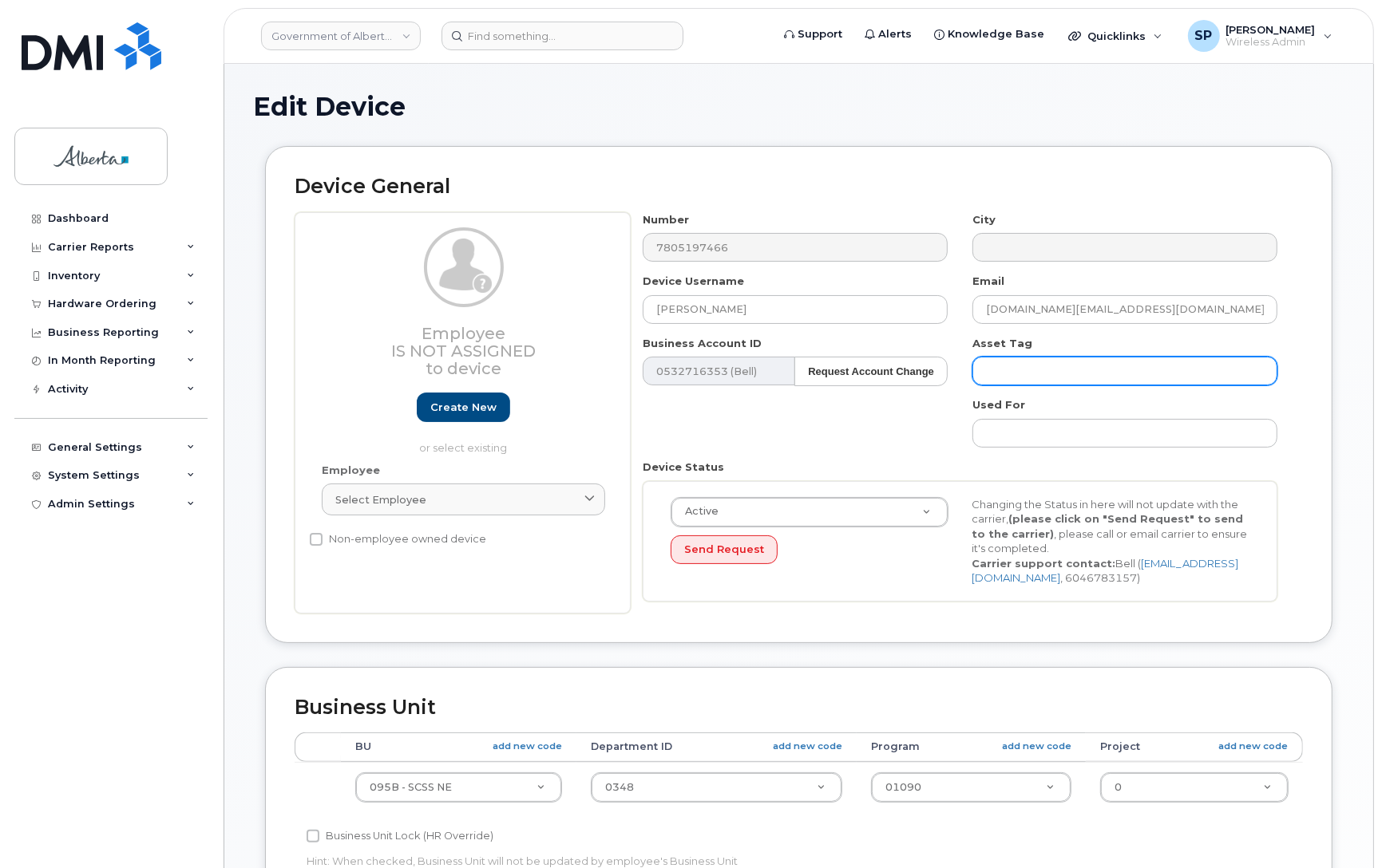
click at [1010, 362] on input "text" at bounding box center [1125, 370] width 305 height 29
paste input "L-150416"
click at [1065, 377] on input "L-150416" at bounding box center [1125, 370] width 305 height 29
paste input "4HTTC89862"
drag, startPoint x: 1041, startPoint y: 367, endPoint x: 1060, endPoint y: 371, distance: 19.4
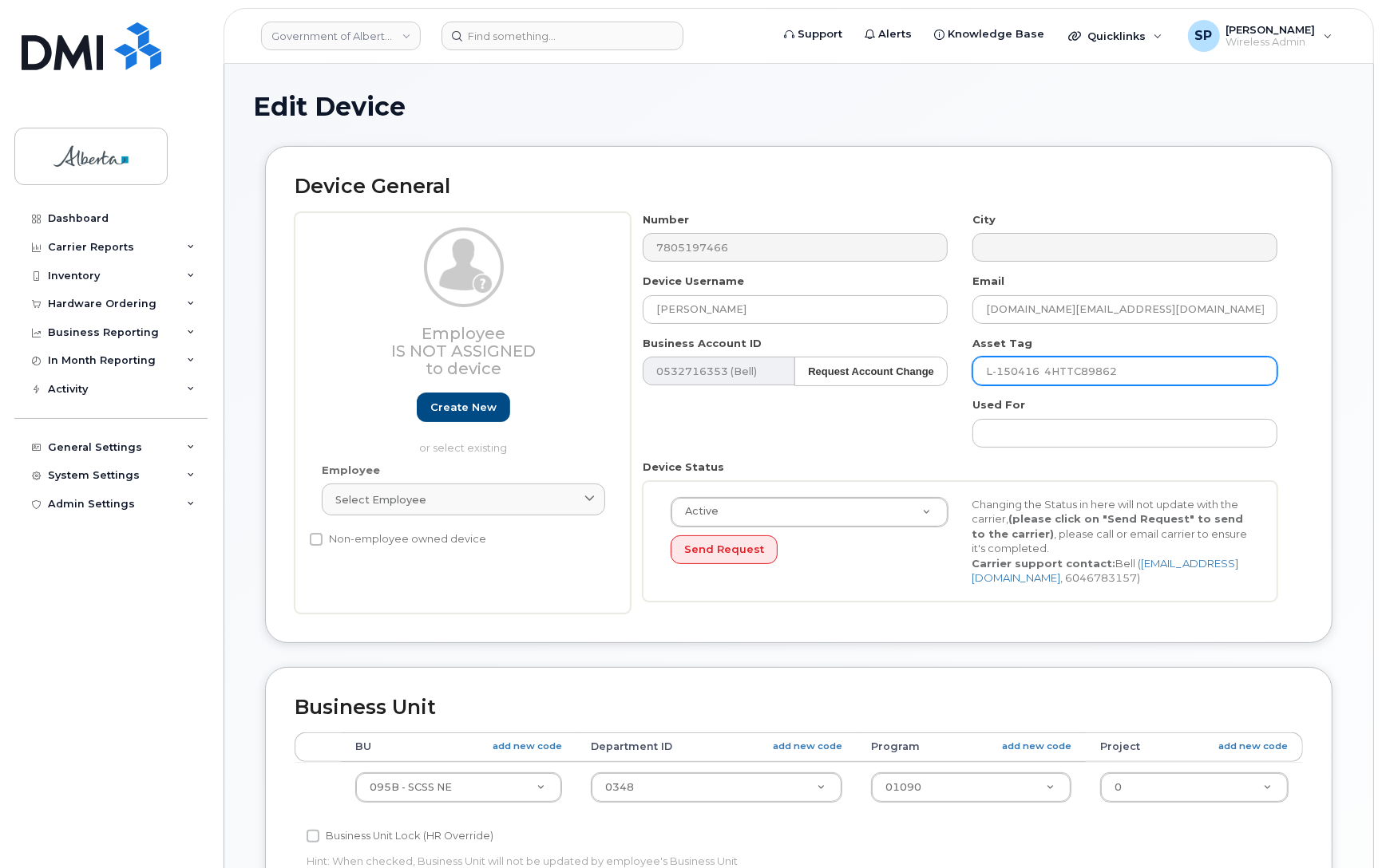
click at [1042, 368] on input "L-150416 4HTTC89862" at bounding box center [1125, 370] width 305 height 29
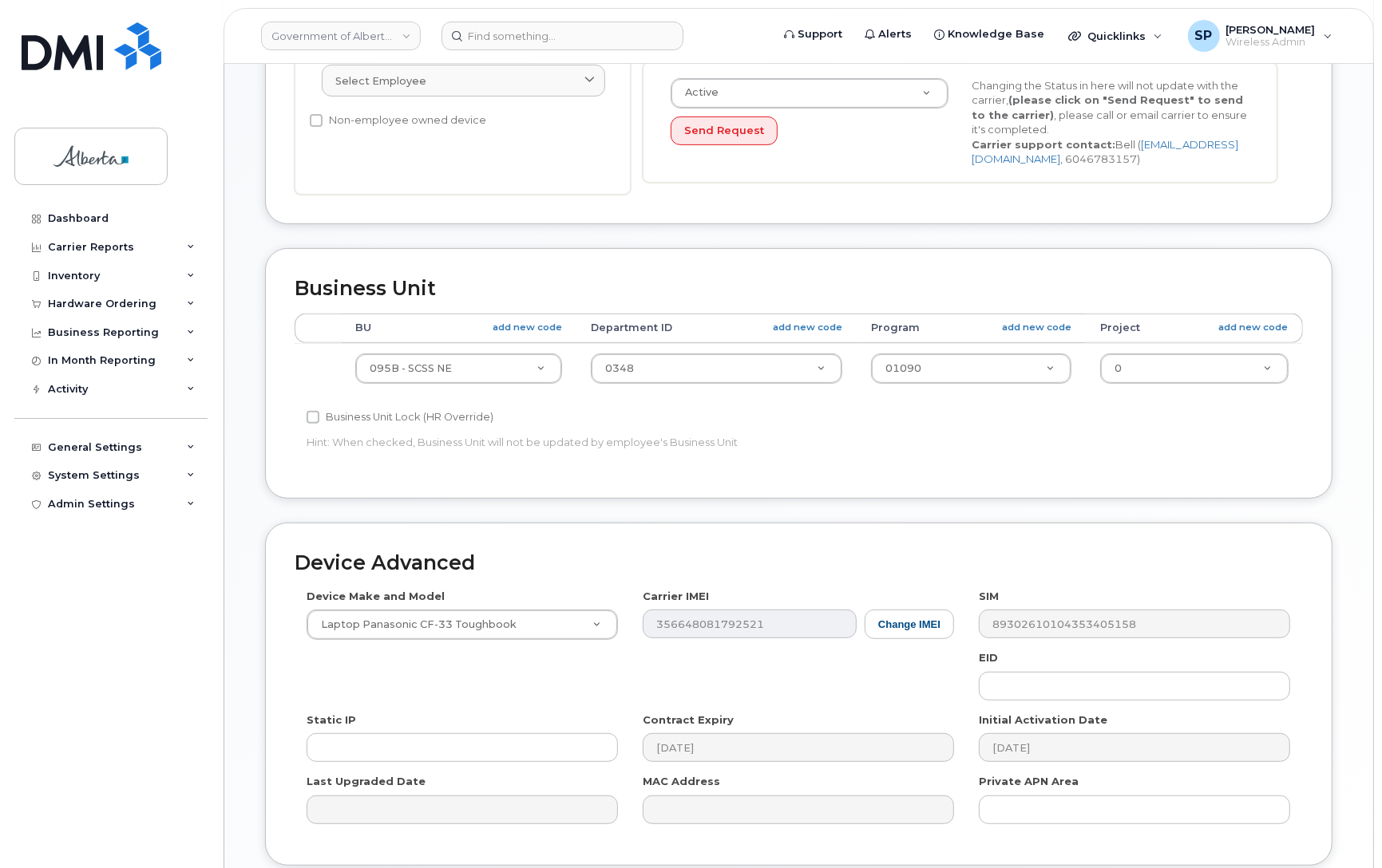
scroll to position [437, 0]
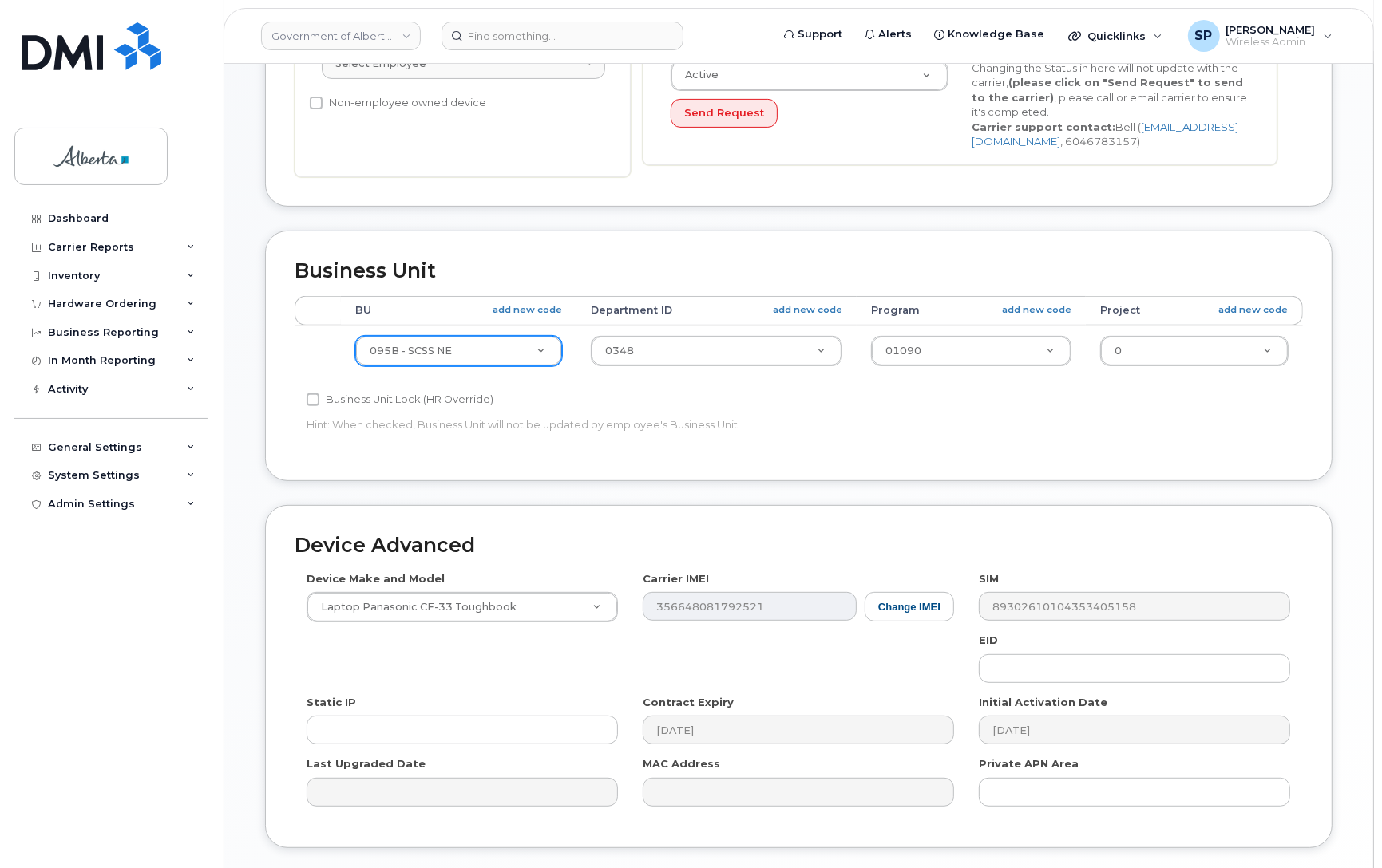
type input "L-150416 s/n 4HTTC89862"
type input "597a"
select select "4797726"
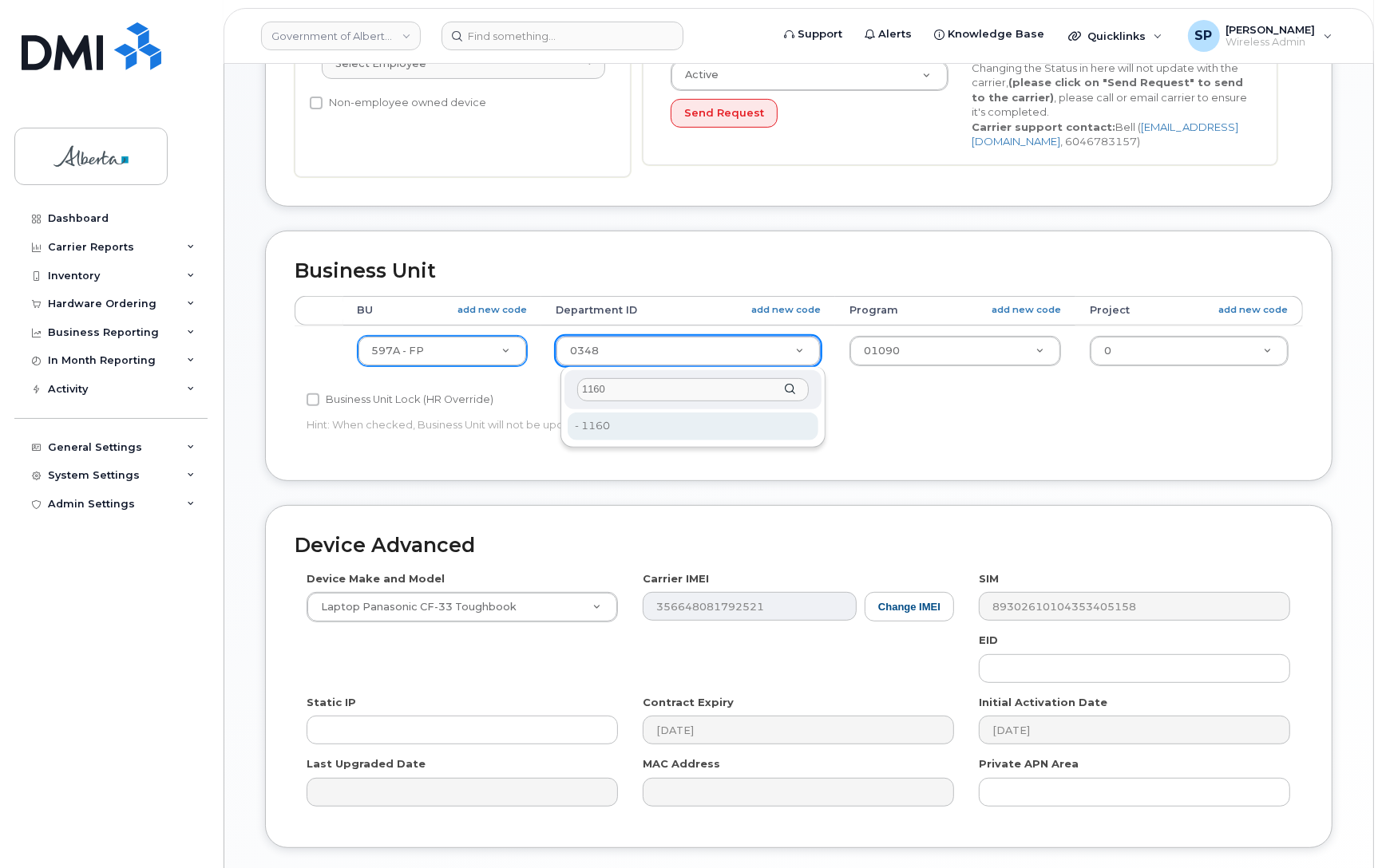
type input "1160"
type input "4752533"
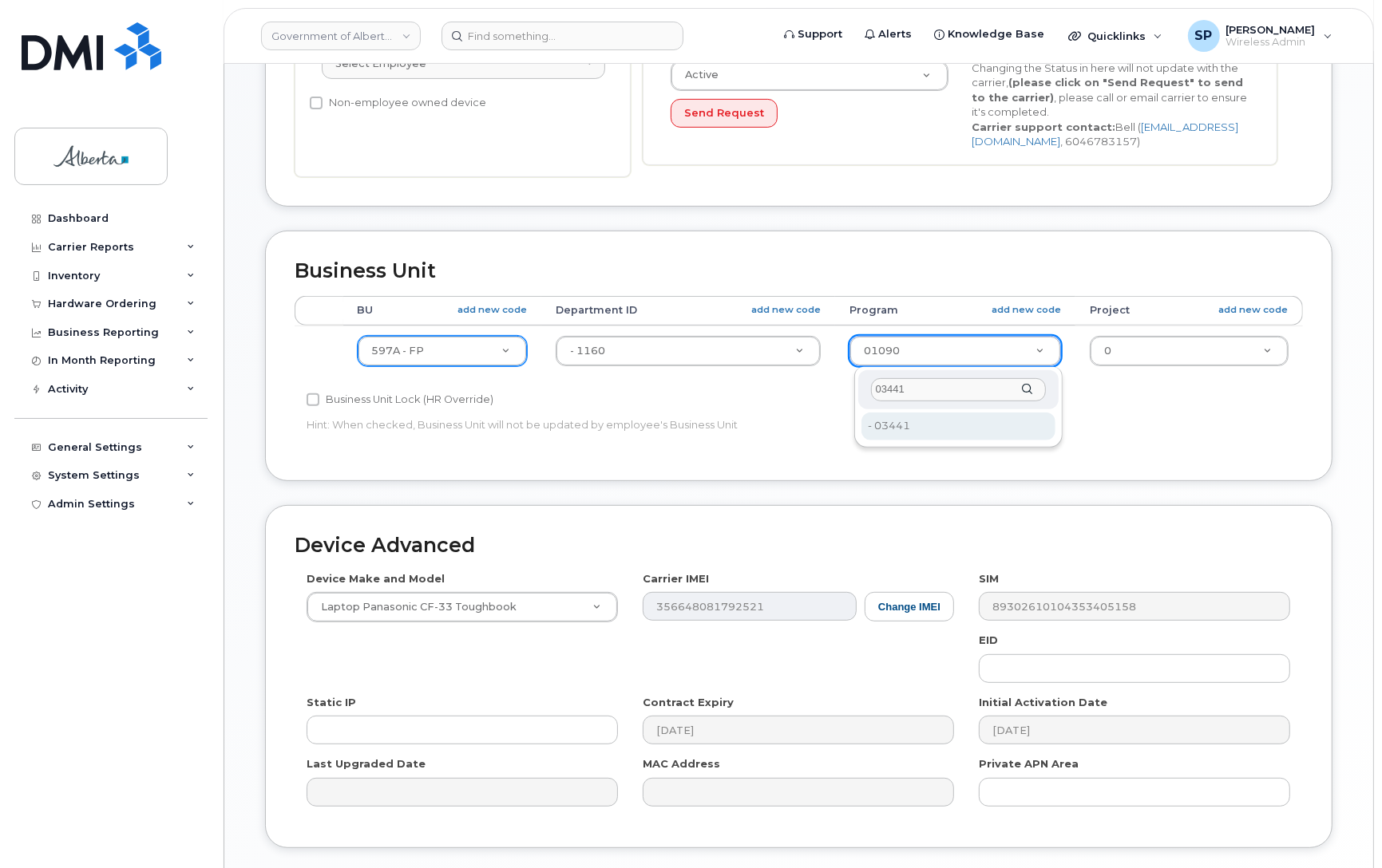
type input "03441"
type input "4753480"
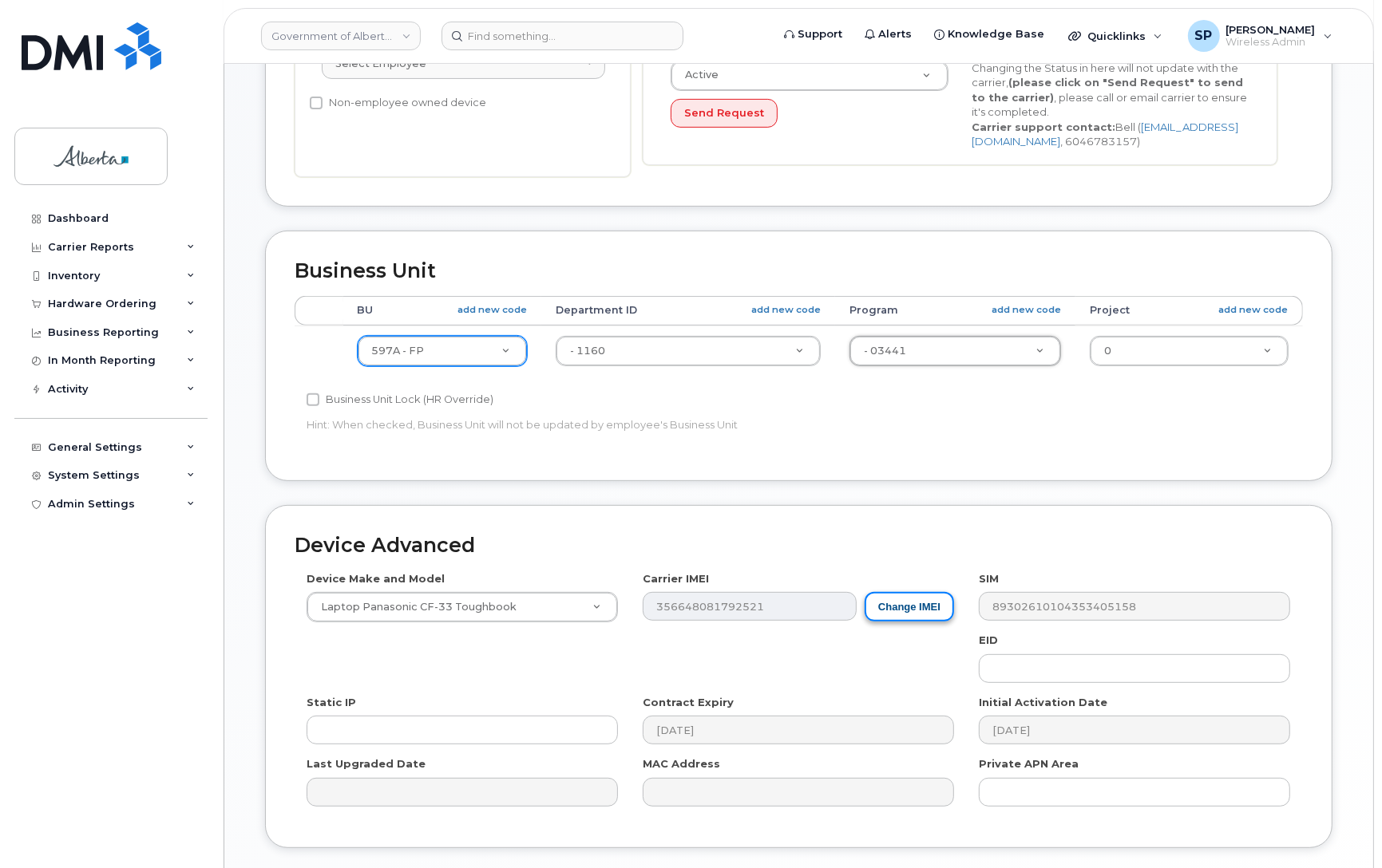
click at [916, 610] on button "Change IMEI" at bounding box center [909, 606] width 89 height 29
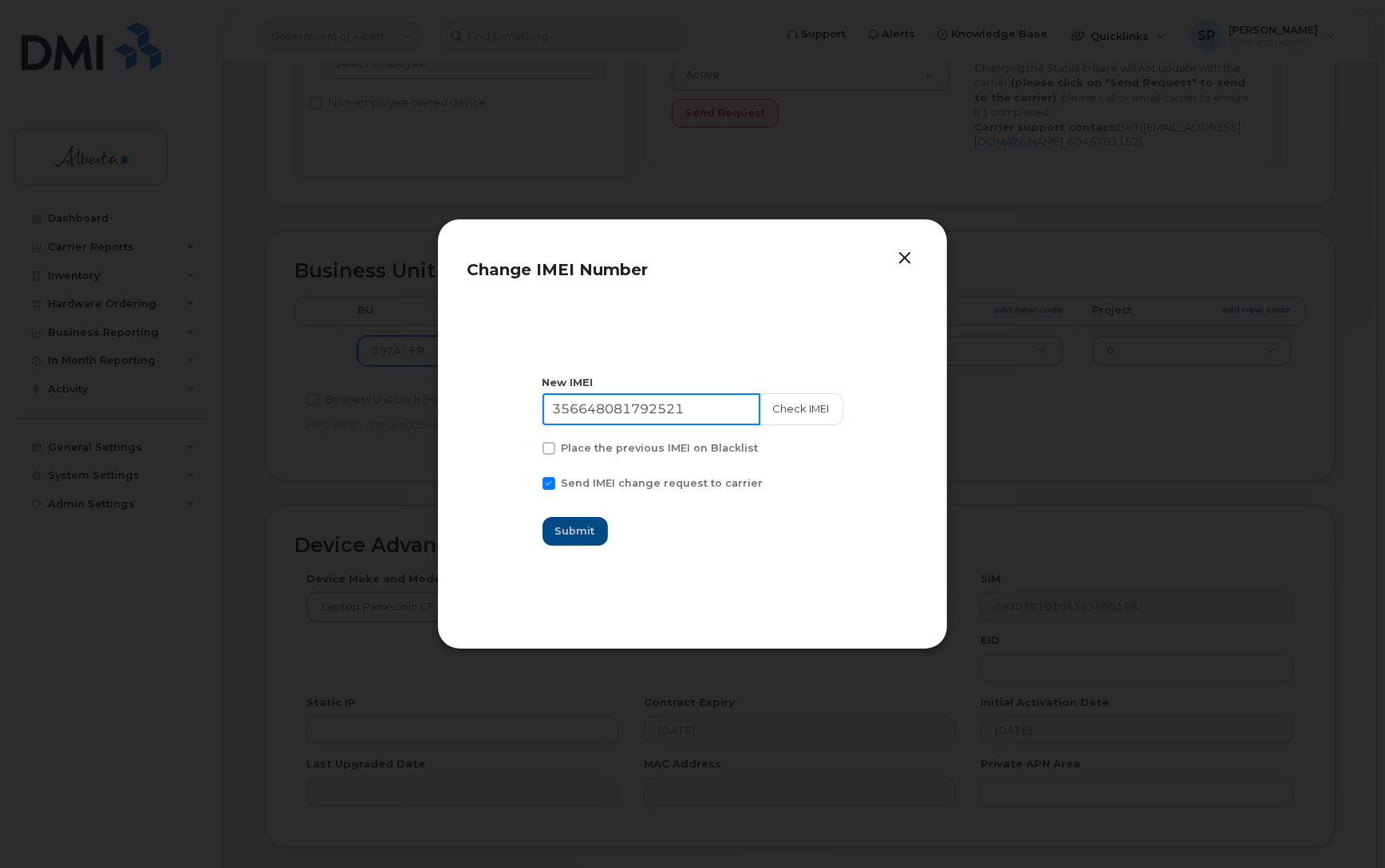
drag, startPoint x: 707, startPoint y: 401, endPoint x: 500, endPoint y: 425, distance: 208.4
click at [500, 425] on section "New IMEI 356648081792521 Check IMEI Place the previous IMEI on Blacklist Send I…" at bounding box center [692, 460] width 452 height 319
paste input "2070190195302"
type input "352070190195302"
click at [797, 409] on button "Check IMEI" at bounding box center [800, 409] width 84 height 32
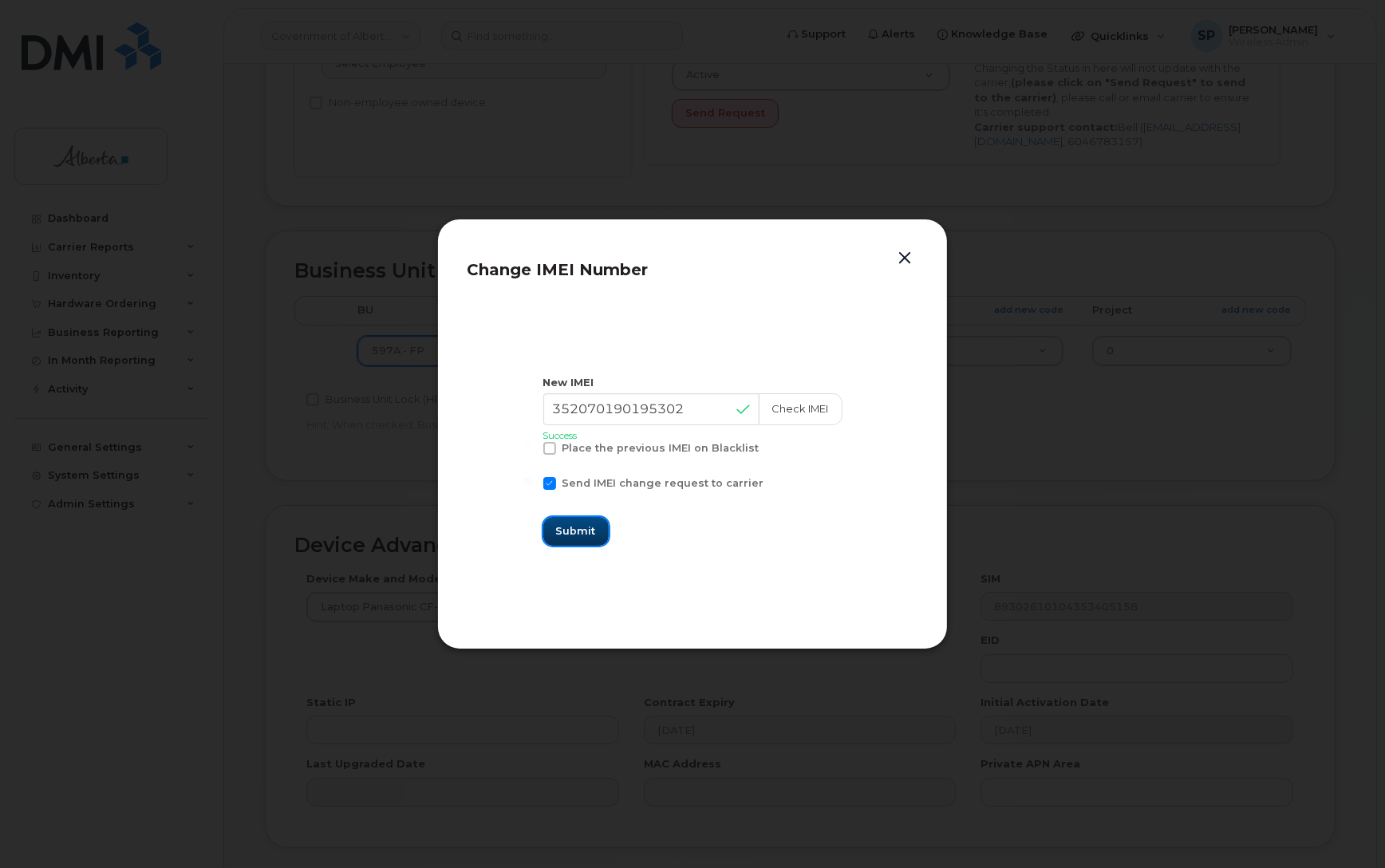
click at [592, 530] on span "Submit" at bounding box center [575, 530] width 40 height 15
type input "352070190195302"
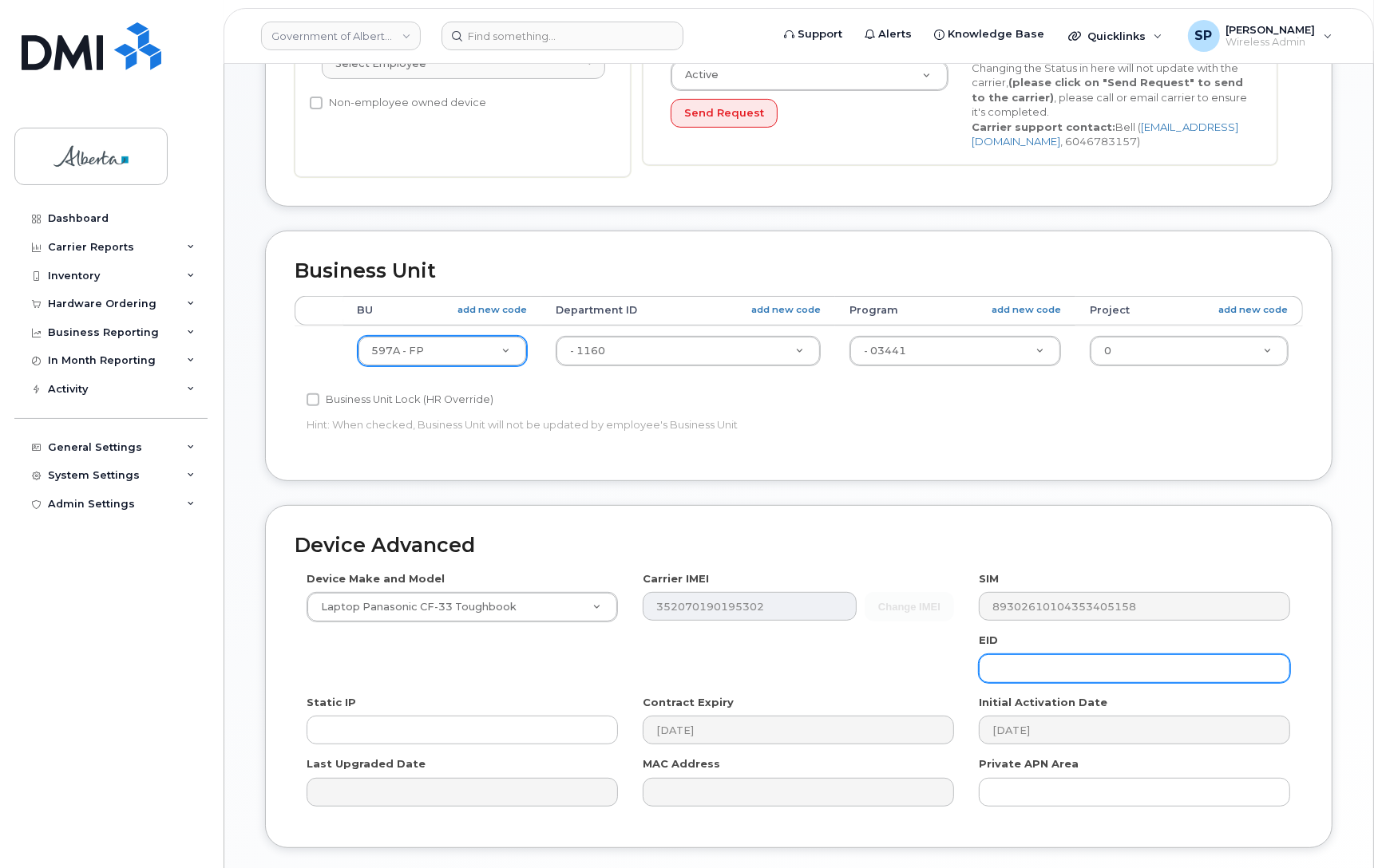
click at [1023, 664] on input "text" at bounding box center [1134, 669] width 312 height 29
paste input "89033023426200000000025095676389"
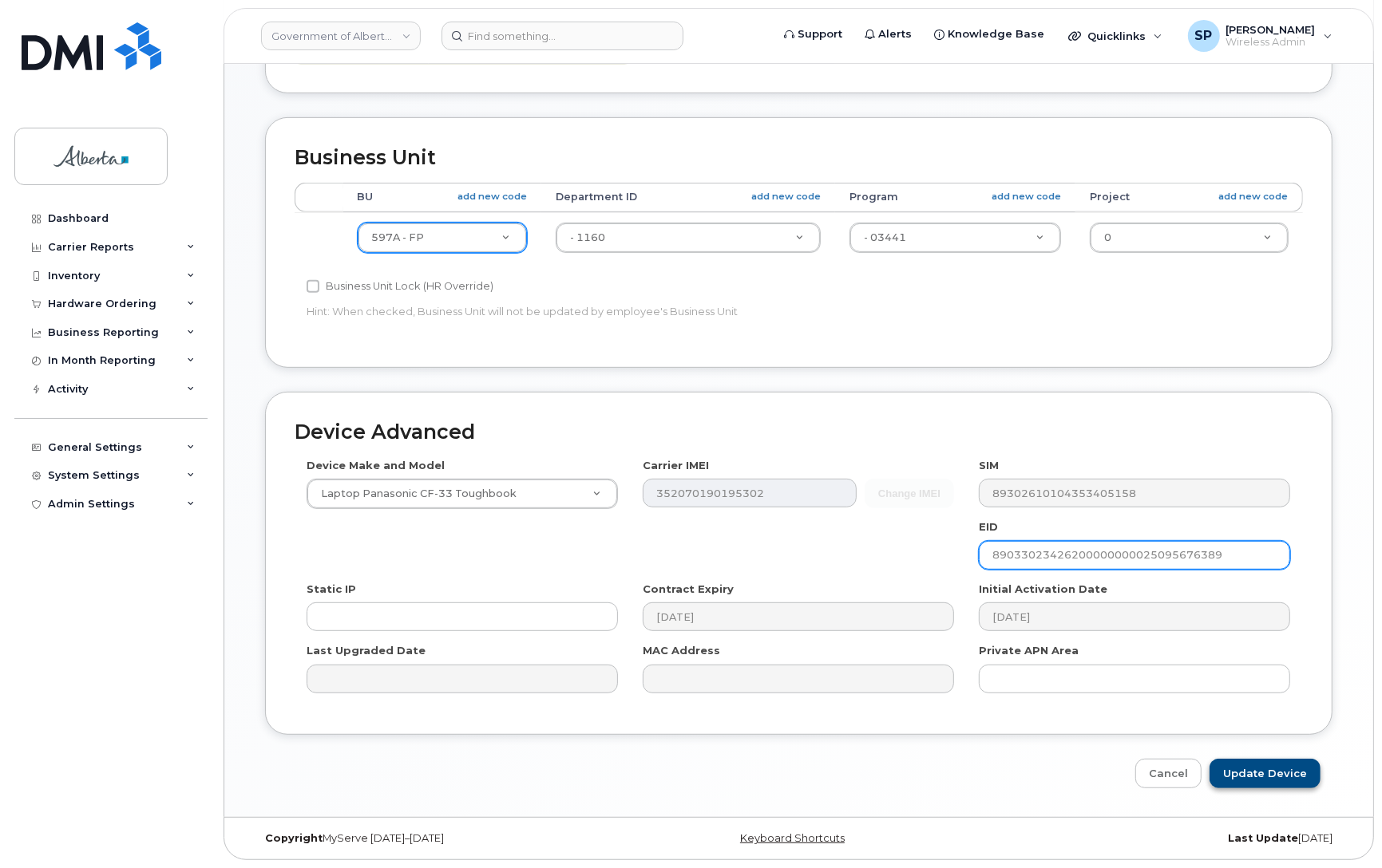
type input "89033023426200000000025095676389"
click at [1270, 782] on input "Update Device" at bounding box center [1265, 773] width 111 height 29
type input "Saving..."
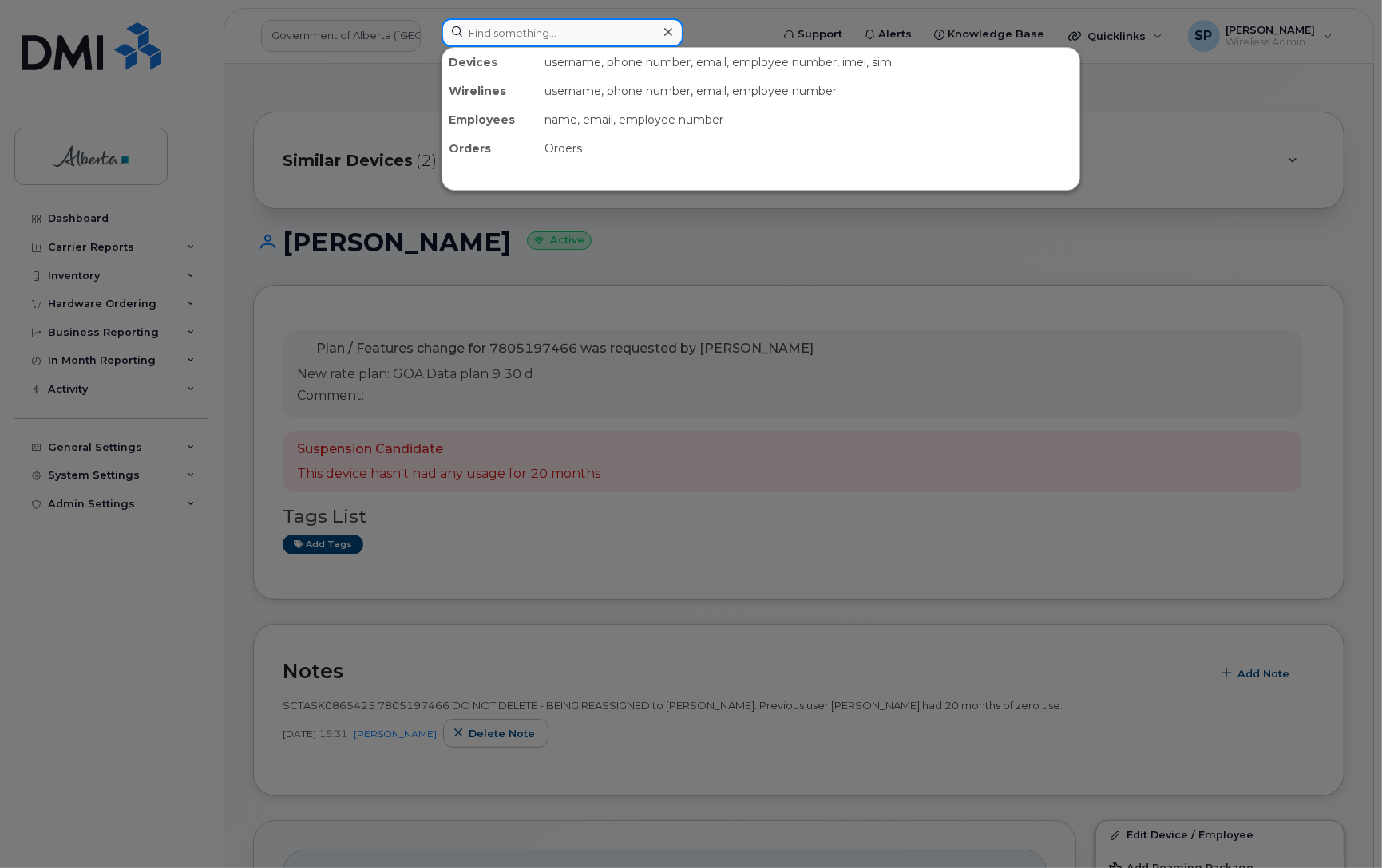
click at [485, 26] on input at bounding box center [562, 33] width 242 height 29
paste input "4033962676"
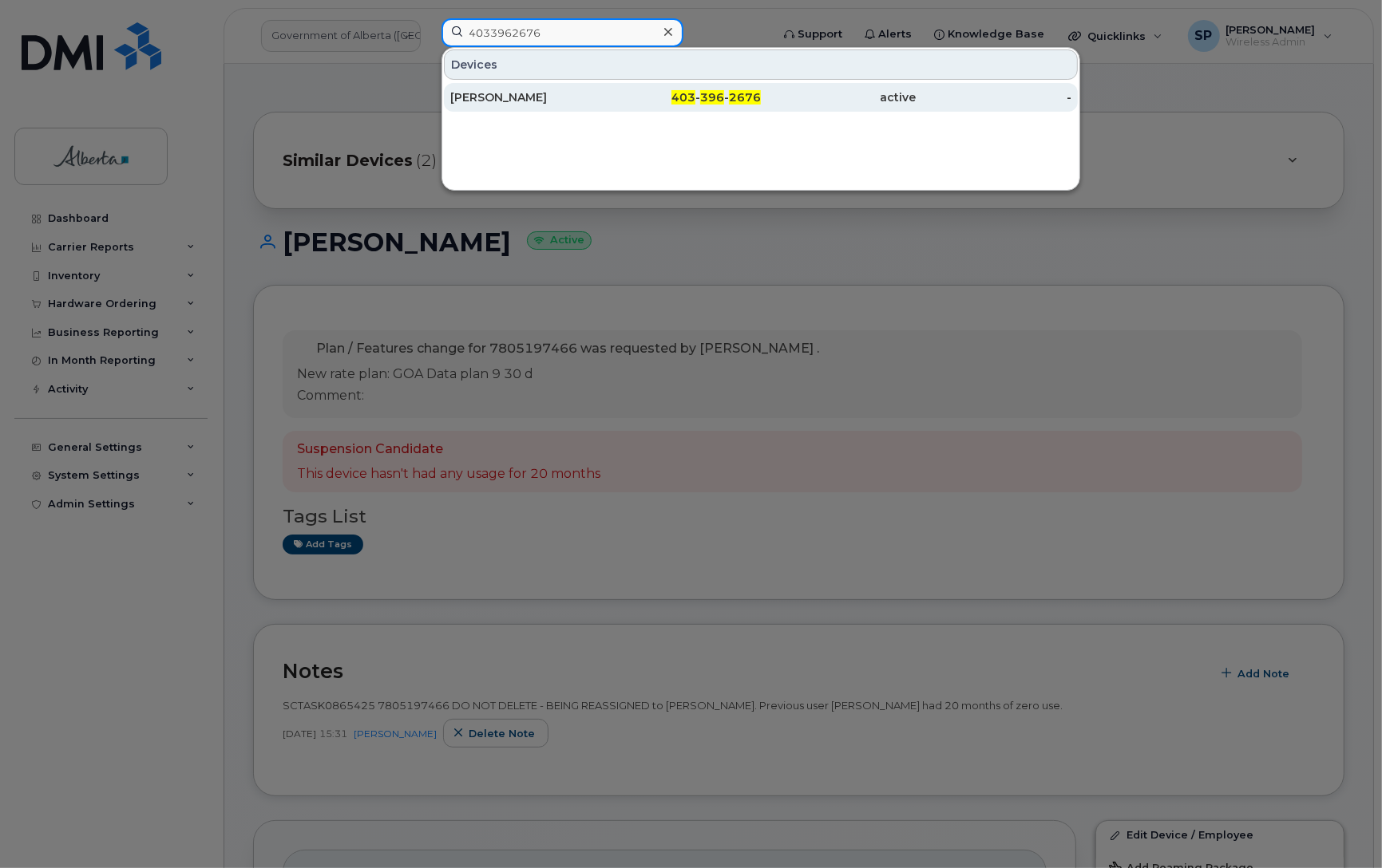
type input "4033962676"
click at [506, 101] on div "[PERSON_NAME]" at bounding box center [528, 97] width 155 height 16
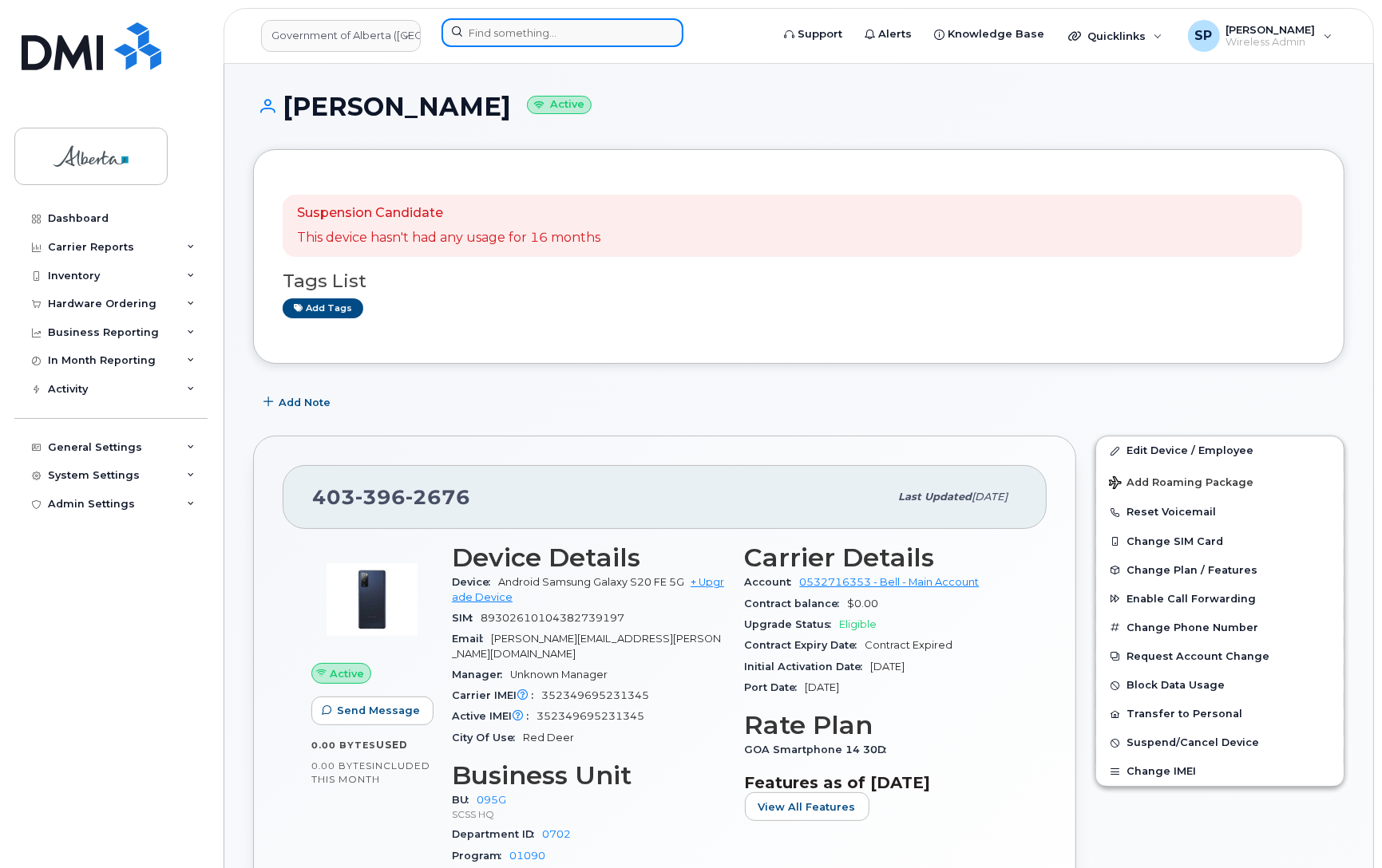
click at [512, 37] on input at bounding box center [562, 33] width 242 height 29
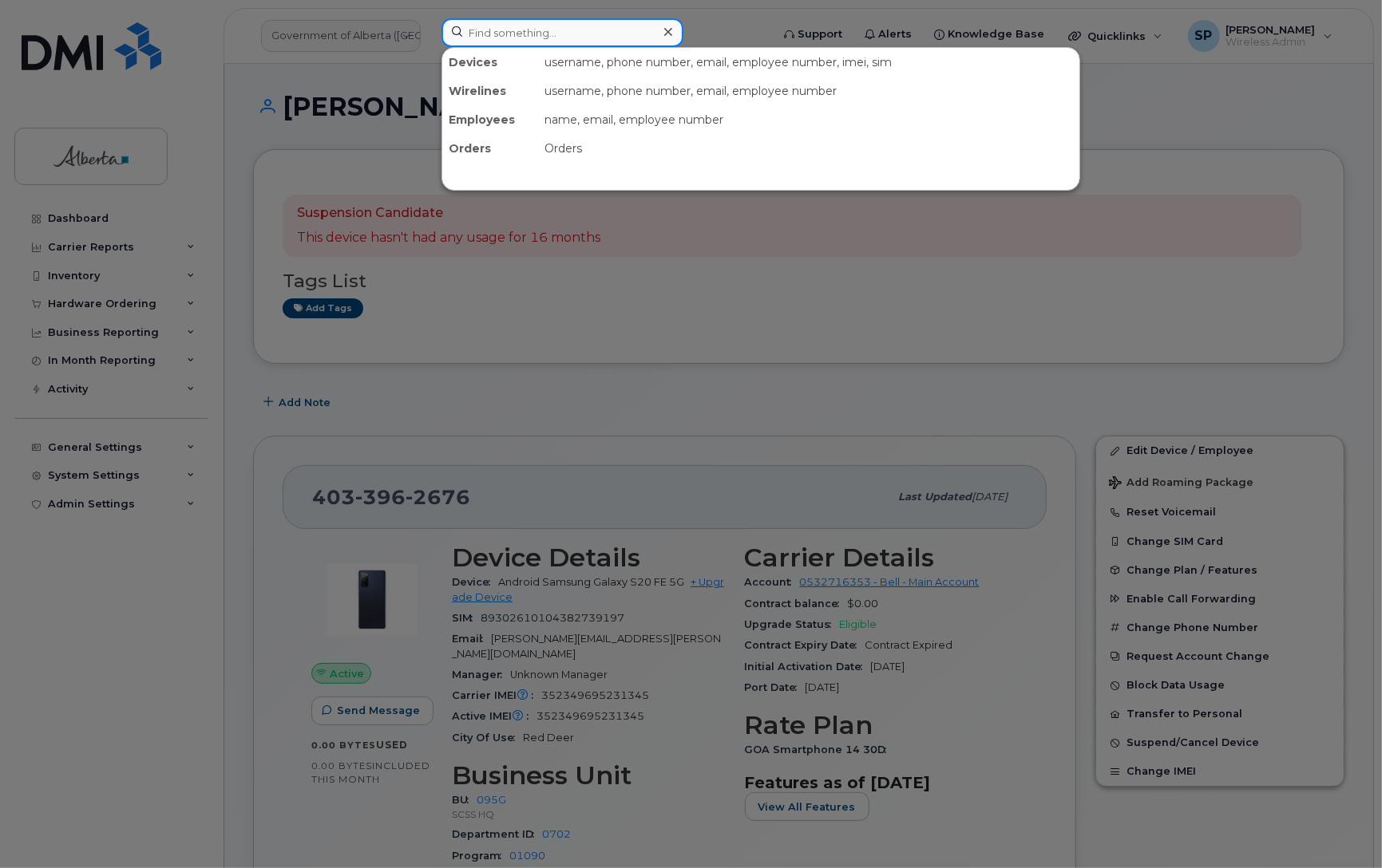
paste input "Shaun Lardner"
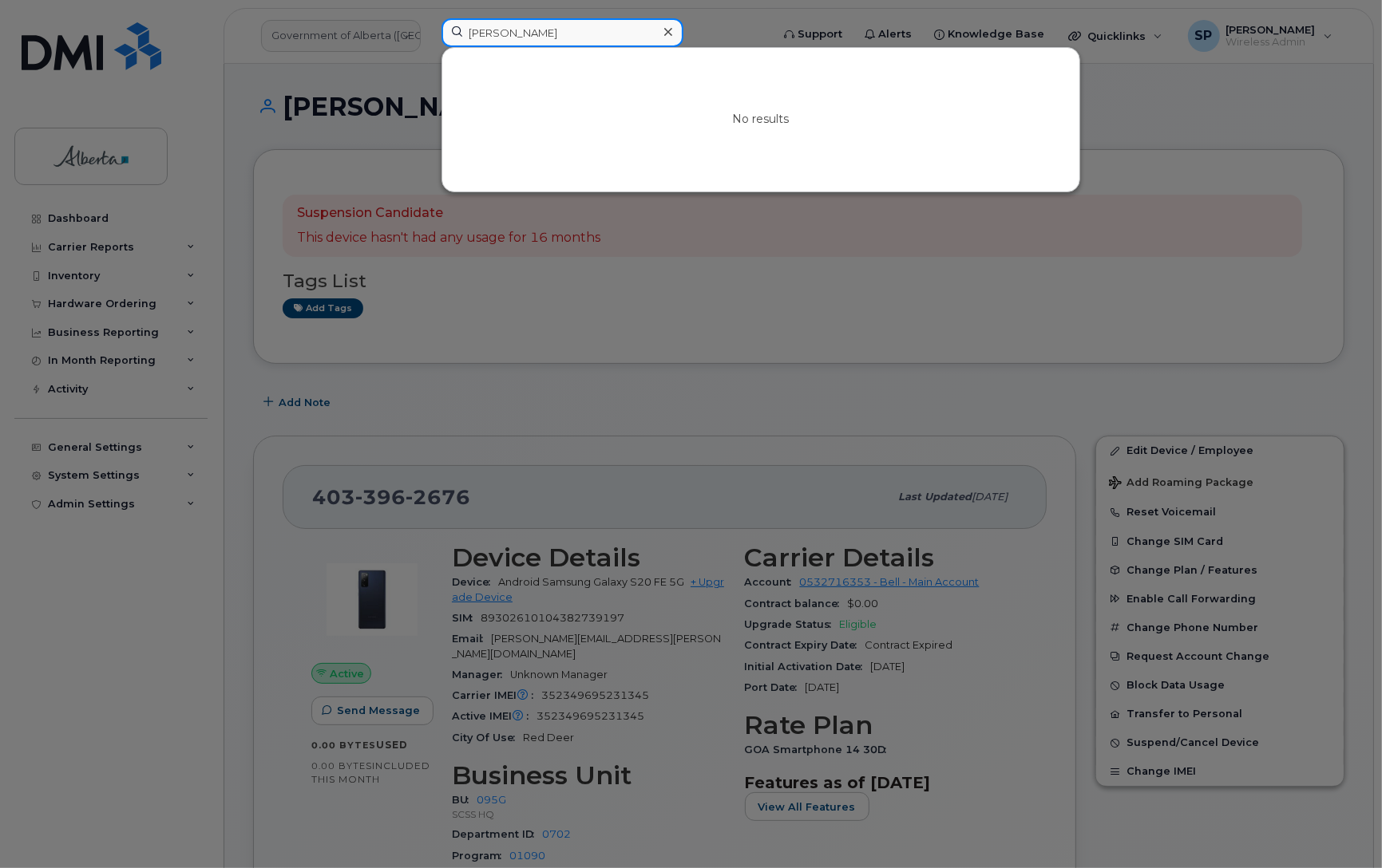
drag, startPoint x: 551, startPoint y: 34, endPoint x: 360, endPoint y: 34, distance: 191.0
click at [429, 34] on div "Shaun Lardner No results" at bounding box center [601, 36] width 344 height 35
paste input "uresh Bhattarai"
click at [519, 29] on input "Suresh Bhattarai" at bounding box center [562, 33] width 242 height 29
drag, startPoint x: 572, startPoint y: 32, endPoint x: 399, endPoint y: 28, distance: 173.0
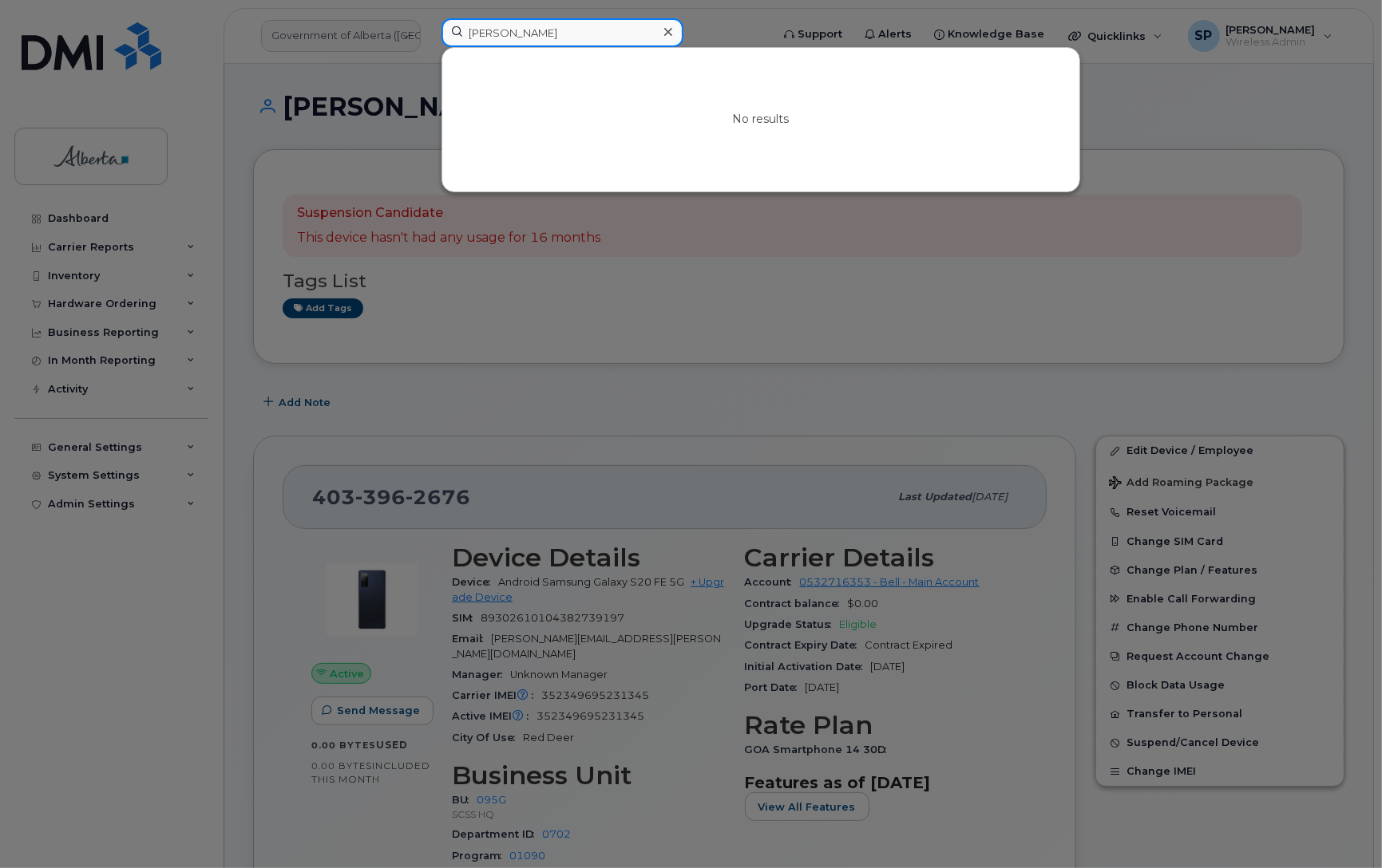
click at [429, 28] on div "Suresh Bhattarai No results" at bounding box center [601, 36] width 344 height 35
paste input "5873858458"
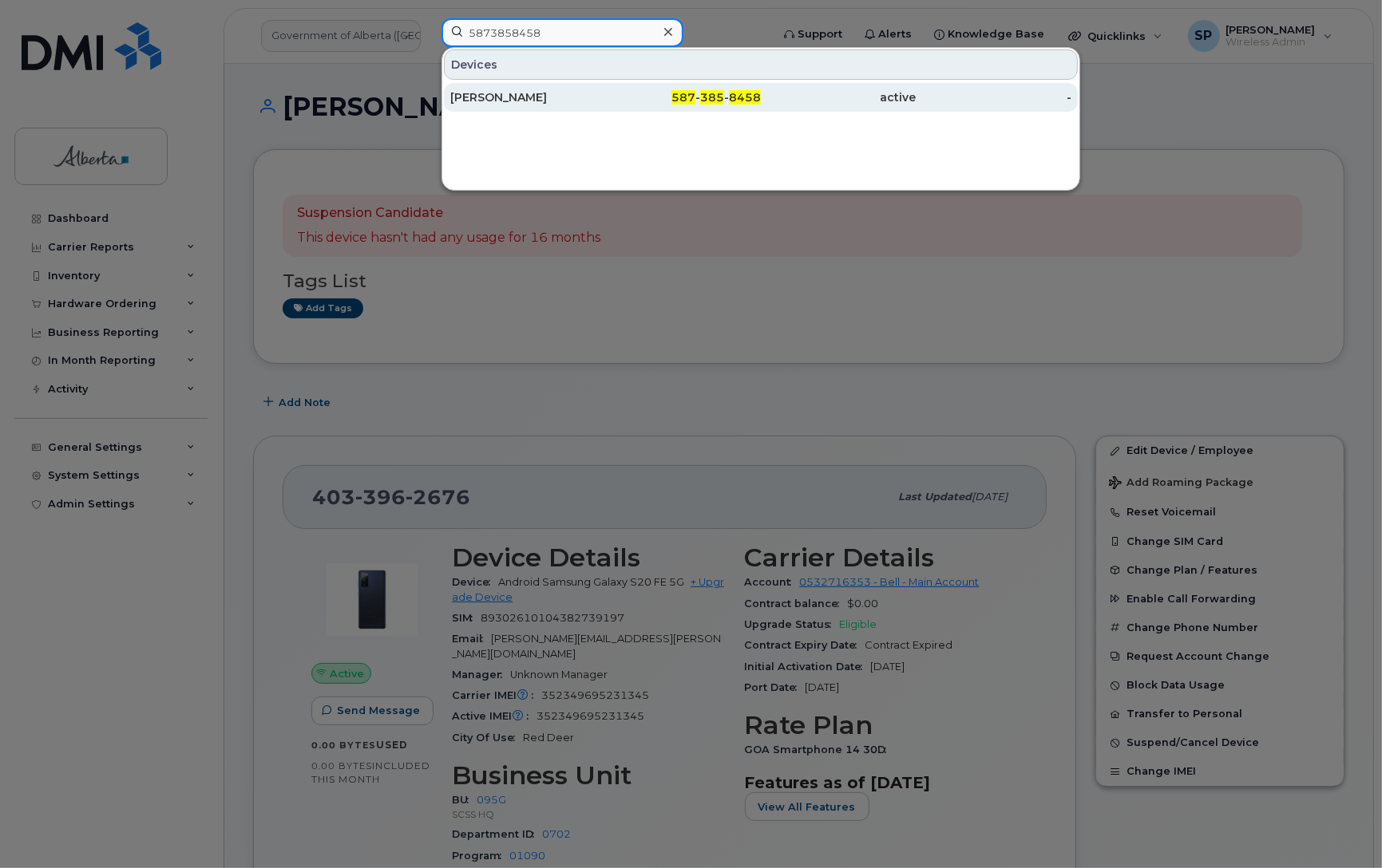
type input "5873858458"
click at [503, 97] on div "Humyra Sabir" at bounding box center [528, 97] width 155 height 16
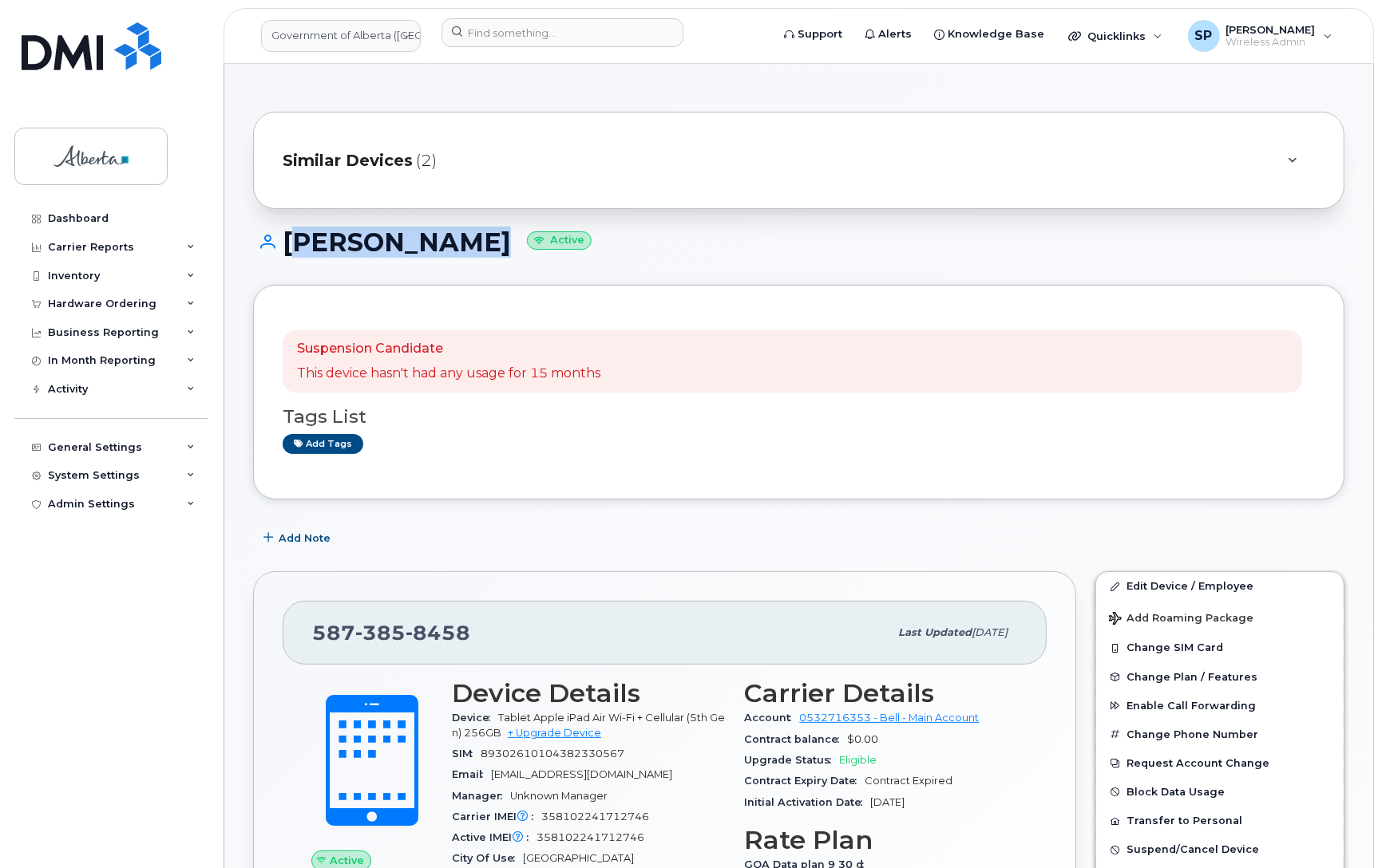
drag, startPoint x: 468, startPoint y: 242, endPoint x: 288, endPoint y: 249, distance: 180.1
click at [288, 249] on h1 "[PERSON_NAME] Active" at bounding box center [799, 243] width 1091 height 28
copy h1 "[PERSON_NAME]"
click at [1171, 582] on link "Edit Device / Employee" at bounding box center [1220, 586] width 247 height 29
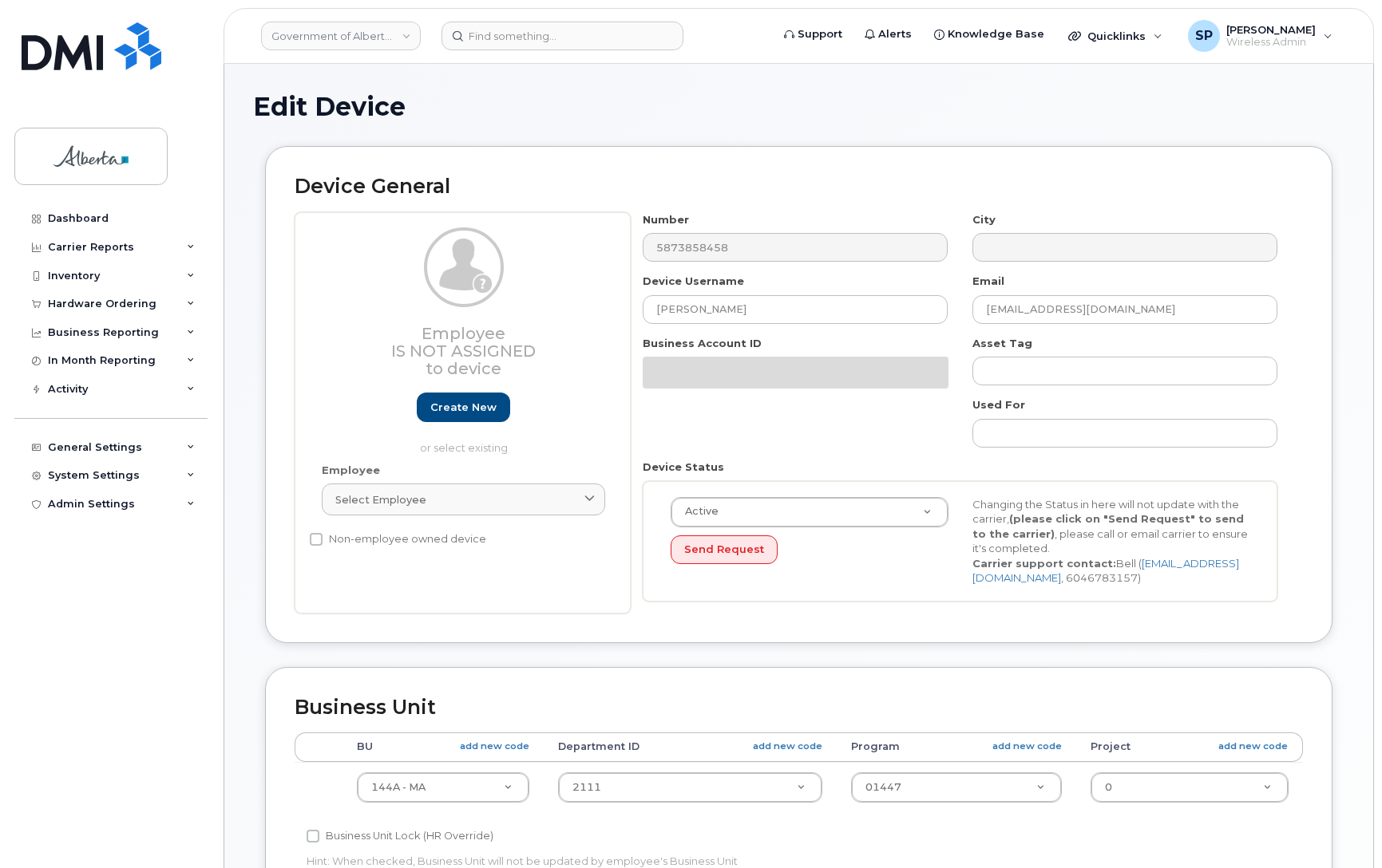
select select "4120338"
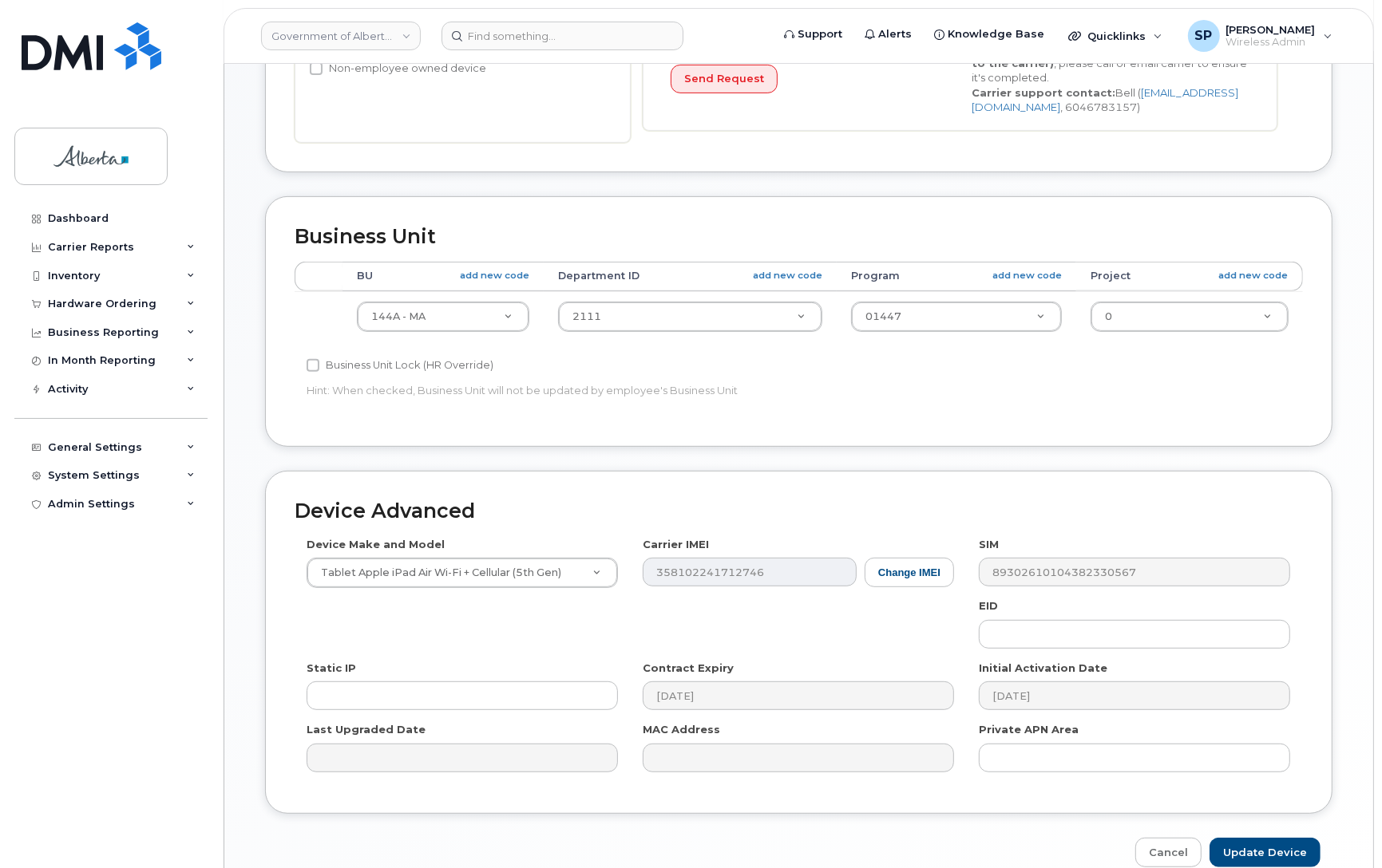
scroll to position [472, 0]
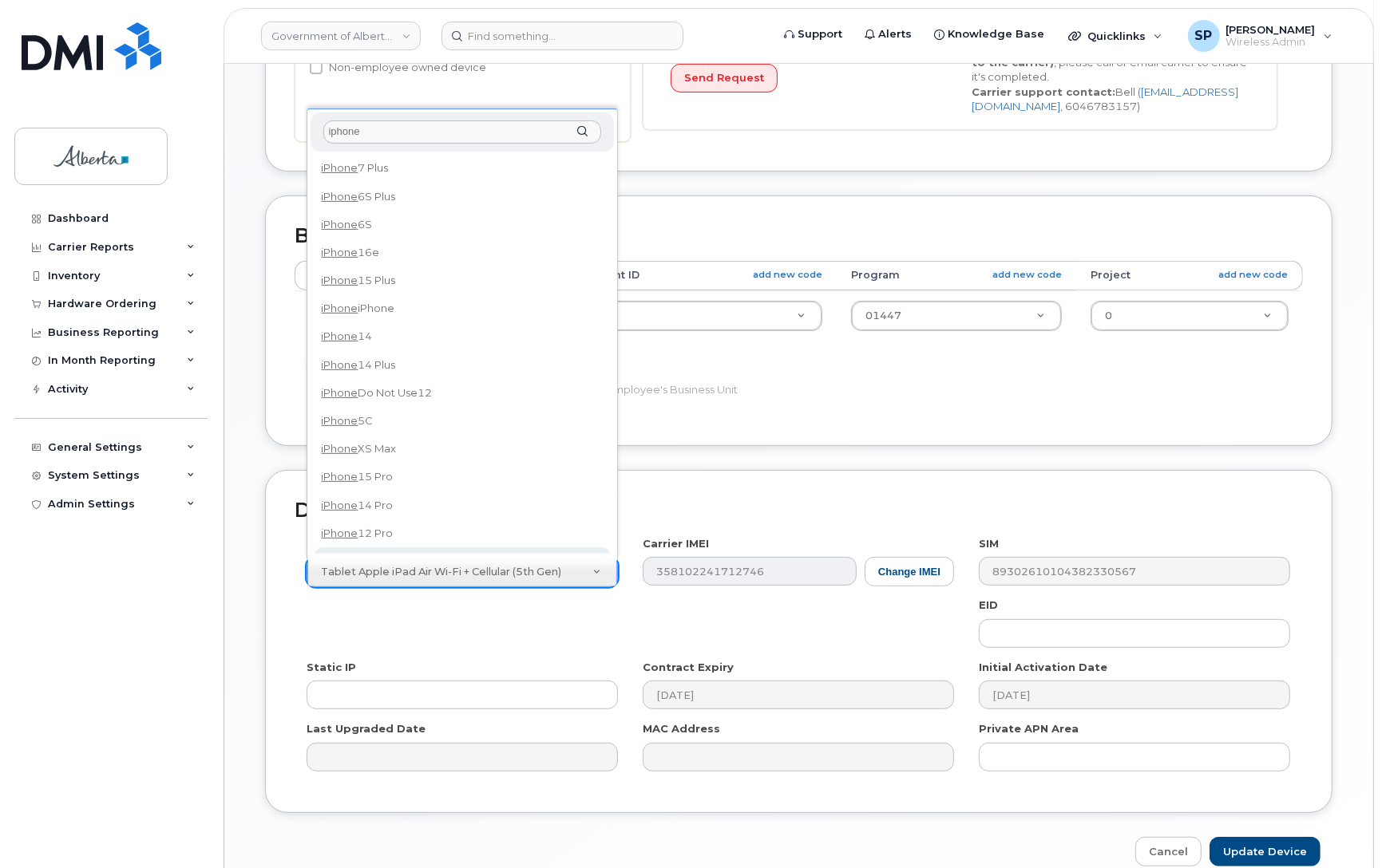
type input "iphone"
select select "185"
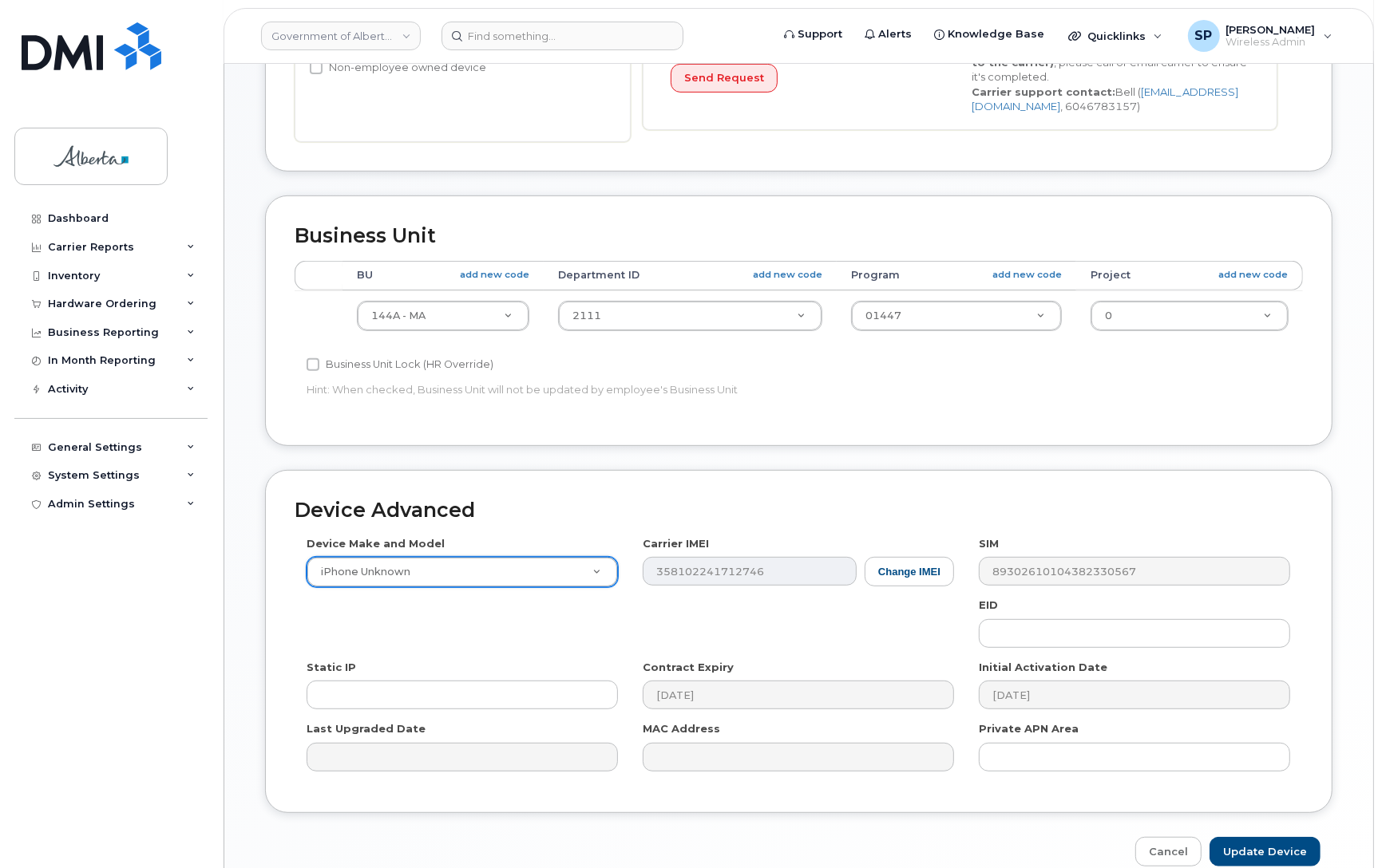
scroll to position [552, 0]
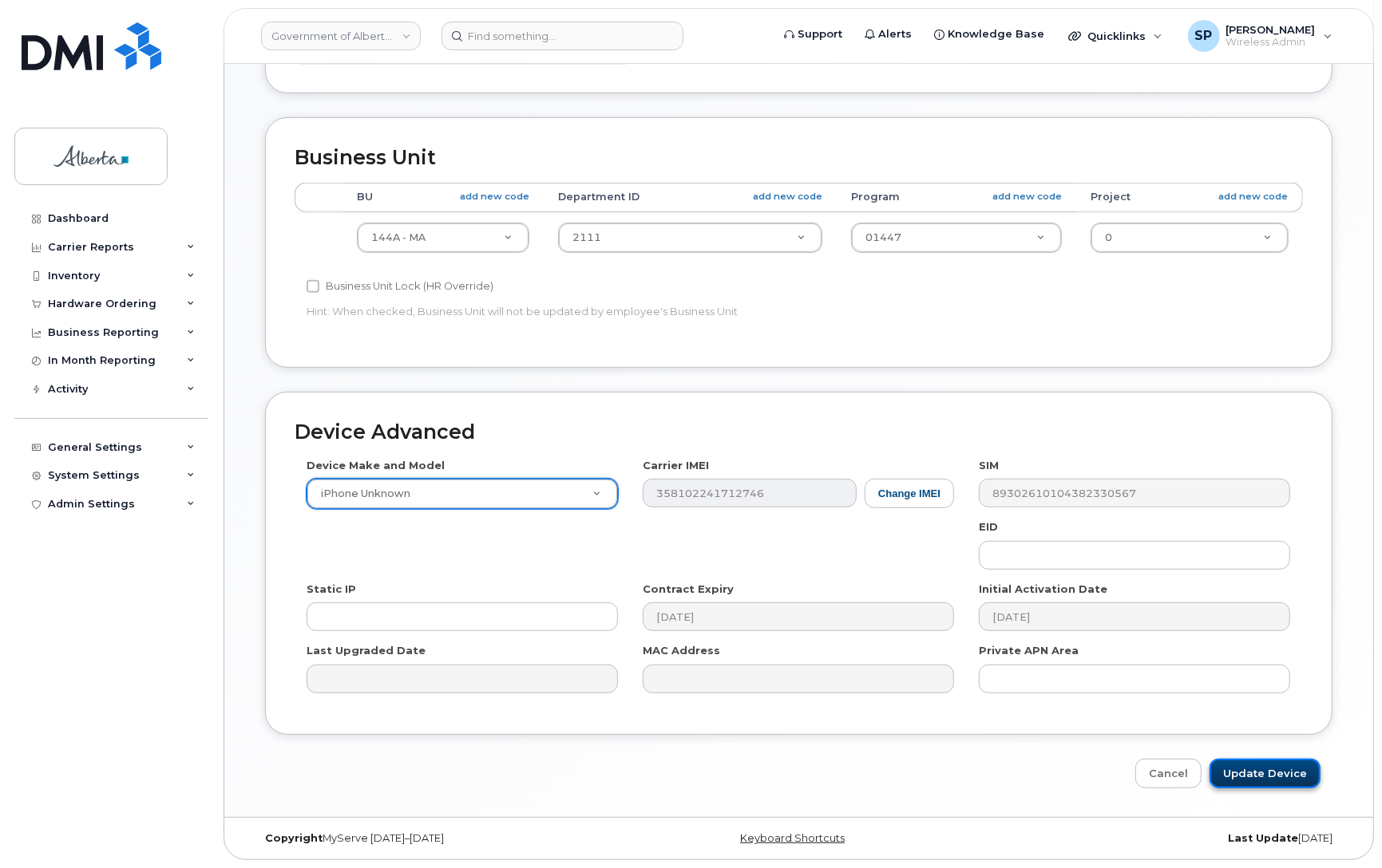
click at [1240, 774] on input "Update Device" at bounding box center [1265, 773] width 111 height 29
type input "Saving..."
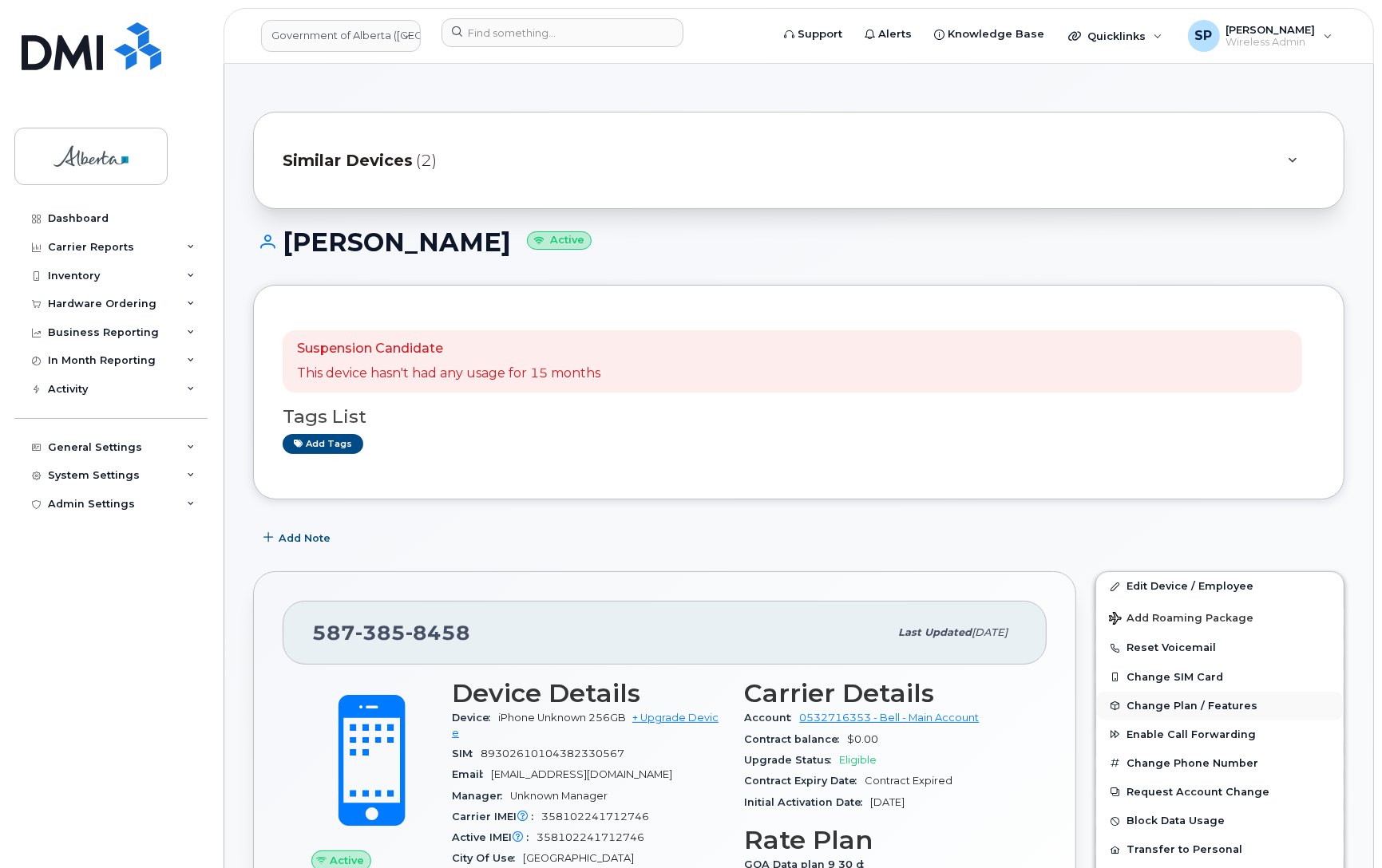
click at [1170, 707] on span "Change Plan / Features" at bounding box center [1191, 706] width 131 height 12
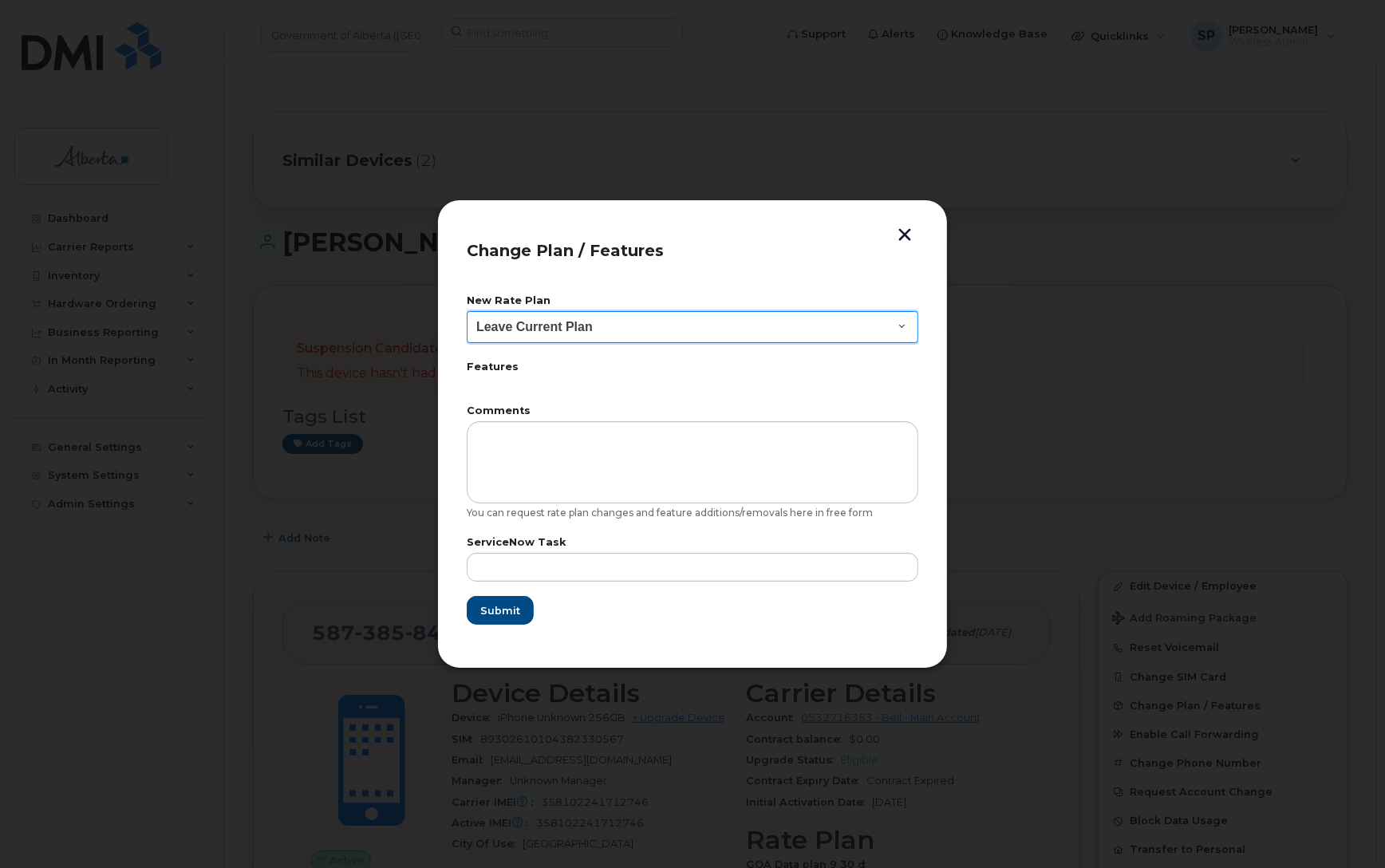
click at [566, 325] on select "Leave Current Plan GOA - Voice Plan 5 GOA Smartphone 14 30D GOA Unlimited Smart…" at bounding box center [692, 327] width 452 height 32
select select "2483362"
click at [467, 311] on select "Leave Current Plan GOA - Voice Plan 5 GOA Smartphone 14 30D GOA Unlimited Smart…" at bounding box center [692, 327] width 452 height 32
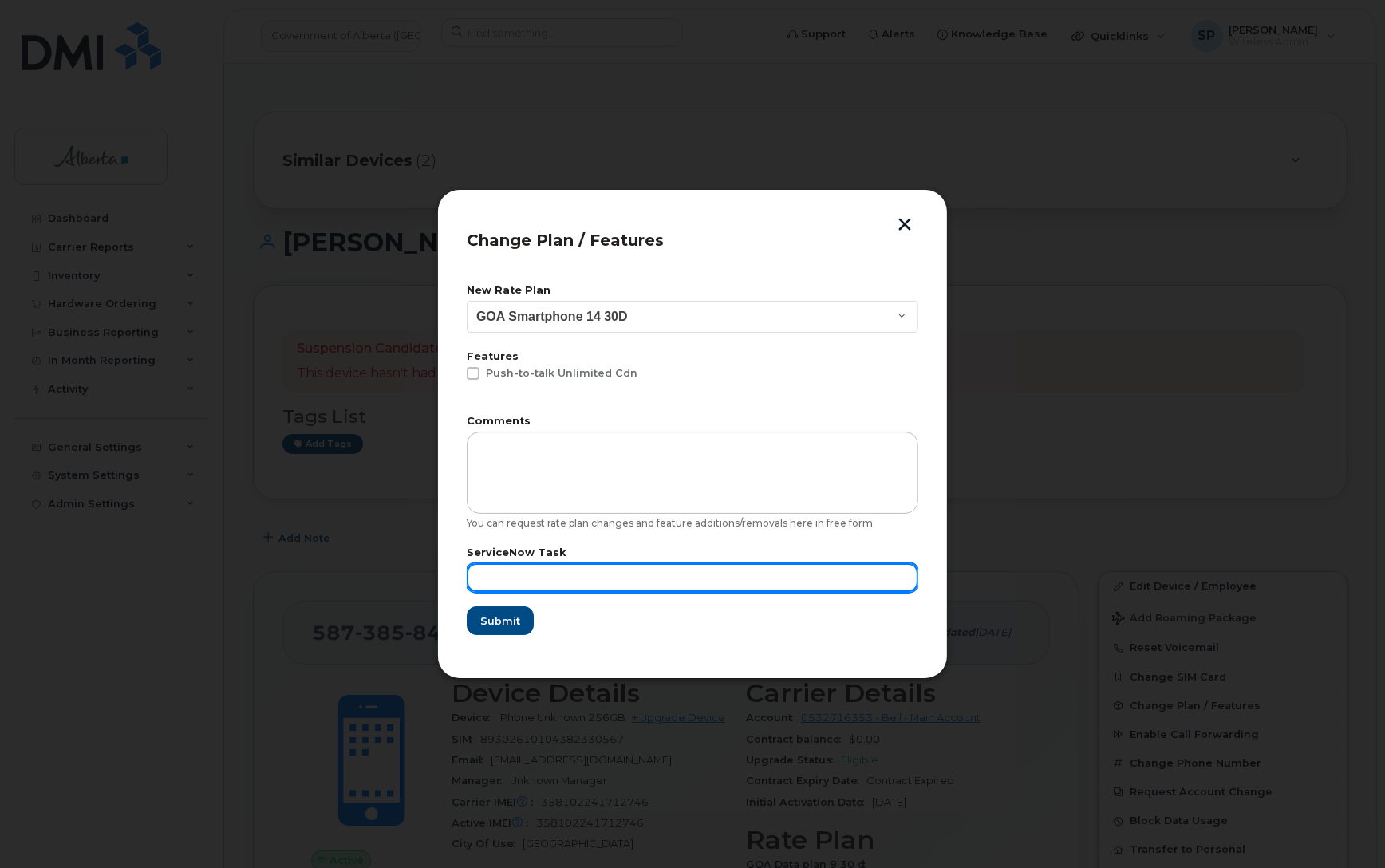
click at [528, 571] on input "text" at bounding box center [692, 578] width 452 height 29
paste input "SCTASK0866427"
type input "SCTASK0866427"
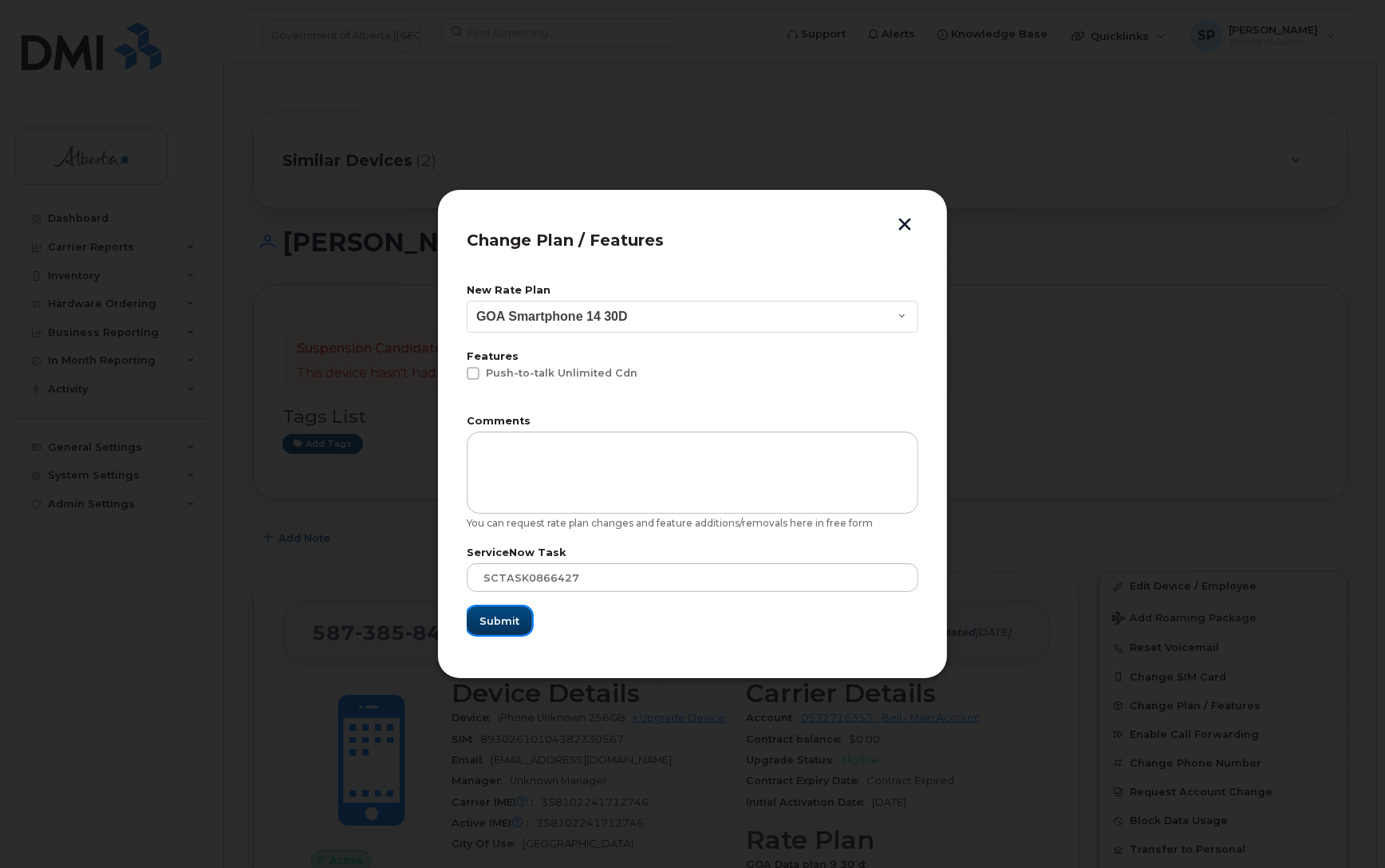
click at [501, 618] on span "Submit" at bounding box center [499, 621] width 40 height 15
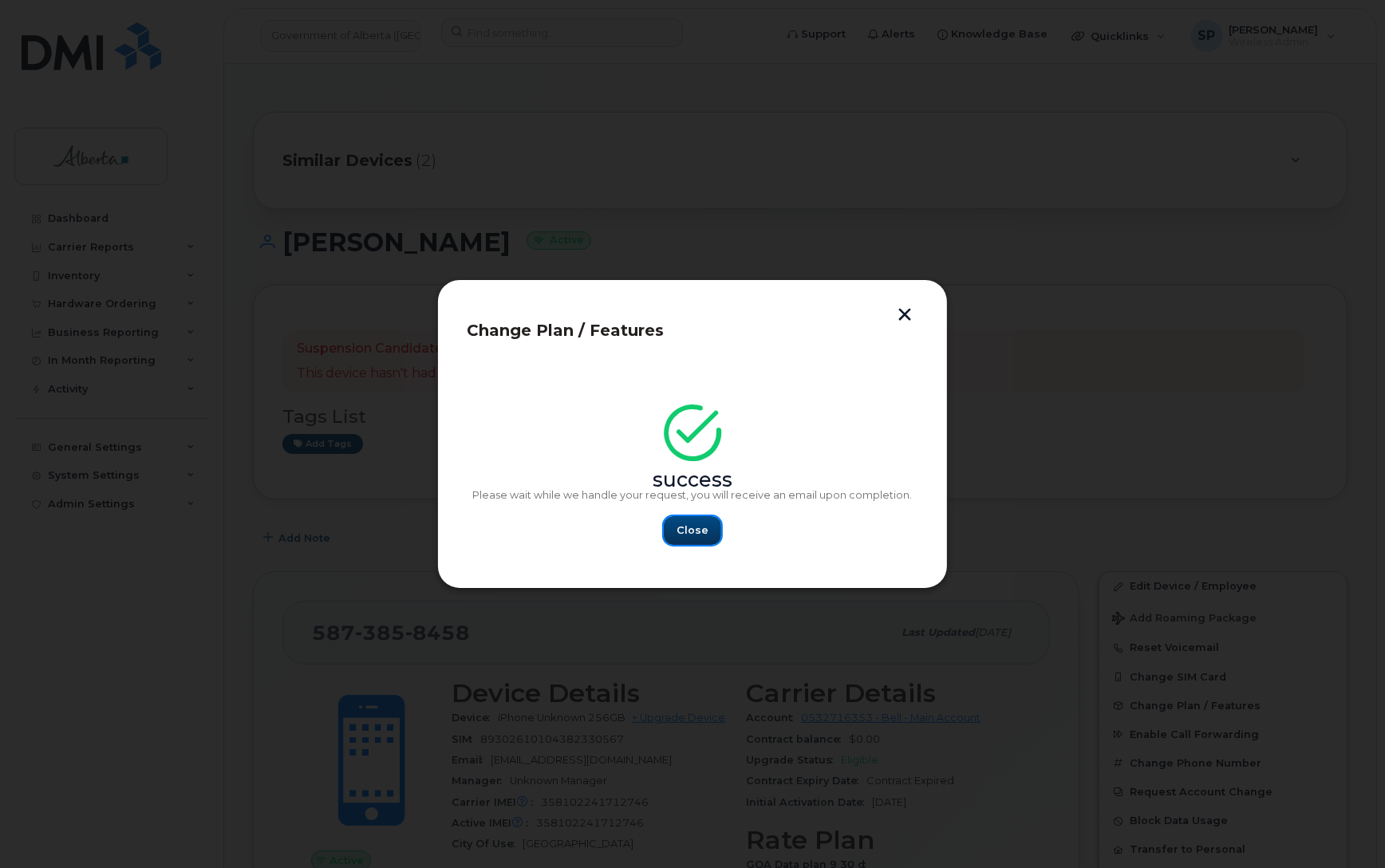
click at [684, 535] on span "Close" at bounding box center [692, 529] width 32 height 15
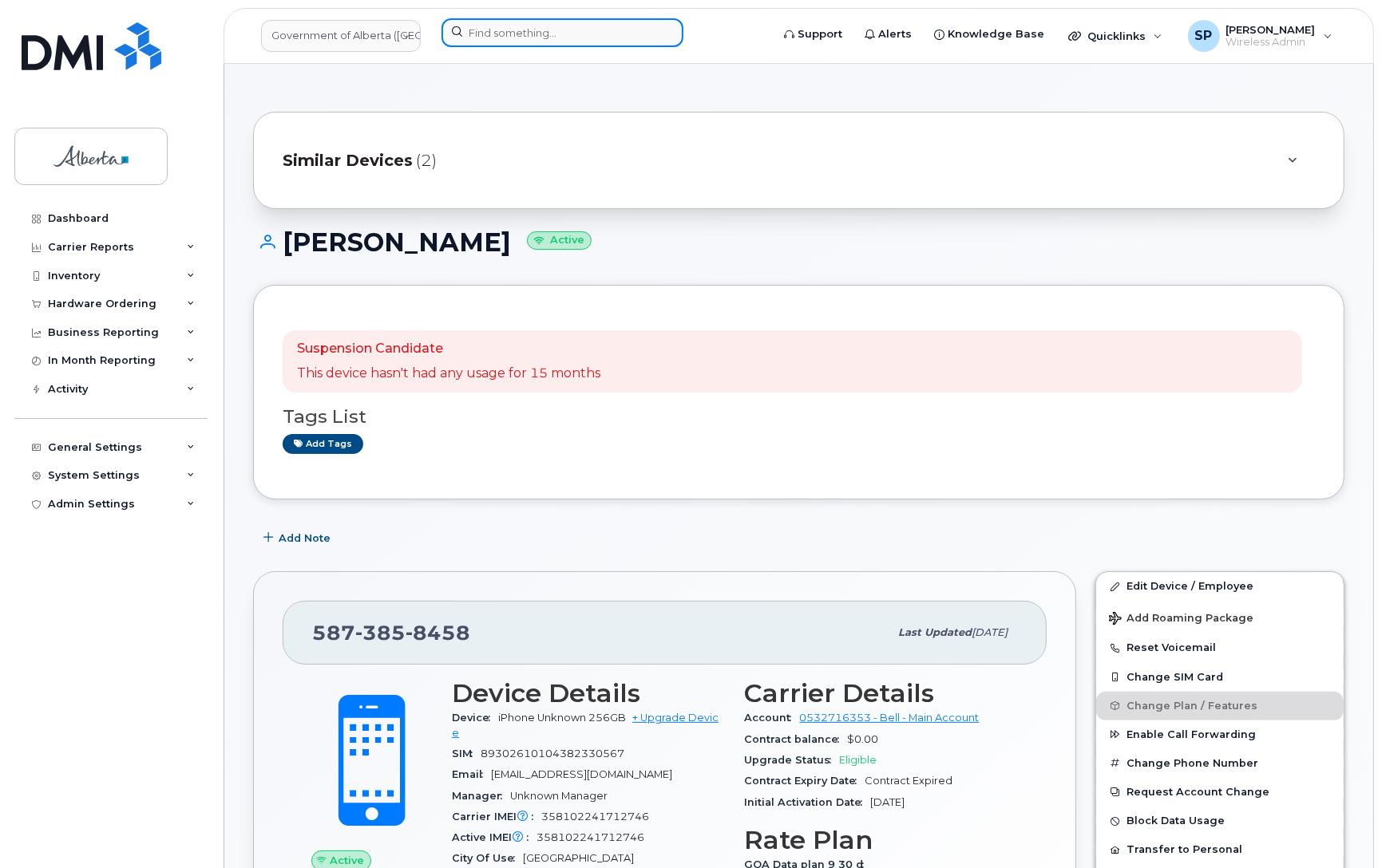
drag, startPoint x: 477, startPoint y: 21, endPoint x: 495, endPoint y: 25, distance: 18.4
click at [479, 21] on input at bounding box center [562, 33] width 242 height 29
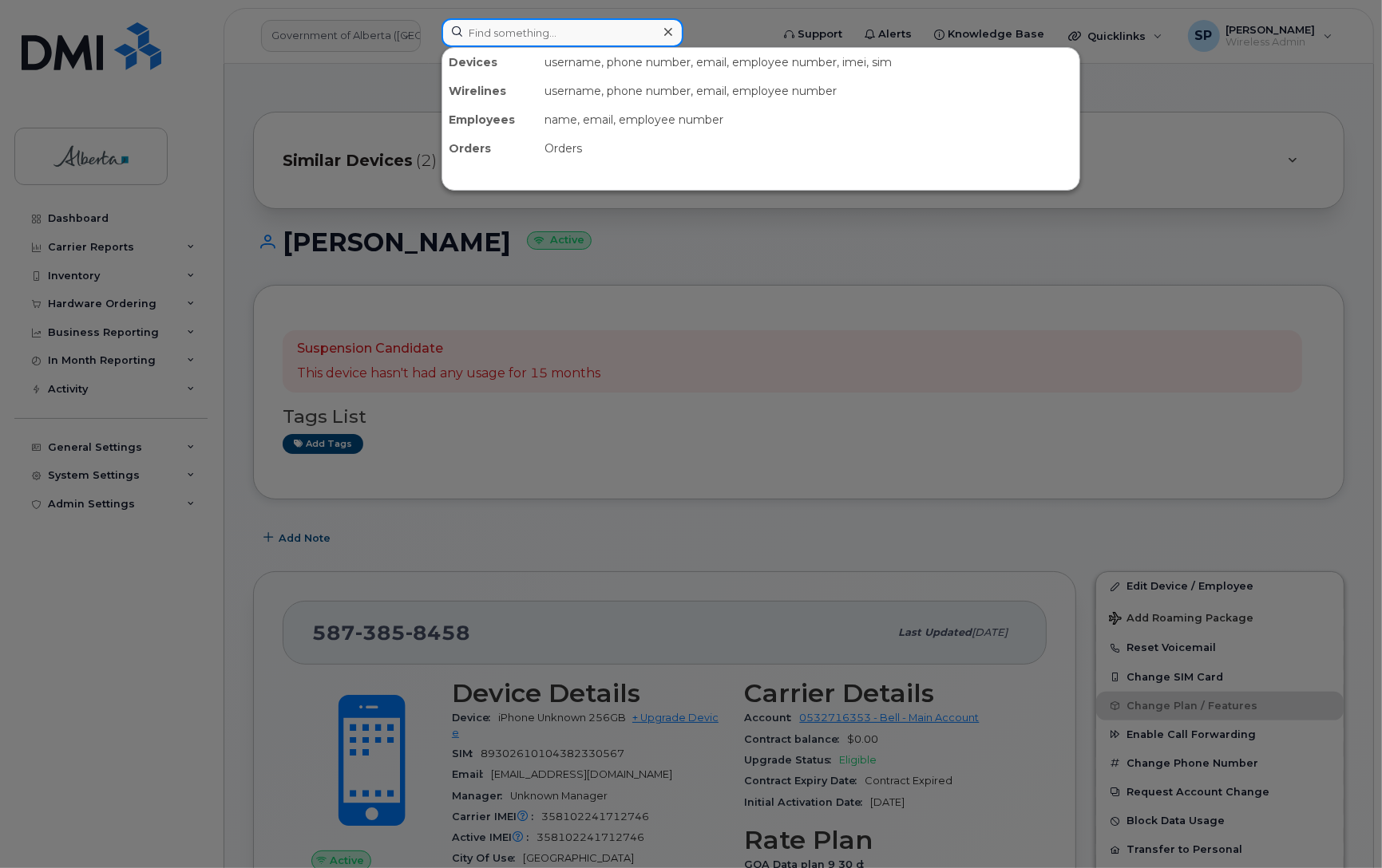
paste input "[PHONE_NUMBER]"
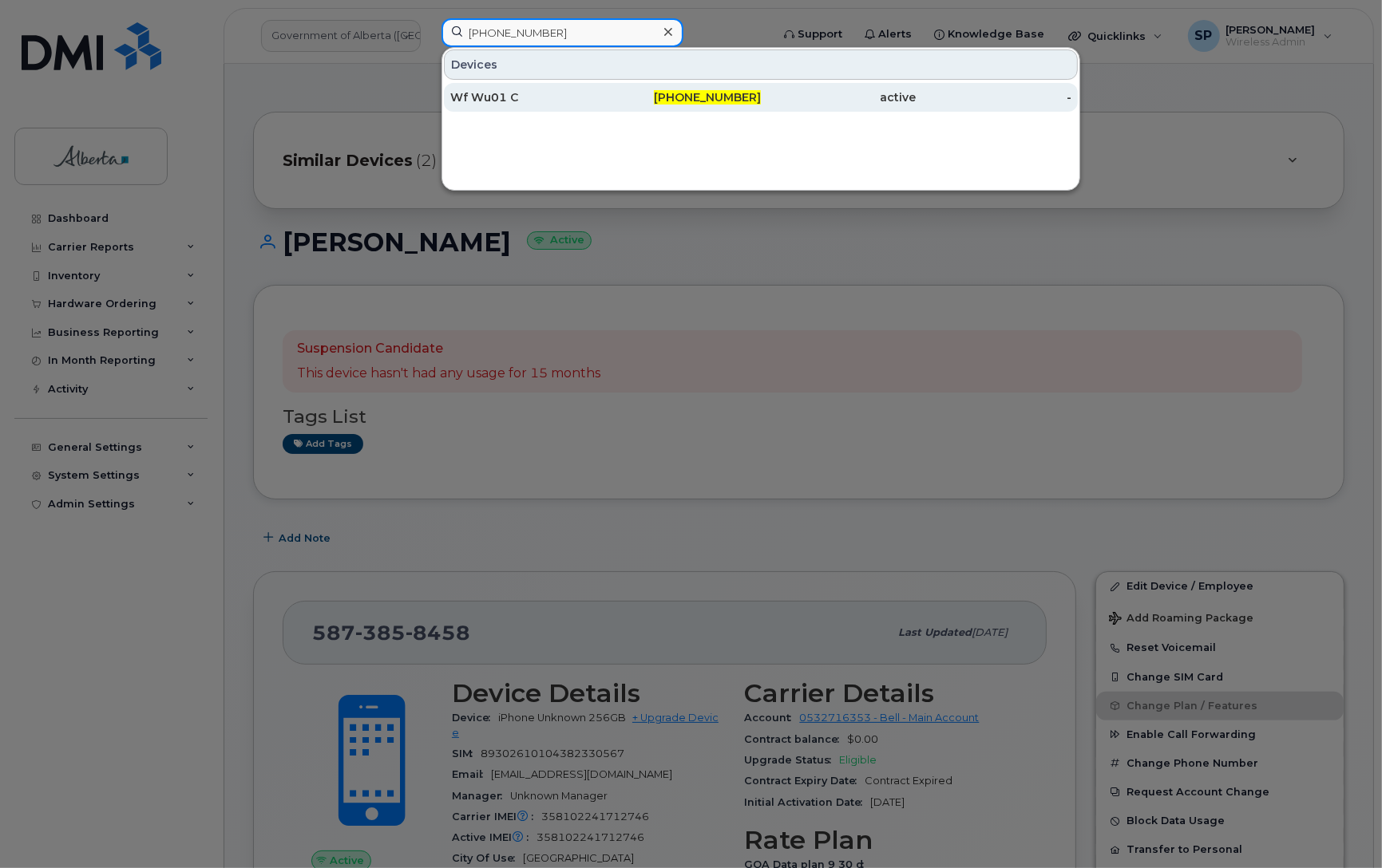
type input "780-268-2710"
click at [514, 97] on div "Wf Wu01 C" at bounding box center [528, 97] width 155 height 16
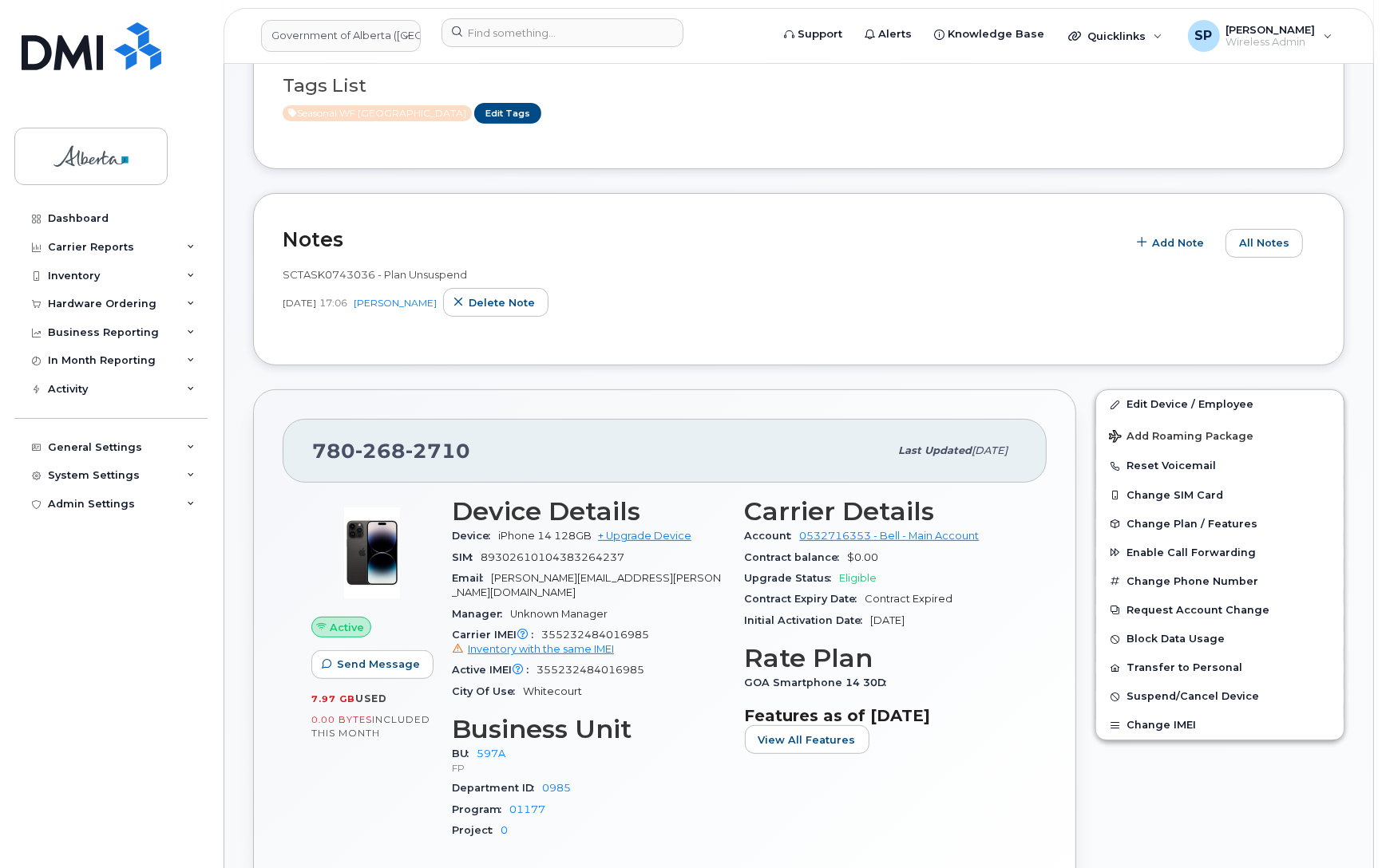
scroll to position [387, 0]
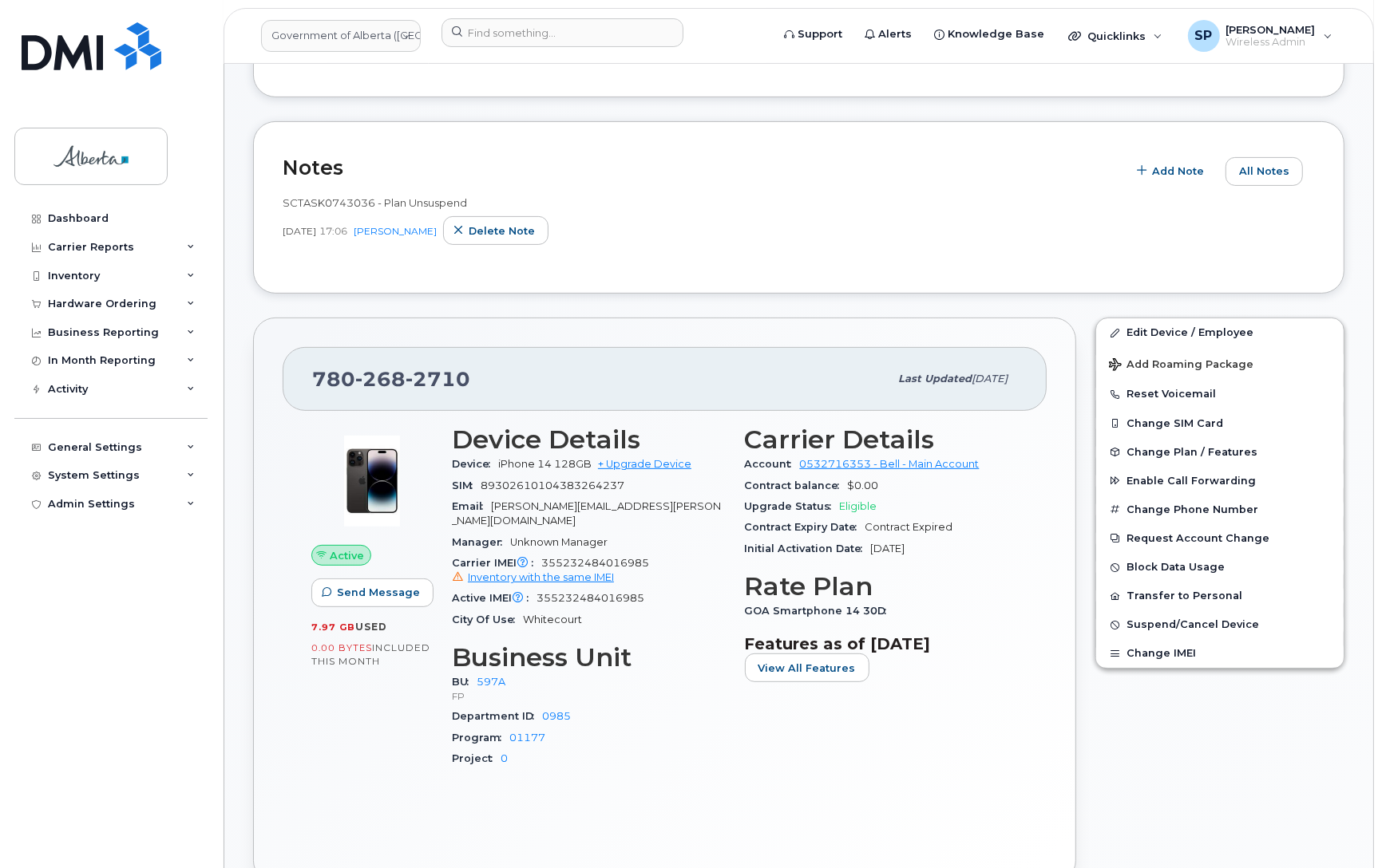
click at [30, 548] on div "Dashboard Carrier Reports Monthly Billing Data Daily Data Pooling Data Behavior…" at bounding box center [112, 524] width 197 height 640
click at [549, 30] on input at bounding box center [562, 33] width 242 height 29
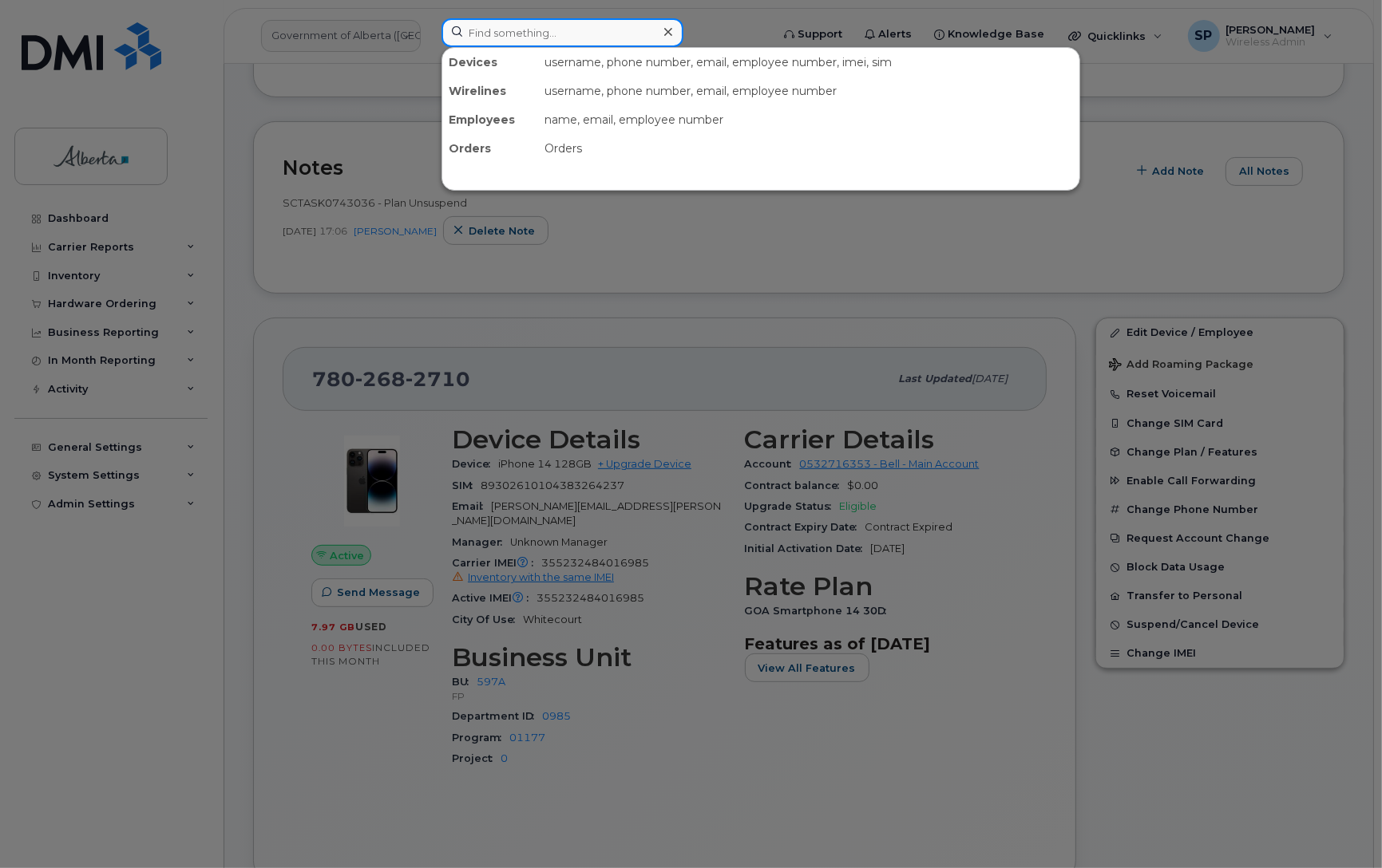
paste input "Brian Crocker"
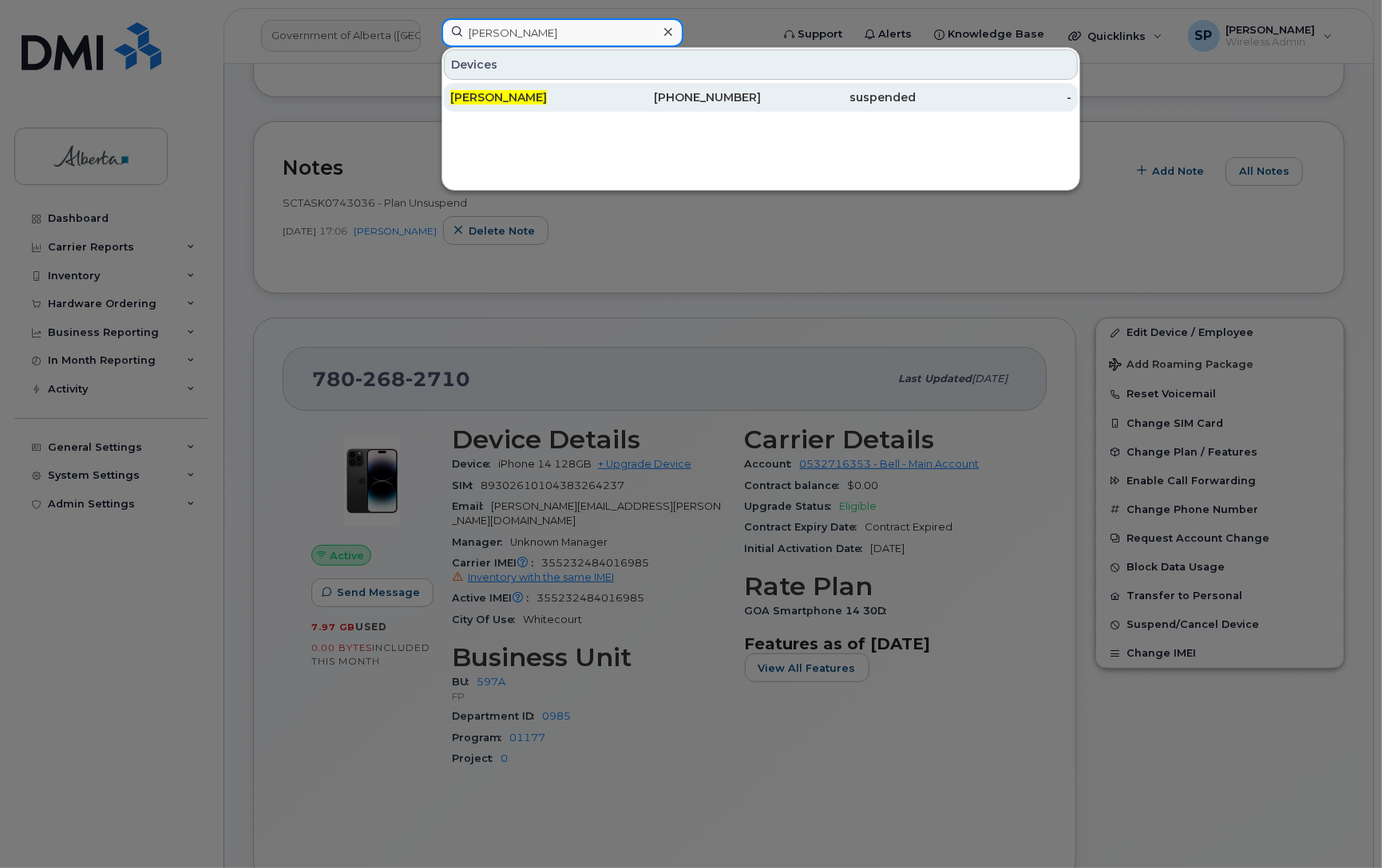
type input "Brian Crocker"
click at [520, 97] on span "Brian Crocker" at bounding box center [498, 97] width 96 height 14
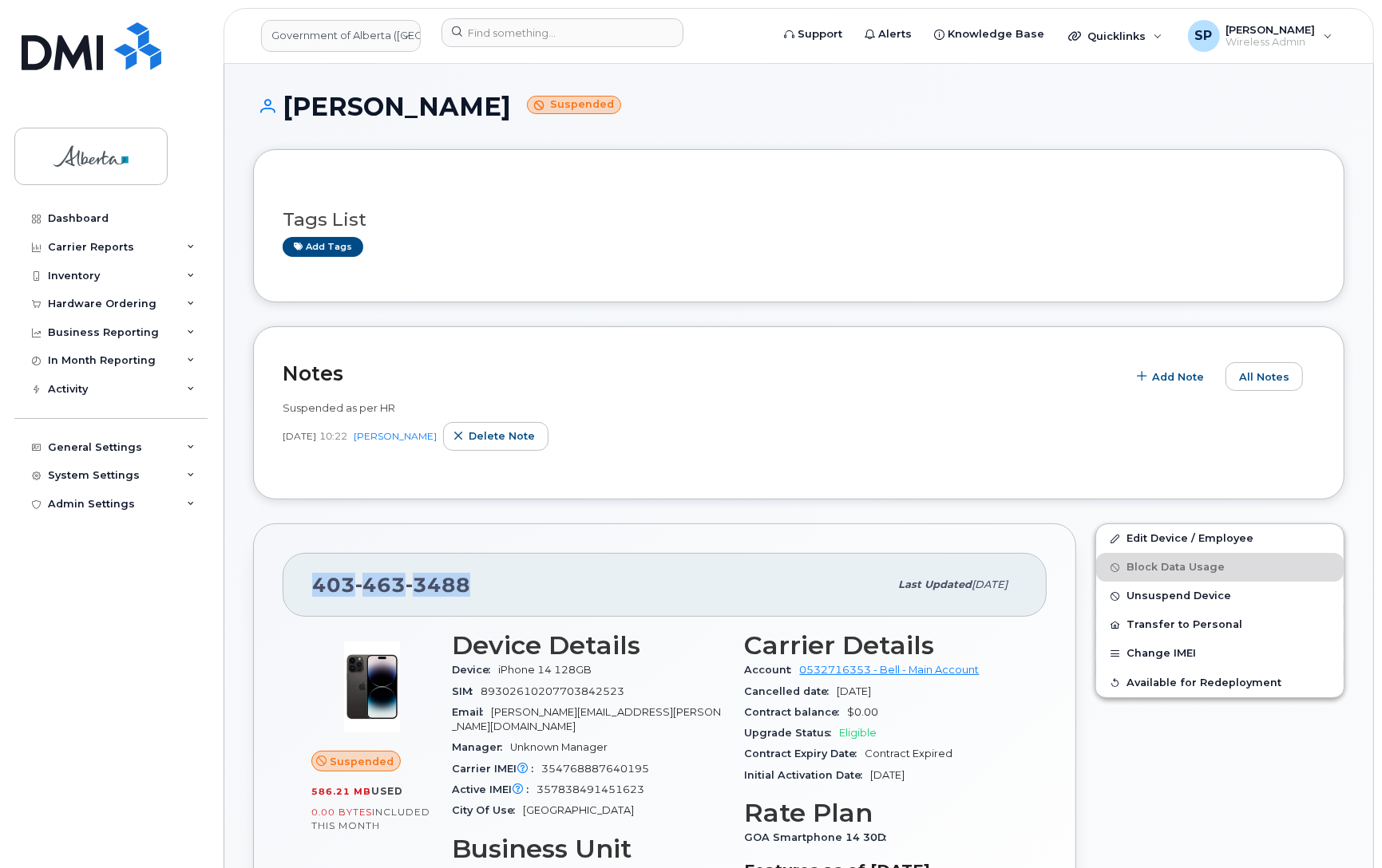
drag, startPoint x: 464, startPoint y: 587, endPoint x: 309, endPoint y: 588, distance: 155.0
click at [309, 588] on div "403 463 3488 Last updated Oct 15, 2025" at bounding box center [665, 585] width 764 height 64
copy span "403 463 3488"
click at [1143, 539] on link "Edit Device / Employee" at bounding box center [1220, 538] width 247 height 29
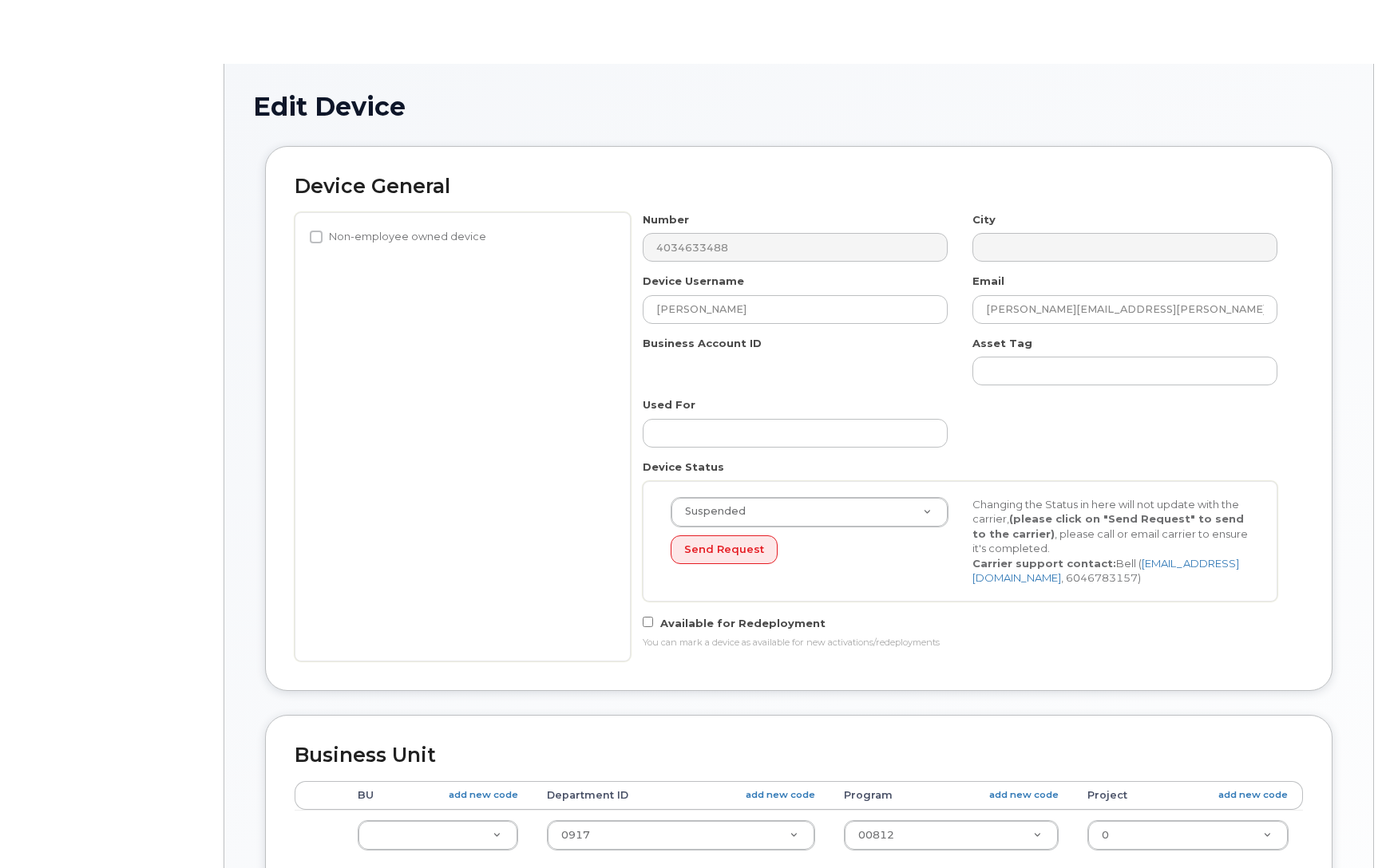
select select "4206363"
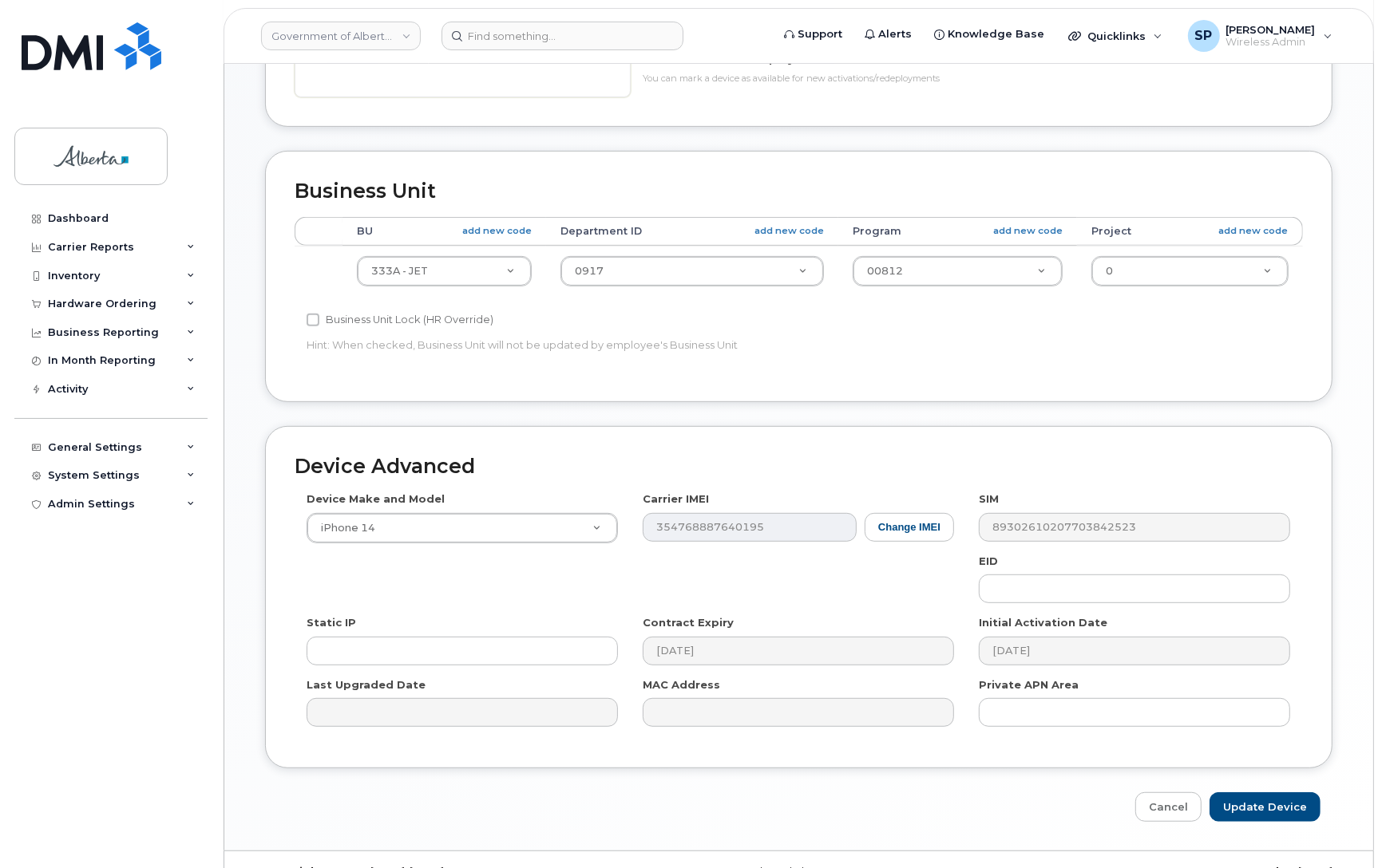
scroll to position [567, 0]
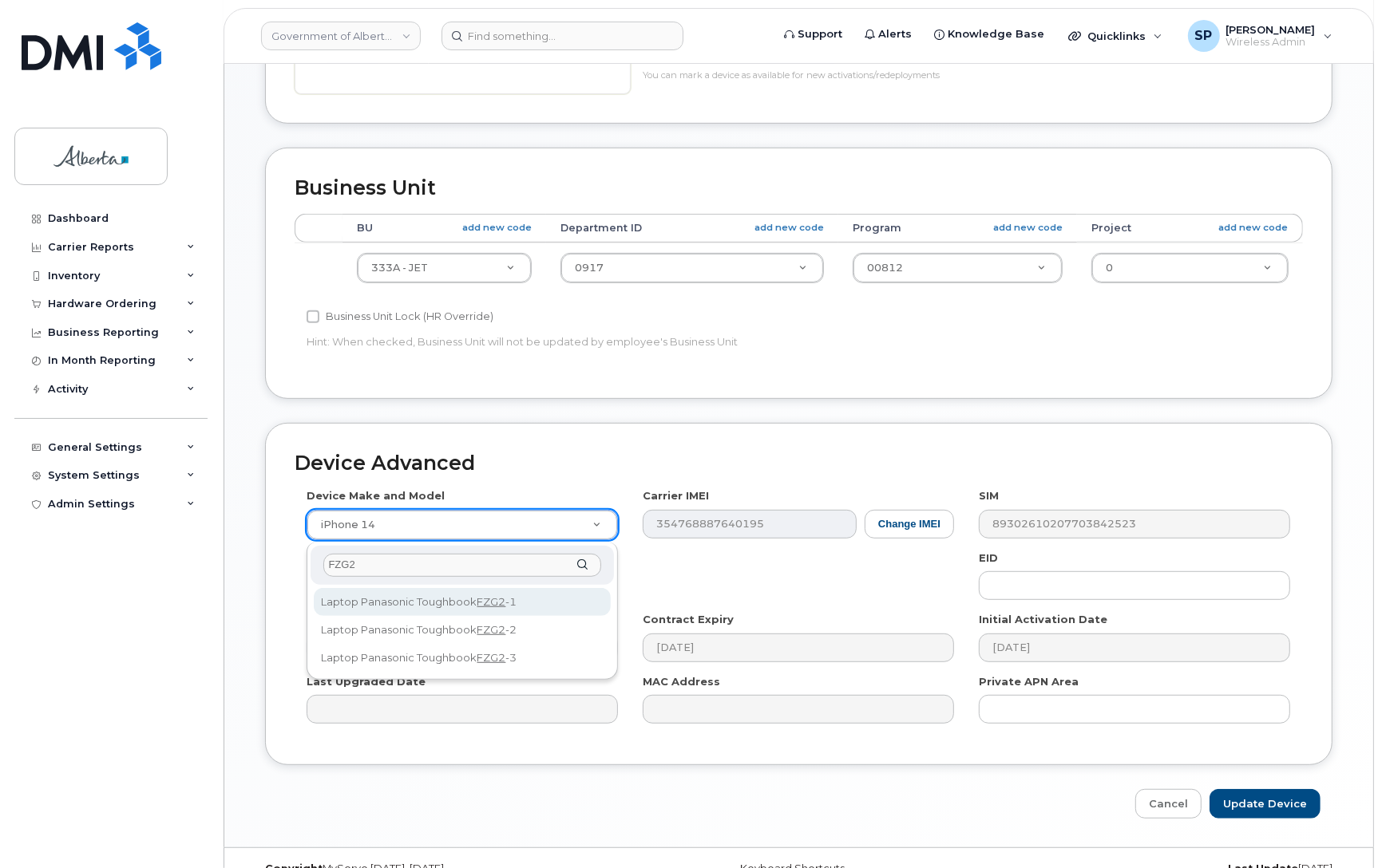
type input "FZG2"
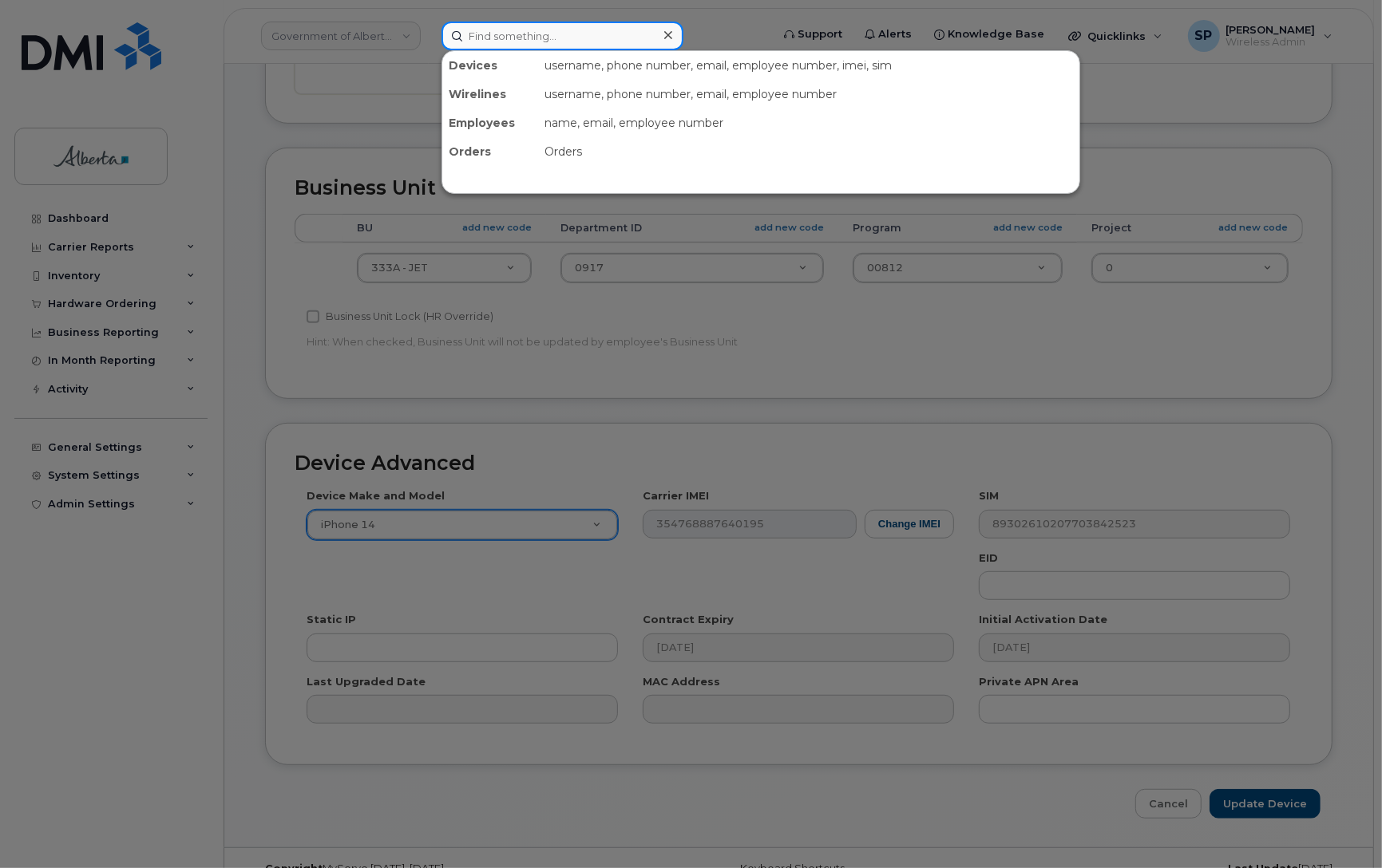
click at [493, 32] on input at bounding box center [562, 35] width 242 height 29
paste input "Megan Warren"
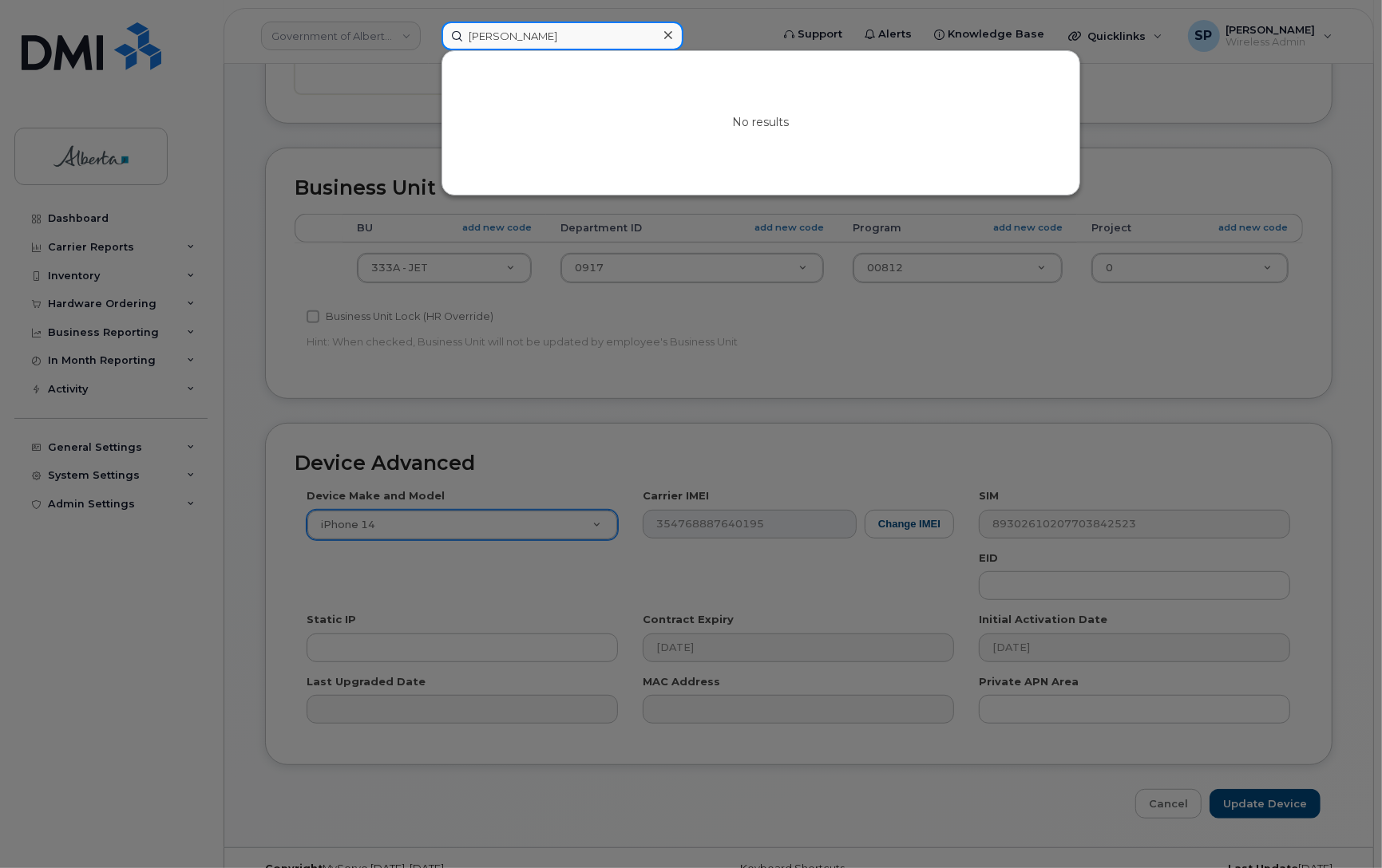
drag, startPoint x: 543, startPoint y: 38, endPoint x: 387, endPoint y: 45, distance: 156.2
click at [429, 45] on div "Megan Warren No results" at bounding box center [601, 35] width 344 height 29
paste input "Stuart Mcintyre"
drag, startPoint x: 567, startPoint y: 37, endPoint x: 412, endPoint y: 26, distance: 155.4
click at [429, 24] on div "Stuart Mcintyre No results" at bounding box center [601, 35] width 344 height 29
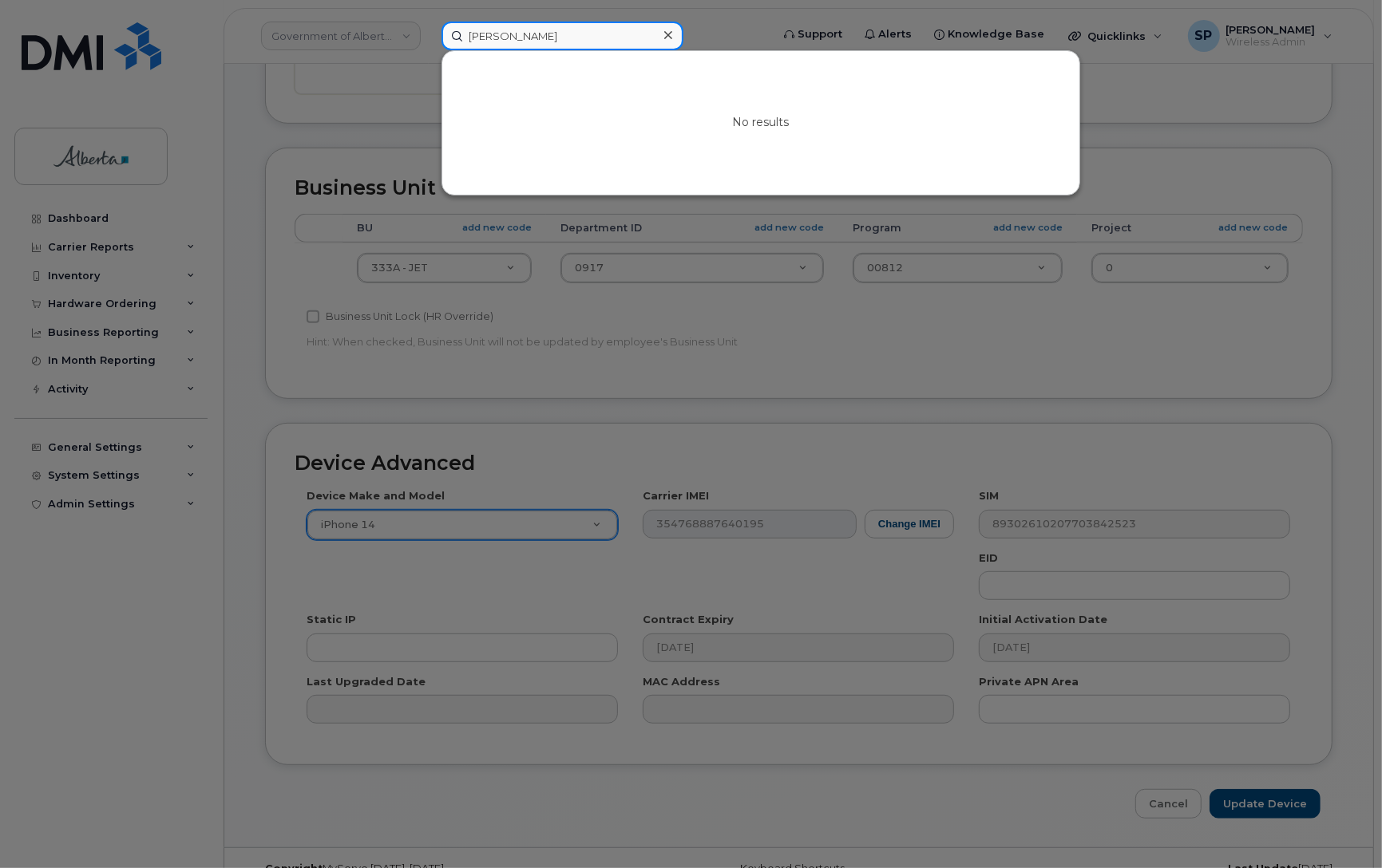
paste input "5873858645"
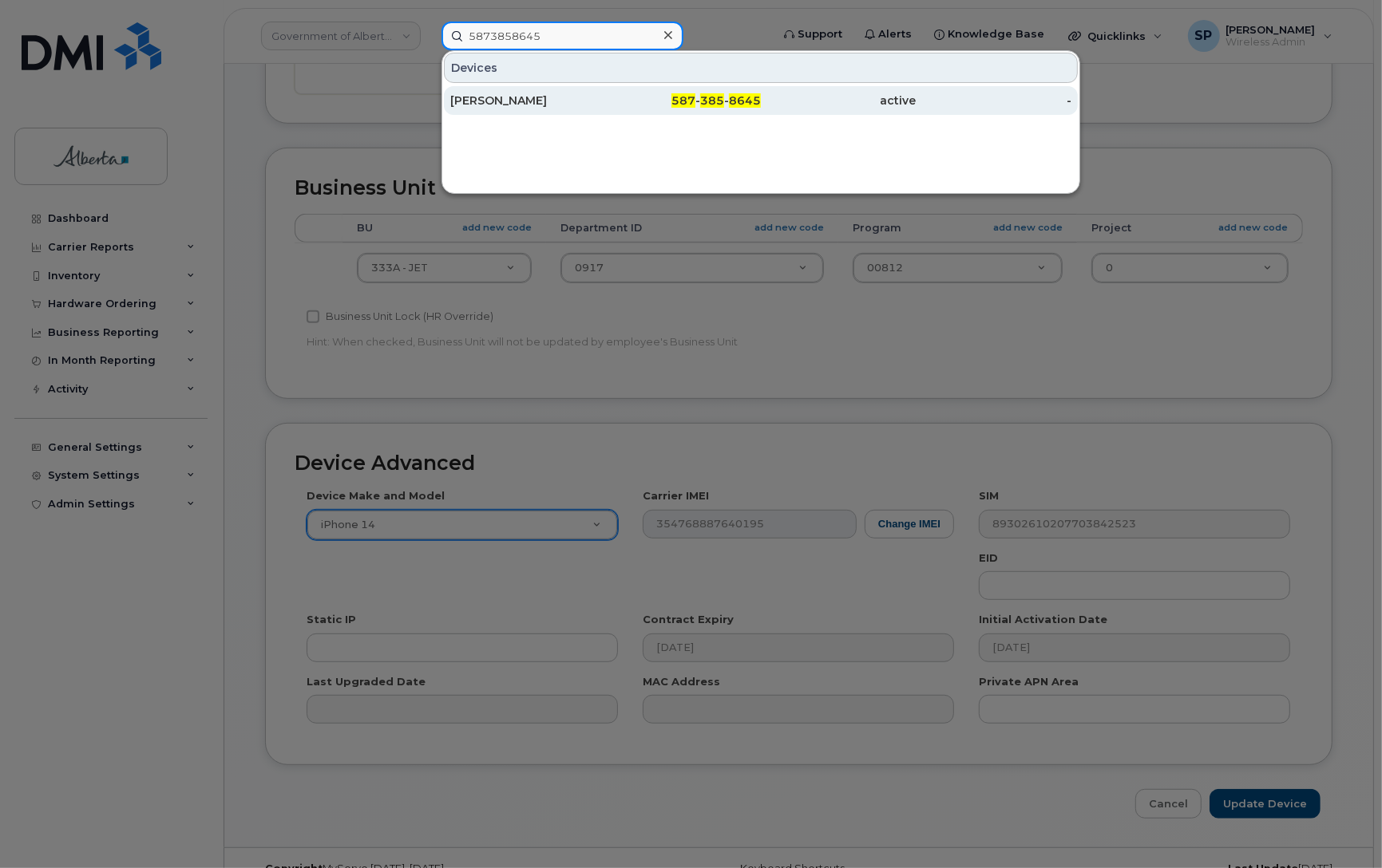
type input "5873858645"
click at [501, 101] on div "[PERSON_NAME]" at bounding box center [528, 101] width 155 height 16
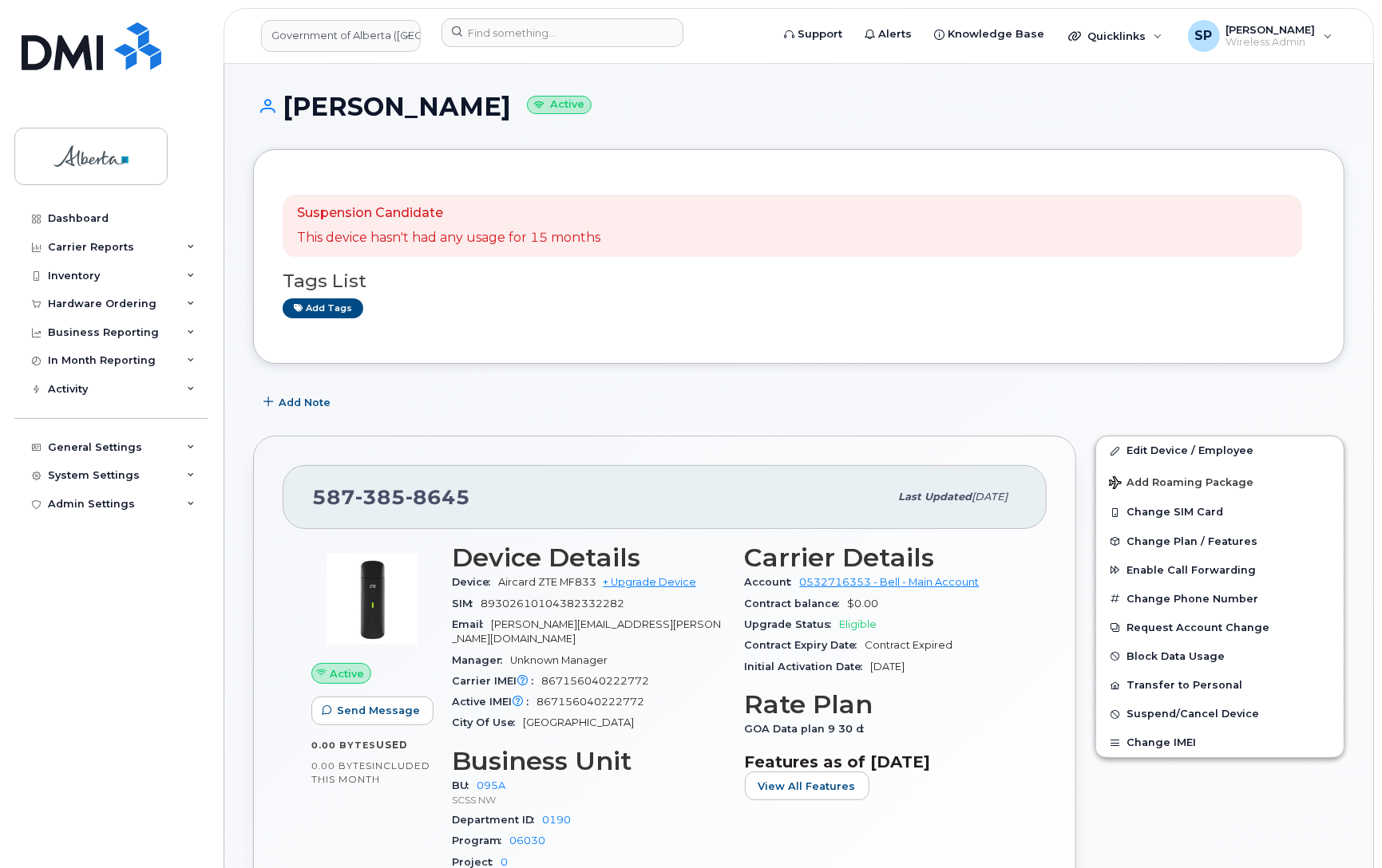
click at [177, 621] on div "Dashboard Carrier Reports Monthly Billing Data Daily Data Pooling Data Behavior…" at bounding box center [112, 524] width 197 height 640
click at [1160, 449] on link "Edit Device / Employee" at bounding box center [1220, 451] width 247 height 29
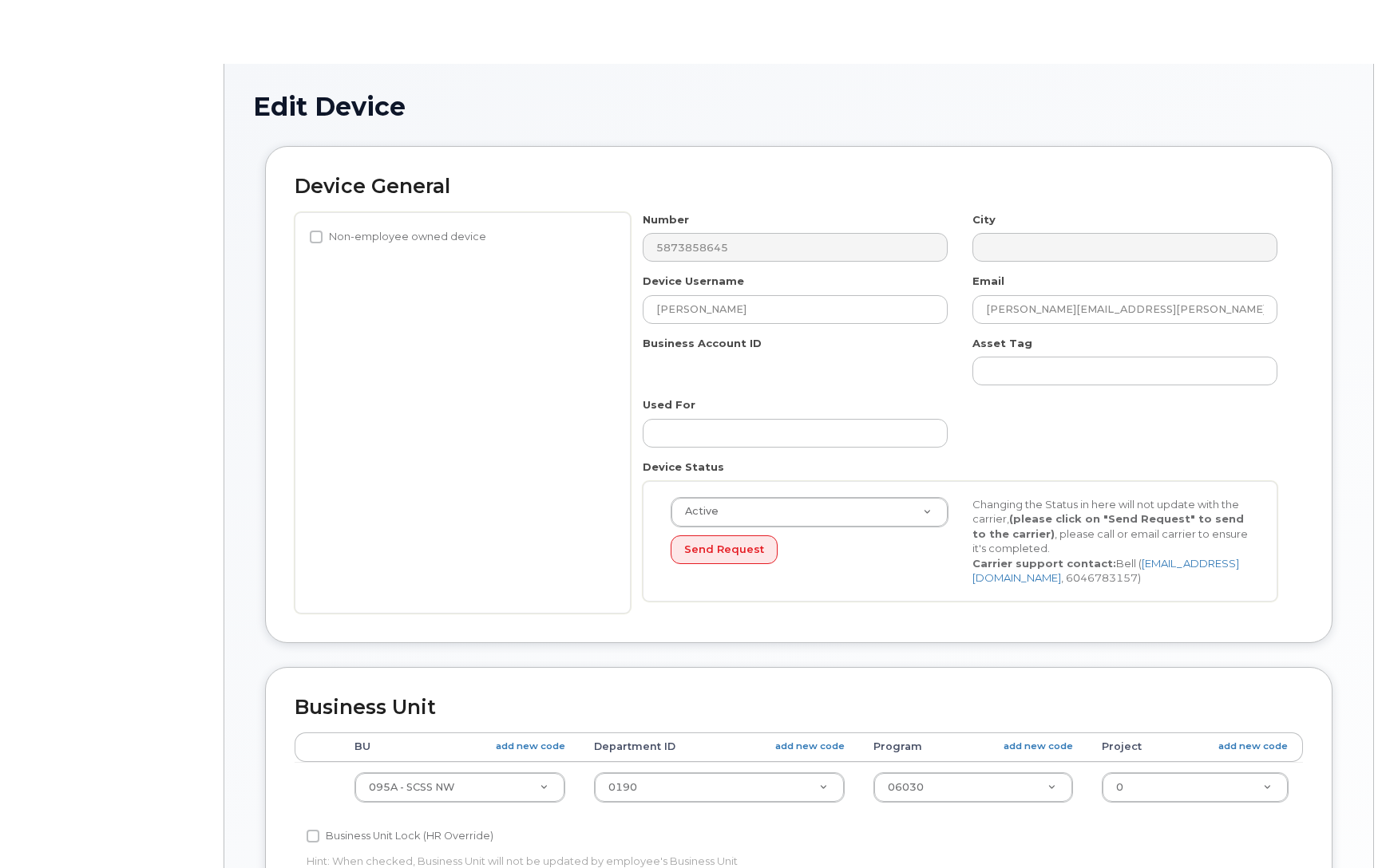
select select "4749743"
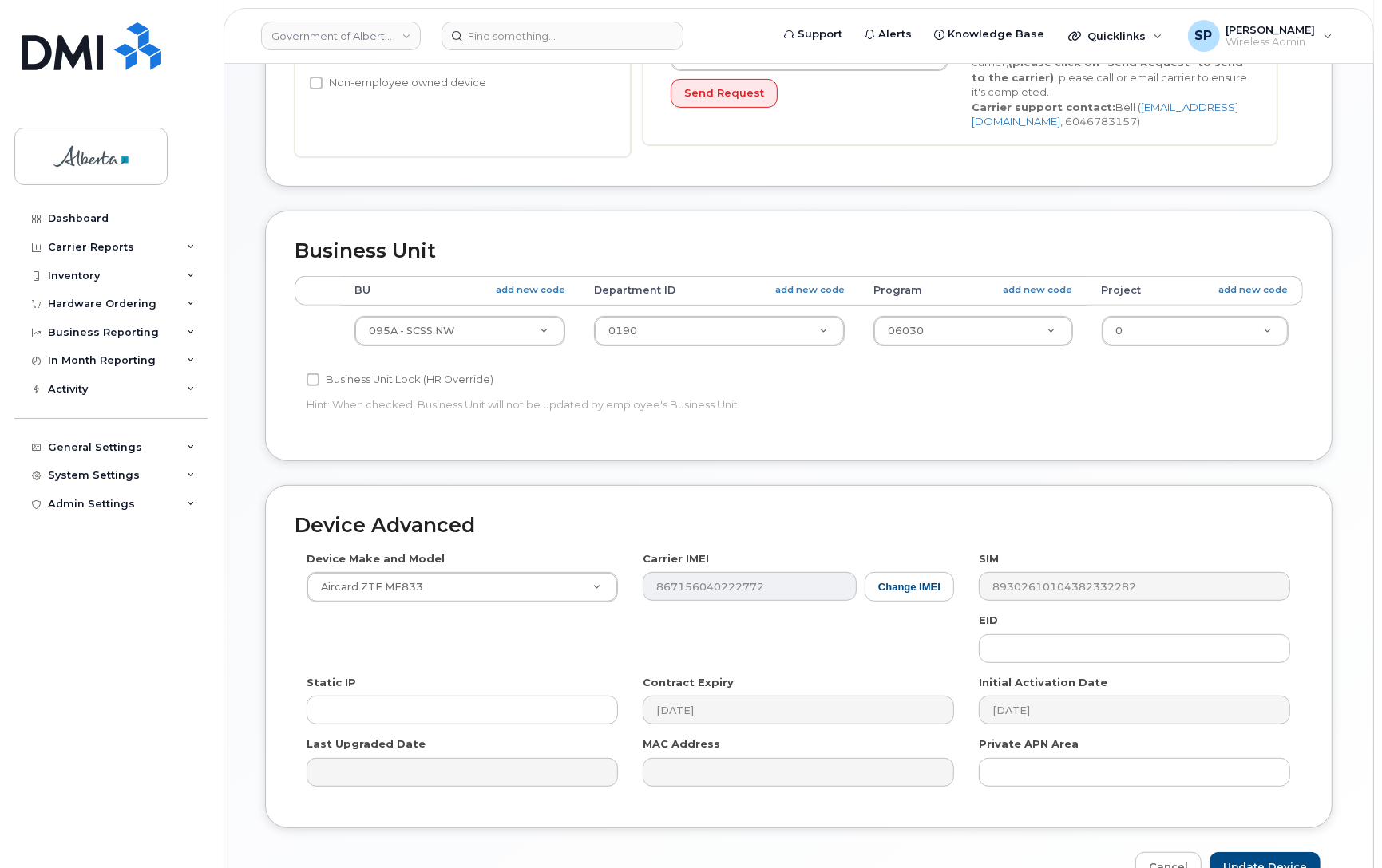
scroll to position [552, 0]
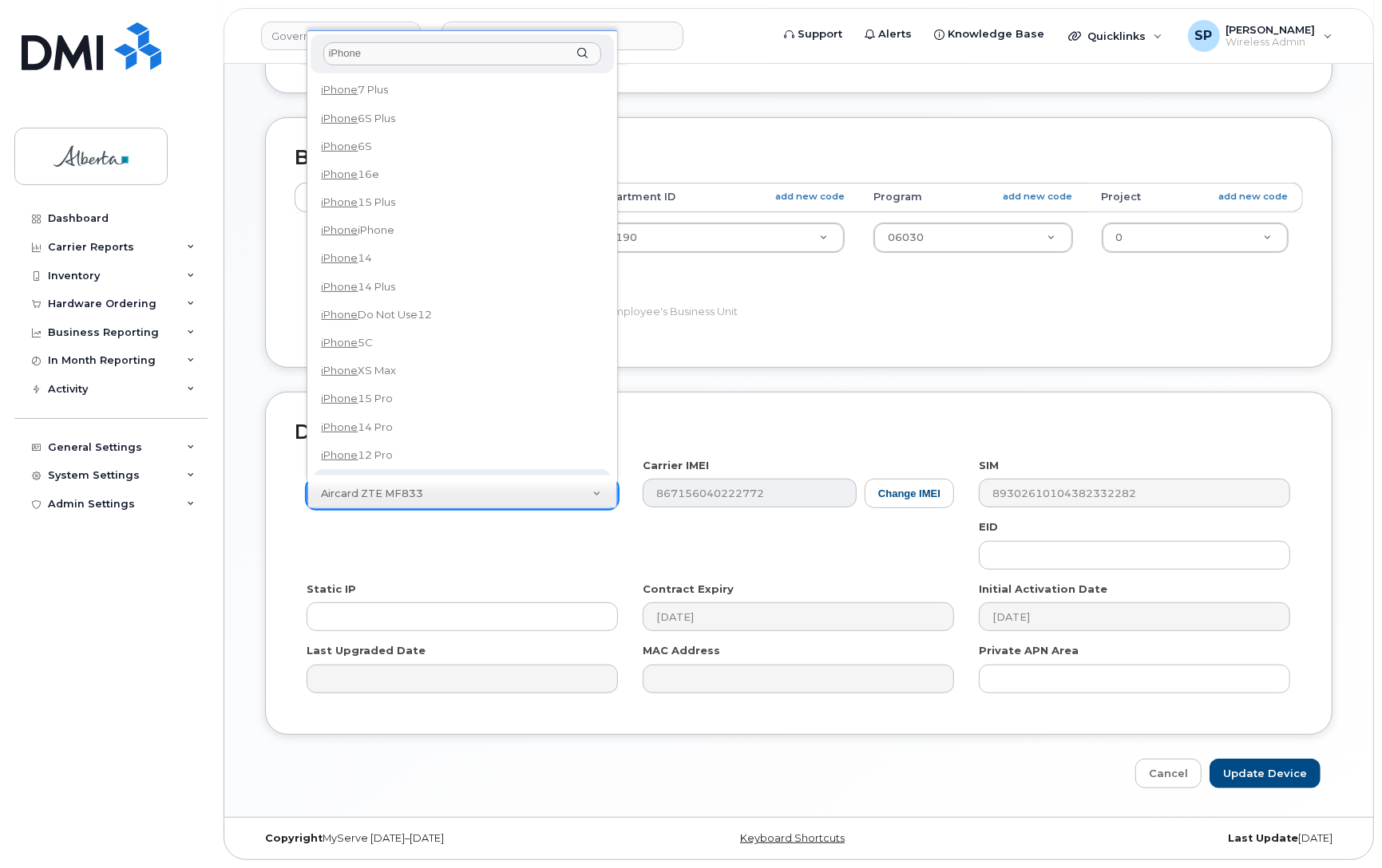
type input "iPhone"
select select "185"
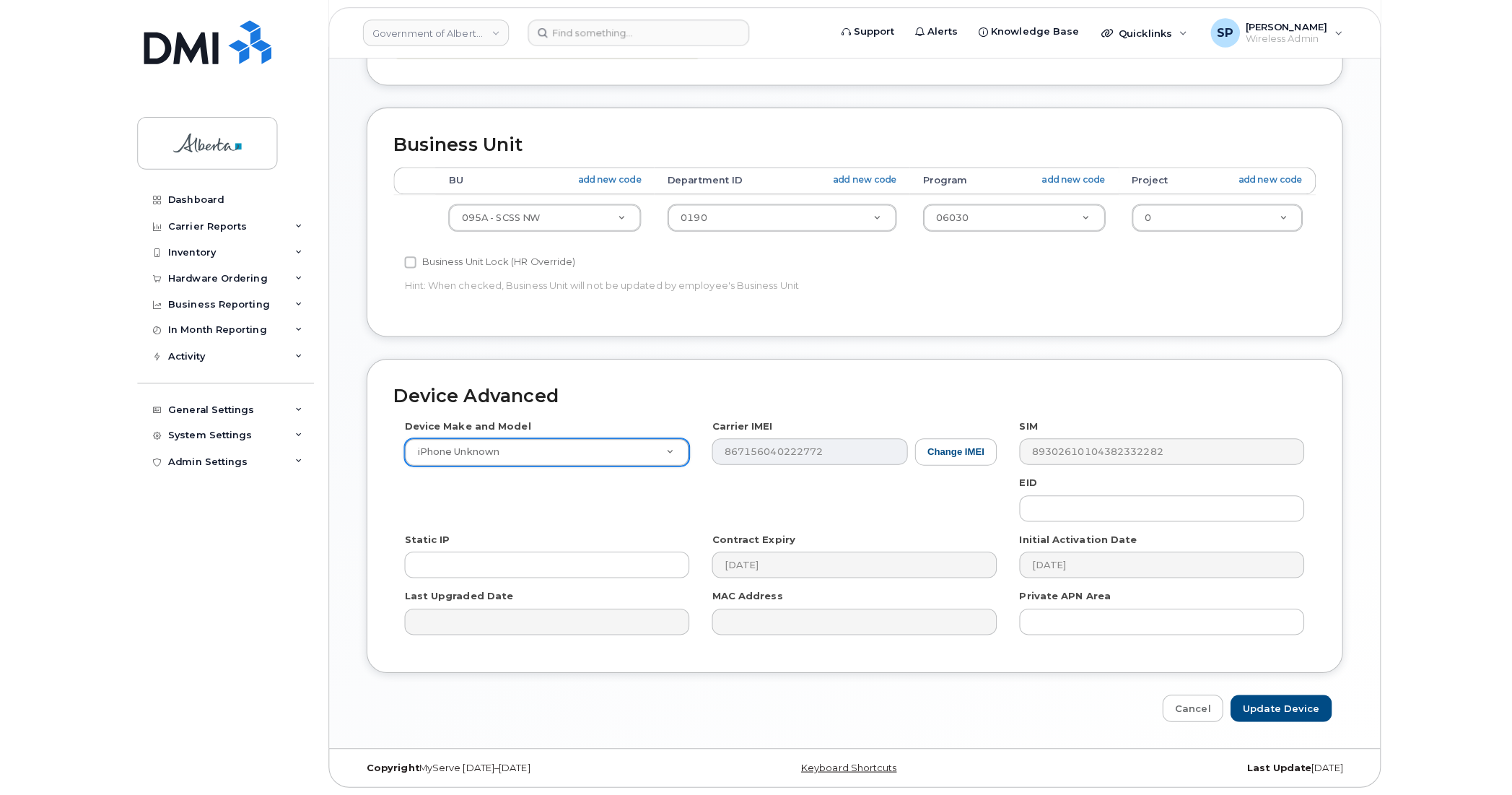
scroll to position [472, 0]
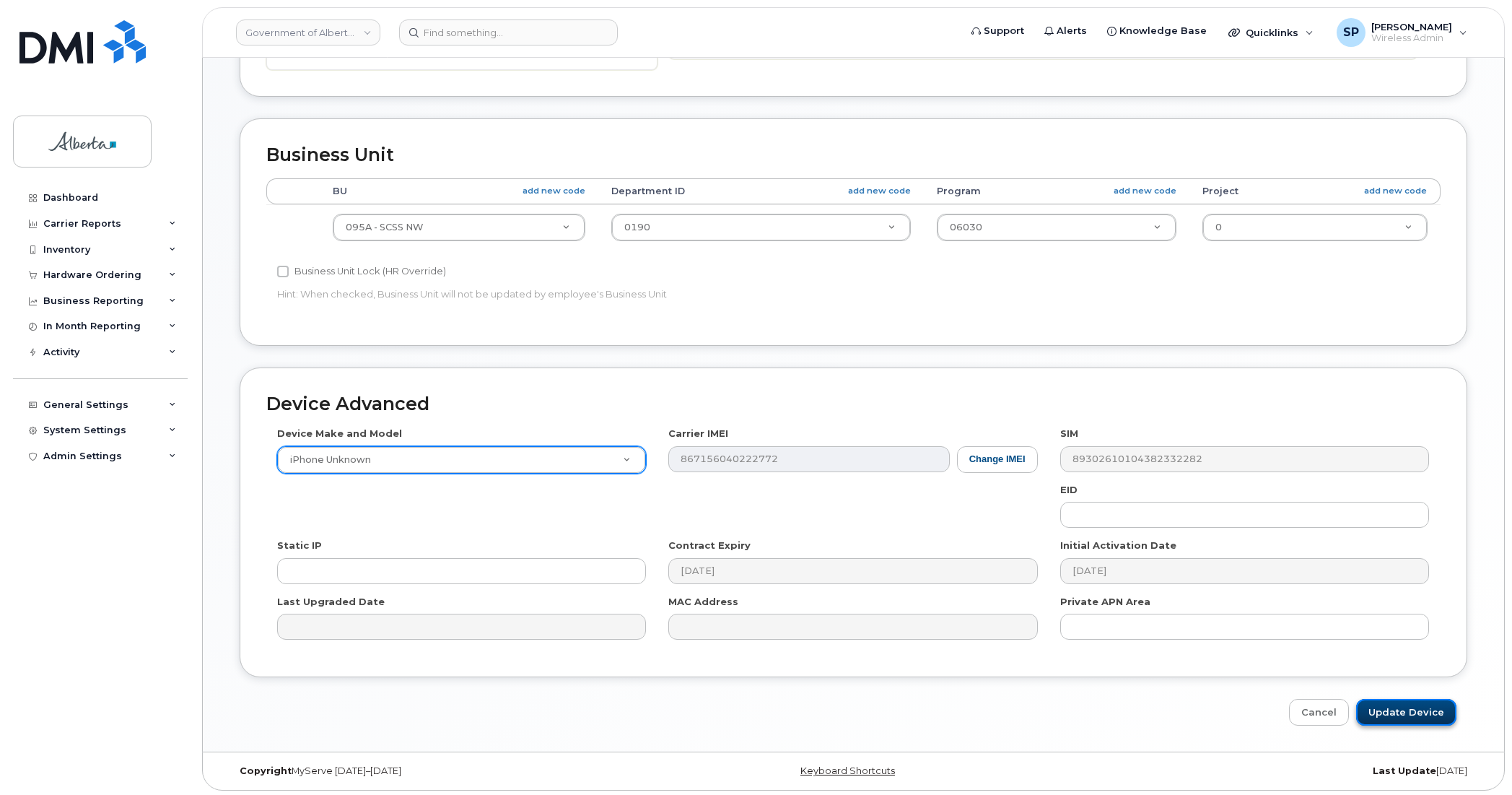
click at [1249, 706] on input "Update Device" at bounding box center [1406, 712] width 101 height 26
type input "Saving..."
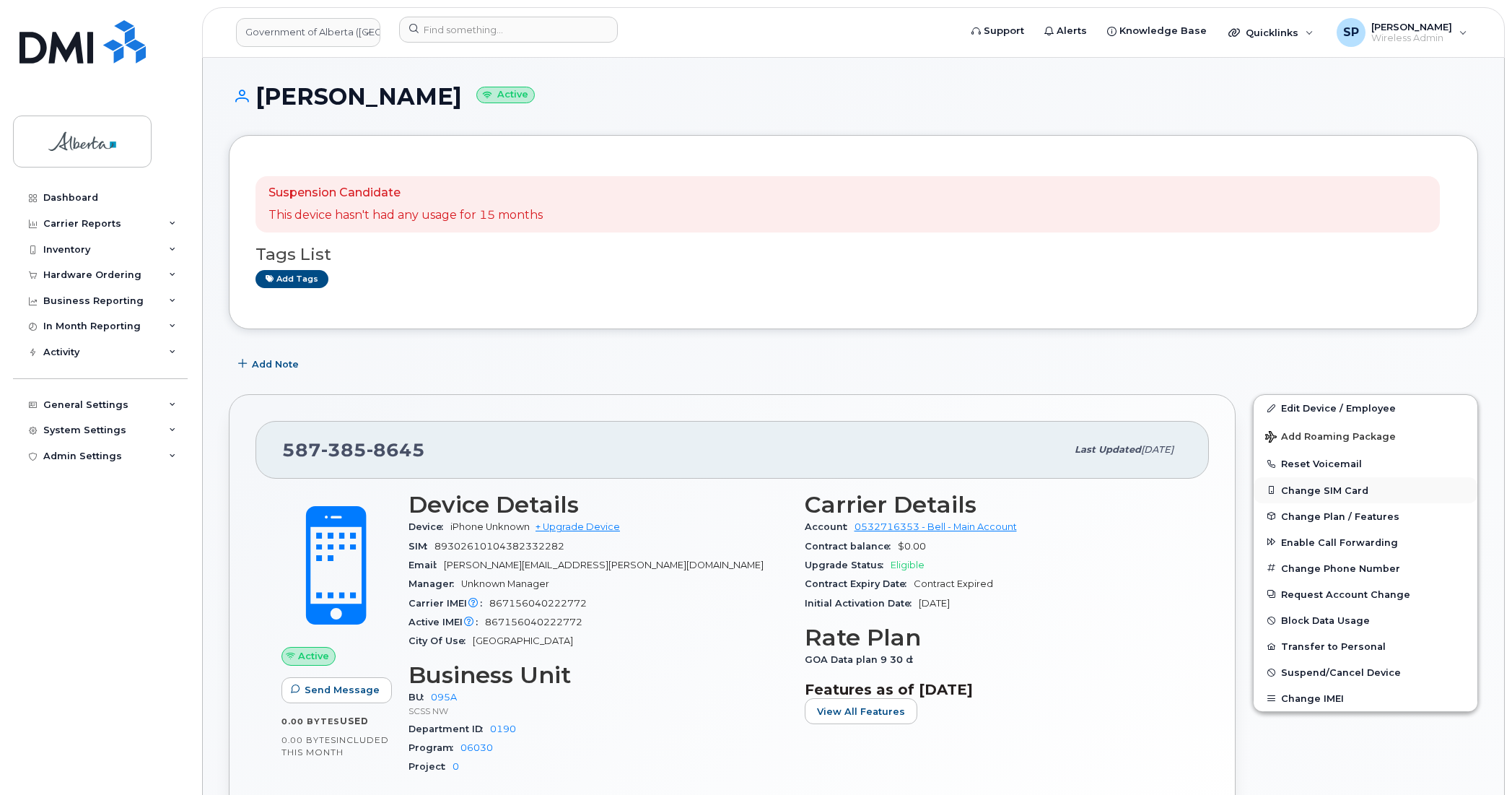
click at [1313, 488] on button "Change SIM Card" at bounding box center [1365, 490] width 223 height 26
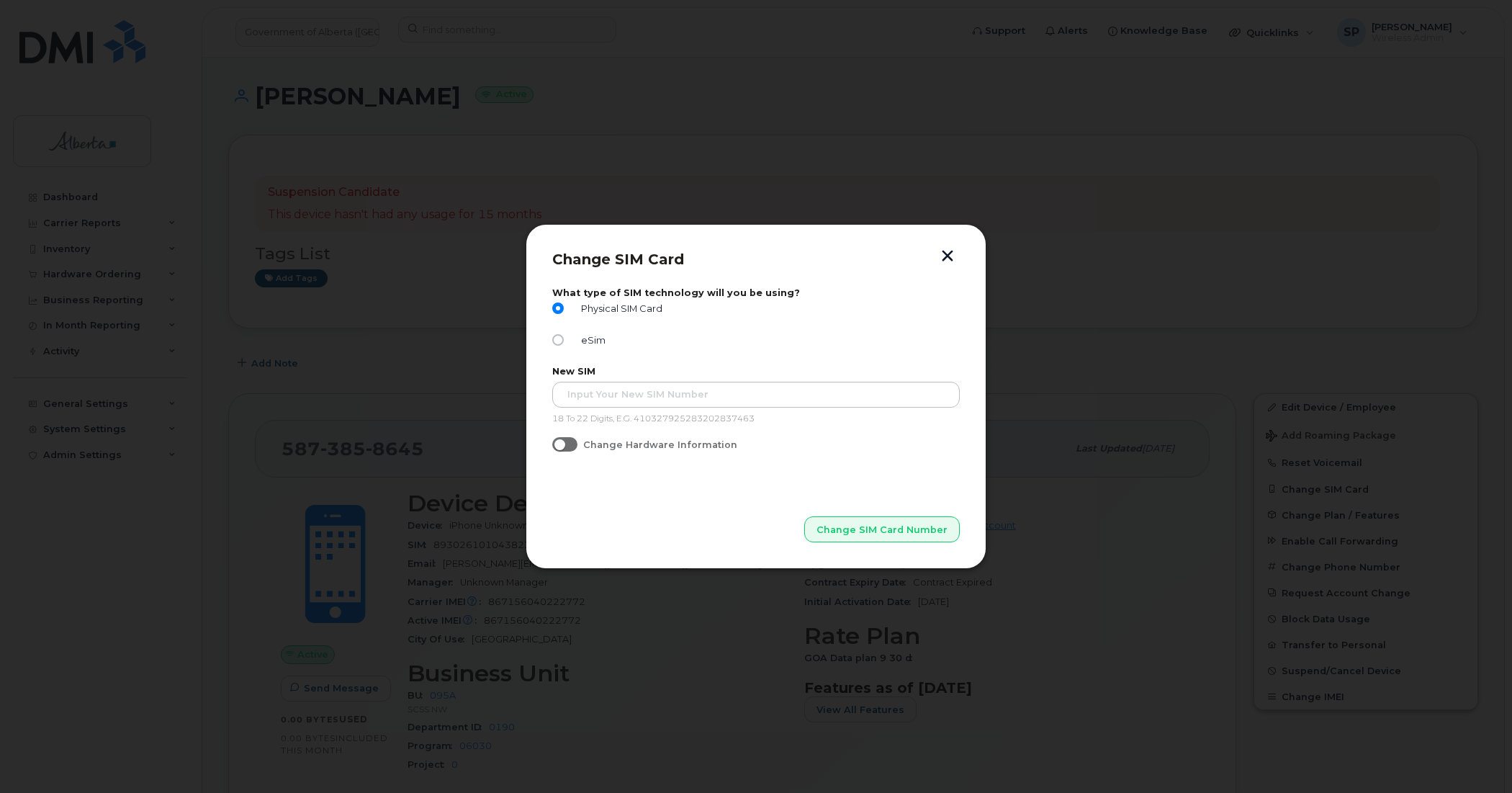
click at [948, 256] on button "button" at bounding box center [947, 257] width 21 height 15
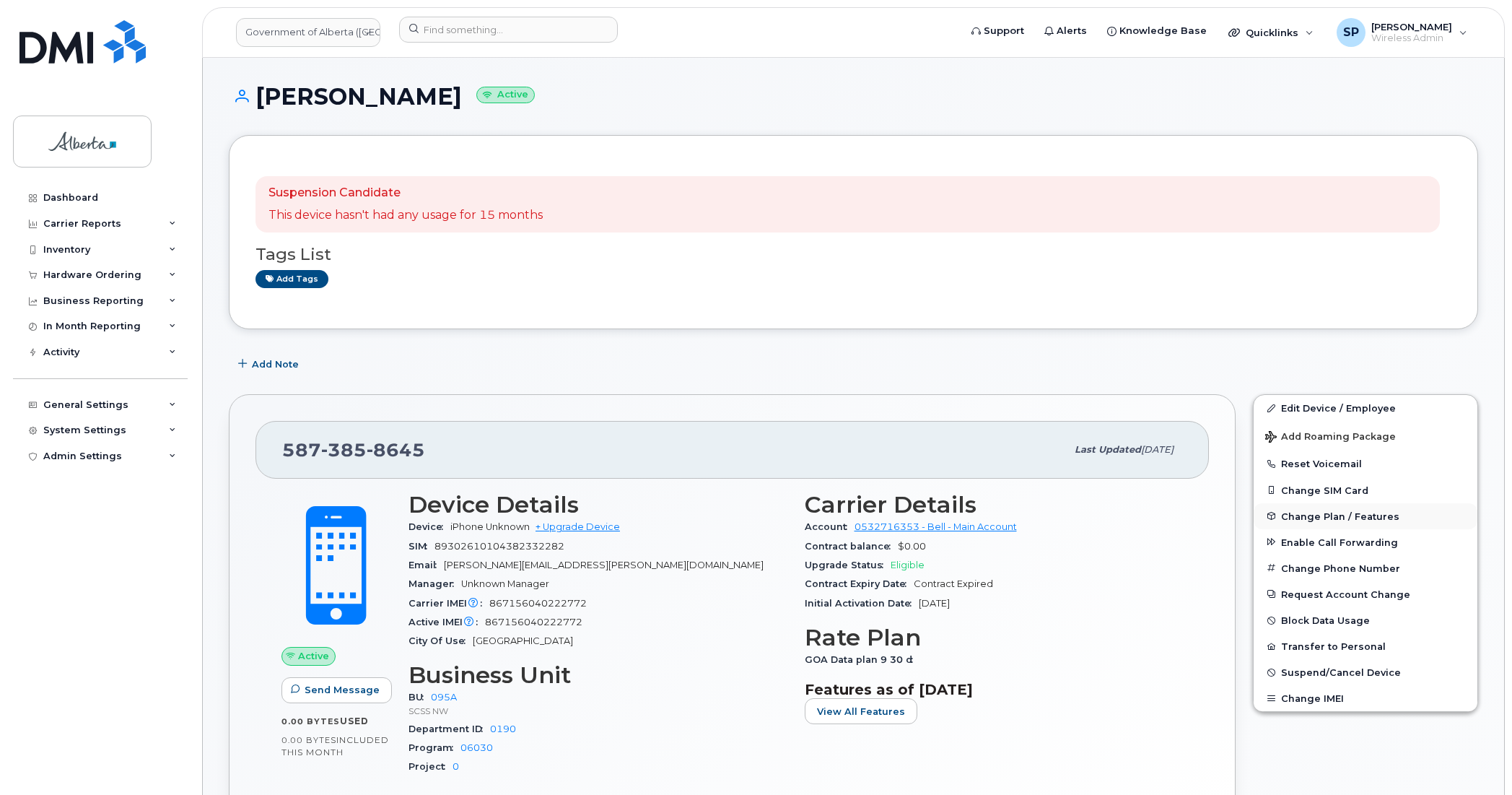
click at [1323, 516] on span "Change Plan / Features" at bounding box center [1340, 516] width 118 height 11
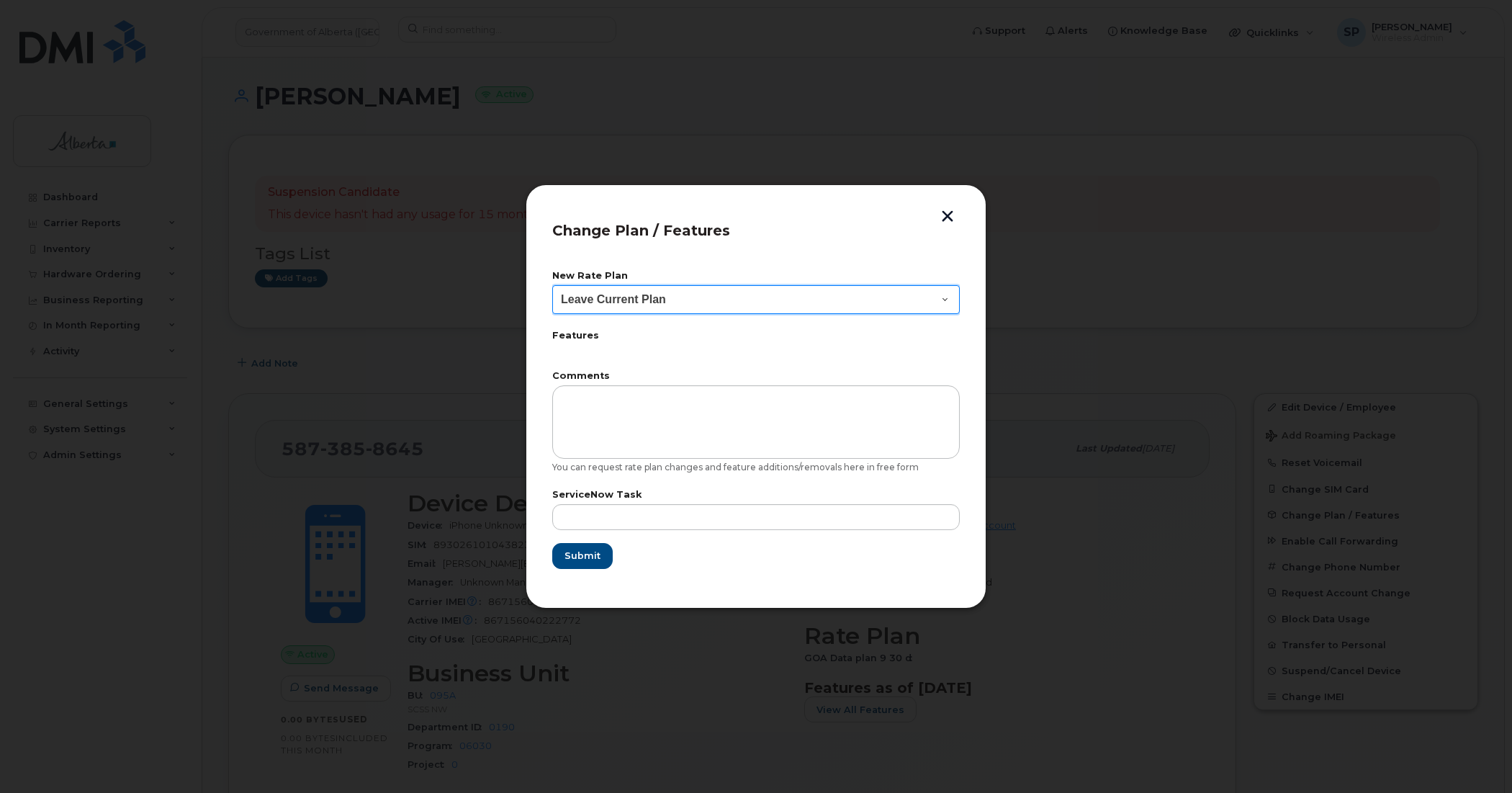
click at [614, 299] on select "Leave Current Plan GOA - Voice Plan 5 GOA Smartphone 14 30D GOA Unlimited Smart…" at bounding box center [756, 299] width 408 height 29
select select "2483362"
click at [553, 285] on select "Leave Current Plan GOA - Voice Plan 5 GOA Smartphone 14 30D GOA Unlimited Smart…" at bounding box center [756, 299] width 408 height 29
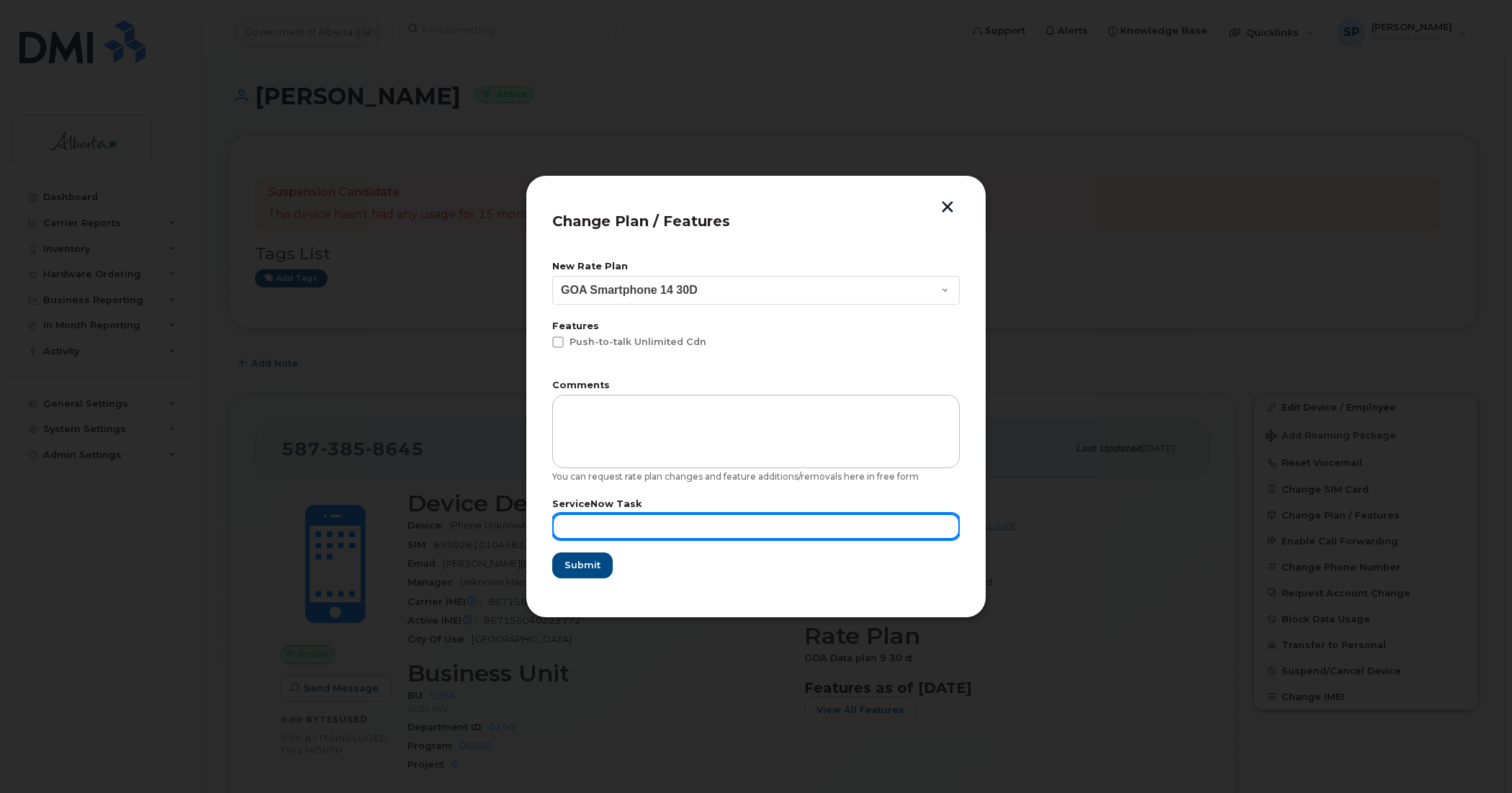
click at [629, 528] on input "text" at bounding box center [756, 526] width 408 height 26
paste input "SCTASK0866801"
type input "SCTASK0866801"
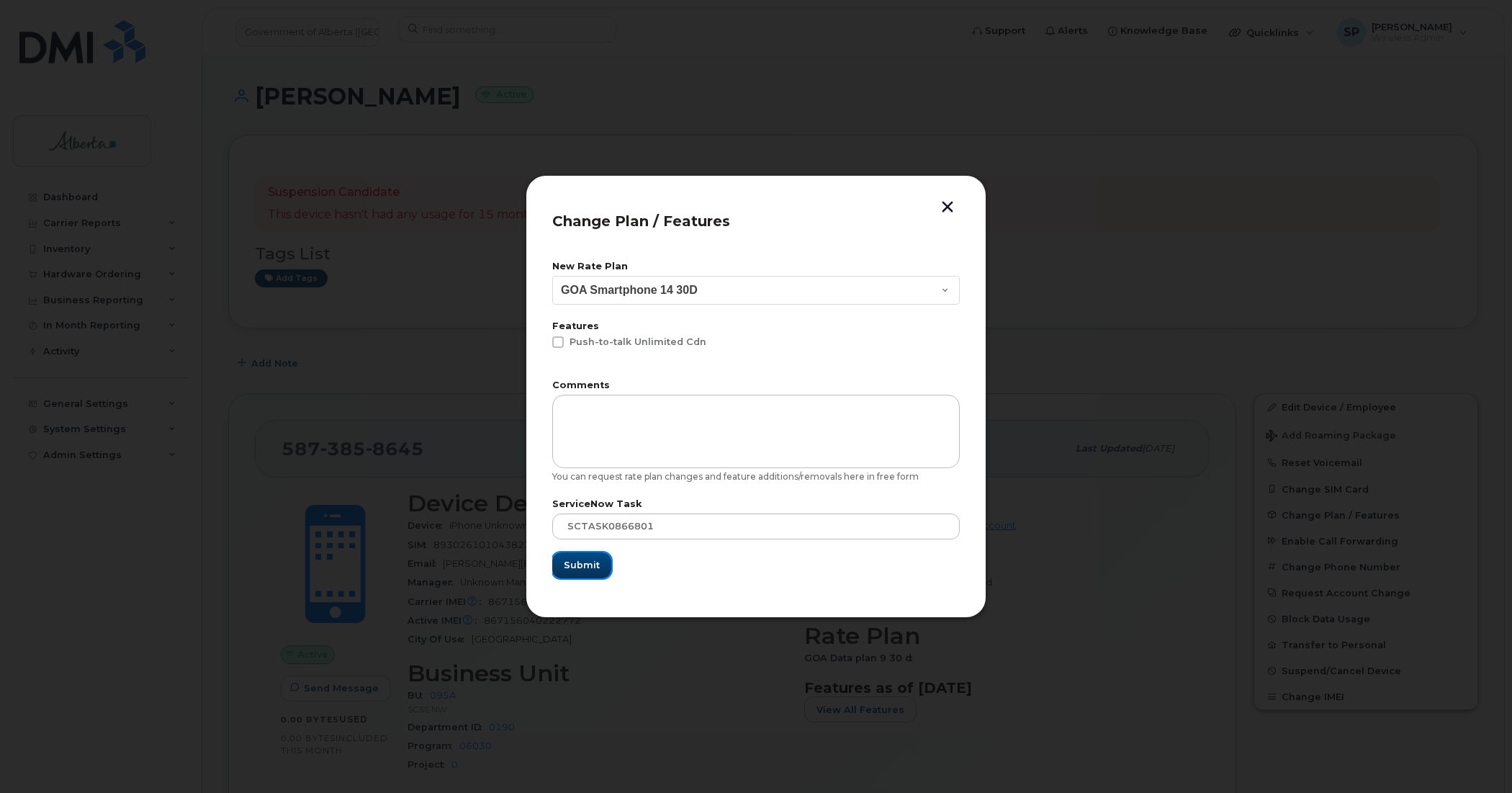
click at [582, 558] on span "Submit" at bounding box center [581, 564] width 36 height 14
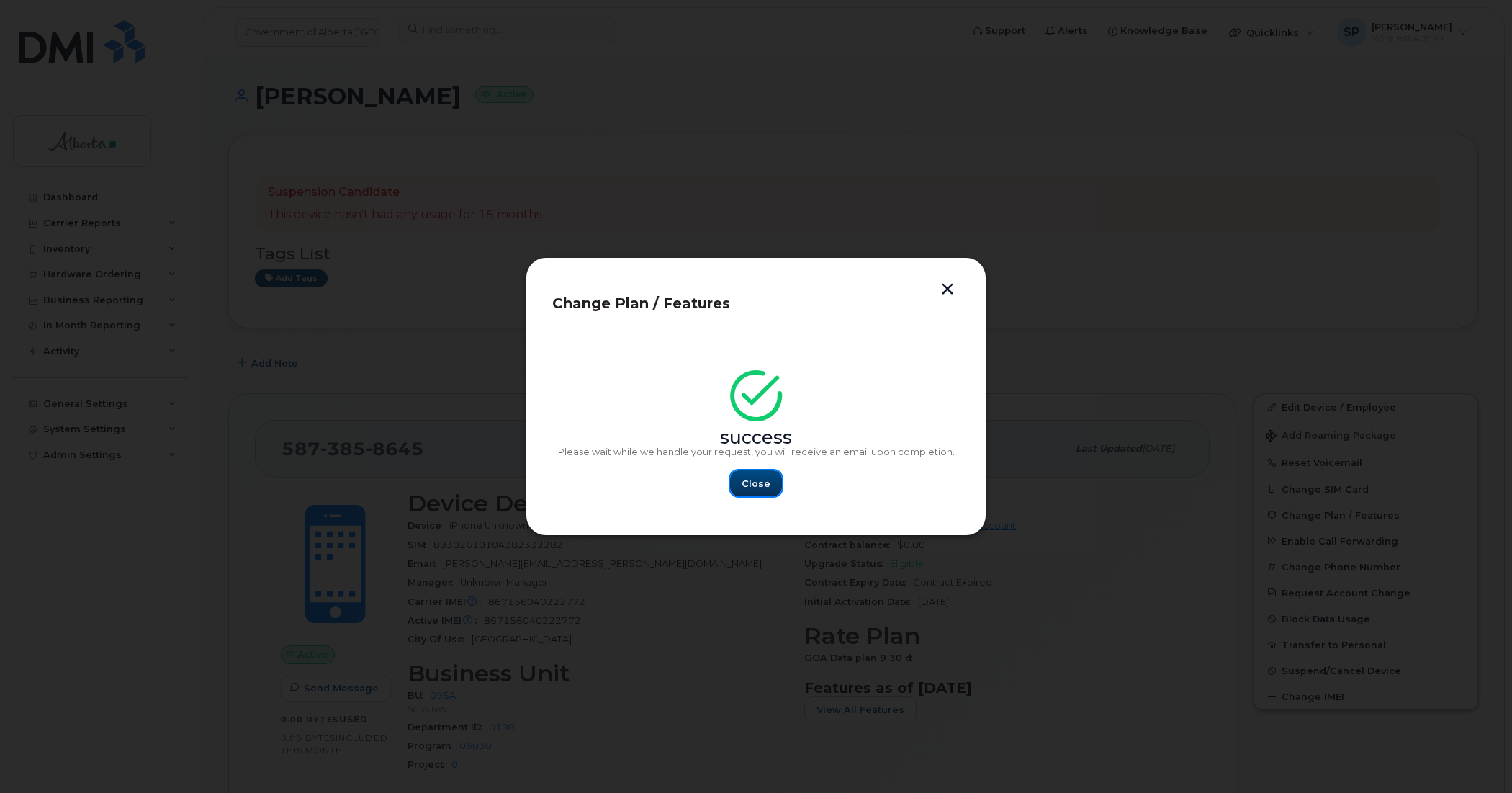
click at [762, 486] on span "Close" at bounding box center [756, 483] width 29 height 14
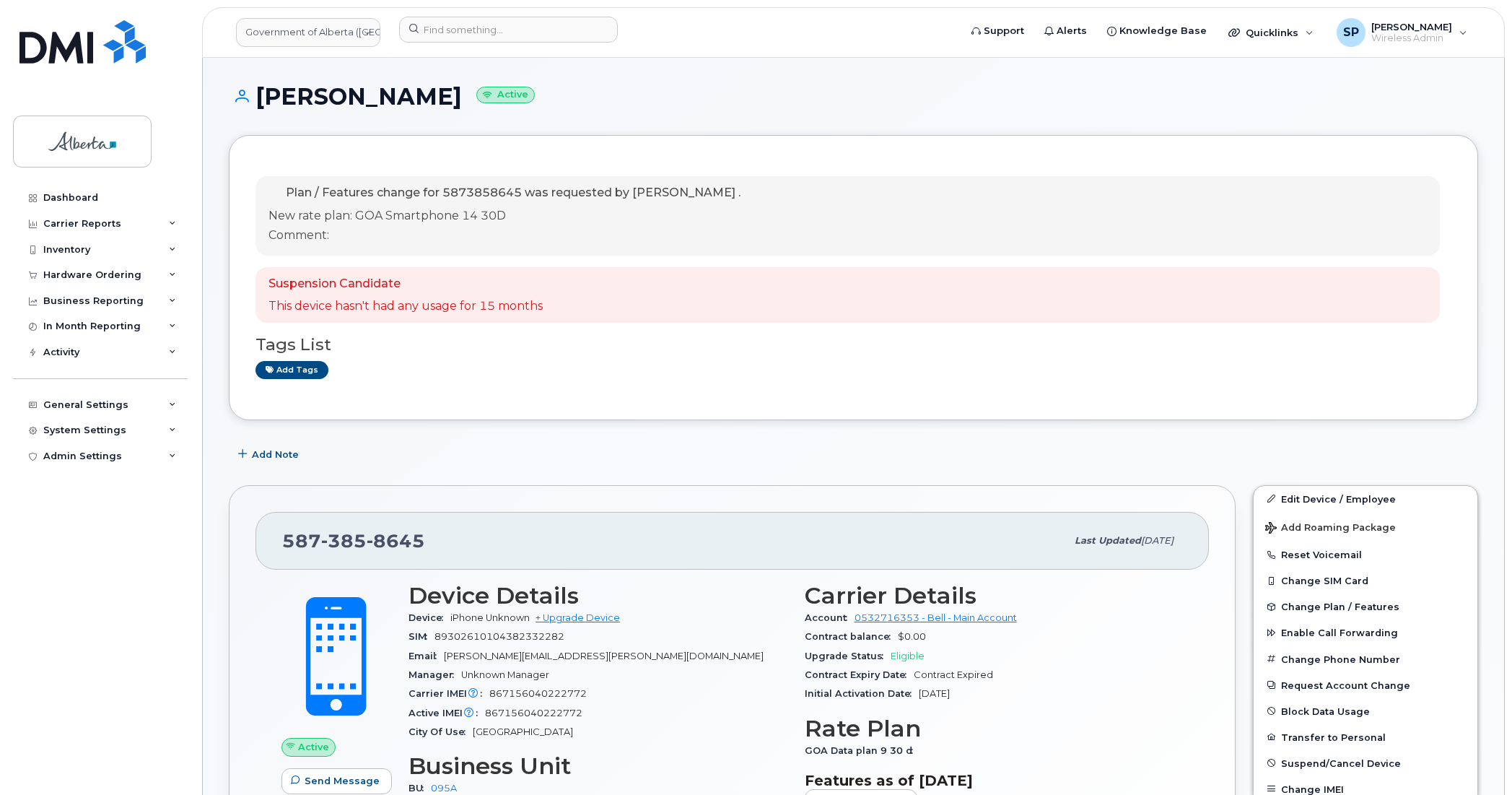
click at [691, 691] on div "Carrier IMEI Carrier IMEI is reported during the last billing cycle or change o…" at bounding box center [598, 694] width 379 height 19
click at [87, 524] on div "Dashboard Carrier Reports Monthly Billing Data Daily Data Pooling Data Behavior…" at bounding box center [101, 479] width 178 height 588
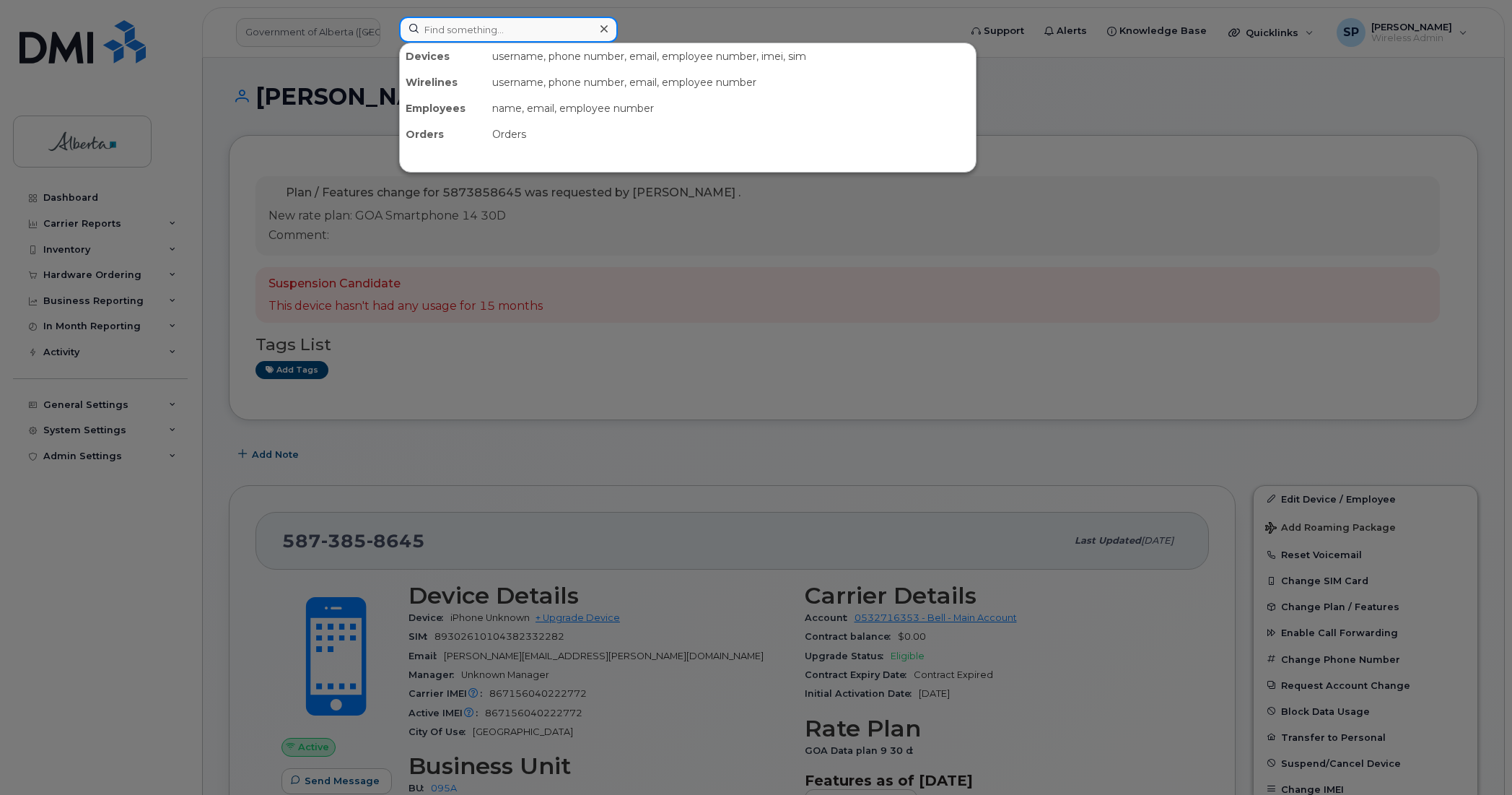
click at [528, 31] on input at bounding box center [508, 30] width 219 height 26
paste input "5872256910"
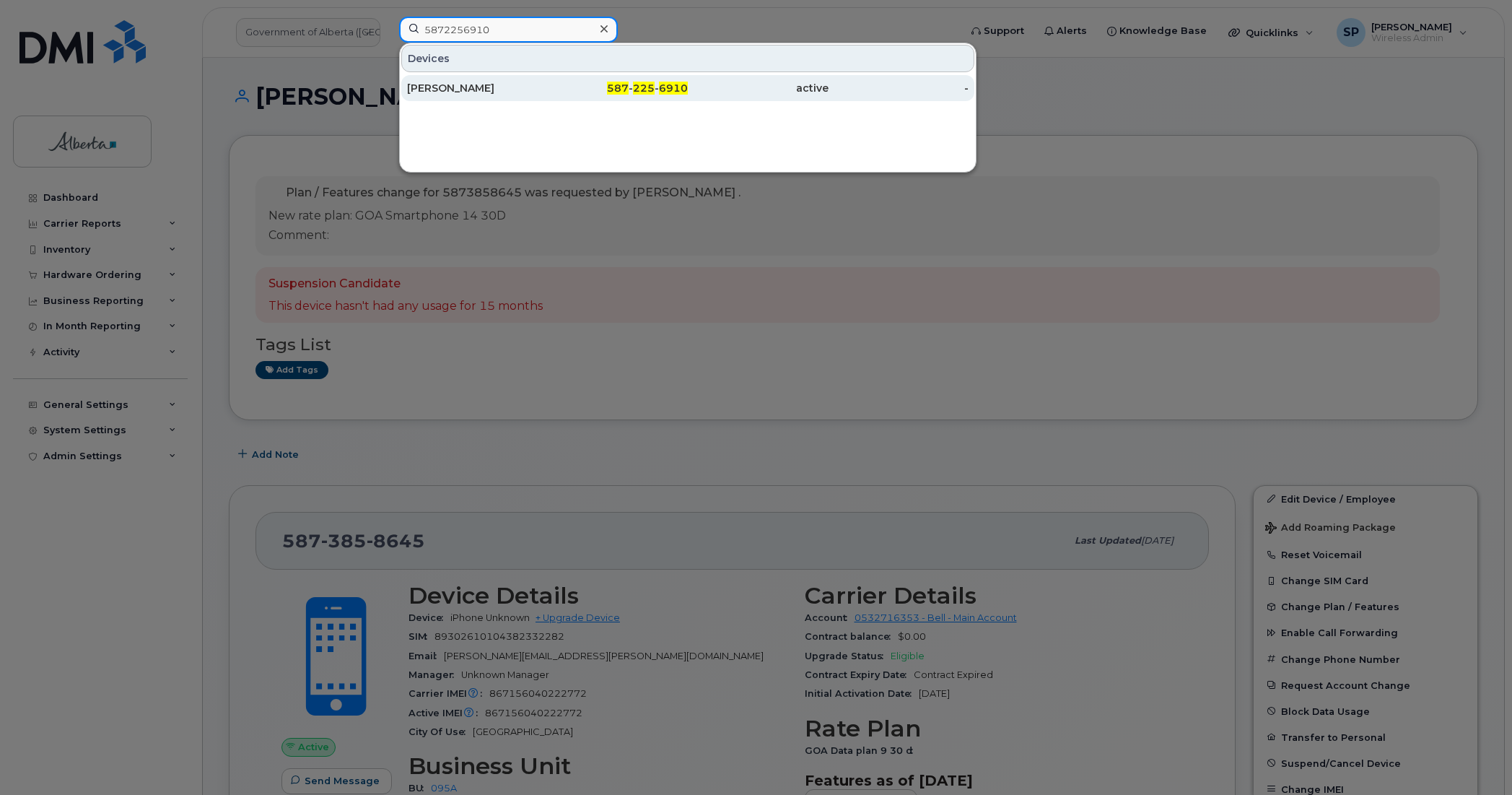
type input "5872256910"
click at [462, 88] on div "[PERSON_NAME]" at bounding box center [477, 88] width 140 height 14
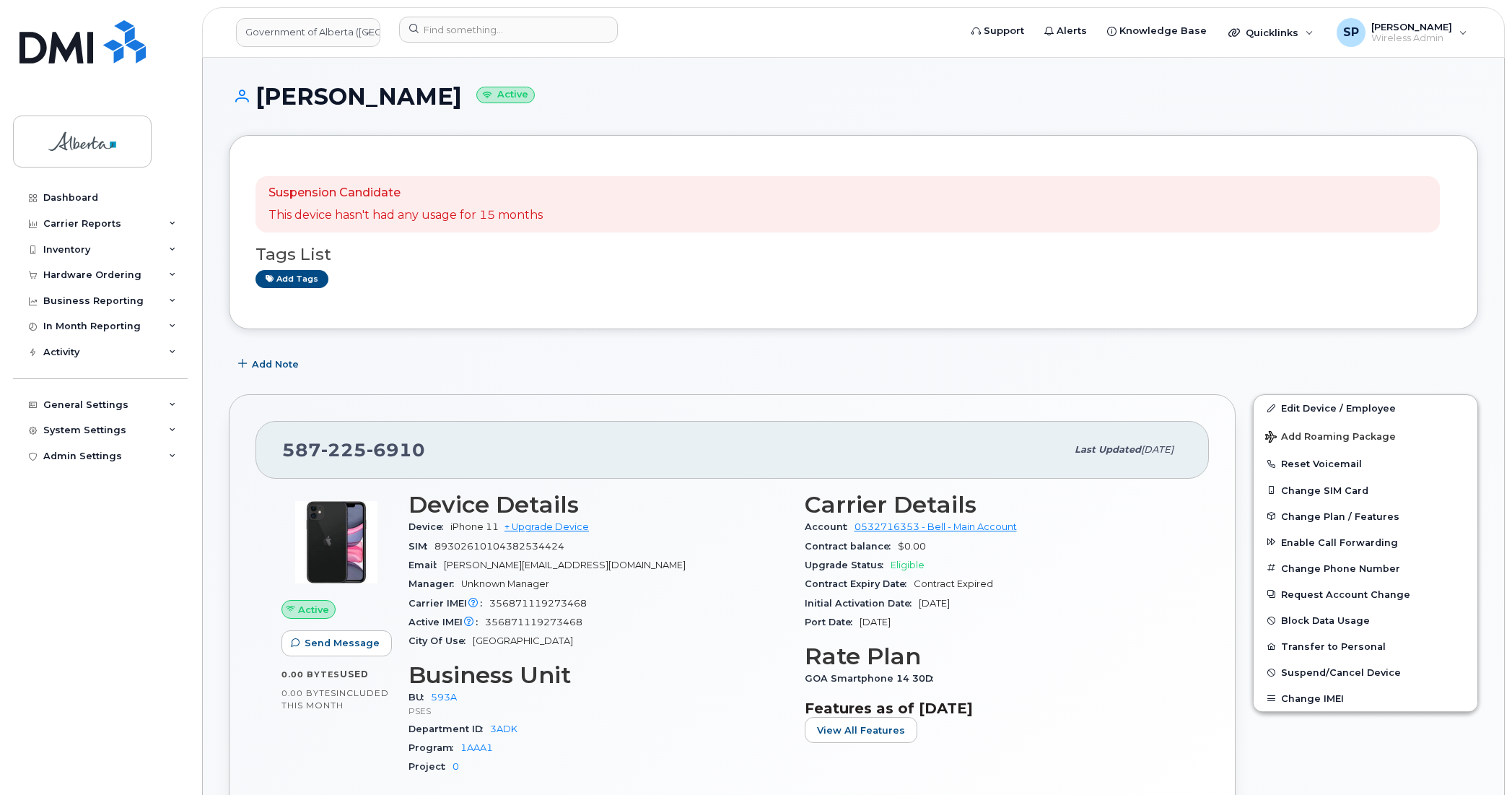
click at [80, 503] on div "Dashboard Carrier Reports Monthly Billing Data Daily Data Pooling Data Behavior…" at bounding box center [101, 479] width 178 height 588
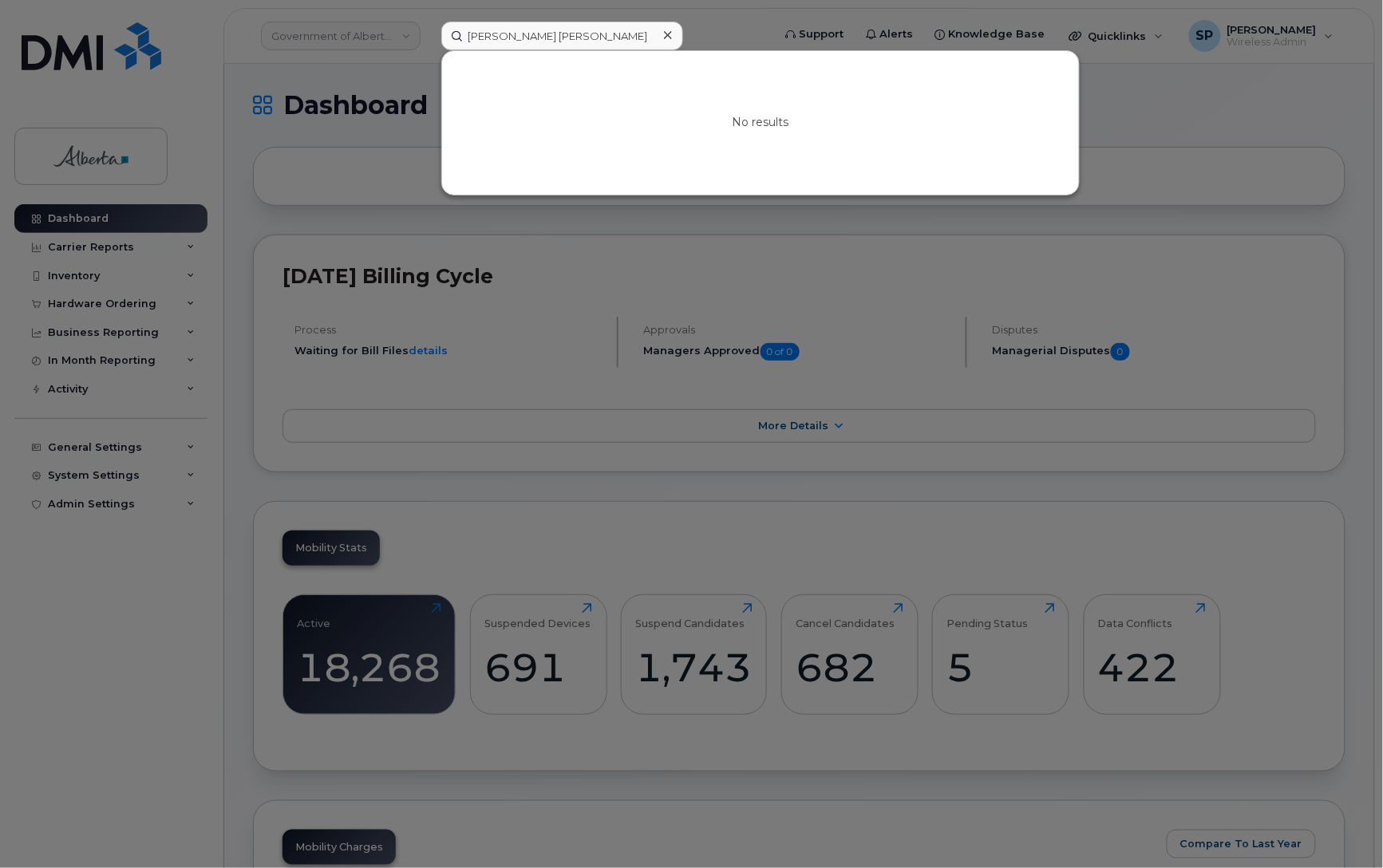
drag, startPoint x: 576, startPoint y: 30, endPoint x: 364, endPoint y: 41, distance: 212.3
click at [429, 41] on div "Miori Matthews No results" at bounding box center [602, 35] width 346 height 29
click at [545, 28] on input "Iris Wutherich" at bounding box center [562, 35] width 242 height 29
paste input "5878371661"
drag, startPoint x: 621, startPoint y: 38, endPoint x: 316, endPoint y: 64, distance: 306.1
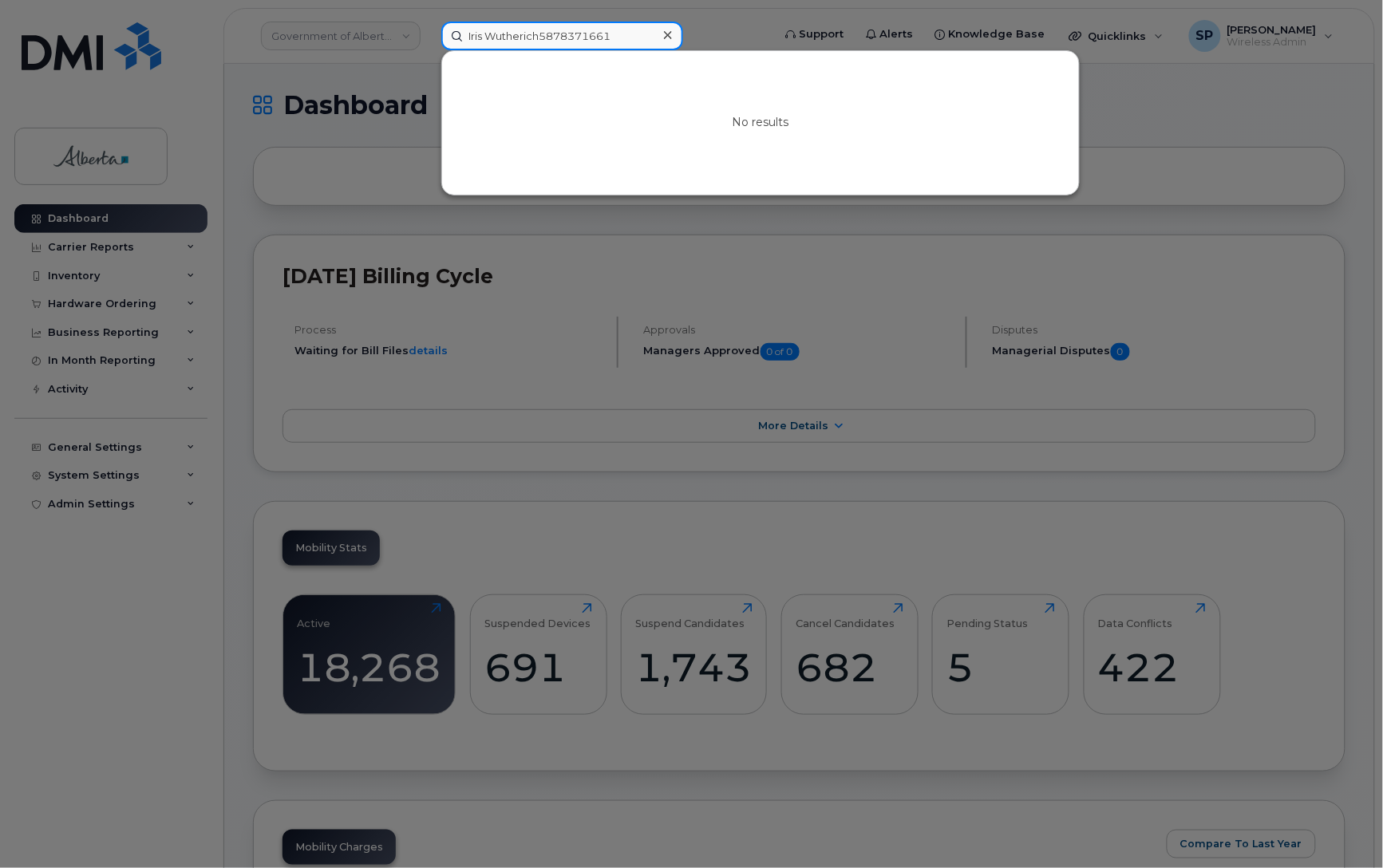
click at [429, 50] on div "Iris Wutherich5878371661 No results" at bounding box center [602, 35] width 346 height 29
paste input
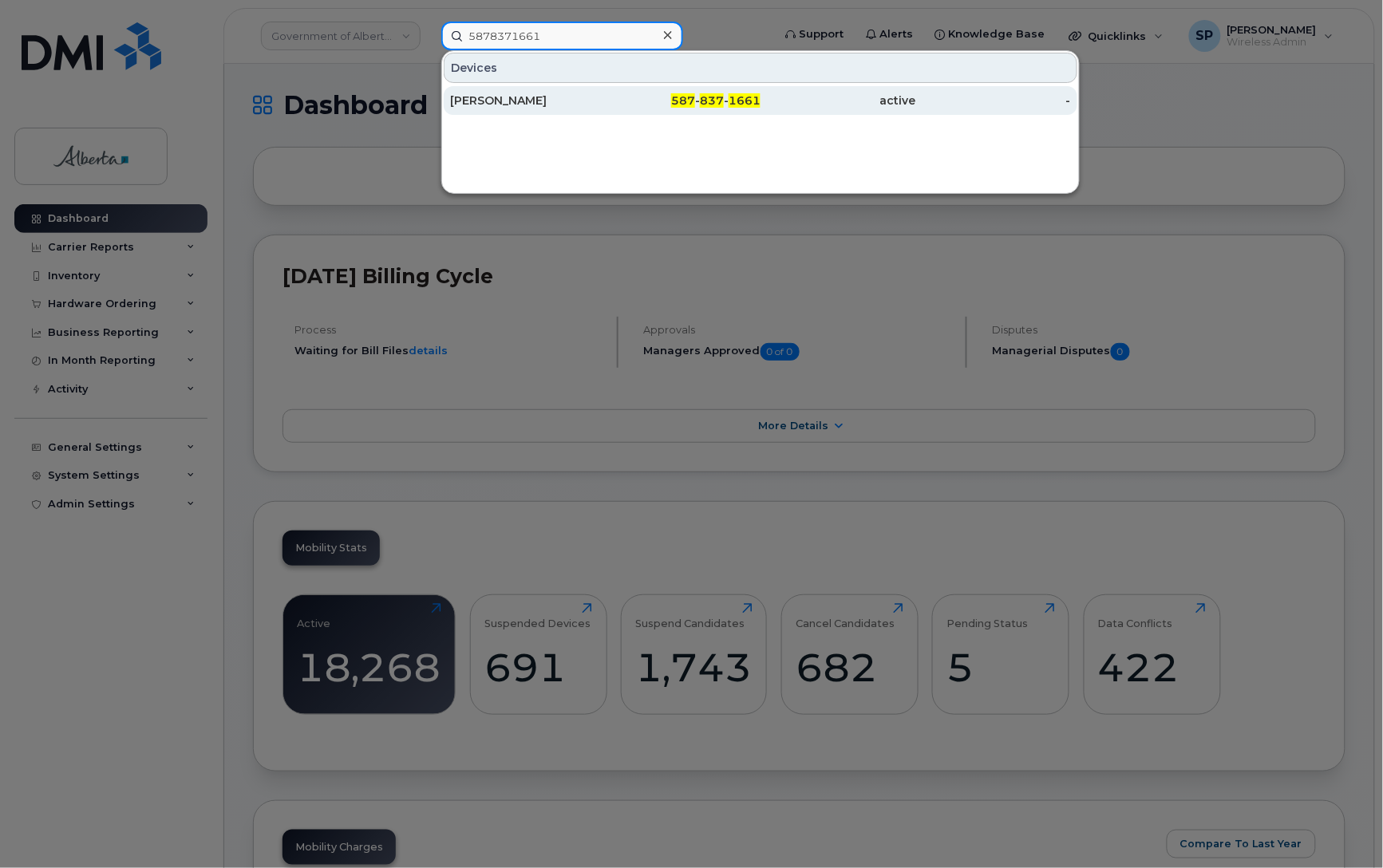
type input "5878371661"
click at [481, 102] on div "[PERSON_NAME]" at bounding box center [528, 101] width 155 height 16
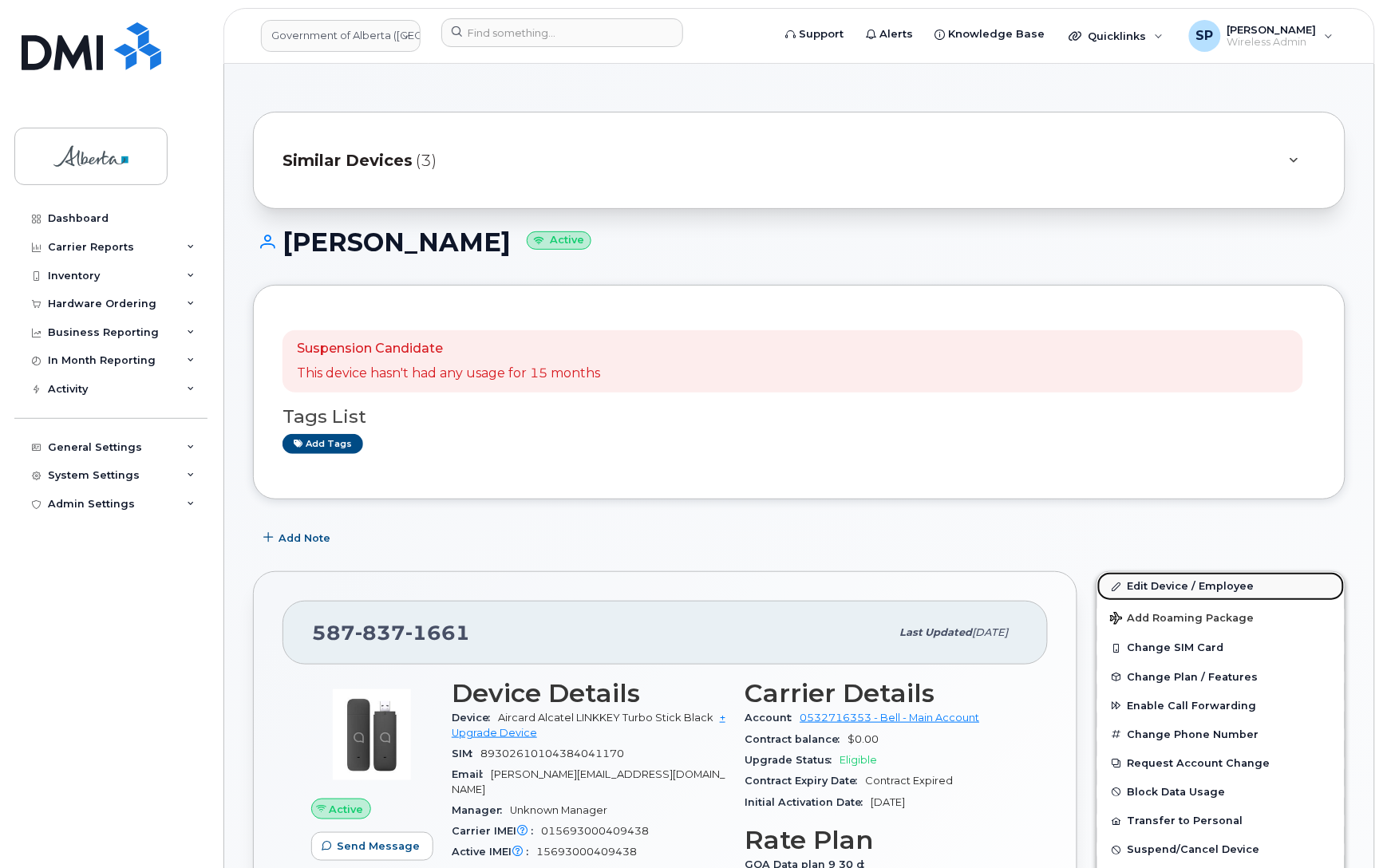
click at [1147, 584] on link "Edit Device / Employee" at bounding box center [1221, 586] width 247 height 29
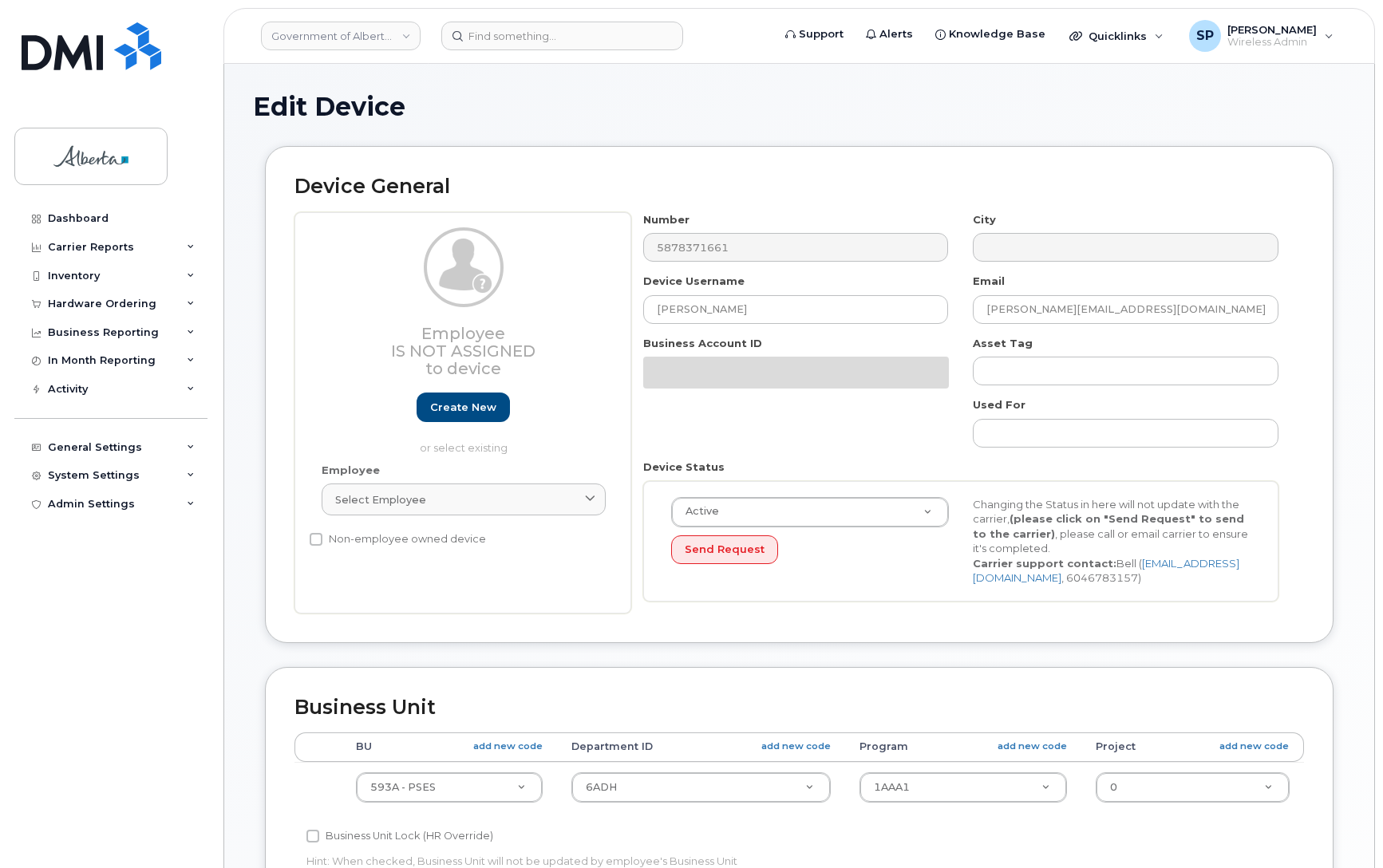
select select "4797682"
drag, startPoint x: 1391, startPoint y: 273, endPoint x: 1399, endPoint y: 519, distance: 246.1
click at [1383, 519] on html "Government of Alberta (GOA) Support Alerts Knowledge Base Quicklinks Suspend / …" at bounding box center [691, 708] width 1383 height 1418
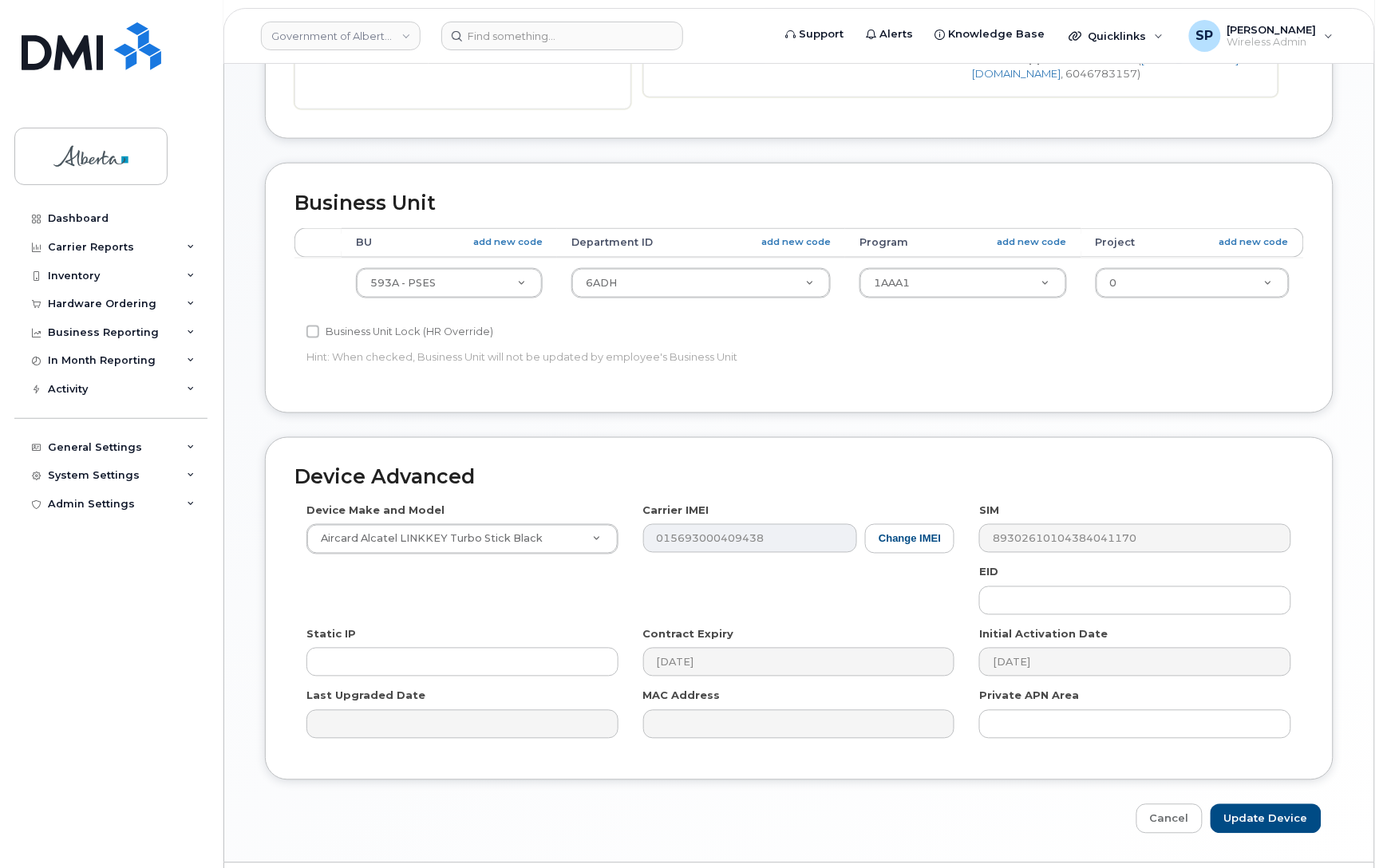
scroll to position [505, 0]
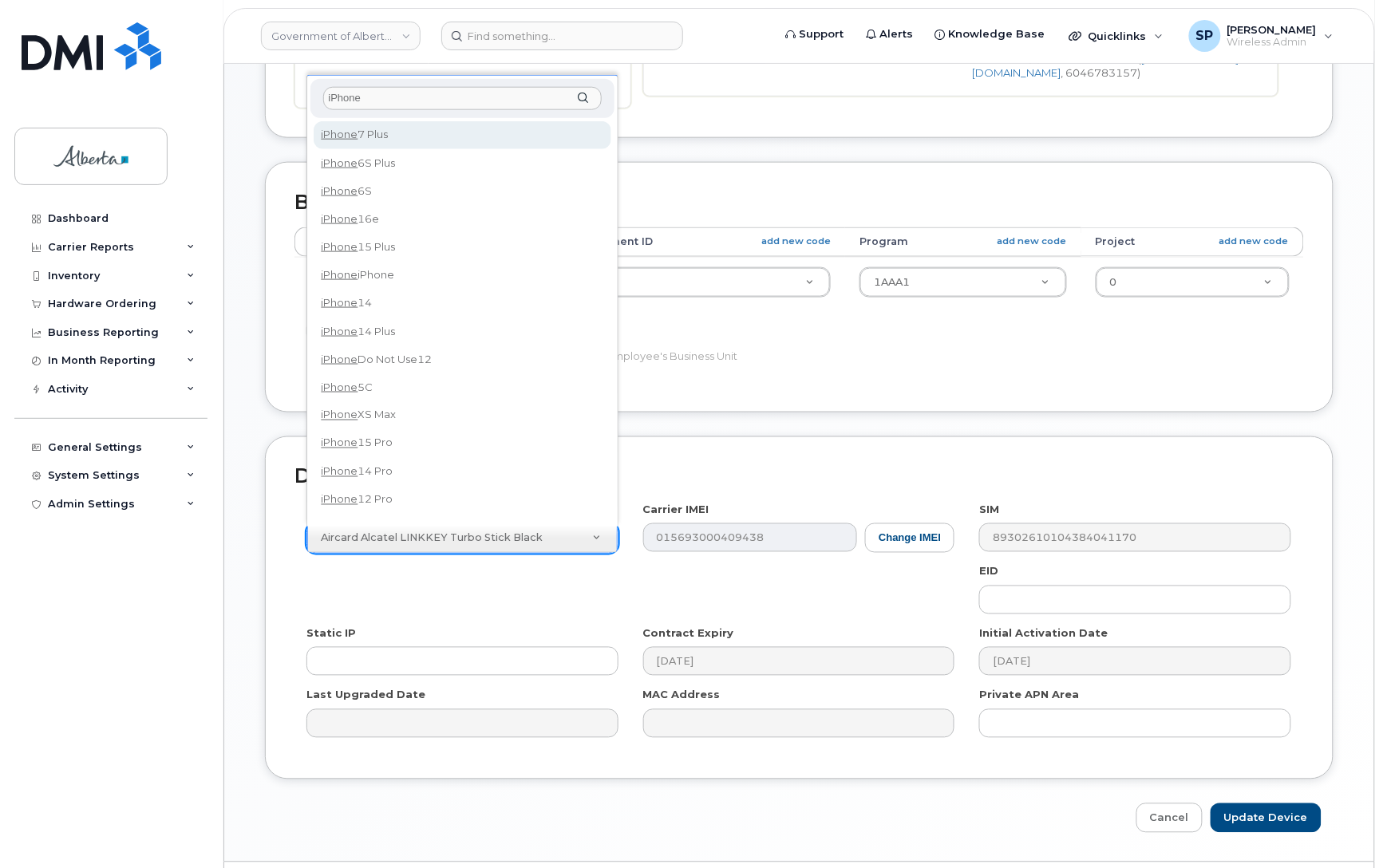
type input "iPhone"
select select "185"
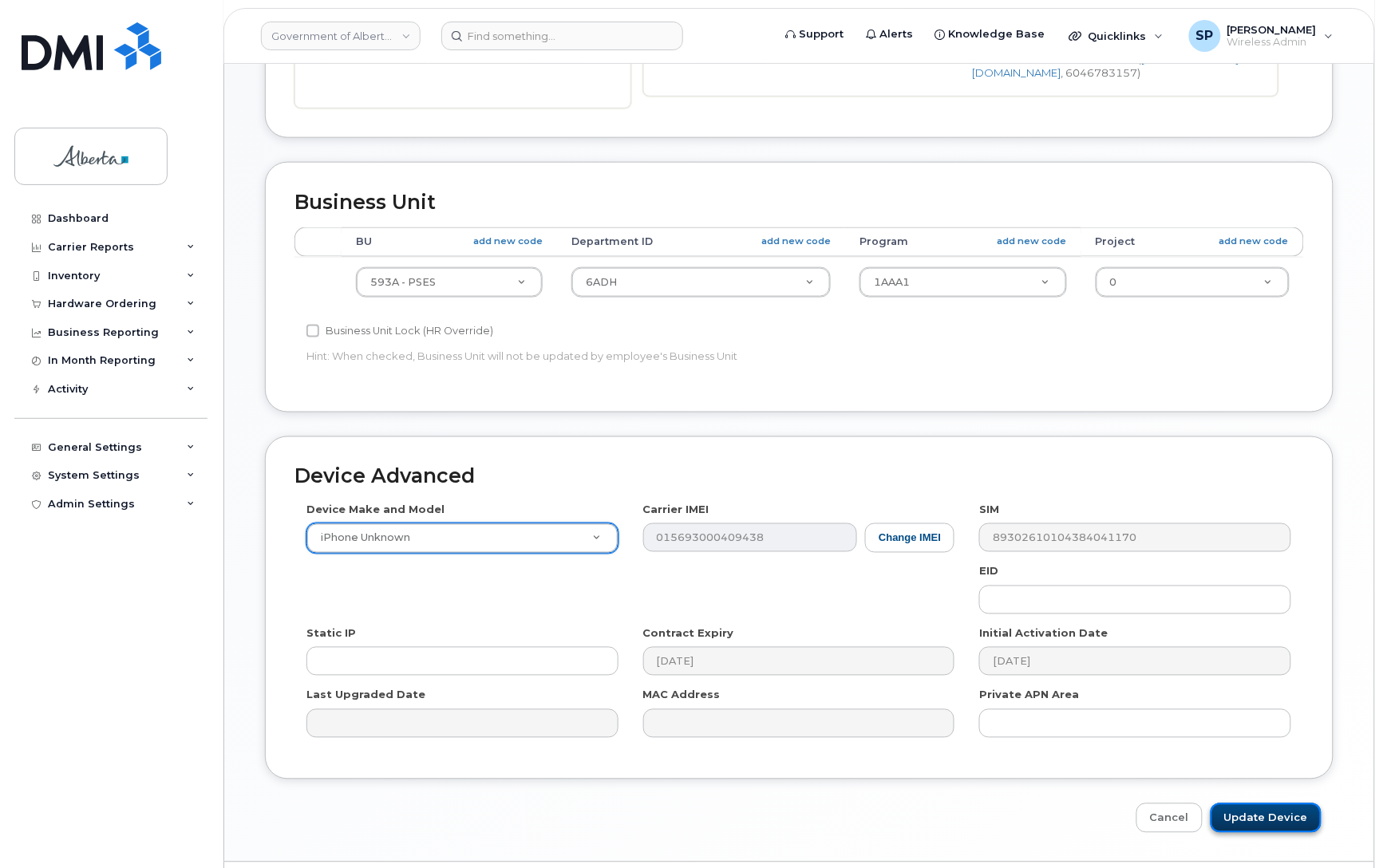
click at [1239, 812] on input "Update Device" at bounding box center [1266, 818] width 111 height 29
type input "Saving..."
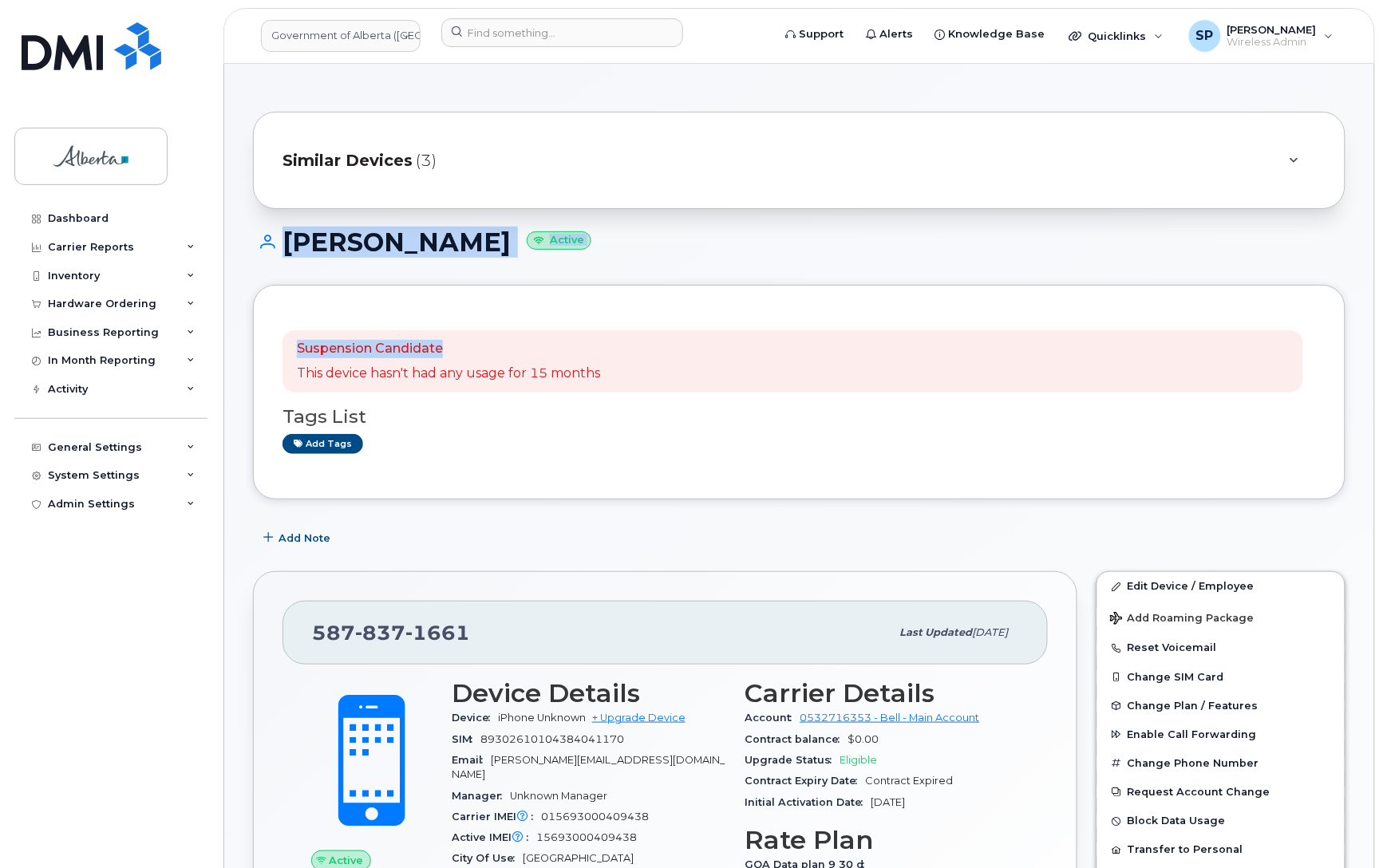
drag, startPoint x: 1382, startPoint y: 194, endPoint x: 1391, endPoint y: 333, distance: 139.3
click at [1179, 706] on span "Change Plan / Features" at bounding box center [1193, 706] width 131 height 12
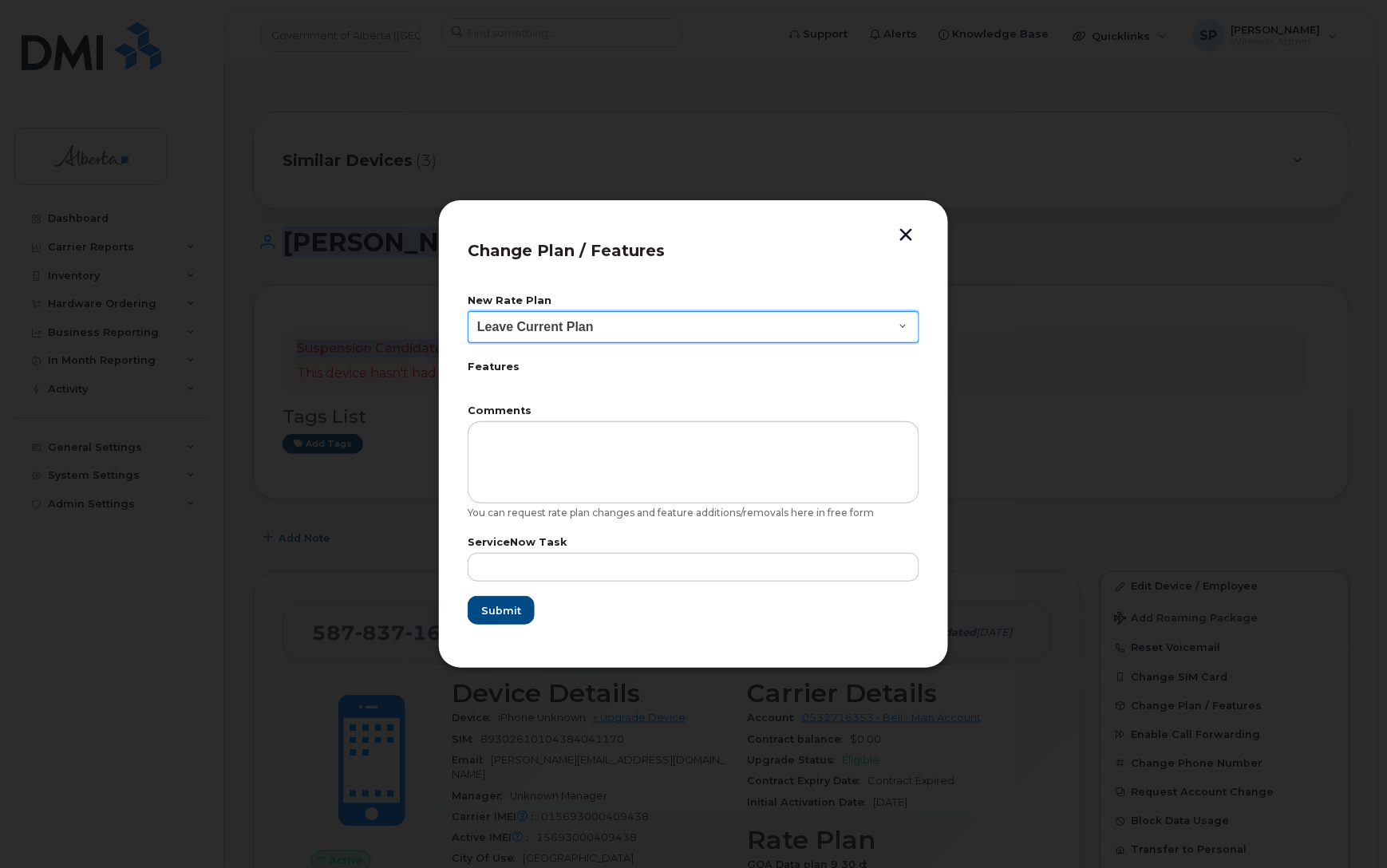
click at [583, 318] on select "Leave Current Plan GOA - Voice Plan 5 GOA Smartphone 14 30D GOA Unlimited Smart…" at bounding box center [694, 327] width 452 height 32
select select "2483362"
click at [468, 311] on select "Leave Current Plan GOA - Voice Plan 5 GOA Smartphone 14 30D GOA Unlimited Smart…" at bounding box center [694, 327] width 452 height 32
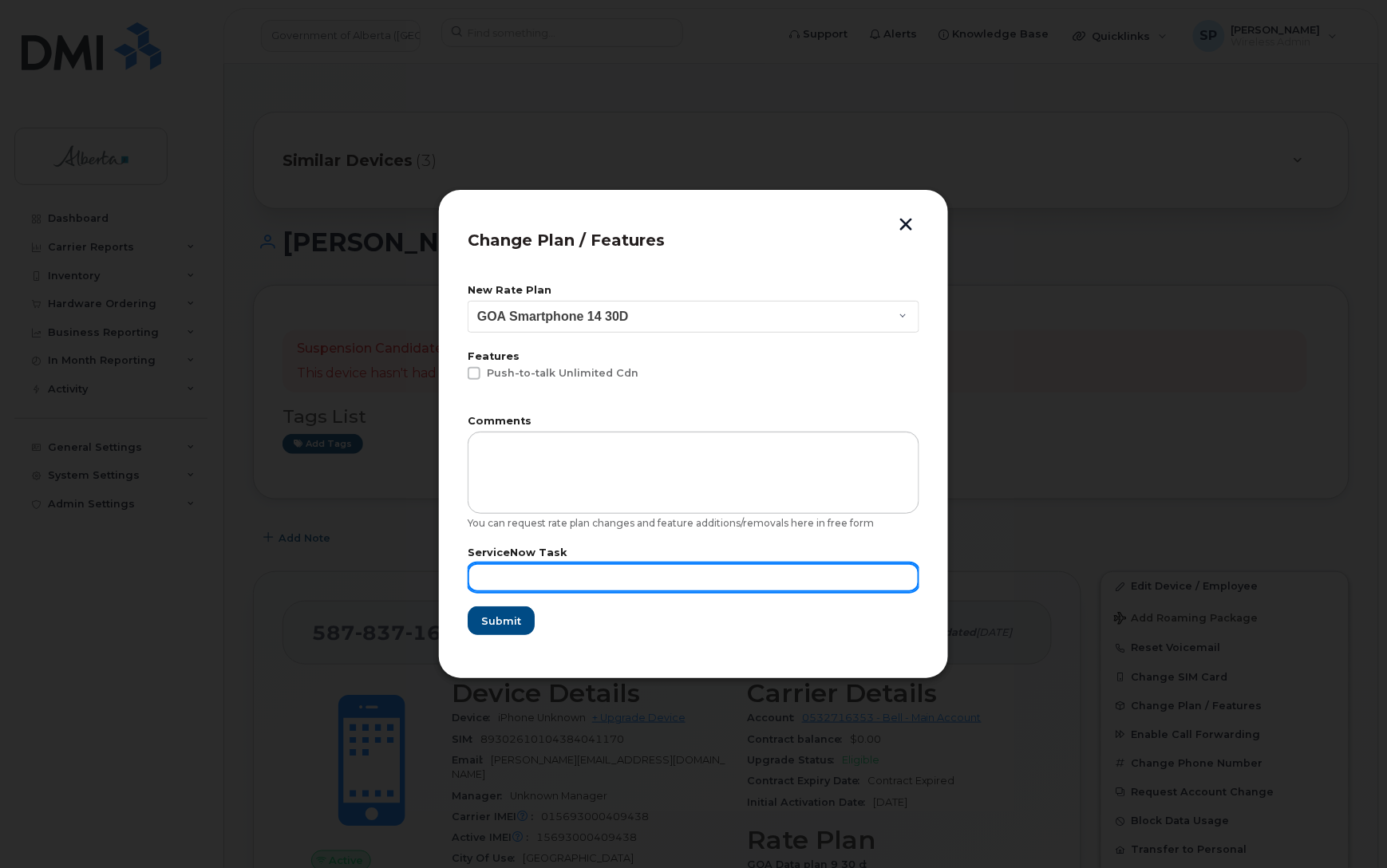
click at [585, 572] on input "text" at bounding box center [694, 578] width 452 height 29
paste input "SCTASK0867192"
type input "SCTASK0867192"
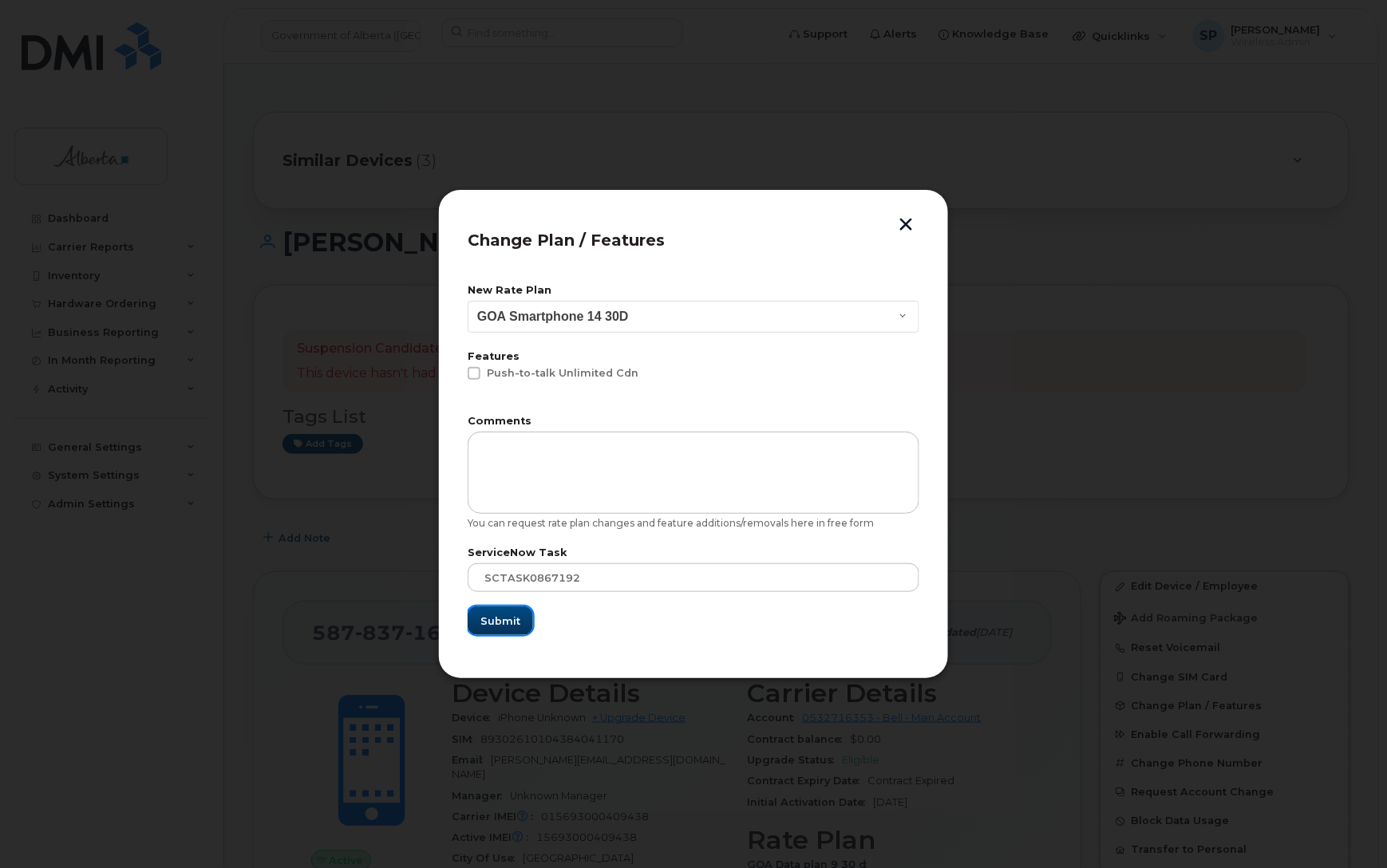
click at [514, 614] on span "Submit" at bounding box center [499, 621] width 40 height 15
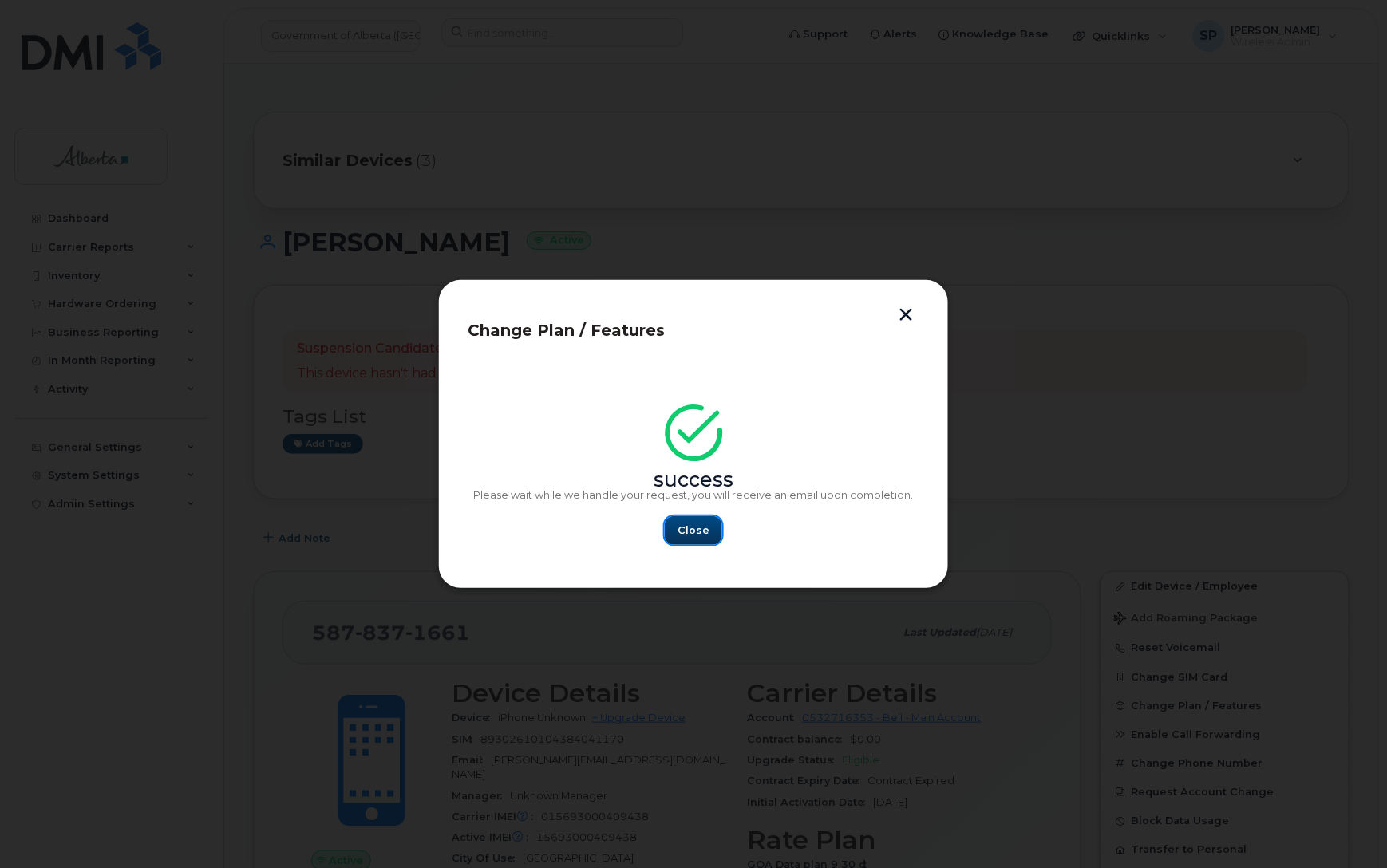
click at [699, 530] on span "Close" at bounding box center [694, 529] width 32 height 15
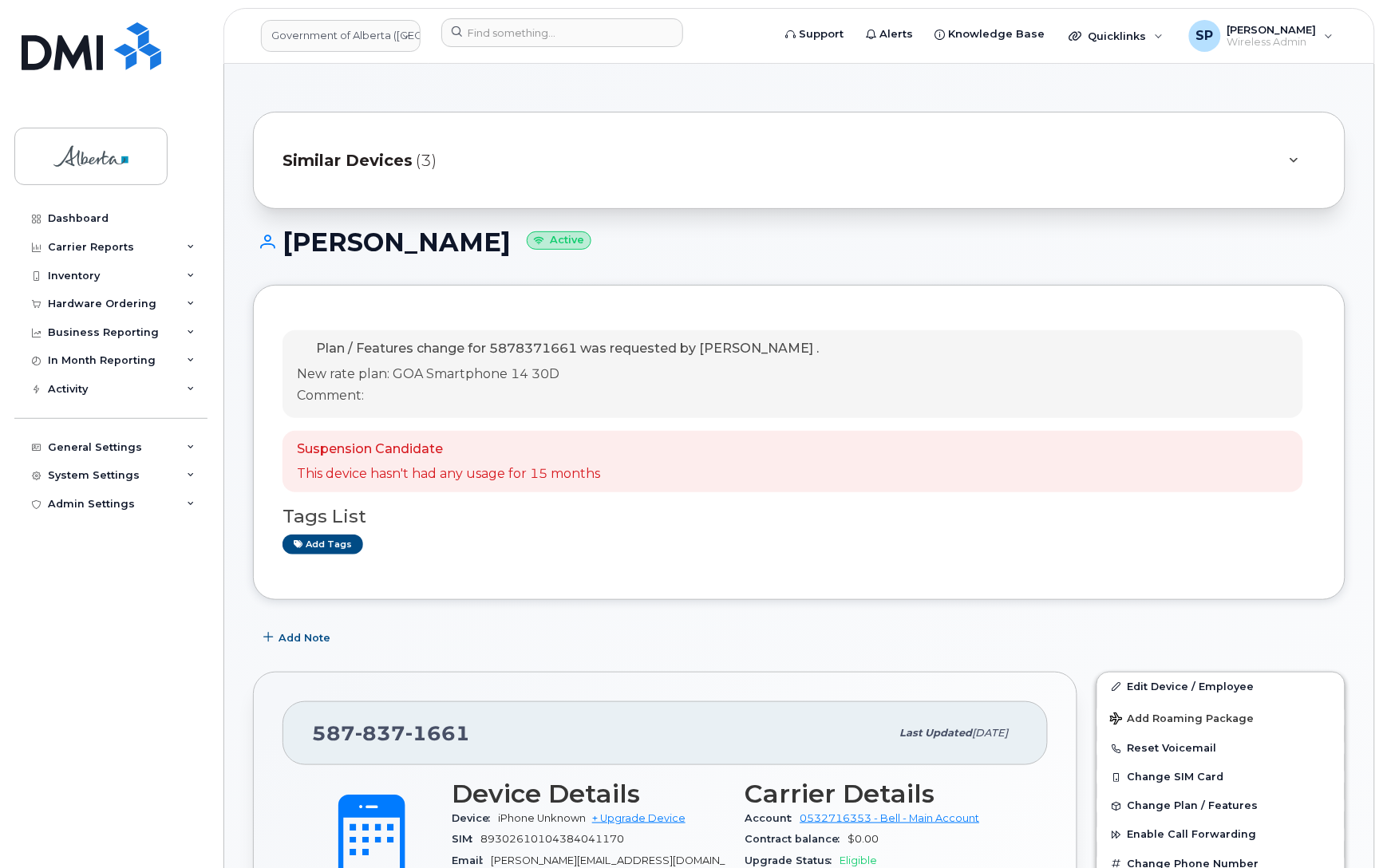
click at [647, 112] on div "Similar Devices (3)" at bounding box center [800, 161] width 1093 height 97
click at [487, 28] on input at bounding box center [562, 33] width 242 height 29
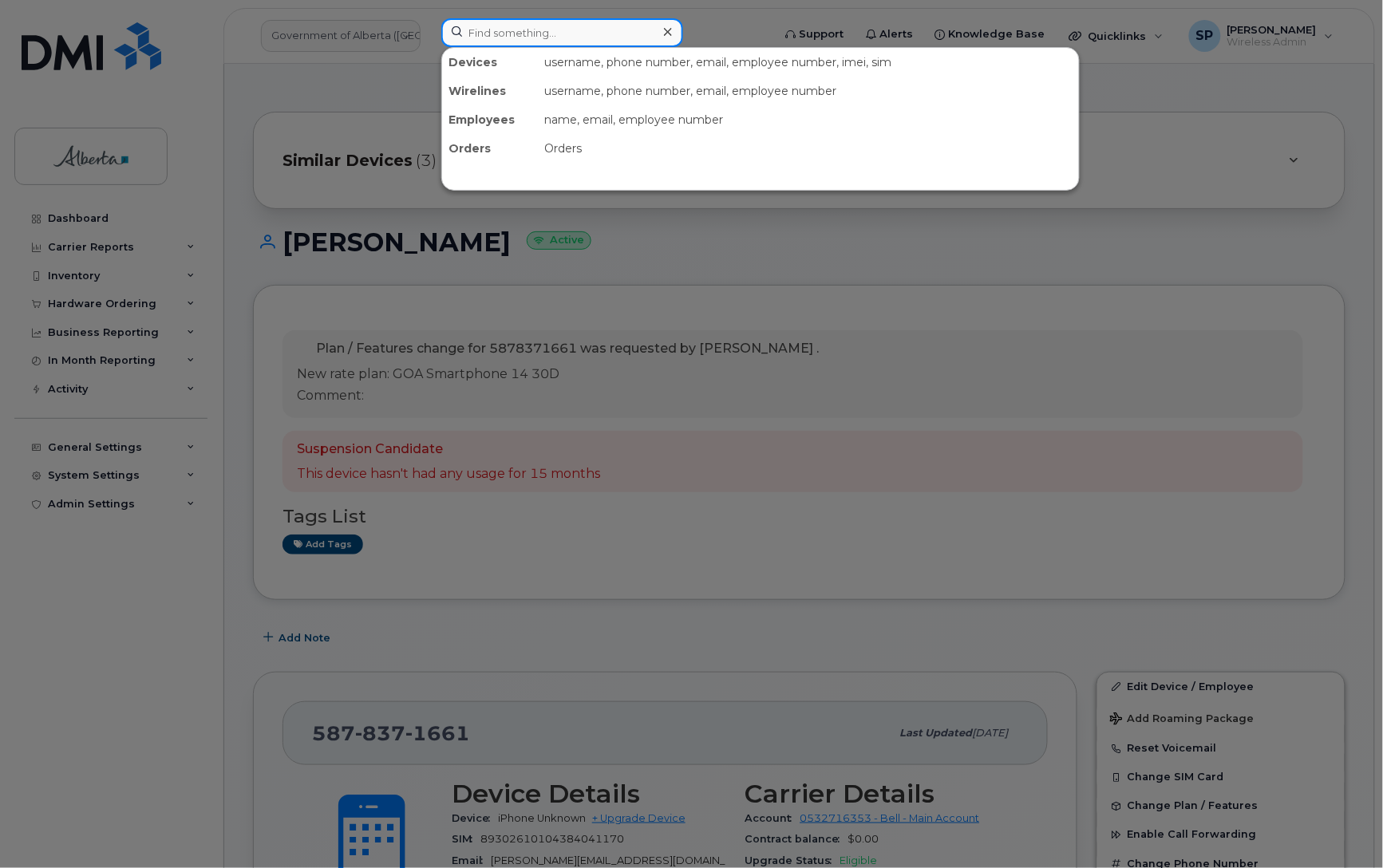
paste input "7802392135"
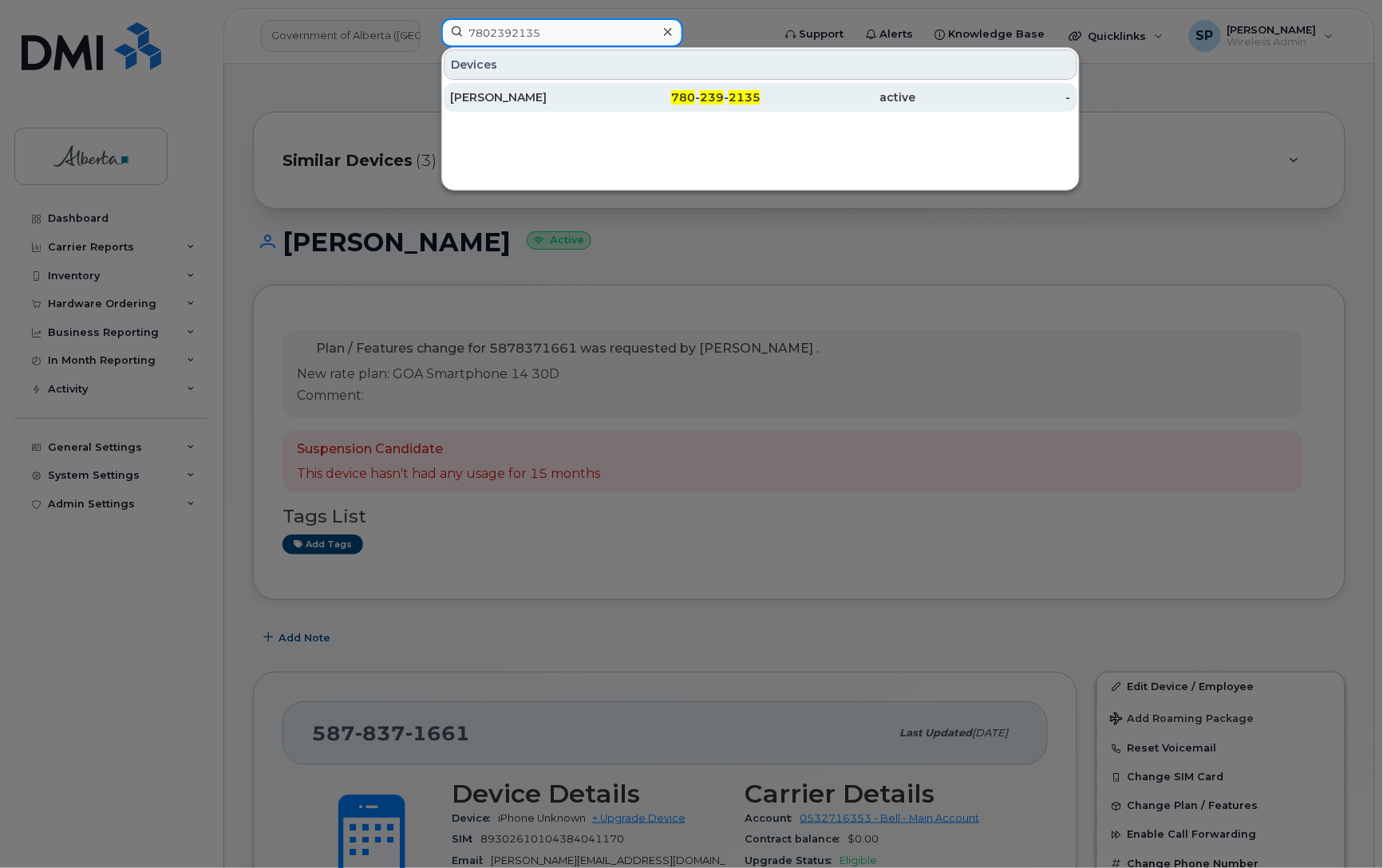
type input "7802392135"
click at [499, 100] on div "Claire K Brown" at bounding box center [528, 97] width 155 height 16
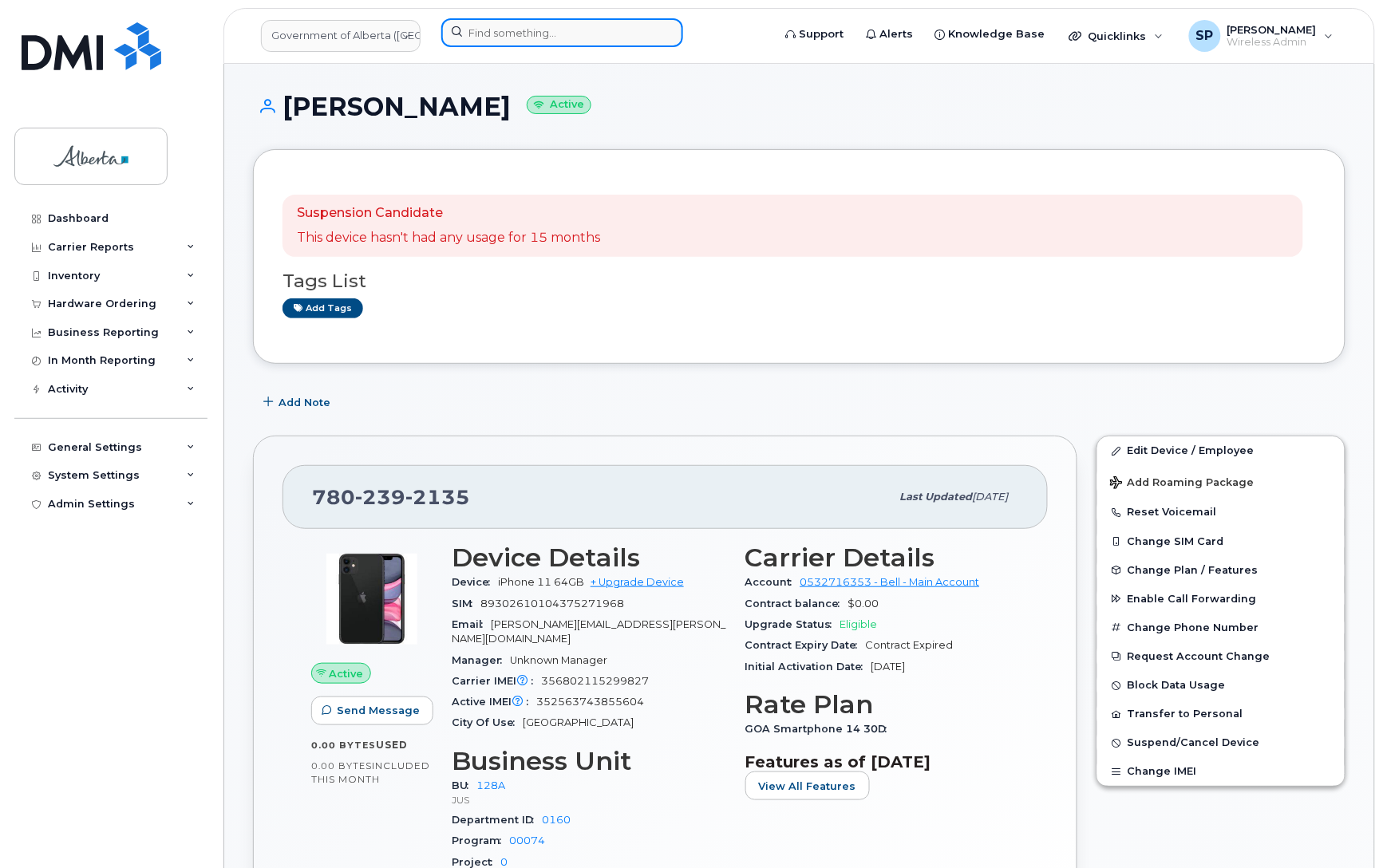
click at [485, 30] on input at bounding box center [562, 33] width 242 height 29
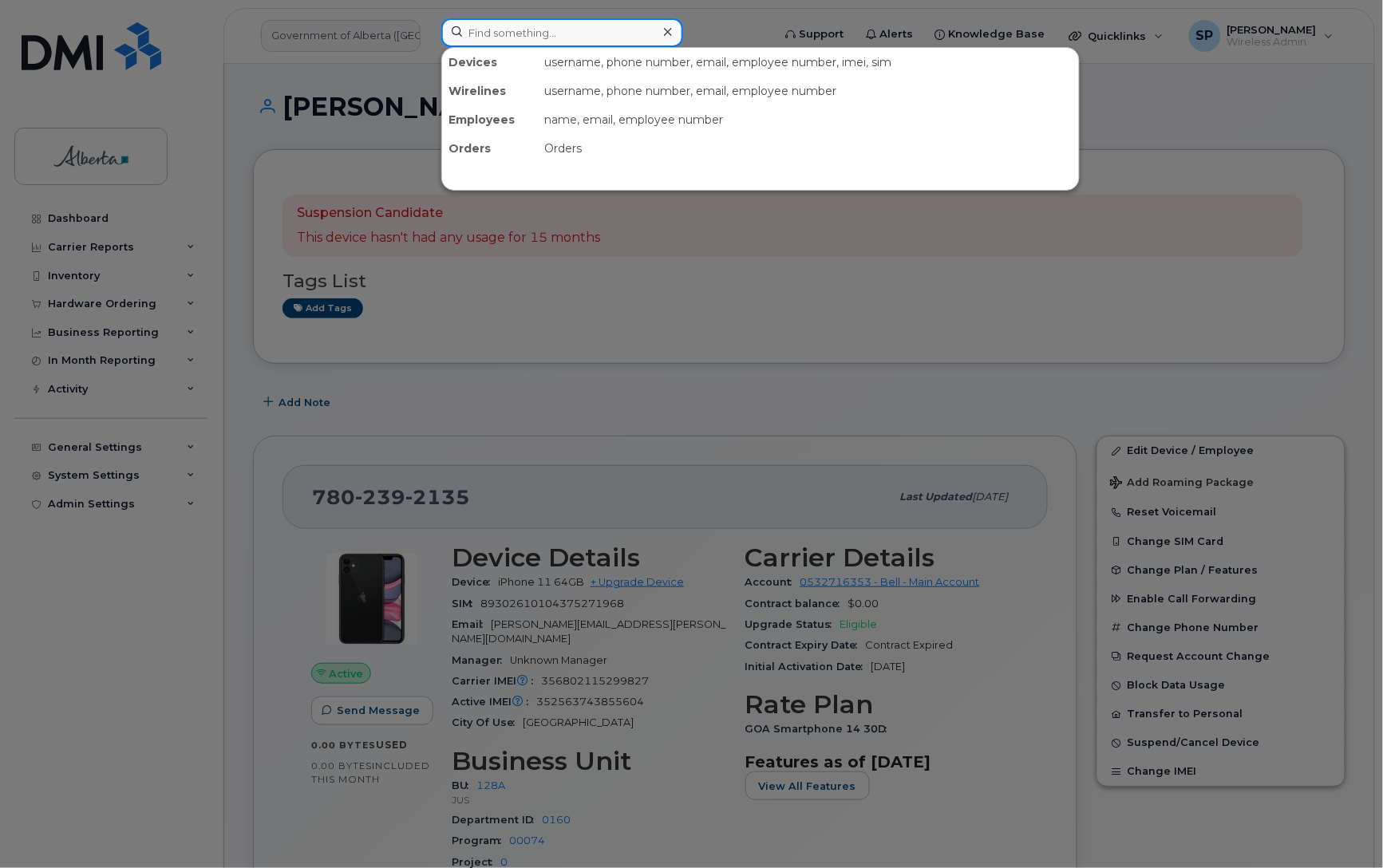
paste input "[PERSON_NAME]"
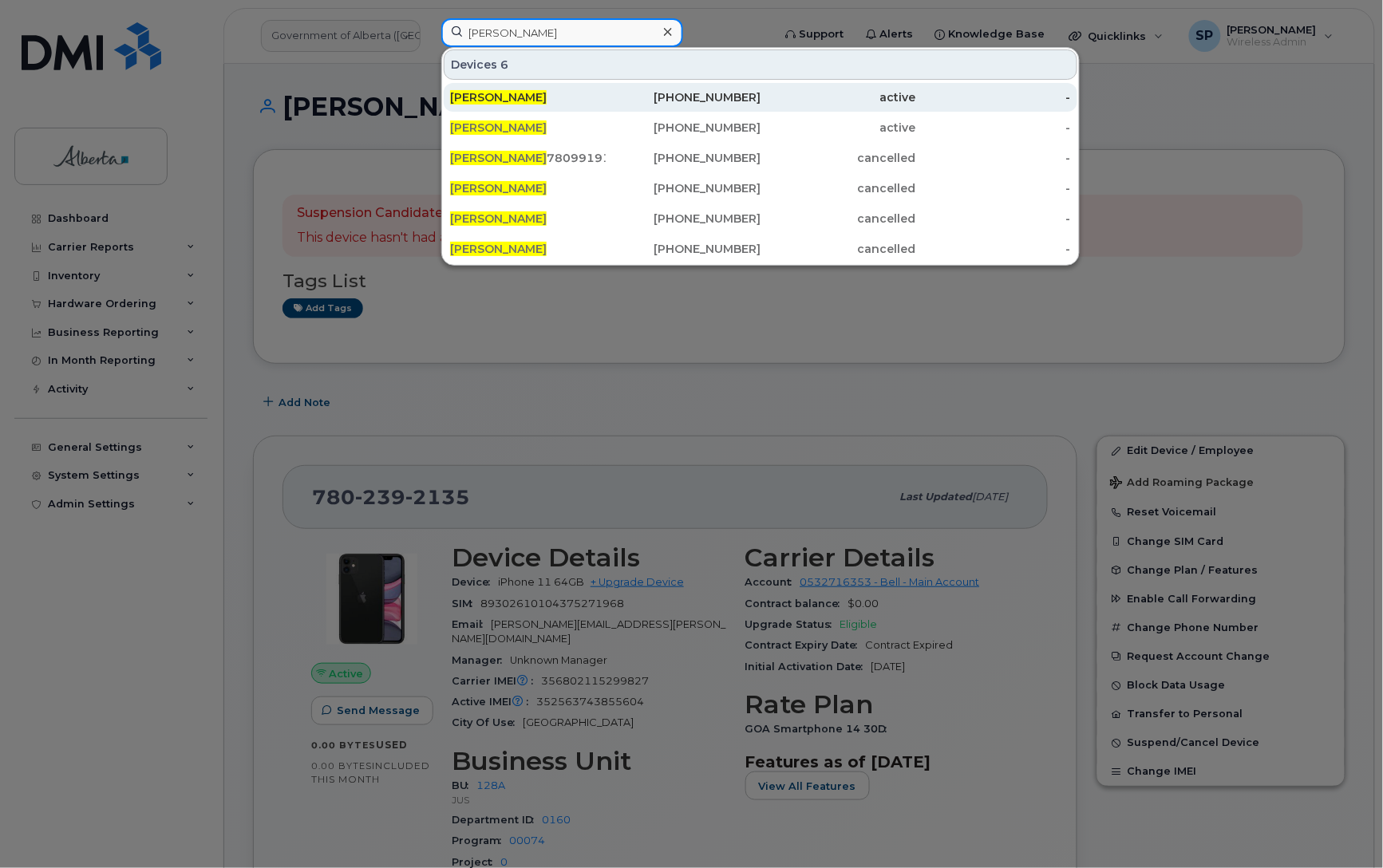
type input "[PERSON_NAME]"
click at [537, 100] on span "[PERSON_NAME]" at bounding box center [498, 97] width 96 height 14
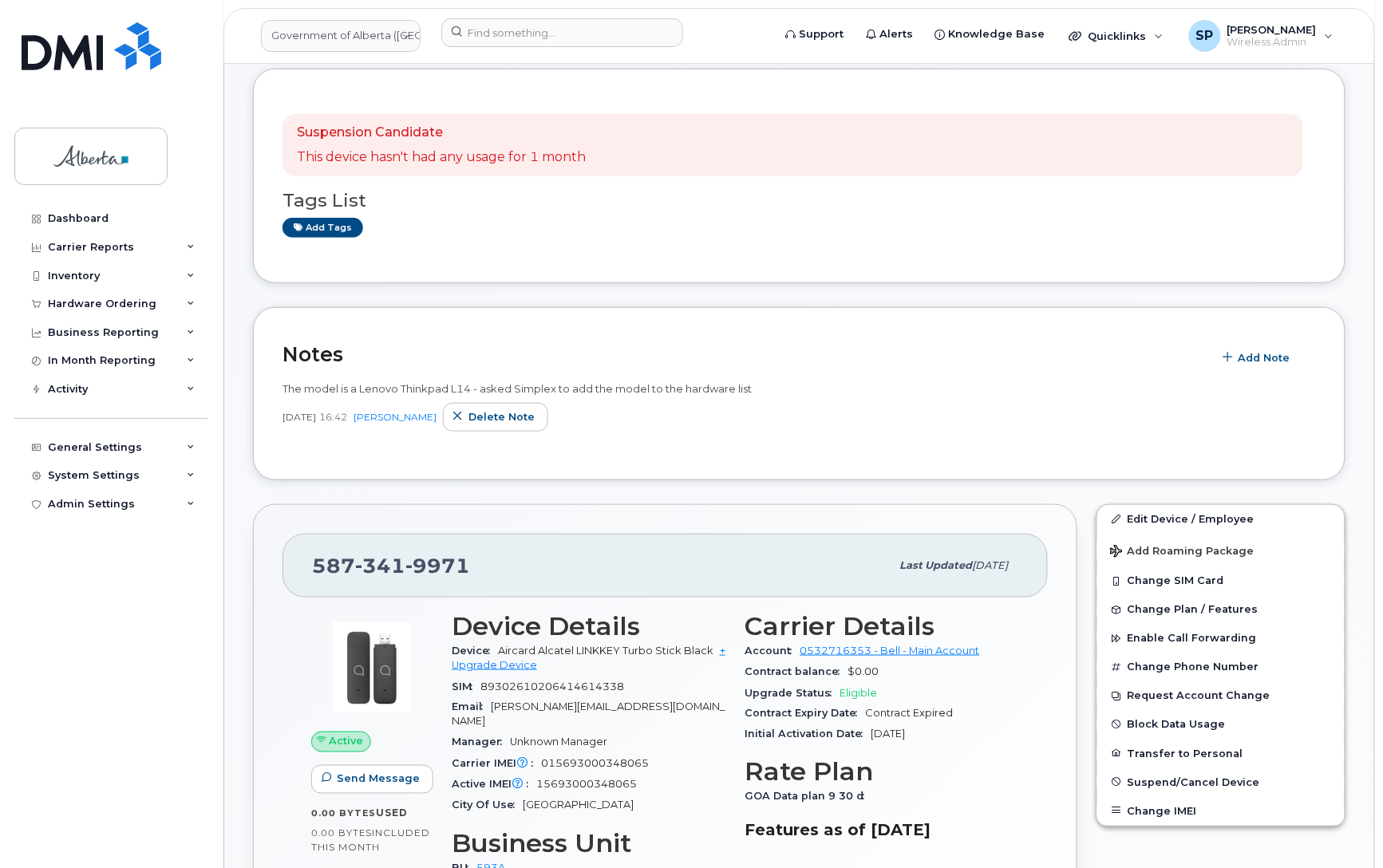
scroll to position [237, 0]
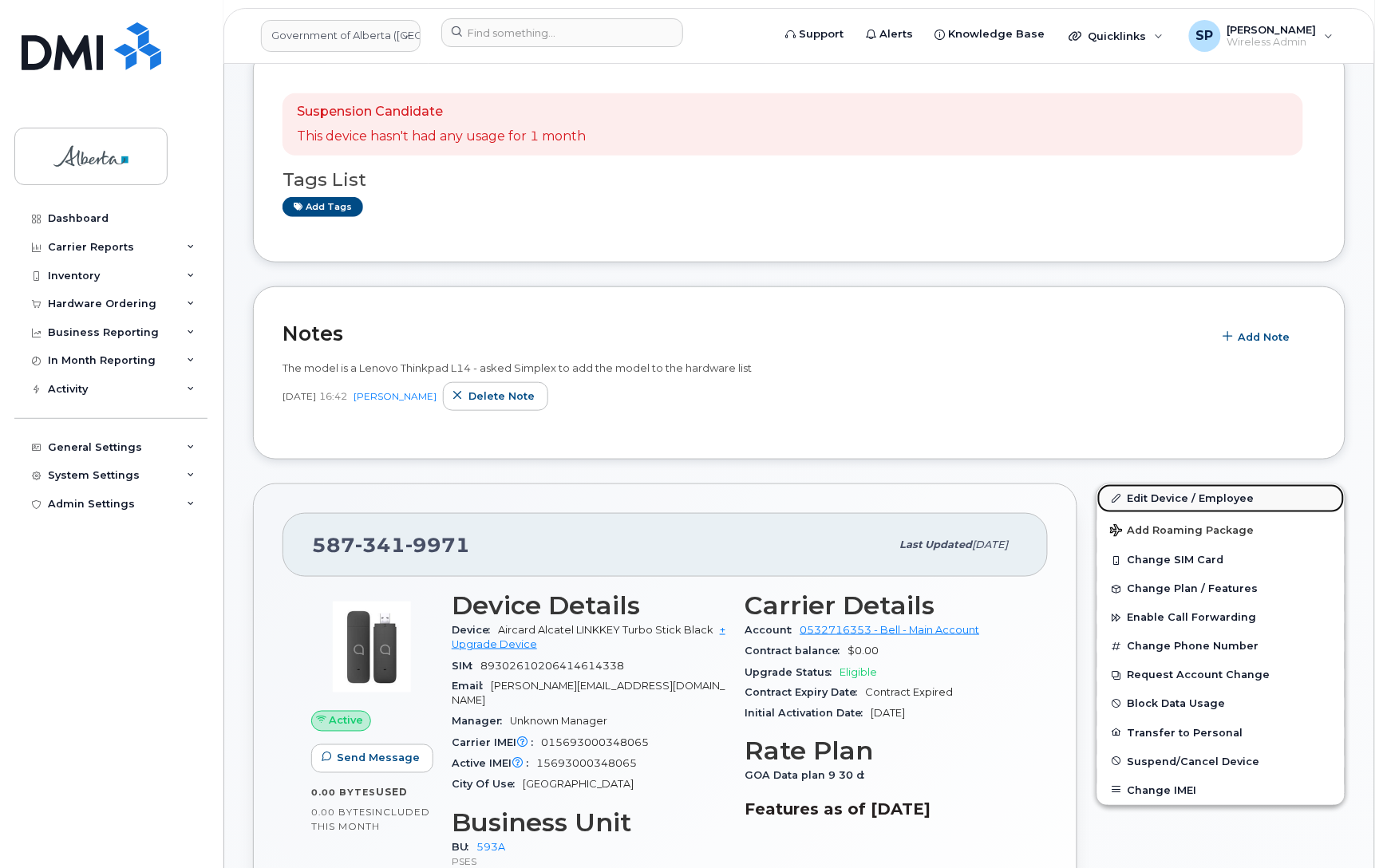
click at [1179, 505] on link "Edit Device / Employee" at bounding box center [1221, 498] width 247 height 29
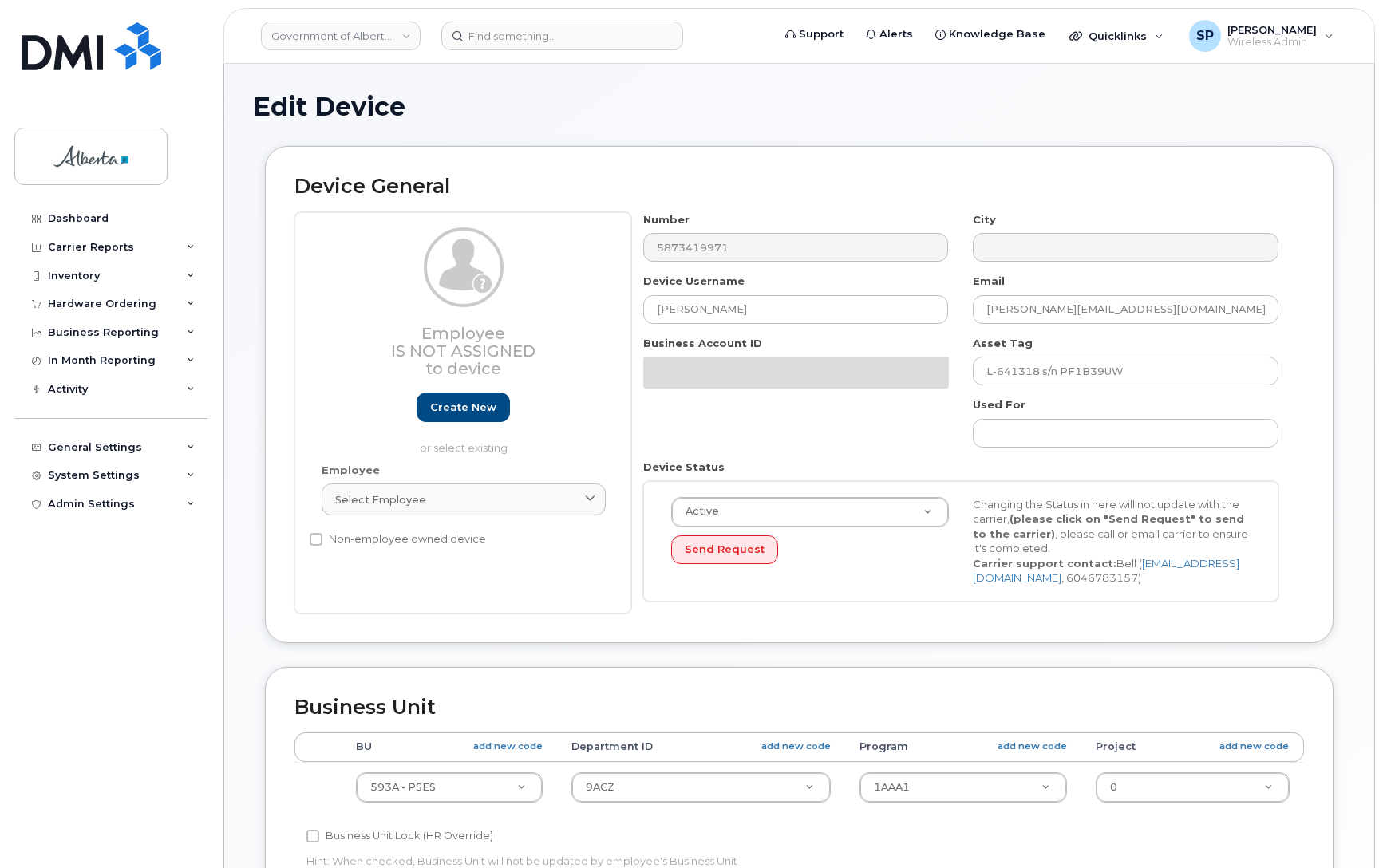
select select "4797682"
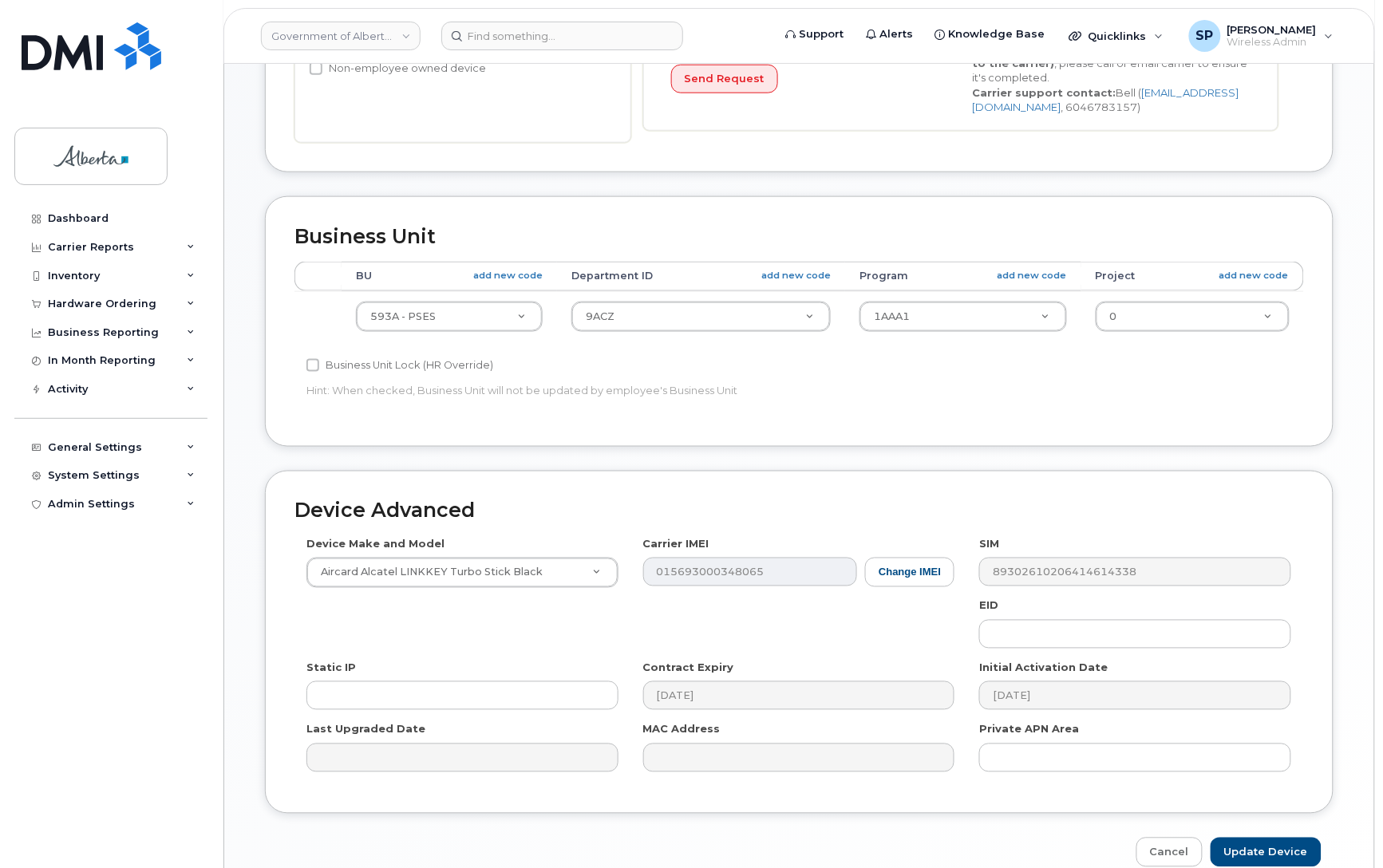
scroll to position [490, 0]
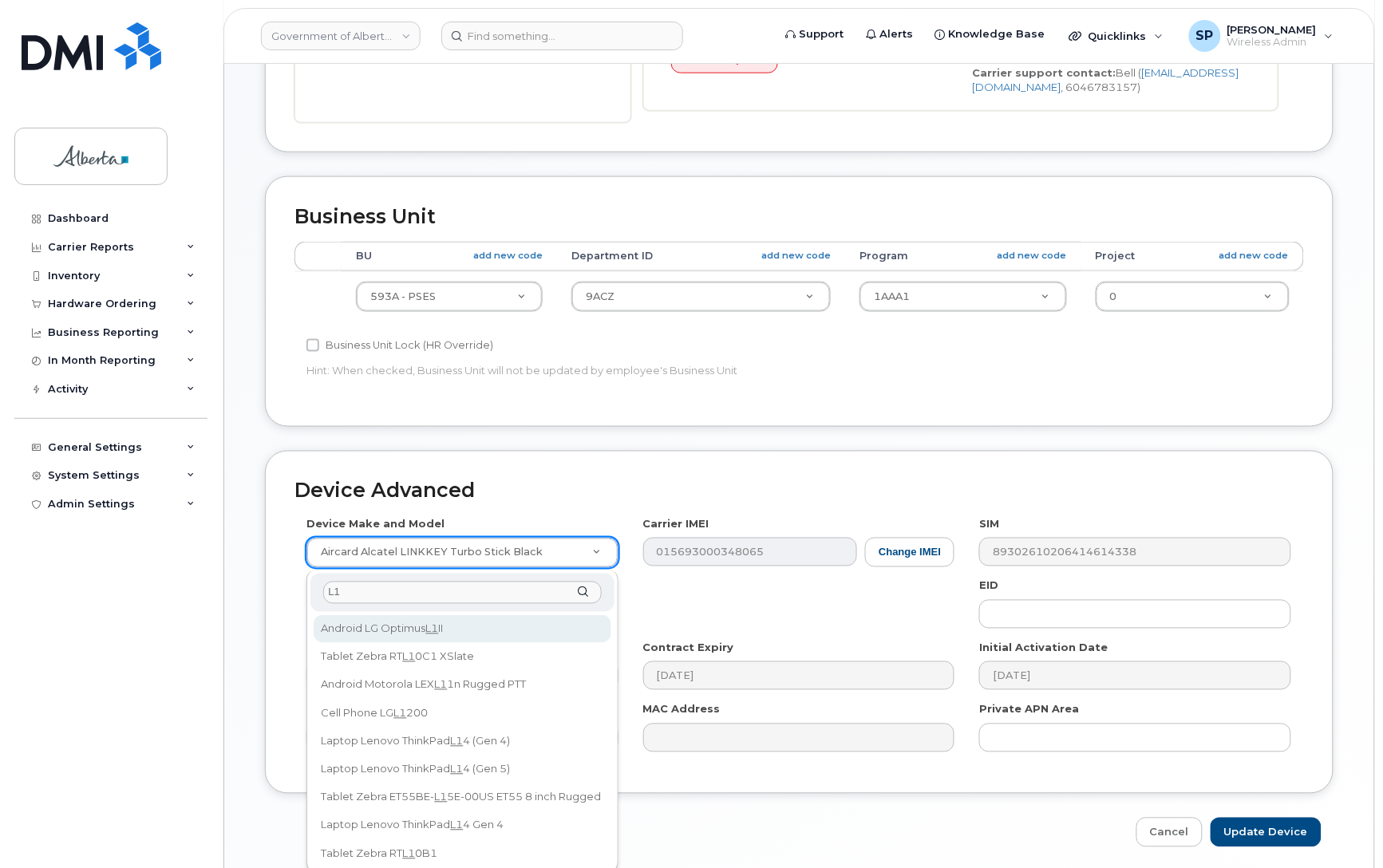
type input "L14"
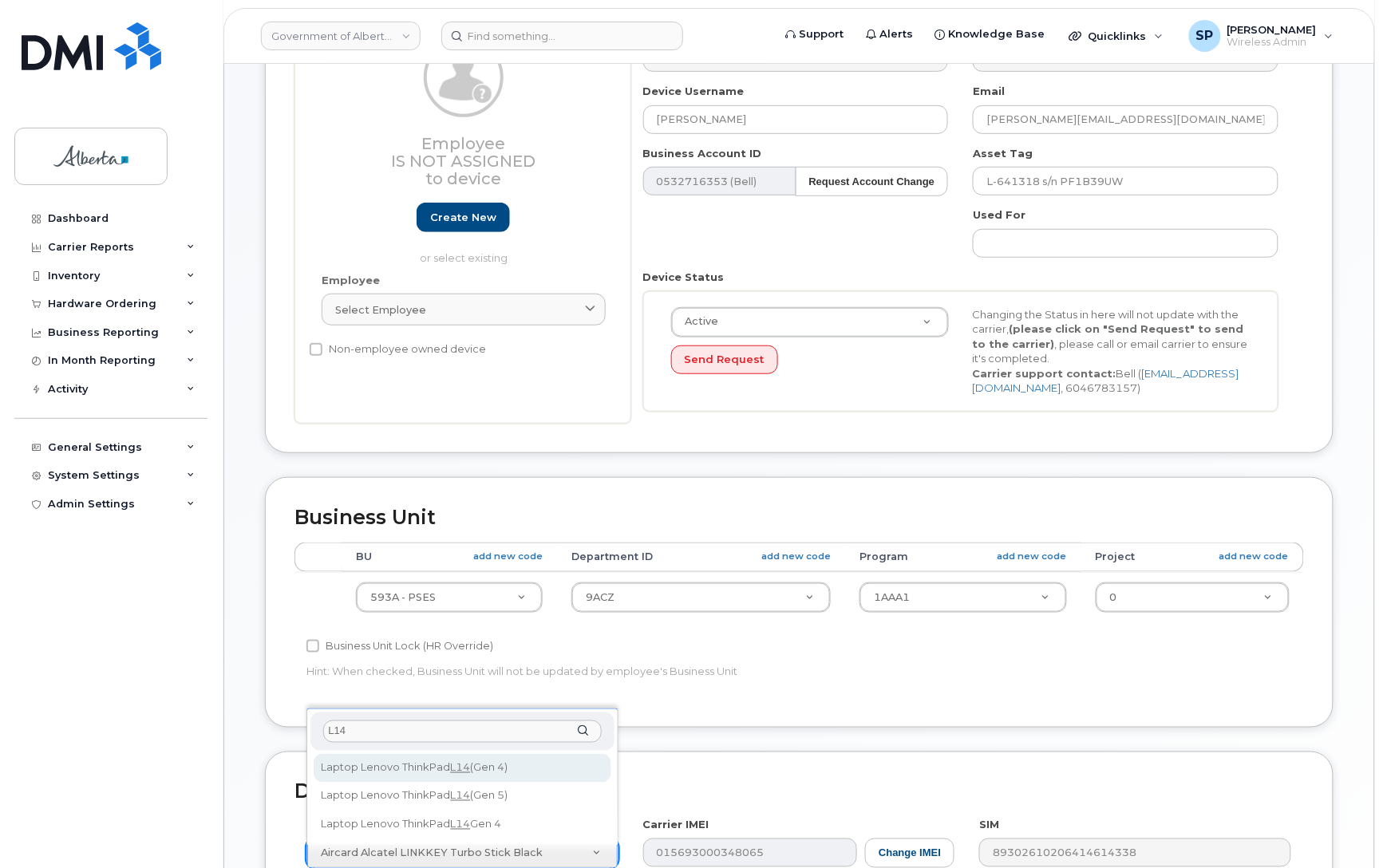
scroll to position [188, 0]
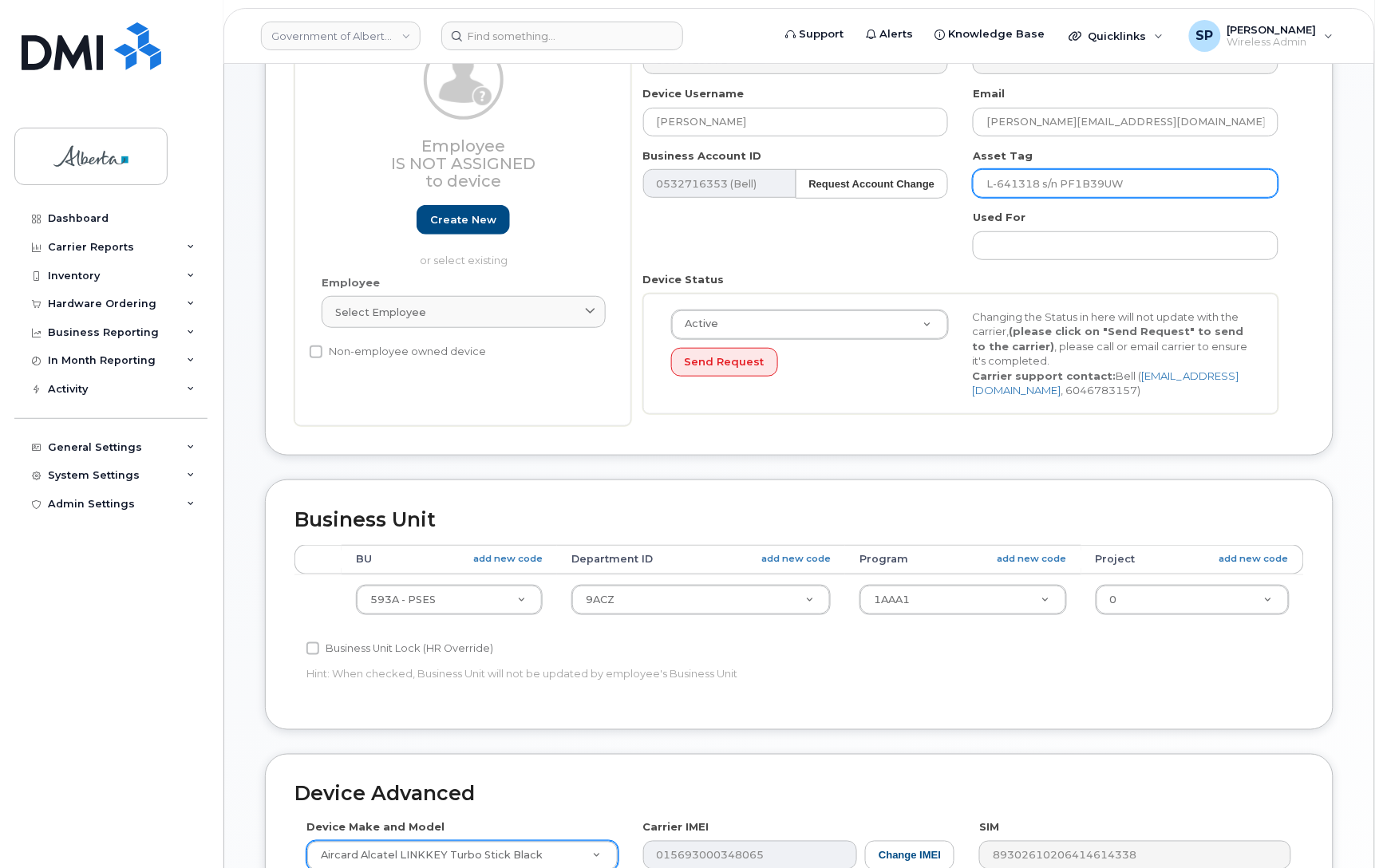
drag, startPoint x: 1042, startPoint y: 185, endPoint x: 988, endPoint y: 183, distance: 54.0
click at [988, 183] on input "L-641318 s/n PF1B39UW" at bounding box center [1126, 183] width 305 height 29
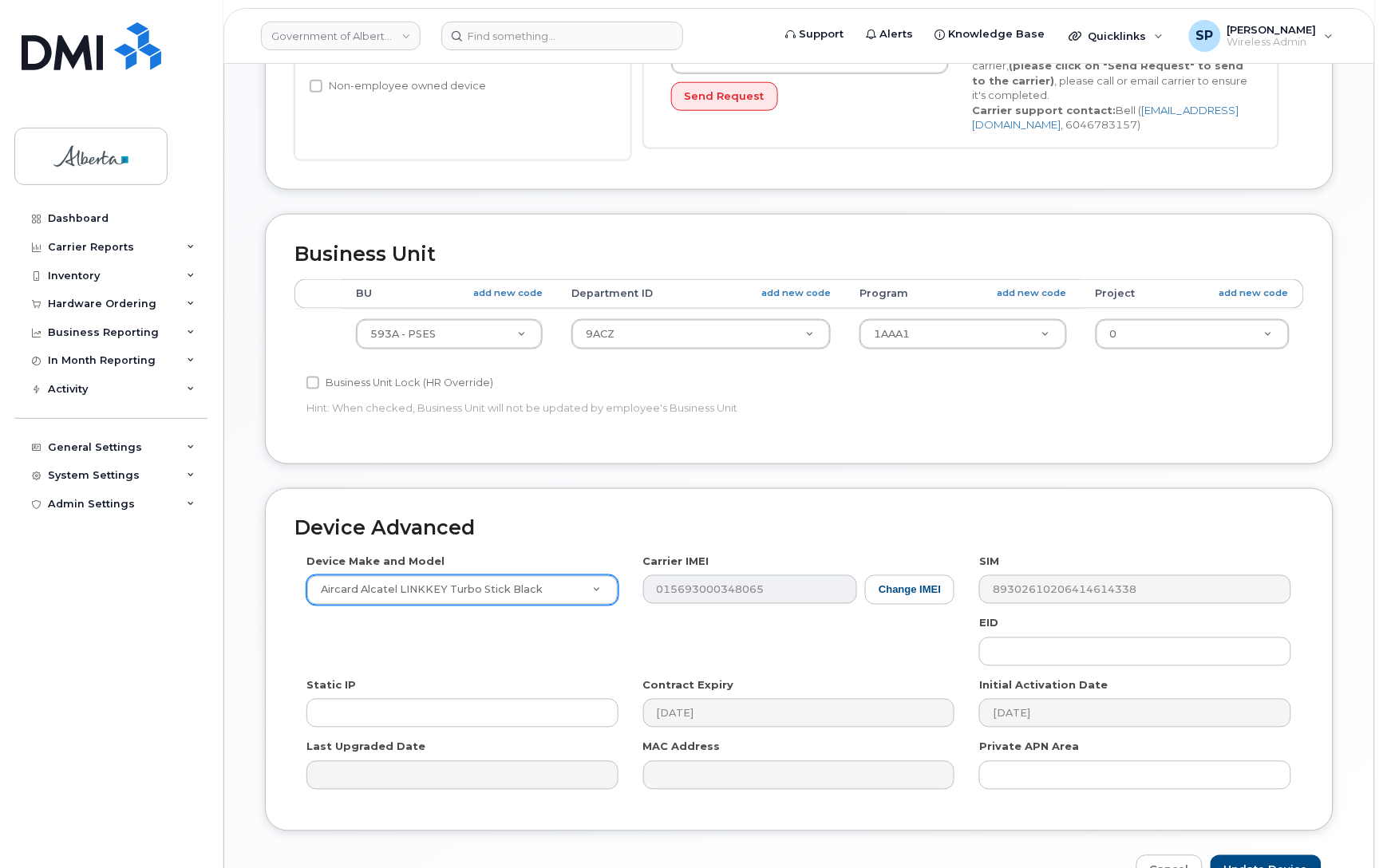
scroll to position [456, 0]
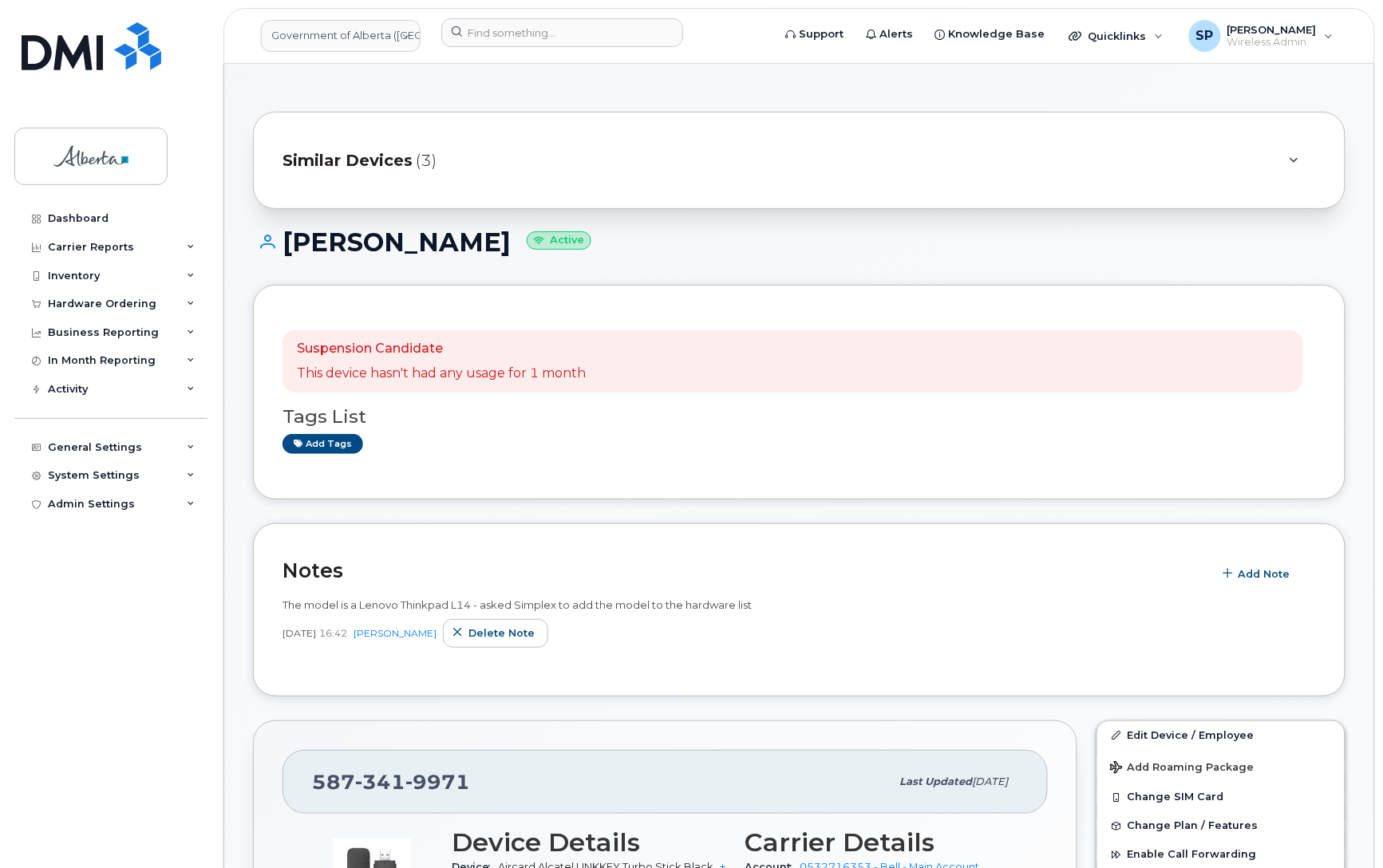
drag, startPoint x: 503, startPoint y: 239, endPoint x: 288, endPoint y: 243, distance: 215.0
click at [288, 243] on h1 "[PERSON_NAME] Active" at bounding box center [800, 243] width 1093 height 28
copy h1 "[PERSON_NAME]"
click at [564, 26] on input at bounding box center [562, 33] width 242 height 29
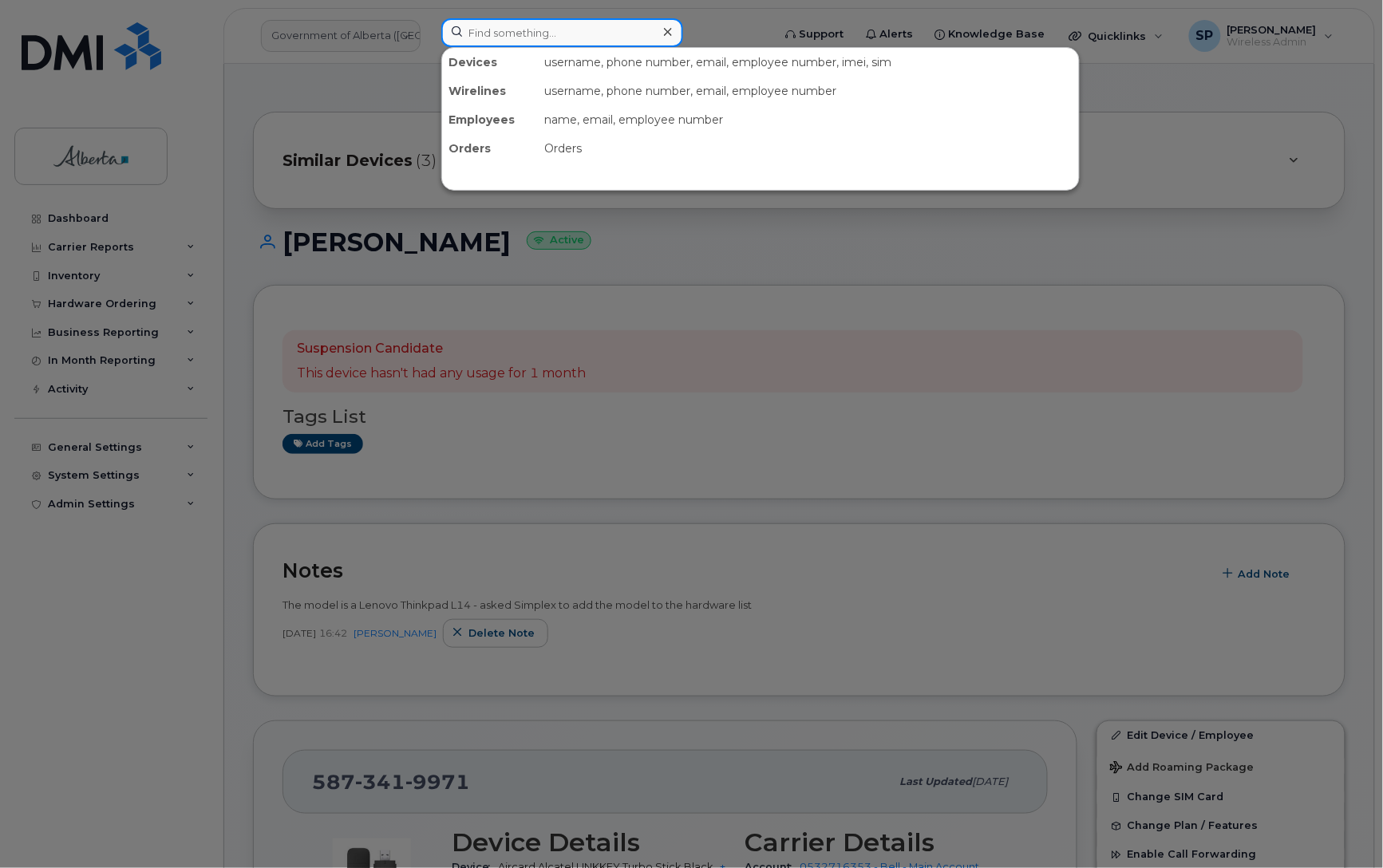
paste input "[PERSON_NAME]"
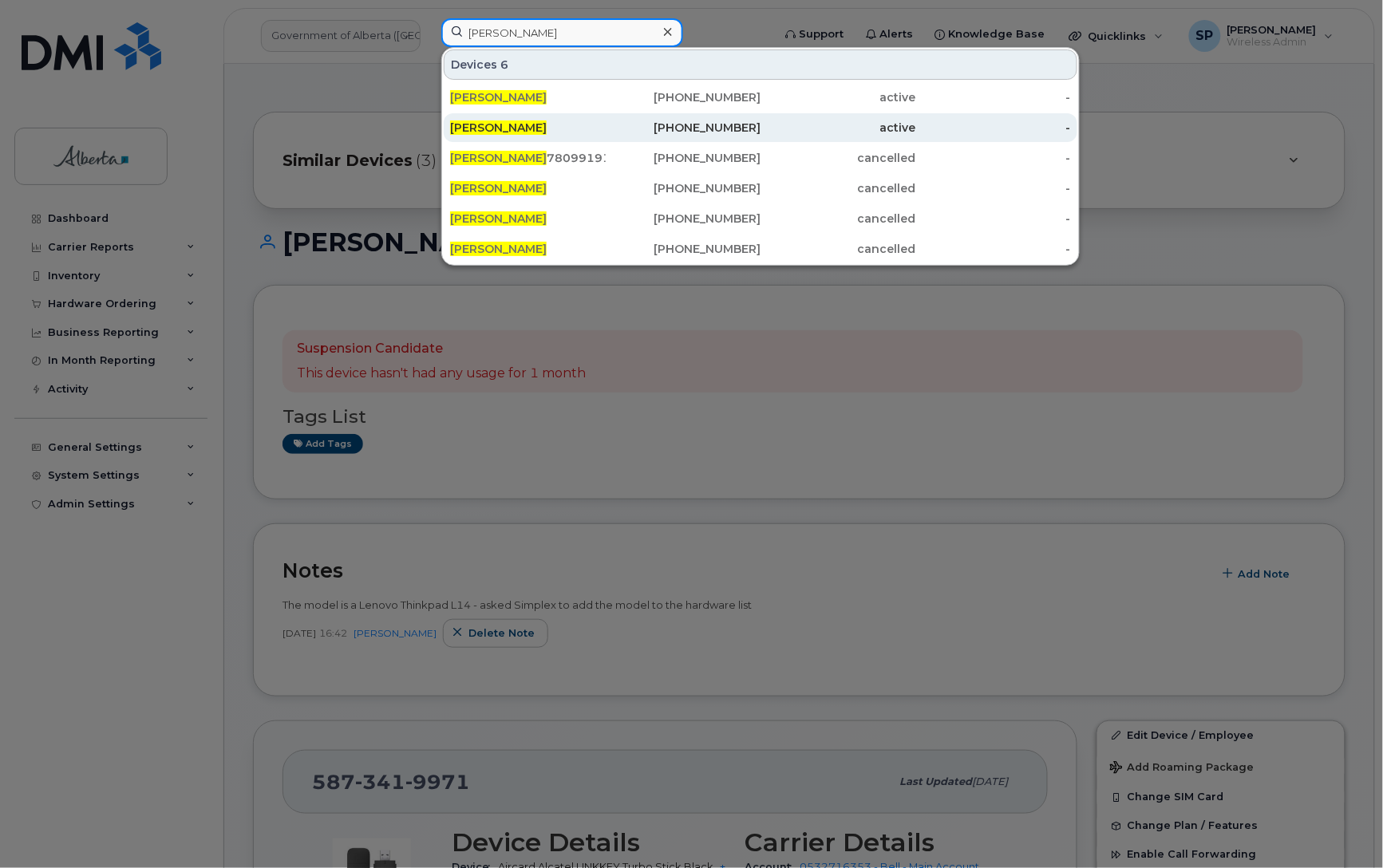
type input "[PERSON_NAME]"
click at [516, 129] on span "[PERSON_NAME]" at bounding box center [498, 128] width 96 height 14
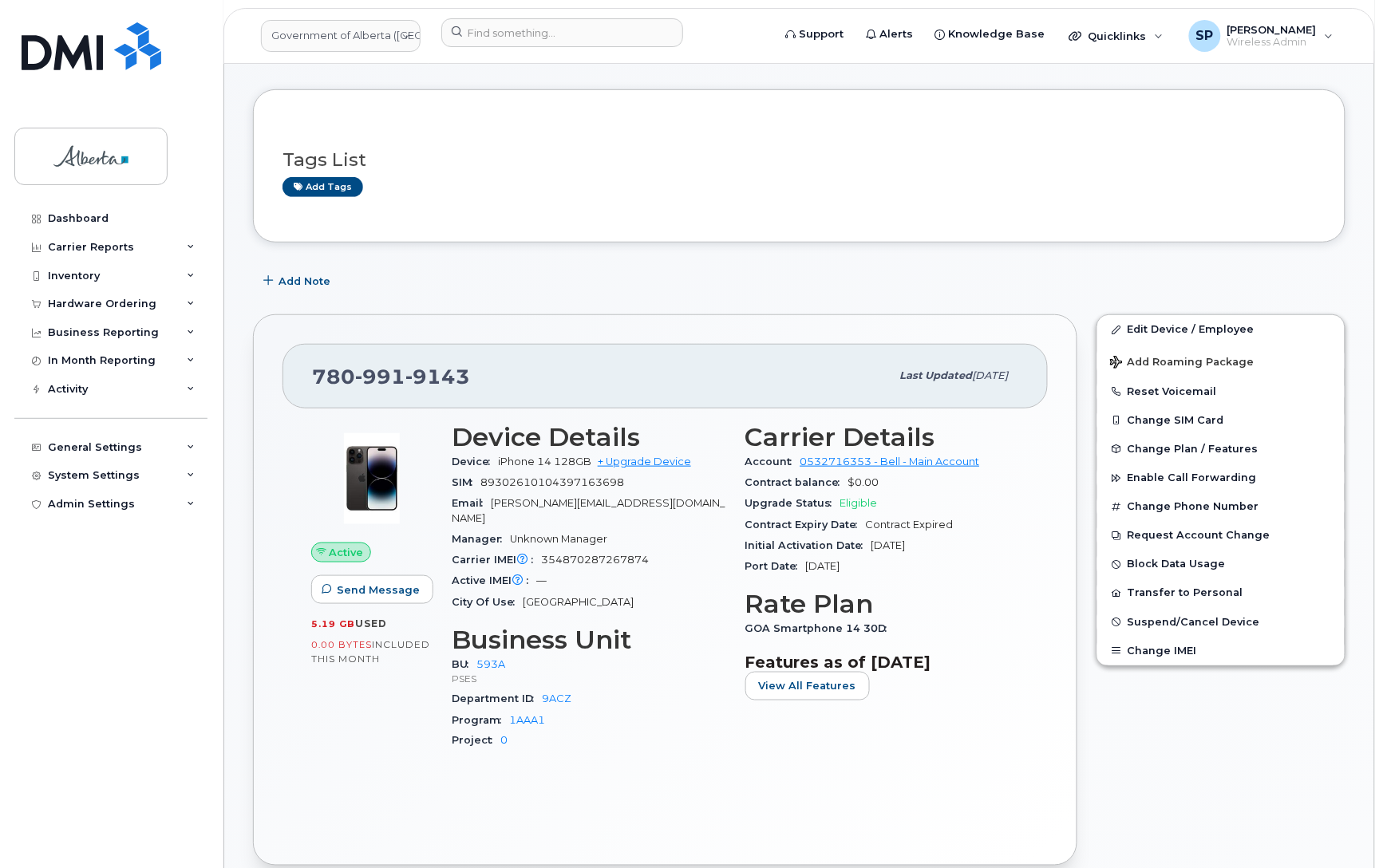
scroll to position [218, 0]
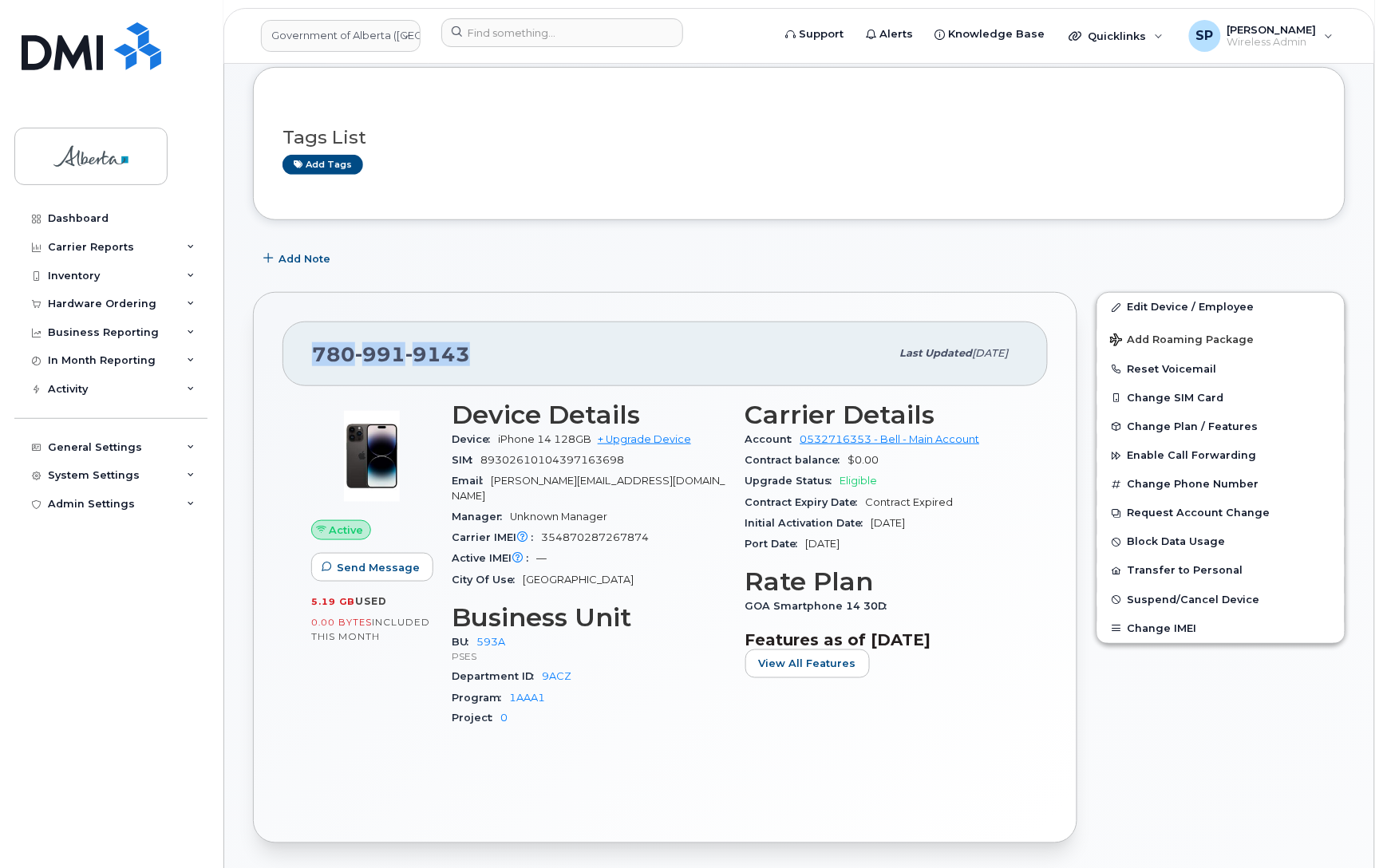
drag, startPoint x: 473, startPoint y: 354, endPoint x: 315, endPoint y: 351, distance: 158.0
click at [315, 351] on div "[PHONE_NUMBER]" at bounding box center [601, 354] width 578 height 34
copy span "[PHONE_NUMBER]"
